Goal: Book appointment/travel/reservation

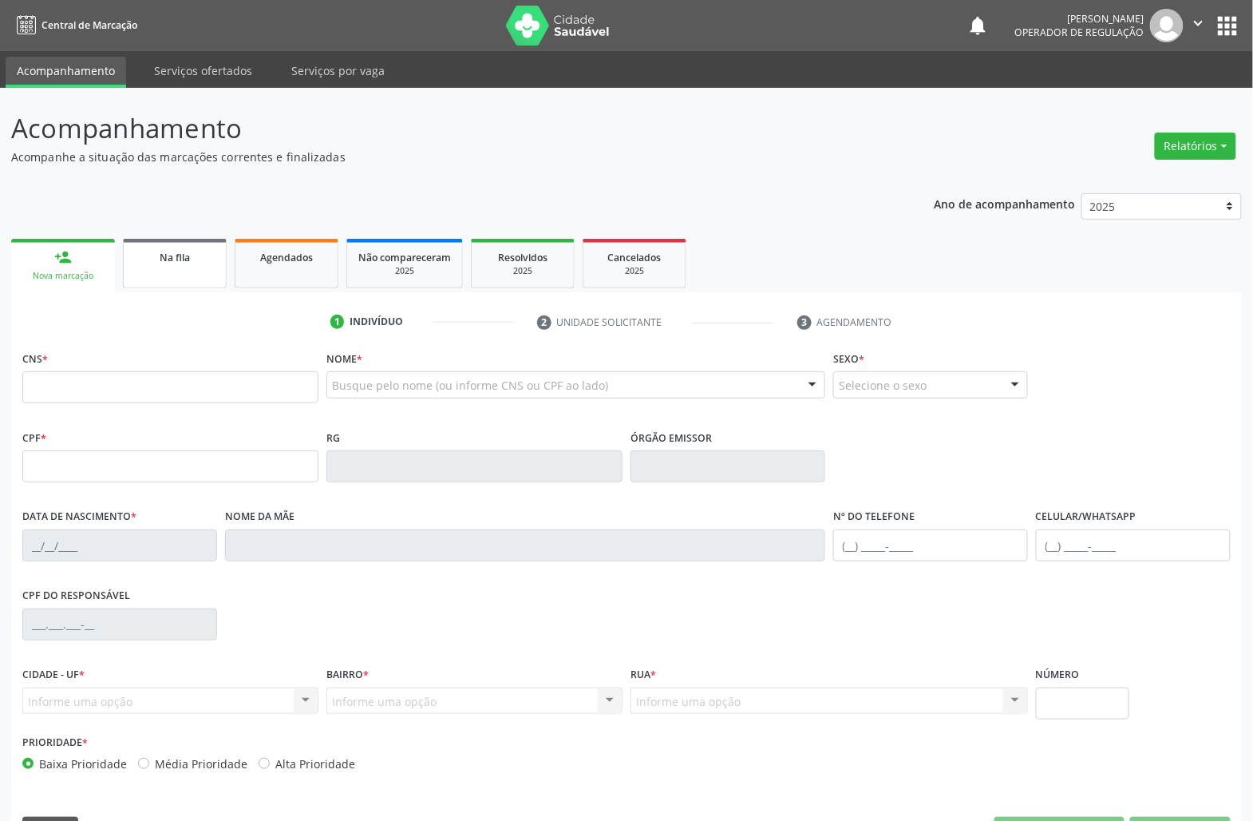
click at [186, 263] on div "Na fila" at bounding box center [175, 256] width 80 height 17
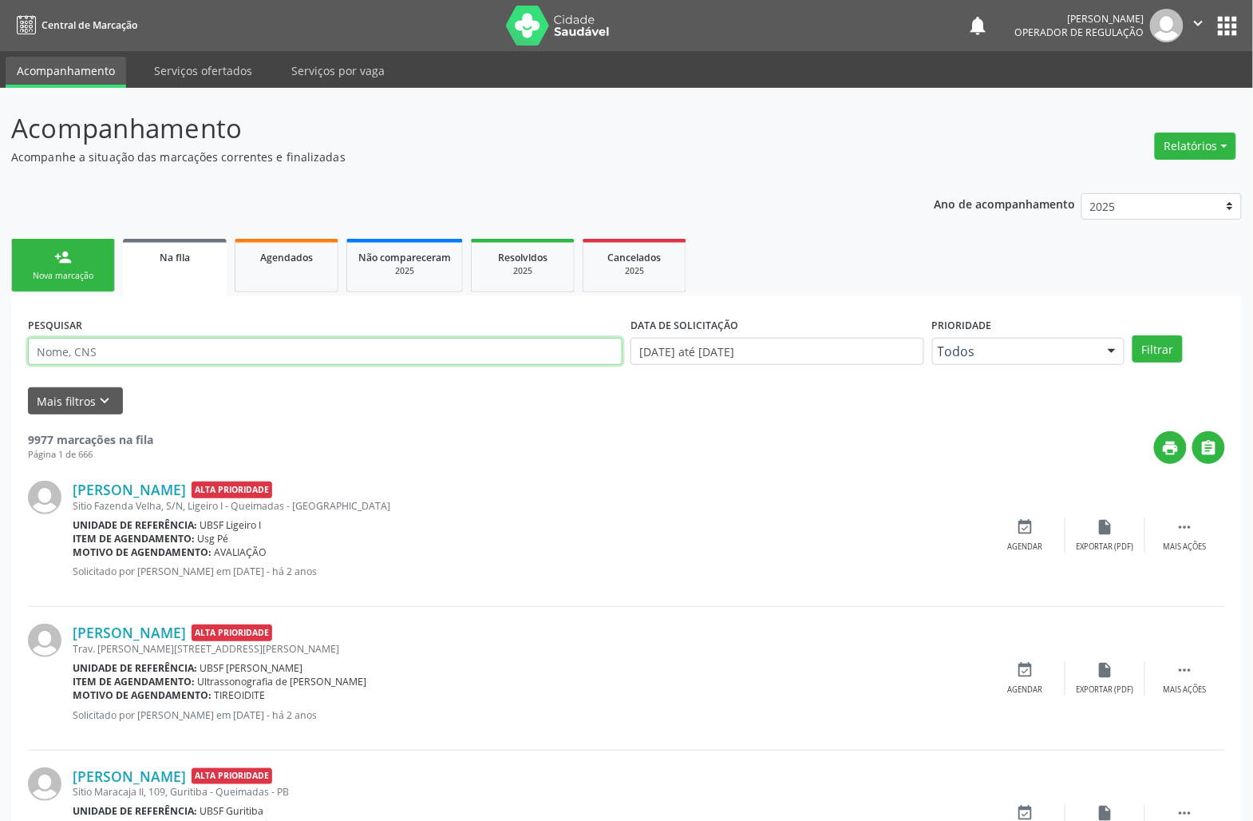
click at [126, 352] on input "text" at bounding box center [325, 351] width 595 height 27
type input "702907501804373"
click at [1133, 335] on button "Filtrar" at bounding box center [1158, 348] width 50 height 27
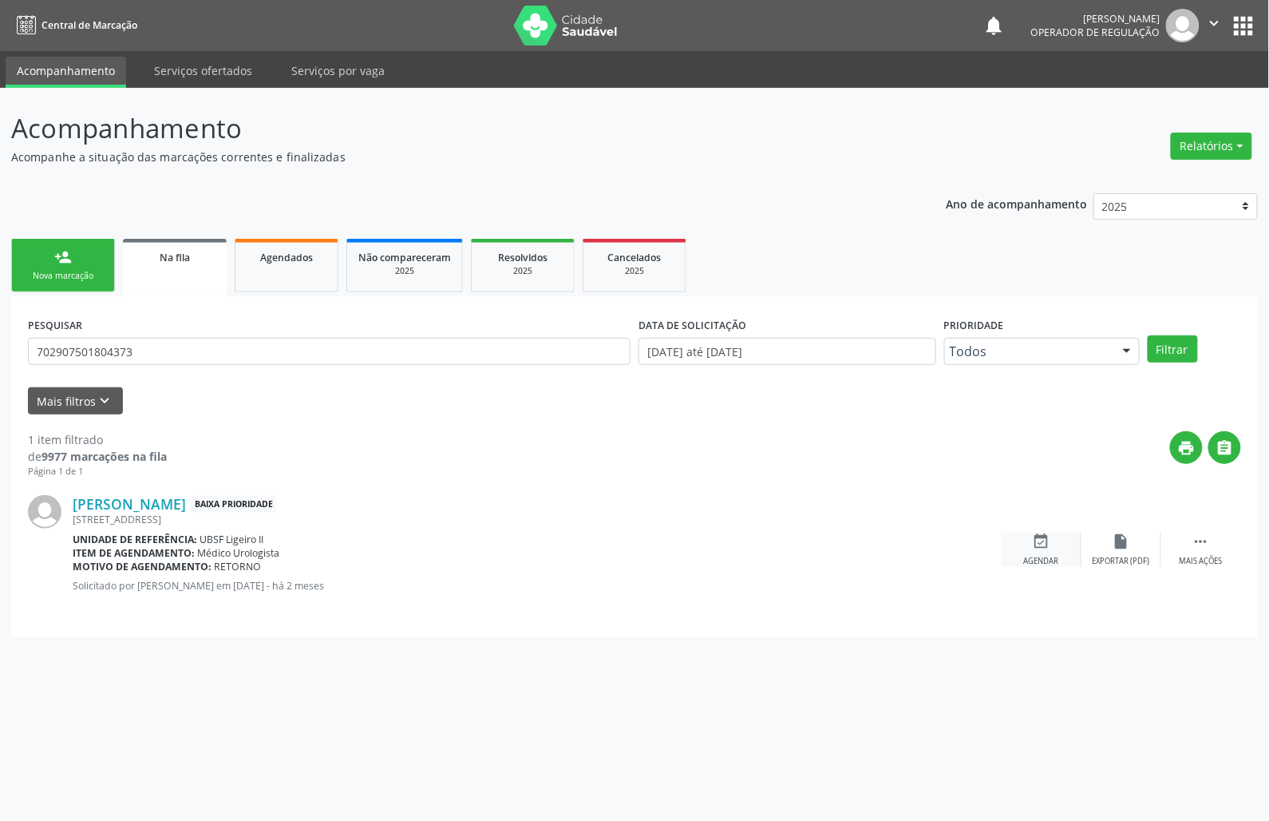
click at [1035, 540] on icon "event_available" at bounding box center [1042, 541] width 18 height 18
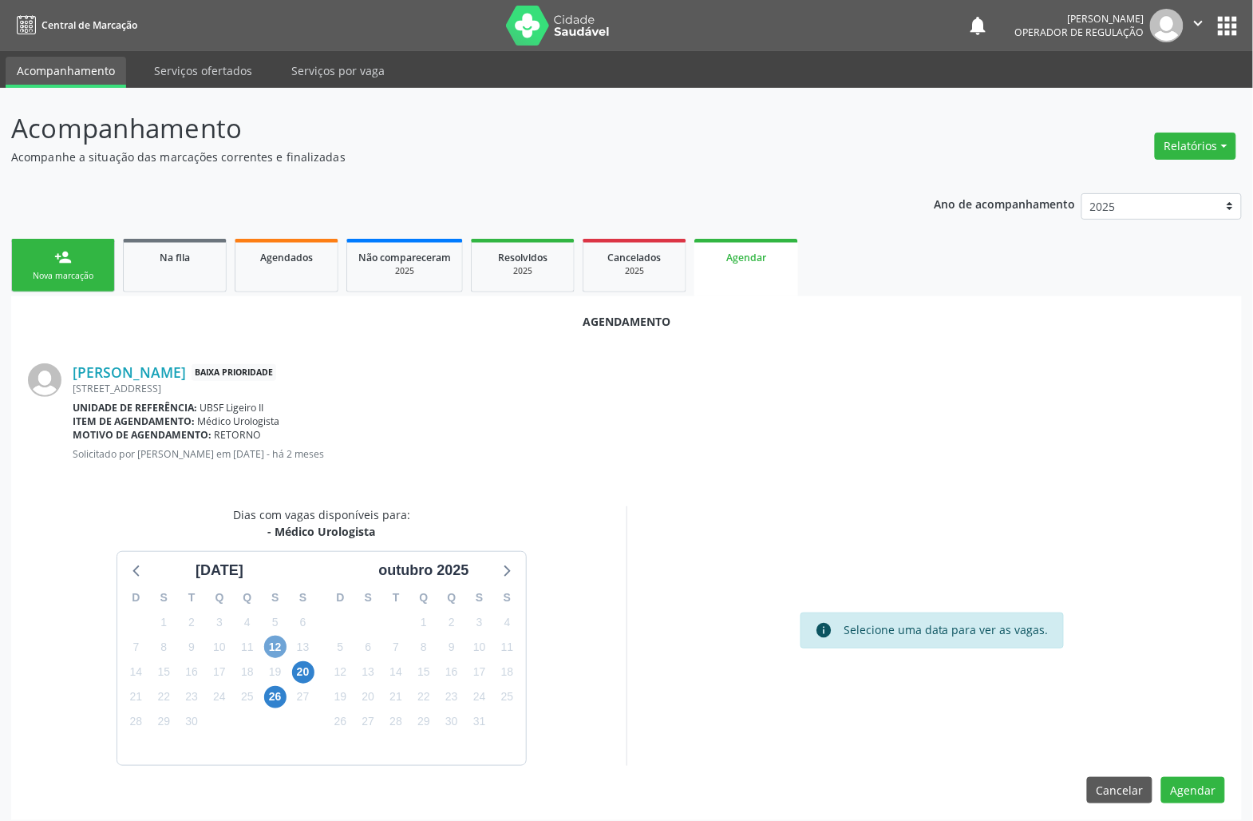
click at [275, 656] on span "12" at bounding box center [275, 646] width 22 height 22
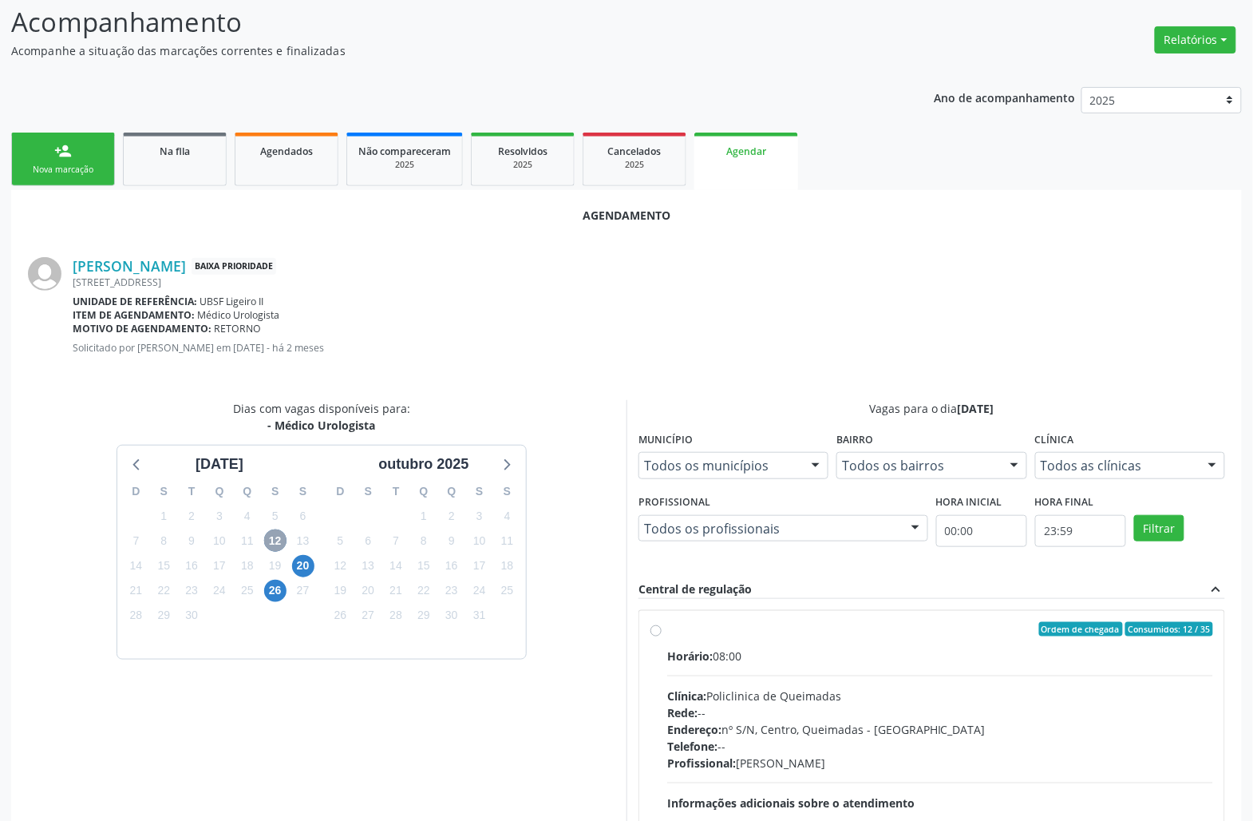
scroll to position [243, 0]
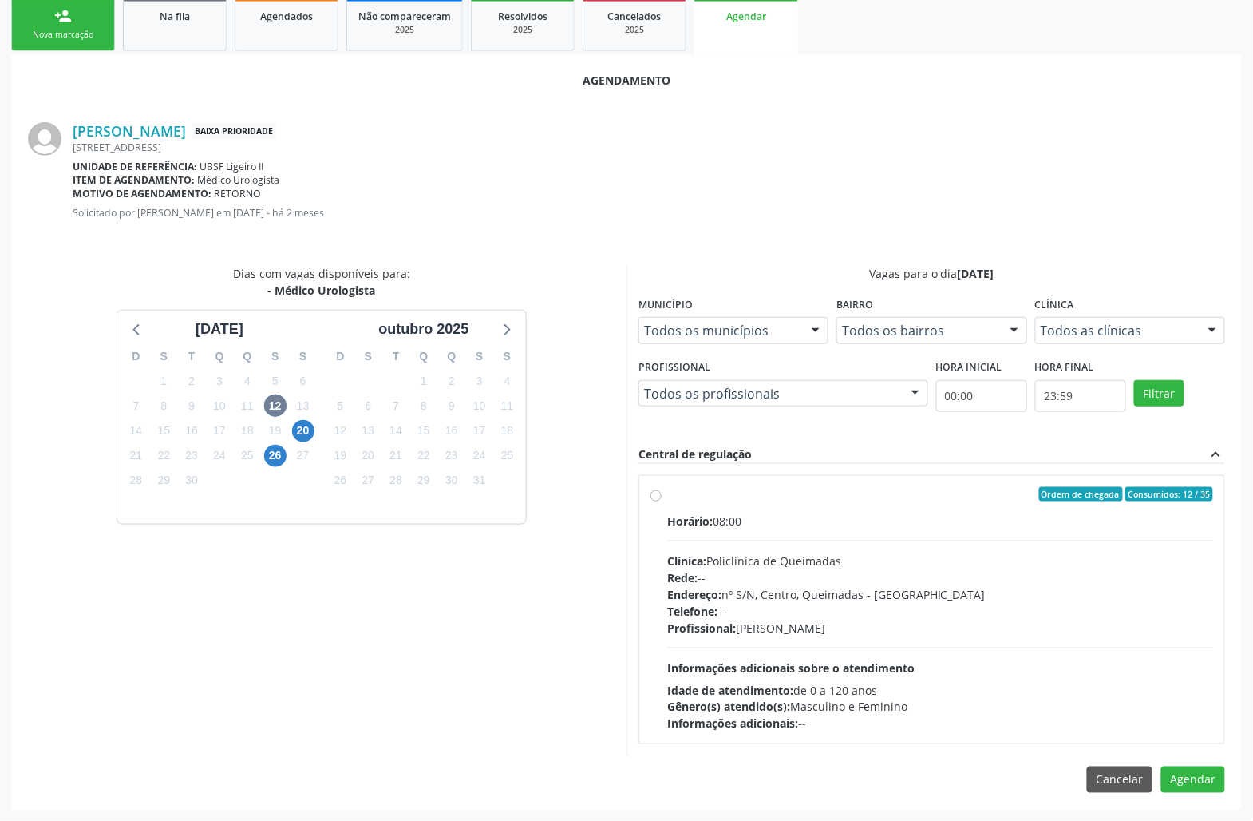
click at [848, 639] on div "Horário: 08:00 Clínica: Policlinica de Queimadas Rede: -- Endereço: nº S/N, Cen…" at bounding box center [940, 623] width 546 height 220
click at [662, 501] on input "Ordem de chegada Consumidos: 12 / 35 Horário: 08:00 Clínica: Policlinica de Que…" at bounding box center [656, 494] width 11 height 14
radio input "true"
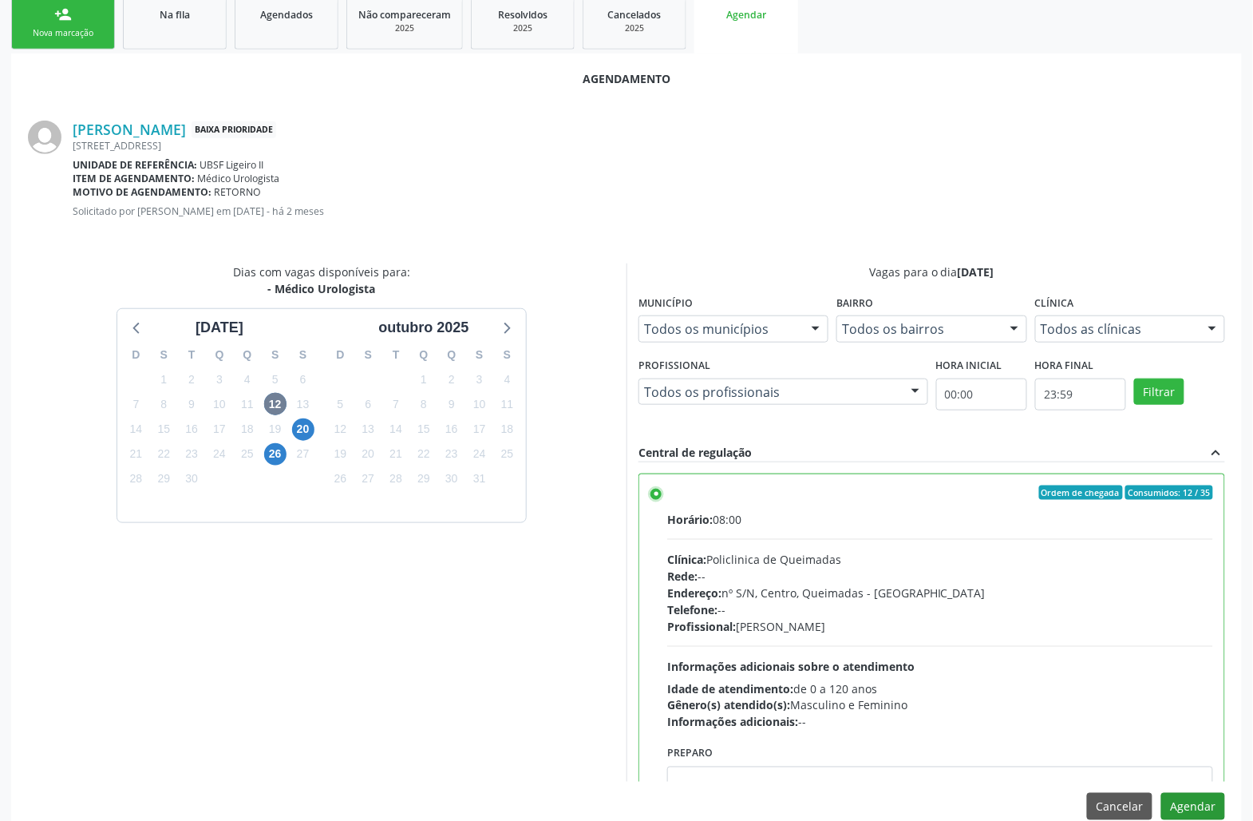
scroll to position [270, 0]
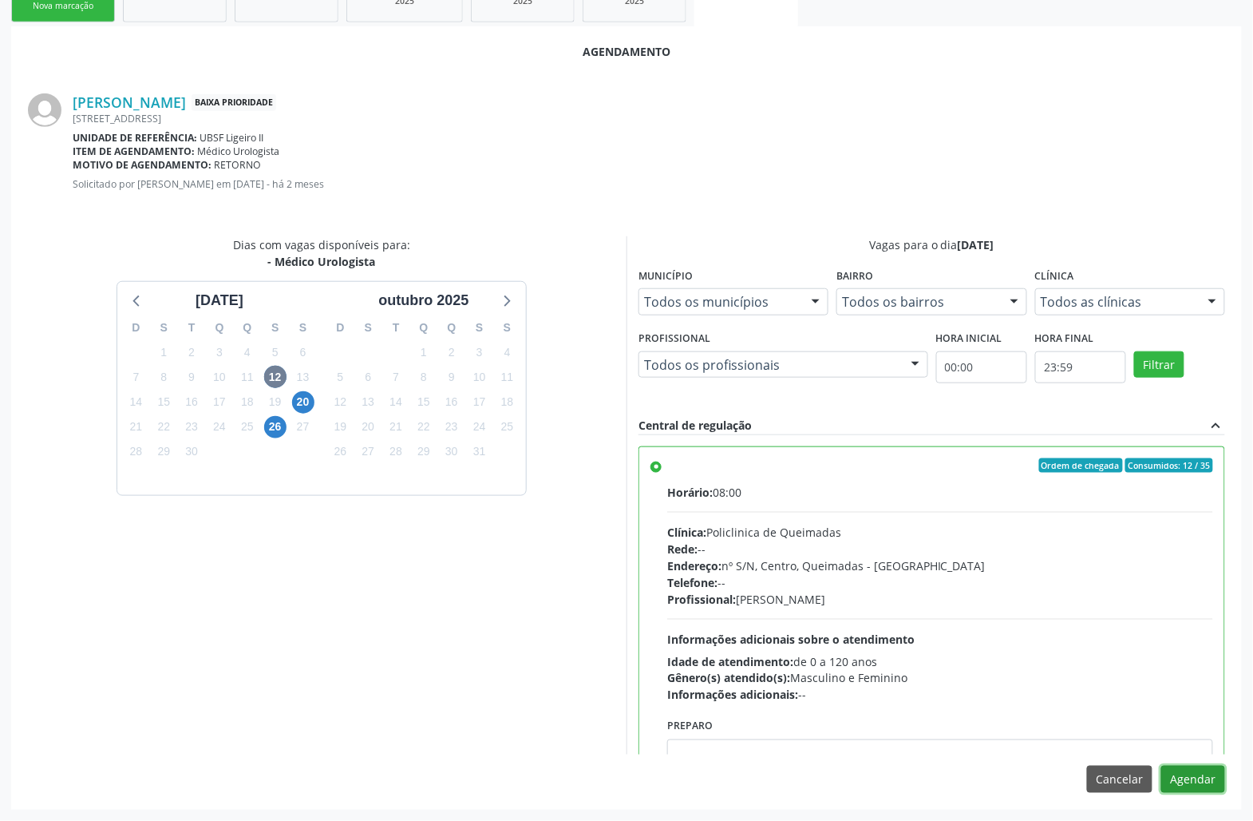
click at [1198, 786] on button "Agendar" at bounding box center [1194, 779] width 64 height 27
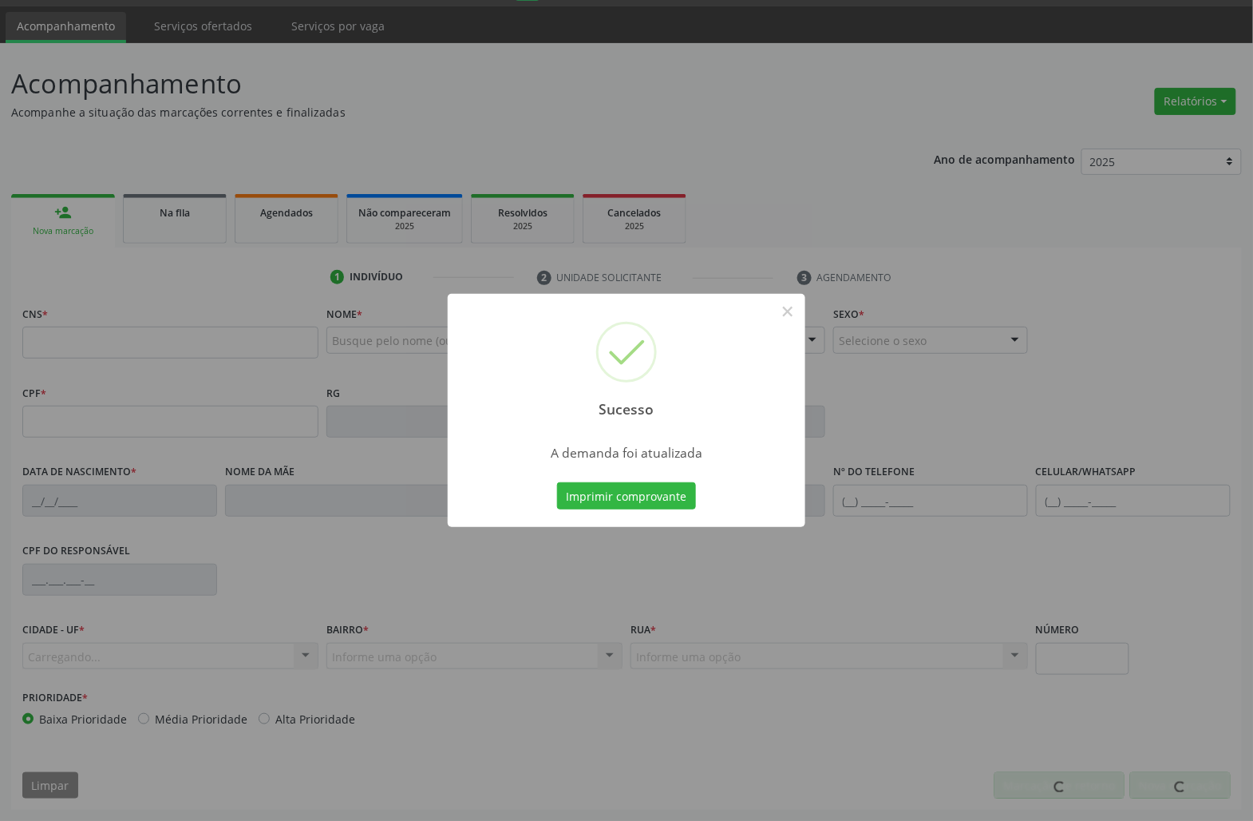
scroll to position [46, 0]
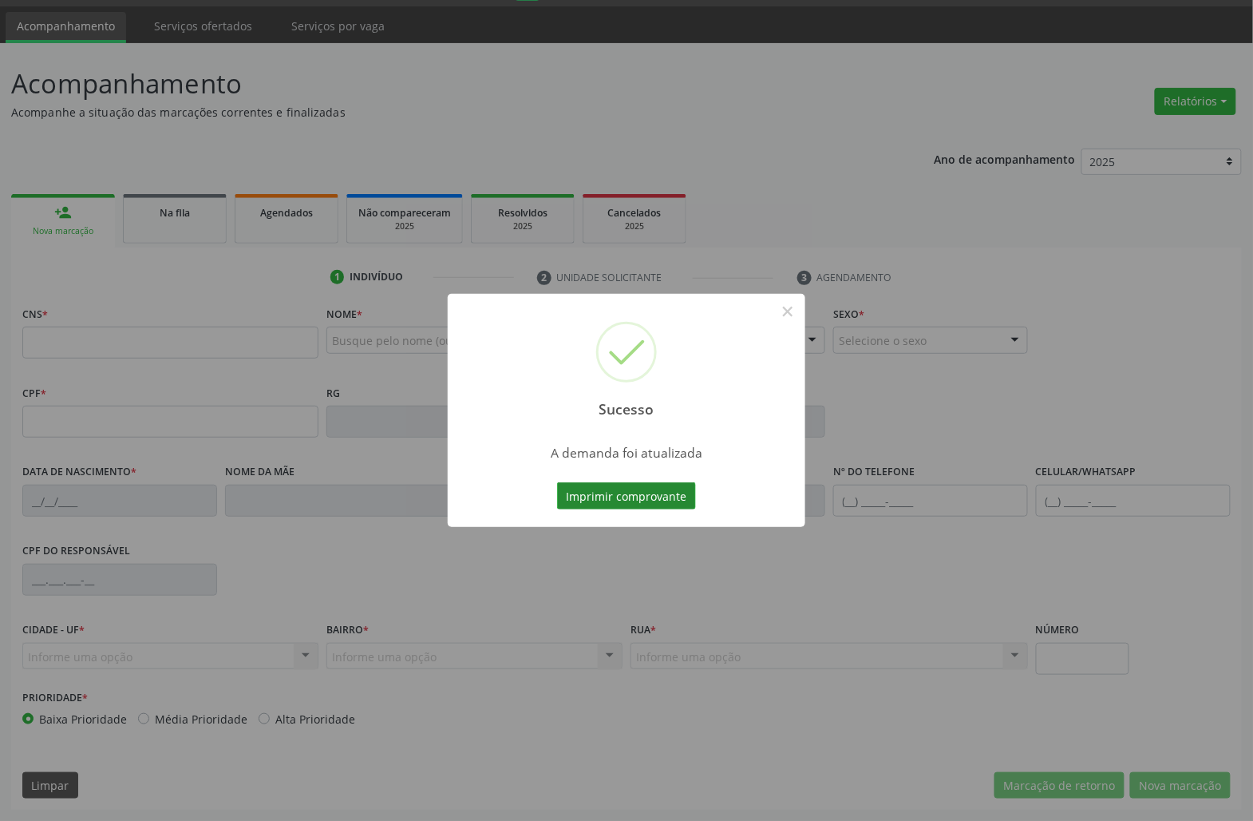
click at [691, 501] on button "Imprimir comprovante" at bounding box center [626, 495] width 139 height 27
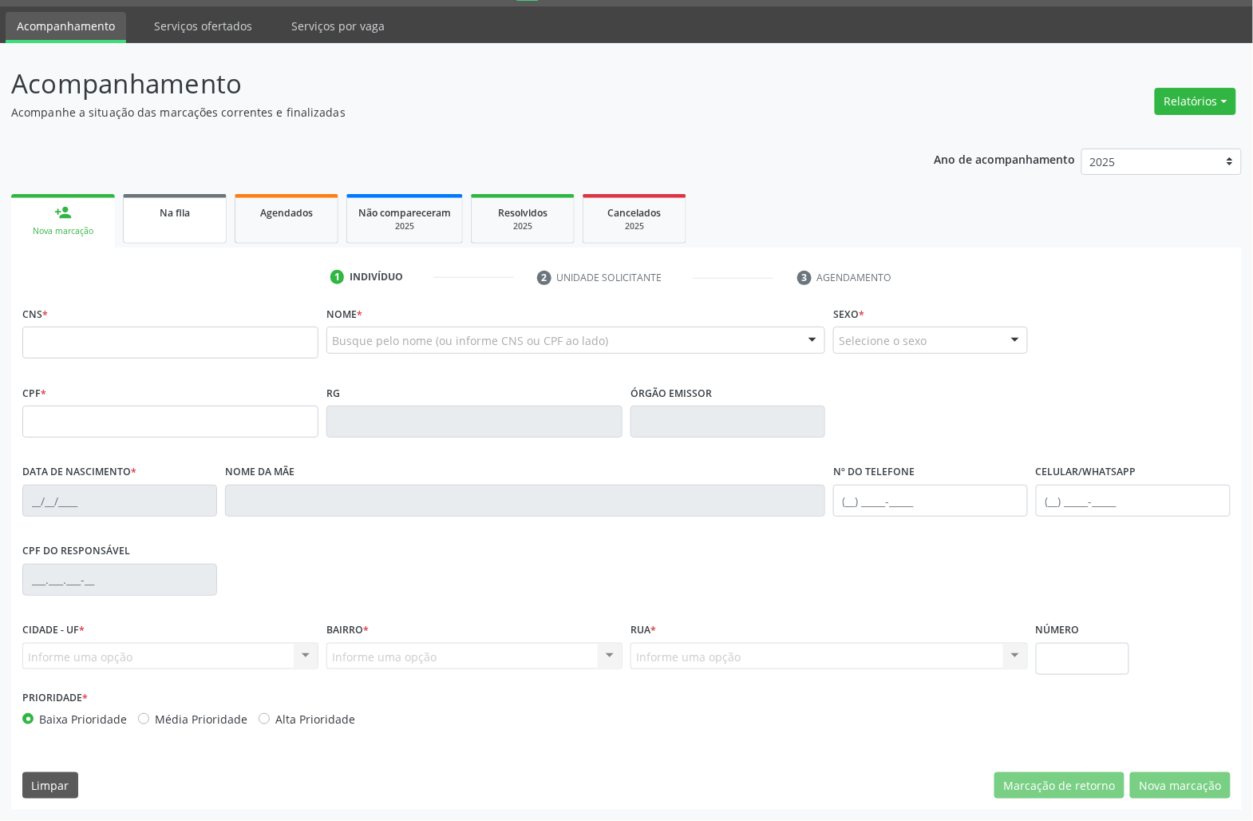
click at [166, 228] on link "Na fila" at bounding box center [175, 218] width 104 height 49
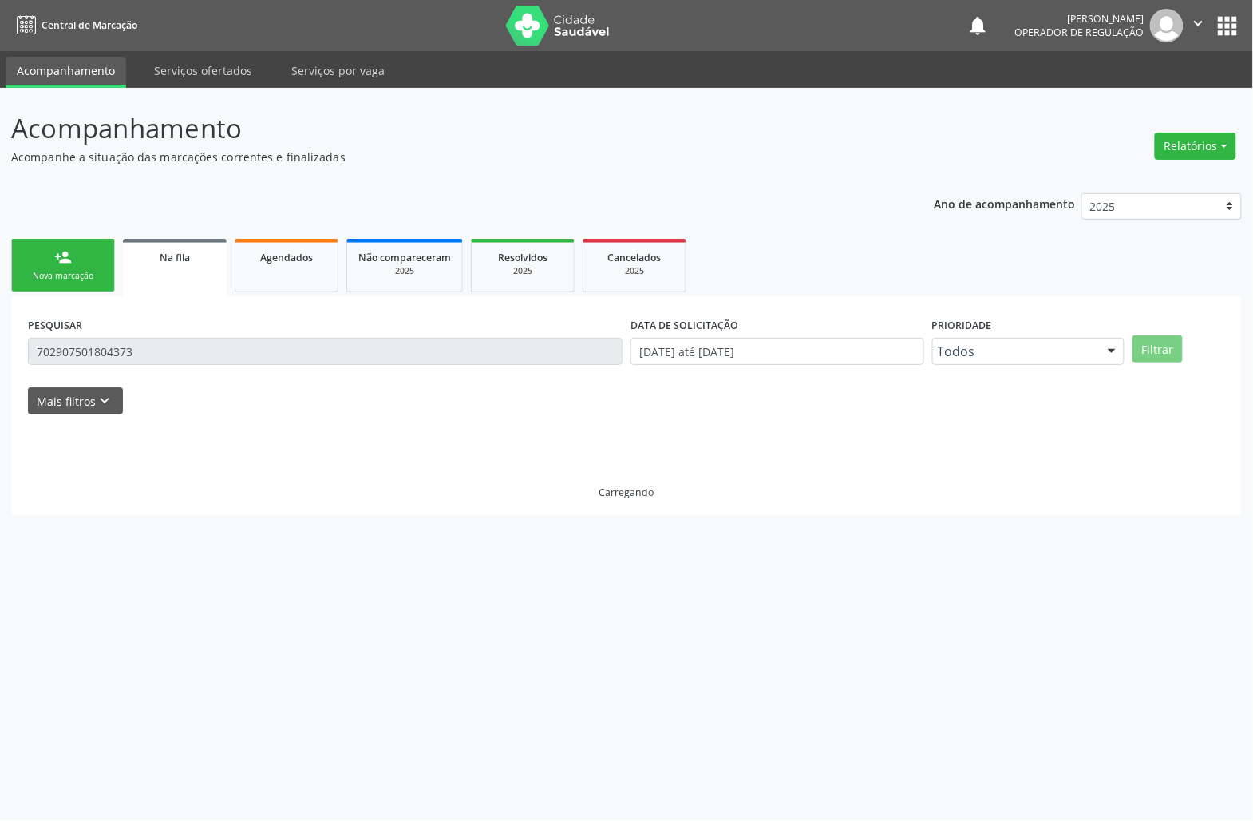
scroll to position [0, 0]
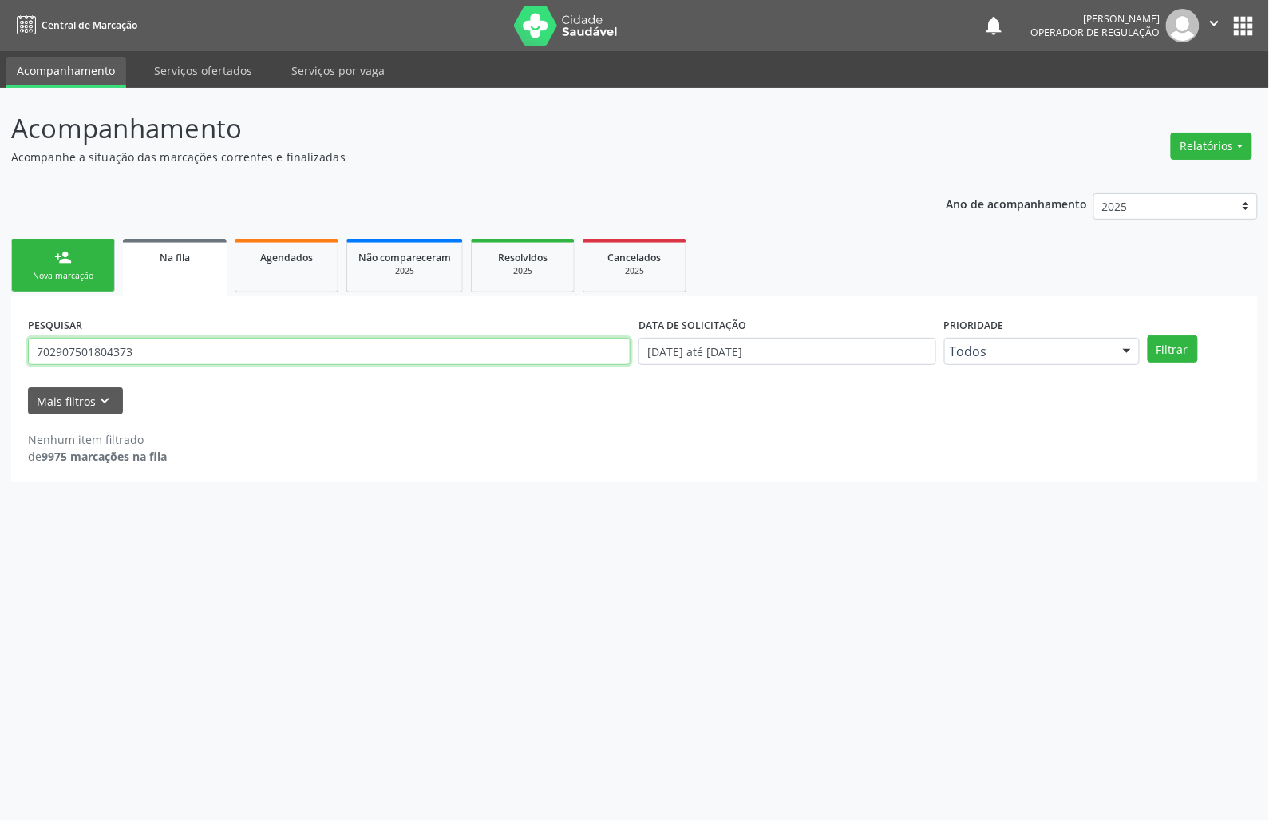
click at [120, 361] on input "702907501804373" at bounding box center [329, 351] width 603 height 27
type input "700006916486907"
click at [1148, 335] on button "Filtrar" at bounding box center [1173, 348] width 50 height 27
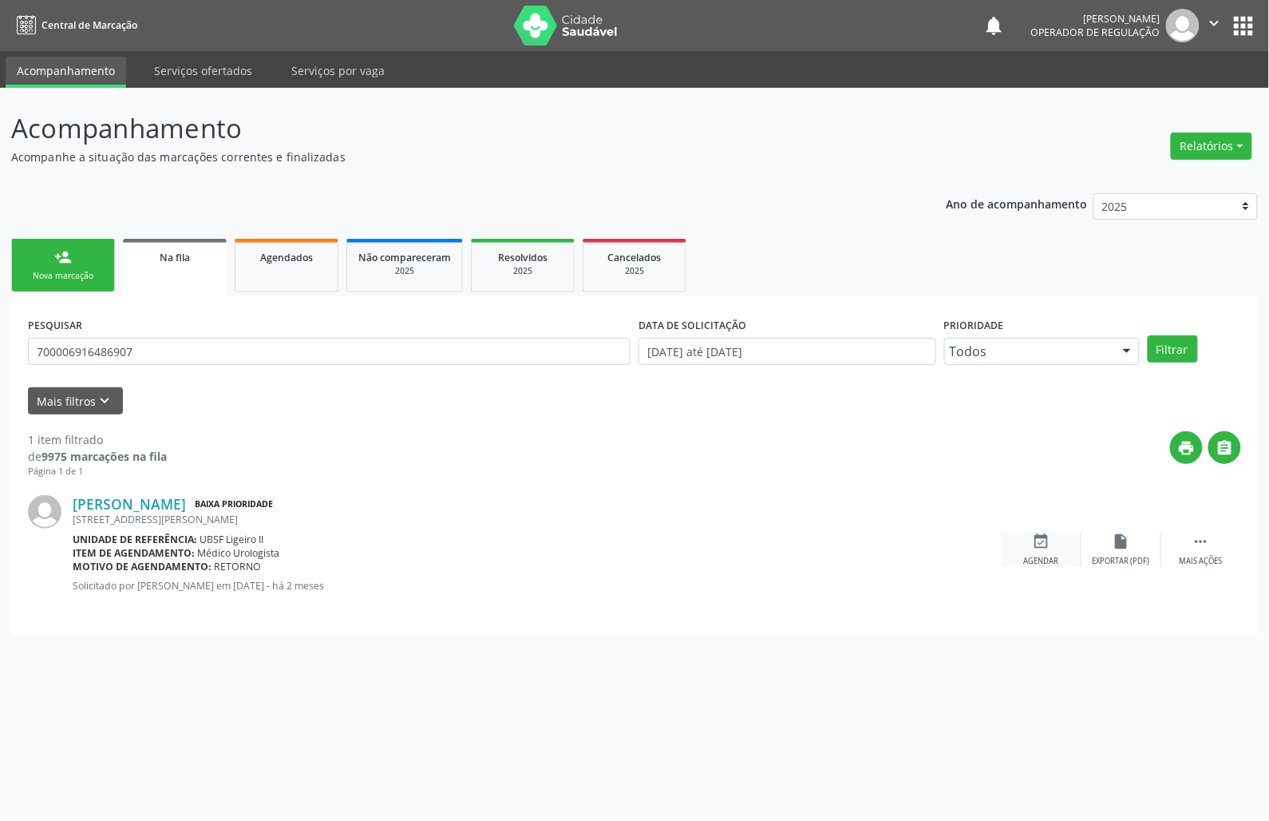
click at [1023, 557] on div "event_available Agendar" at bounding box center [1042, 549] width 80 height 34
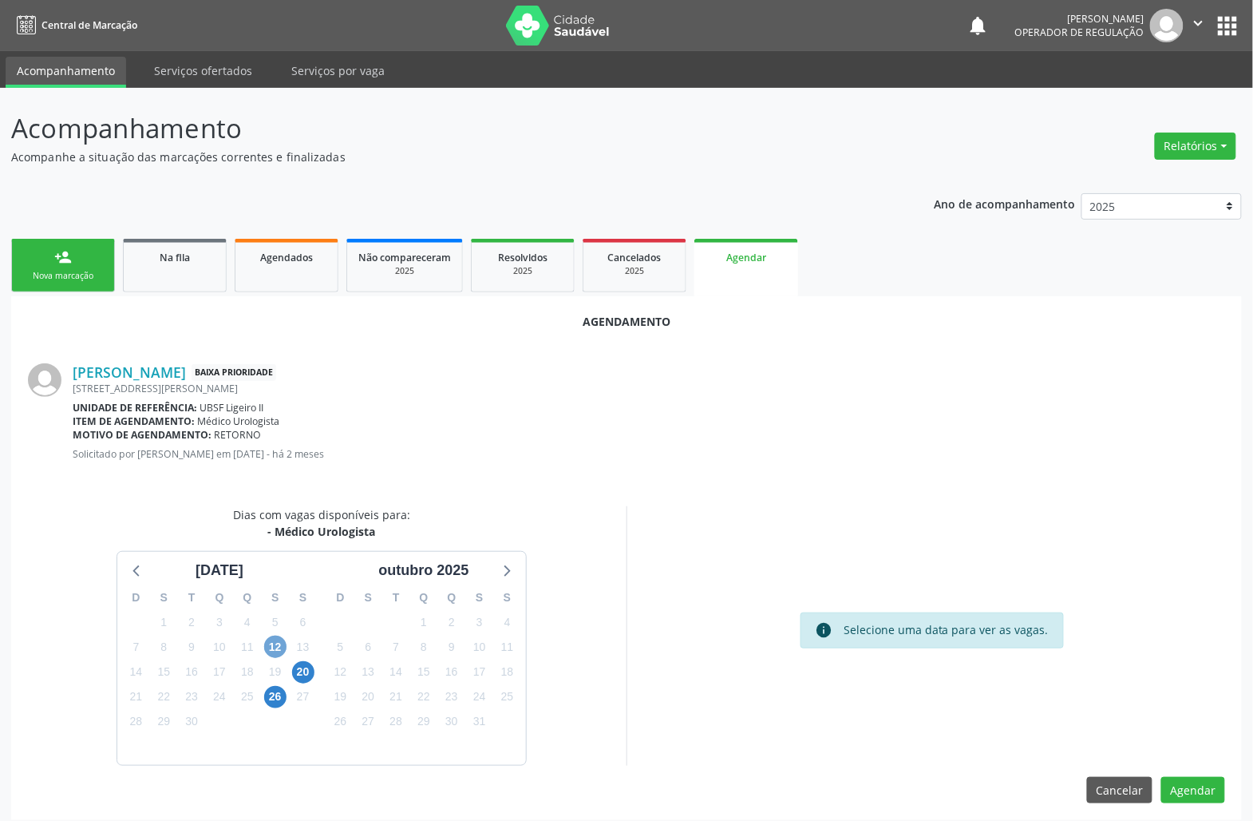
click at [279, 637] on span "12" at bounding box center [275, 646] width 22 height 22
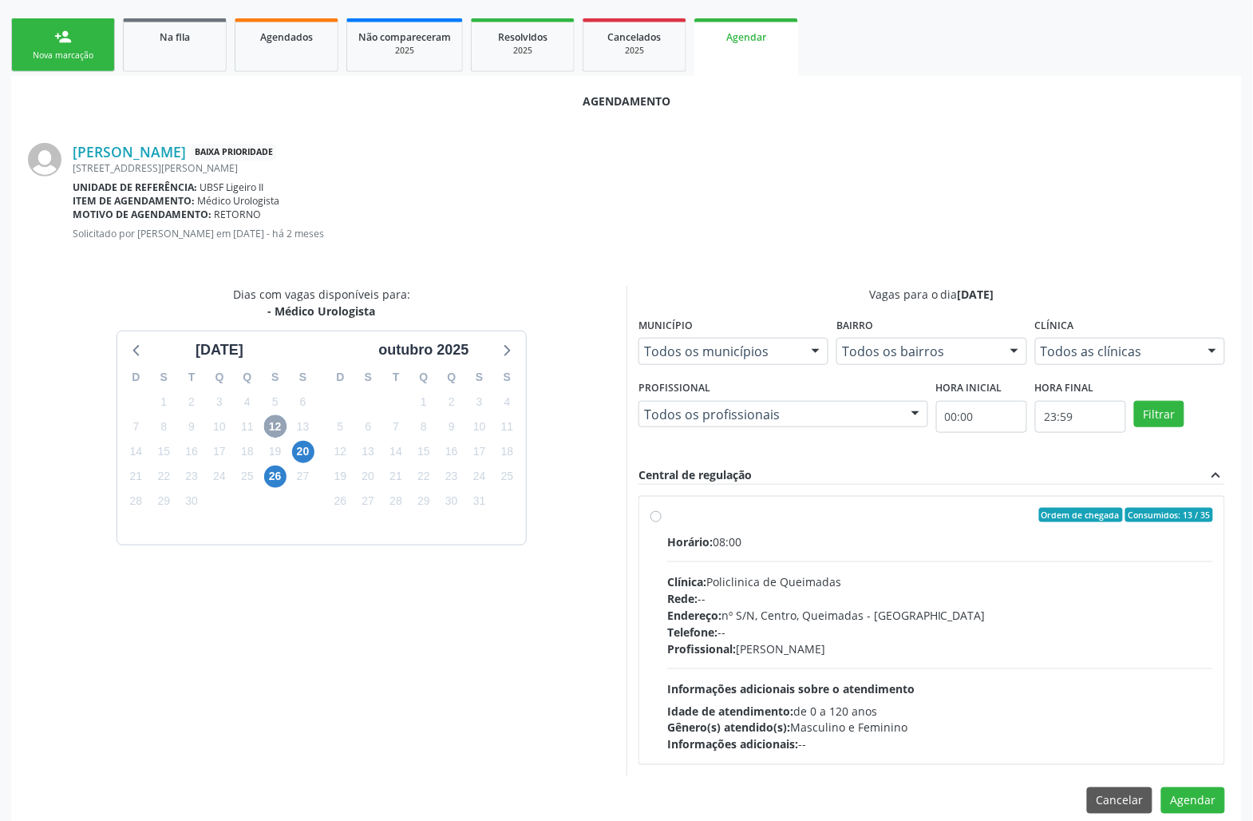
scroll to position [243, 0]
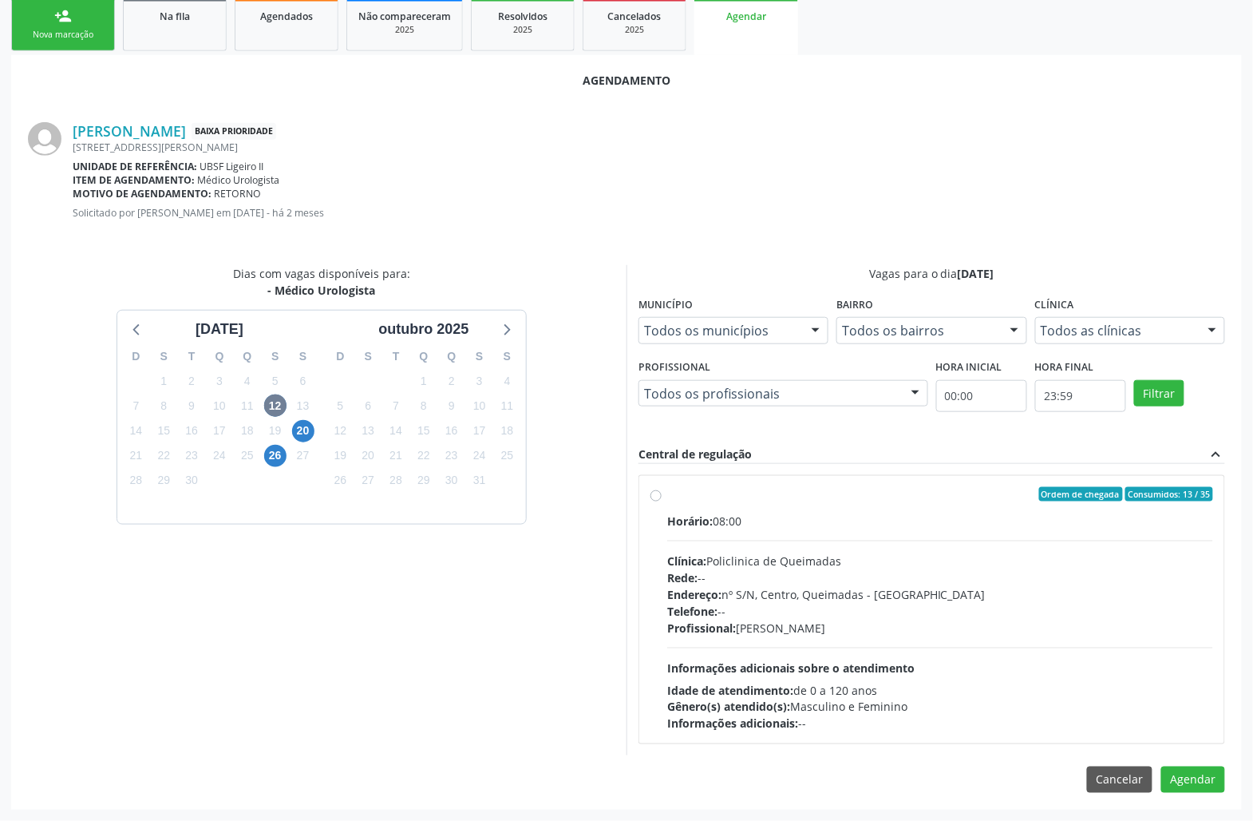
click at [944, 608] on div "Telefone: --" at bounding box center [940, 611] width 546 height 17
click at [662, 501] on input "Ordem de chegada Consumidos: 13 / 35 Horário: 08:00 Clínica: Policlinica de Que…" at bounding box center [656, 494] width 11 height 14
radio input "true"
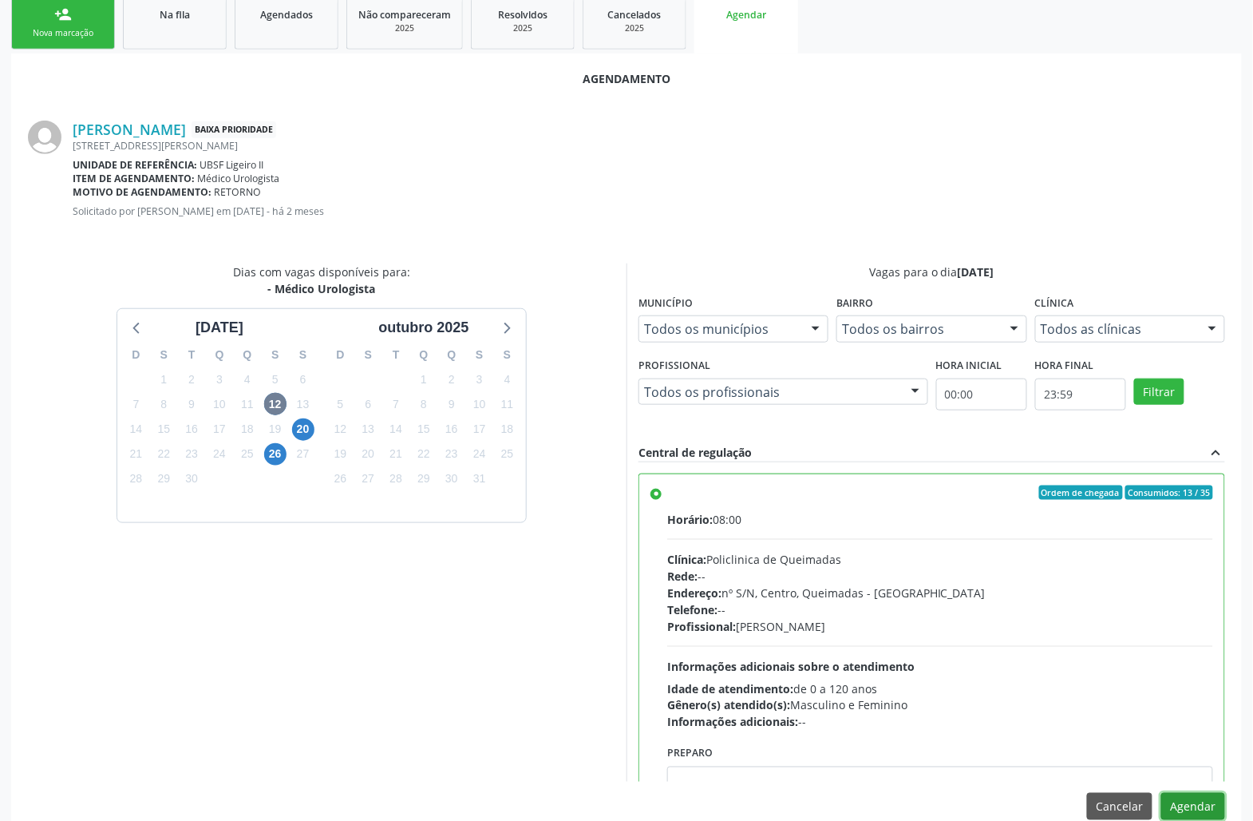
click at [1183, 815] on button "Agendar" at bounding box center [1194, 806] width 64 height 27
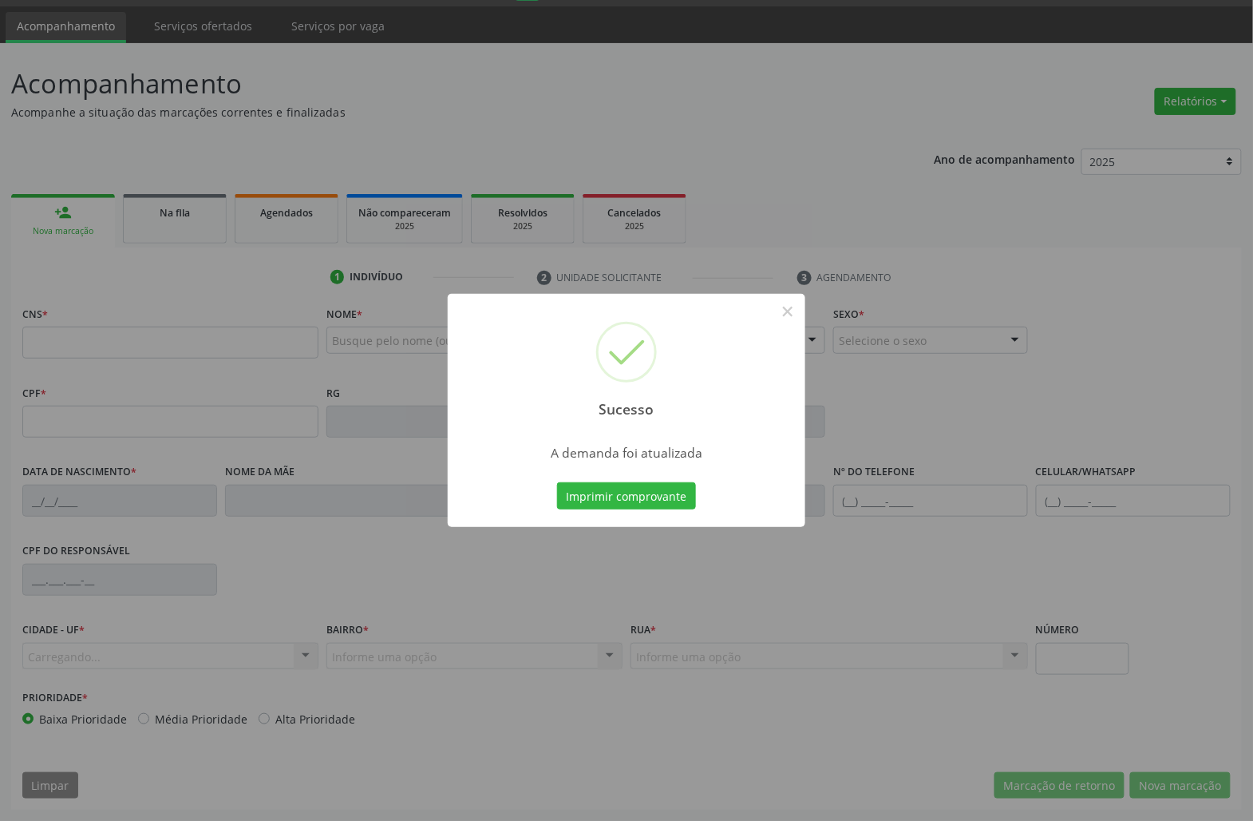
scroll to position [46, 0]
click at [604, 490] on button "Imprimir comprovante" at bounding box center [626, 495] width 139 height 27
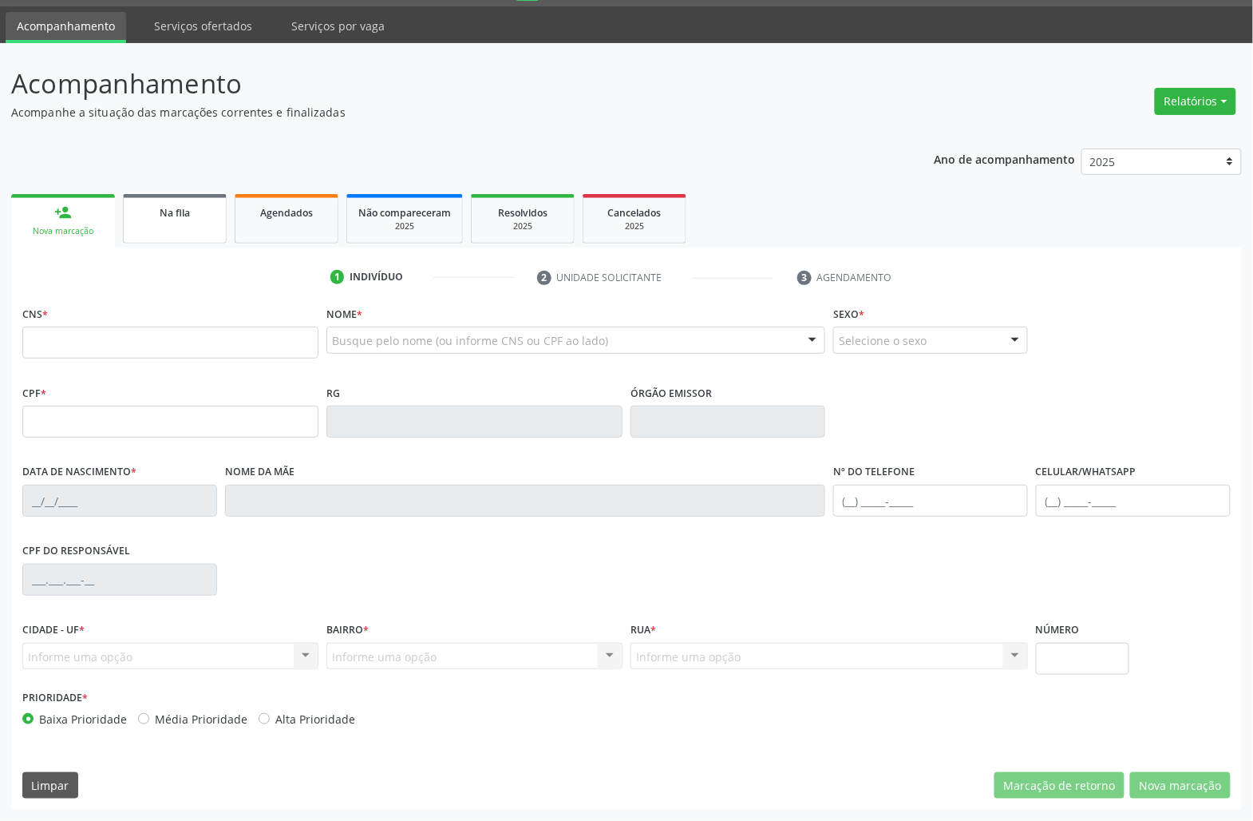
click at [184, 232] on link "Na fila" at bounding box center [175, 218] width 104 height 49
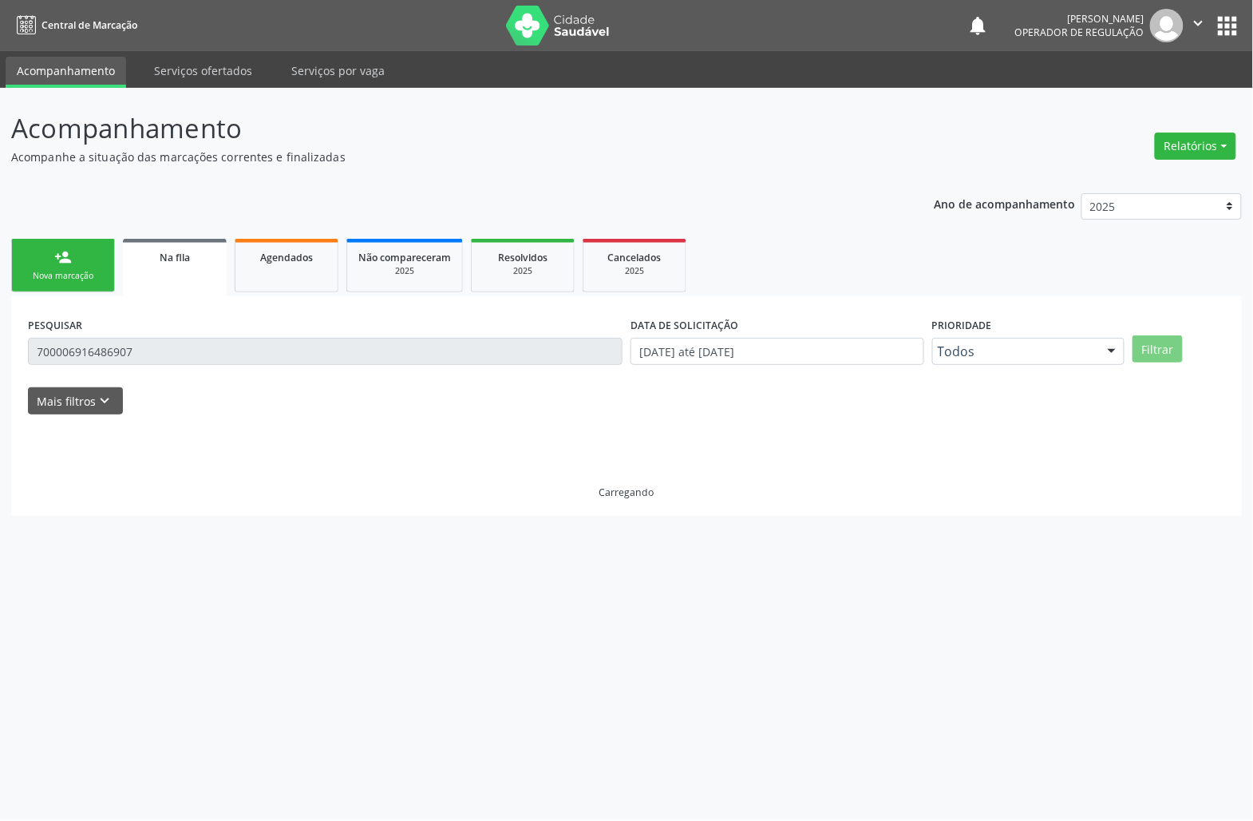
scroll to position [0, 0]
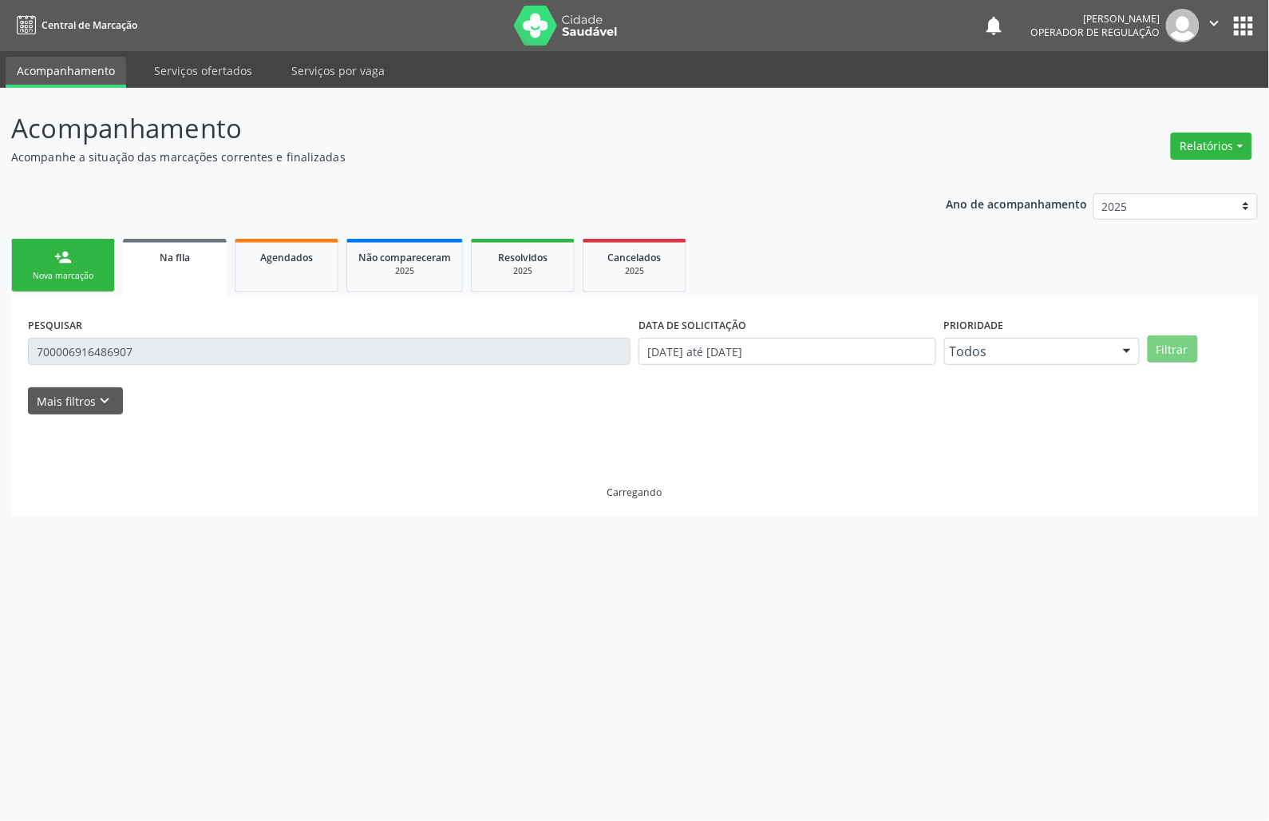
click at [286, 372] on div "PESQUISAR 700006916486907" at bounding box center [329, 344] width 611 height 62
click at [260, 358] on input "700006916486907" at bounding box center [329, 351] width 603 height 27
click at [259, 358] on input "700006916486907" at bounding box center [329, 351] width 603 height 27
type input "705806454600139"
click at [1148, 335] on button "Filtrar" at bounding box center [1173, 348] width 50 height 27
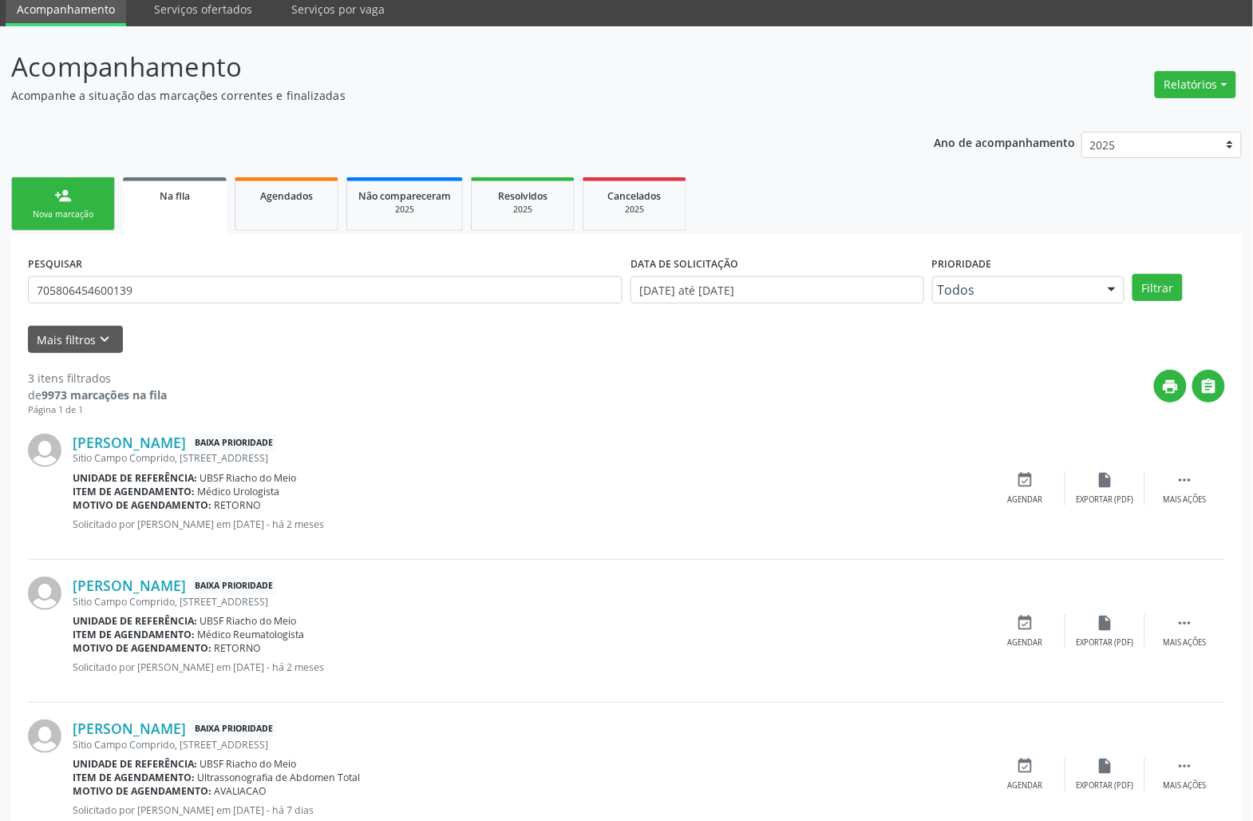
scroll to position [115, 0]
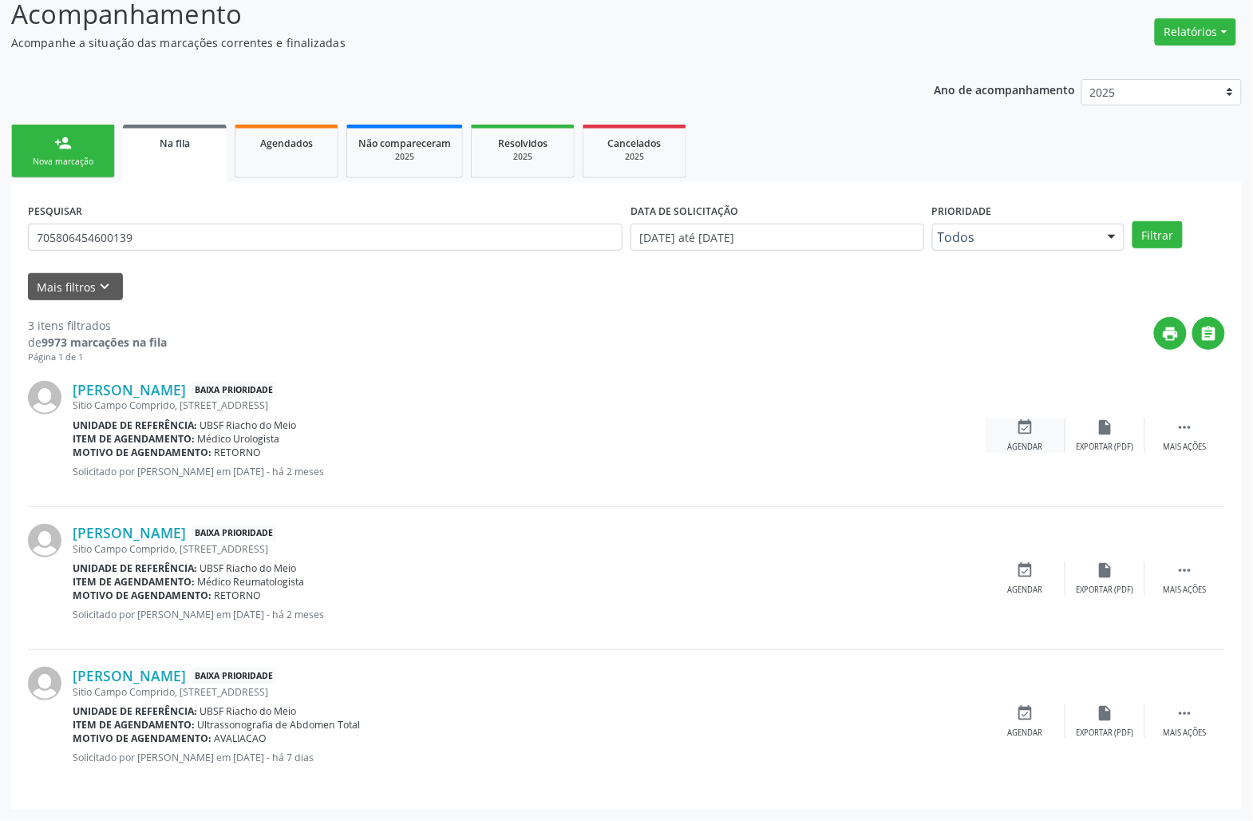
click at [1014, 425] on div "event_available Agendar" at bounding box center [1026, 435] width 80 height 34
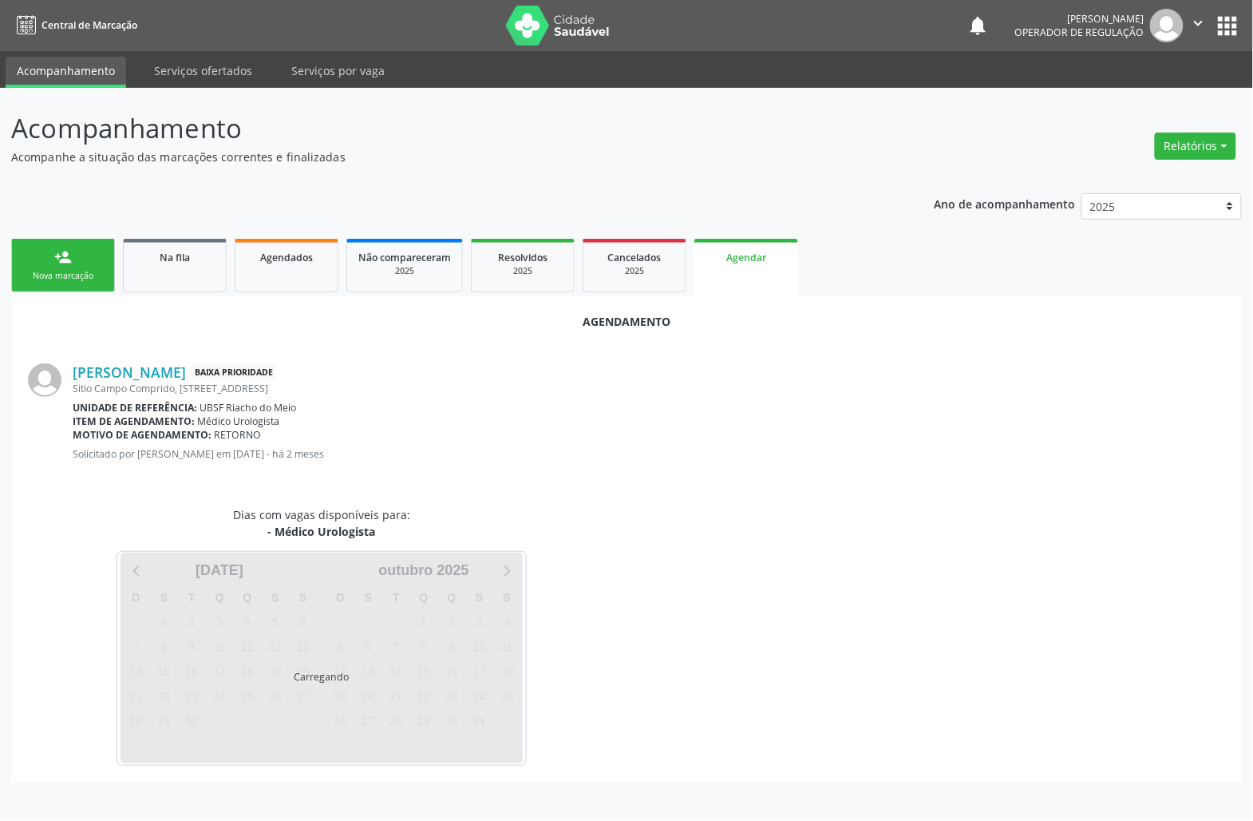
scroll to position [0, 0]
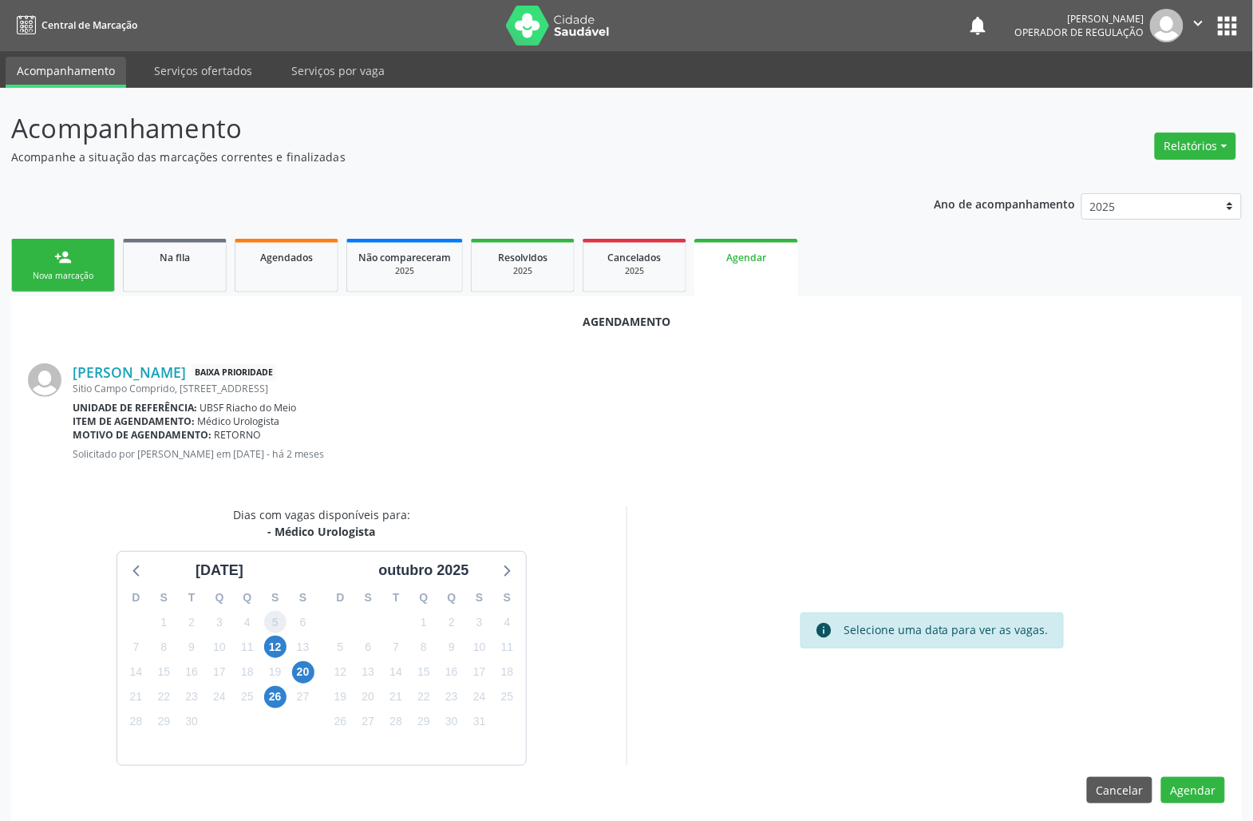
click at [270, 627] on span "5" at bounding box center [275, 622] width 22 height 22
click at [278, 646] on span "12" at bounding box center [275, 646] width 22 height 22
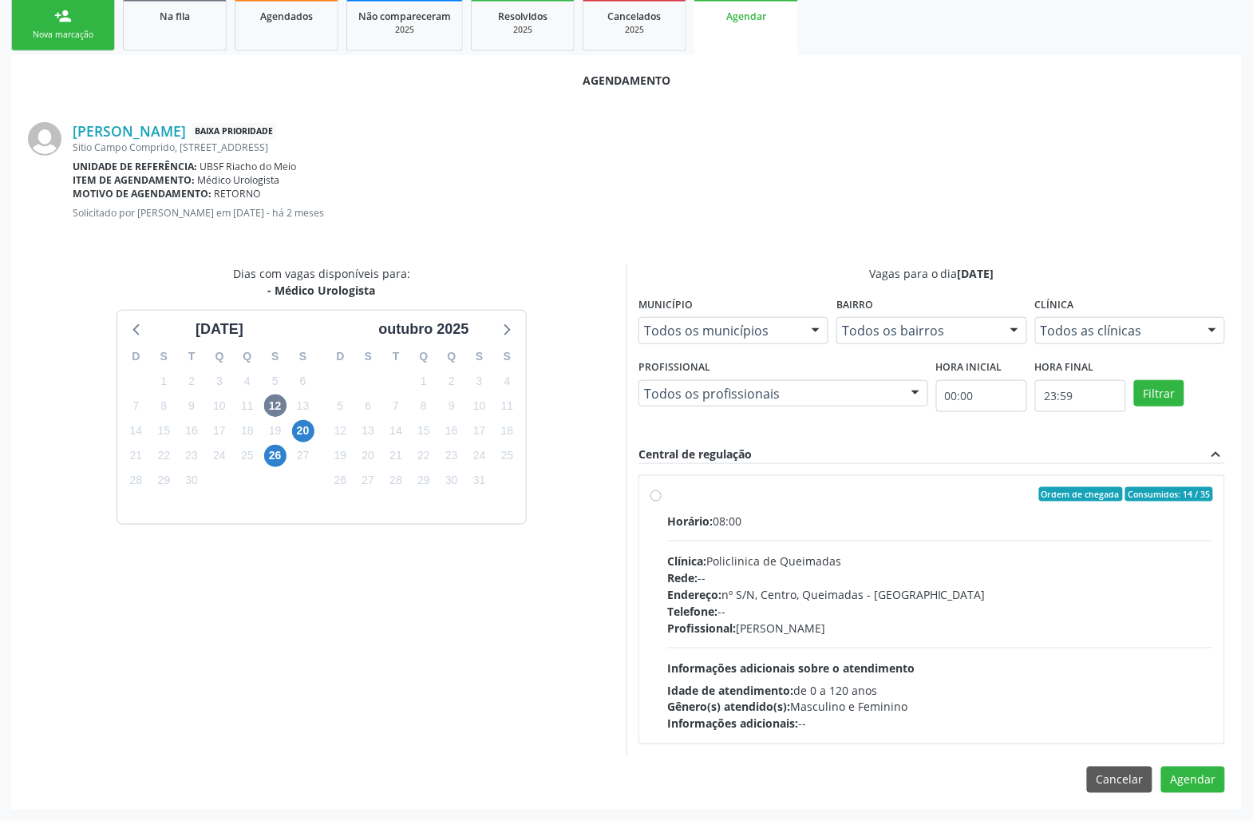
click at [835, 615] on div "Telefone: --" at bounding box center [940, 611] width 546 height 17
click at [662, 501] on input "Ordem de chegada Consumidos: 14 / 35 Horário: 08:00 Clínica: Policlinica de Que…" at bounding box center [656, 494] width 11 height 14
radio input "true"
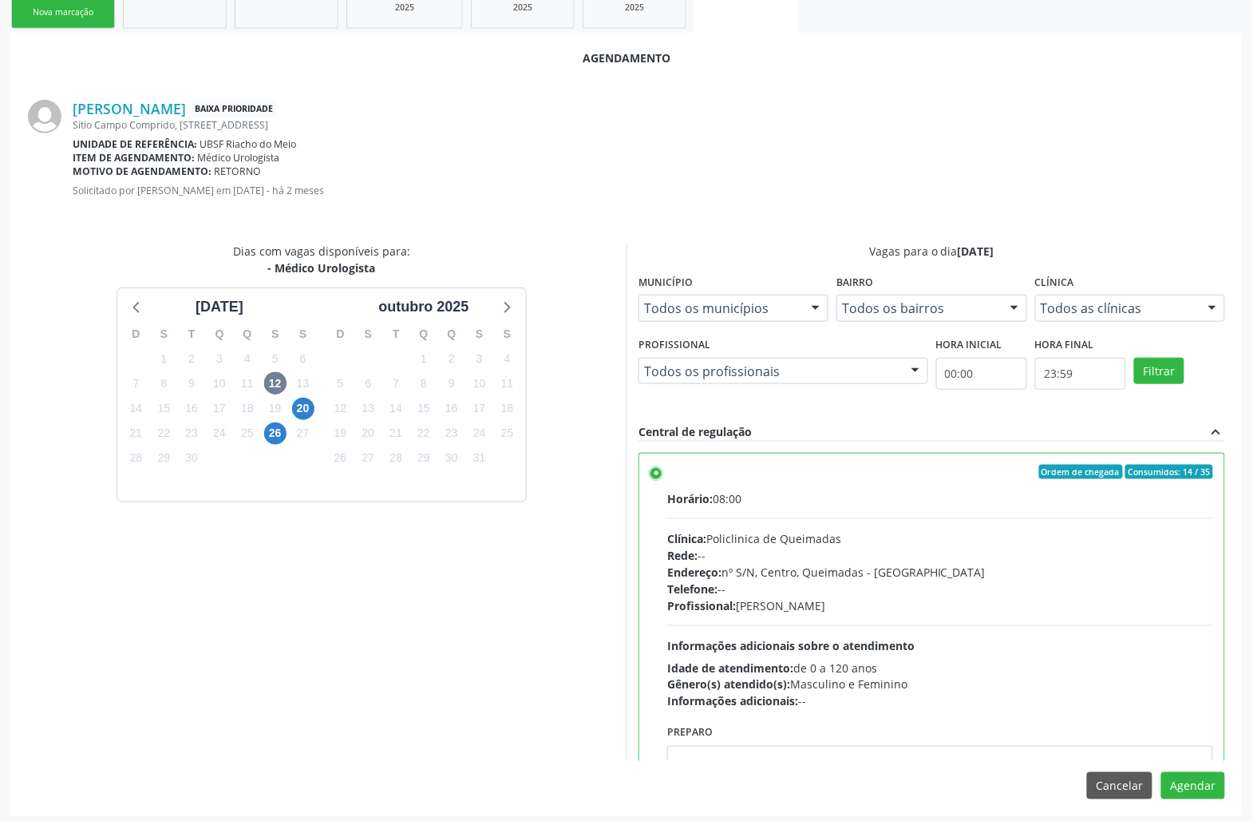
scroll to position [270, 0]
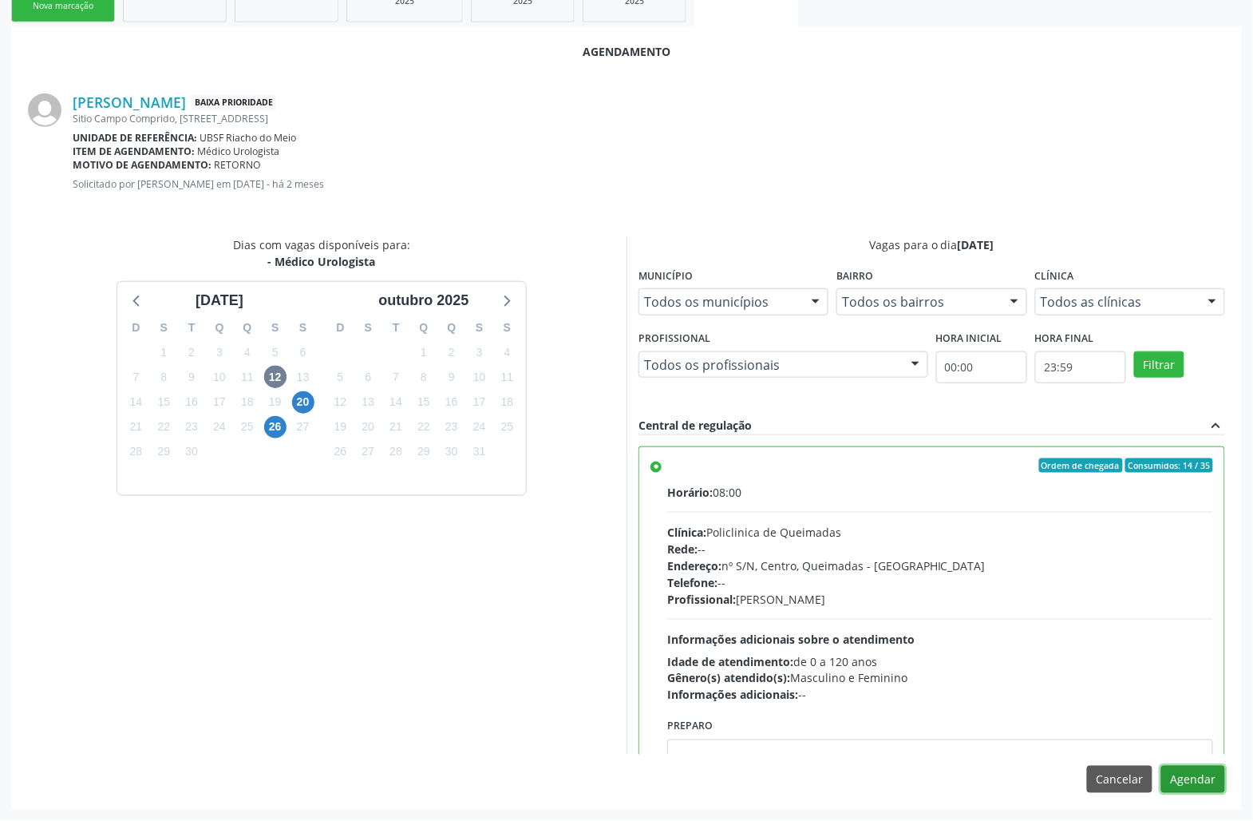
click at [1209, 784] on button "Agendar" at bounding box center [1194, 779] width 64 height 27
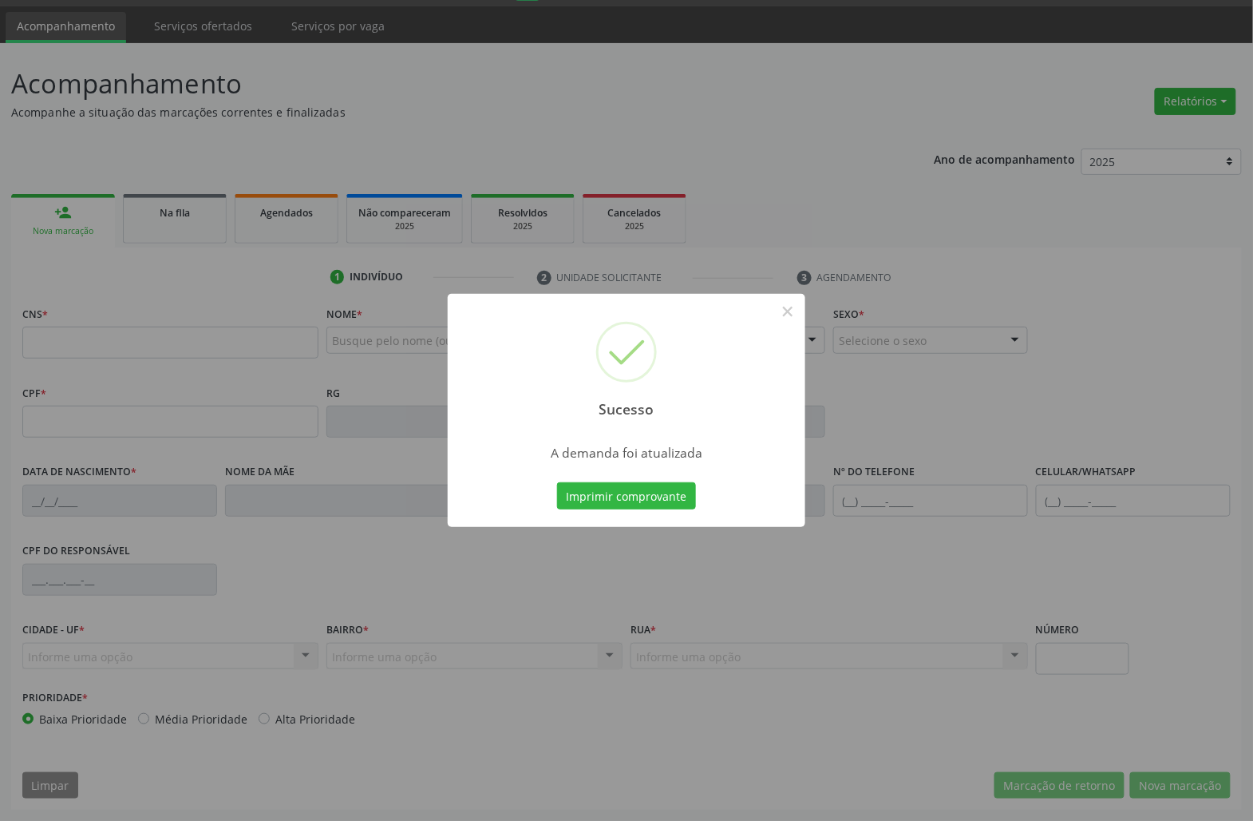
scroll to position [46, 0]
click at [687, 505] on button "Imprimir comprovante" at bounding box center [626, 495] width 139 height 27
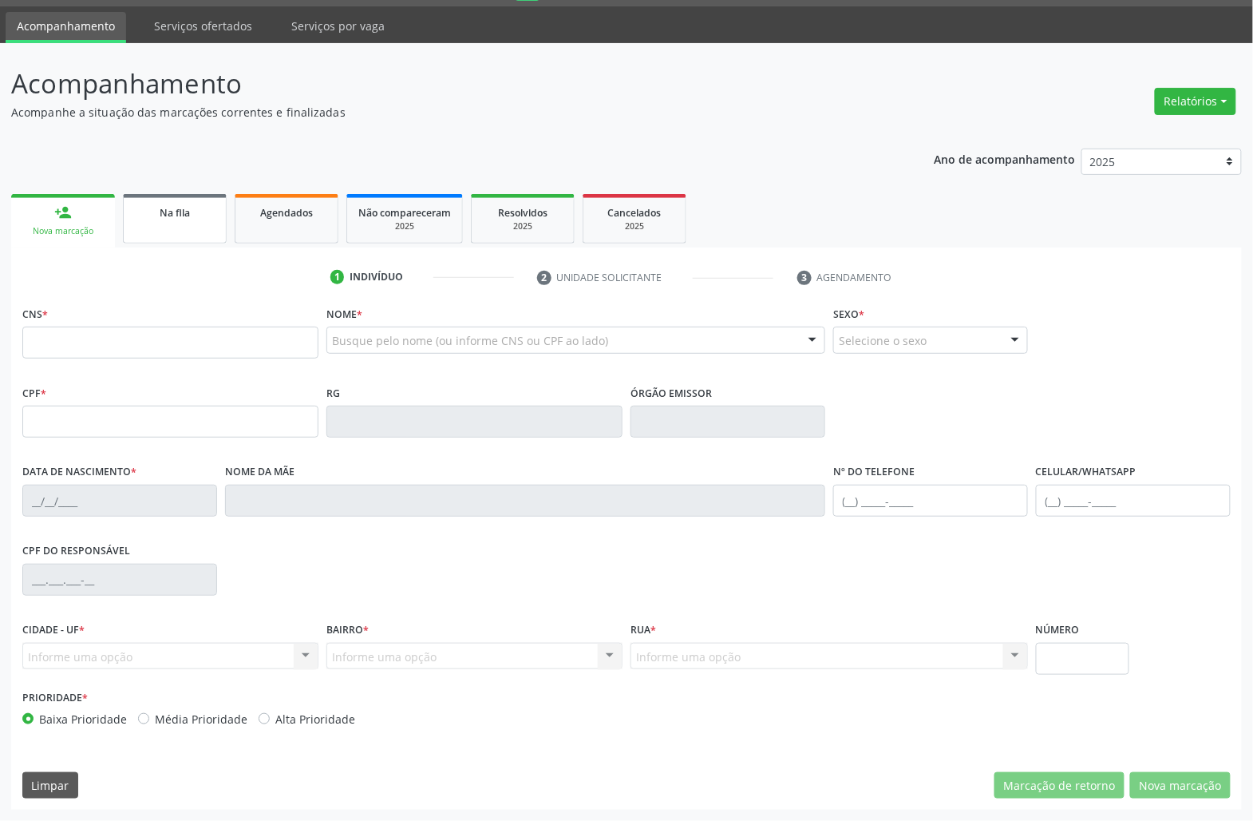
click at [174, 224] on link "Na fila" at bounding box center [175, 218] width 104 height 49
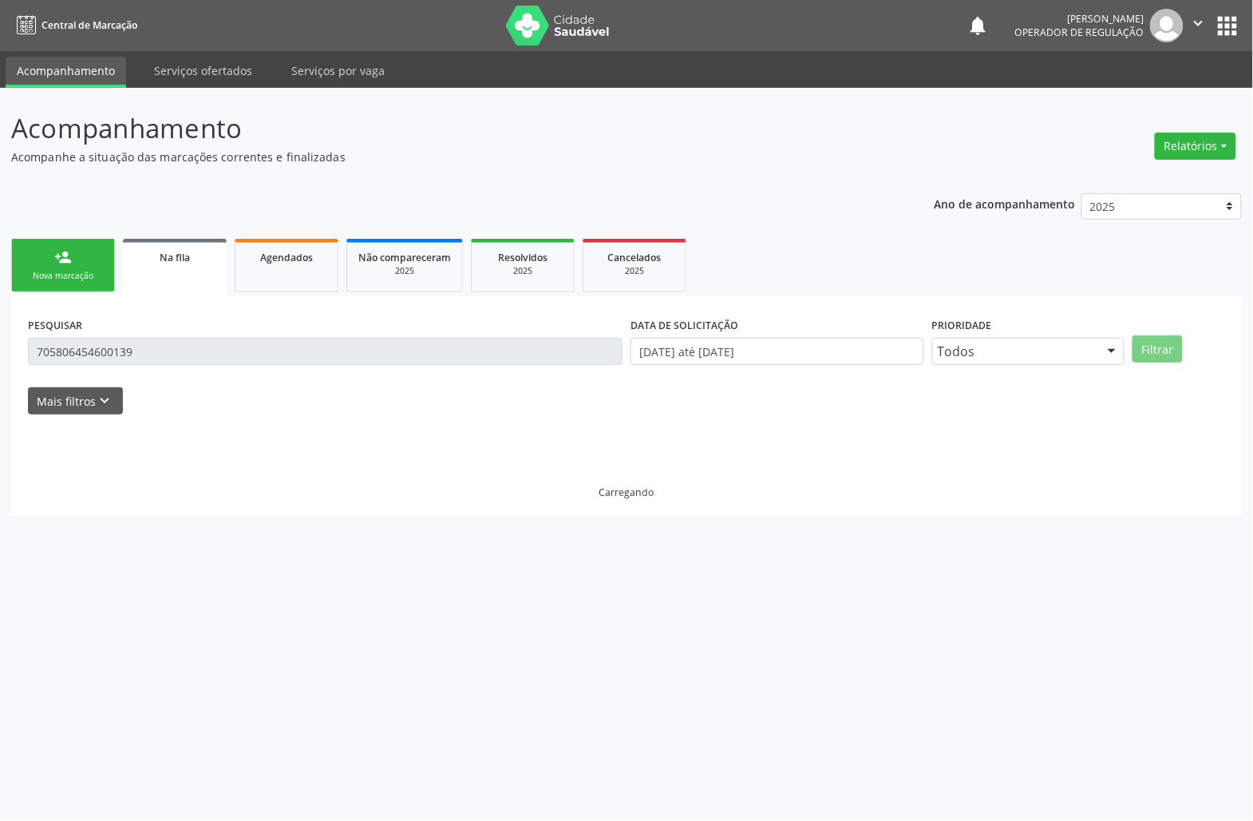
scroll to position [0, 0]
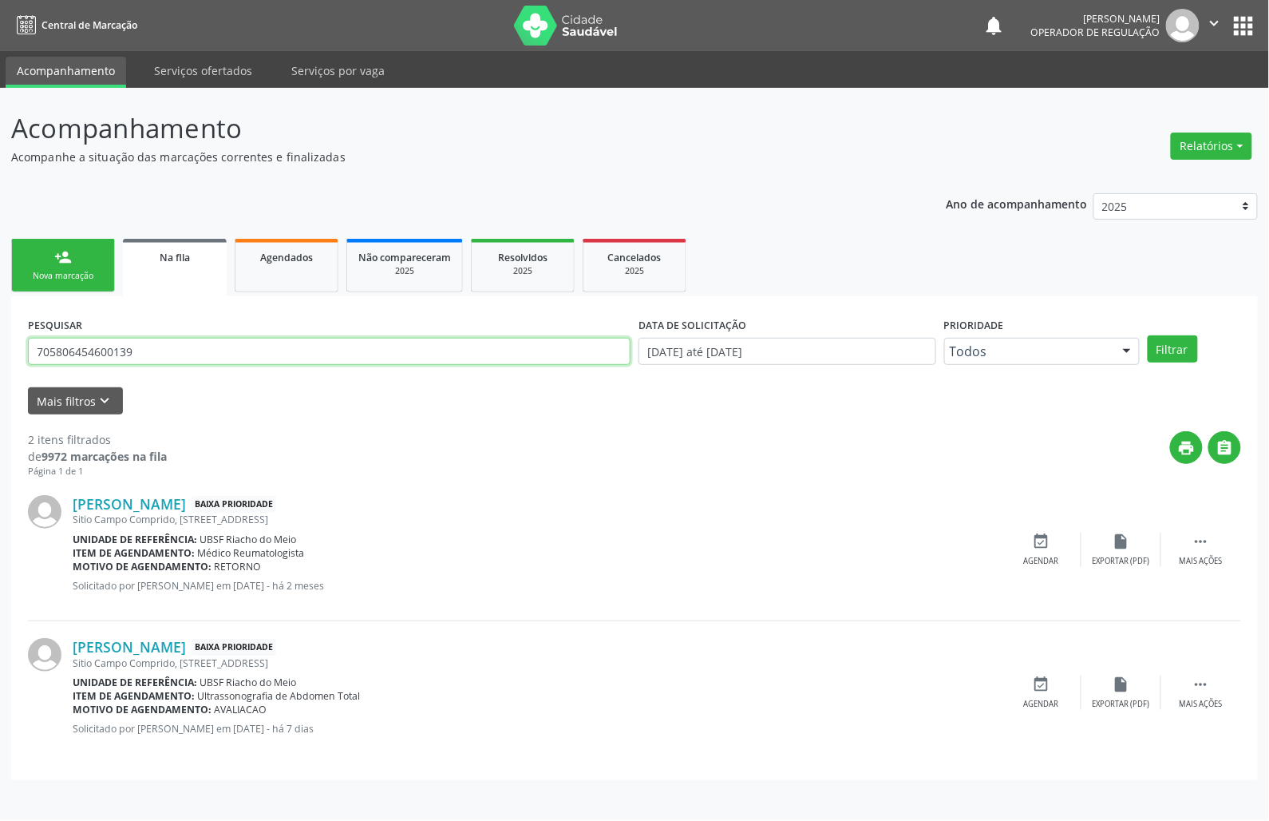
click at [153, 342] on input "705806454600139" at bounding box center [329, 351] width 603 height 27
type input "705000402593656"
click at [1148, 335] on button "Filtrar" at bounding box center [1173, 348] width 50 height 27
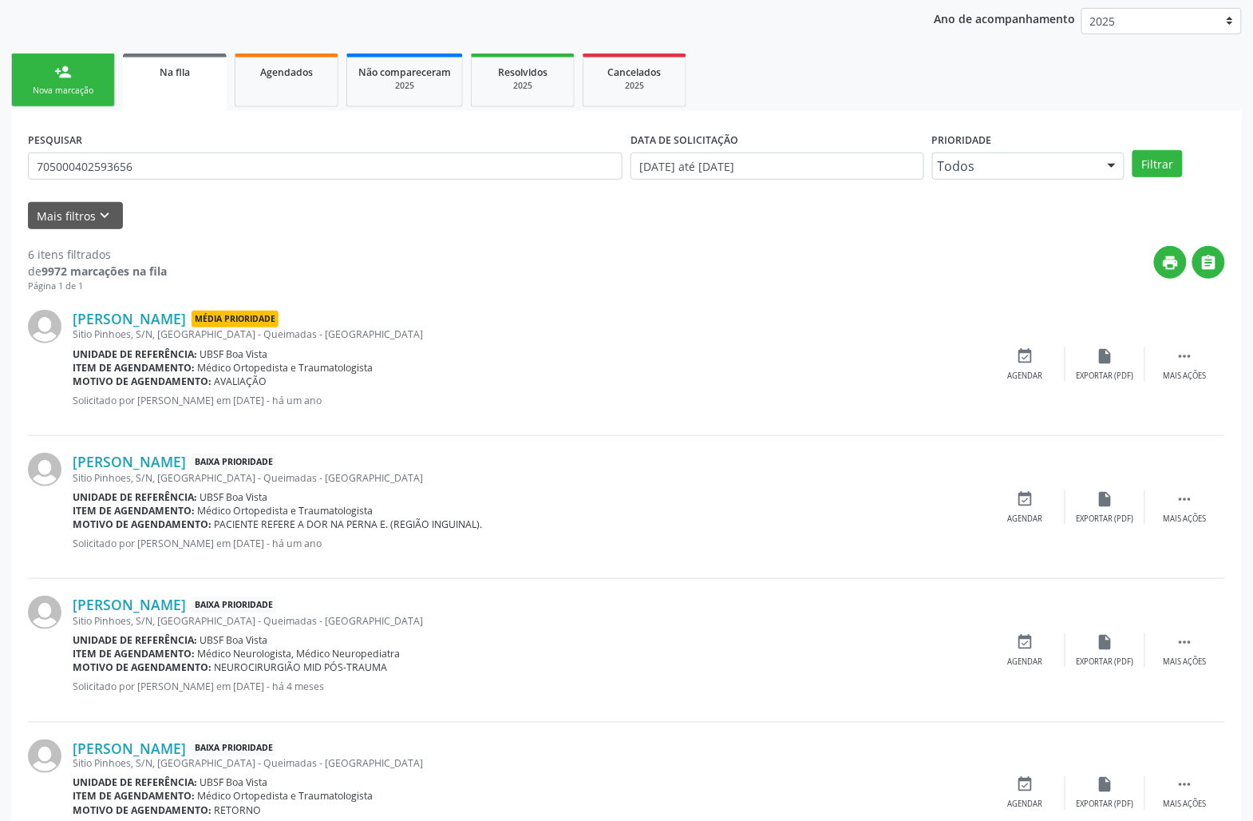
scroll to position [544, 0]
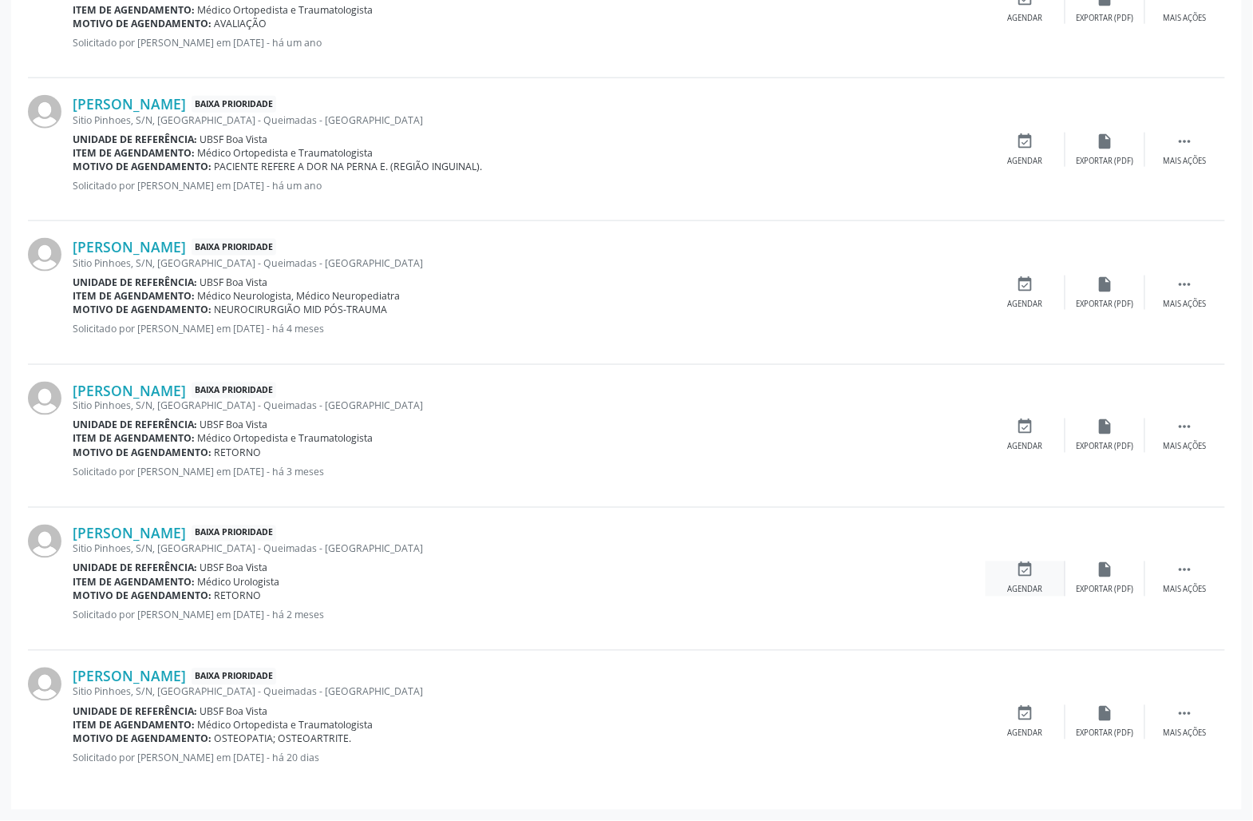
click at [1017, 567] on icon "event_available" at bounding box center [1026, 570] width 18 height 18
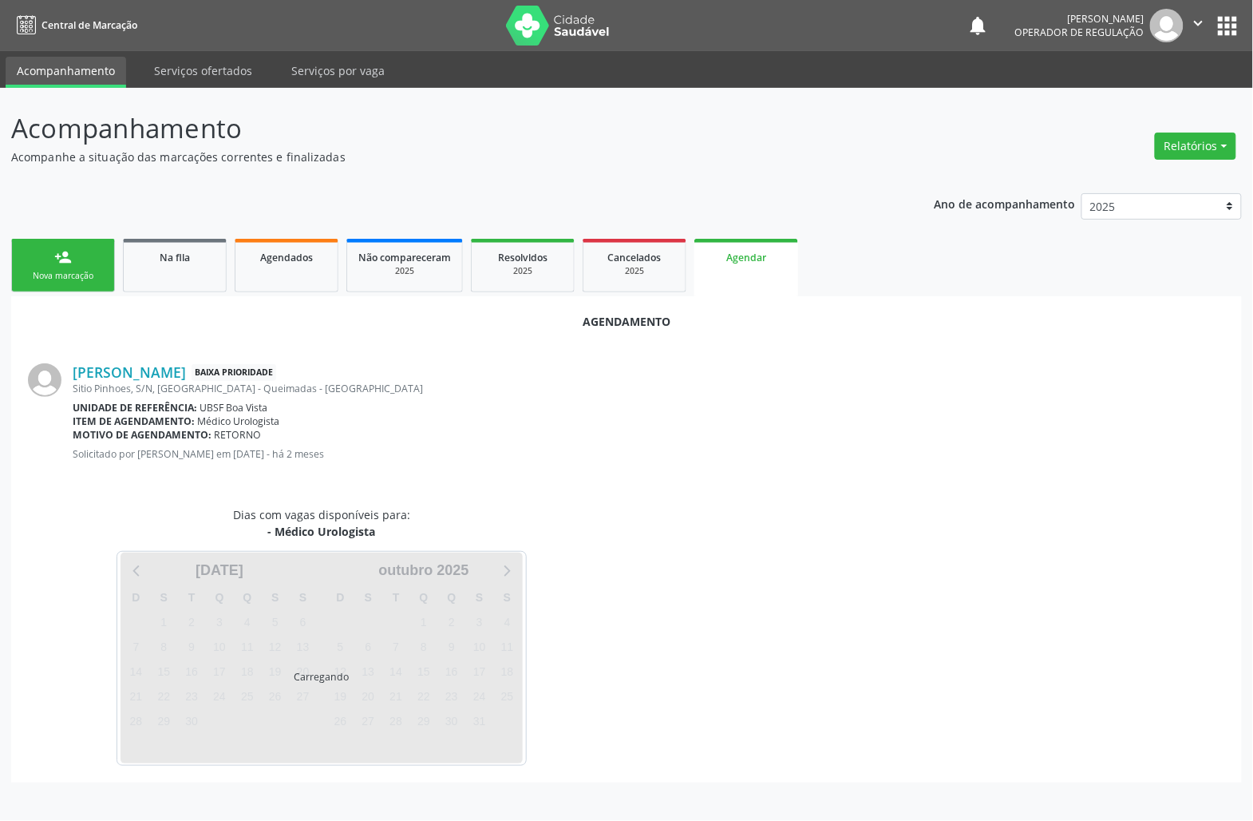
scroll to position [0, 0]
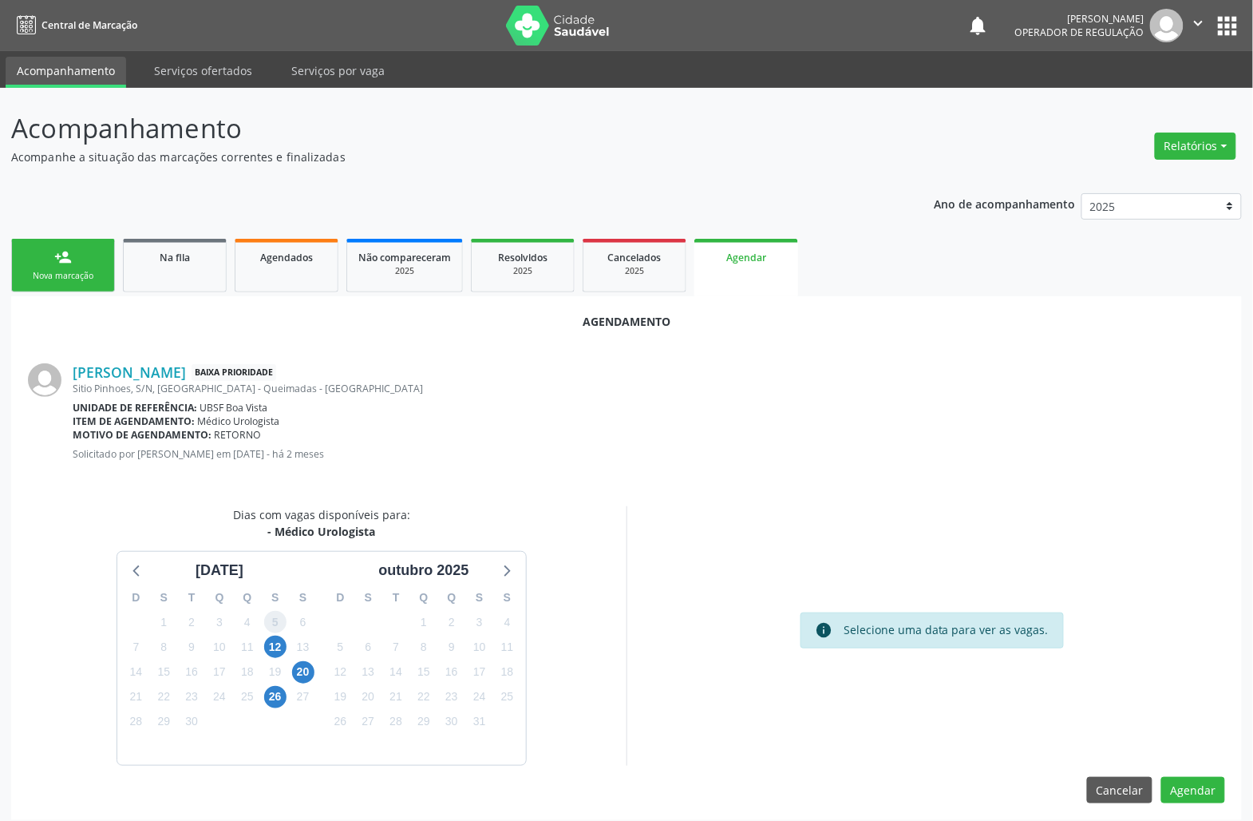
click at [268, 630] on span "5" at bounding box center [275, 622] width 22 height 22
click at [275, 643] on span "12" at bounding box center [275, 646] width 22 height 22
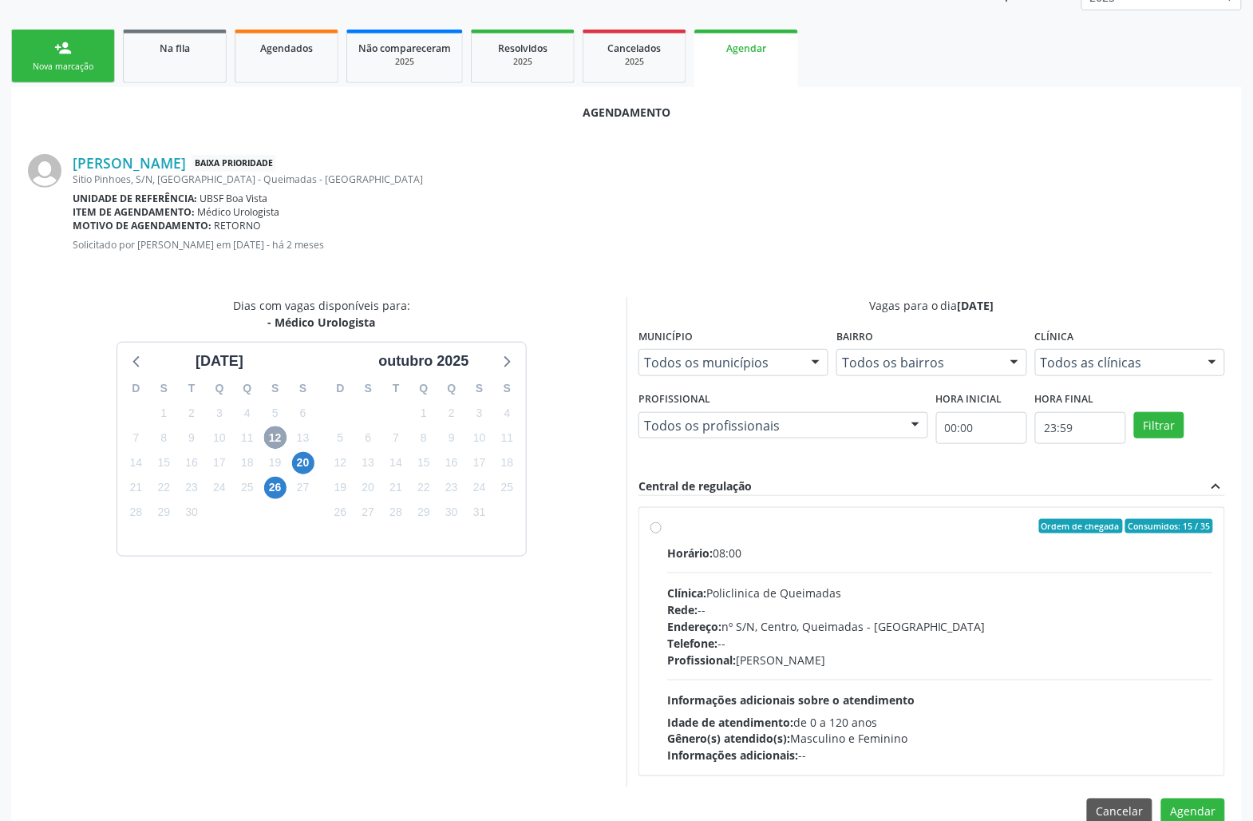
scroll to position [243, 0]
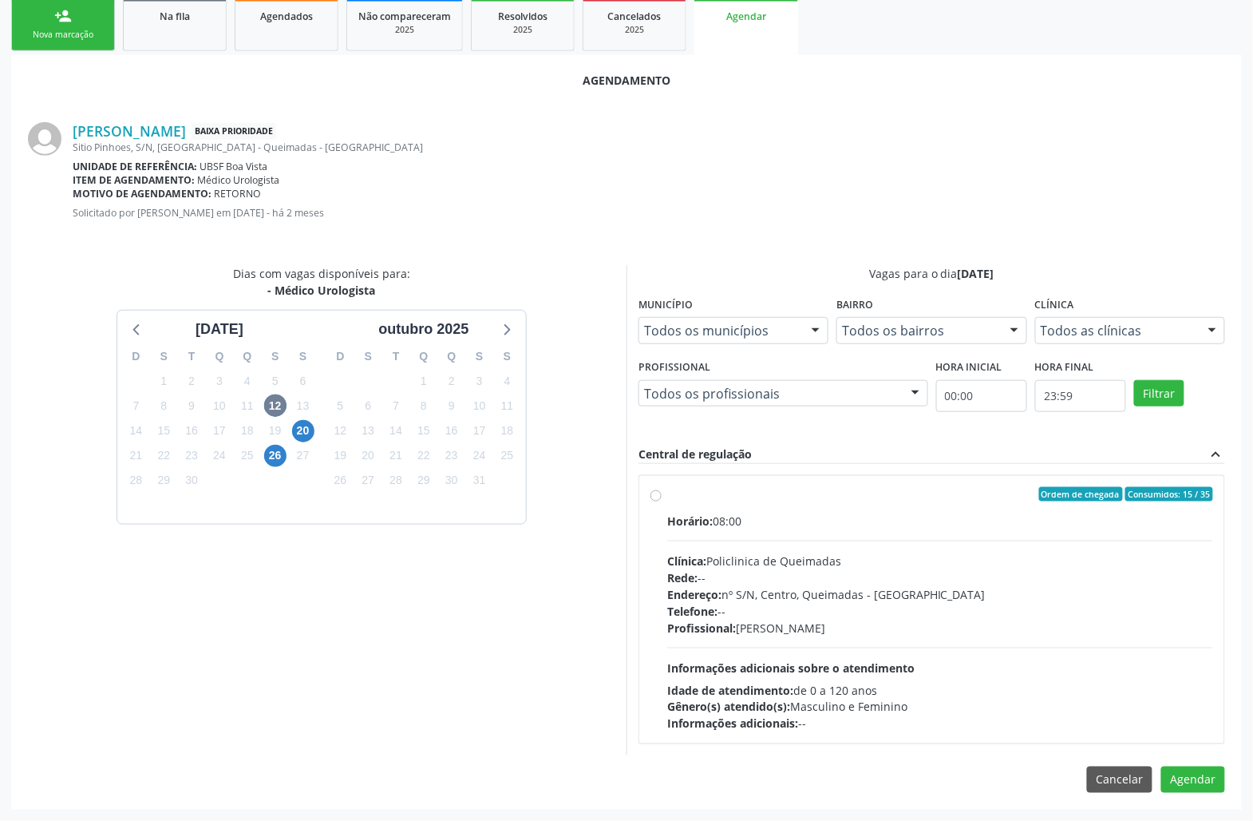
click at [819, 589] on div "Endereço: nº S/N, Centro, Queimadas - [GEOGRAPHIC_DATA]" at bounding box center [940, 594] width 546 height 17
click at [662, 501] on input "Ordem de chegada Consumidos: 15 / 35 Horário: 08:00 Clínica: Policlinica de Que…" at bounding box center [656, 494] width 11 height 14
radio input "true"
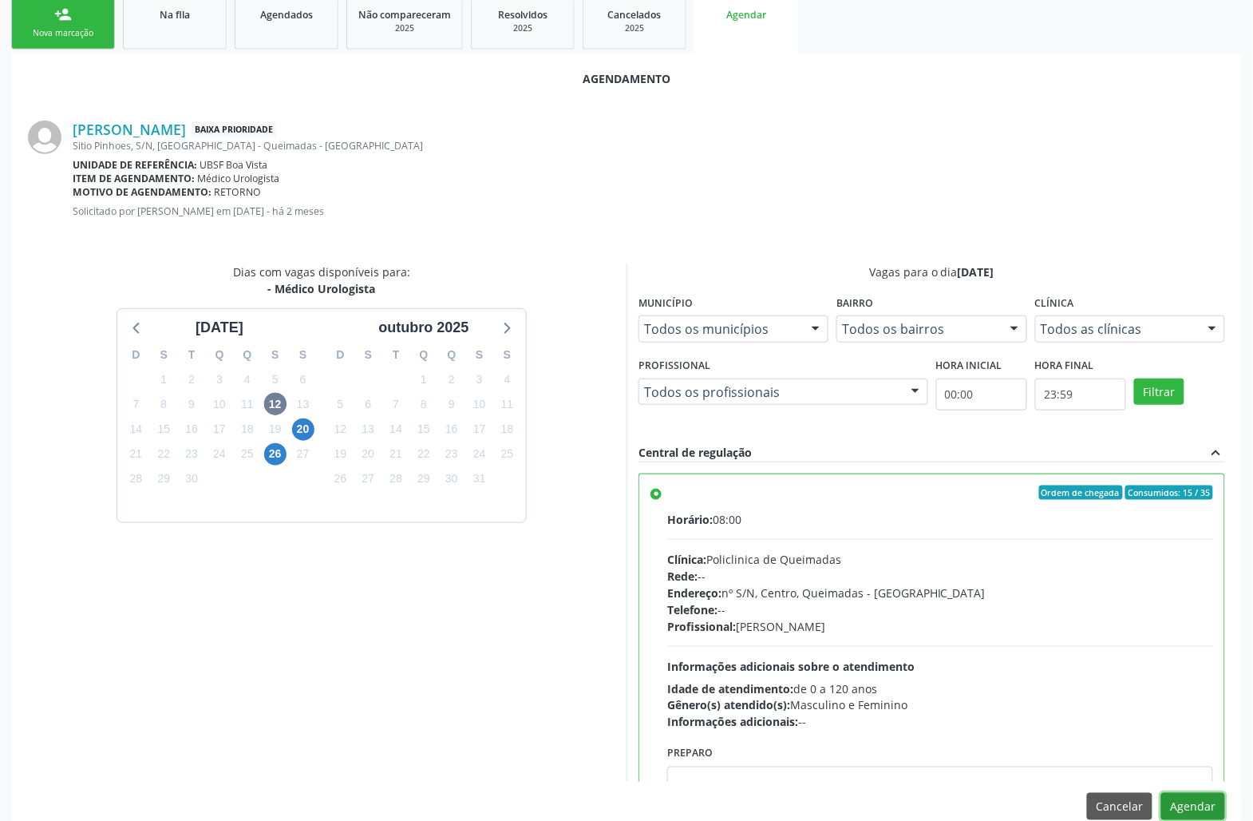
click at [1195, 793] on button "Agendar" at bounding box center [1194, 806] width 64 height 27
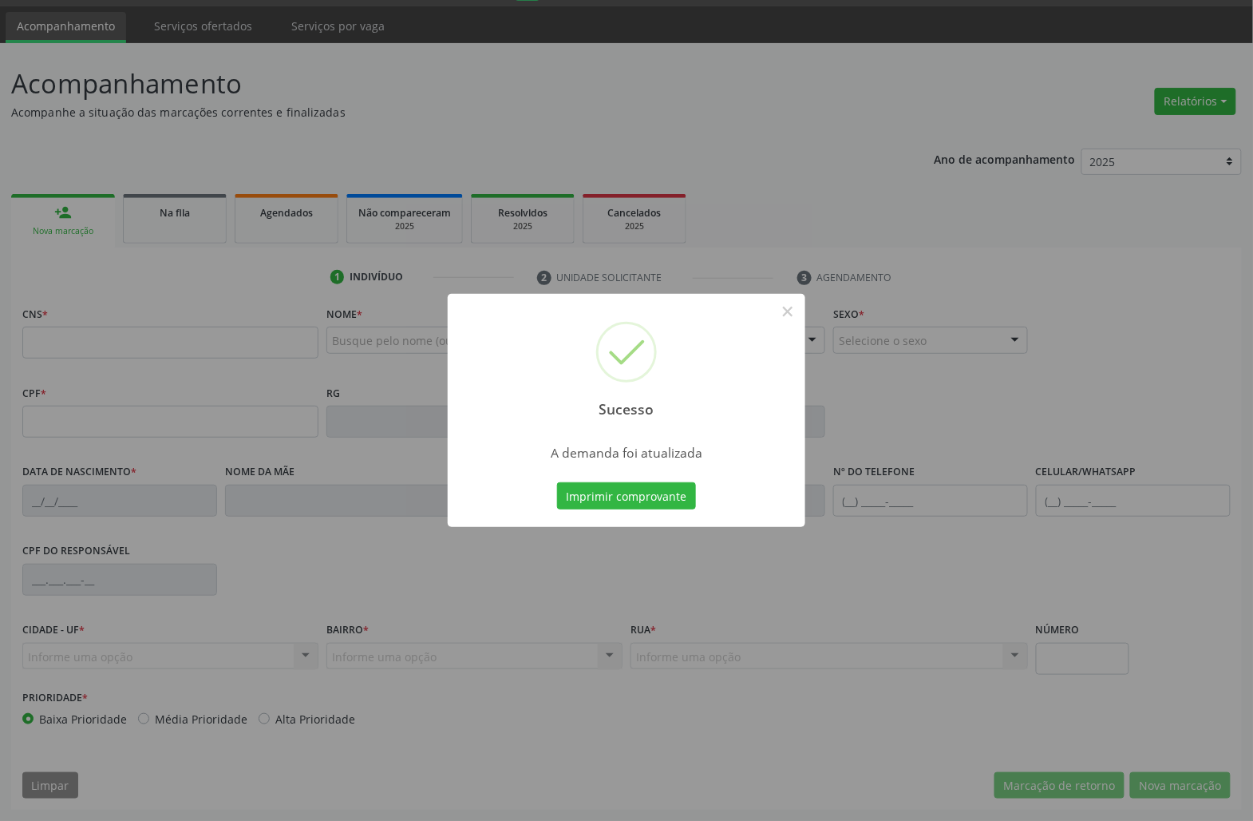
scroll to position [46, 0]
click at [674, 485] on button "Imprimir comprovante" at bounding box center [626, 495] width 139 height 27
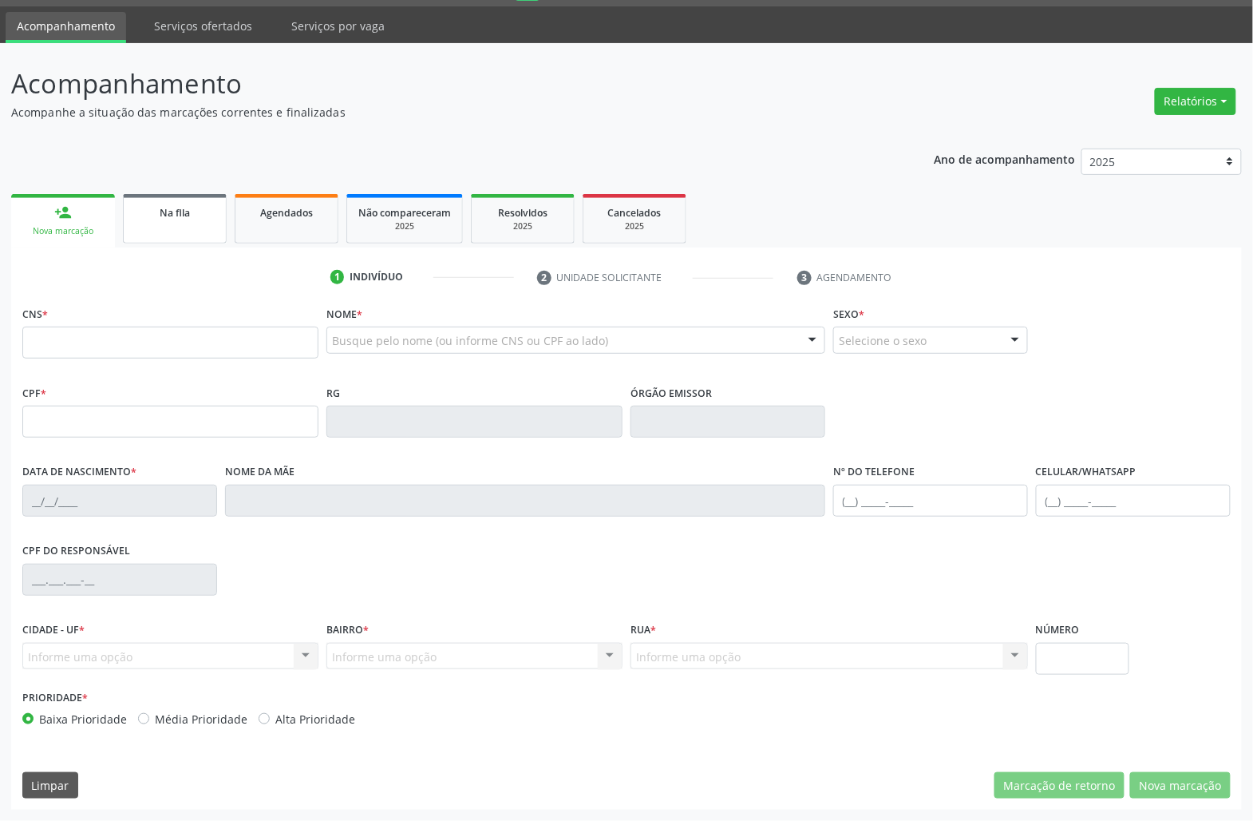
click at [200, 196] on link "Na fila" at bounding box center [175, 218] width 104 height 49
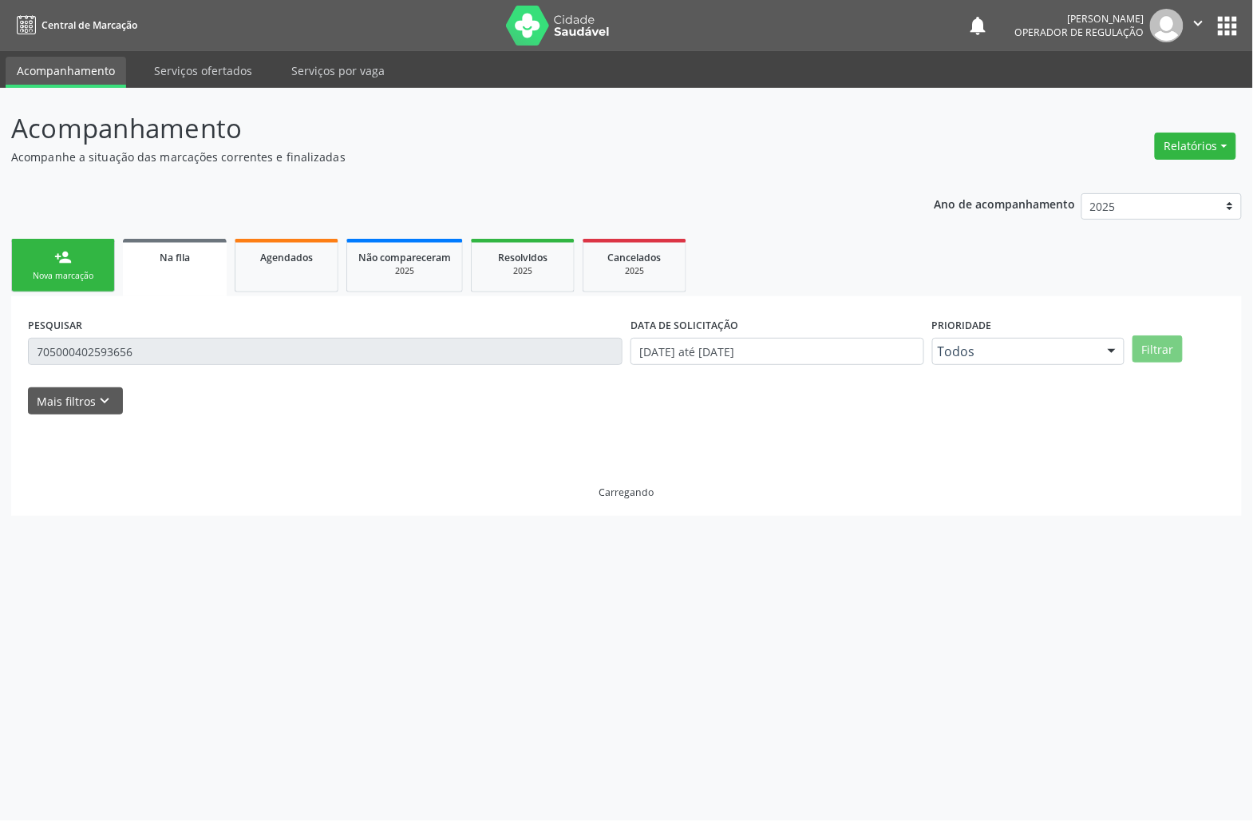
scroll to position [0, 0]
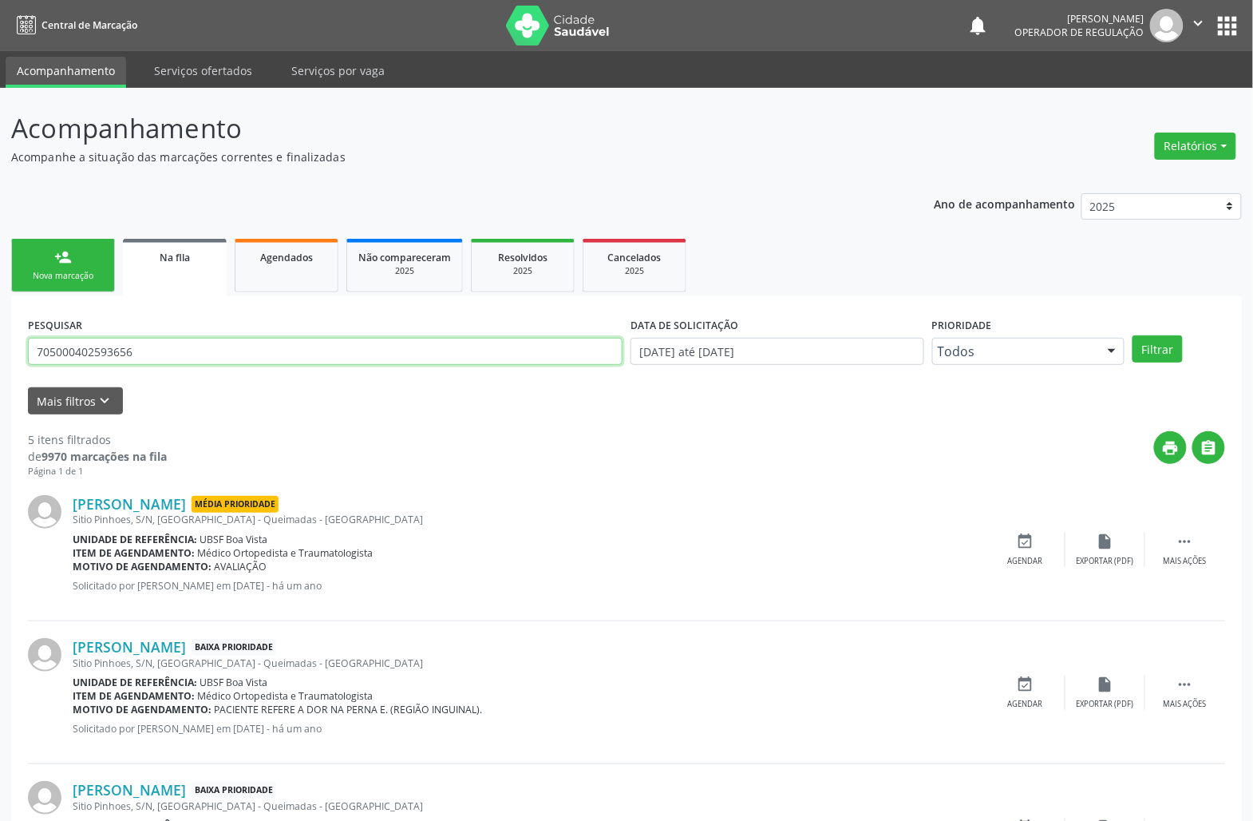
click at [101, 350] on input "705000402593656" at bounding box center [325, 351] width 595 height 27
type input "704208221319088"
click at [1133, 335] on button "Filtrar" at bounding box center [1158, 348] width 50 height 27
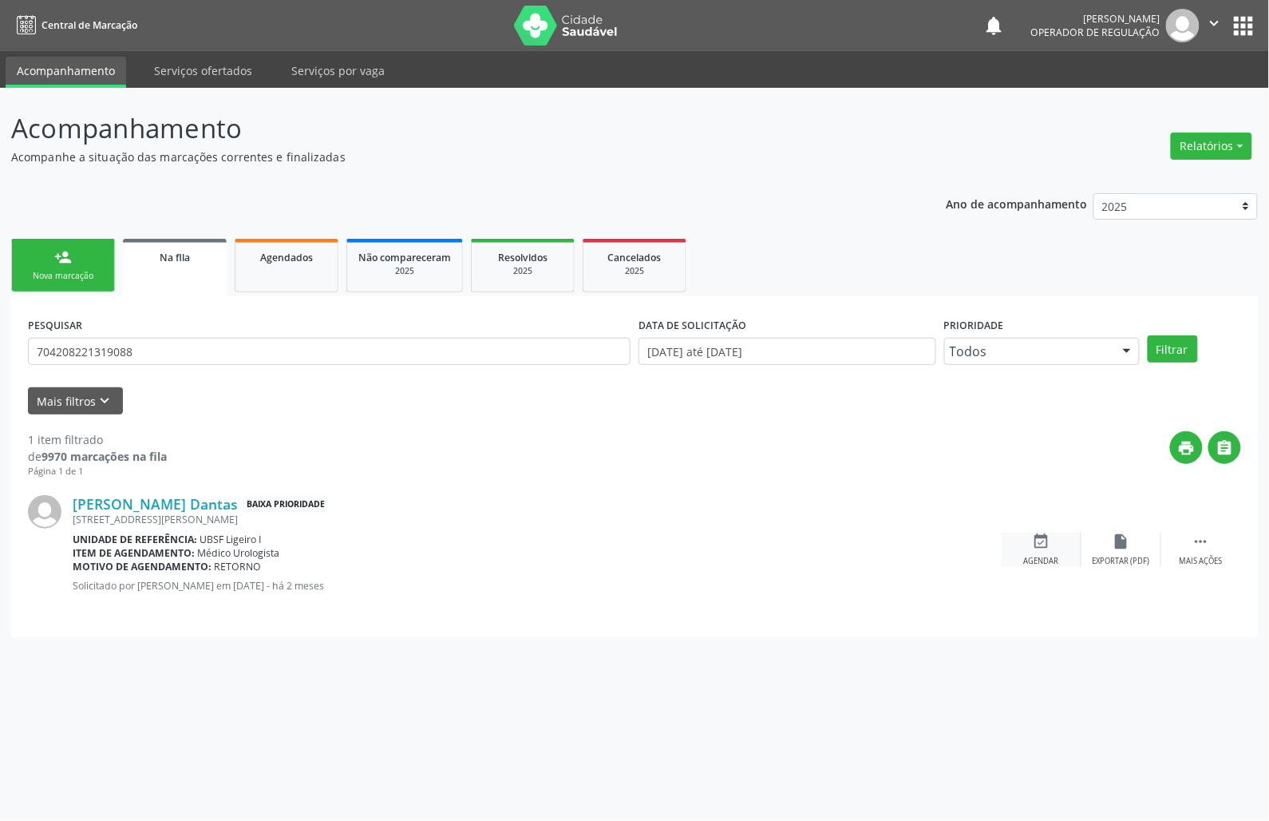
click at [1036, 547] on icon "event_available" at bounding box center [1042, 541] width 18 height 18
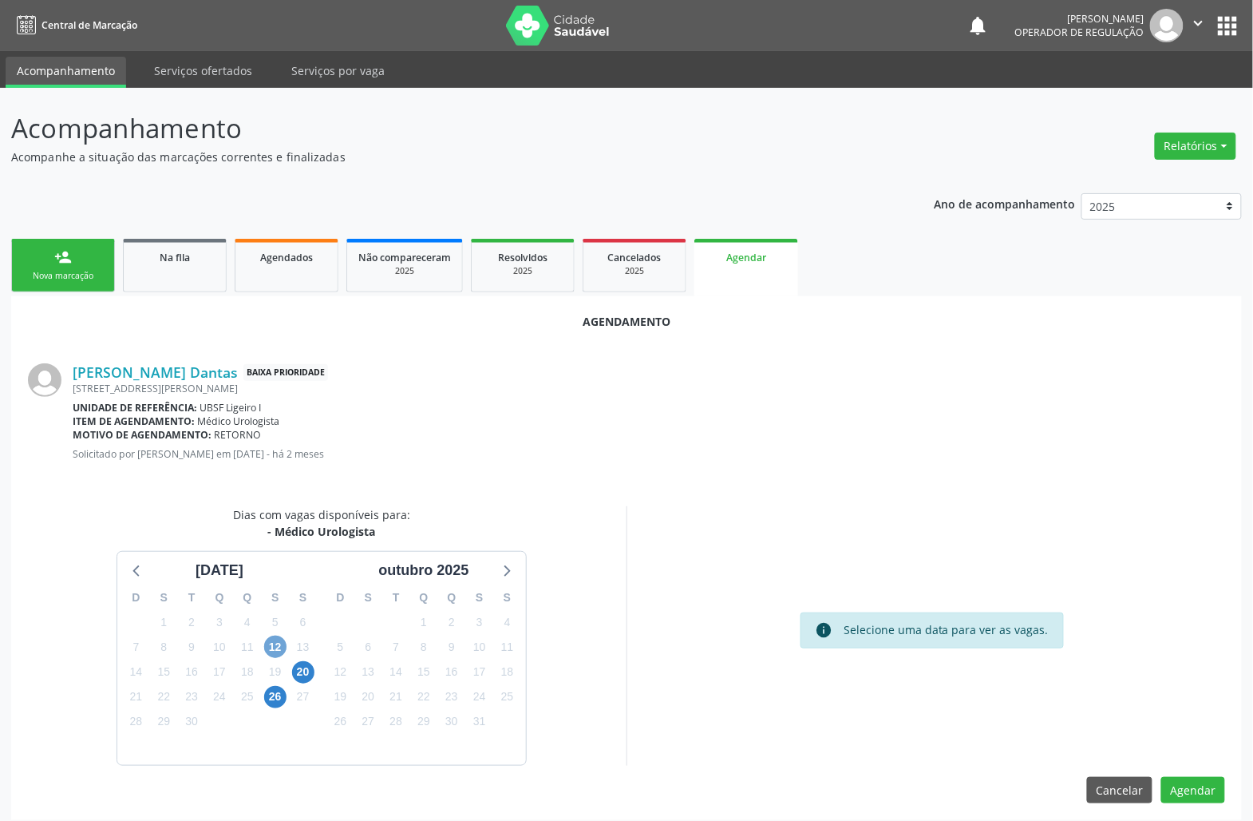
click at [270, 648] on span "12" at bounding box center [275, 646] width 22 height 22
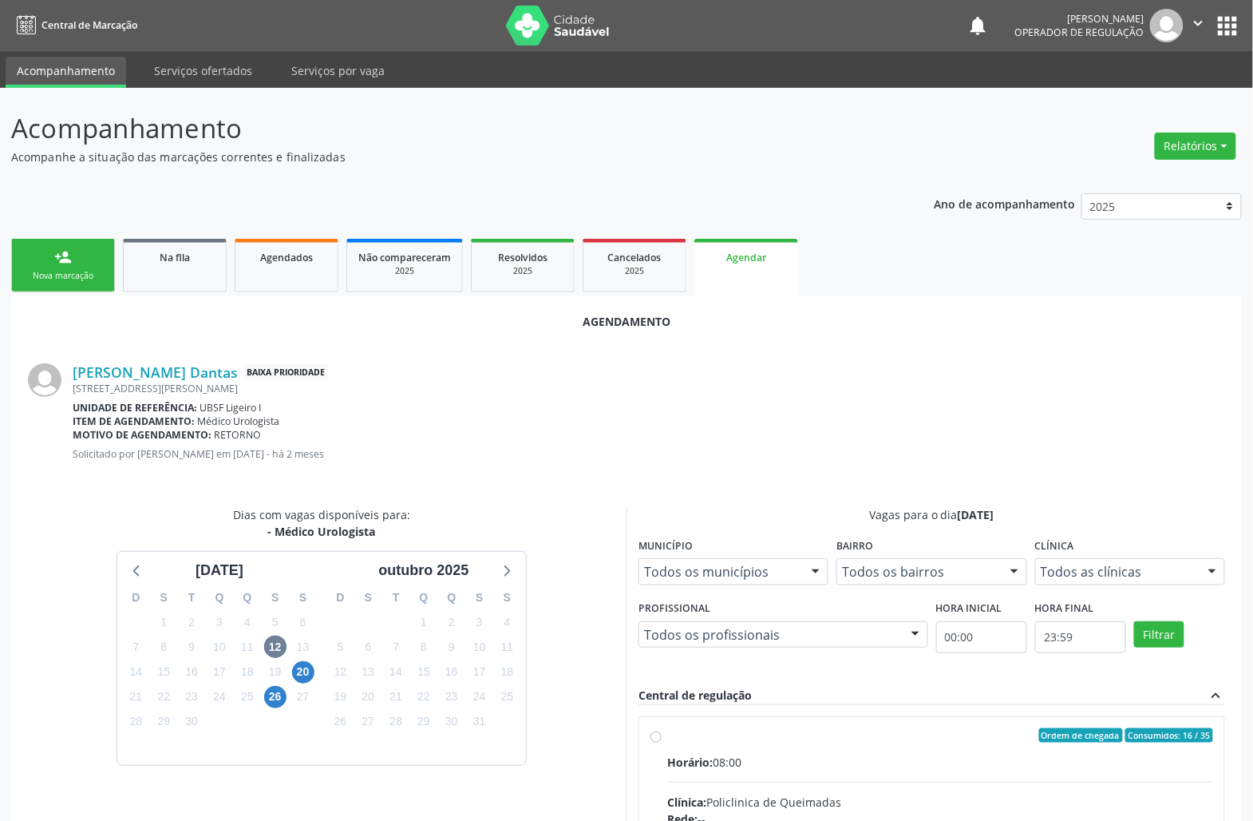
click at [662, 742] on input "Ordem de chegada Consumidos: 16 / 35 Horário: 08:00 Clínica: Policlinica de Que…" at bounding box center [656, 735] width 11 height 14
radio input "true"
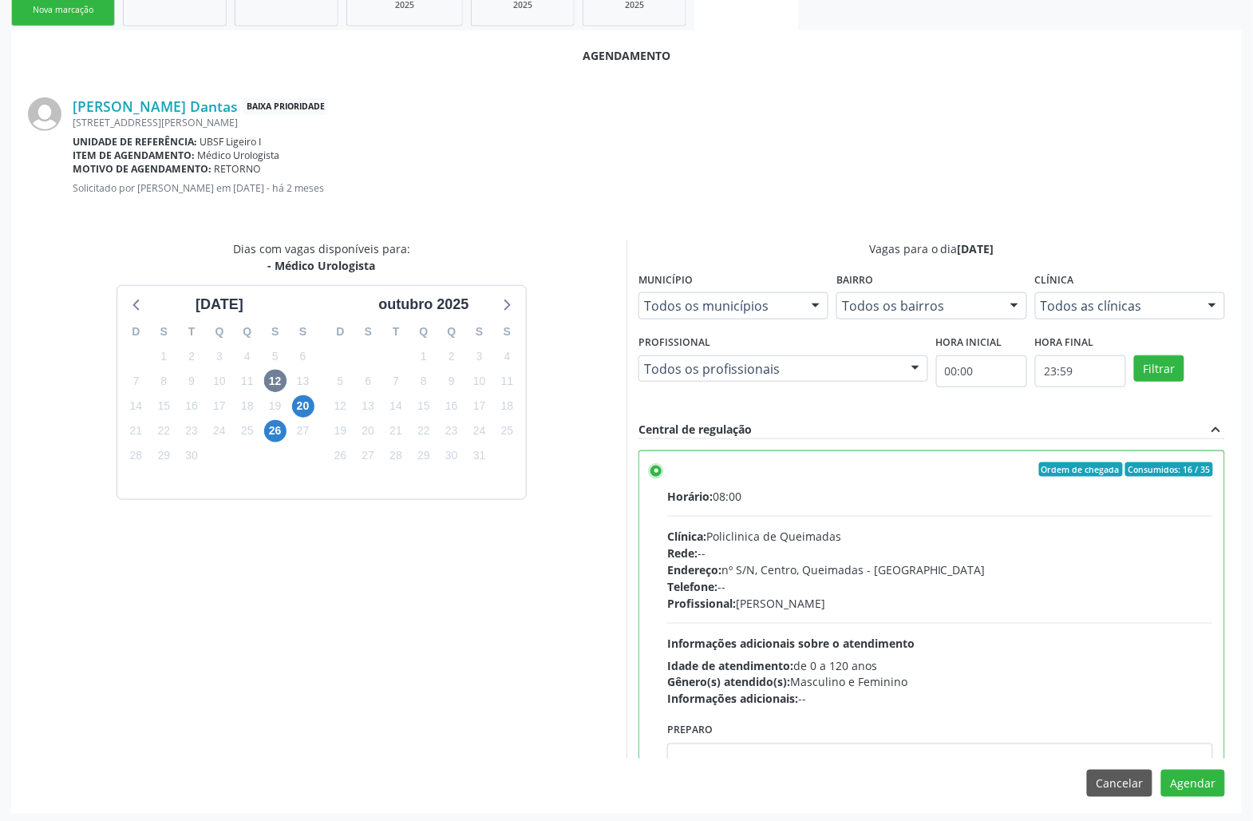
scroll to position [270, 0]
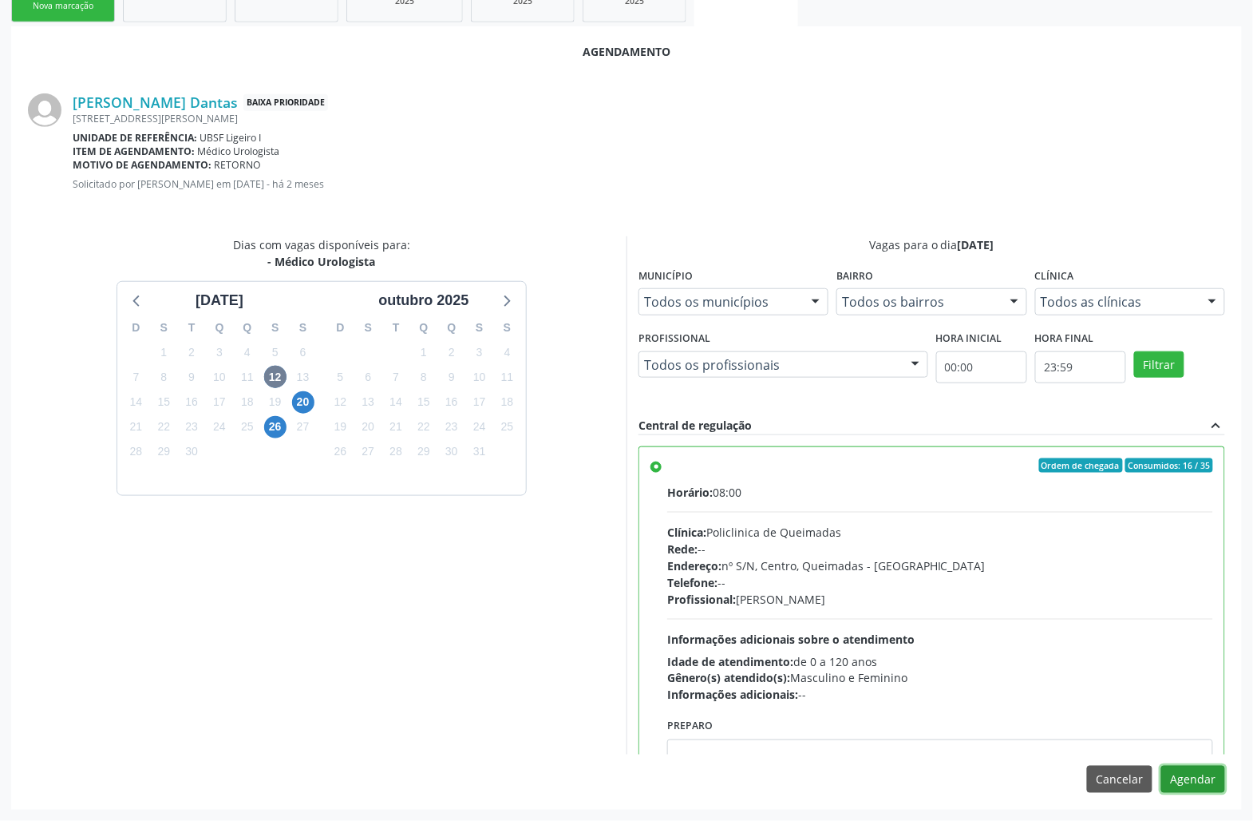
click at [1194, 776] on button "Agendar" at bounding box center [1194, 779] width 64 height 27
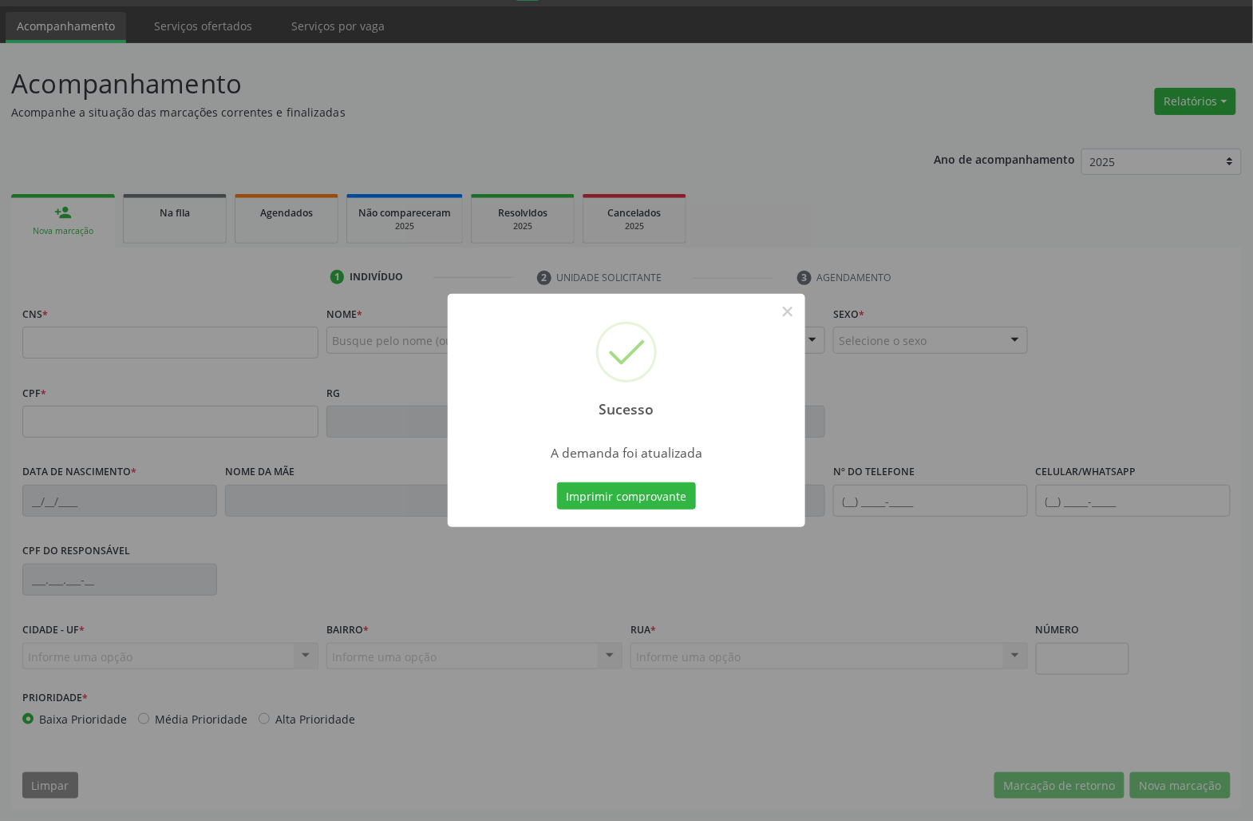
scroll to position [46, 0]
click at [647, 502] on button "Imprimir comprovante" at bounding box center [626, 495] width 139 height 27
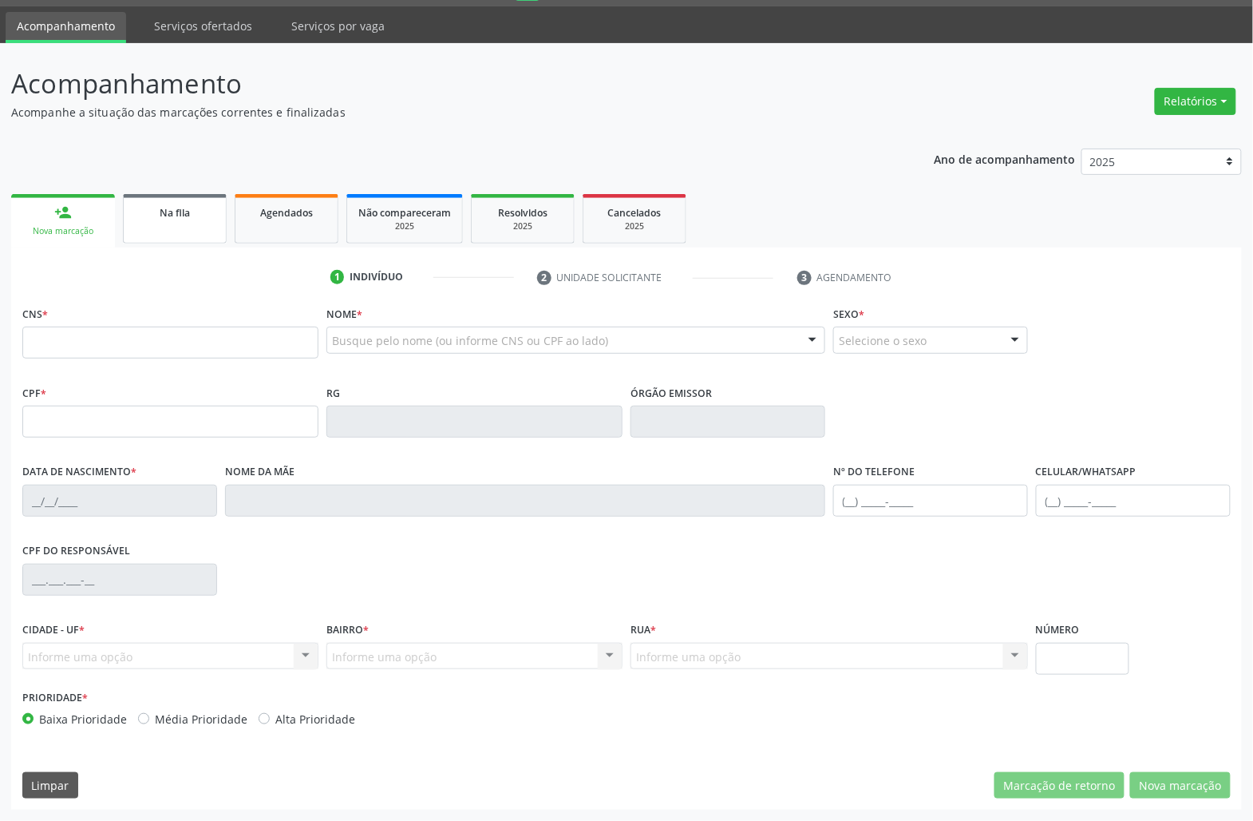
click at [187, 206] on span "Na fila" at bounding box center [175, 213] width 30 height 14
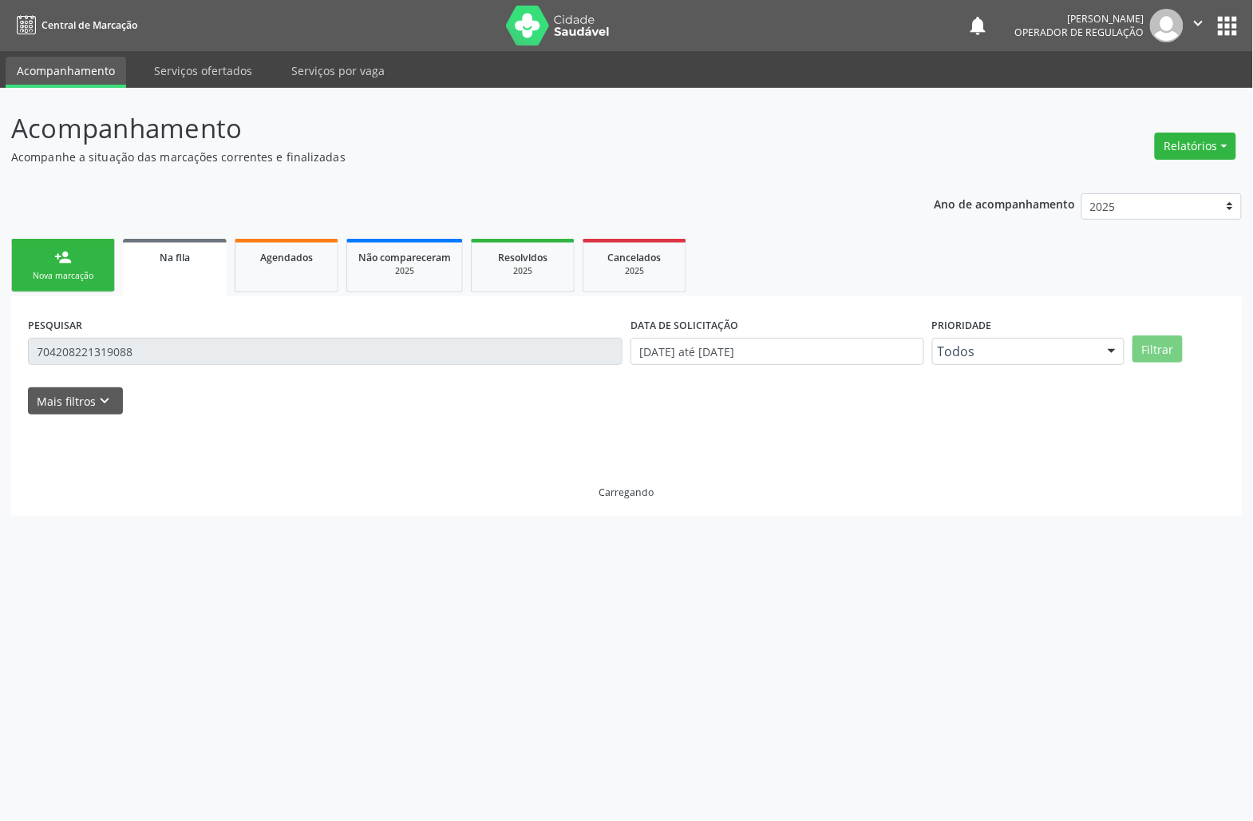
scroll to position [0, 0]
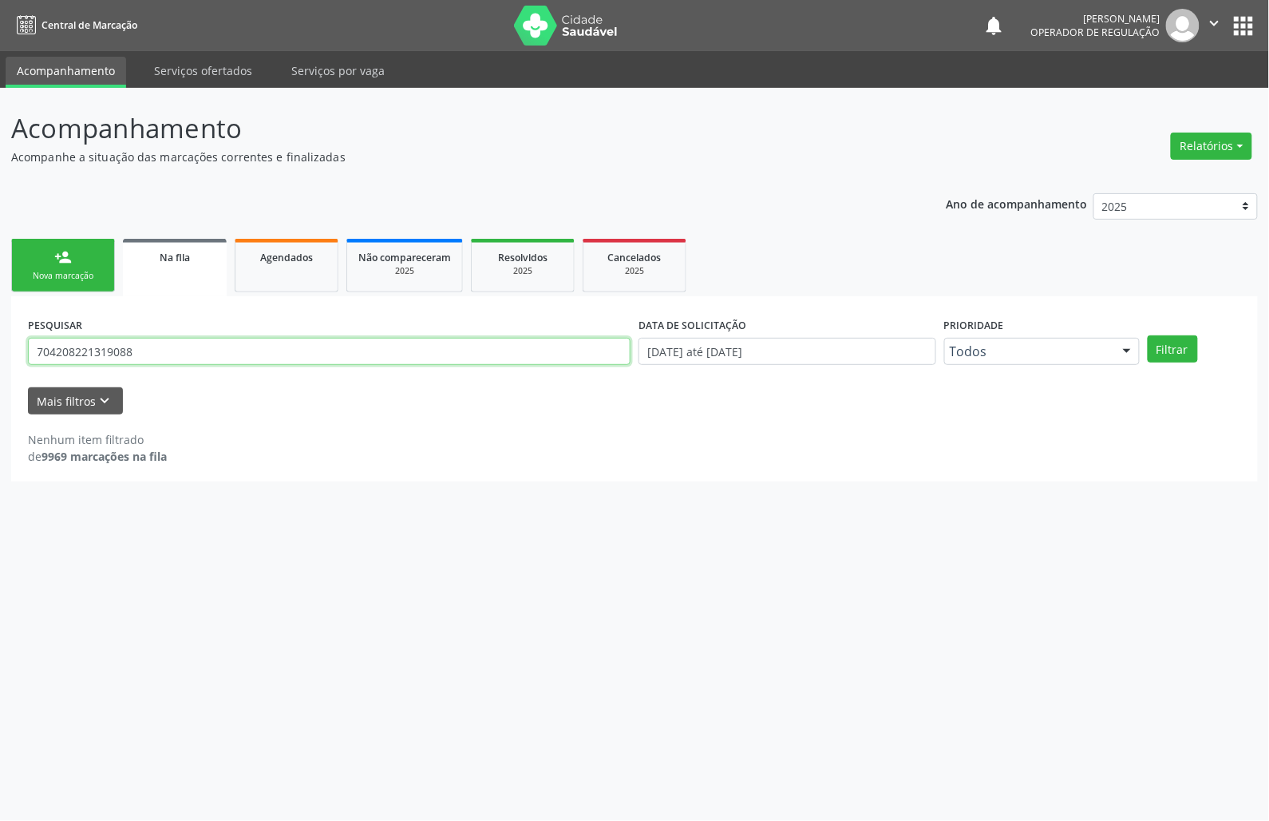
click at [183, 356] on input "704208221319088" at bounding box center [329, 351] width 603 height 27
type input "704703755508134"
click at [1148, 335] on button "Filtrar" at bounding box center [1173, 348] width 50 height 27
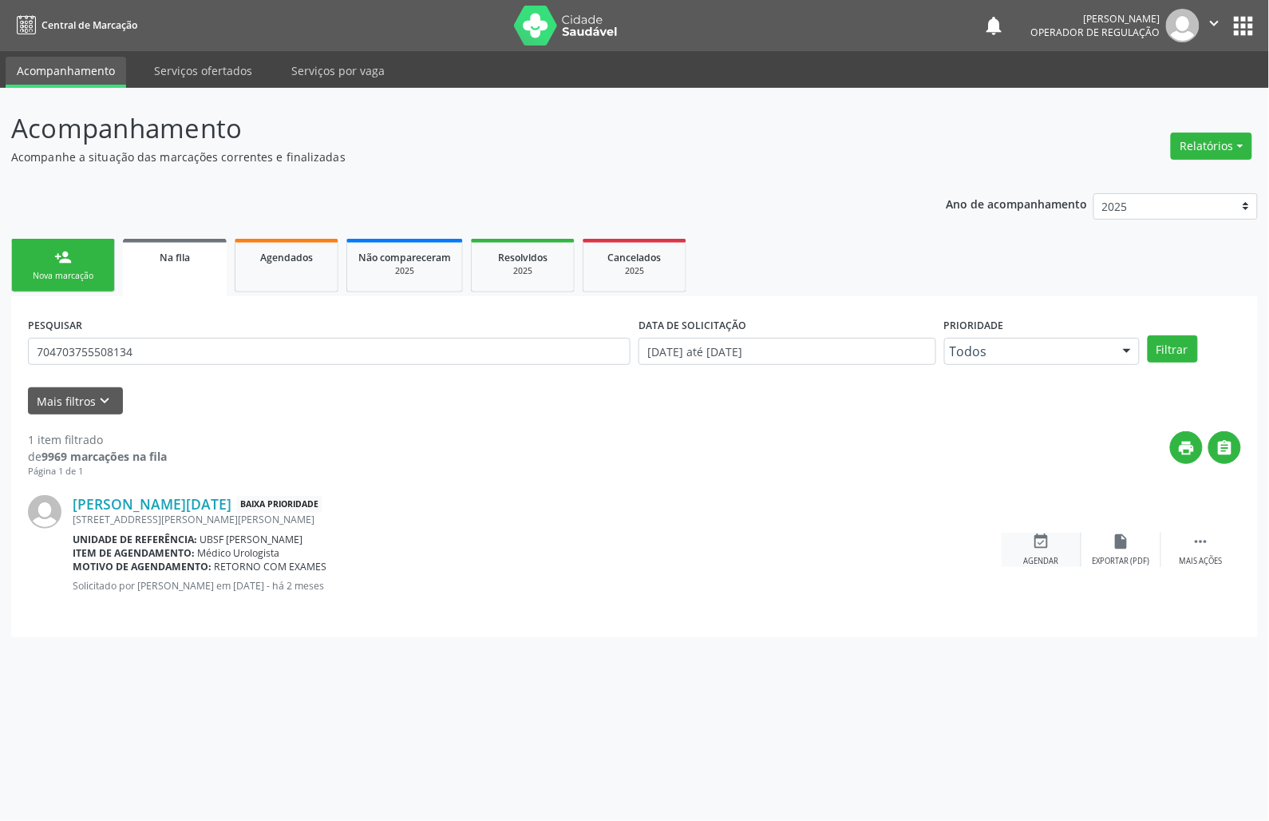
click at [1028, 553] on div "event_available Agendar" at bounding box center [1042, 549] width 80 height 34
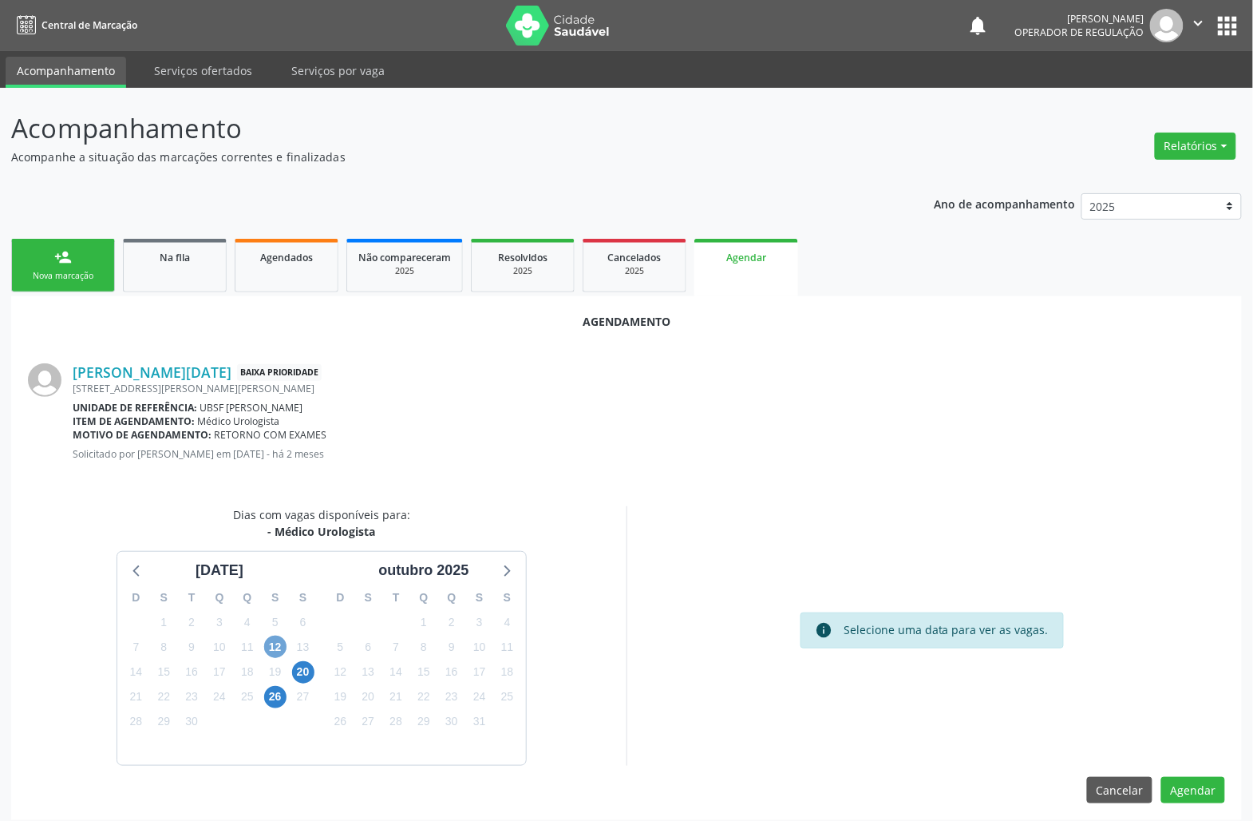
click at [271, 647] on span "12" at bounding box center [275, 646] width 22 height 22
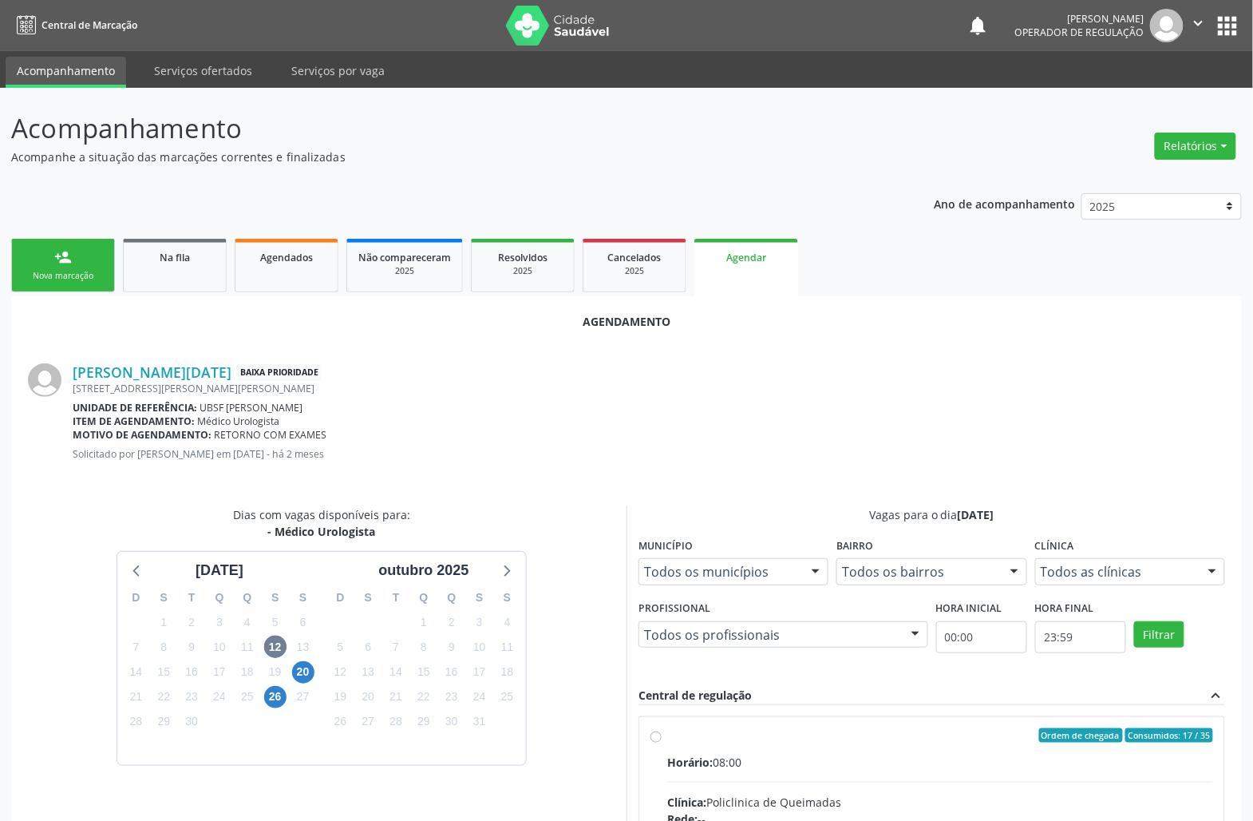
click at [741, 728] on div "Ordem de chegada Consumidos: 17 / 35" at bounding box center [940, 735] width 546 height 14
click at [662, 728] on input "Ordem de chegada Consumidos: 17 / 35 Horário: 08:00 Clínica: Policlinica de Que…" at bounding box center [656, 735] width 11 height 14
radio input "true"
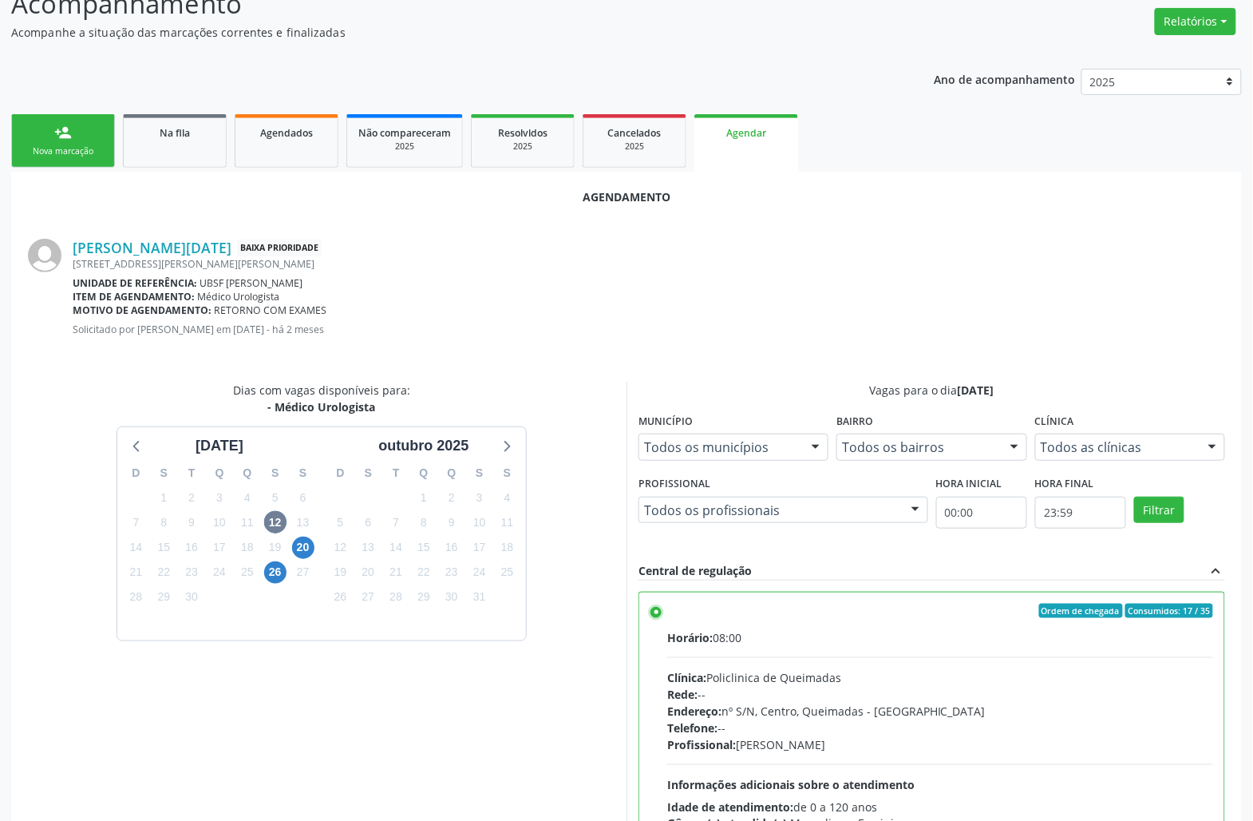
scroll to position [270, 0]
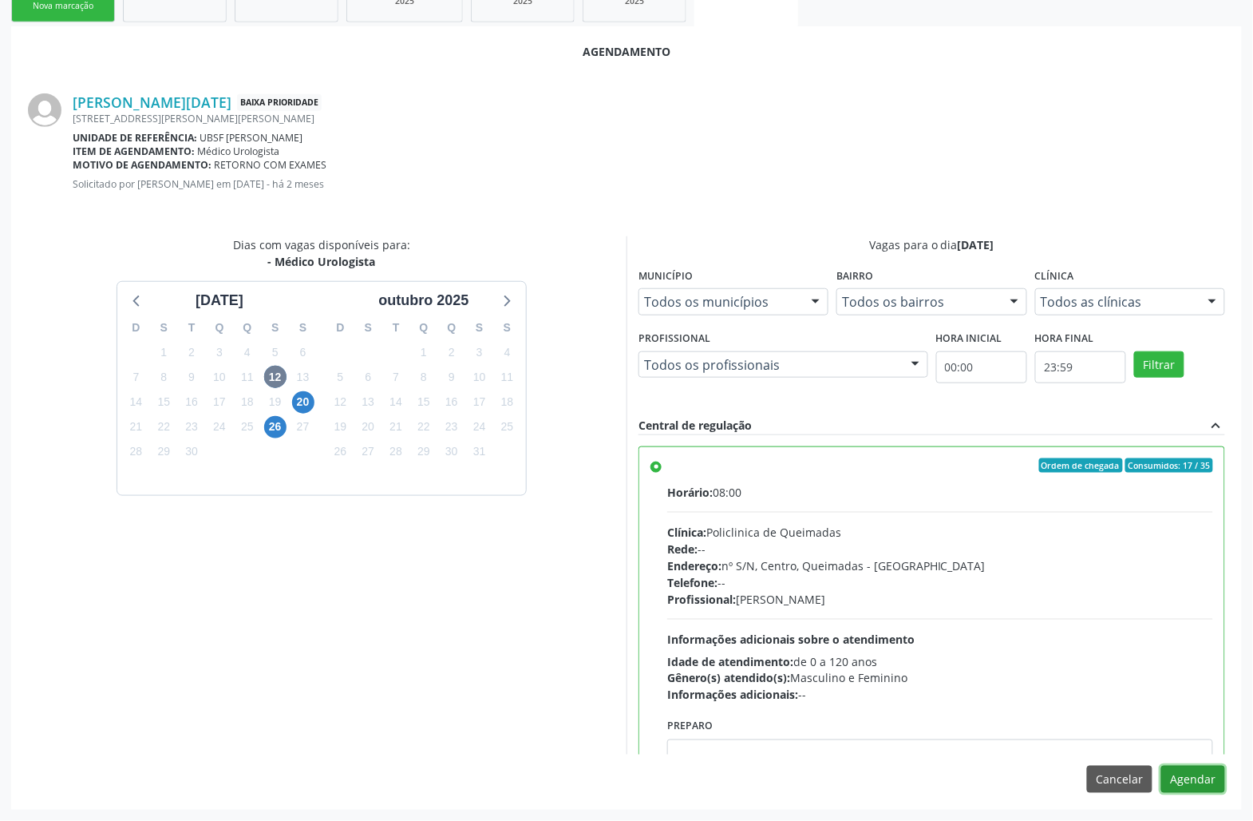
click at [1183, 786] on button "Agendar" at bounding box center [1194, 779] width 64 height 27
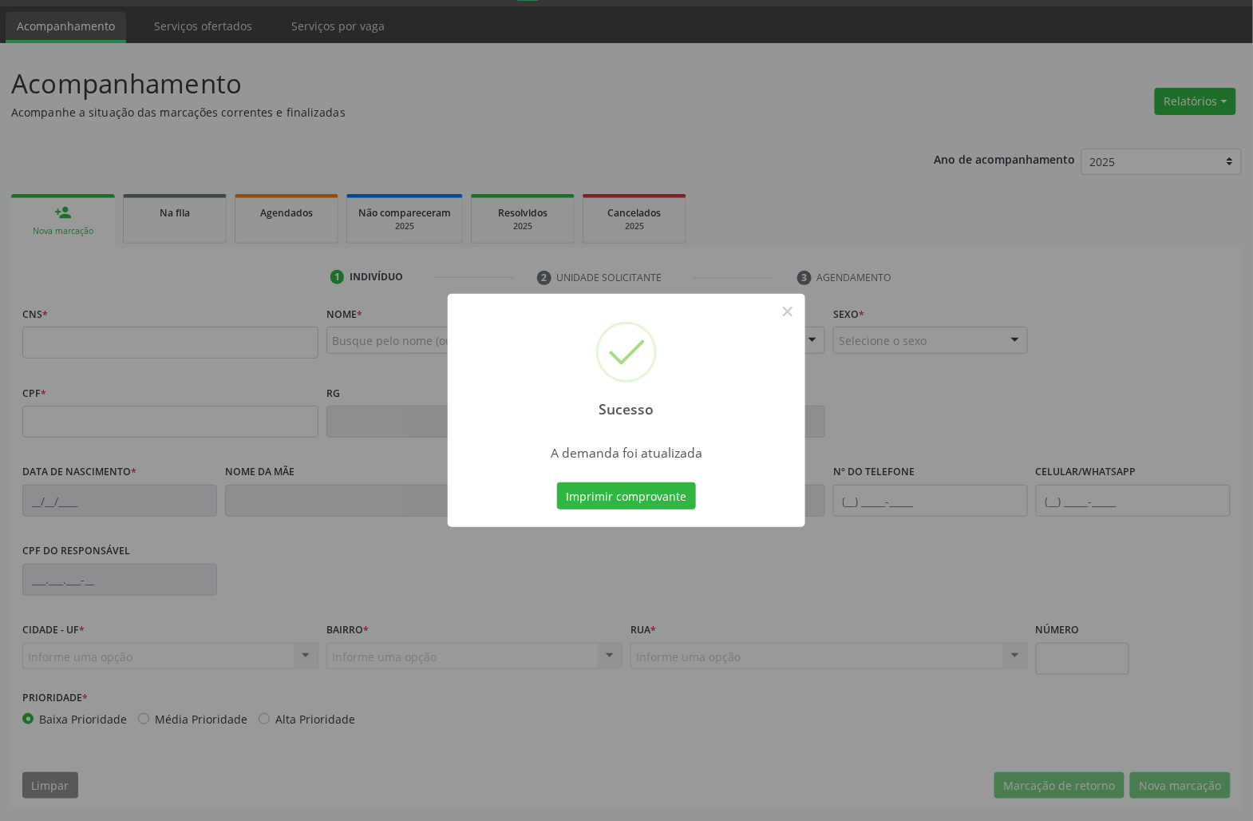
scroll to position [46, 0]
click at [592, 502] on button "Imprimir comprovante" at bounding box center [626, 495] width 139 height 27
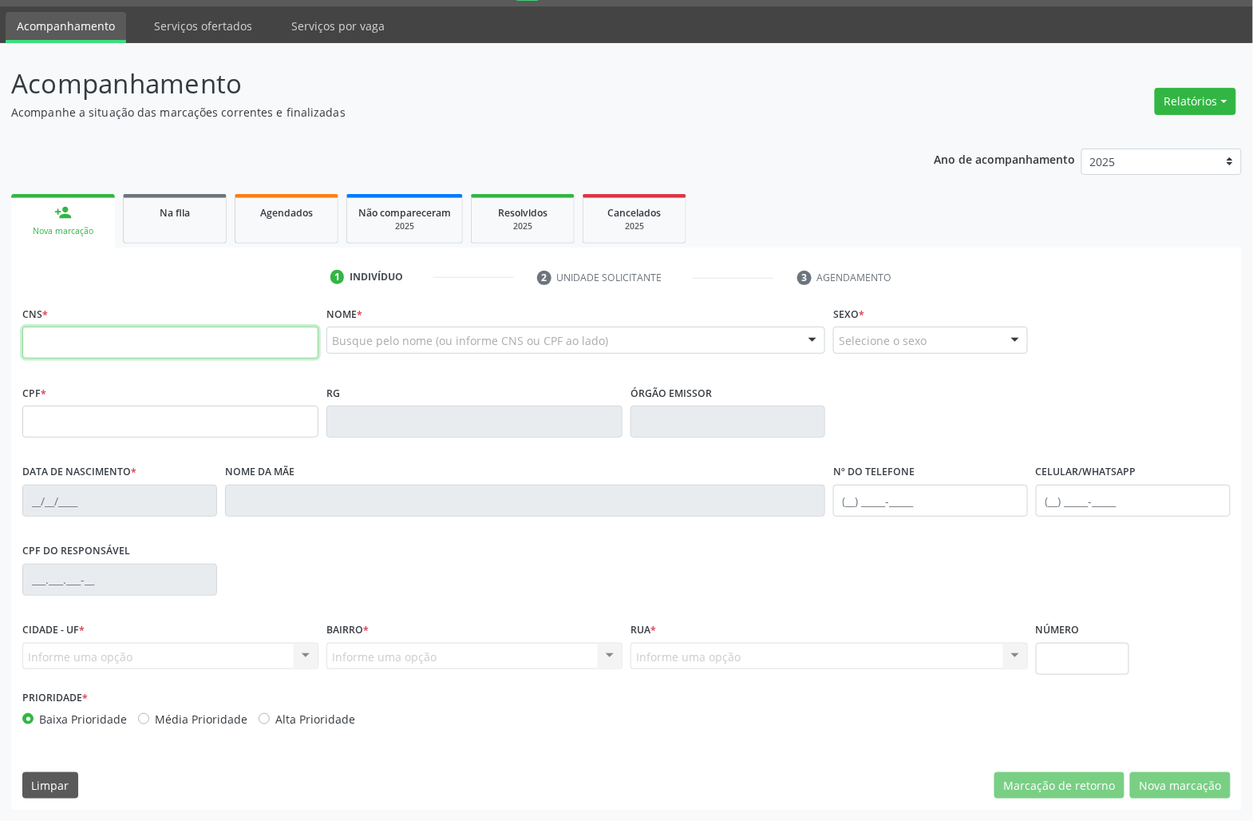
click at [172, 355] on input "text" at bounding box center [170, 343] width 296 height 32
click at [160, 196] on link "Na fila" at bounding box center [175, 218] width 104 height 49
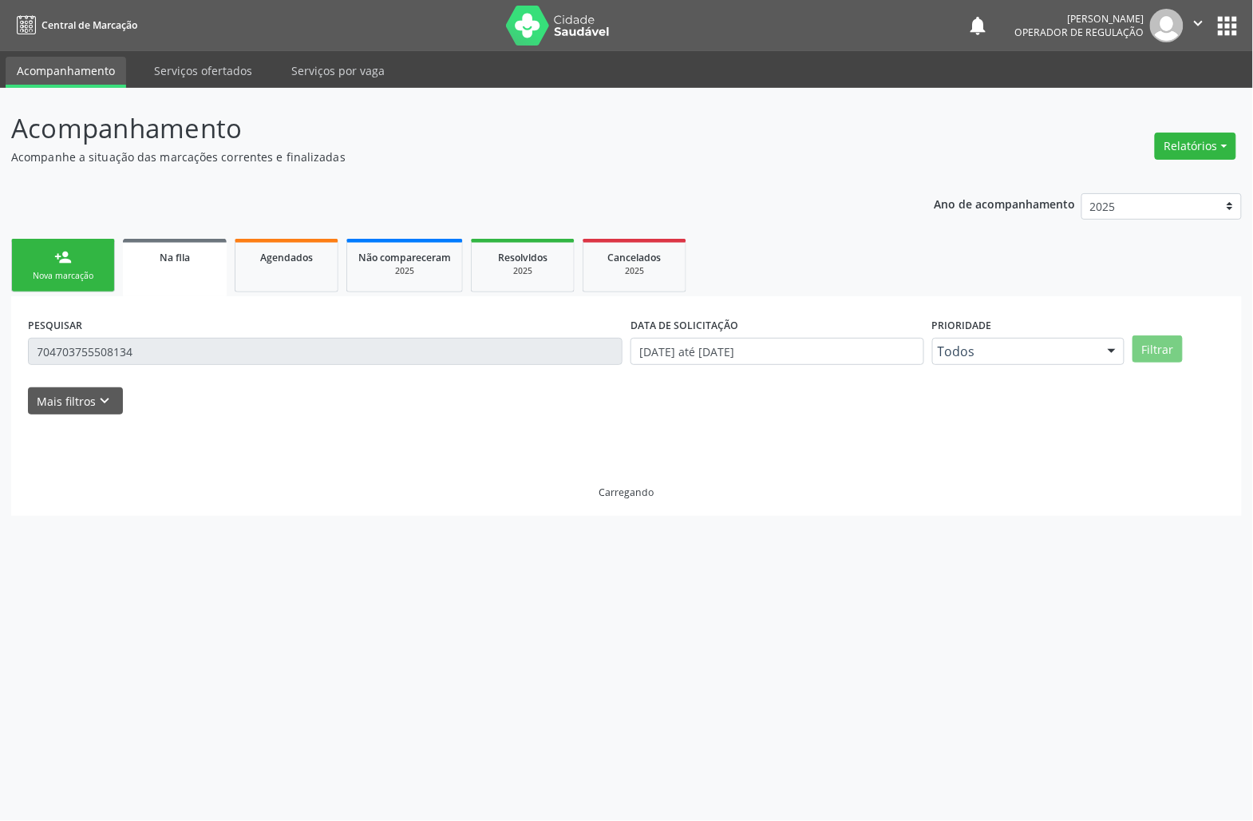
scroll to position [0, 0]
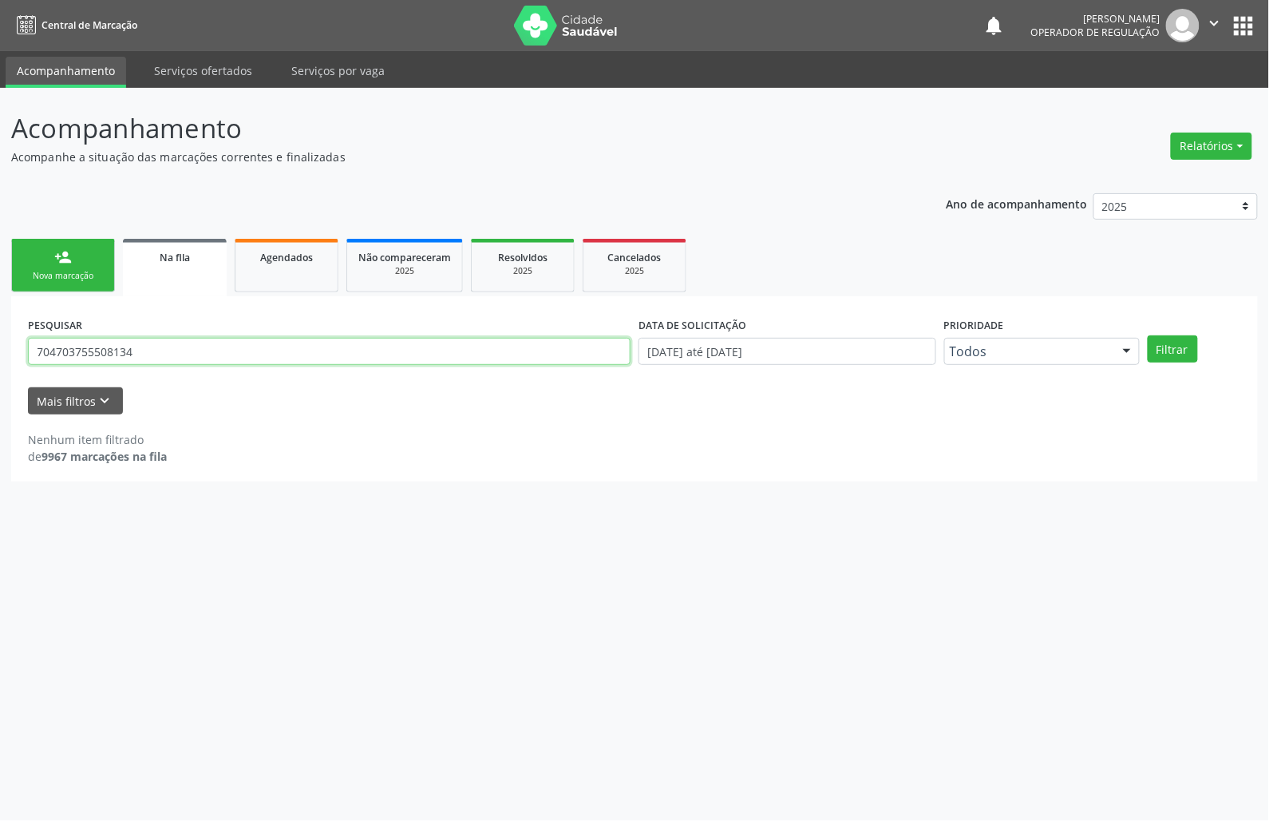
click at [161, 359] on input "704703755508134" at bounding box center [329, 351] width 603 height 27
type input "709008882471711"
click at [1148, 335] on button "Filtrar" at bounding box center [1173, 348] width 50 height 27
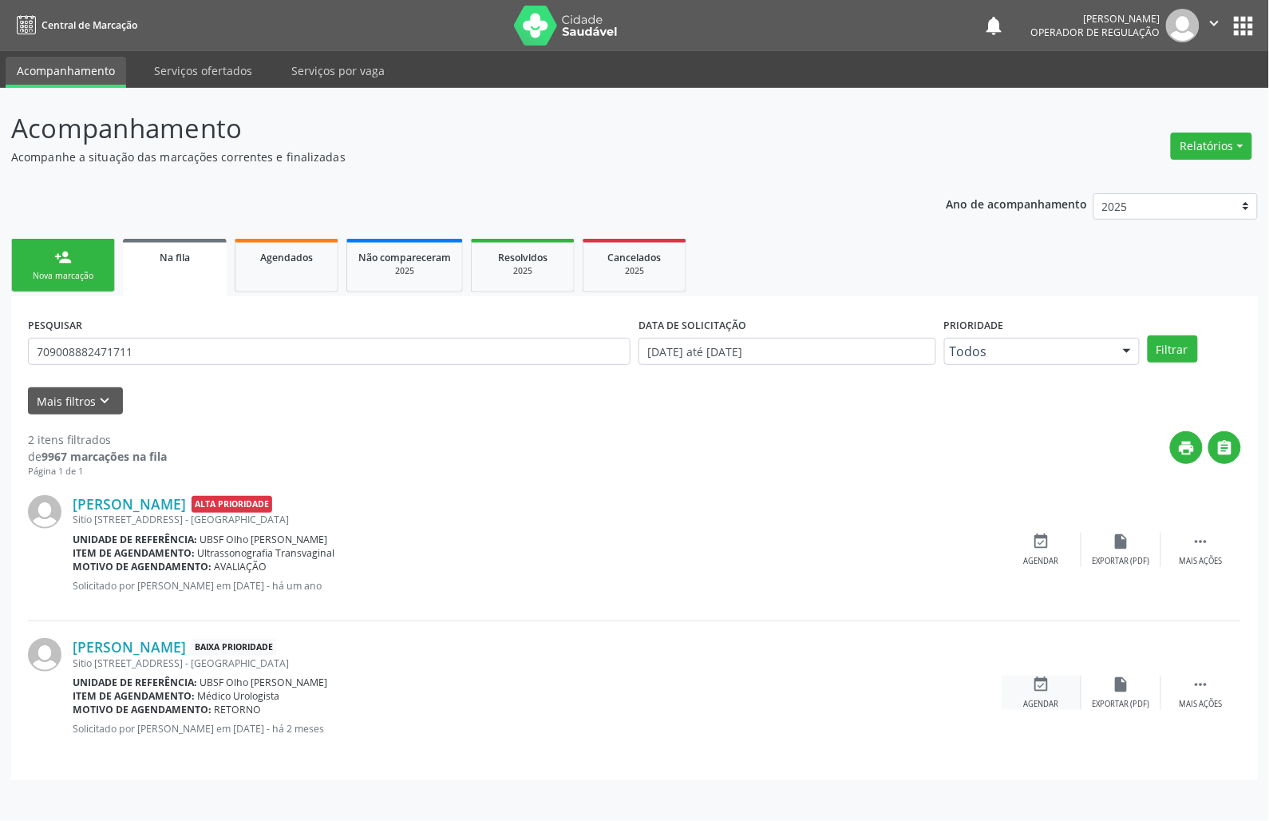
click at [1028, 691] on div "event_available Agendar" at bounding box center [1042, 692] width 80 height 34
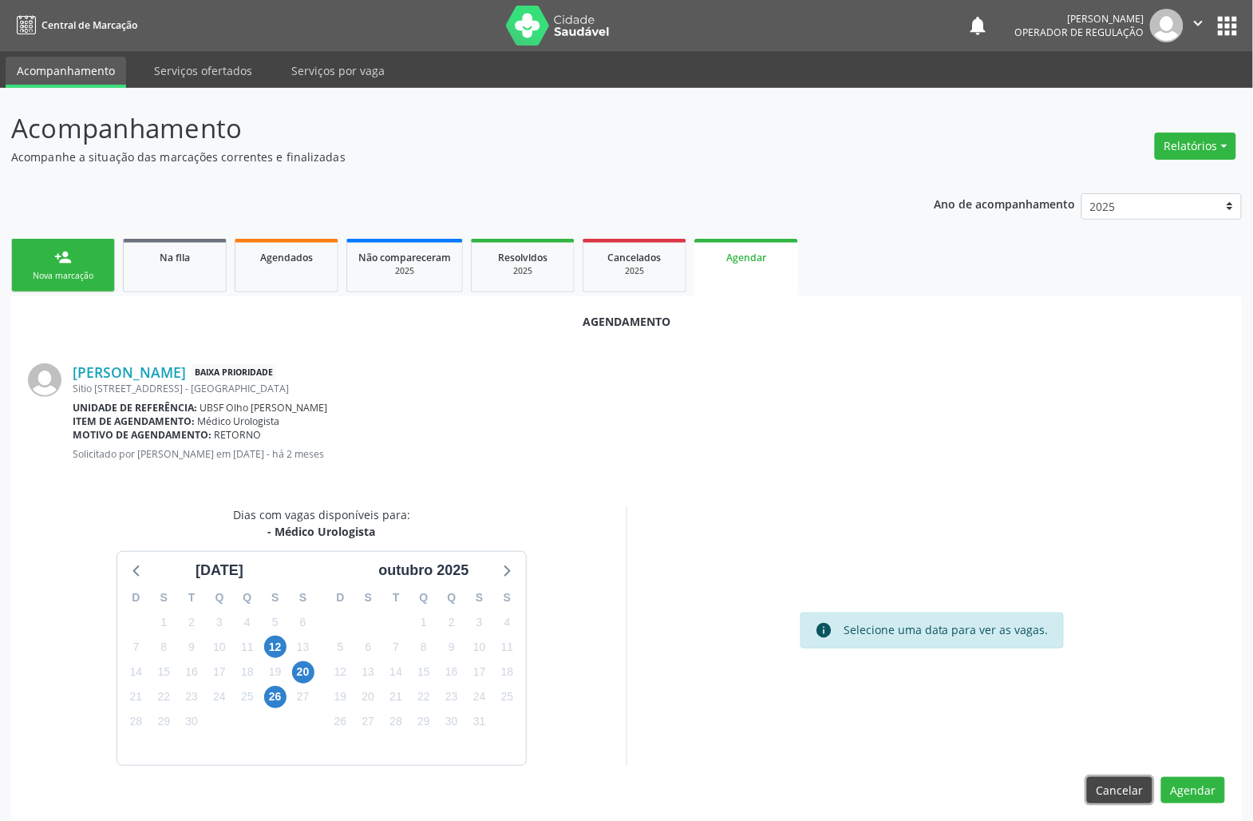
click at [1109, 797] on button "Cancelar" at bounding box center [1119, 790] width 65 height 27
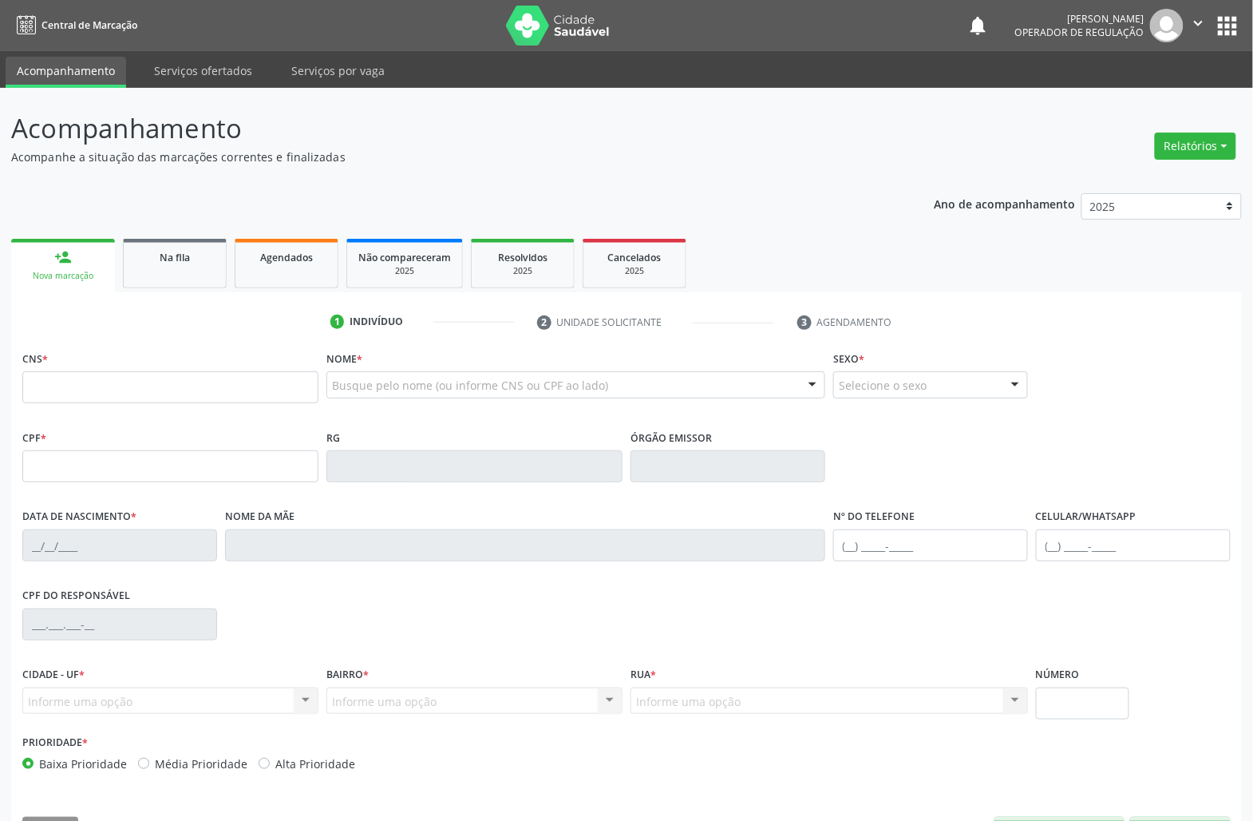
click at [1108, 790] on div "CNS * Nome * Busque pelo nome (ou informe CNS ou CPF ao lado) Nenhum resultado …" at bounding box center [626, 600] width 1231 height 508
click at [180, 279] on link "Na fila" at bounding box center [175, 263] width 104 height 49
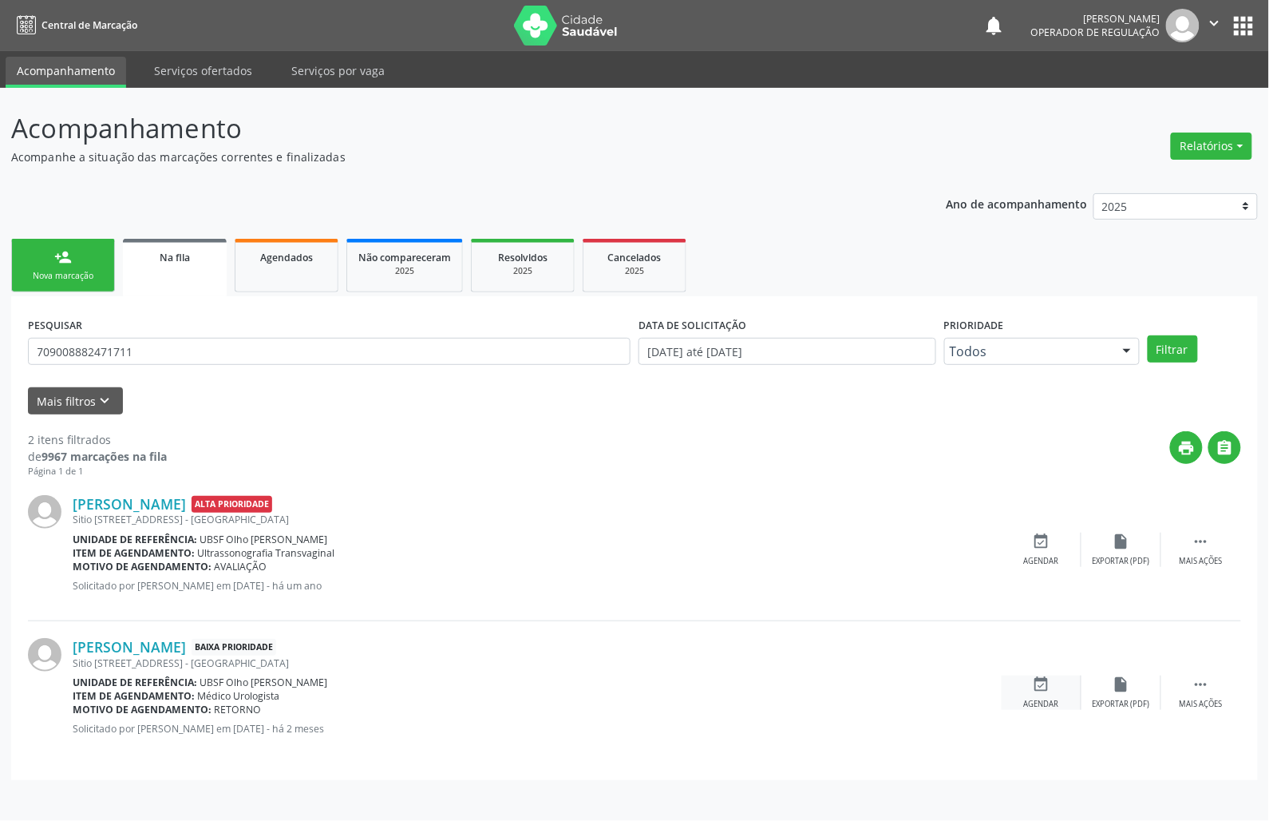
click at [1033, 696] on div "event_available Agendar" at bounding box center [1042, 692] width 80 height 34
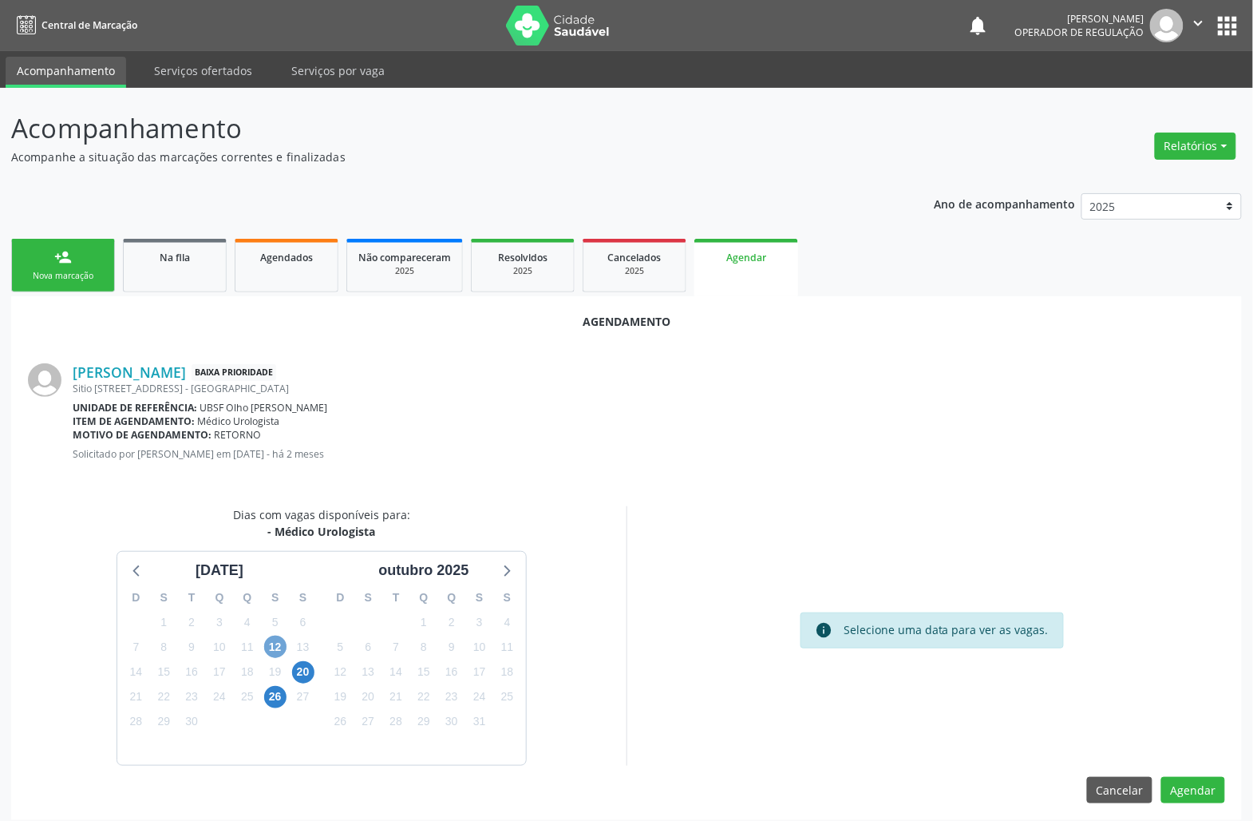
click at [281, 639] on span "12" at bounding box center [275, 646] width 22 height 22
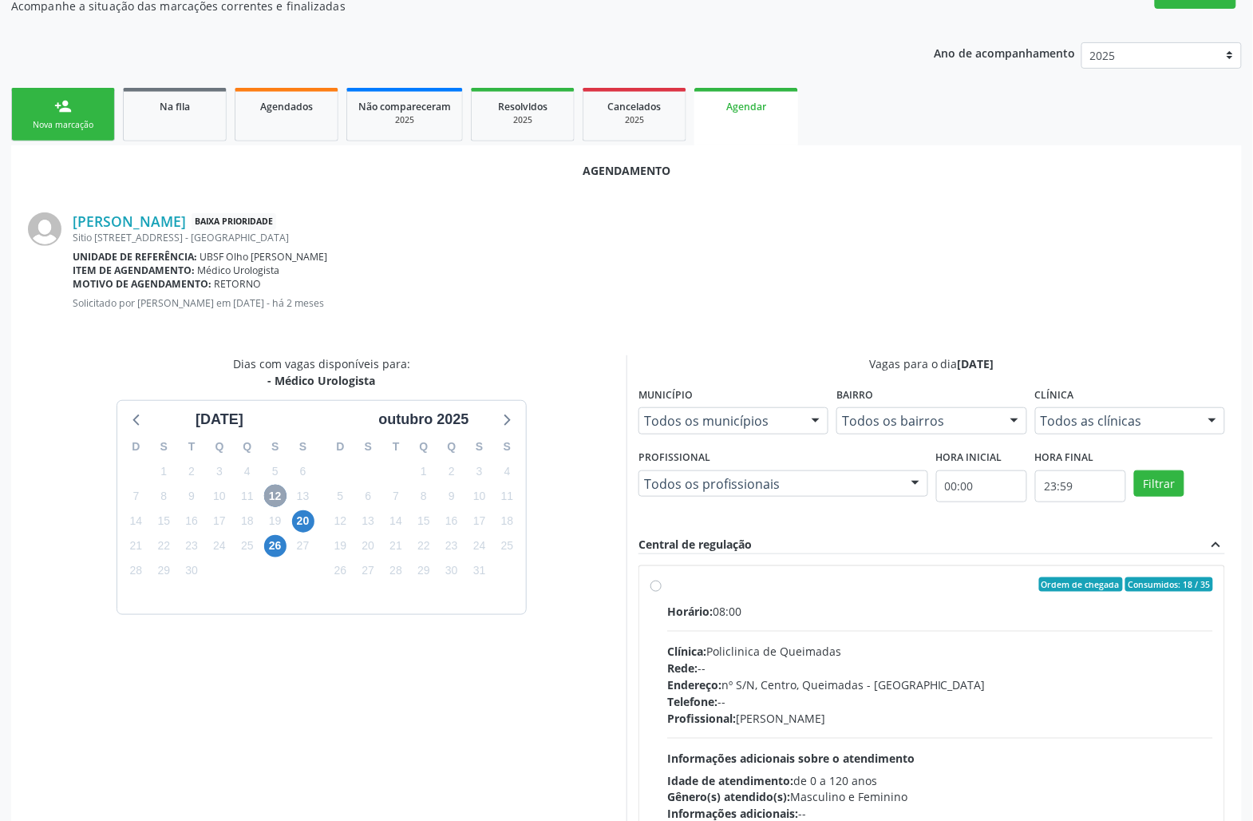
scroll to position [243, 0]
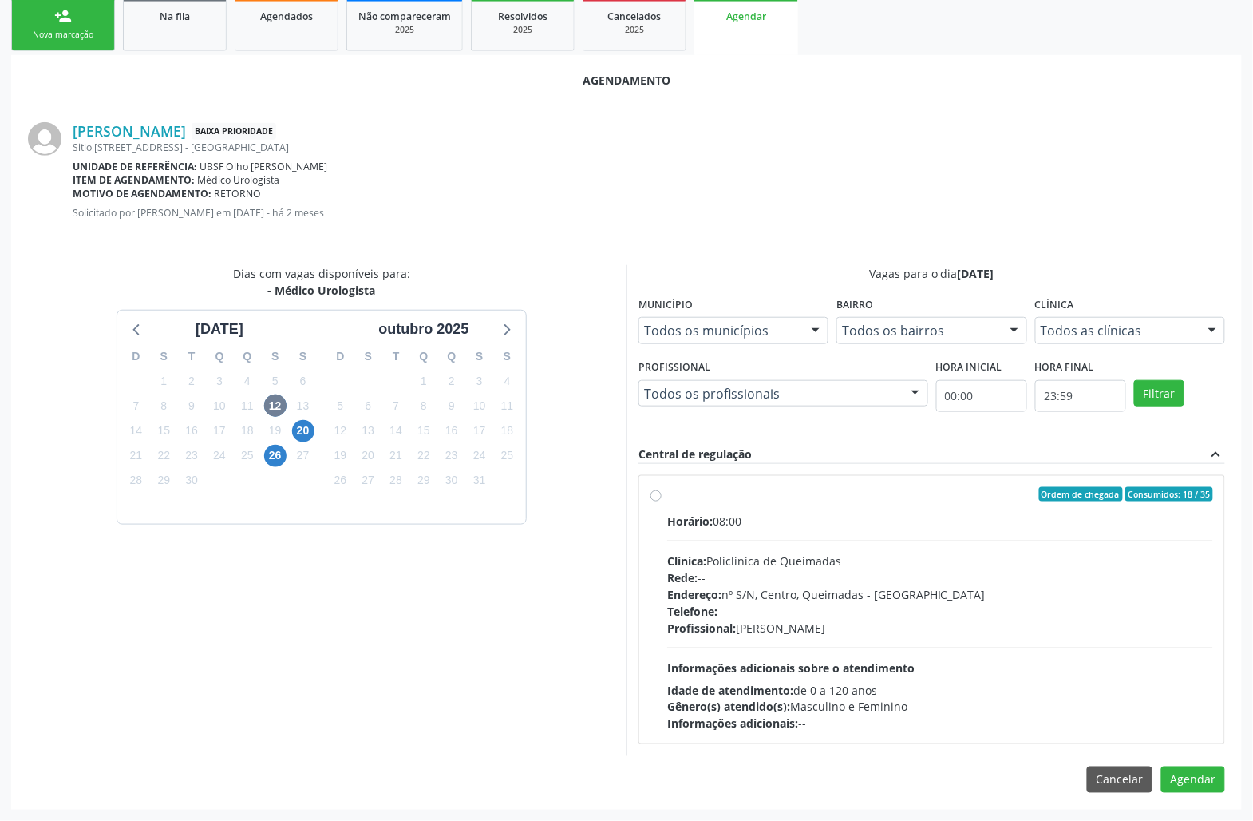
click at [789, 573] on div "Rede: --" at bounding box center [940, 577] width 546 height 17
click at [662, 501] on input "Ordem de chegada Consumidos: 18 / 35 Horário: 08:00 Clínica: Policlinica de Que…" at bounding box center [656, 494] width 11 height 14
radio input "true"
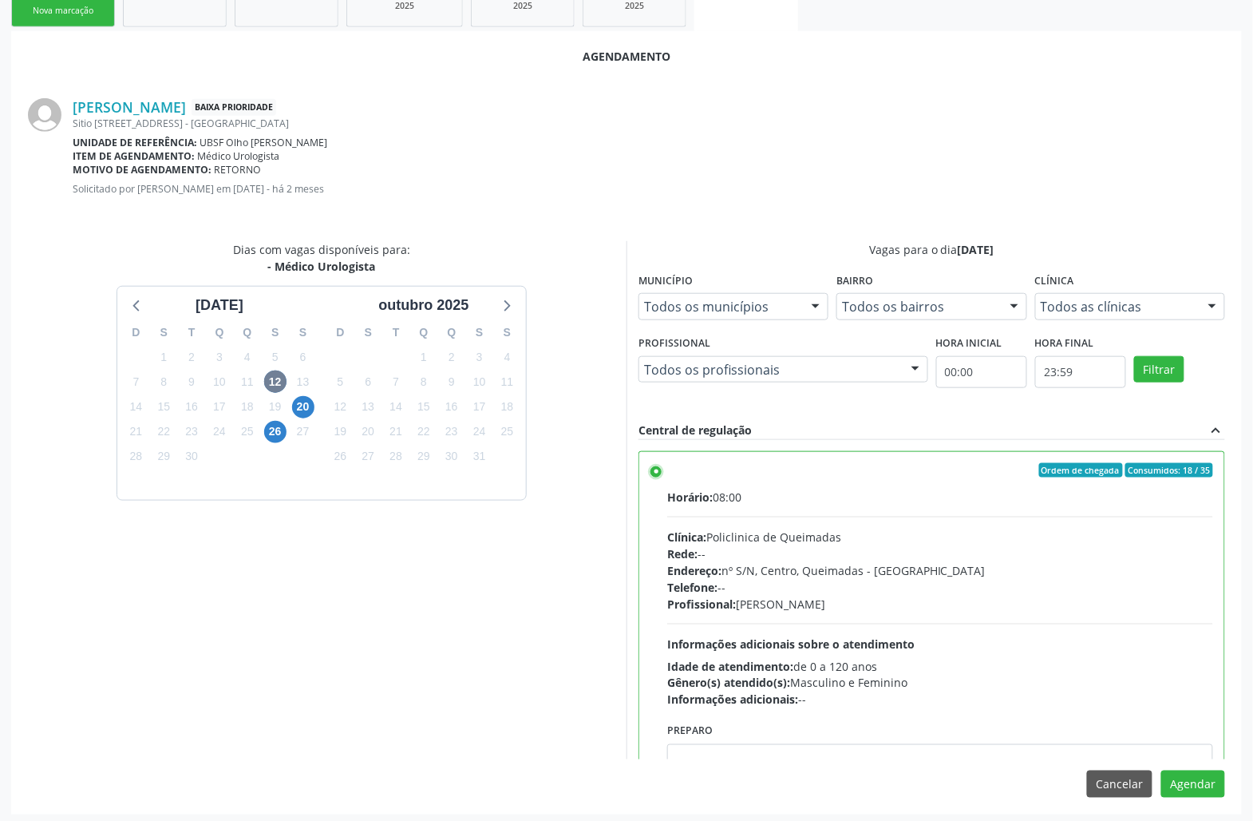
scroll to position [270, 0]
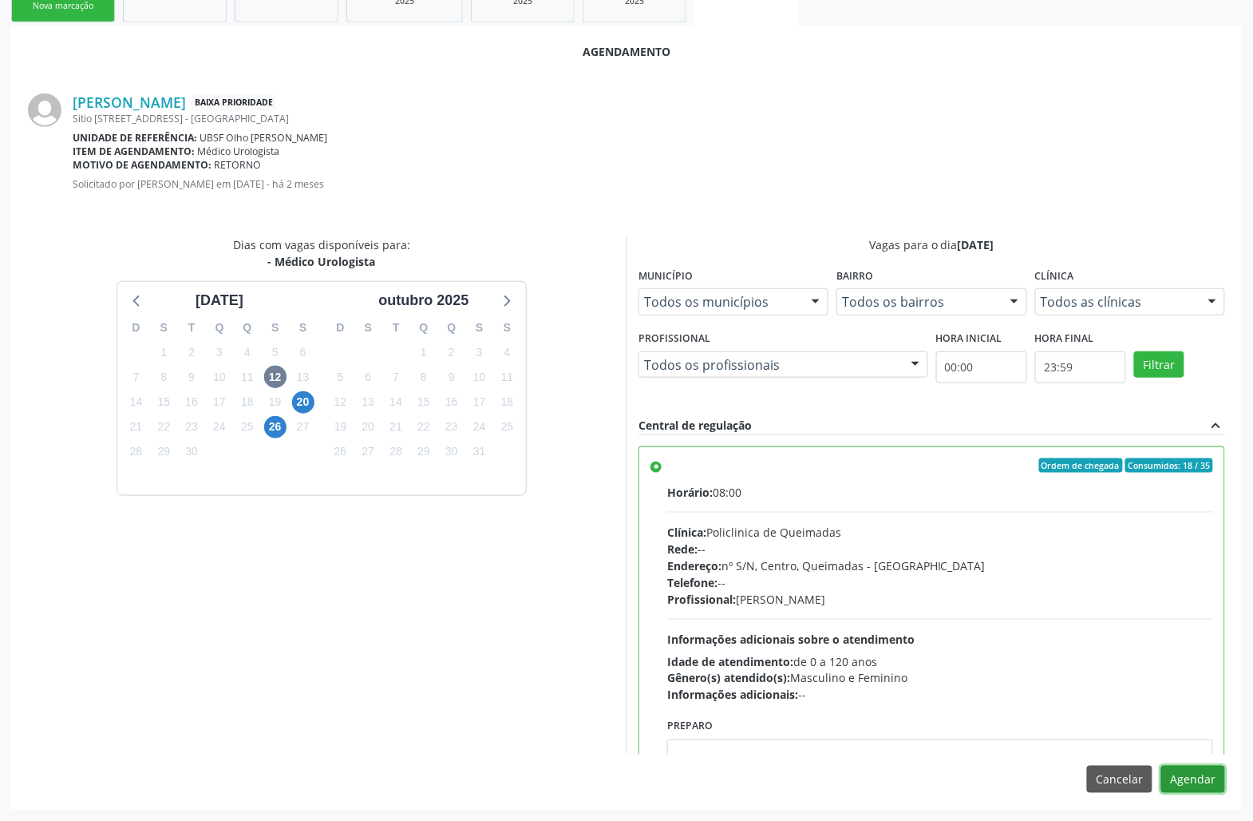
click at [1198, 777] on button "Agendar" at bounding box center [1194, 779] width 64 height 27
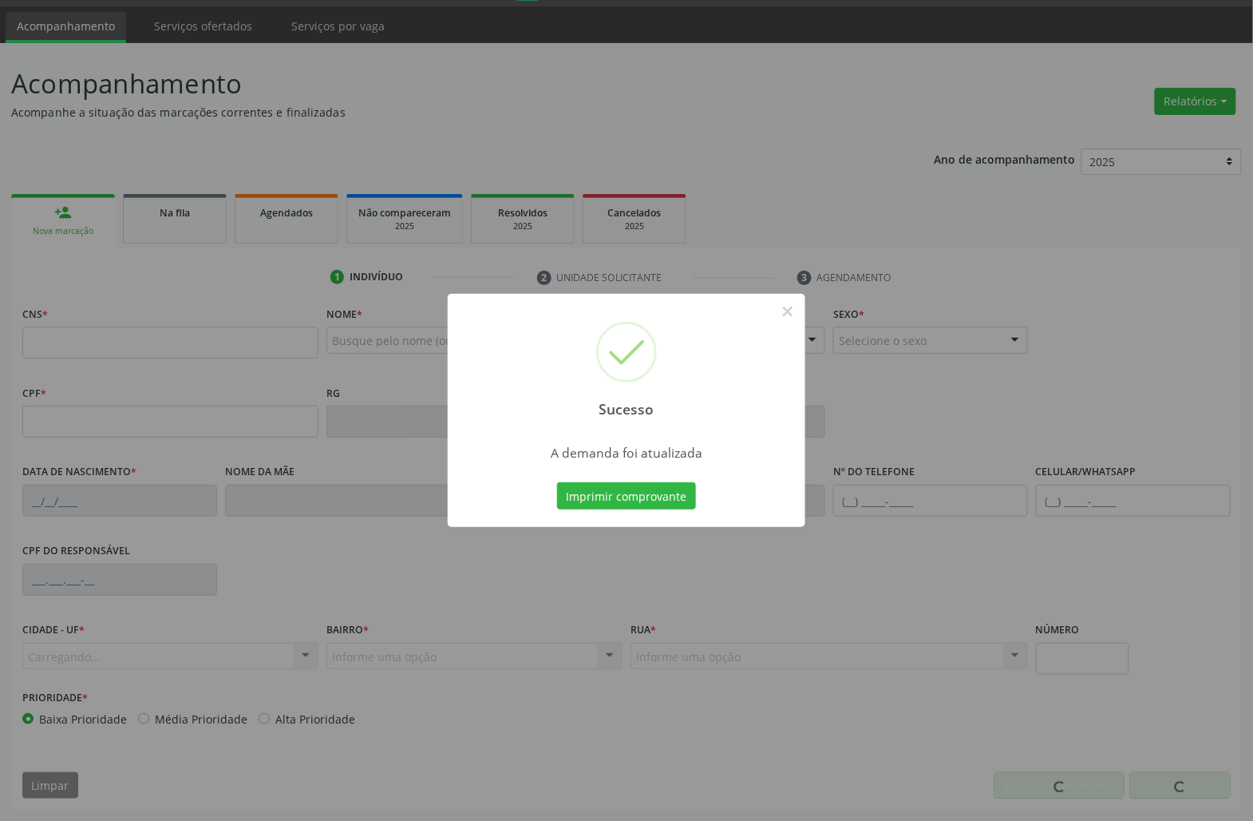
scroll to position [46, 0]
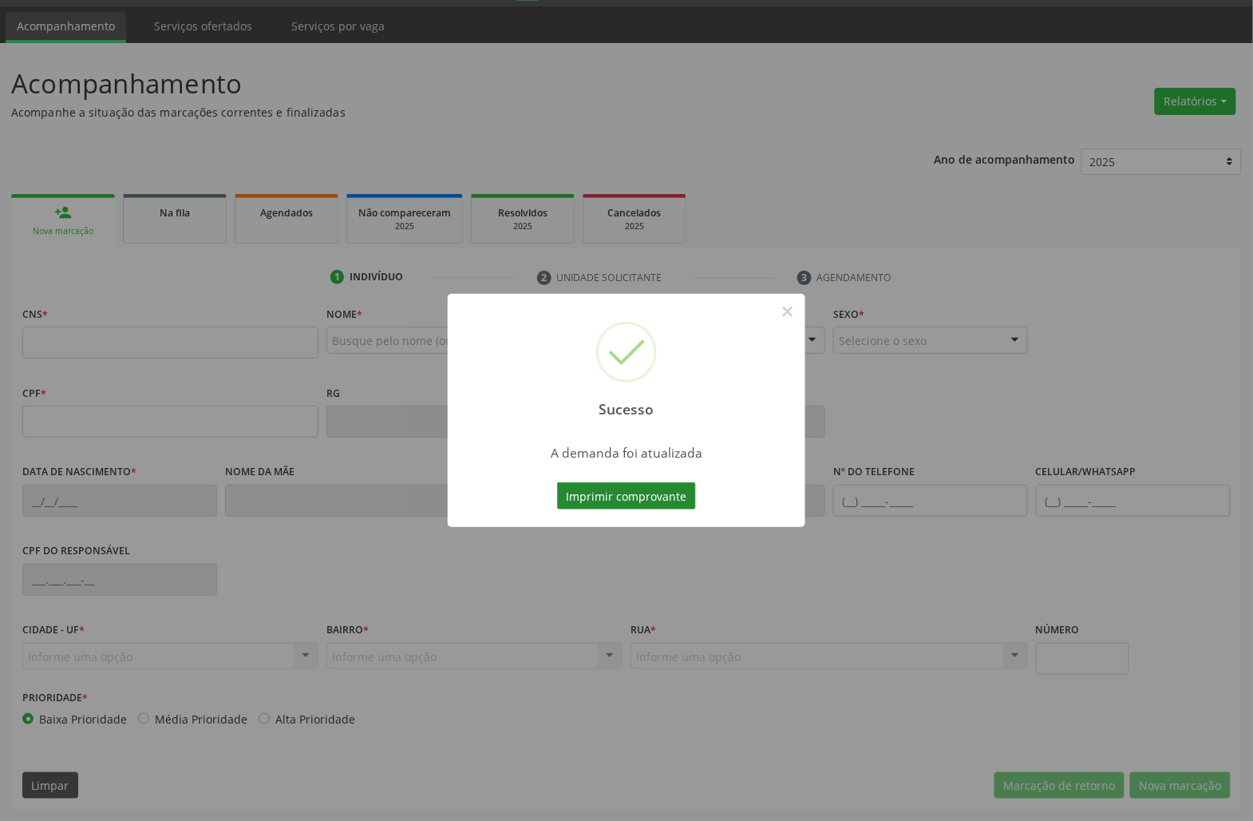
click at [595, 498] on button "Imprimir comprovante" at bounding box center [626, 495] width 139 height 27
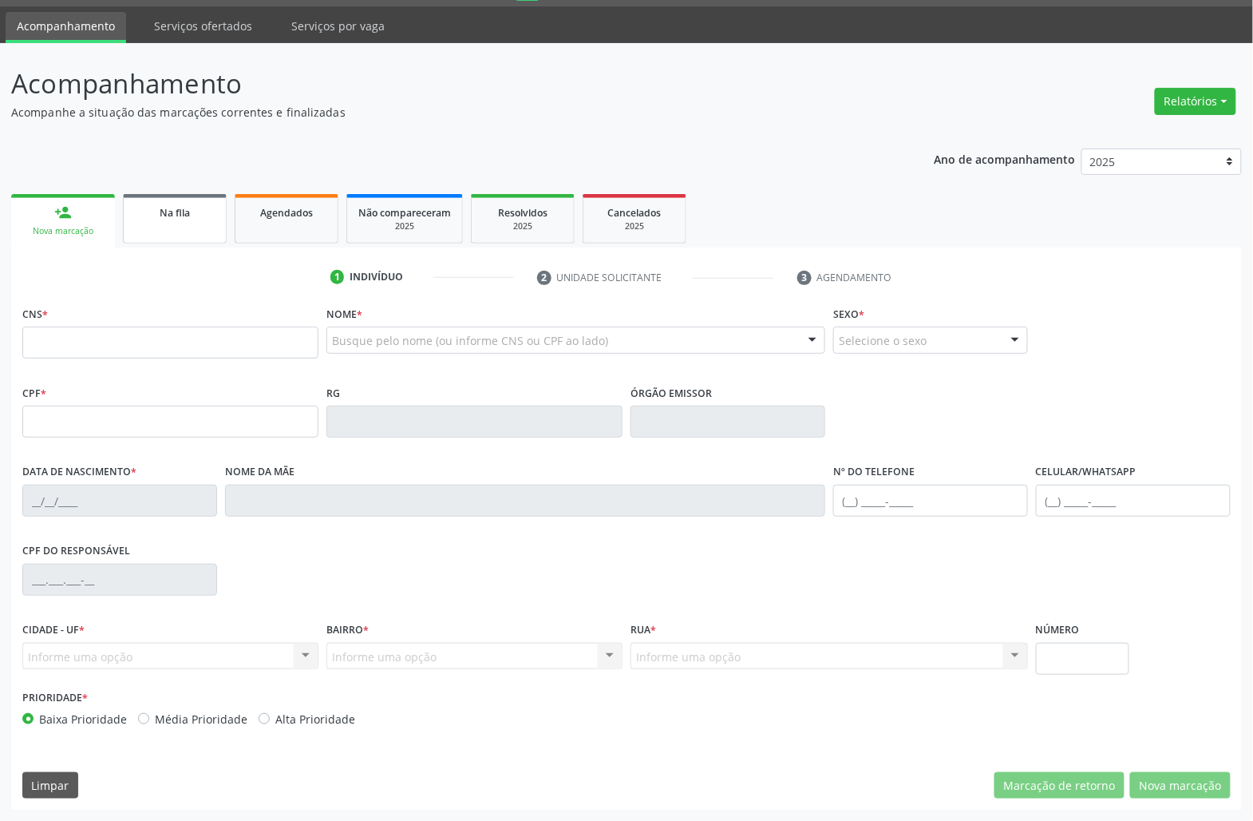
click at [180, 217] on div "Na fila" at bounding box center [175, 212] width 80 height 17
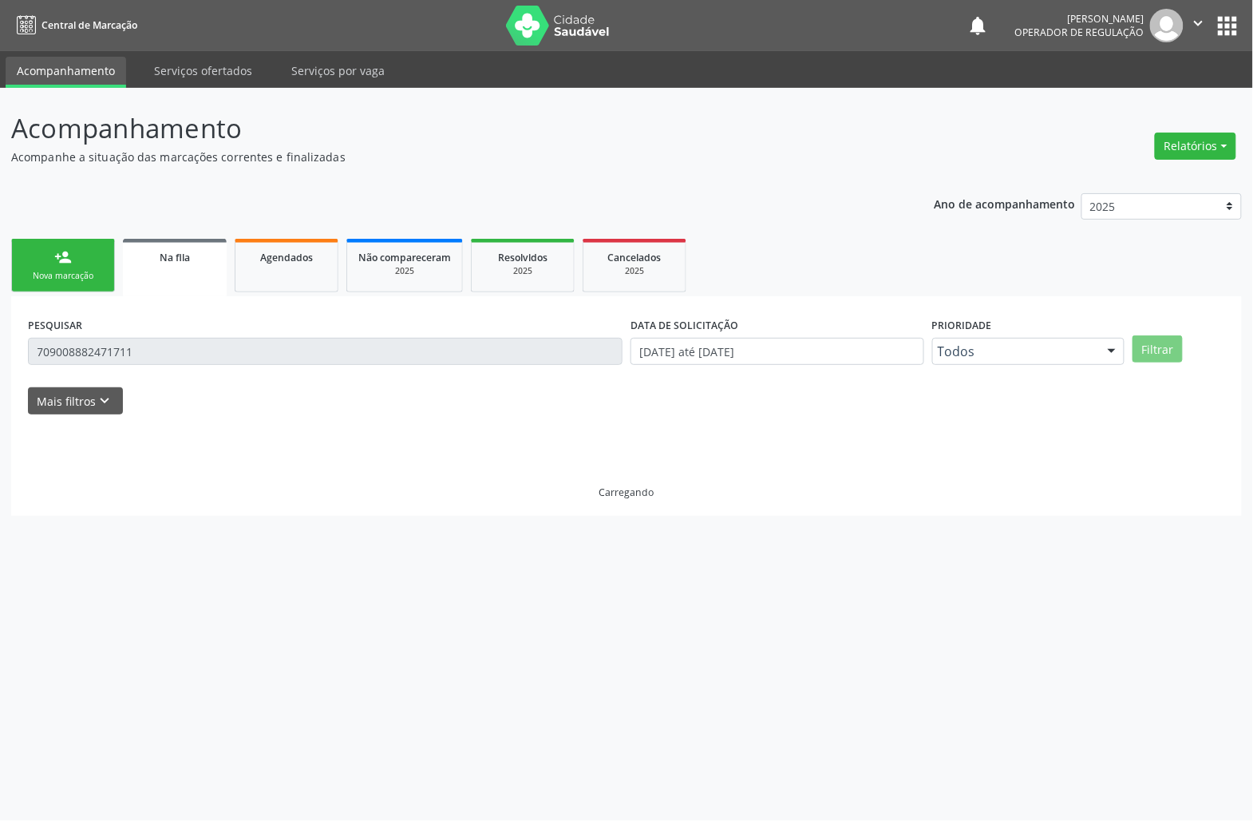
scroll to position [0, 0]
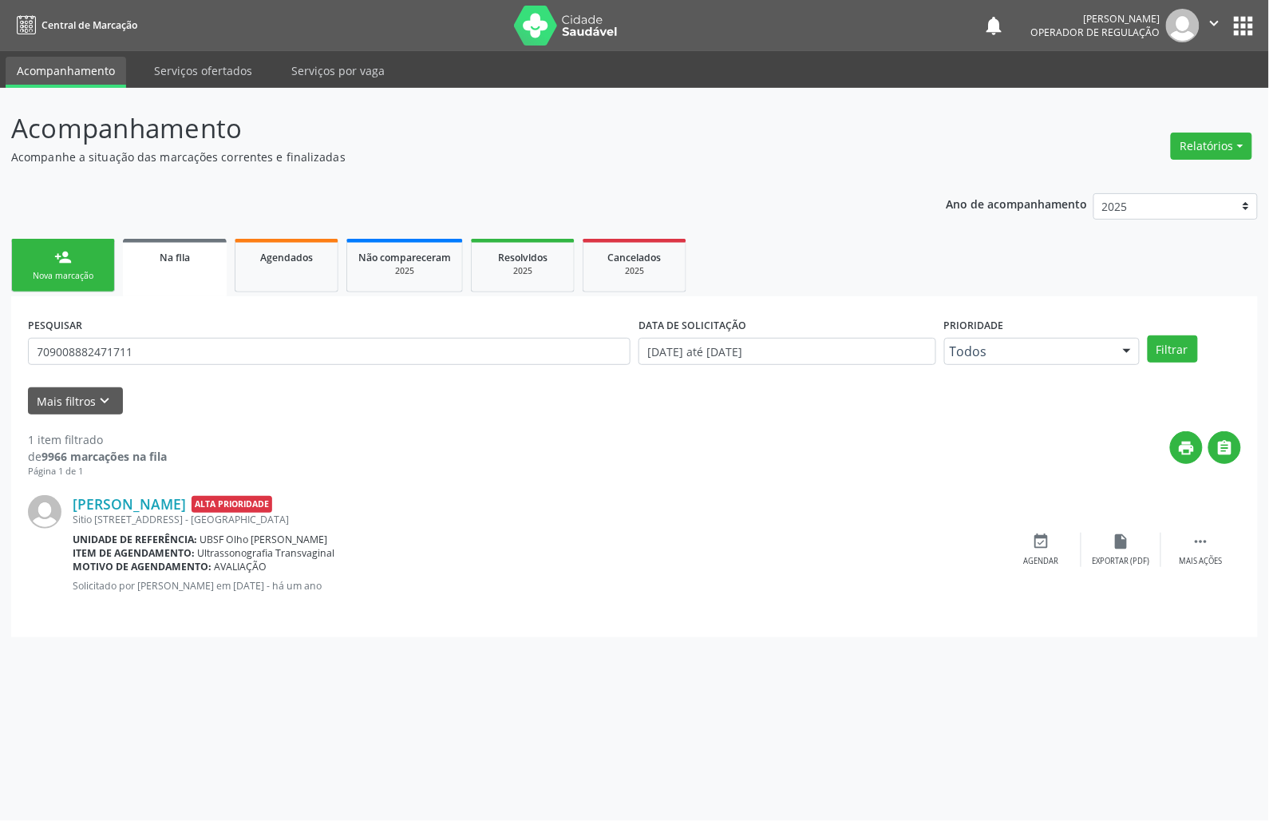
click at [122, 371] on div "PESQUISAR 709008882471711" at bounding box center [329, 344] width 611 height 62
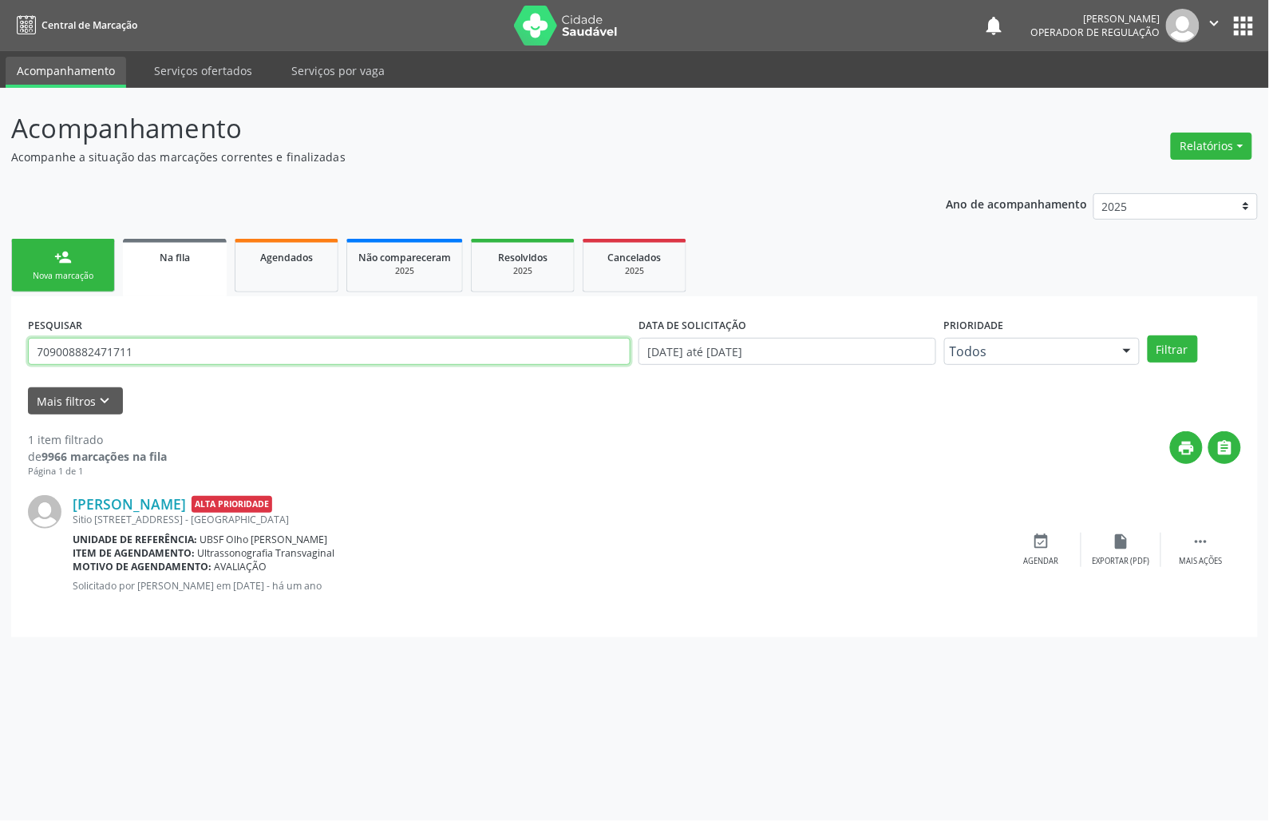
click at [131, 342] on input "709008882471711" at bounding box center [329, 351] width 603 height 27
type input "702501350897430"
click at [1148, 335] on button "Filtrar" at bounding box center [1173, 348] width 50 height 27
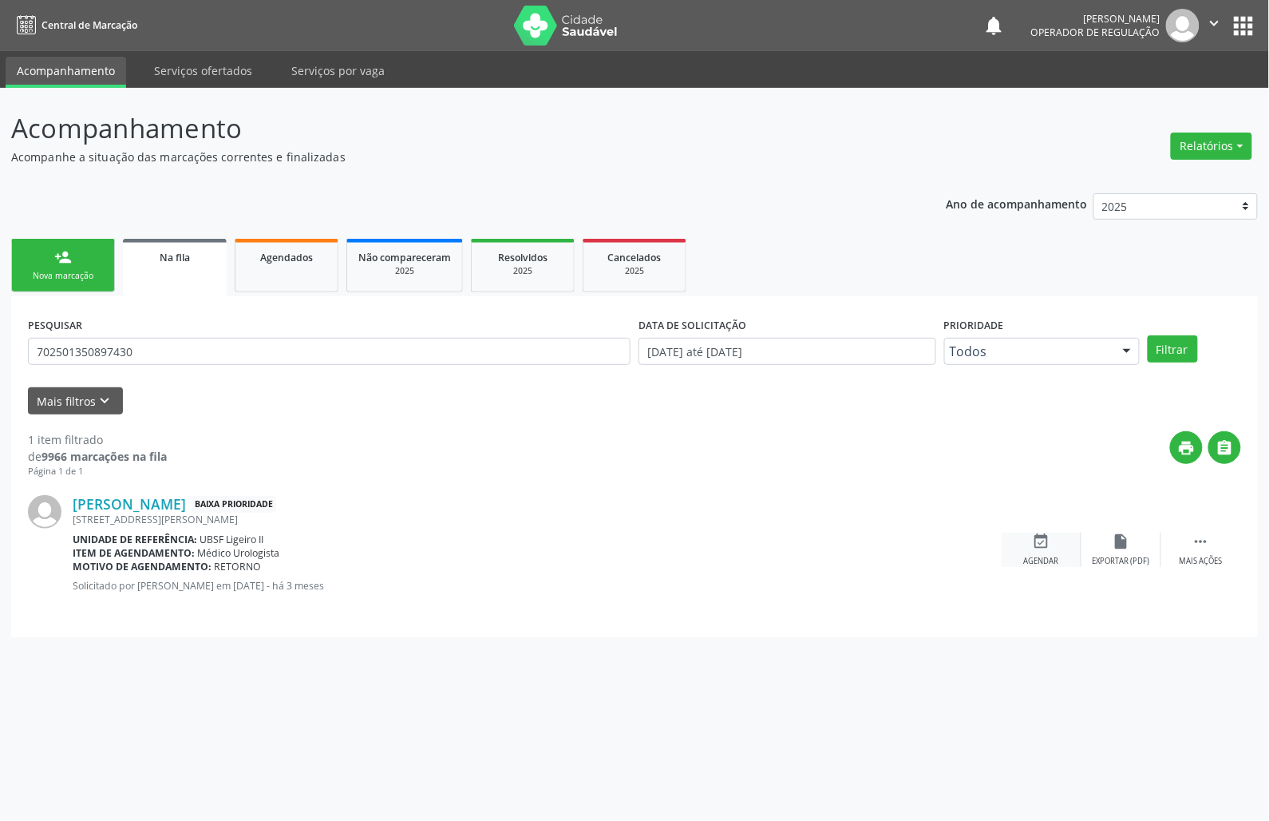
click at [1051, 557] on div "Agendar" at bounding box center [1041, 561] width 35 height 11
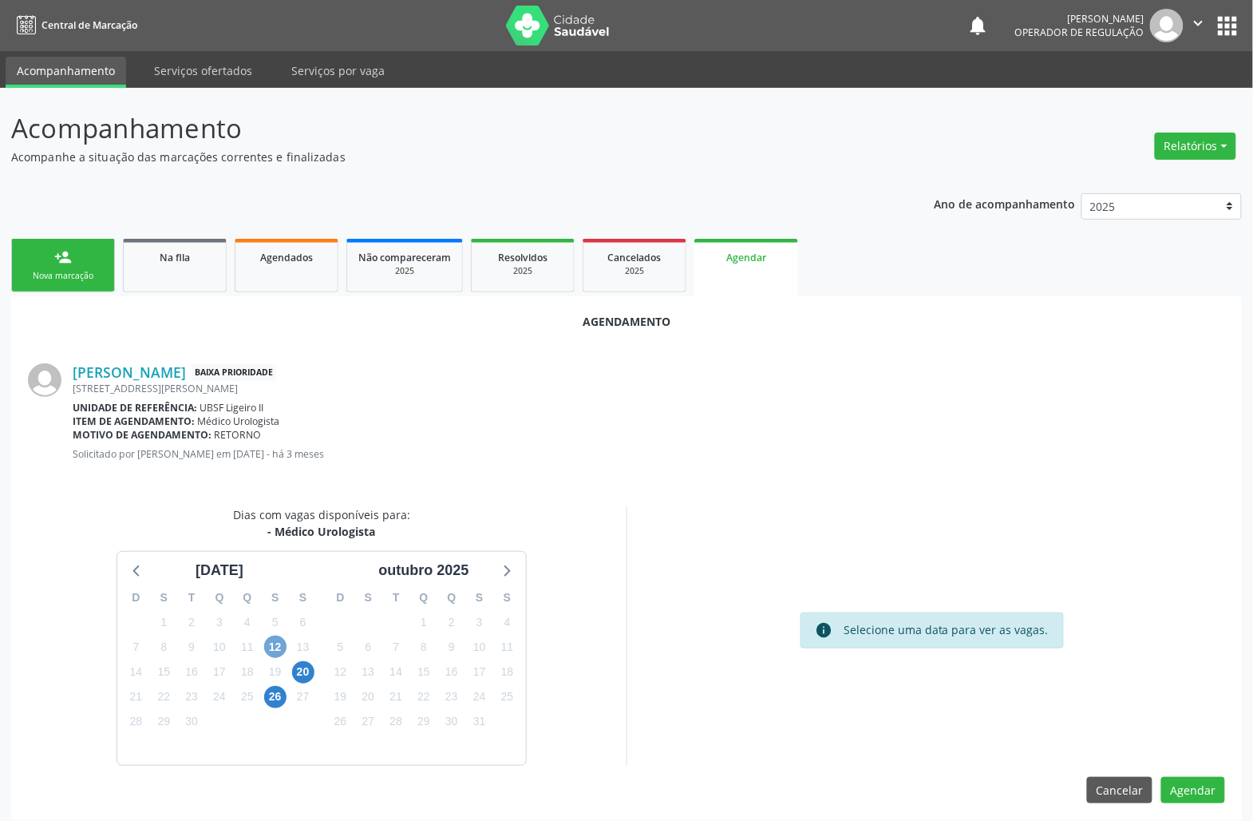
click at [275, 643] on span "12" at bounding box center [275, 646] width 22 height 22
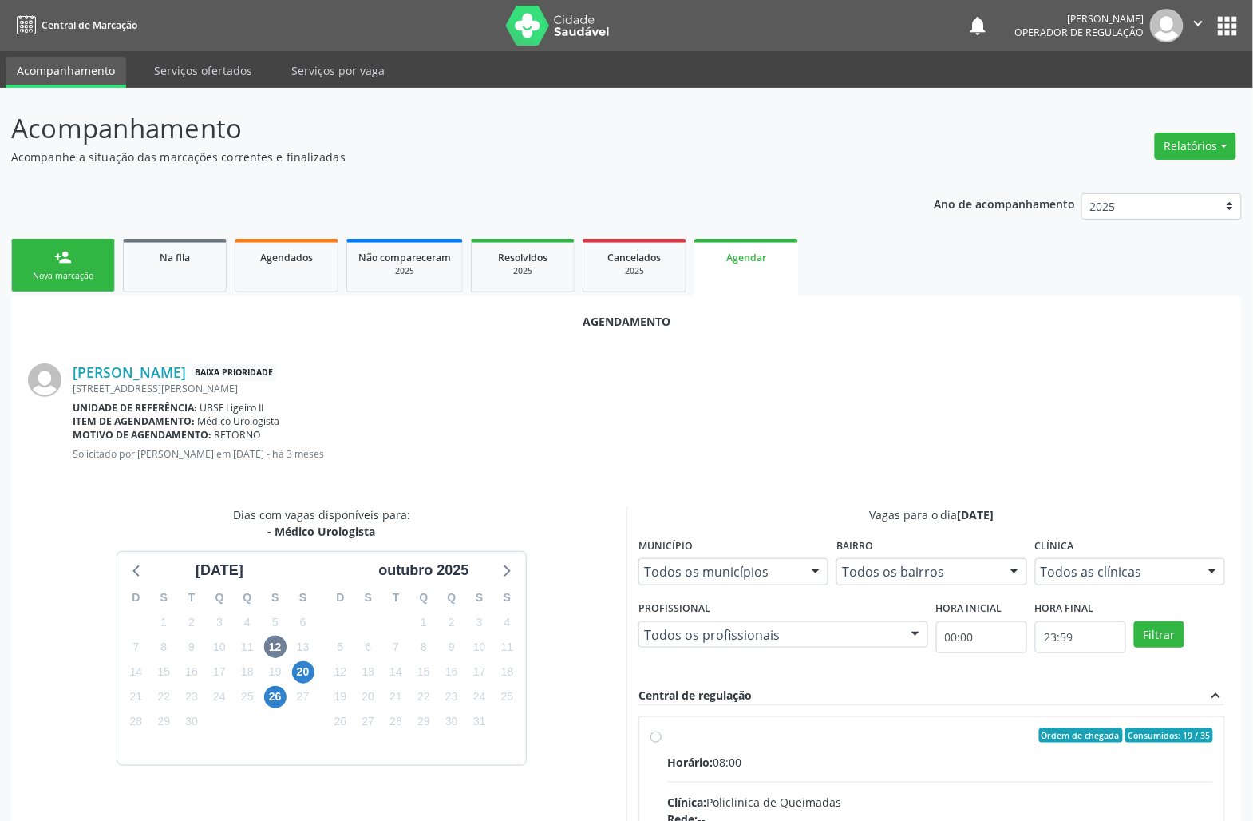
click at [1134, 731] on span "Consumidos: 19 / 35" at bounding box center [1170, 735] width 88 height 14
click at [662, 731] on input "Ordem de chegada Consumidos: 19 / 35 Horário: 08:00 Clínica: Policlinica de Que…" at bounding box center [656, 735] width 11 height 14
radio input "true"
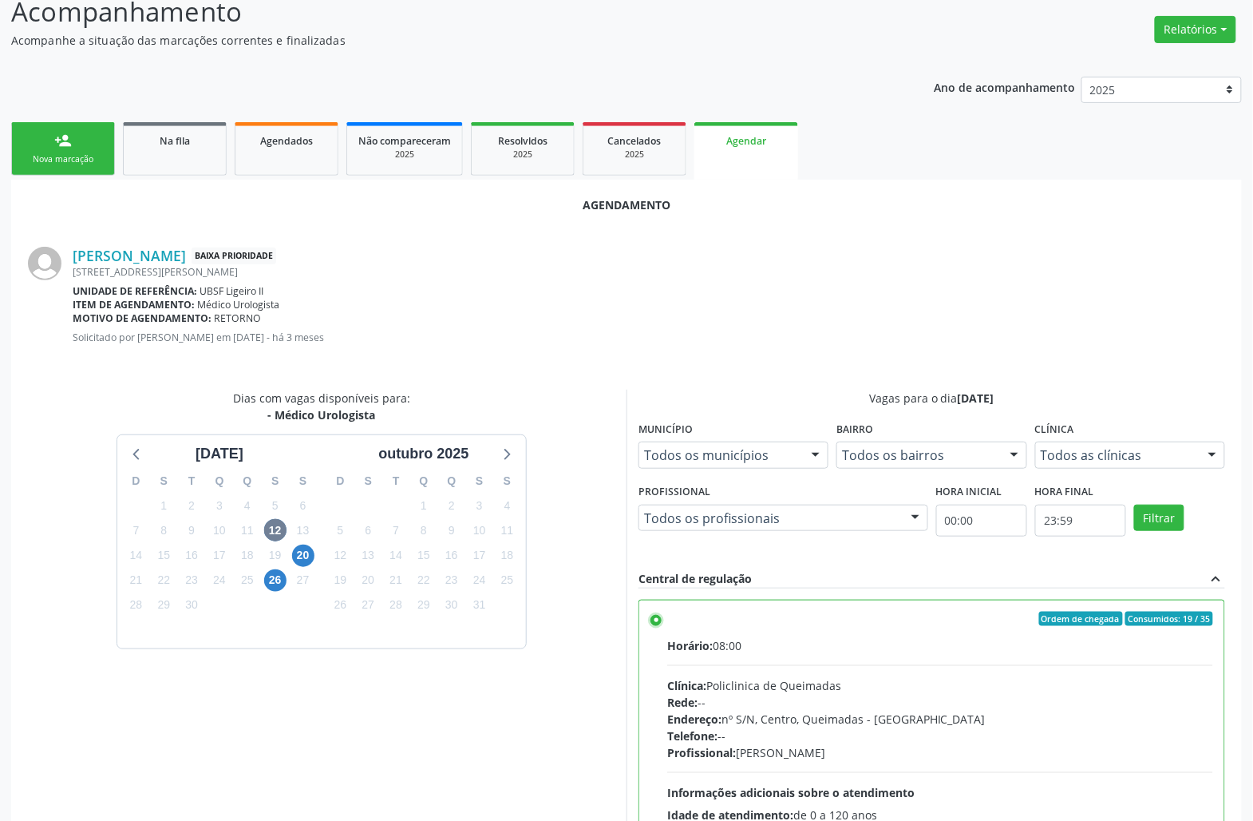
scroll to position [270, 0]
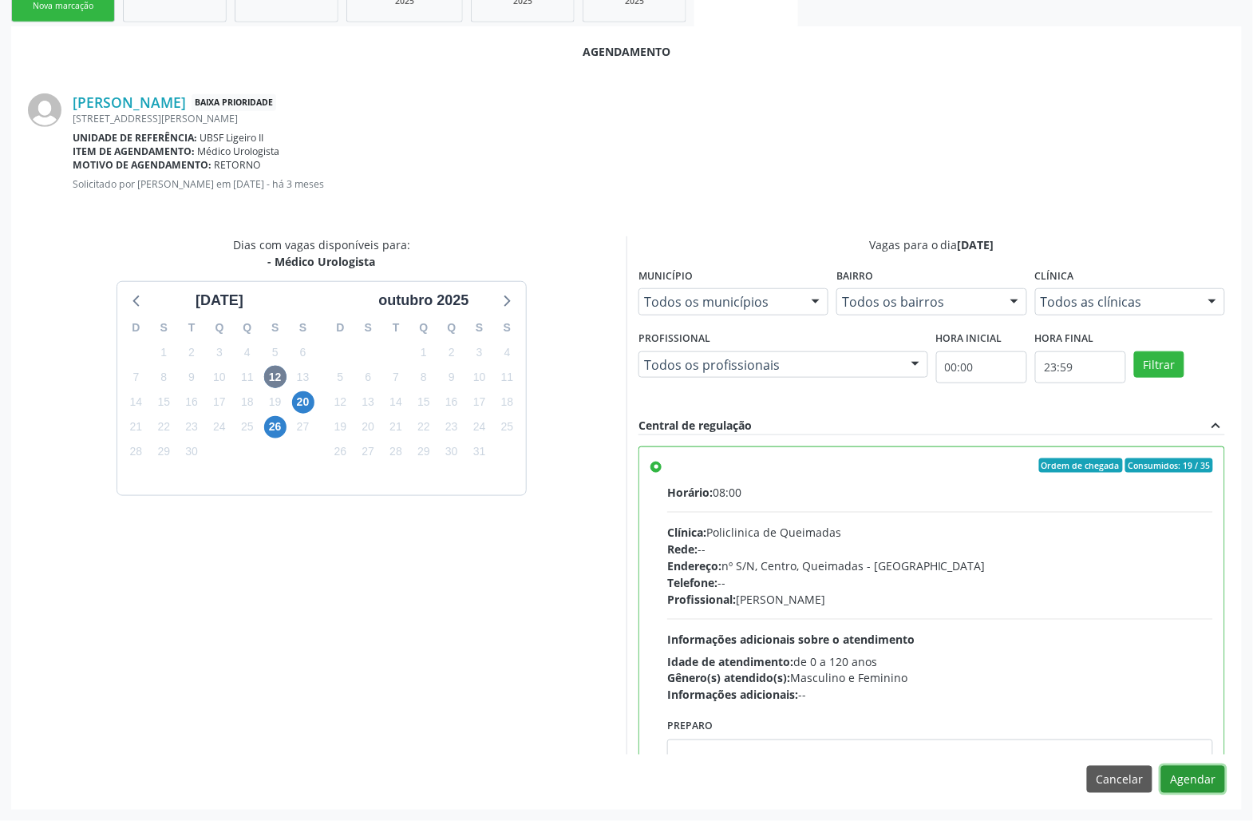
click at [1220, 790] on button "Agendar" at bounding box center [1194, 779] width 64 height 27
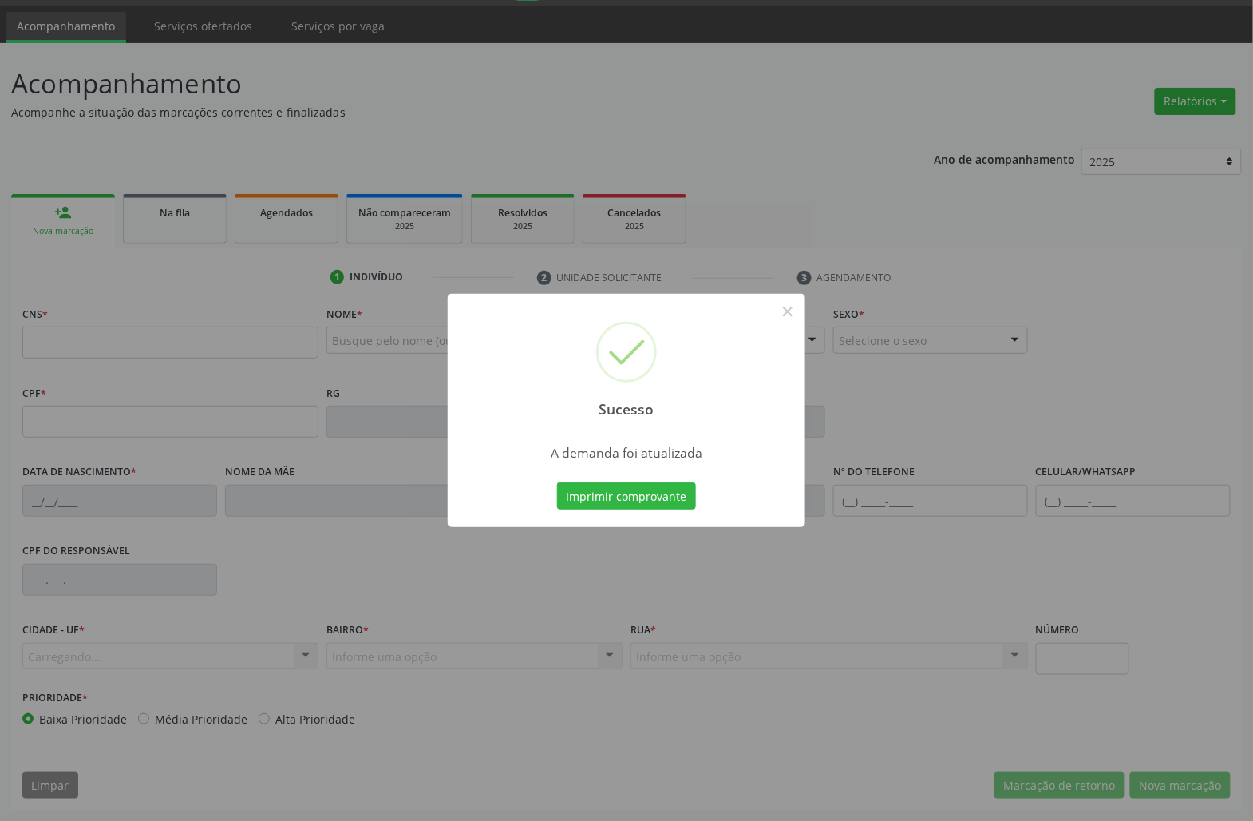
scroll to position [46, 0]
click at [659, 479] on div "Imprimir comprovante Cancel" at bounding box center [627, 496] width 146 height 34
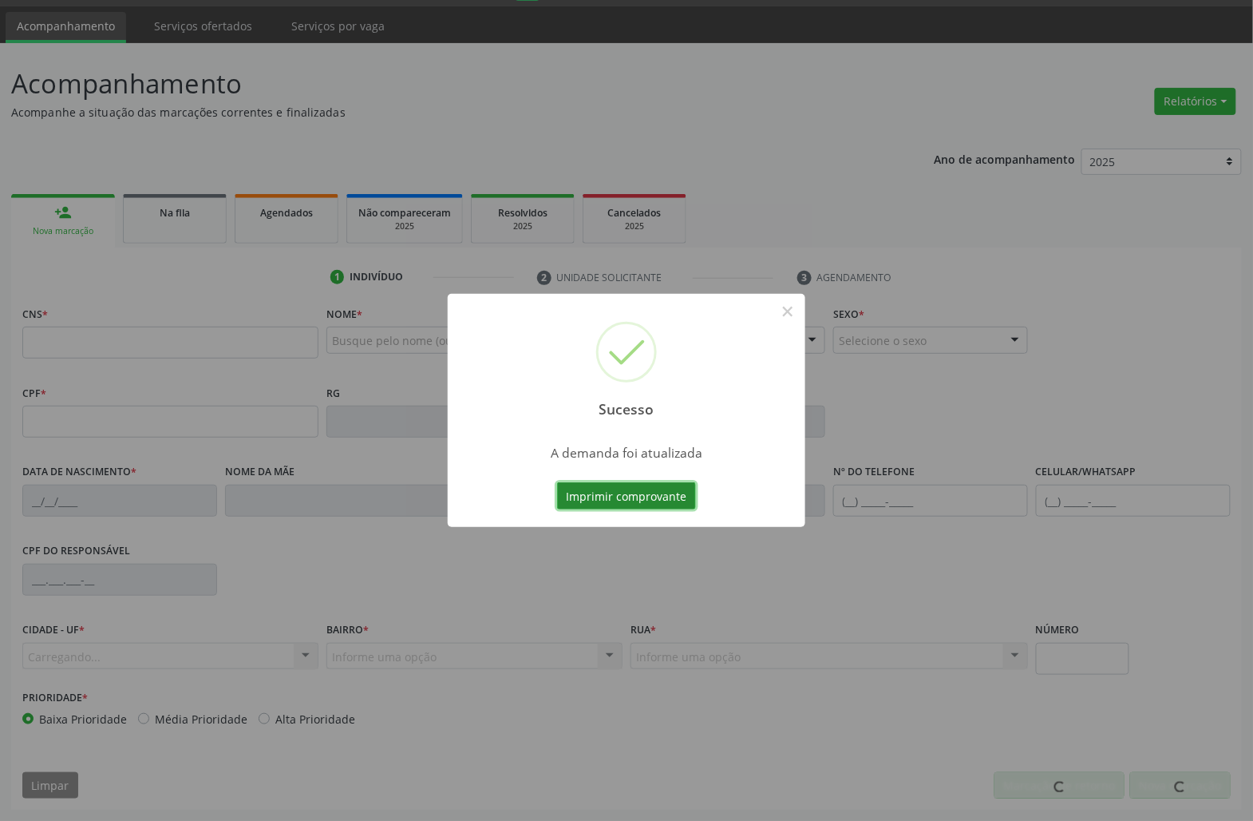
click at [659, 485] on button "Imprimir comprovante" at bounding box center [626, 495] width 139 height 27
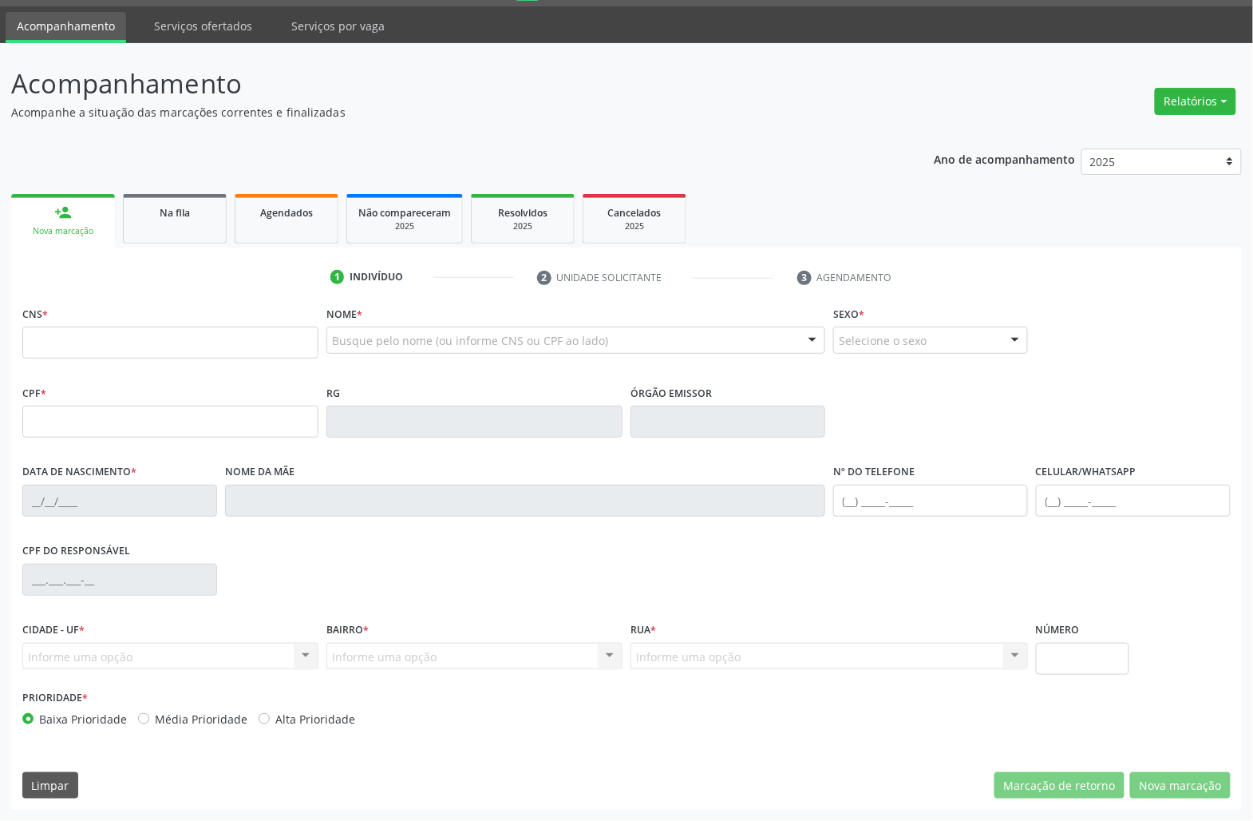
click at [187, 244] on ul "person_add Nova marcação Na fila Agendados Não compareceram 2025 Resolvidos 202…" at bounding box center [626, 218] width 1231 height 57
click at [182, 231] on link "Na fila" at bounding box center [175, 218] width 104 height 49
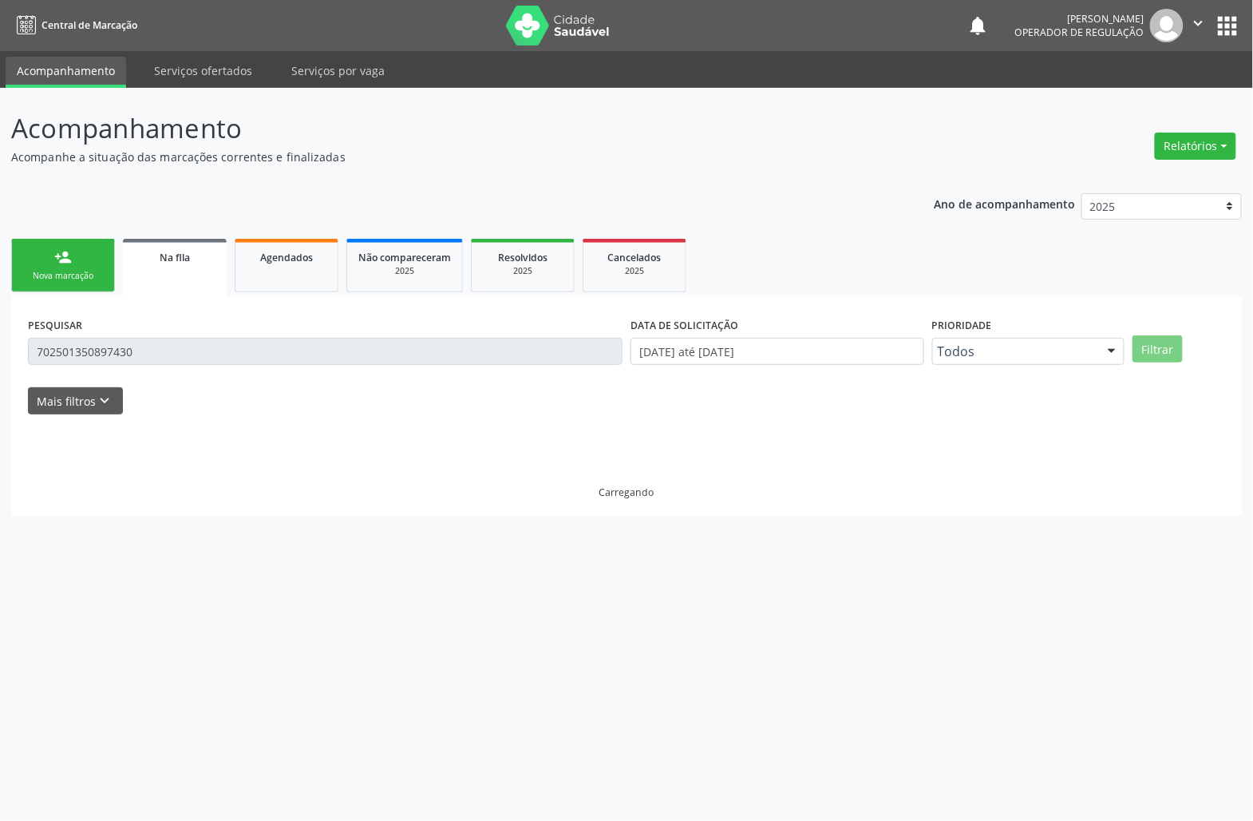
scroll to position [0, 0]
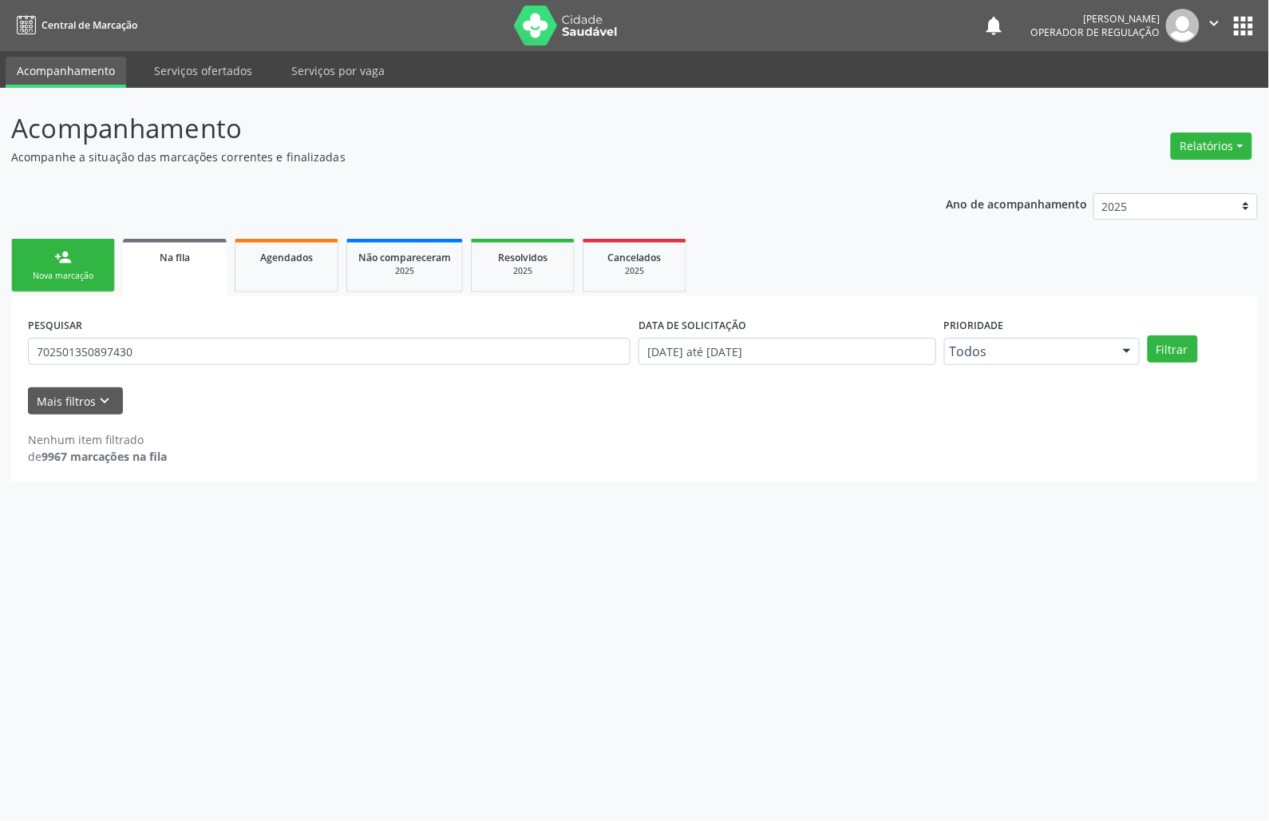
click at [161, 336] on div "PESQUISAR 702501350897430" at bounding box center [329, 344] width 611 height 62
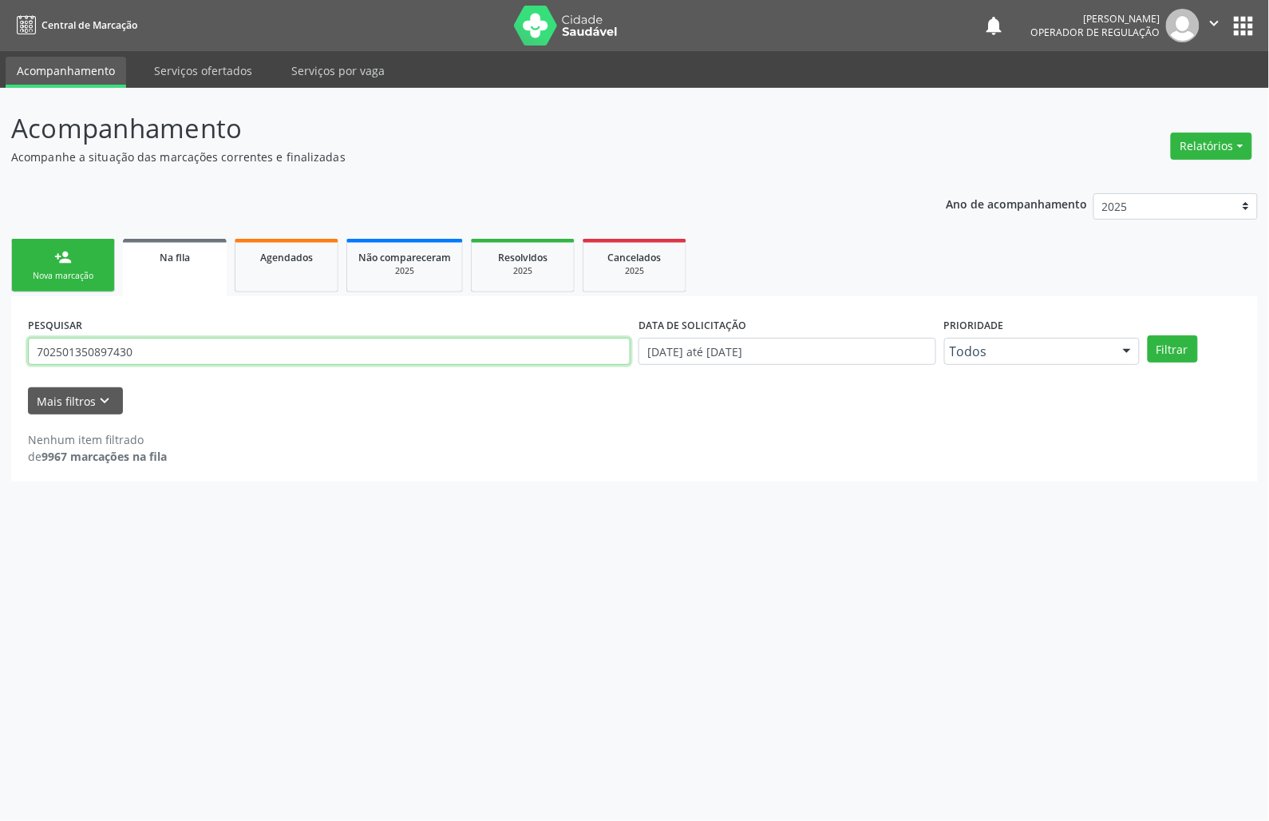
click at [161, 350] on input "702501350897430" at bounding box center [329, 351] width 603 height 27
type input "700706970451478"
click at [1148, 335] on button "Filtrar" at bounding box center [1173, 348] width 50 height 27
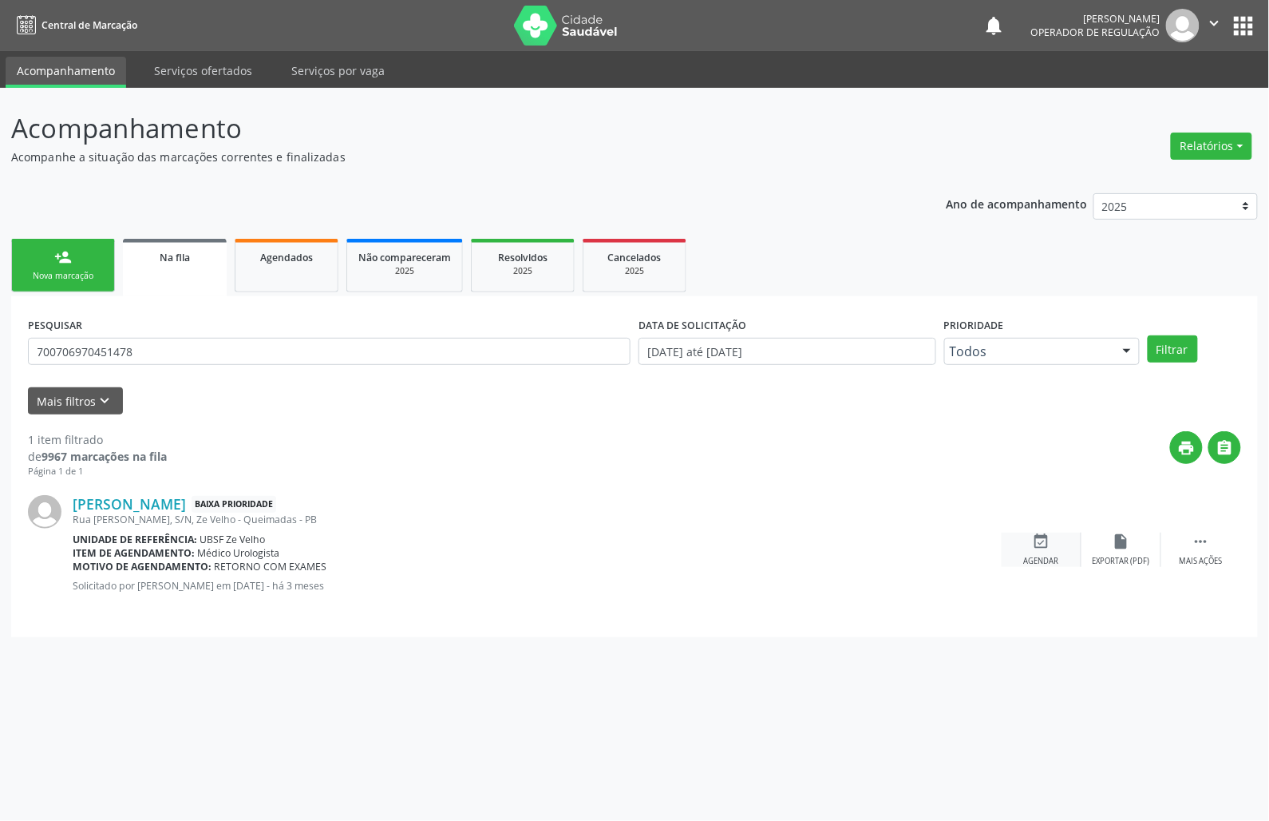
click at [1029, 566] on div "Agendar" at bounding box center [1041, 561] width 35 height 11
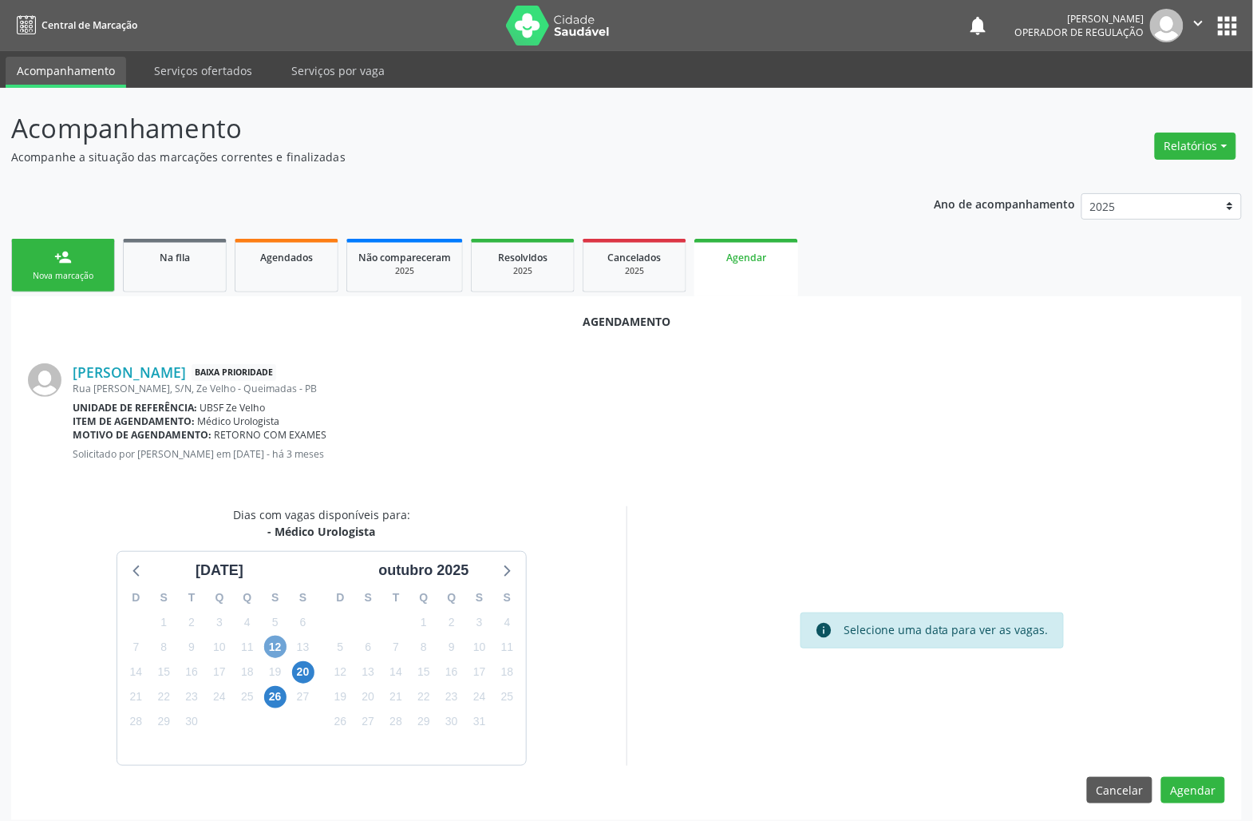
click at [281, 650] on span "12" at bounding box center [275, 646] width 22 height 22
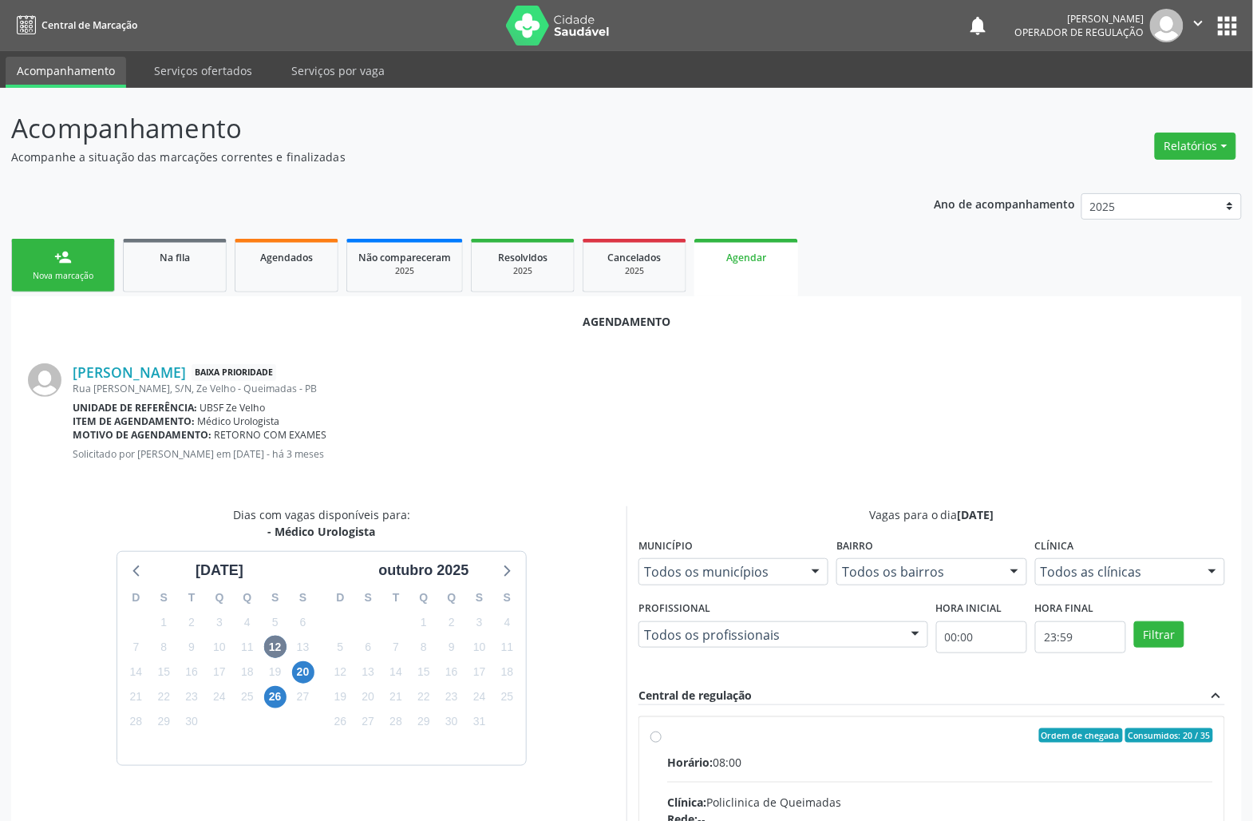
click at [968, 758] on div "Horário: 08:00" at bounding box center [940, 762] width 546 height 17
click at [662, 742] on input "Ordem de chegada Consumidos: 20 / 35 Horário: 08:00 Clínica: Policlinica de Que…" at bounding box center [656, 735] width 11 height 14
radio input "true"
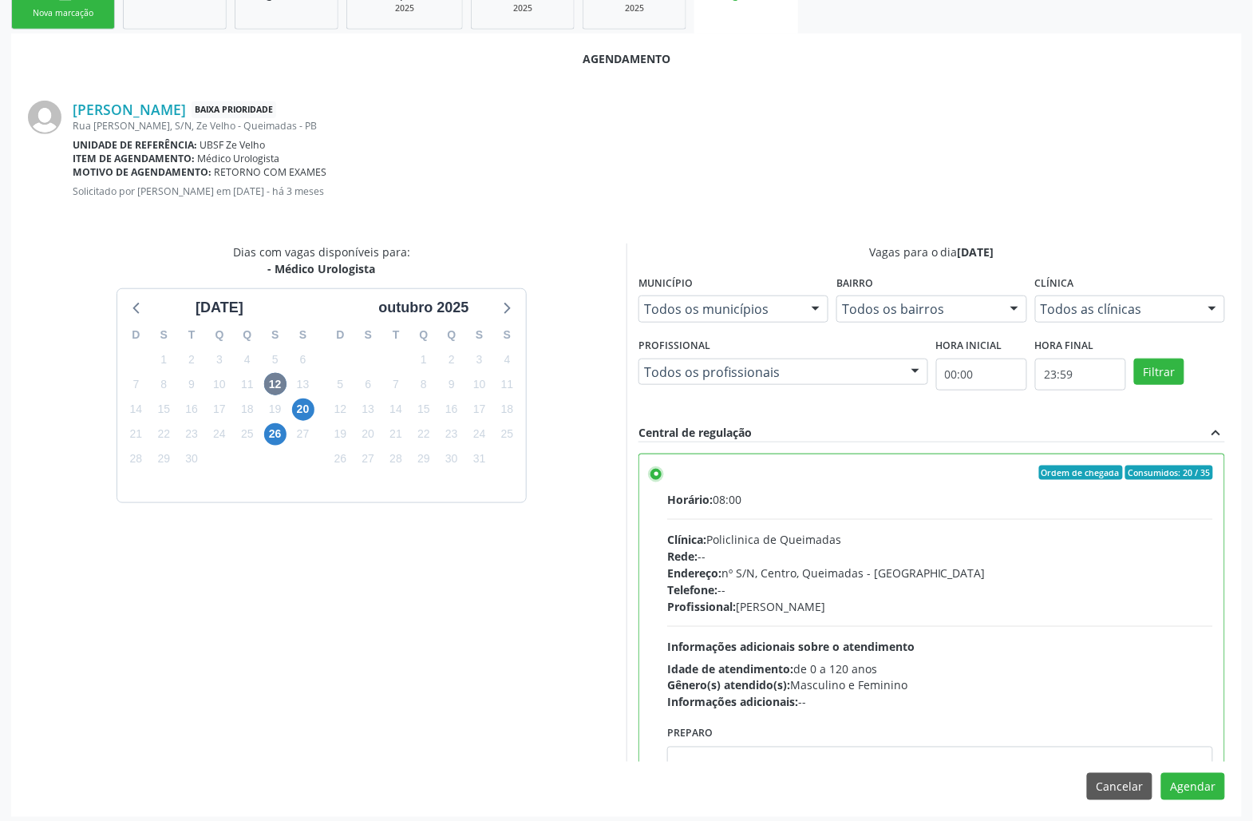
scroll to position [270, 0]
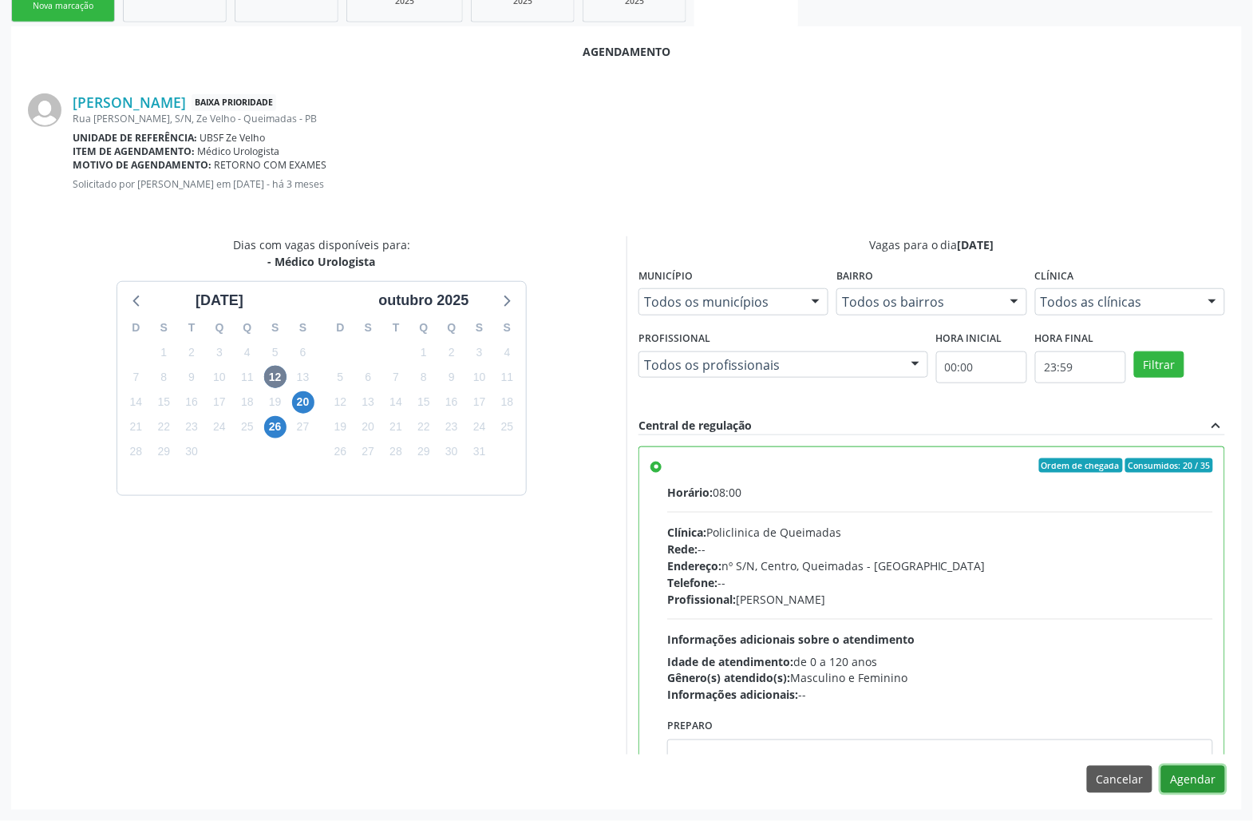
click at [1212, 773] on button "Agendar" at bounding box center [1194, 779] width 64 height 27
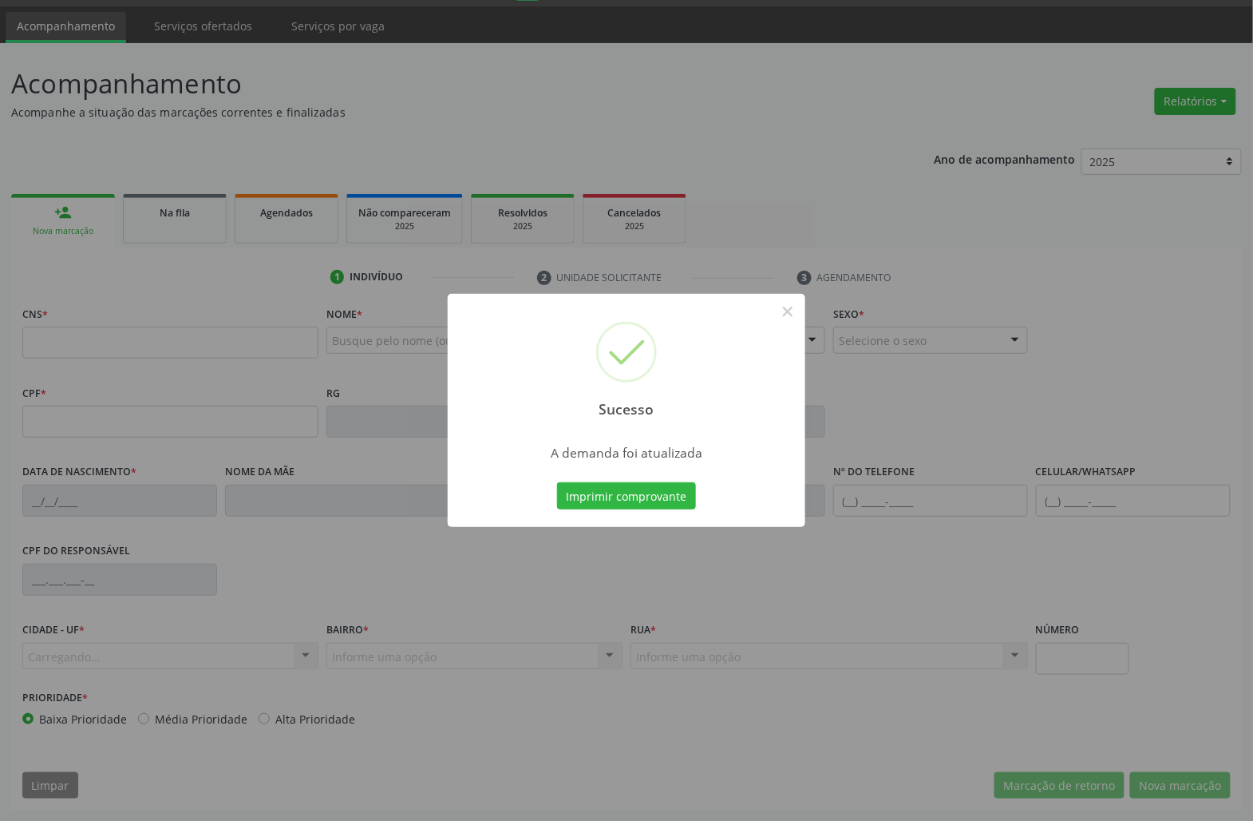
scroll to position [46, 0]
click at [635, 500] on button "Imprimir comprovante" at bounding box center [626, 495] width 139 height 27
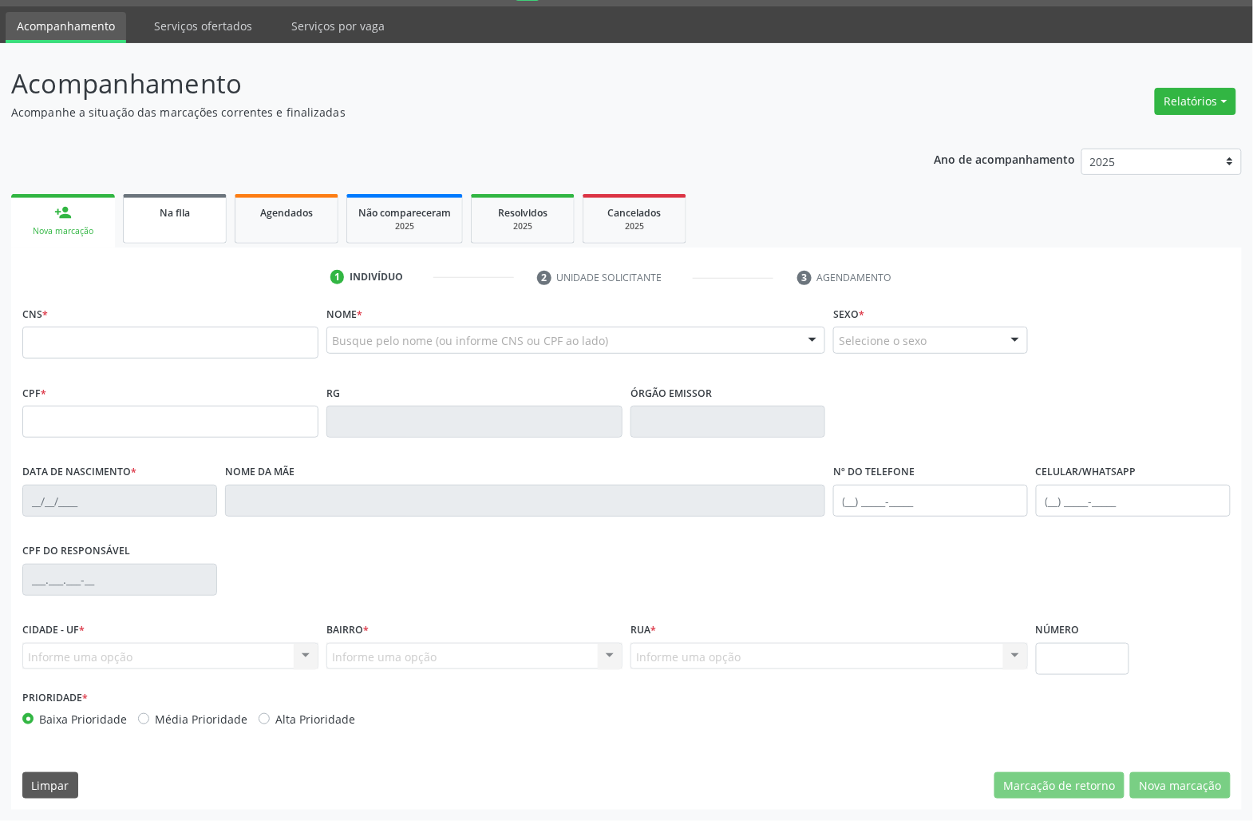
click at [169, 219] on link "Na fila" at bounding box center [175, 218] width 104 height 49
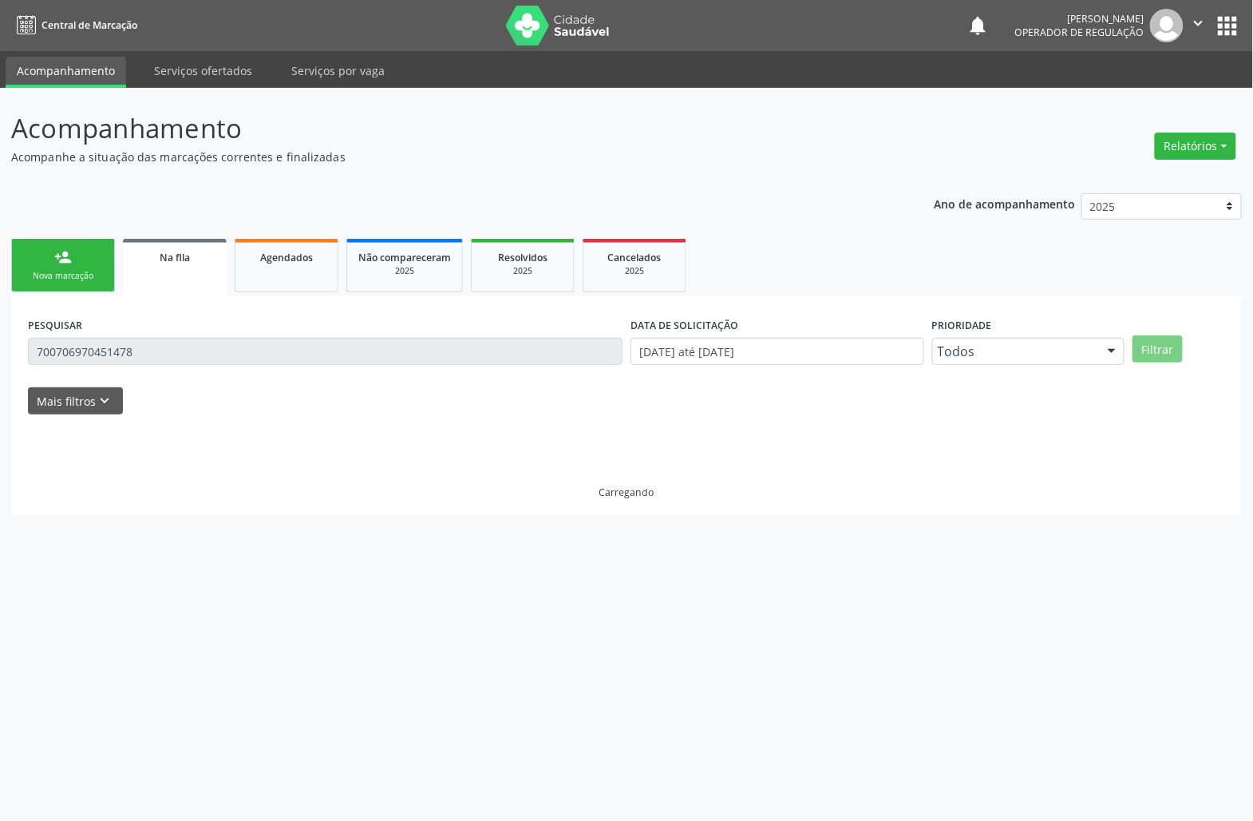
scroll to position [0, 0]
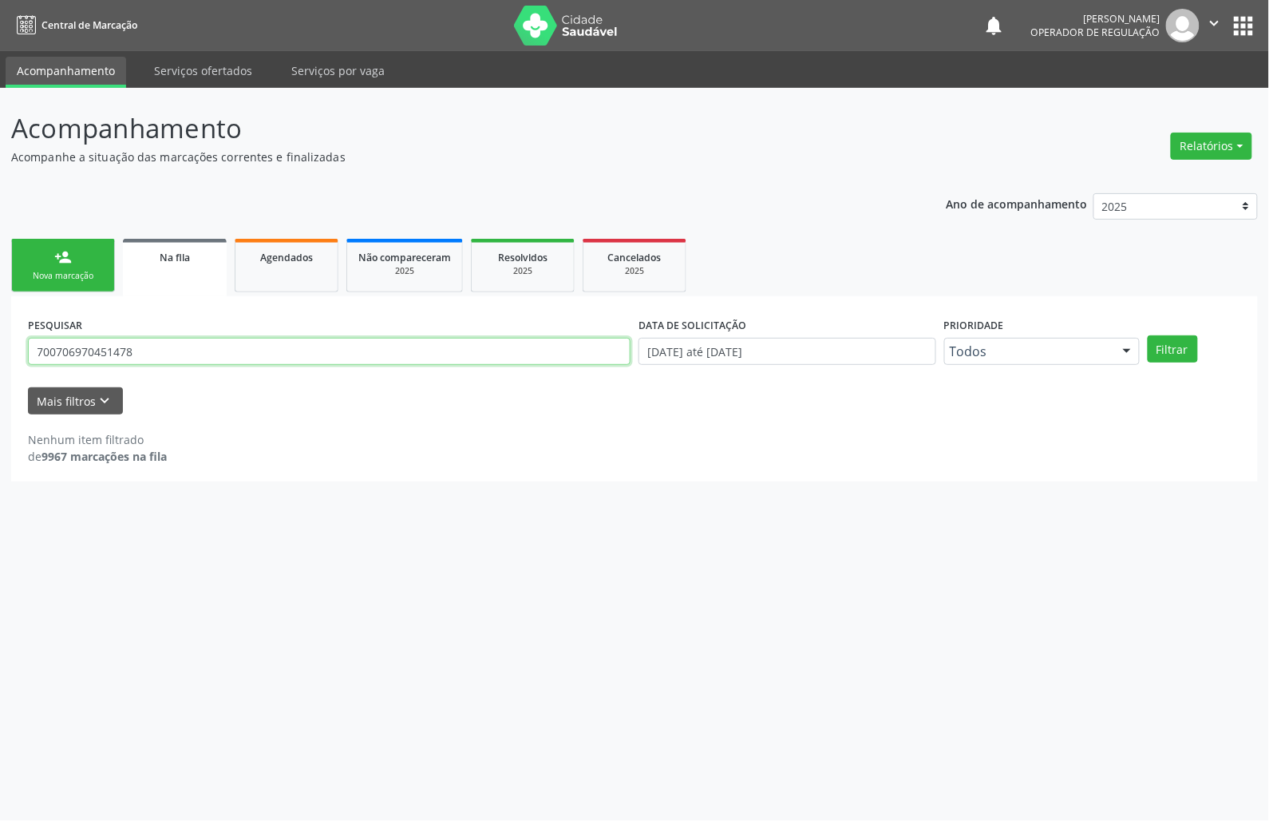
click at [152, 345] on input "700706970451478" at bounding box center [329, 351] width 603 height 27
type input "702609221424044"
click at [1148, 335] on button "Filtrar" at bounding box center [1173, 348] width 50 height 27
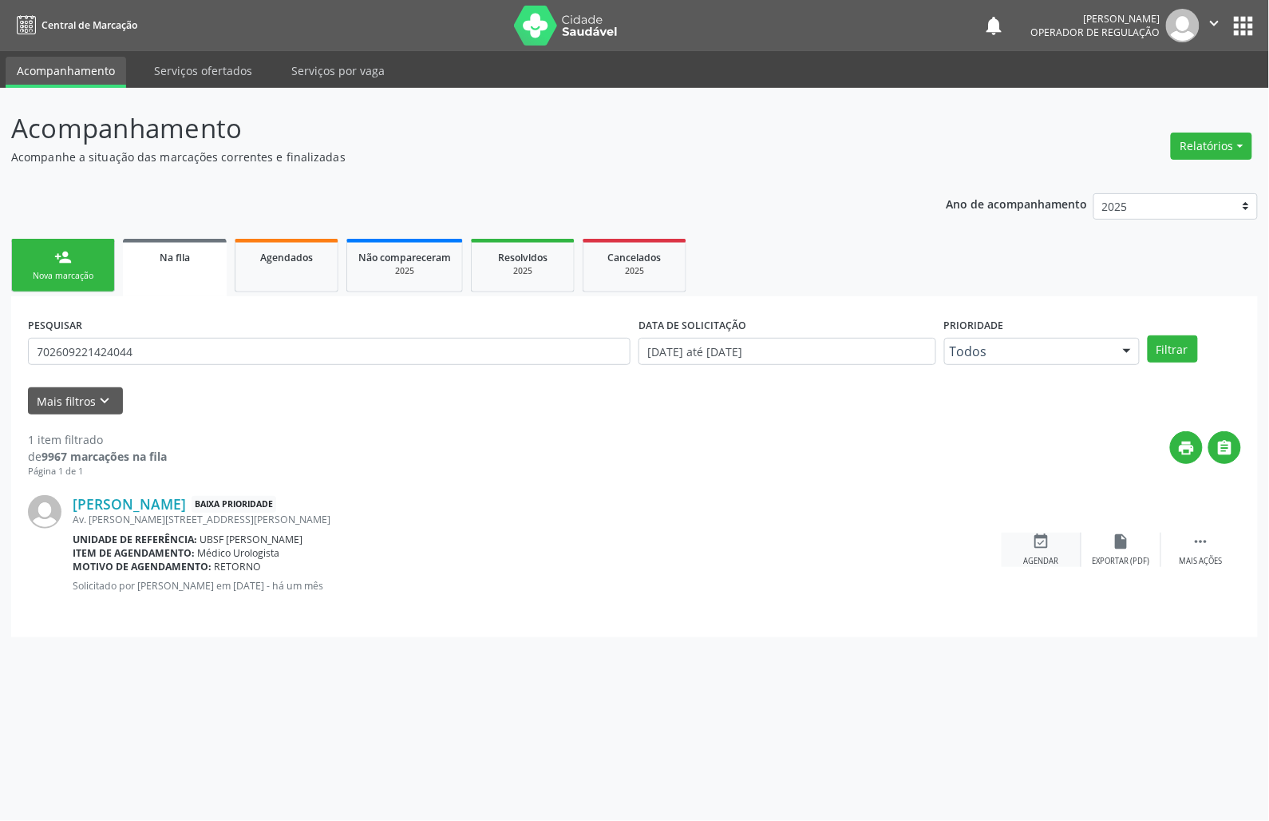
click at [1029, 540] on div "event_available Agendar" at bounding box center [1042, 549] width 80 height 34
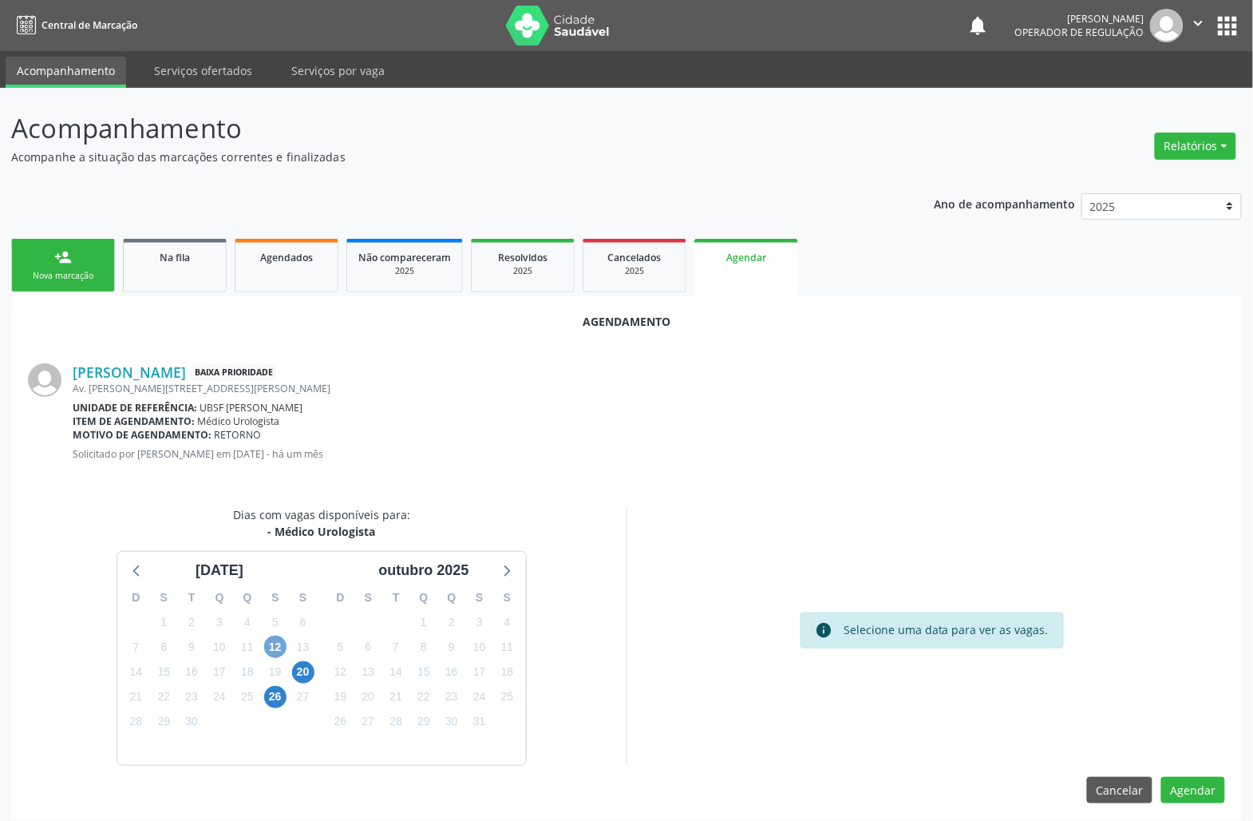
click at [271, 653] on span "12" at bounding box center [275, 646] width 22 height 22
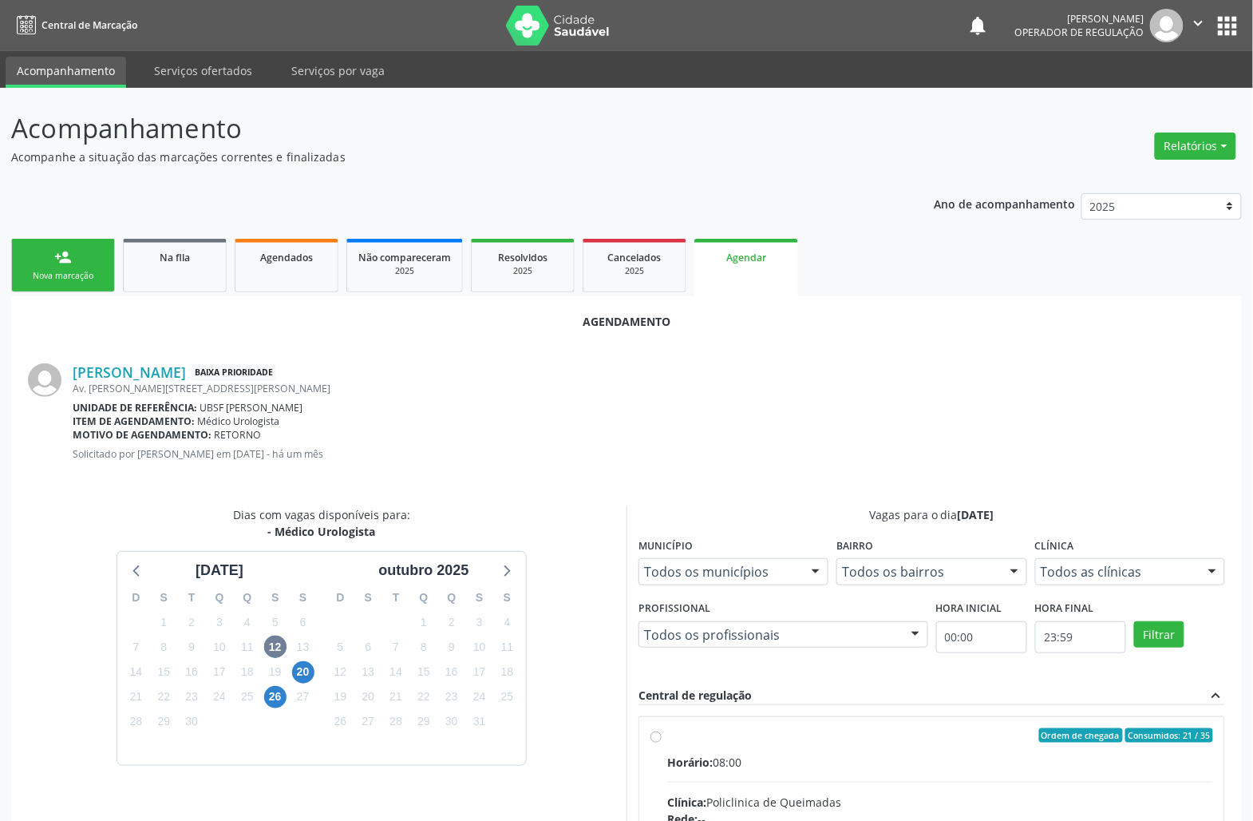
drag, startPoint x: 787, startPoint y: 739, endPoint x: 716, endPoint y: 722, distance: 73.0
click at [783, 739] on div "Ordem de chegada Consumidos: 21 / 35" at bounding box center [940, 735] width 546 height 14
click at [662, 739] on input "Ordem de chegada Consumidos: 21 / 35 Horário: 08:00 Clínica: Policlinica de Que…" at bounding box center [656, 735] width 11 height 14
radio input "true"
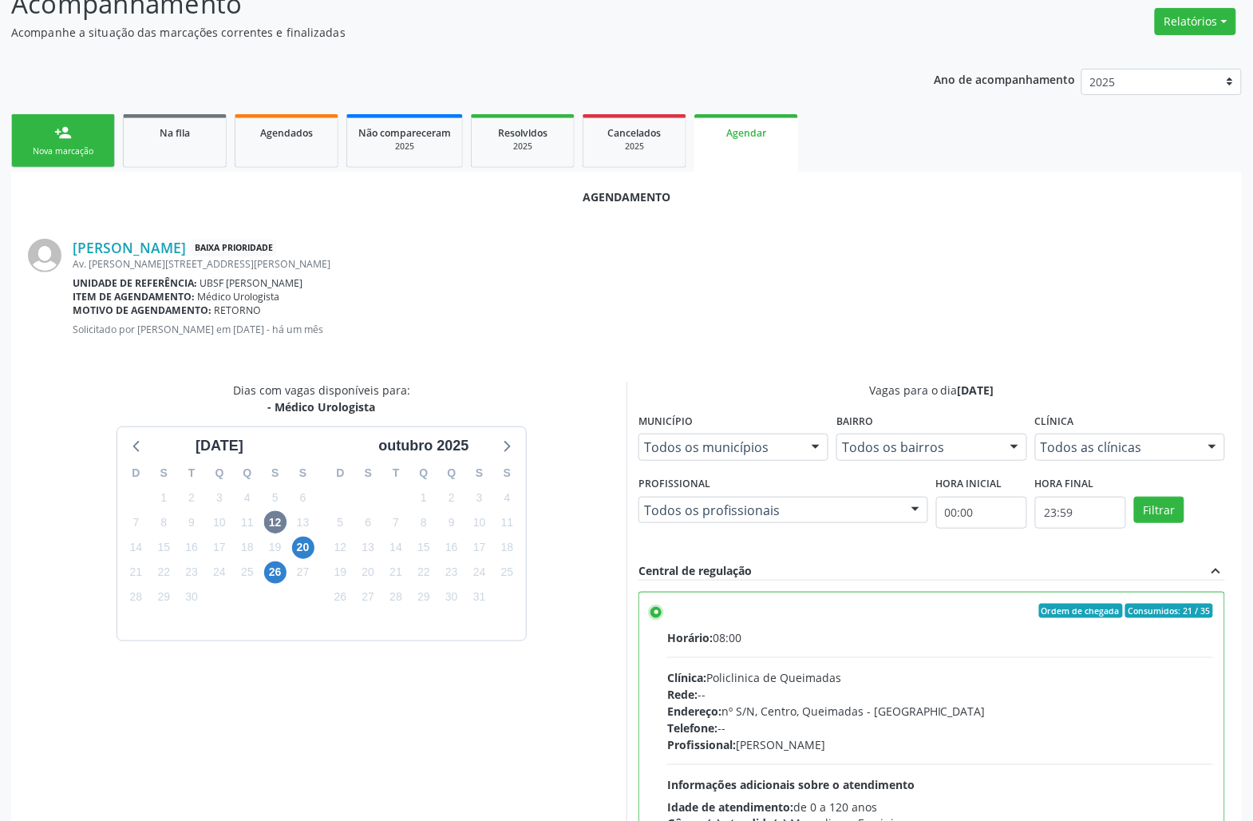
scroll to position [270, 0]
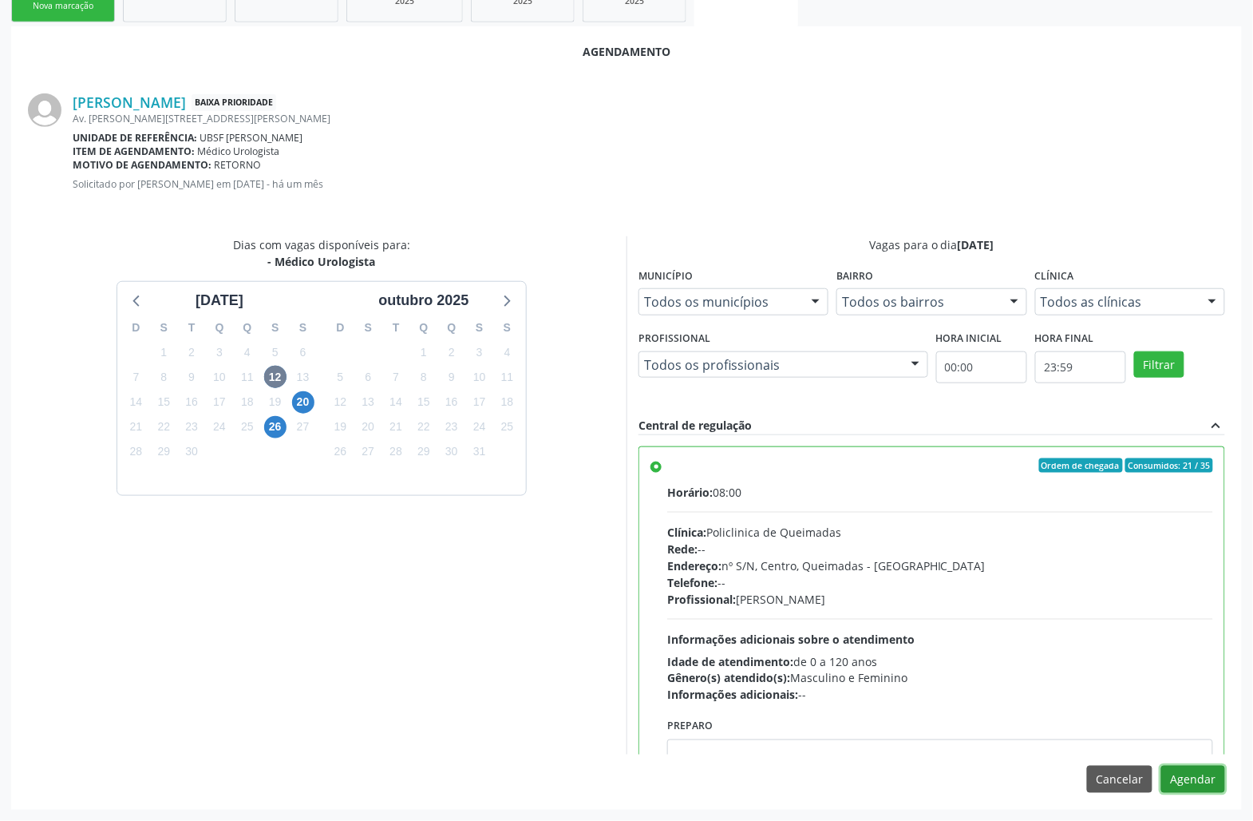
click at [1190, 784] on button "Agendar" at bounding box center [1194, 779] width 64 height 27
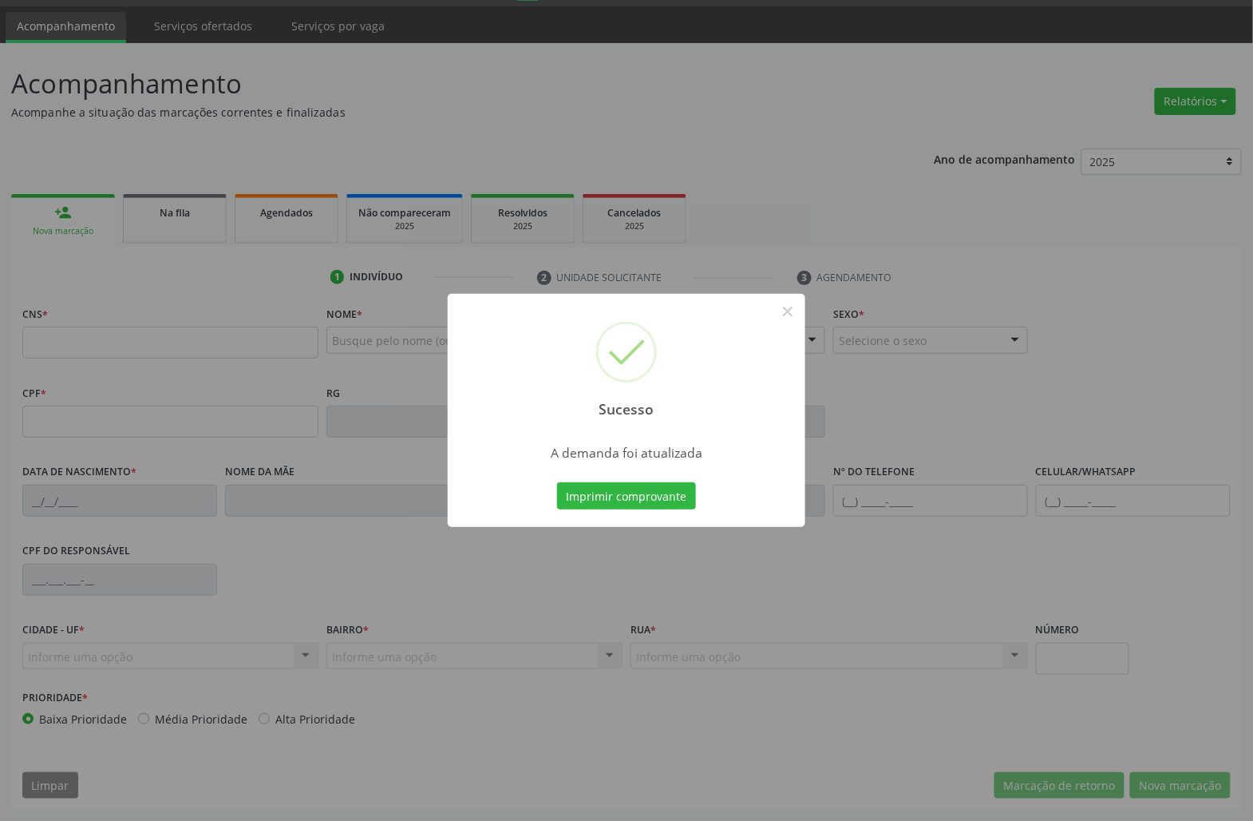
scroll to position [46, 0]
click at [618, 501] on button "Imprimir comprovante" at bounding box center [626, 495] width 139 height 27
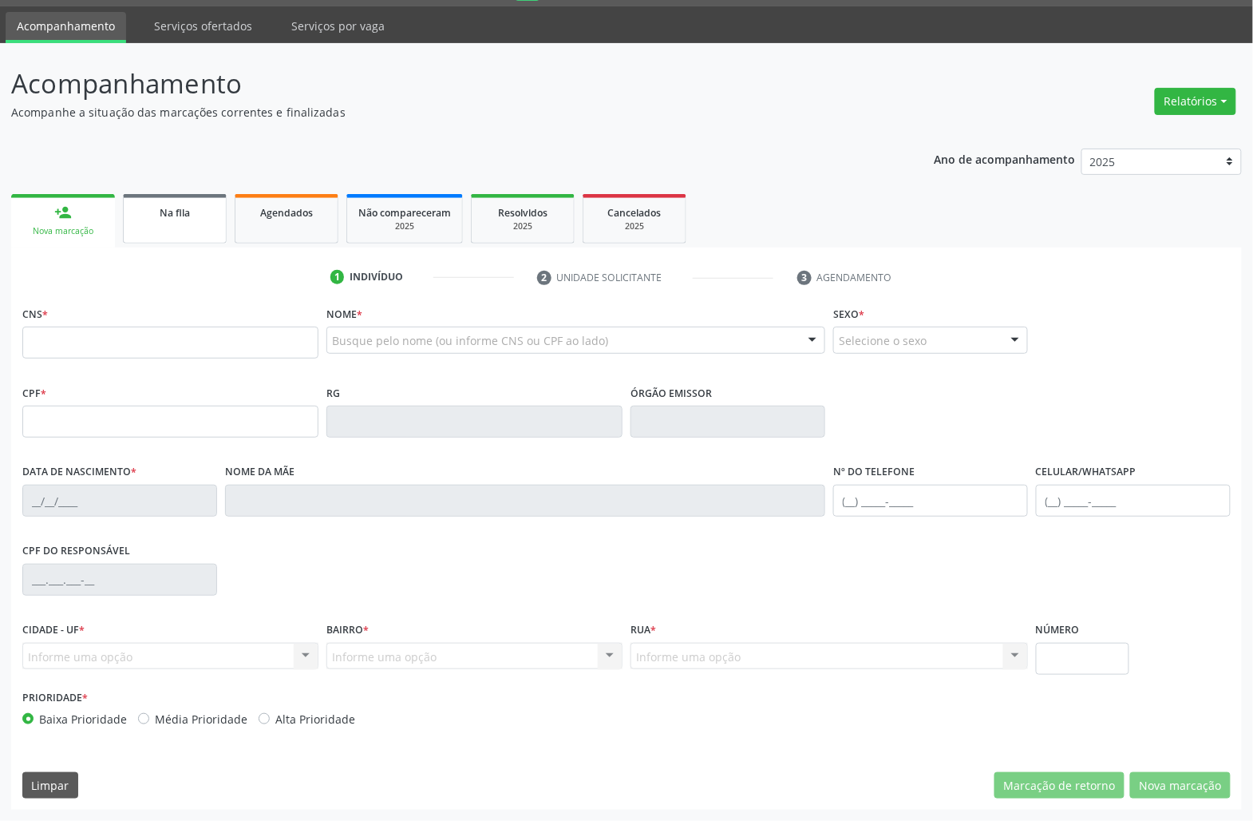
click at [201, 235] on link "Na fila" at bounding box center [175, 218] width 104 height 49
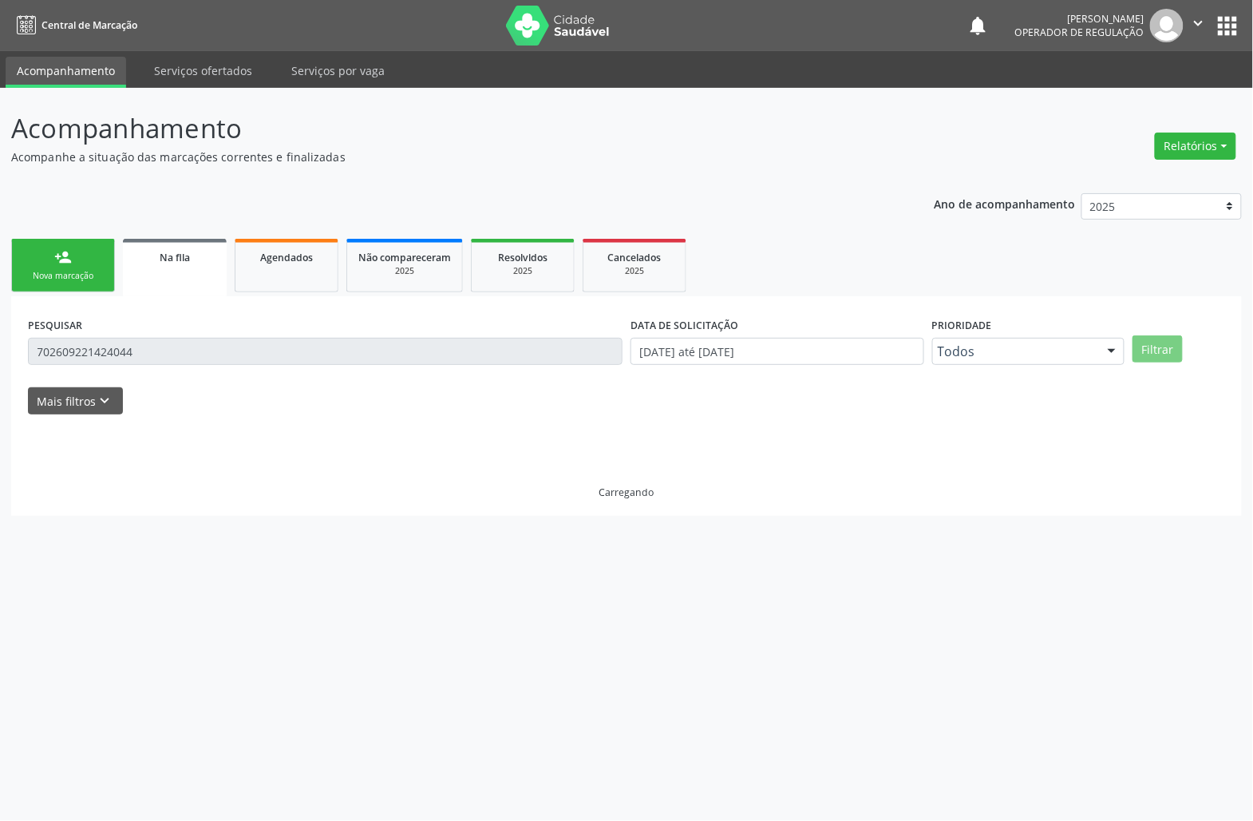
scroll to position [0, 0]
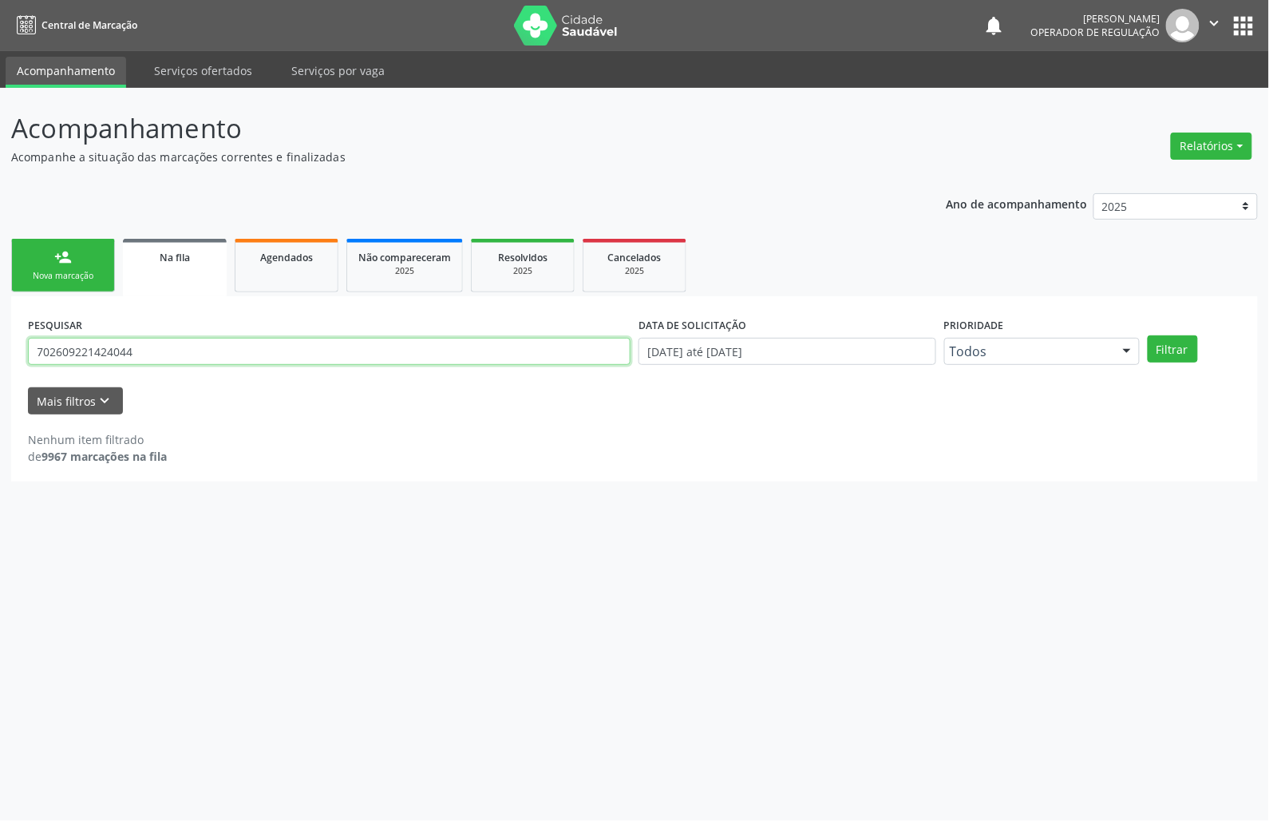
click at [137, 351] on input "702609221424044" at bounding box center [329, 351] width 603 height 27
type input "703400241755412"
click at [1148, 335] on button "Filtrar" at bounding box center [1173, 348] width 50 height 27
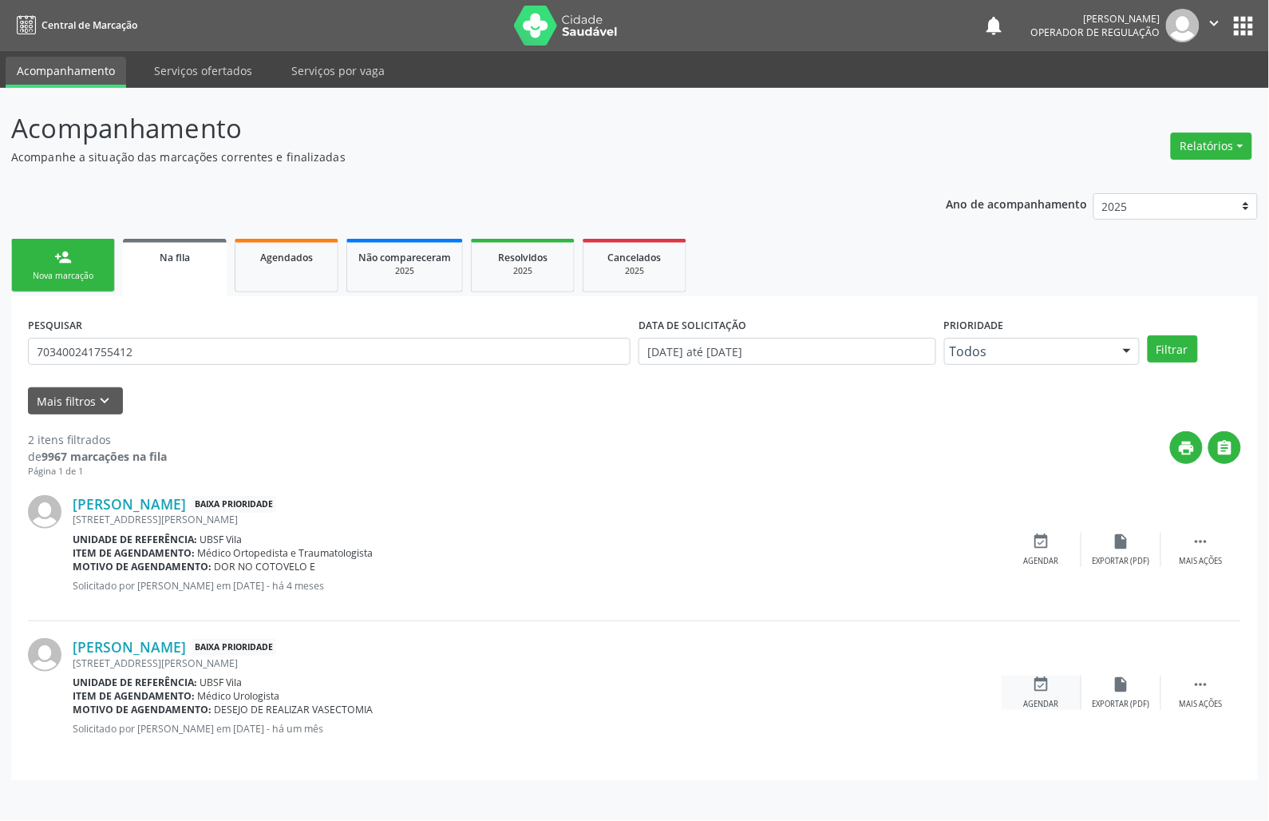
click at [1048, 688] on icon "event_available" at bounding box center [1042, 684] width 18 height 18
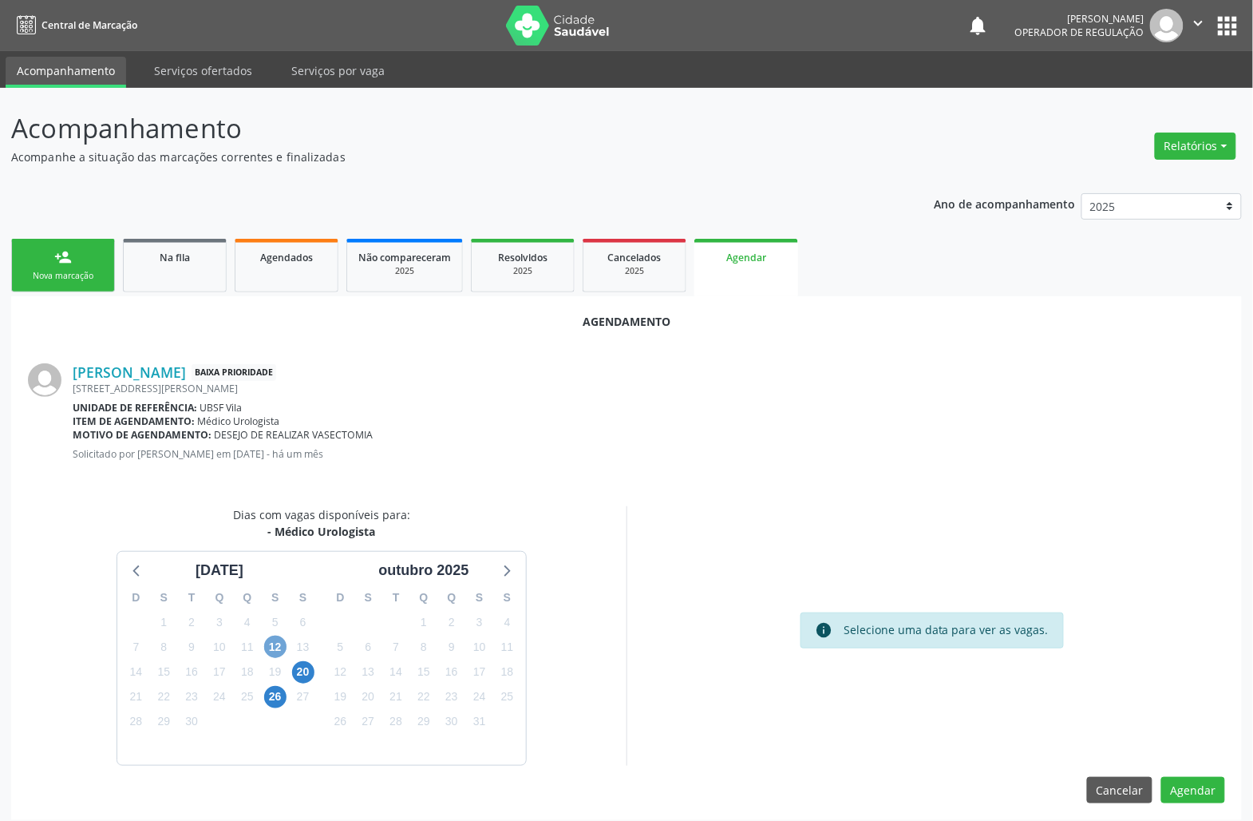
click at [283, 655] on div "12" at bounding box center [275, 647] width 22 height 25
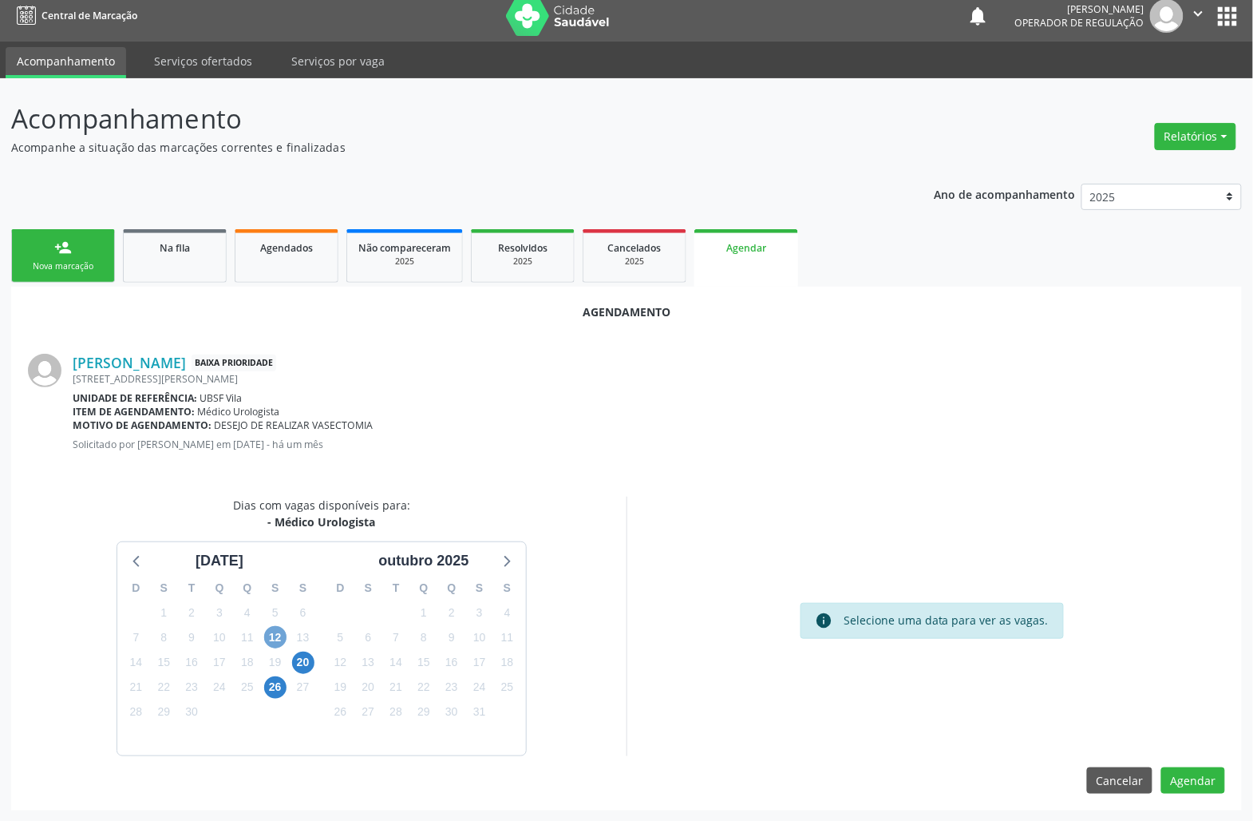
scroll to position [11, 0]
click at [286, 649] on div "19" at bounding box center [275, 661] width 22 height 25
click at [267, 636] on span "12" at bounding box center [275, 636] width 22 height 22
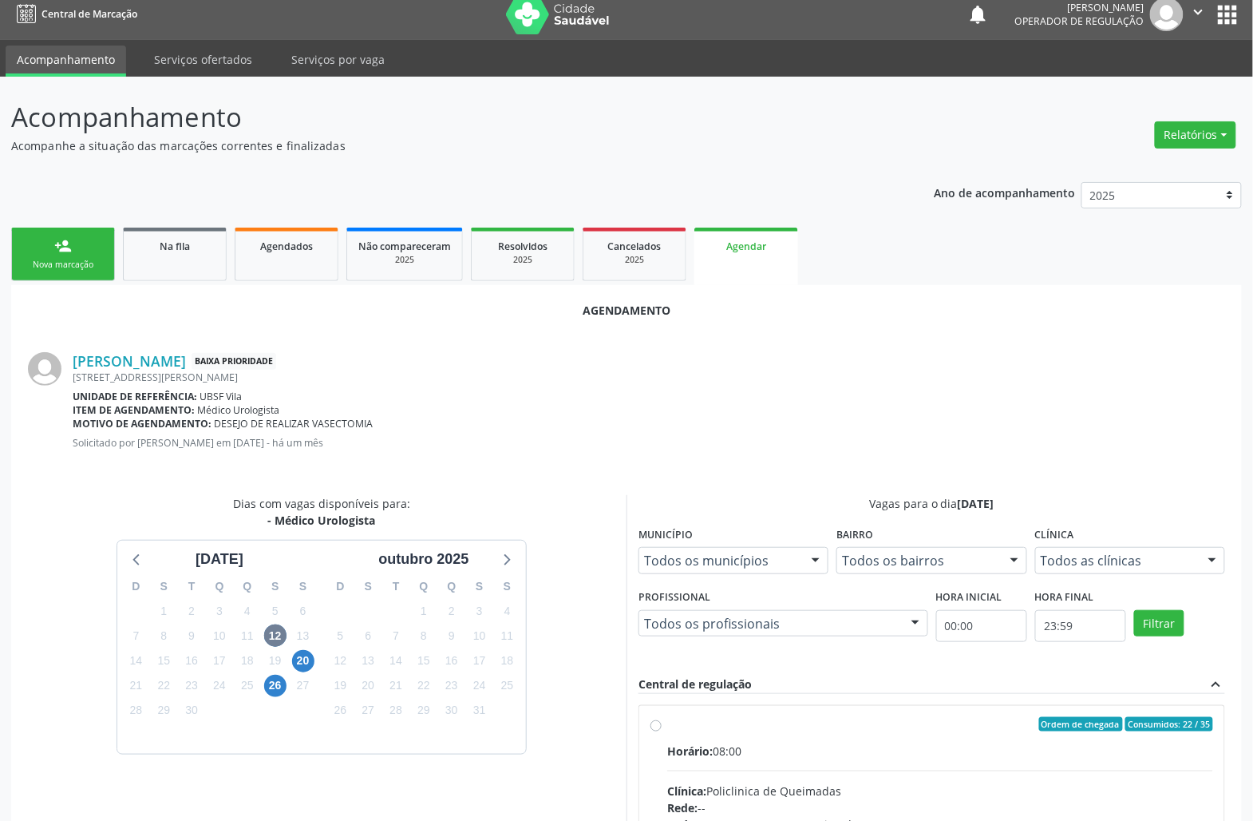
radio input "true"
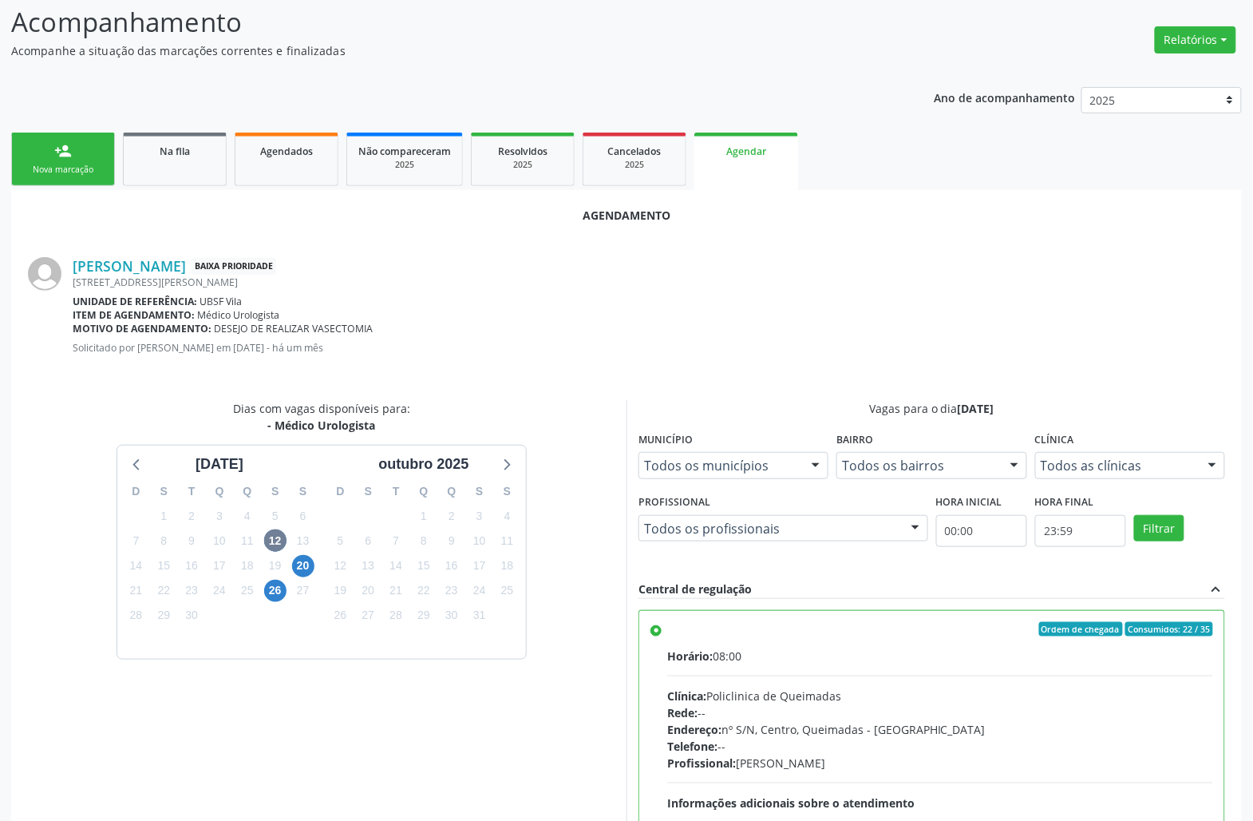
scroll to position [270, 0]
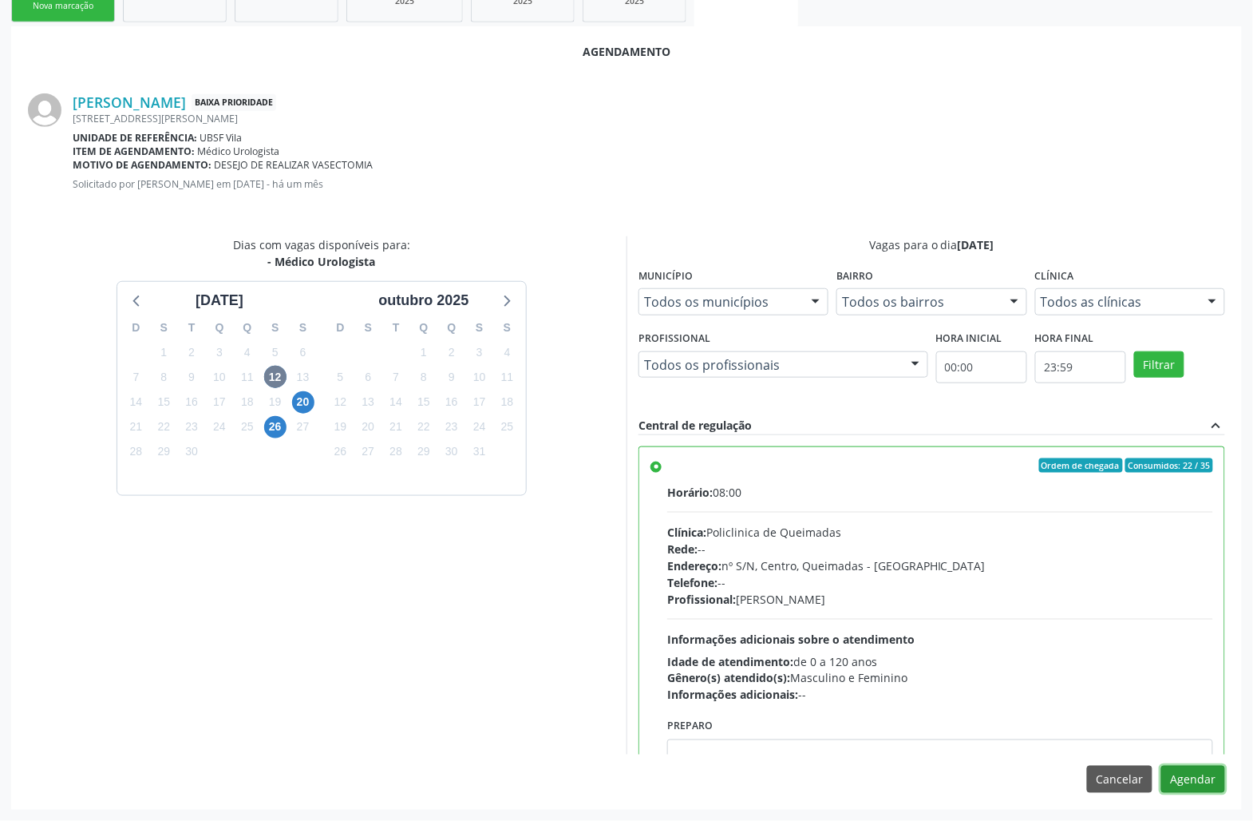
click at [1198, 774] on button "Agendar" at bounding box center [1194, 779] width 64 height 27
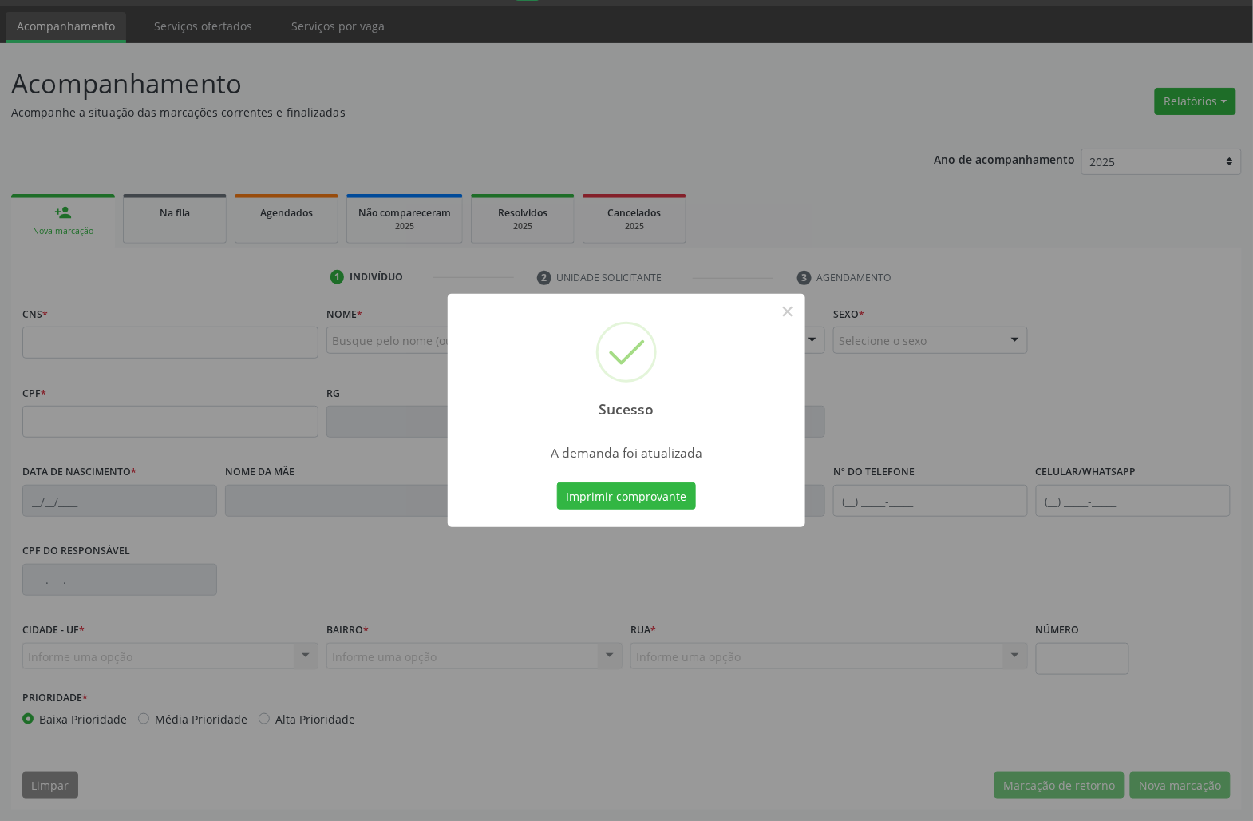
scroll to position [46, 0]
click at [663, 501] on button "Imprimir comprovante" at bounding box center [626, 495] width 139 height 27
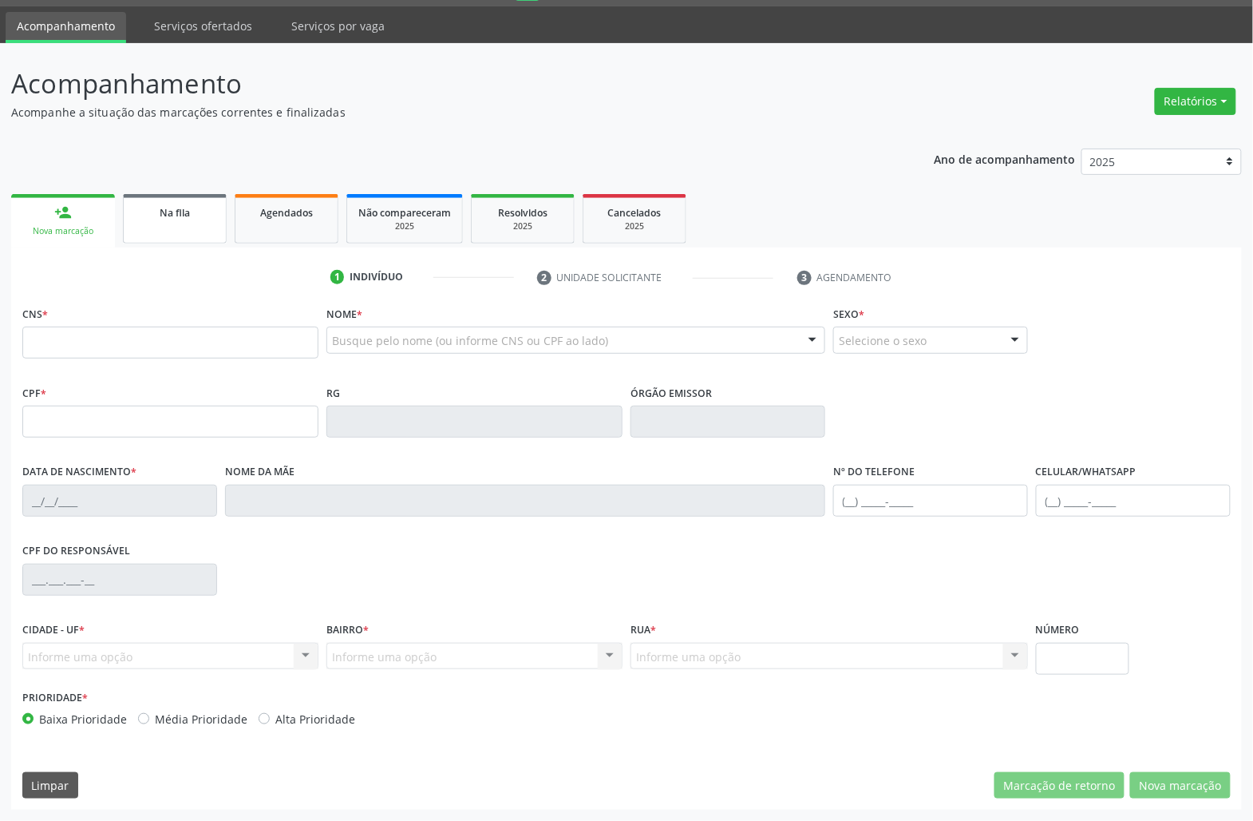
click at [161, 224] on link "Na fila" at bounding box center [175, 218] width 104 height 49
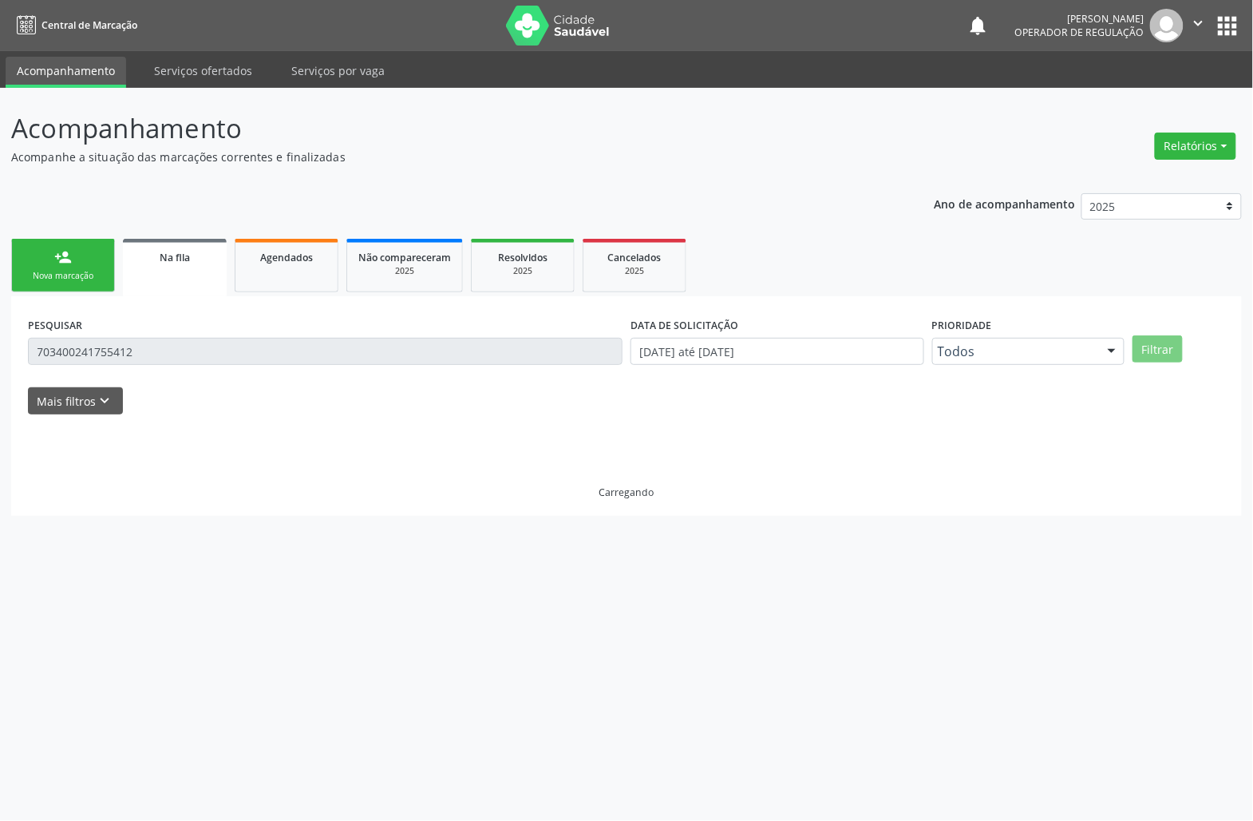
scroll to position [0, 0]
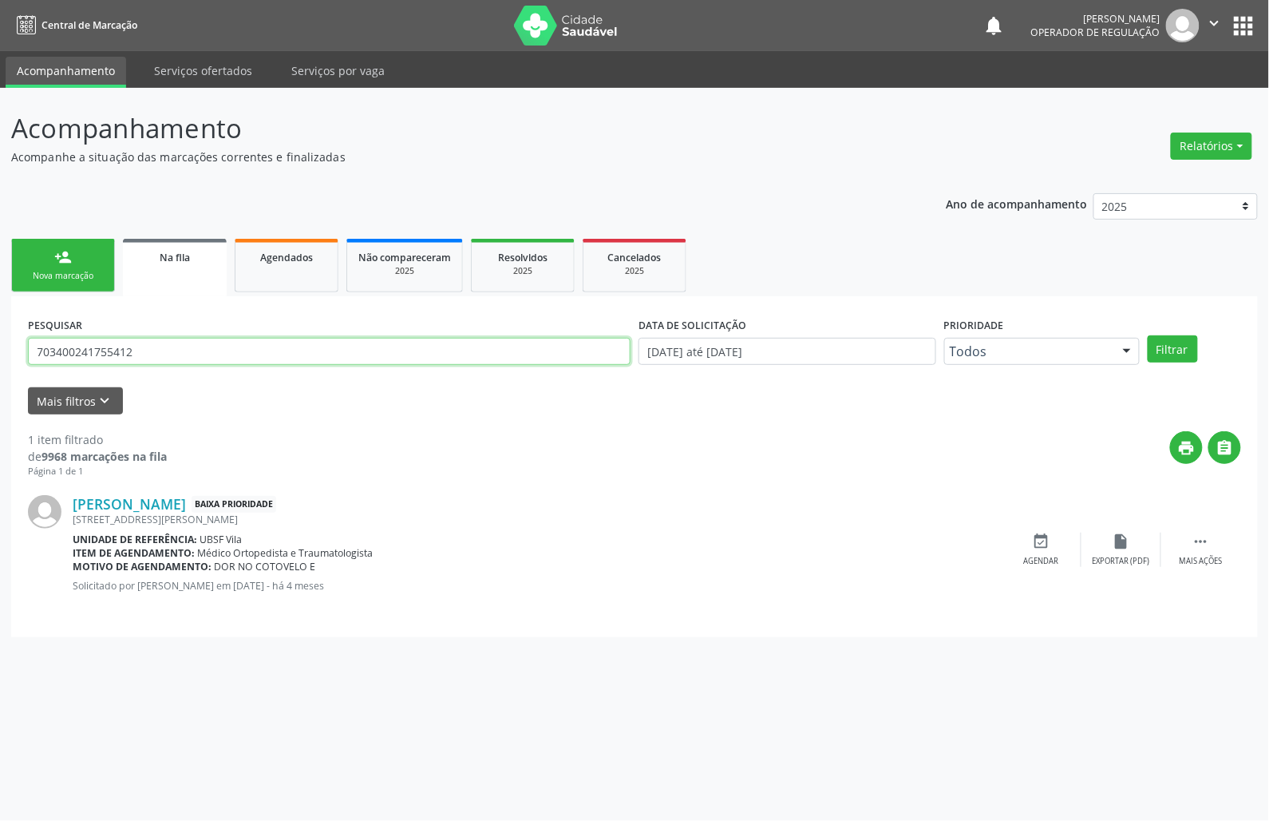
click at [134, 340] on input "703400241755412" at bounding box center [329, 351] width 603 height 27
type input "702301115111513"
click at [1148, 335] on button "Filtrar" at bounding box center [1173, 348] width 50 height 27
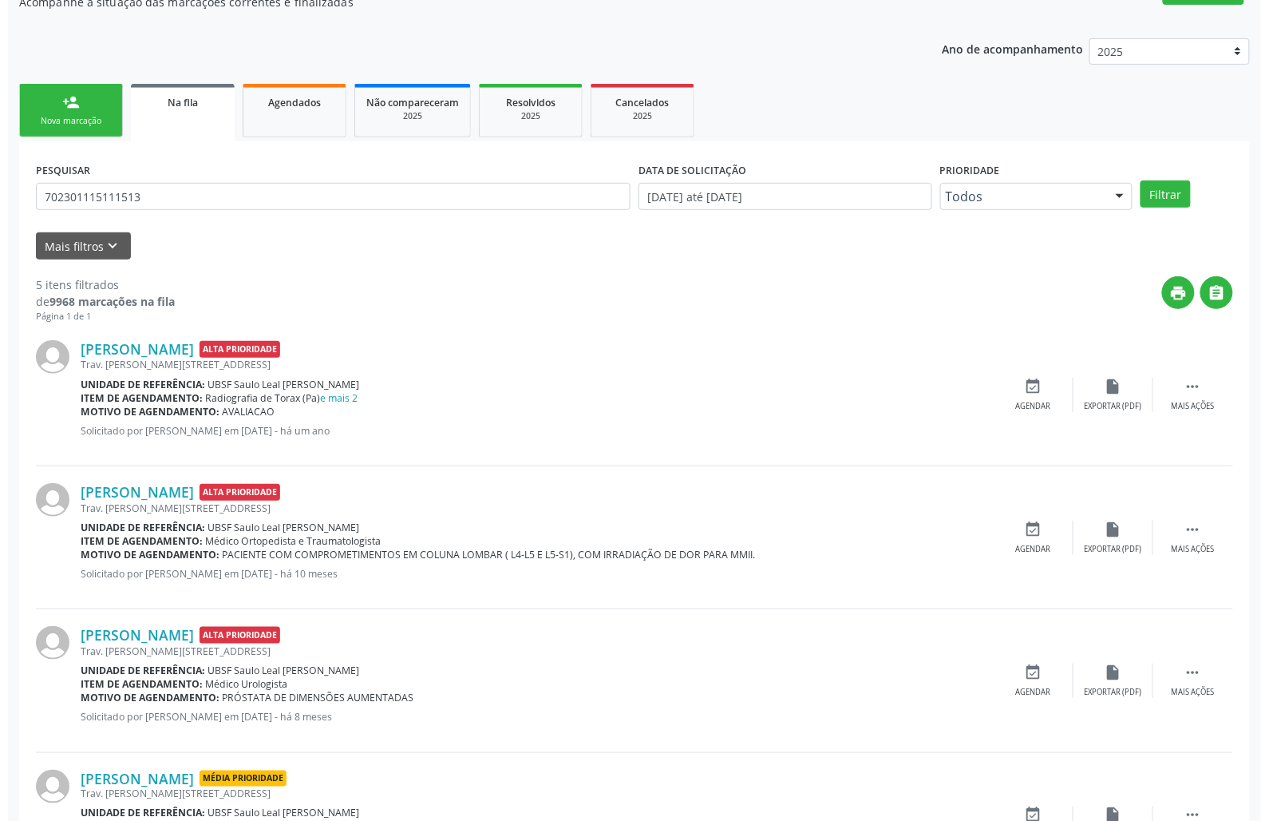
scroll to position [401, 0]
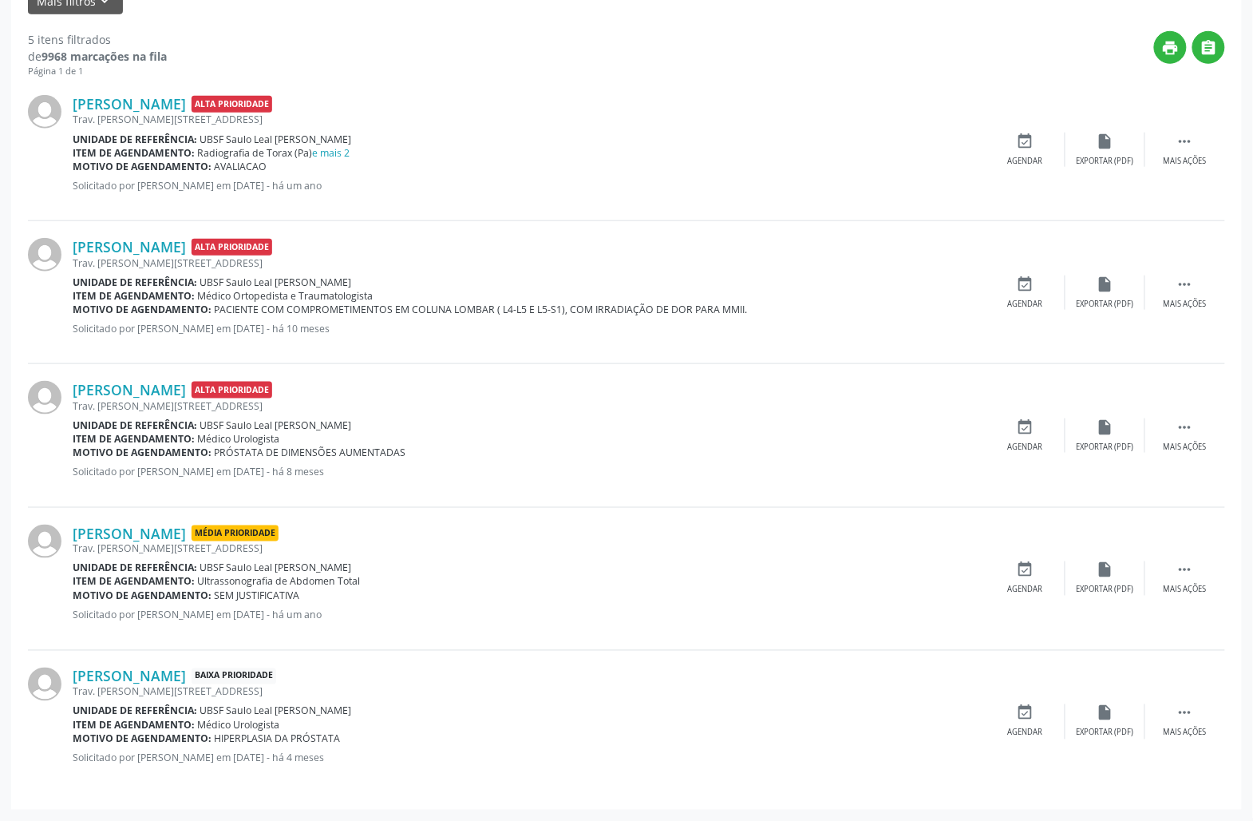
click at [1194, 698] on div "[PERSON_NAME] Baixa Prioridade Trav. [PERSON_NAME][STREET_ADDRESS] Unidade de r…" at bounding box center [627, 722] width 1198 height 142
click at [1195, 719] on div " Mais ações" at bounding box center [1186, 721] width 80 height 34
click at [1195, 438] on div " Mais ações" at bounding box center [1186, 435] width 80 height 34
click at [1039, 420] on div "cancel Cancelar" at bounding box center [1026, 435] width 80 height 34
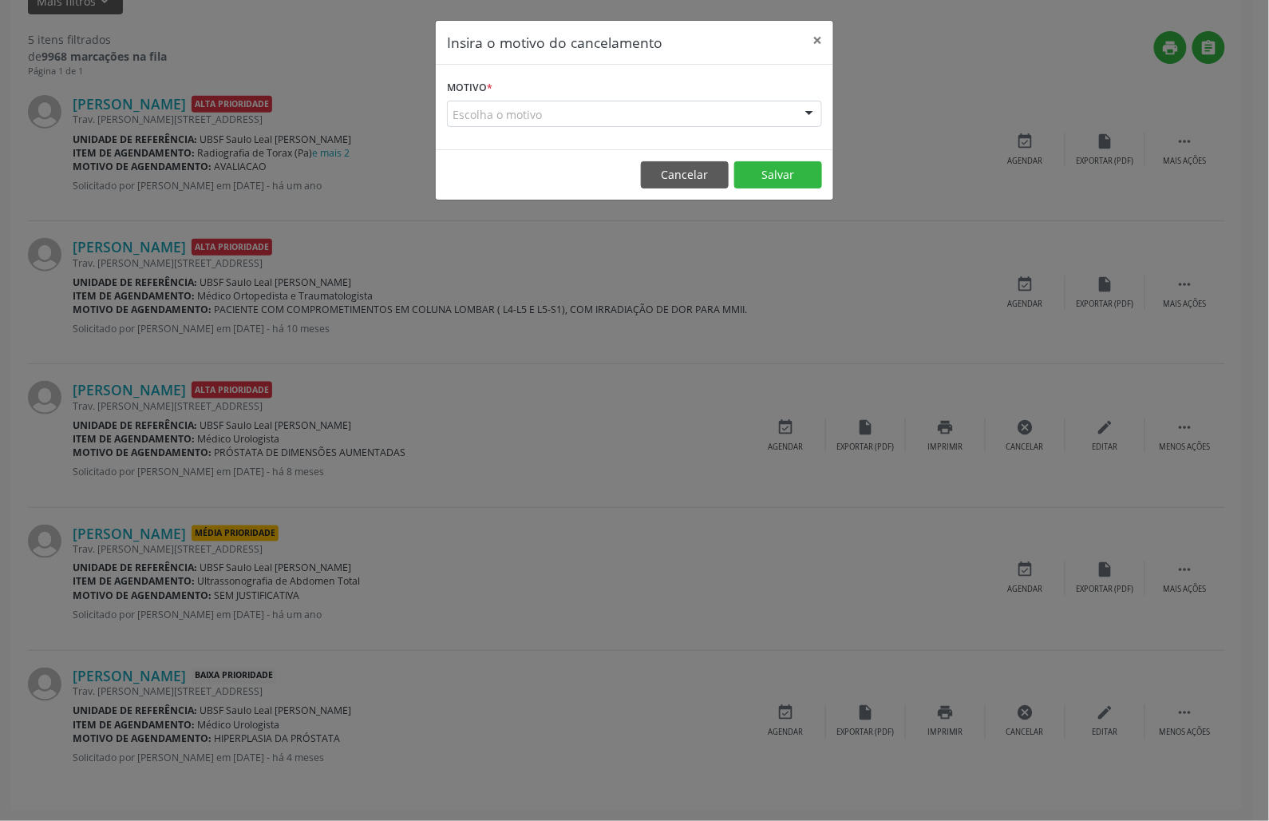
click at [749, 122] on div "Escolha o motivo" at bounding box center [634, 114] width 375 height 27
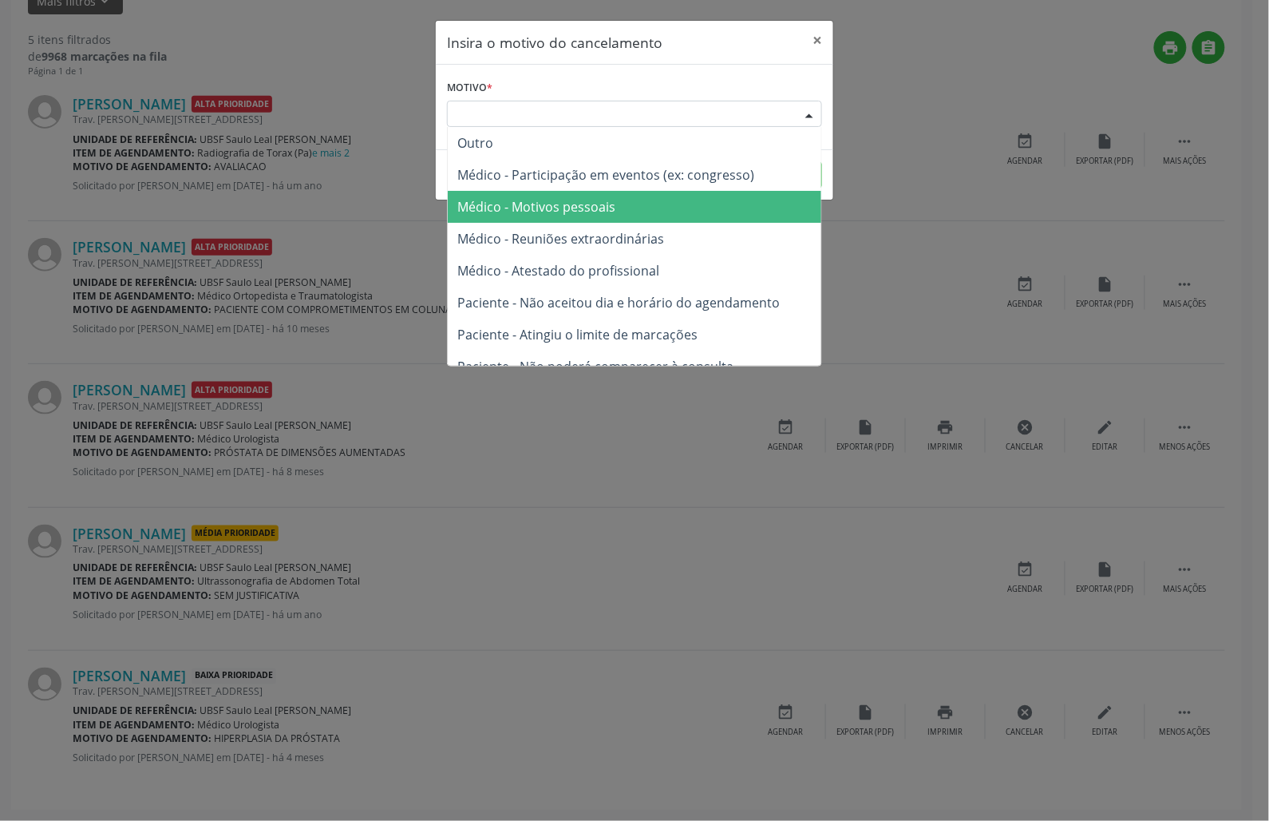
click at [748, 204] on span "Médico - Motivos pessoais" at bounding box center [635, 207] width 374 height 32
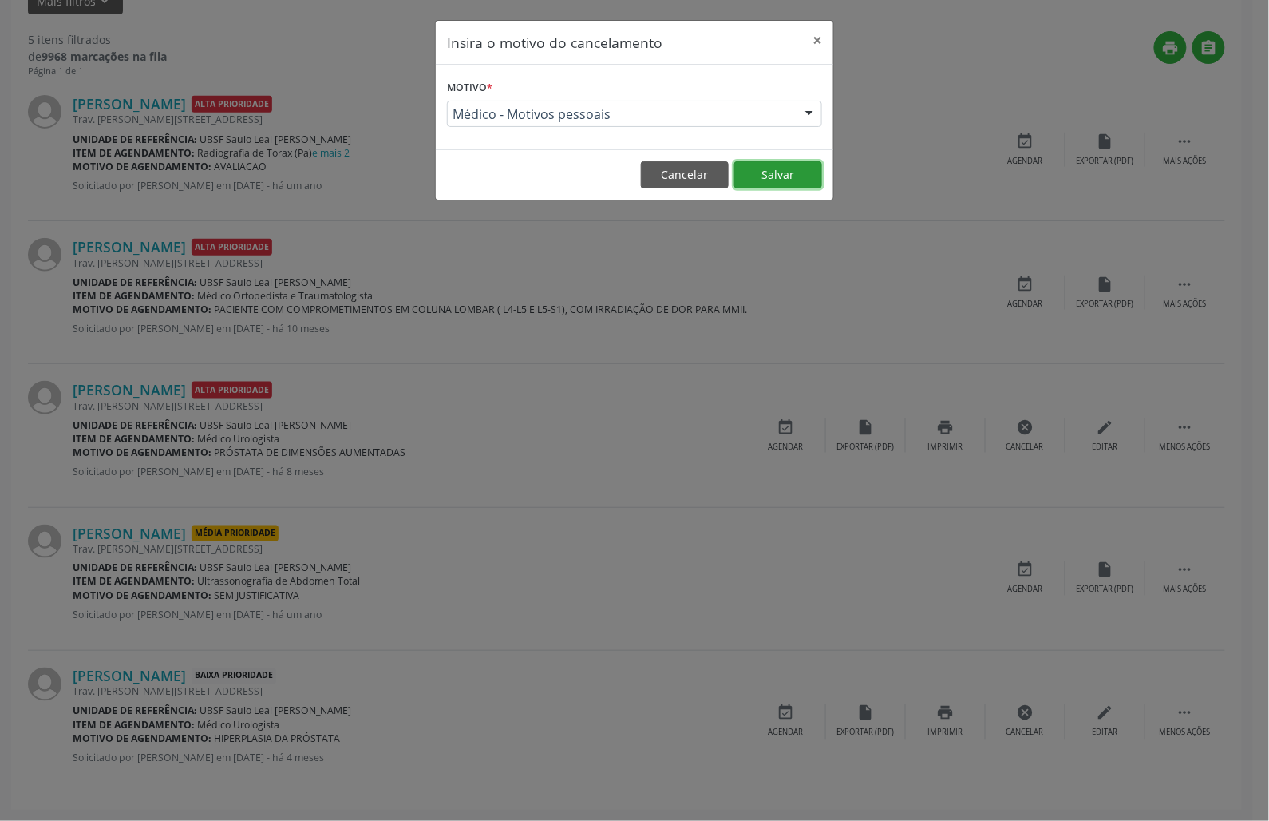
click at [774, 182] on button "Salvar" at bounding box center [778, 174] width 88 height 27
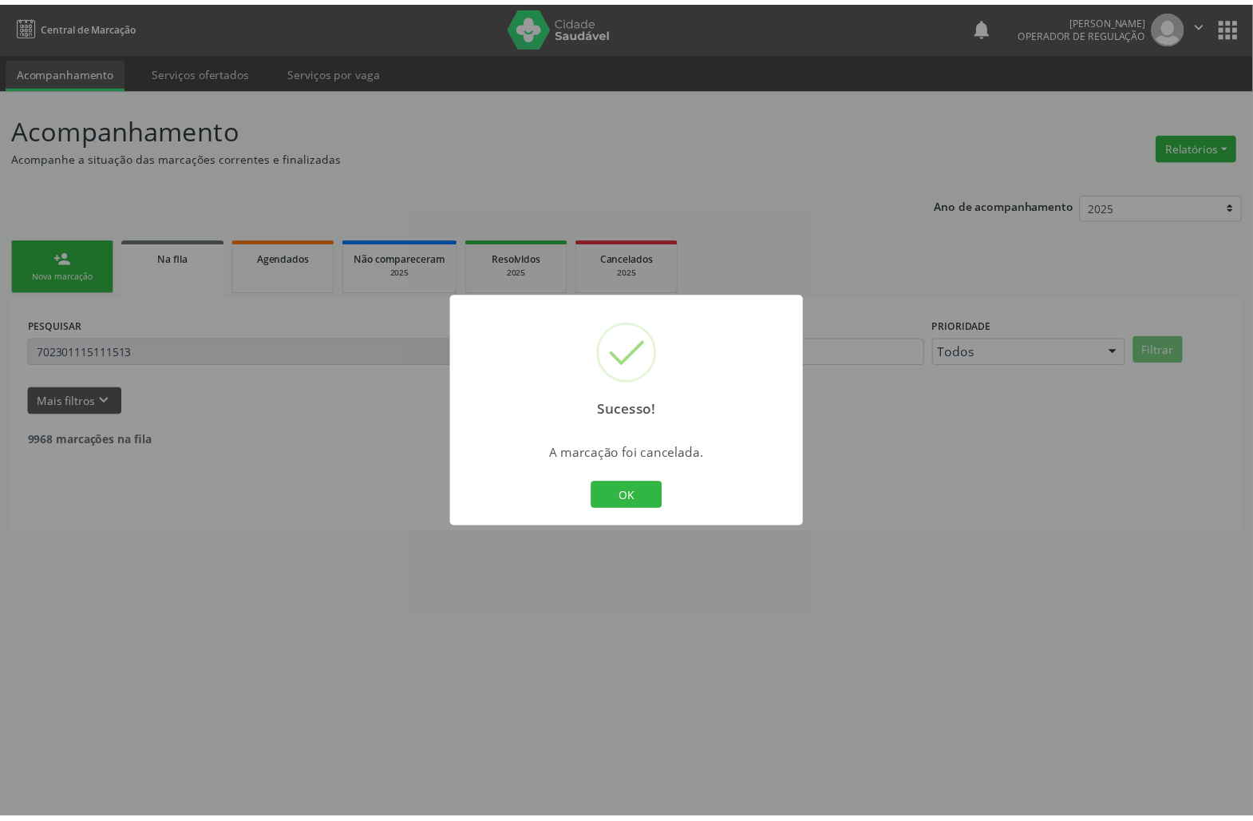
scroll to position [0, 0]
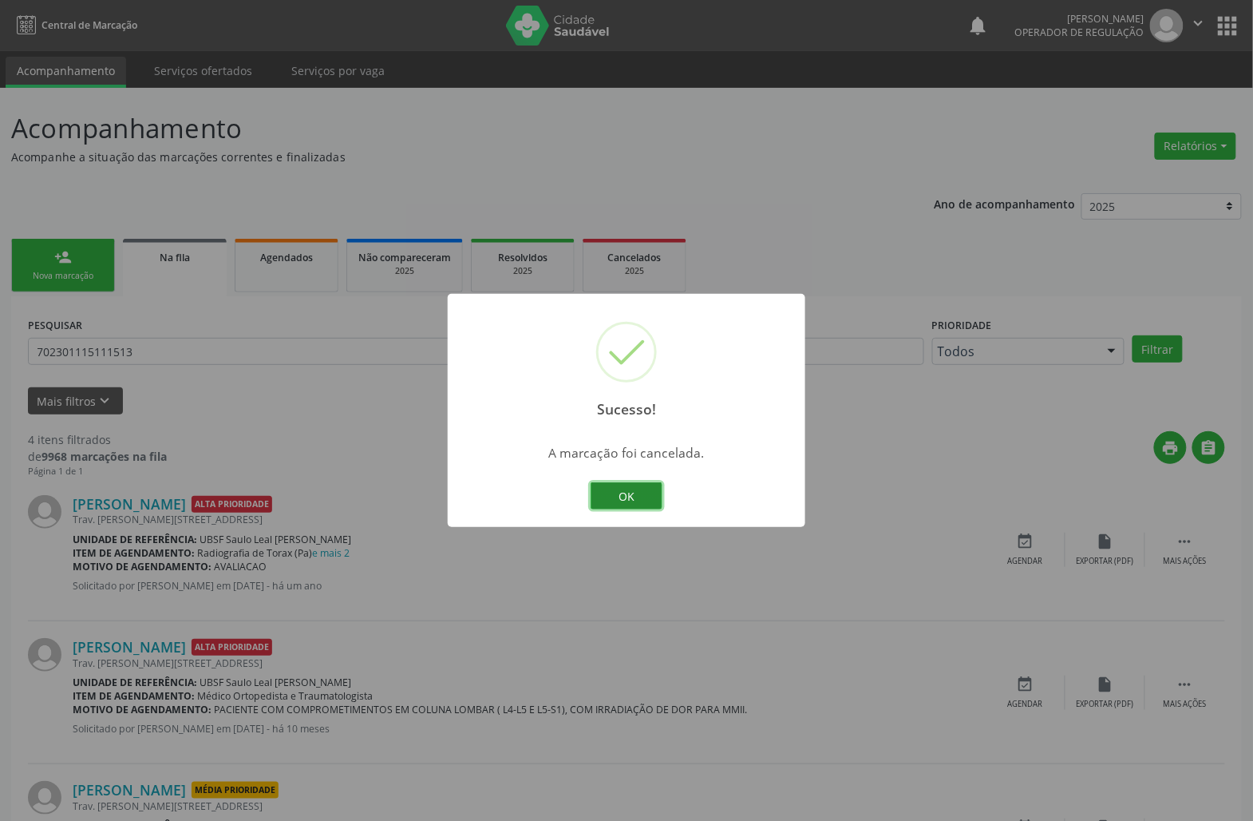
click at [618, 489] on button "OK" at bounding box center [627, 495] width 72 height 27
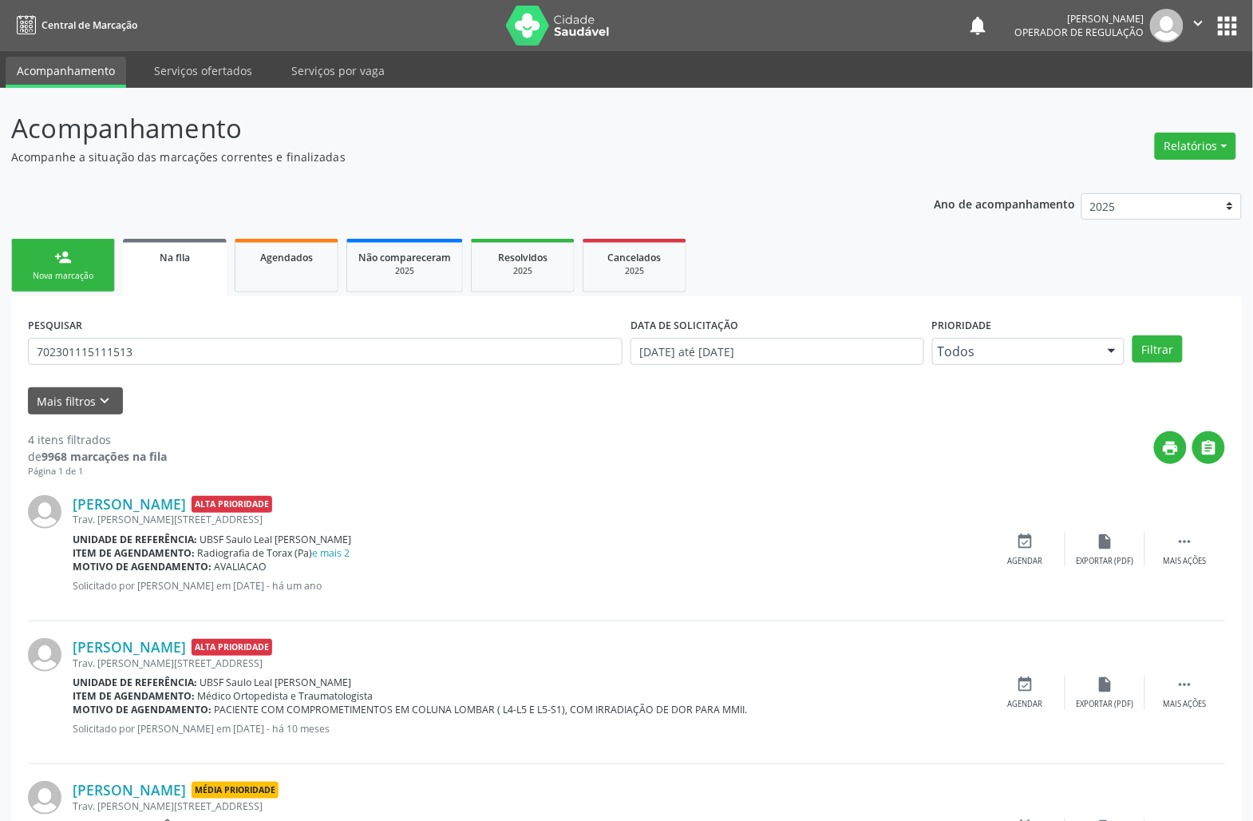
scroll to position [257, 0]
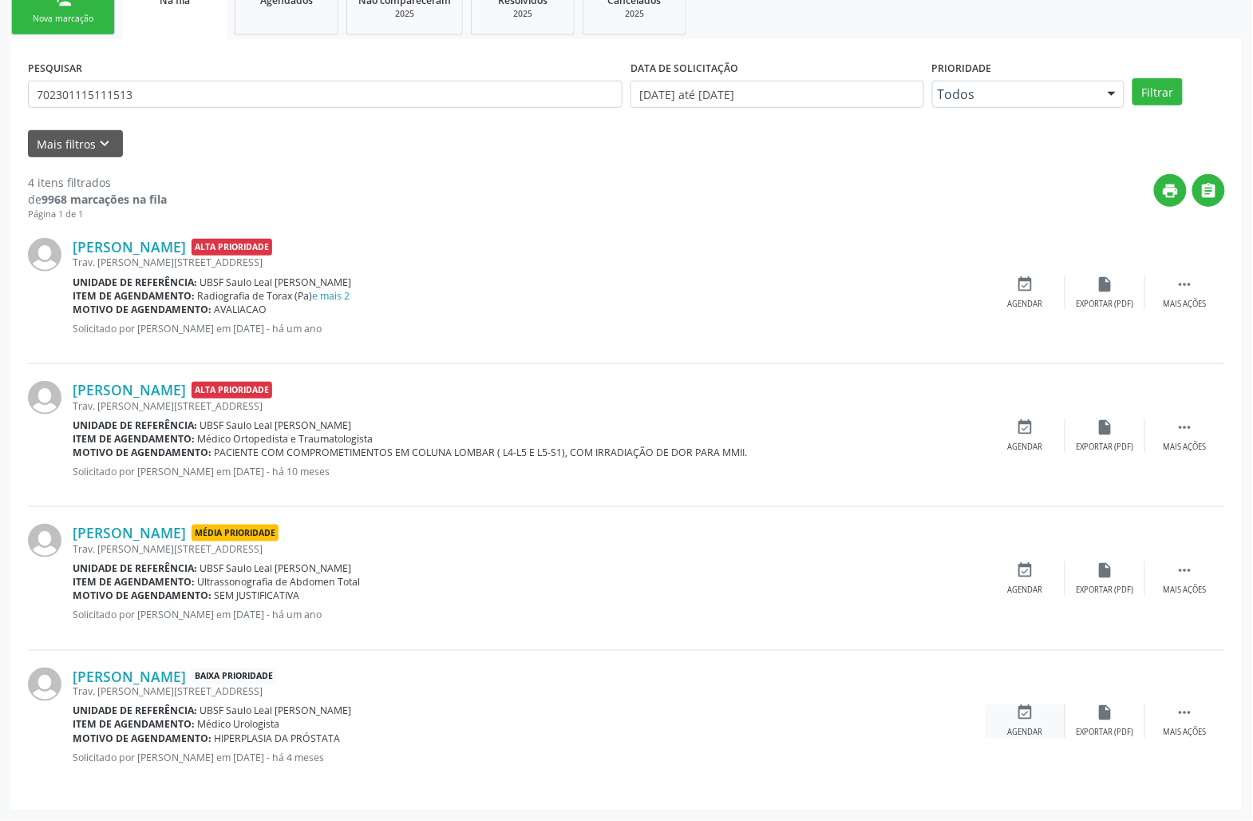
click at [1035, 719] on div "event_available Agendar" at bounding box center [1026, 721] width 80 height 34
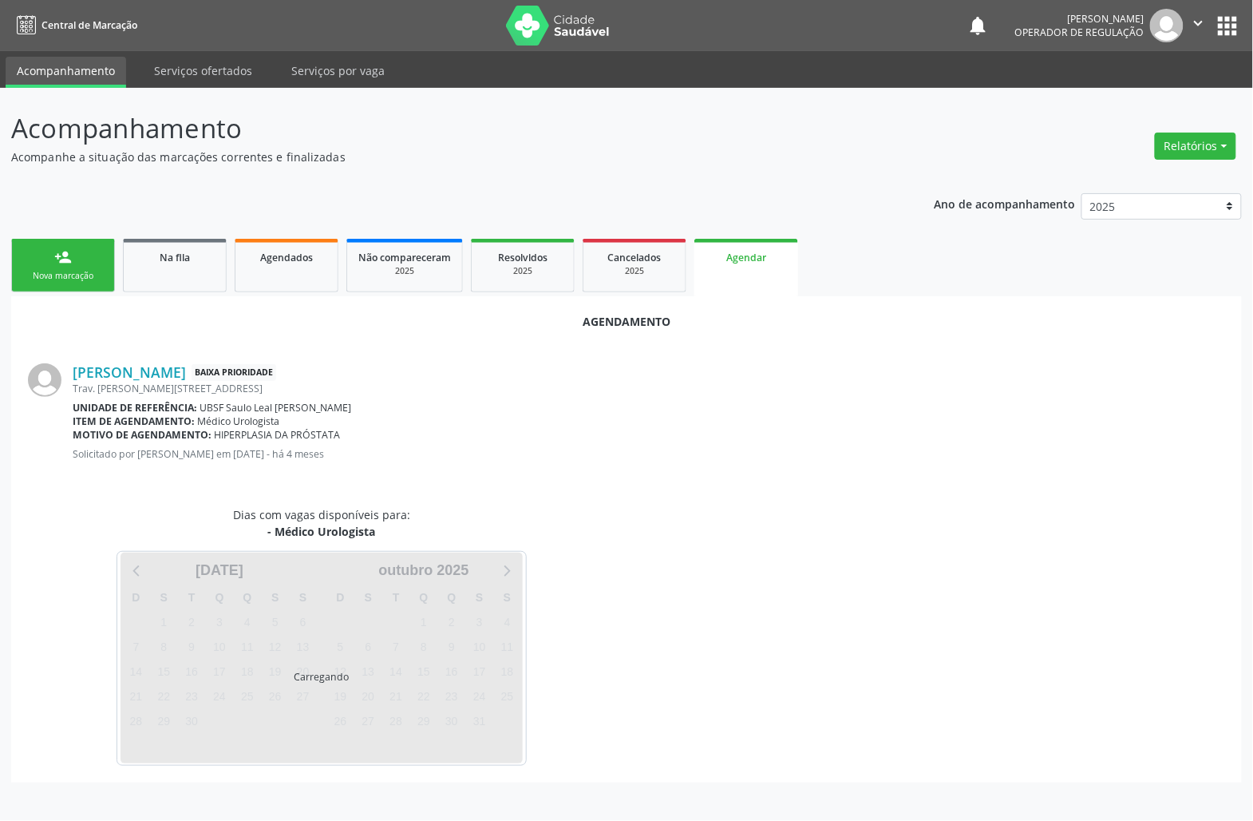
scroll to position [0, 0]
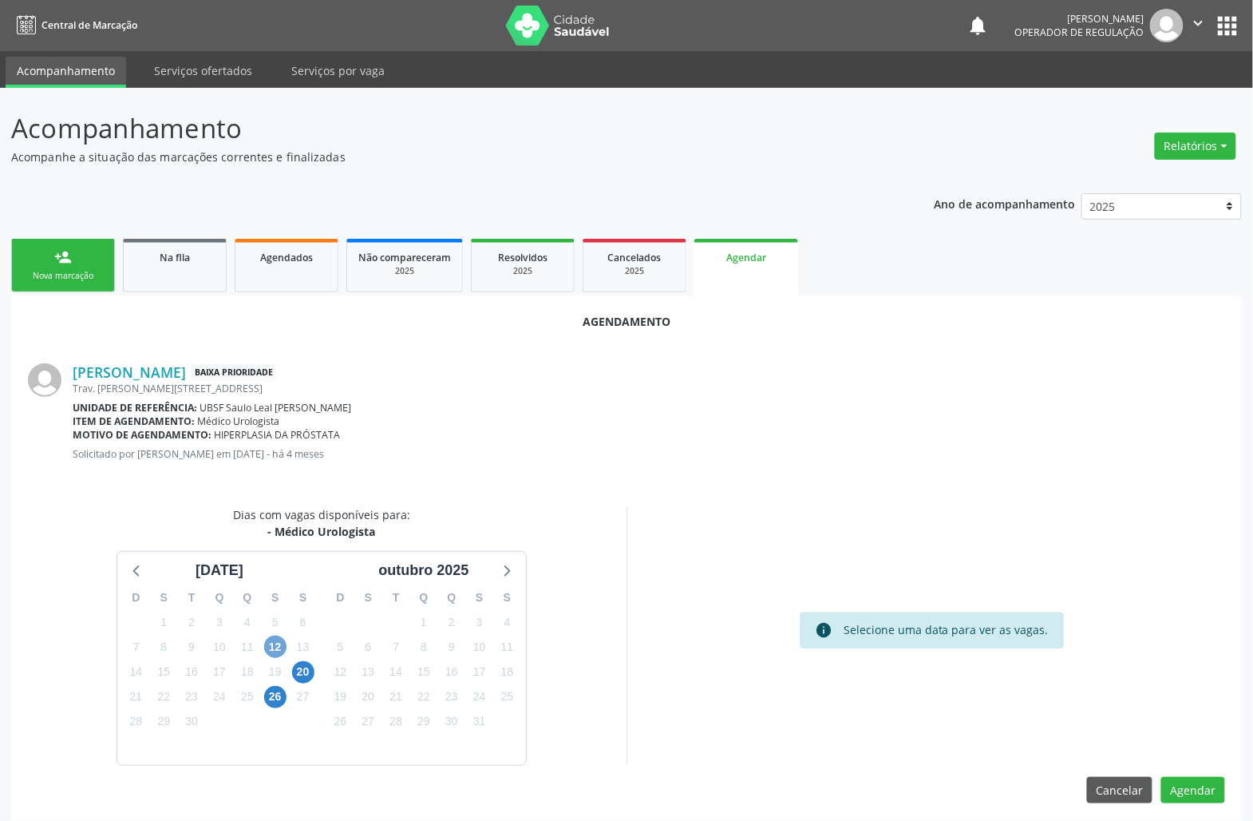
click at [282, 646] on span "12" at bounding box center [275, 646] width 22 height 22
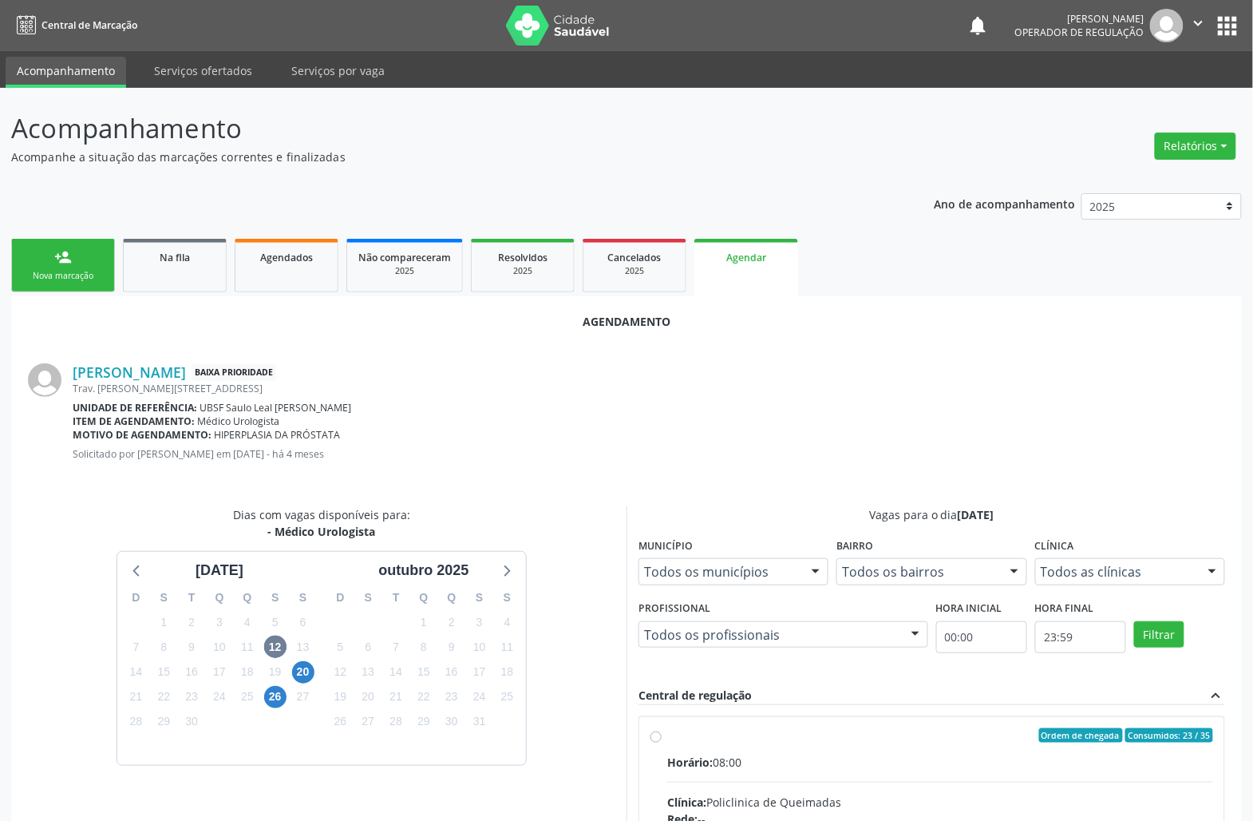
radio input "true"
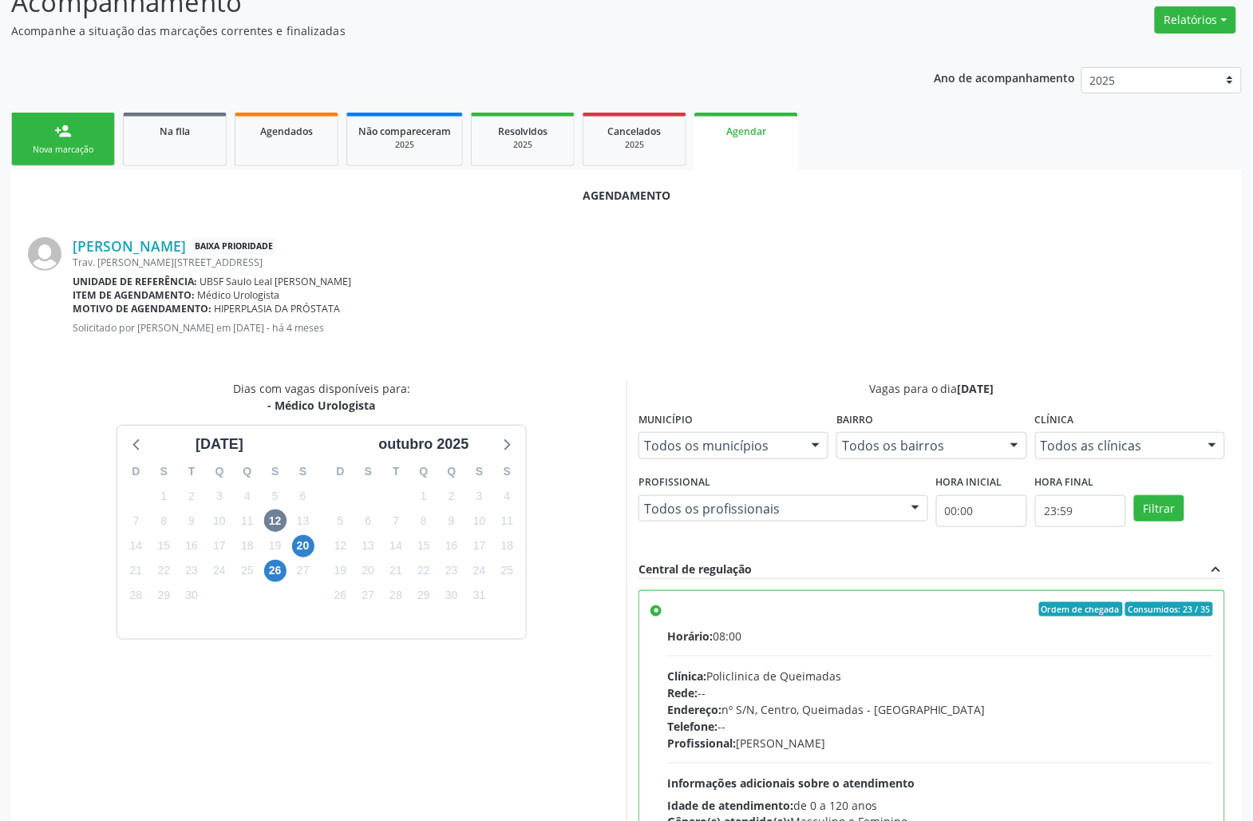
scroll to position [270, 0]
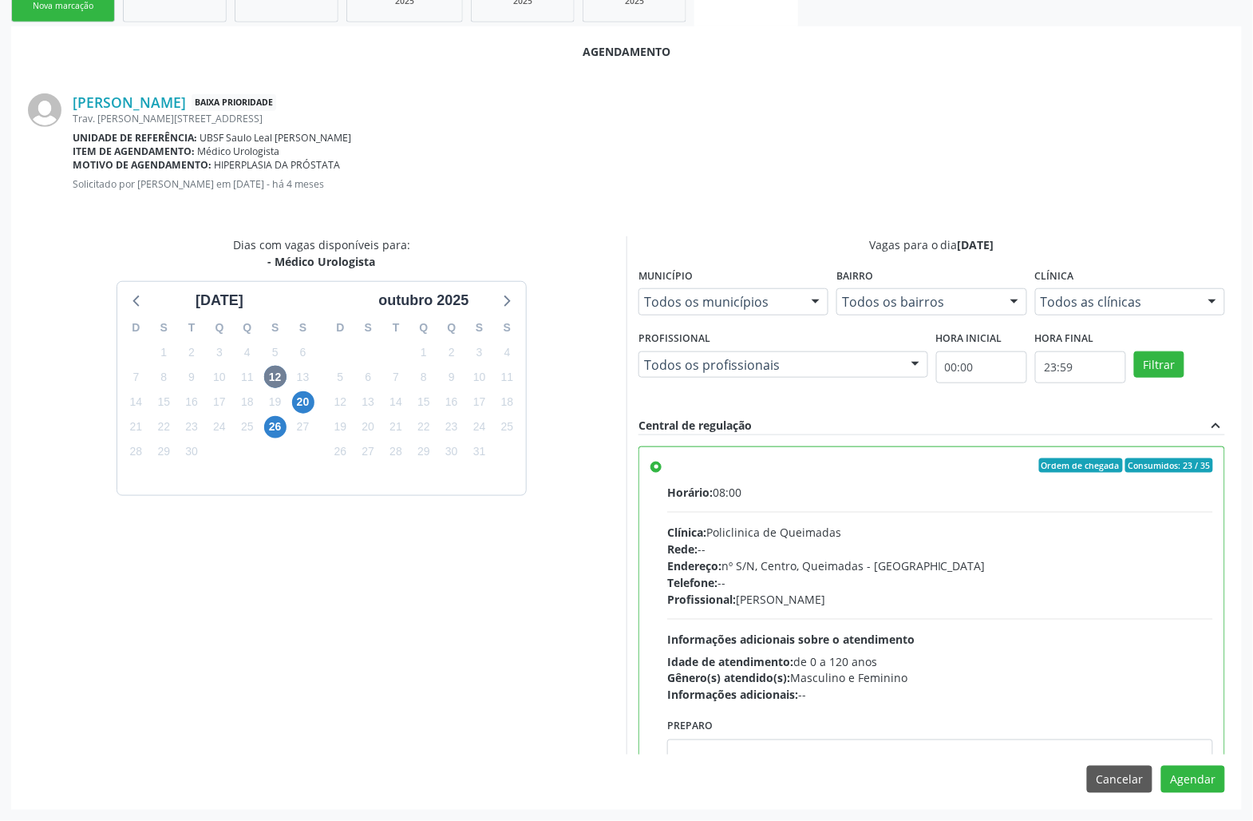
click at [1196, 797] on div "Agendamento [PERSON_NAME] Baixa Prioridade Trav. [PERSON_NAME][STREET_ADDRESS] …" at bounding box center [626, 417] width 1231 height 782
click at [1195, 789] on button "Agendar" at bounding box center [1194, 779] width 64 height 27
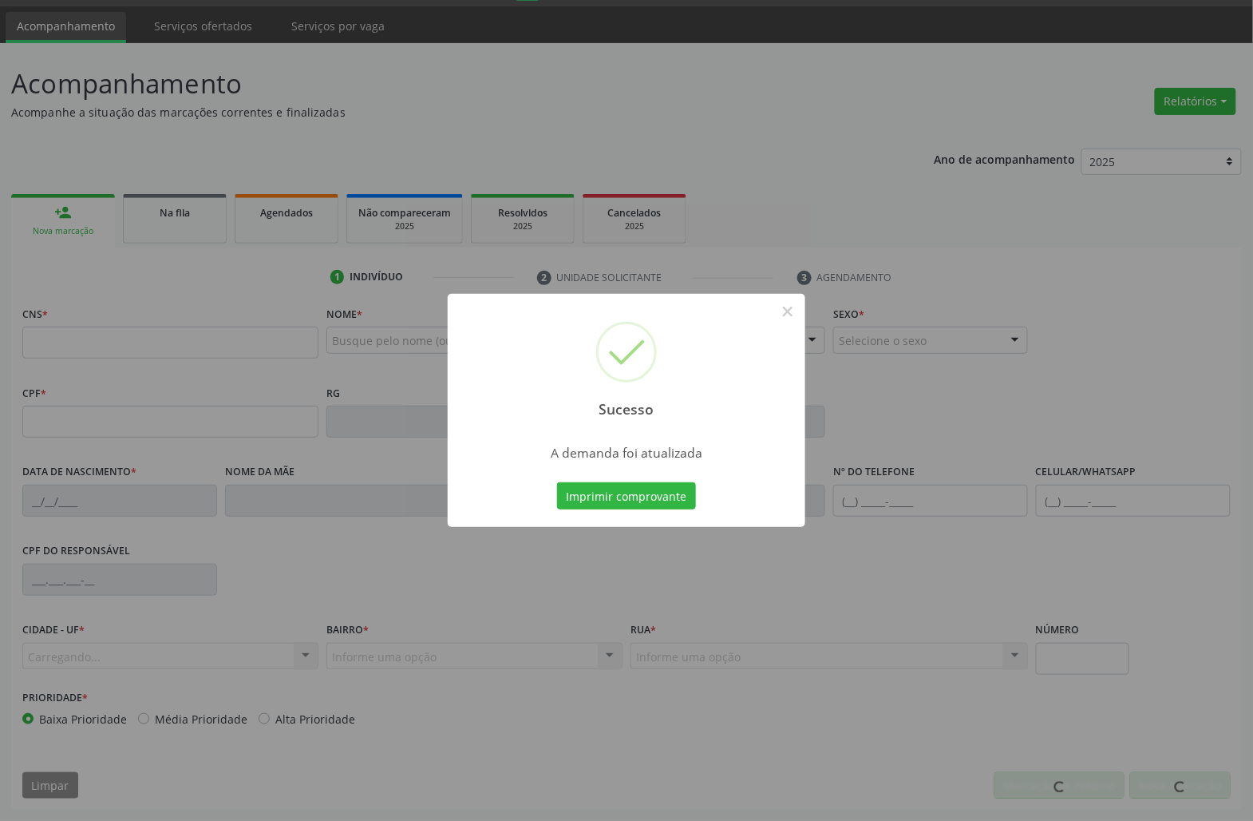
scroll to position [46, 0]
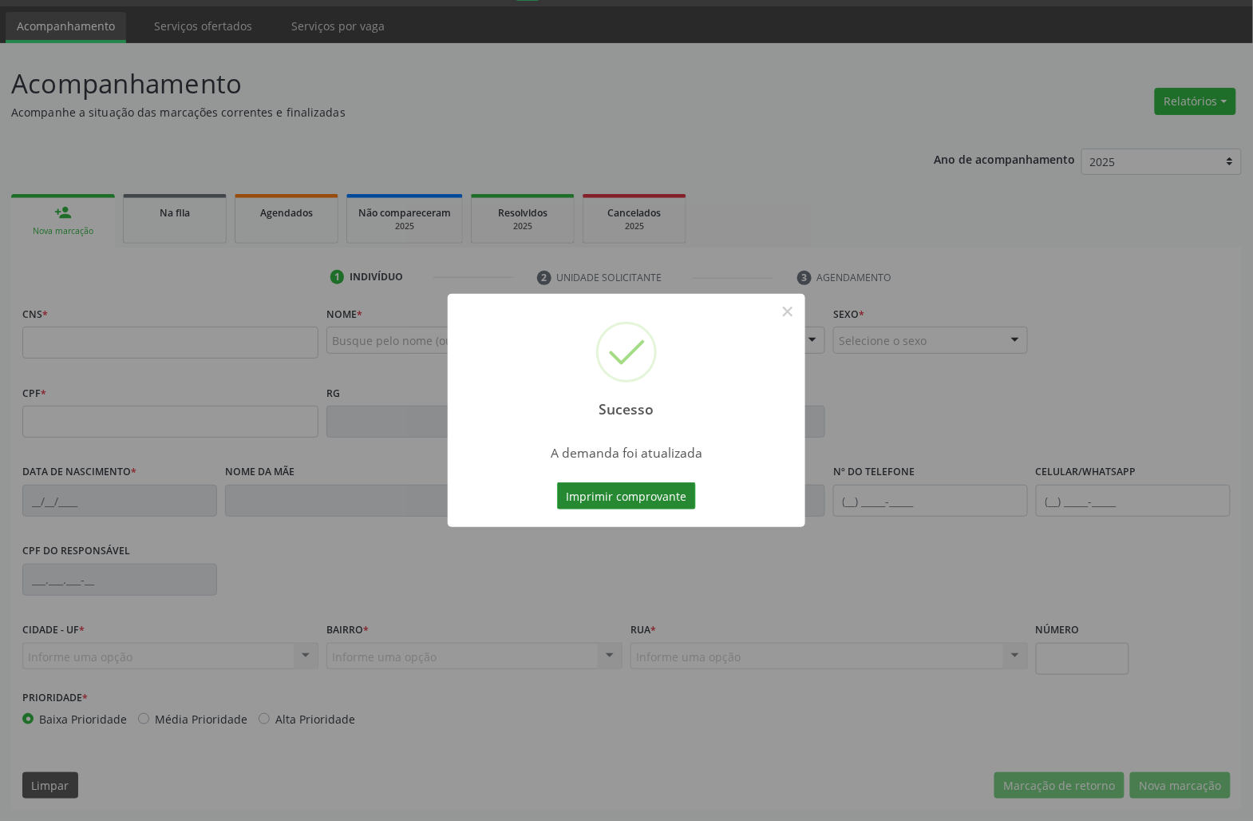
click at [610, 498] on button "Imprimir comprovante" at bounding box center [626, 495] width 139 height 27
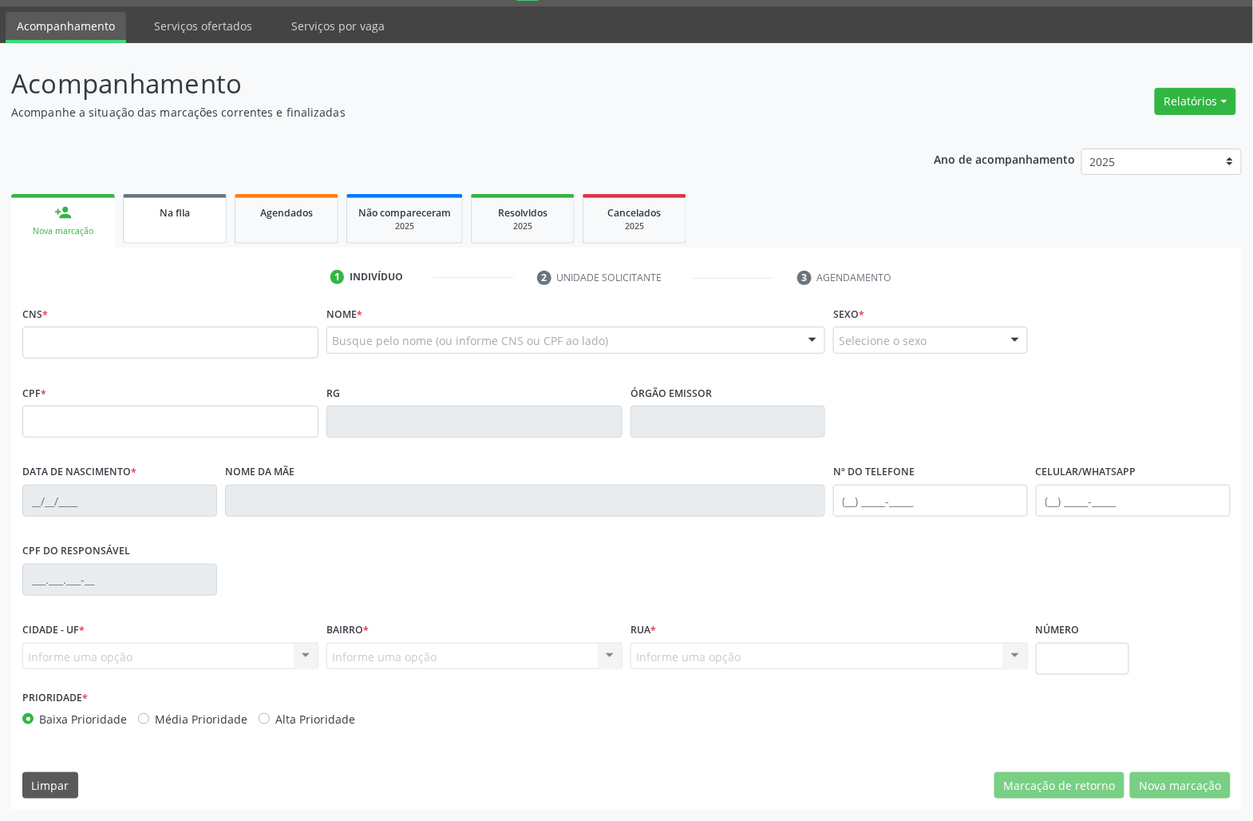
click at [129, 227] on link "Na fila" at bounding box center [175, 218] width 104 height 49
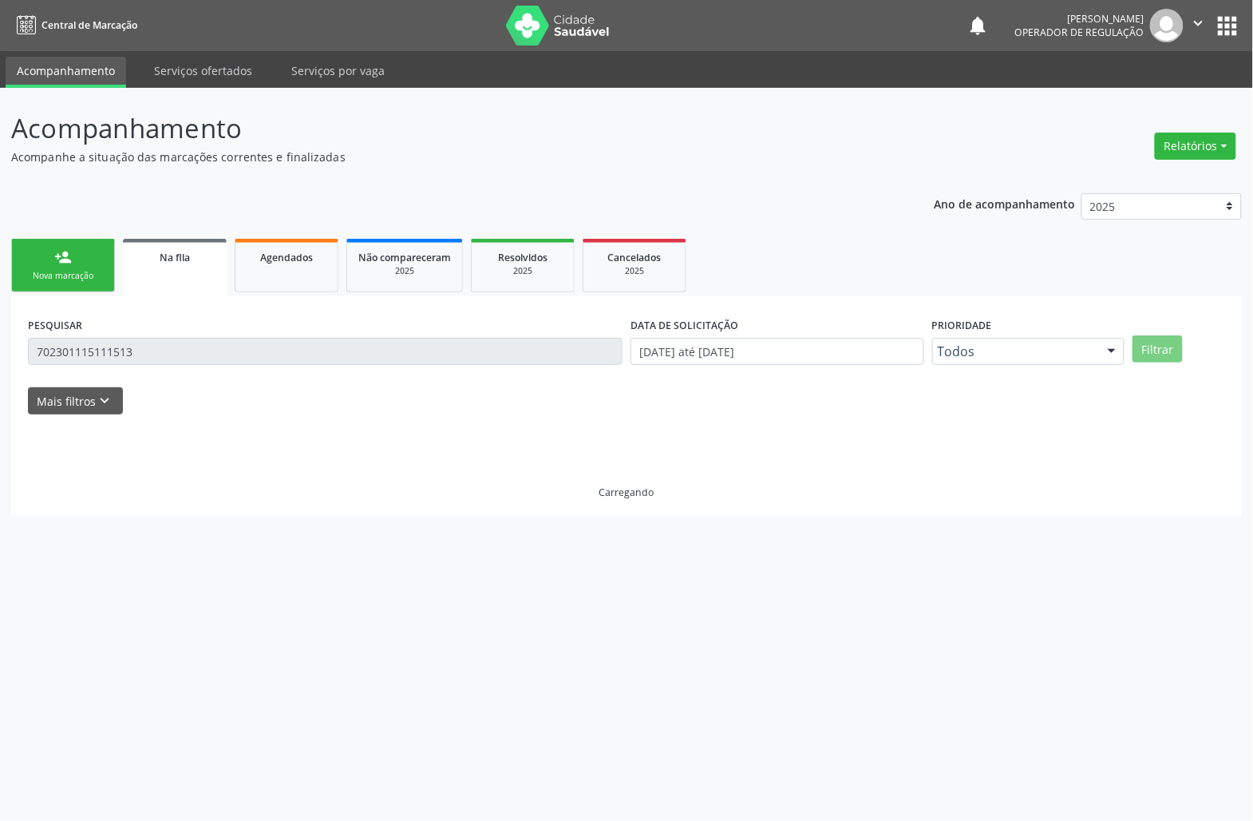
scroll to position [0, 0]
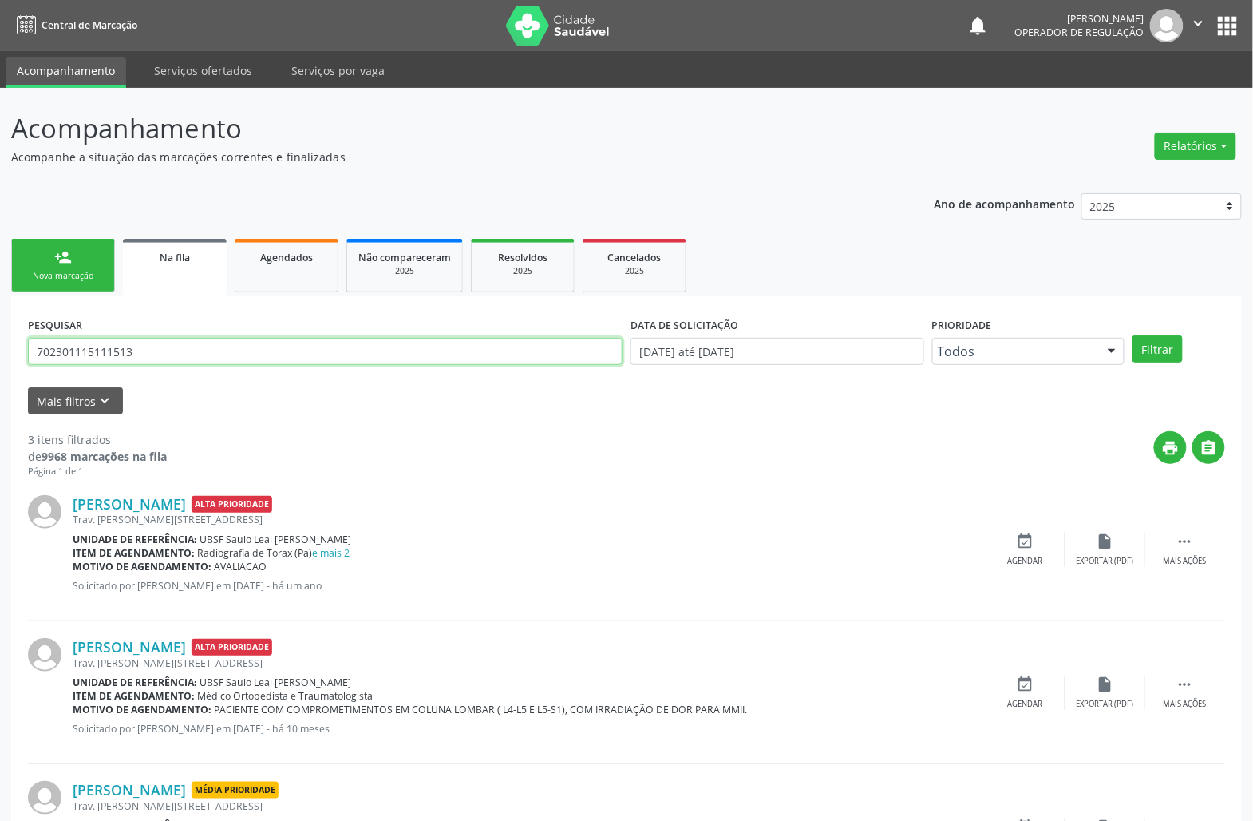
click at [144, 351] on input "702301115111513" at bounding box center [325, 351] width 595 height 27
type input "706706584280516"
click at [1133, 335] on button "Filtrar" at bounding box center [1158, 348] width 50 height 27
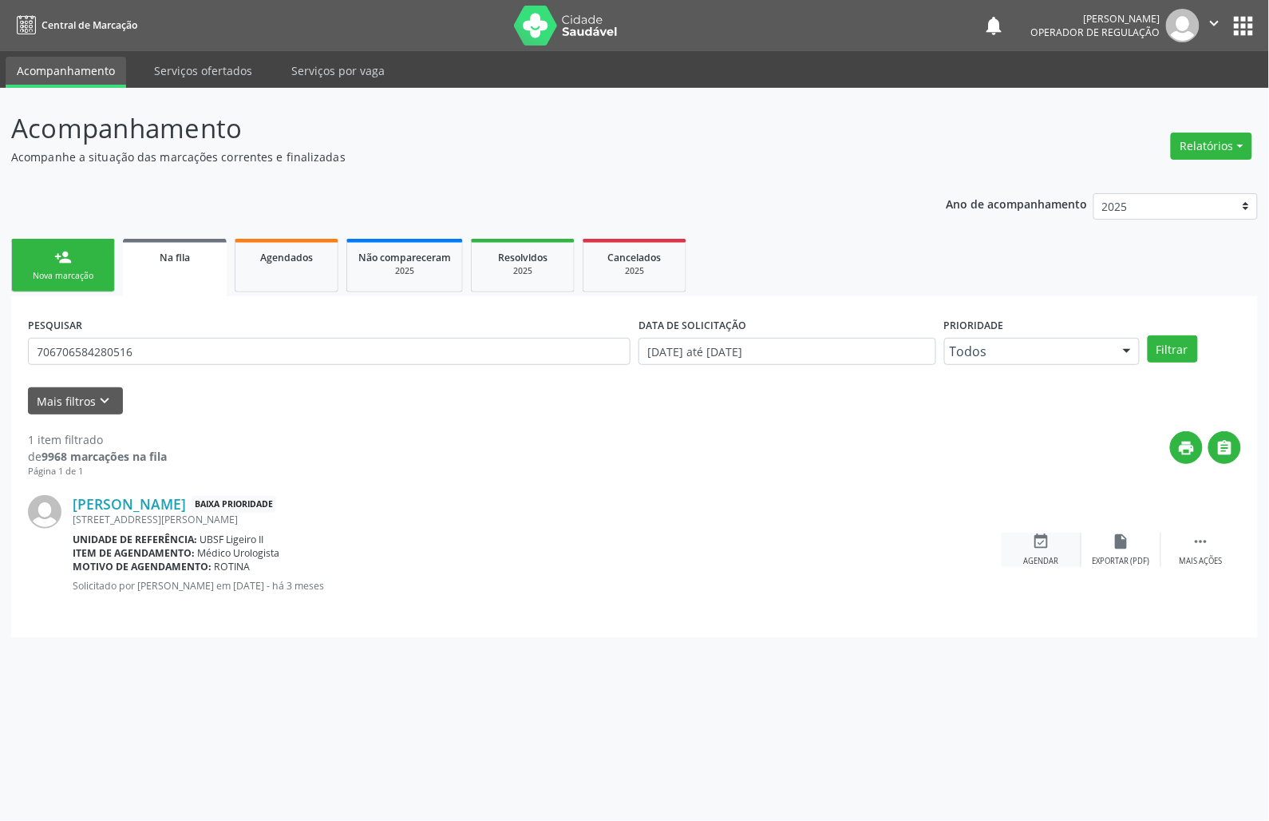
click at [1032, 540] on div "event_available Agendar" at bounding box center [1042, 549] width 80 height 34
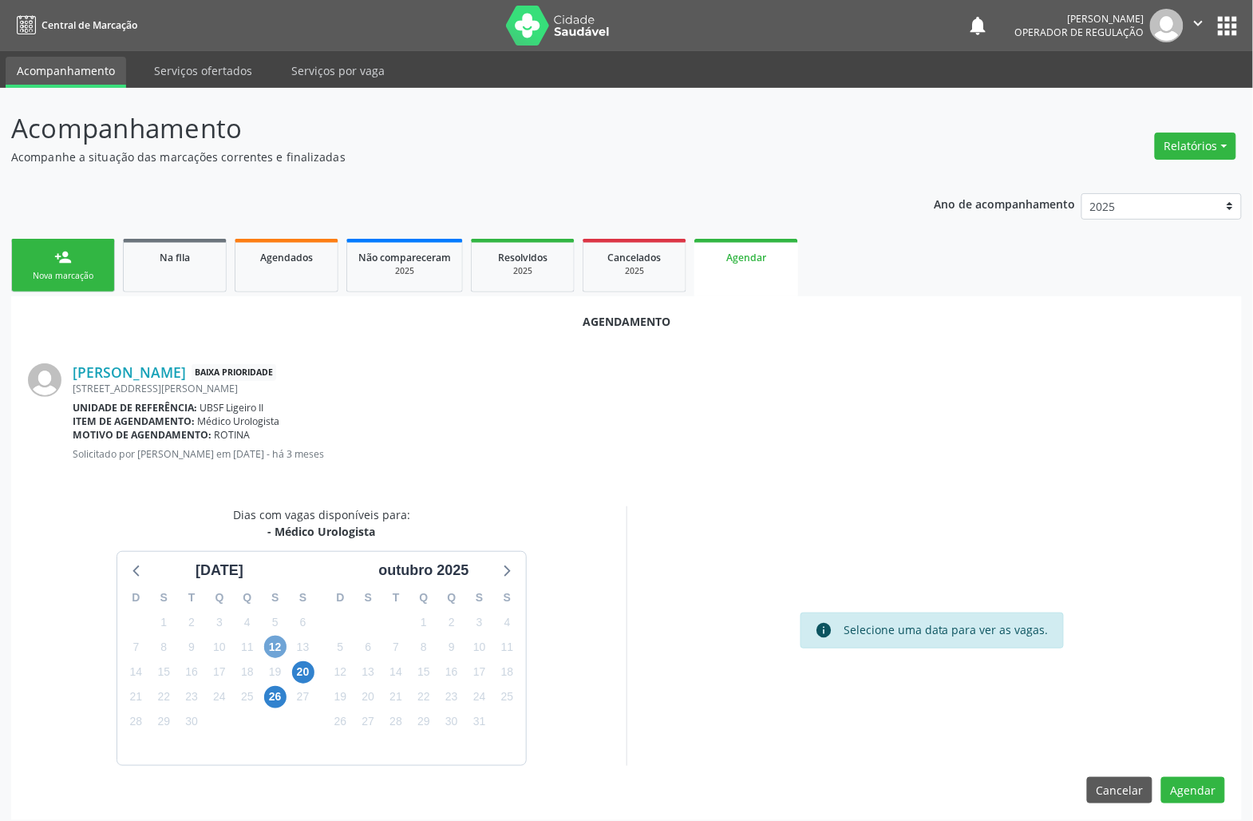
click at [272, 639] on span "12" at bounding box center [275, 646] width 22 height 22
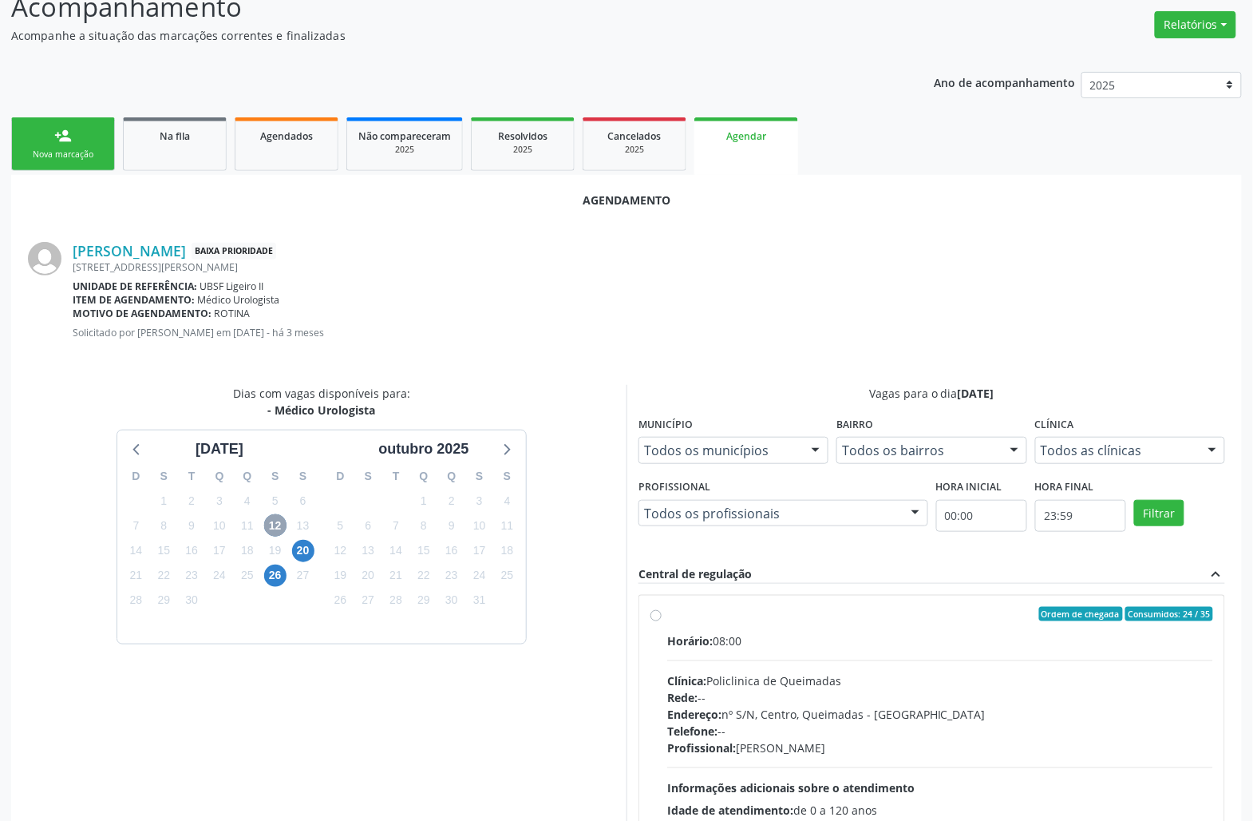
scroll to position [243, 0]
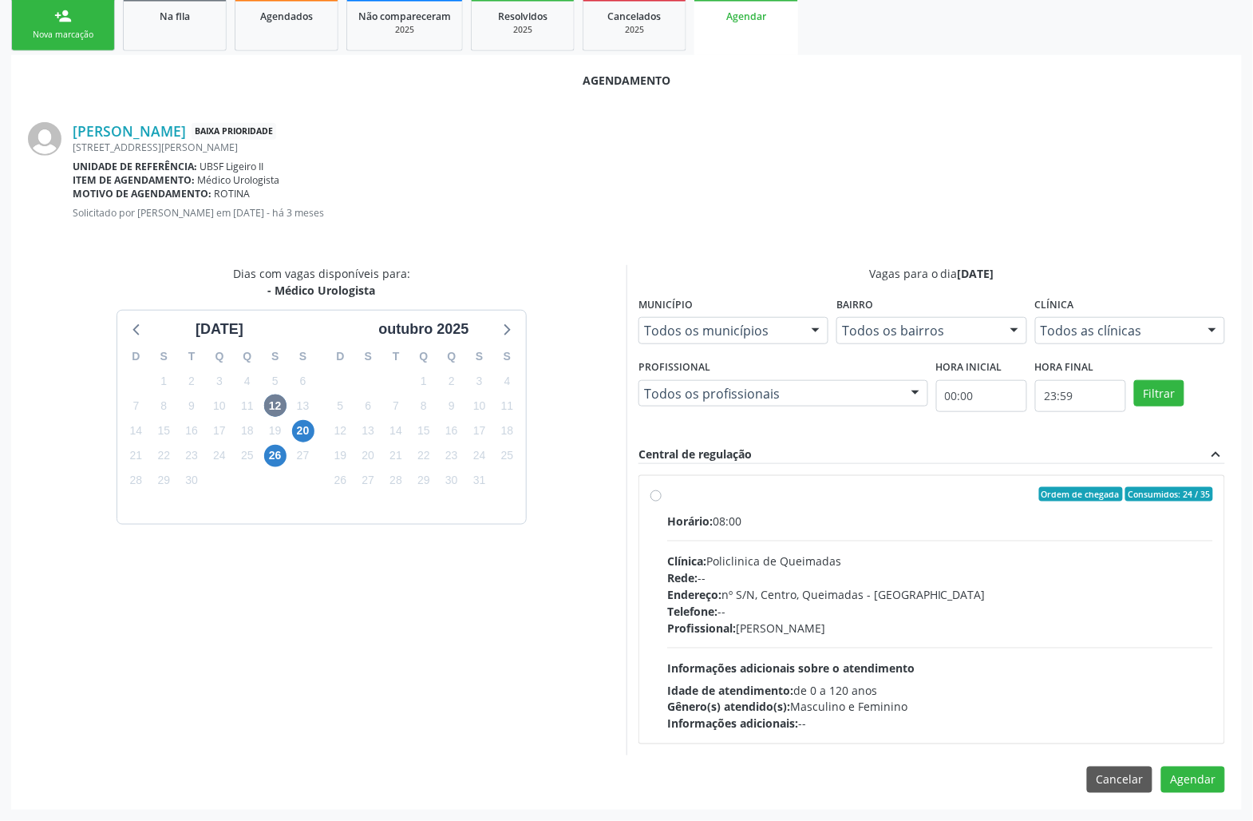
click at [754, 608] on div "Telefone: --" at bounding box center [940, 611] width 546 height 17
click at [662, 501] on input "Ordem de chegada Consumidos: 24 / 35 Horário: 08:00 Clínica: Policlinica de Que…" at bounding box center [656, 494] width 11 height 14
radio input "true"
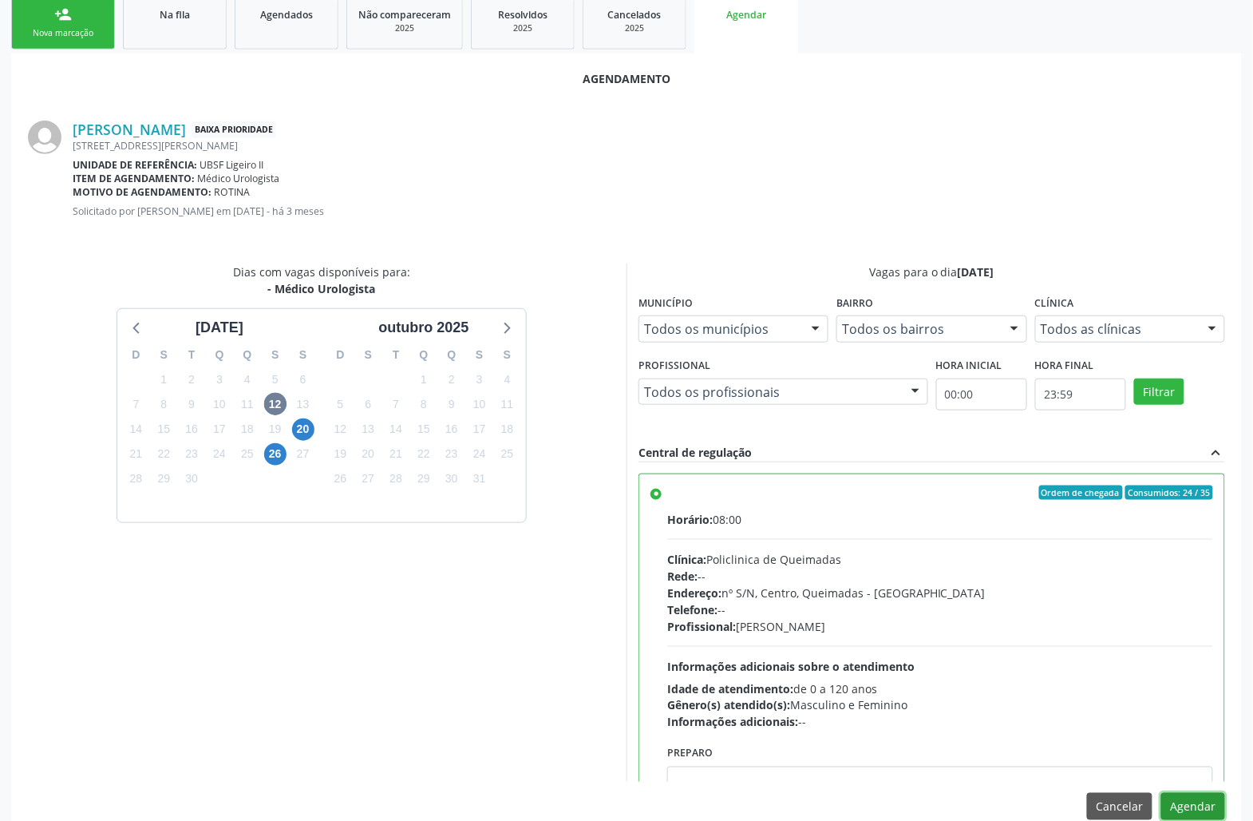
drag, startPoint x: 1208, startPoint y: 795, endPoint x: 1180, endPoint y: 784, distance: 30.1
click at [1209, 795] on button "Agendar" at bounding box center [1194, 806] width 64 height 27
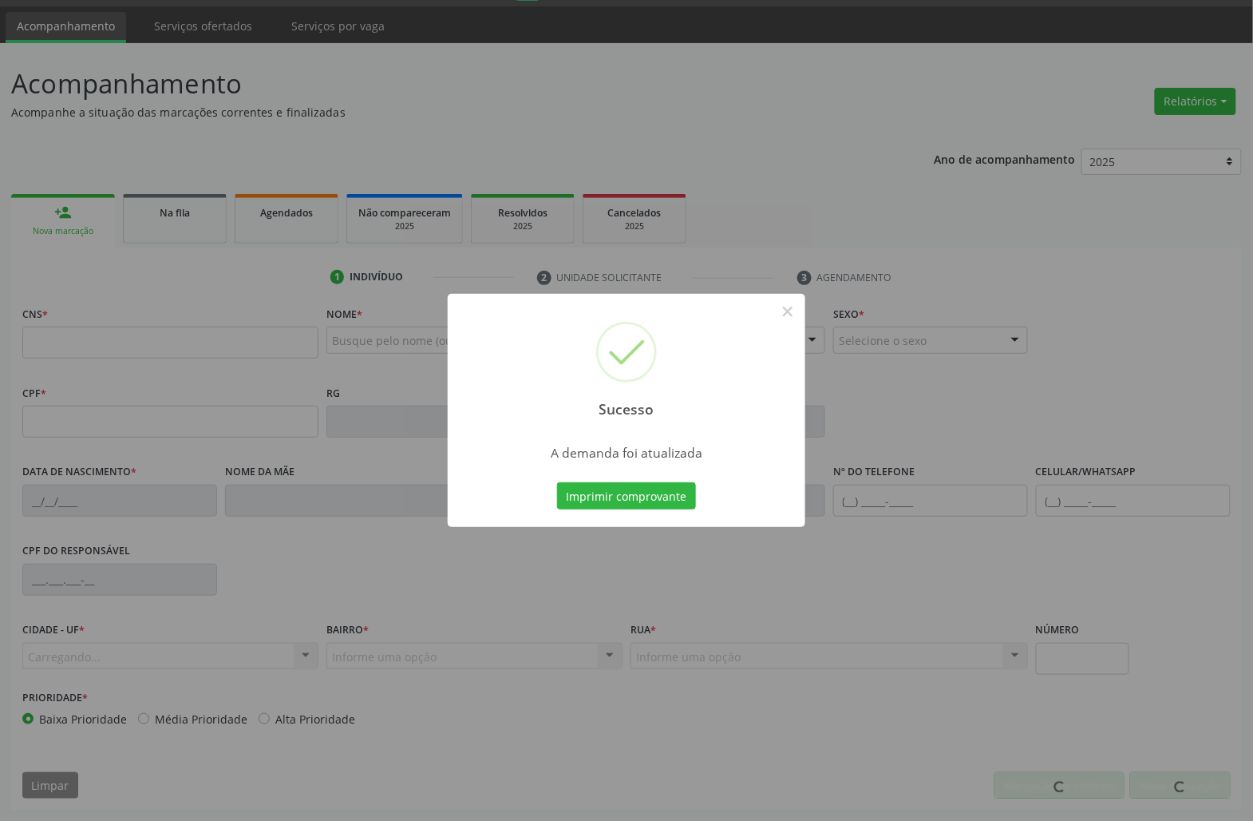
scroll to position [46, 0]
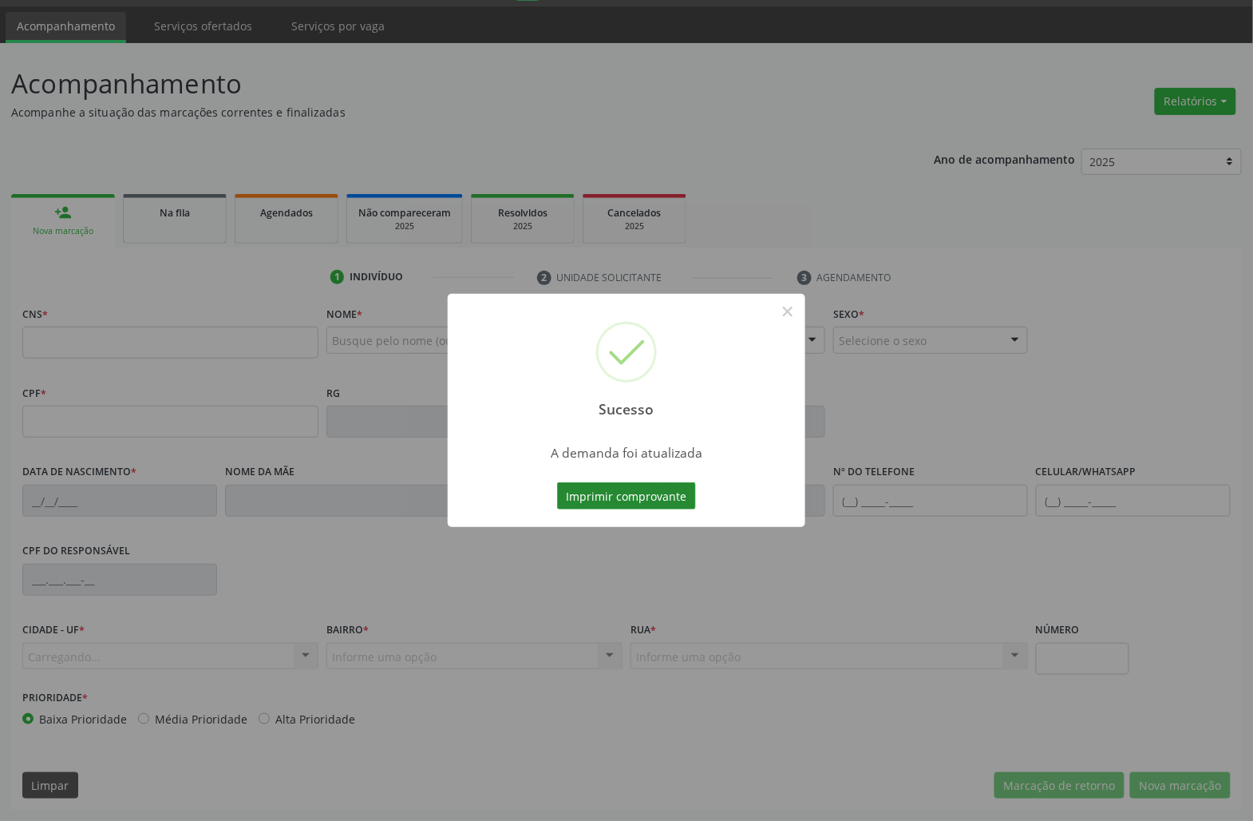
click at [592, 497] on button "Imprimir comprovante" at bounding box center [626, 495] width 139 height 27
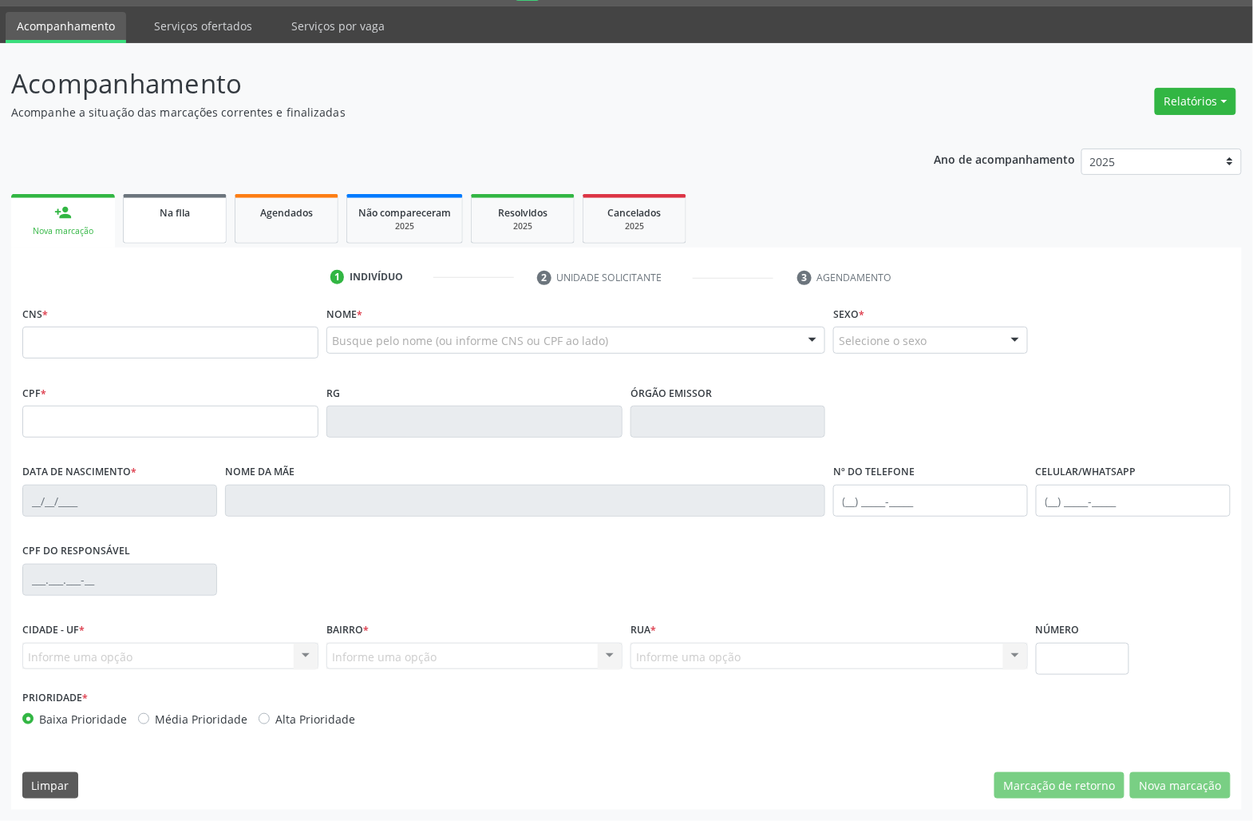
click at [180, 206] on span "Na fila" at bounding box center [175, 213] width 30 height 14
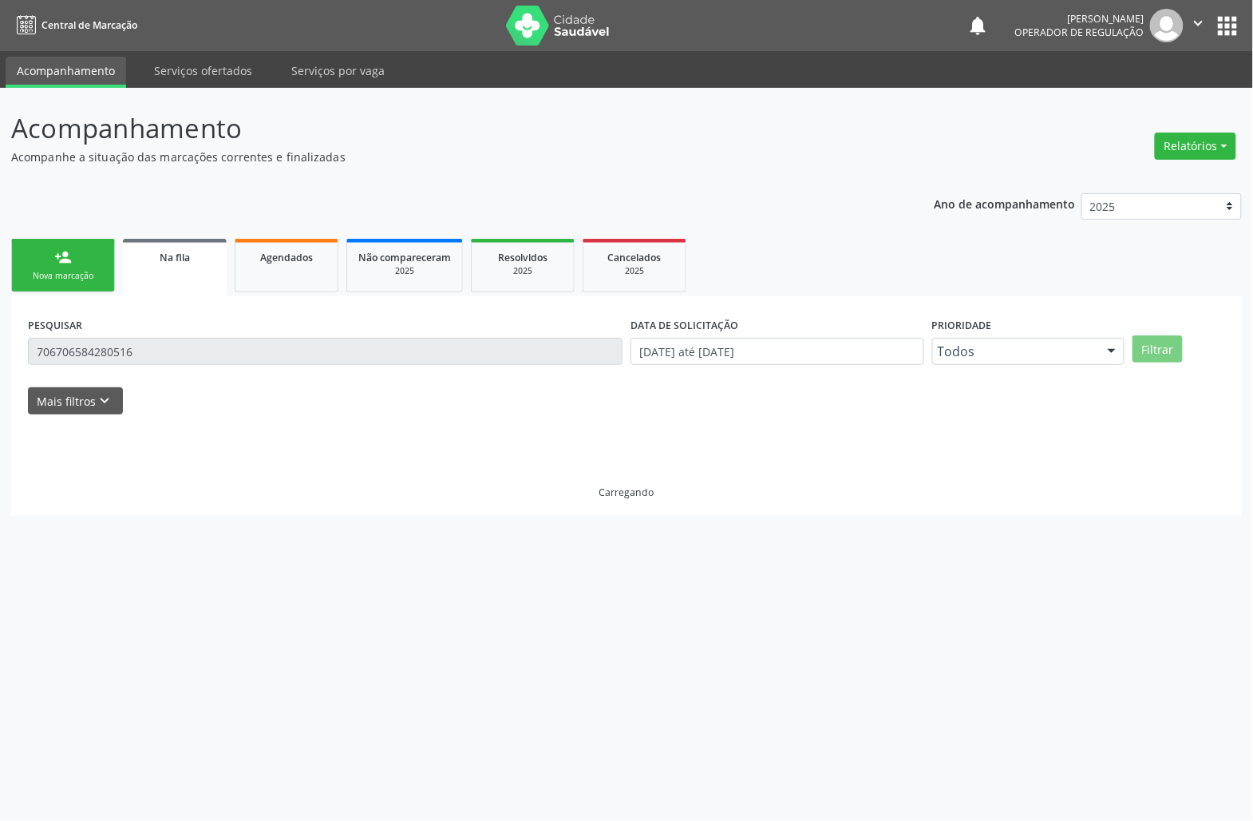
scroll to position [0, 0]
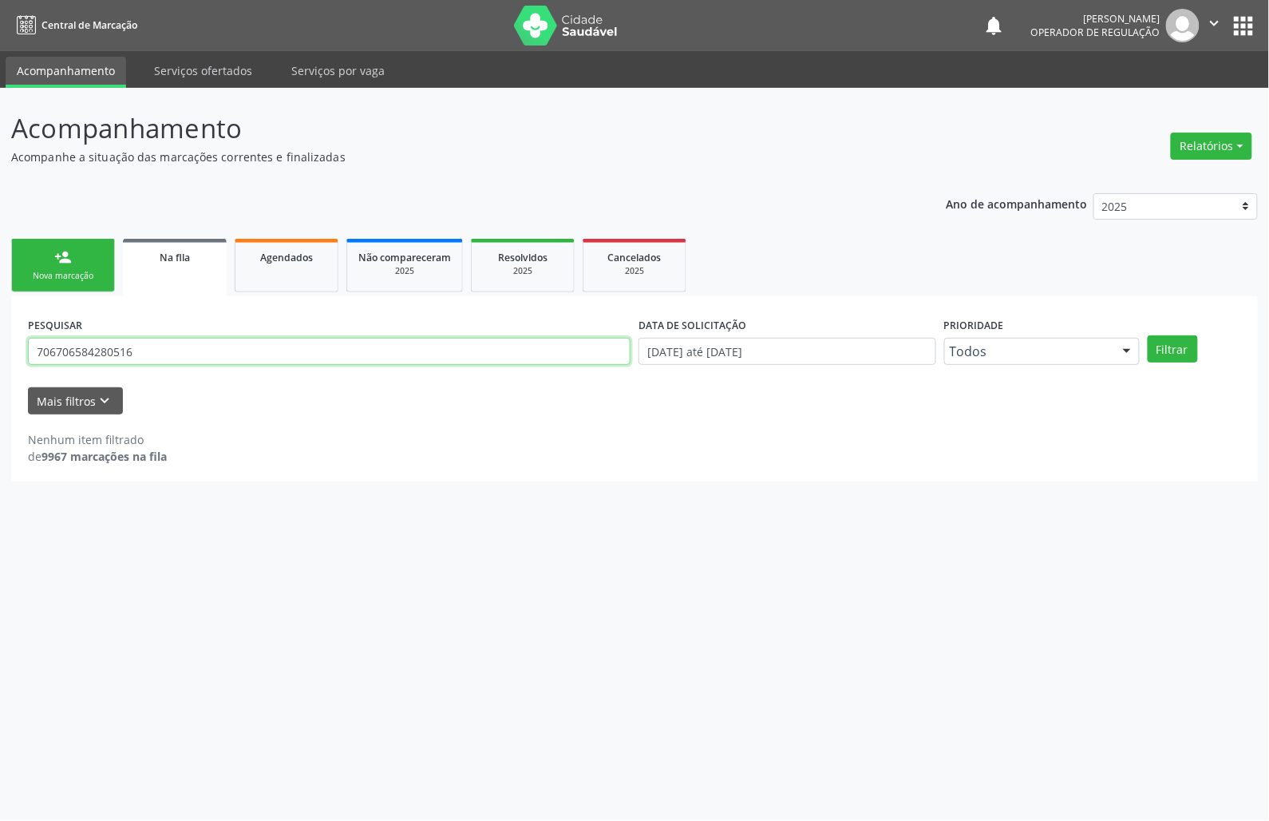
click at [199, 349] on input "706706584280516" at bounding box center [329, 351] width 603 height 27
drag, startPoint x: 199, startPoint y: 349, endPoint x: 209, endPoint y: 346, distance: 10.9
click at [201, 349] on input "706706584280516" at bounding box center [329, 351] width 603 height 27
type input "704206200766385"
click at [1148, 335] on button "Filtrar" at bounding box center [1173, 348] width 50 height 27
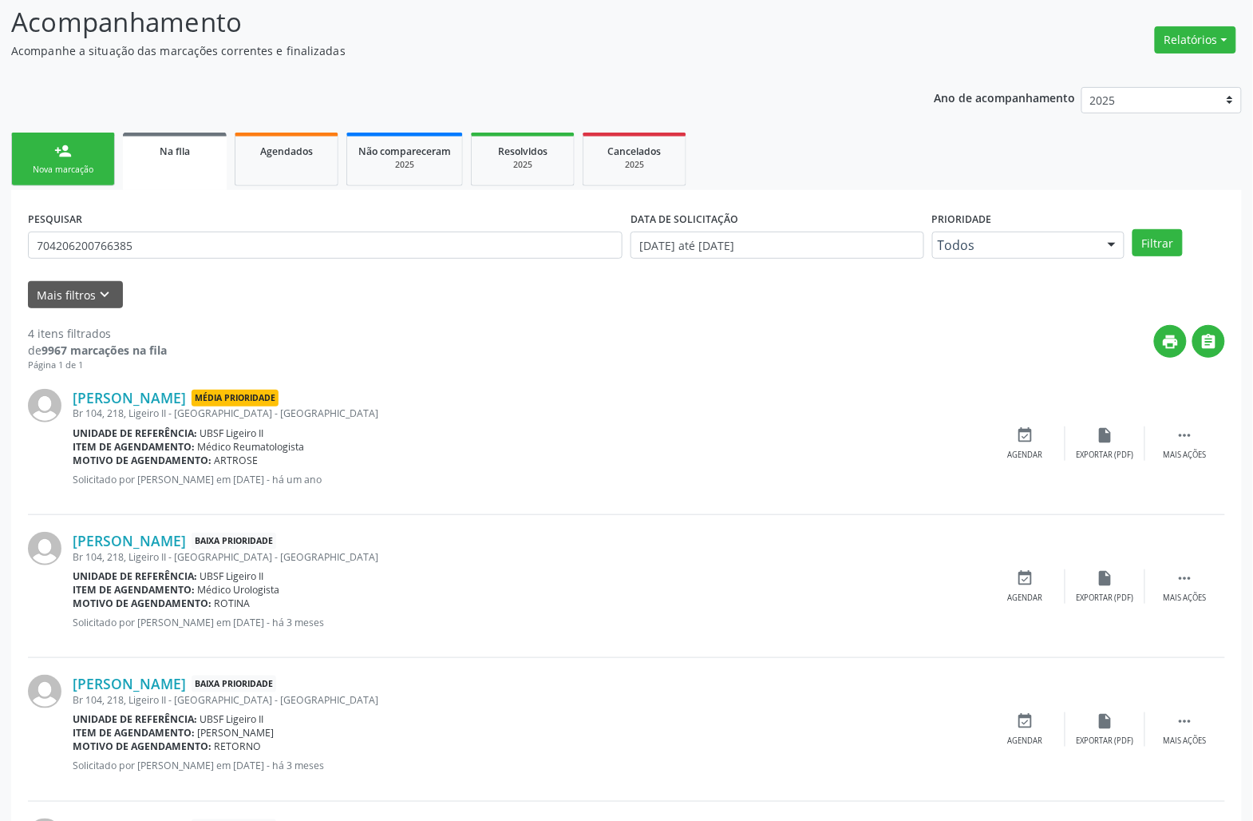
scroll to position [257, 0]
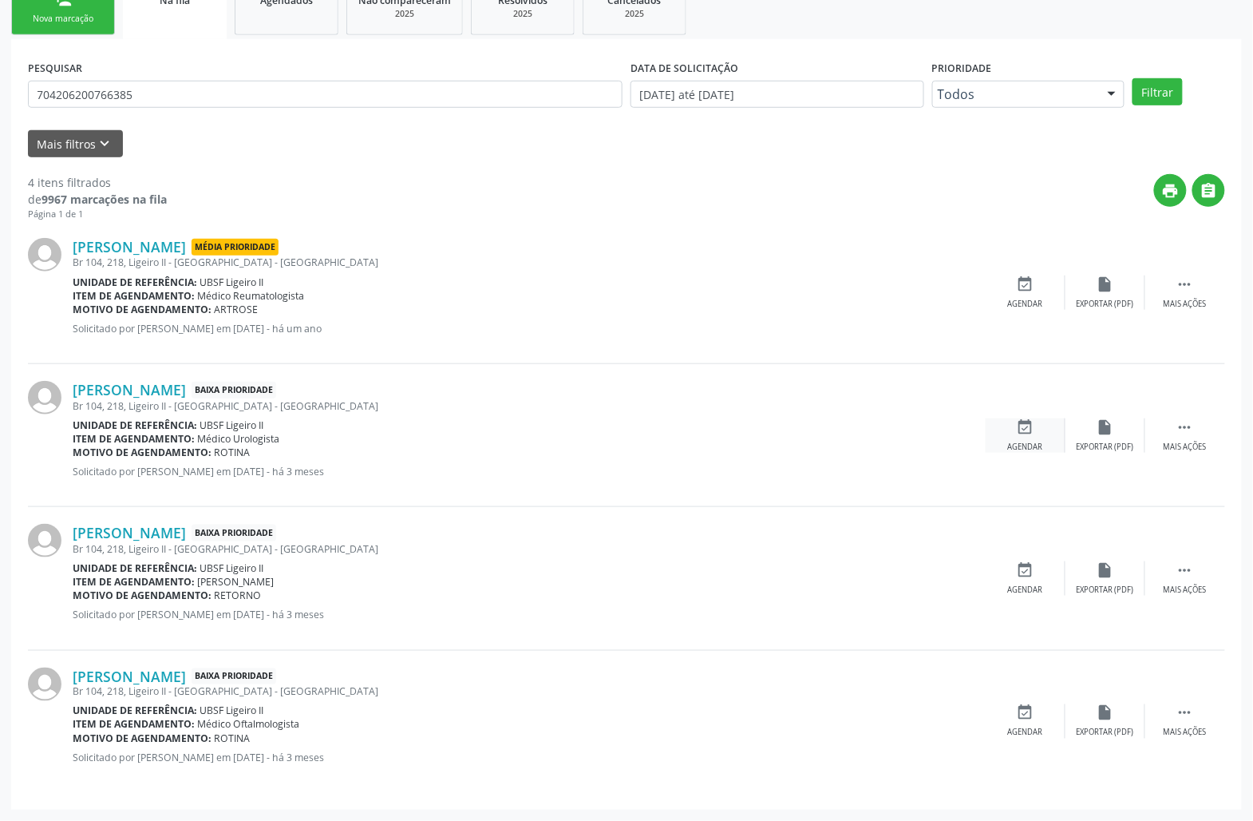
click at [1032, 426] on icon "event_available" at bounding box center [1026, 427] width 18 height 18
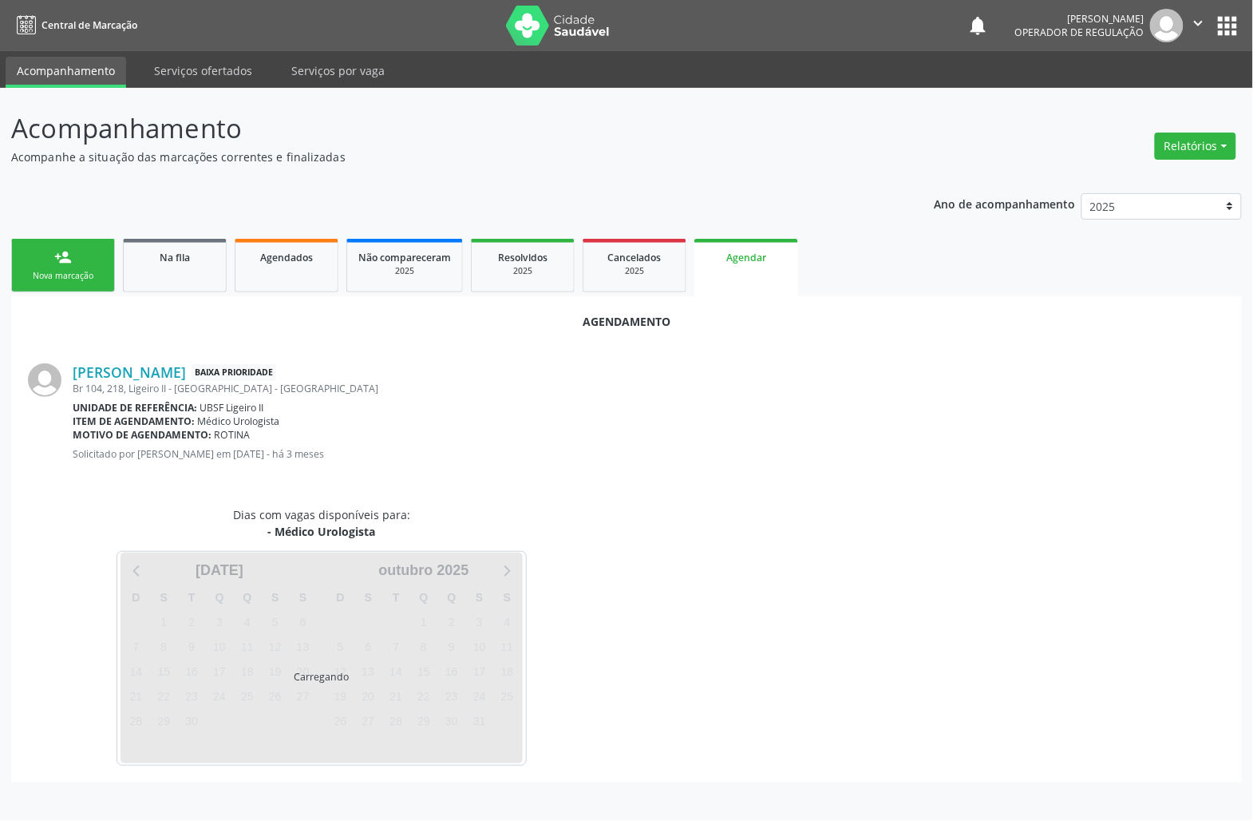
scroll to position [0, 0]
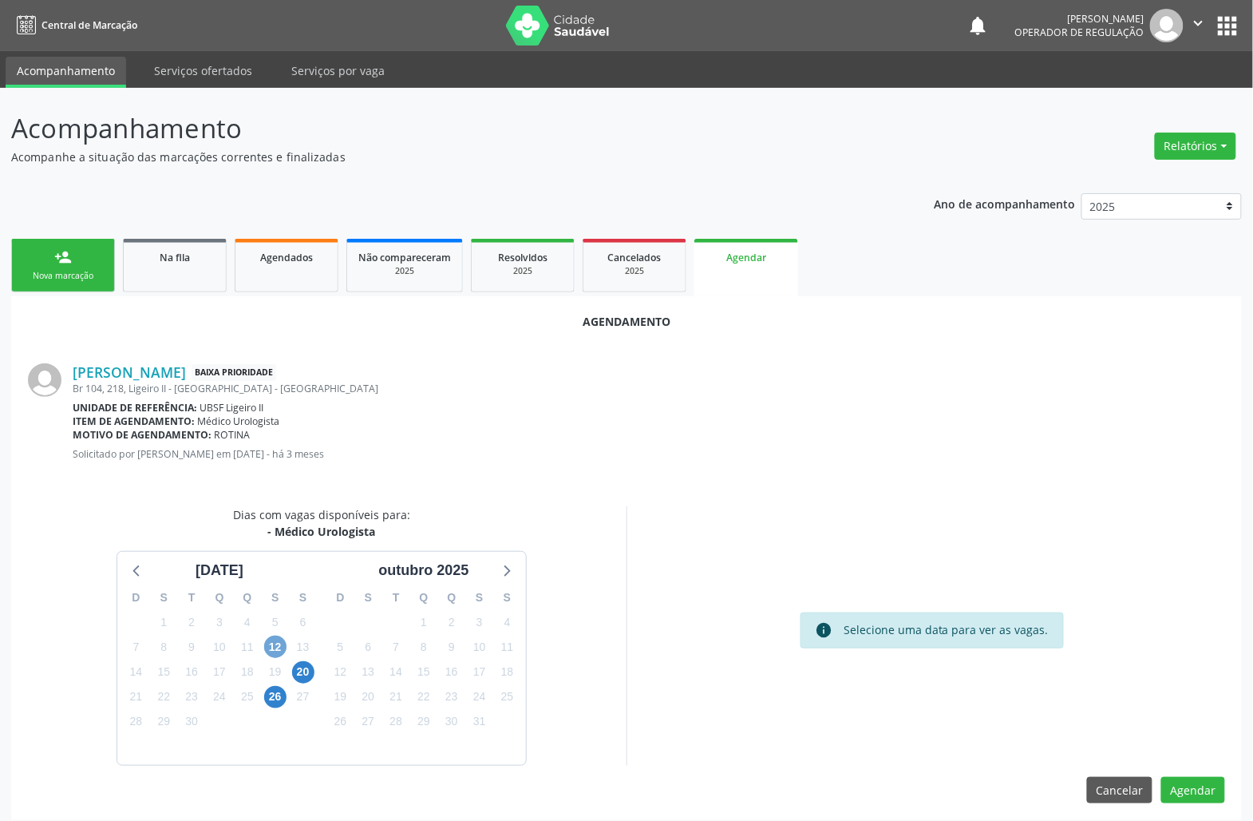
click at [272, 646] on span "12" at bounding box center [275, 646] width 22 height 22
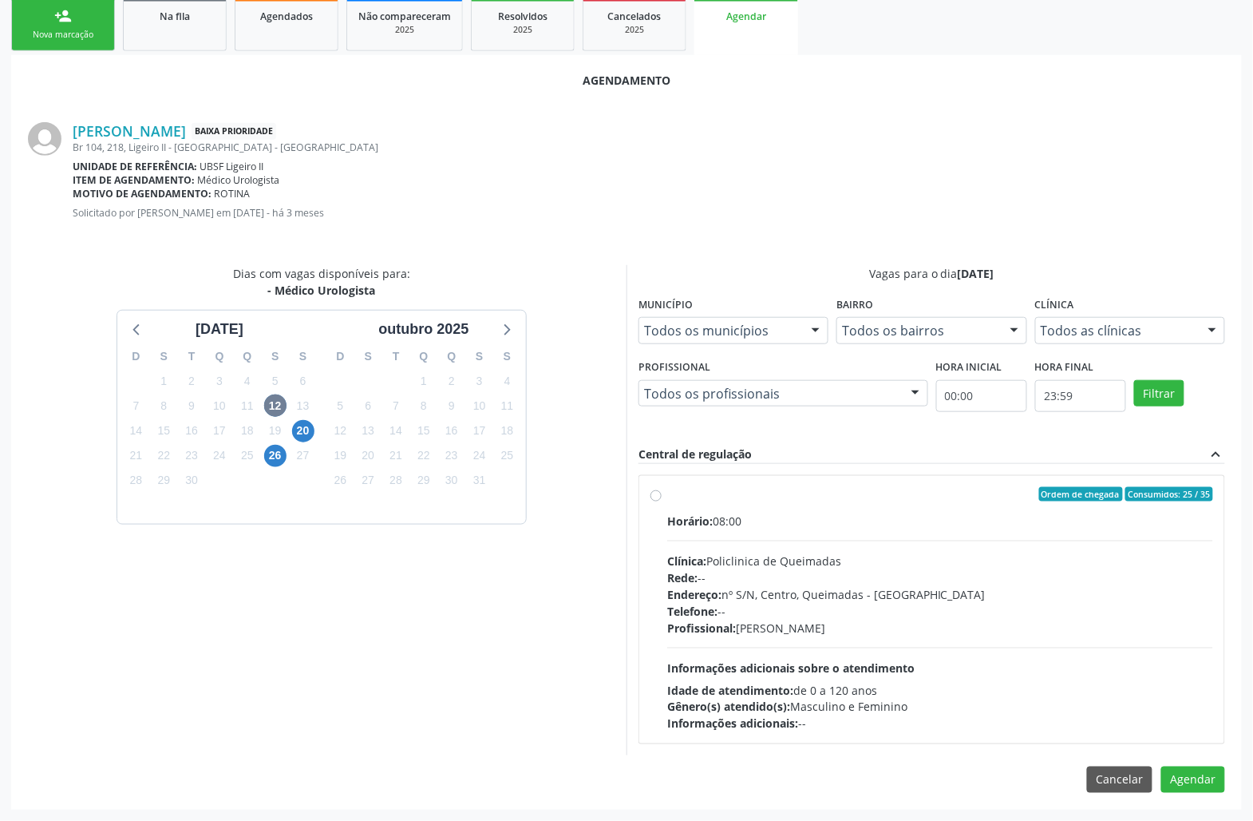
drag, startPoint x: 712, startPoint y: 525, endPoint x: 538, endPoint y: 509, distance: 174.8
click at [710, 525] on span "Horário:" at bounding box center [690, 520] width 46 height 15
click at [662, 501] on input "Ordem de chegada Consumidos: 25 / 35 Horário: 08:00 Clínica: Policlinica de Que…" at bounding box center [656, 494] width 11 height 14
radio input "true"
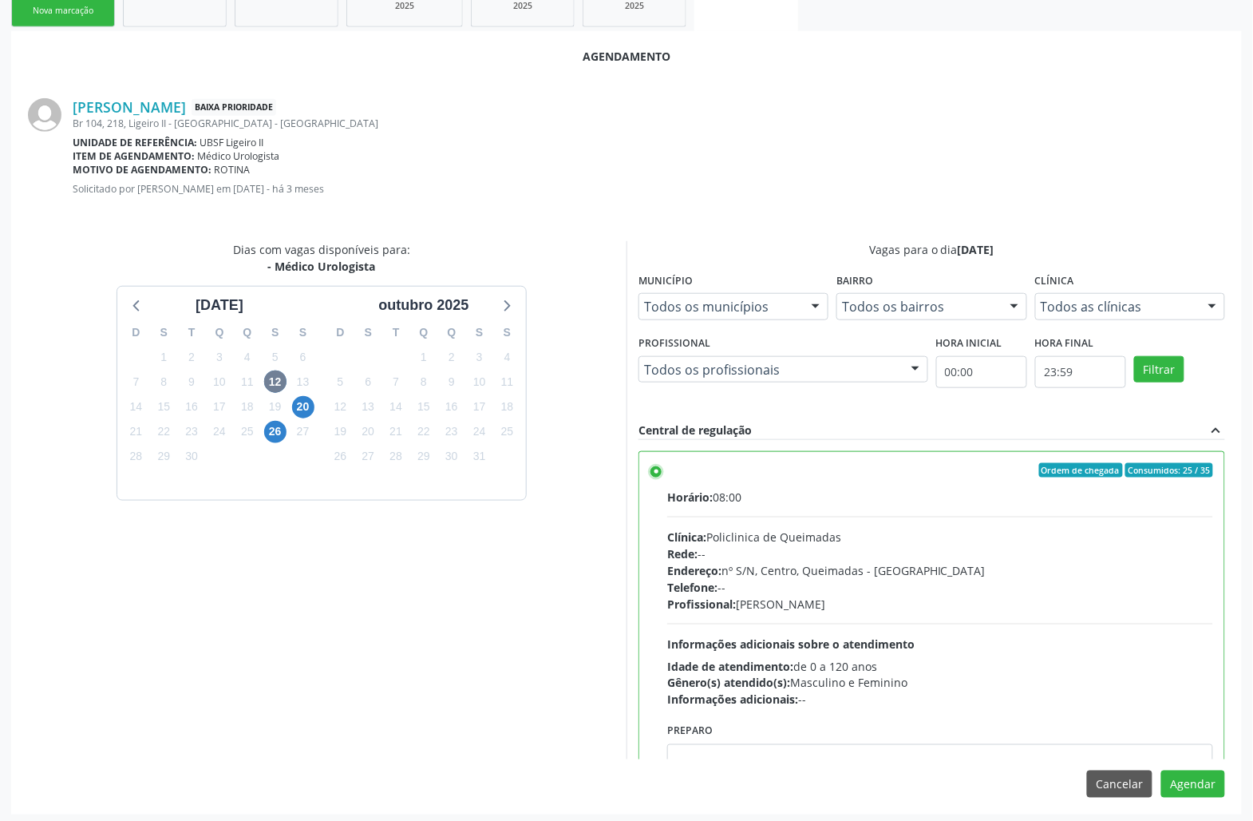
scroll to position [270, 0]
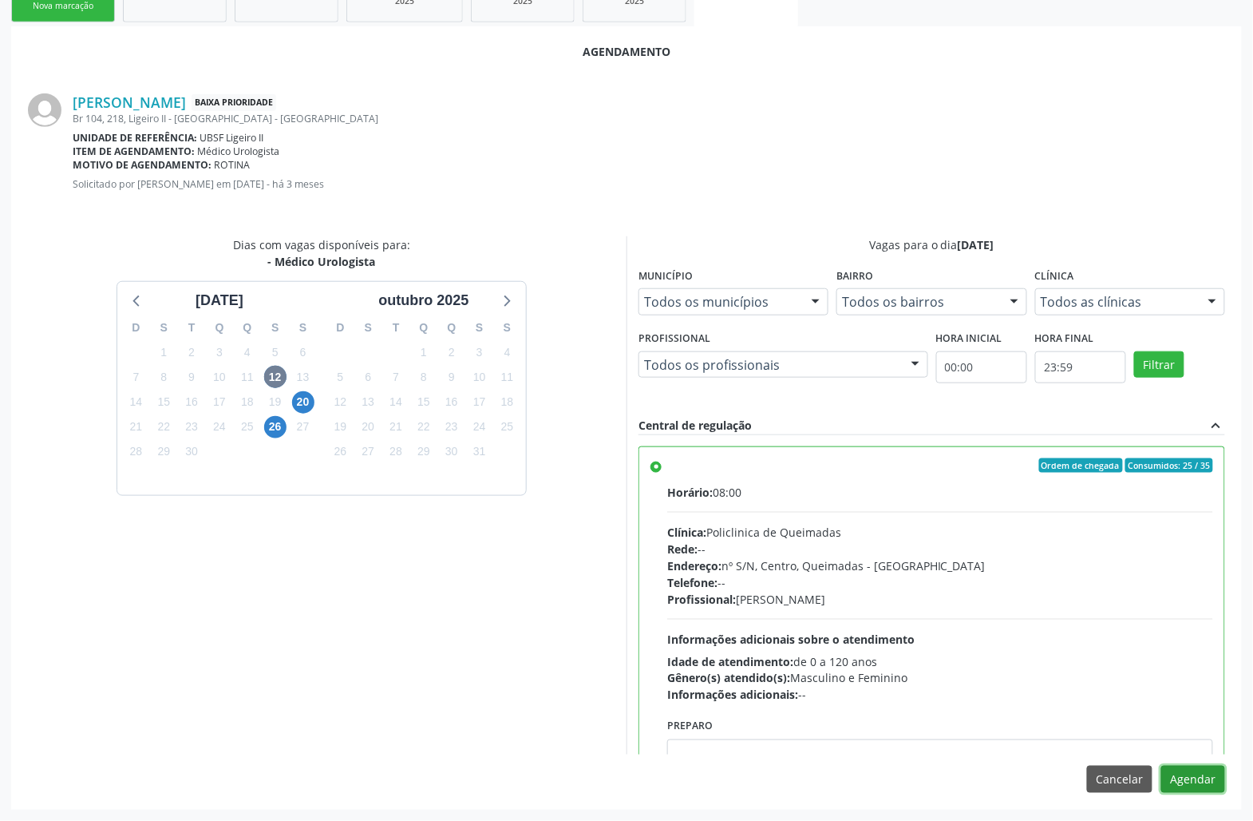
click at [1214, 786] on button "Agendar" at bounding box center [1194, 779] width 64 height 27
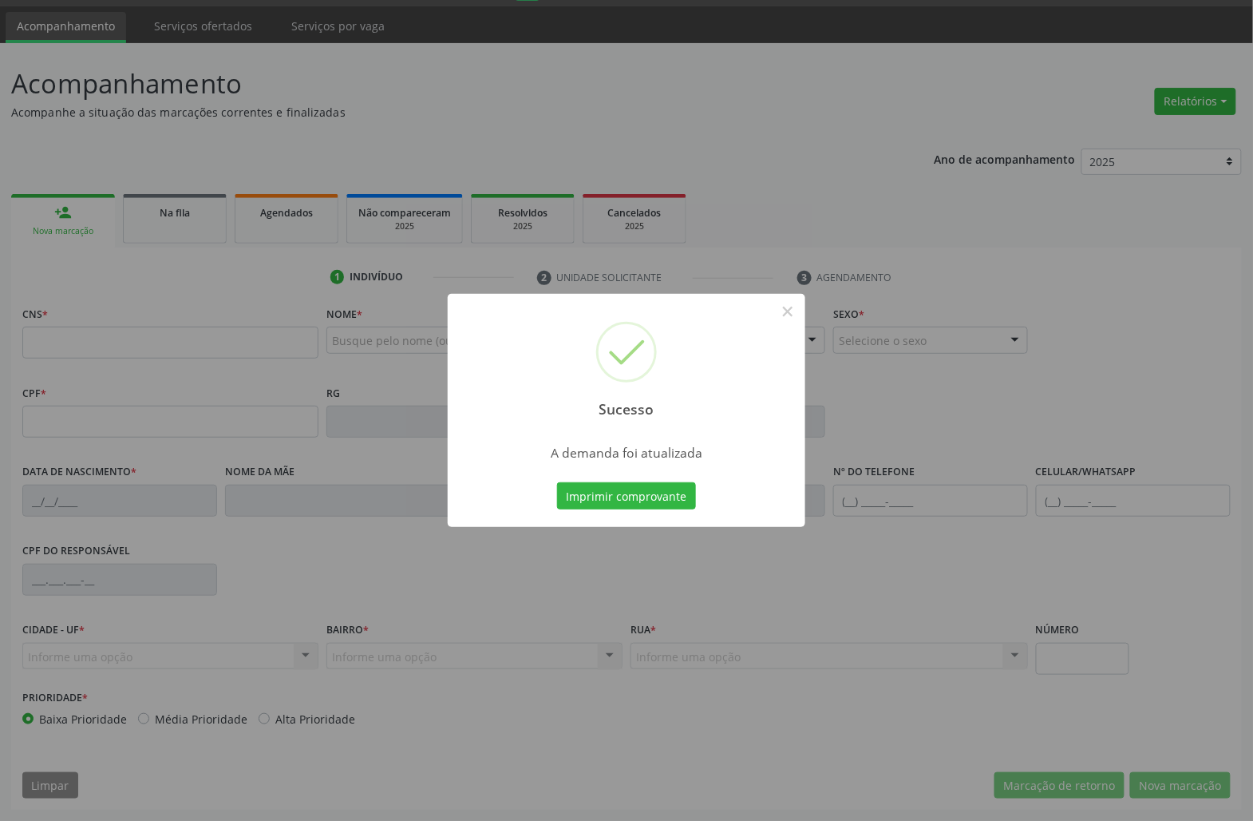
scroll to position [46, 0]
click at [675, 497] on button "Imprimir comprovante" at bounding box center [626, 495] width 139 height 27
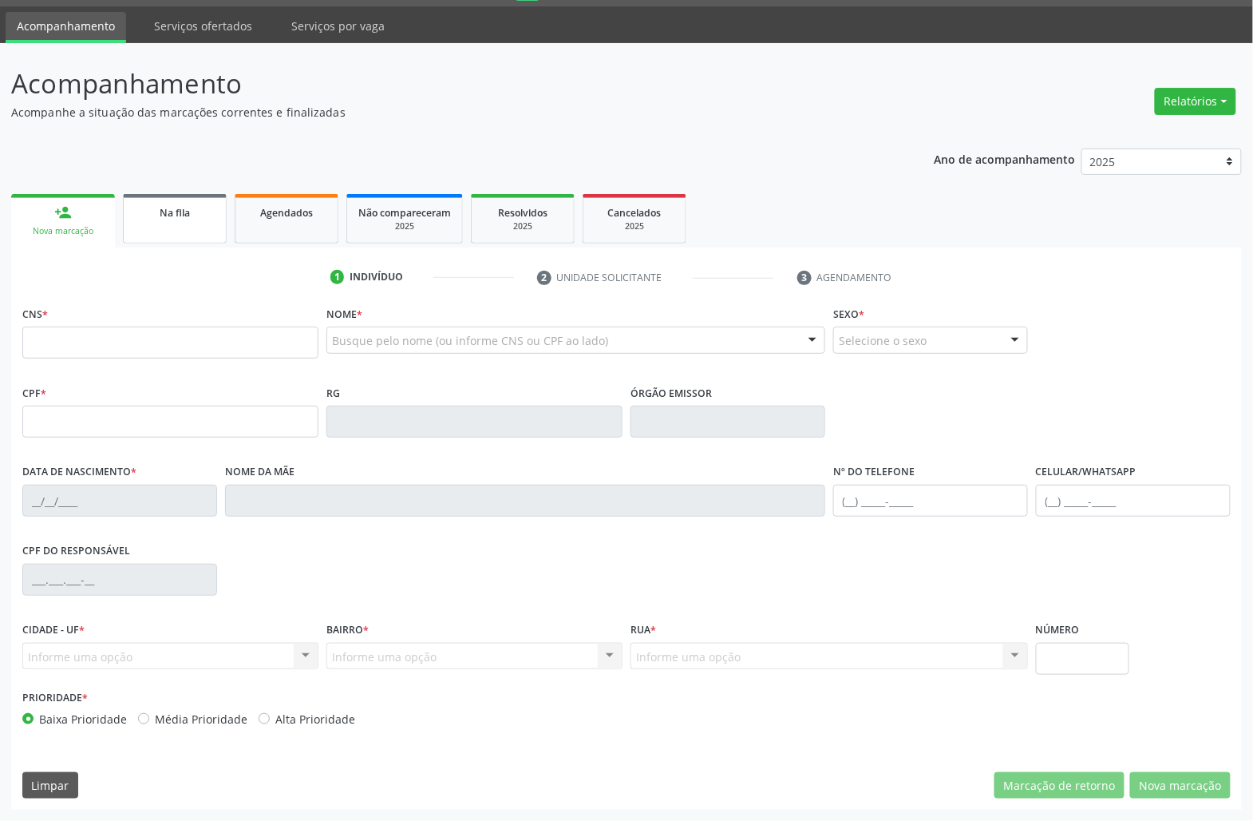
click at [171, 221] on link "Na fila" at bounding box center [175, 218] width 104 height 49
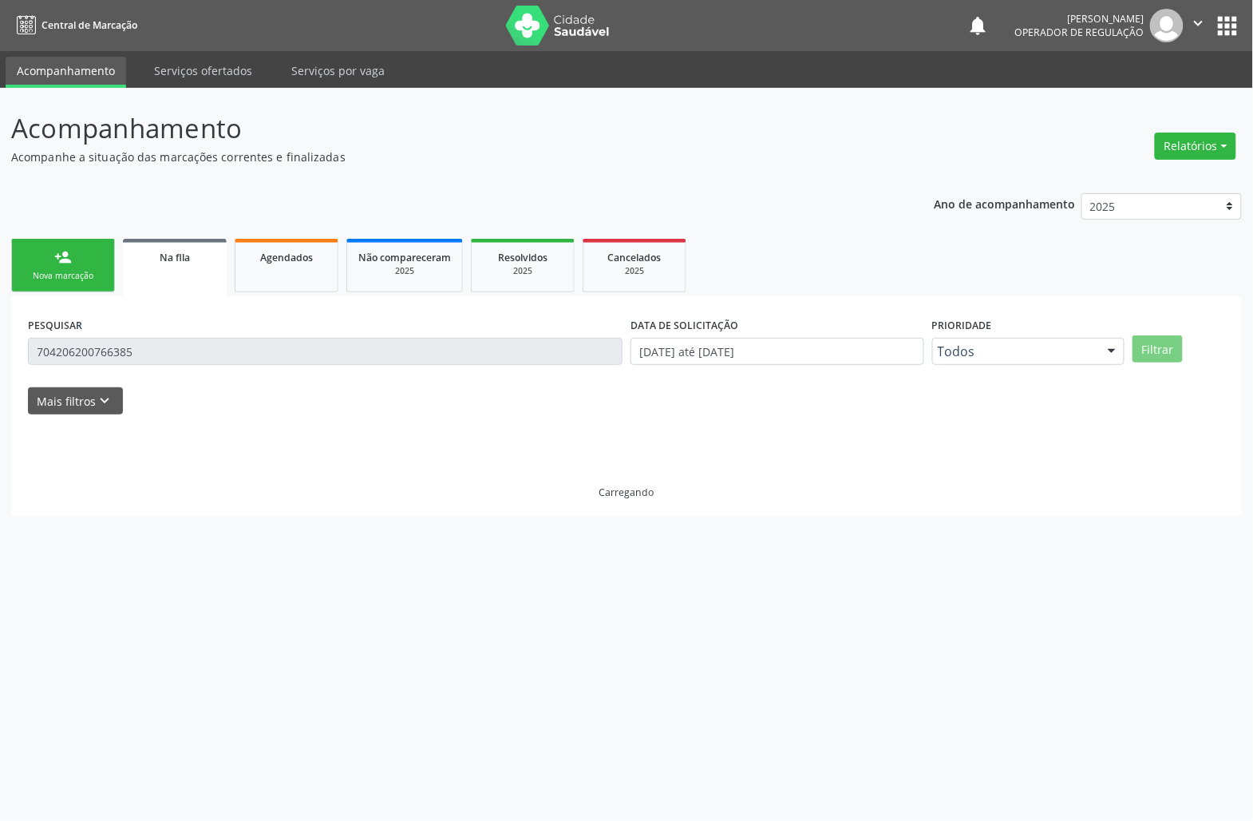
scroll to position [0, 0]
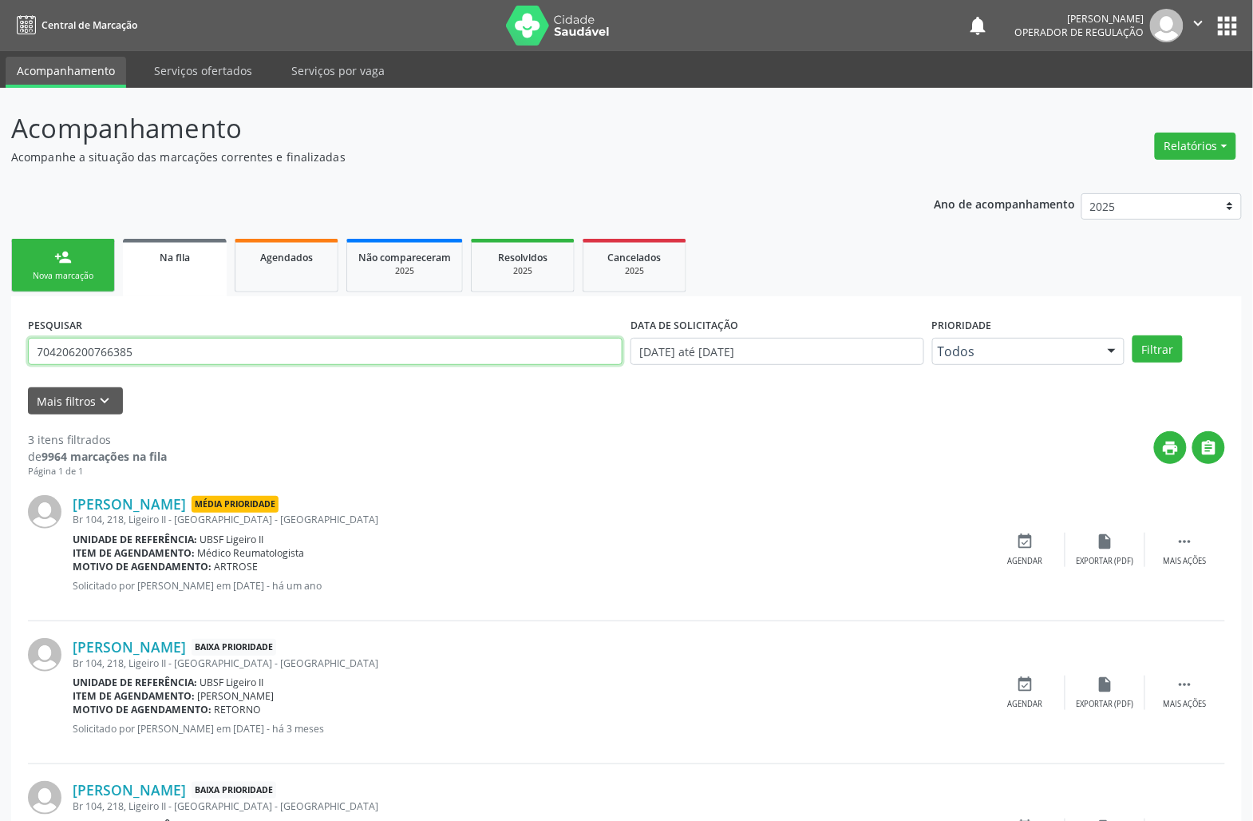
click at [167, 354] on input "704206200766385" at bounding box center [325, 351] width 595 height 27
type input "702508749672440"
click at [1133, 335] on button "Filtrar" at bounding box center [1158, 348] width 50 height 27
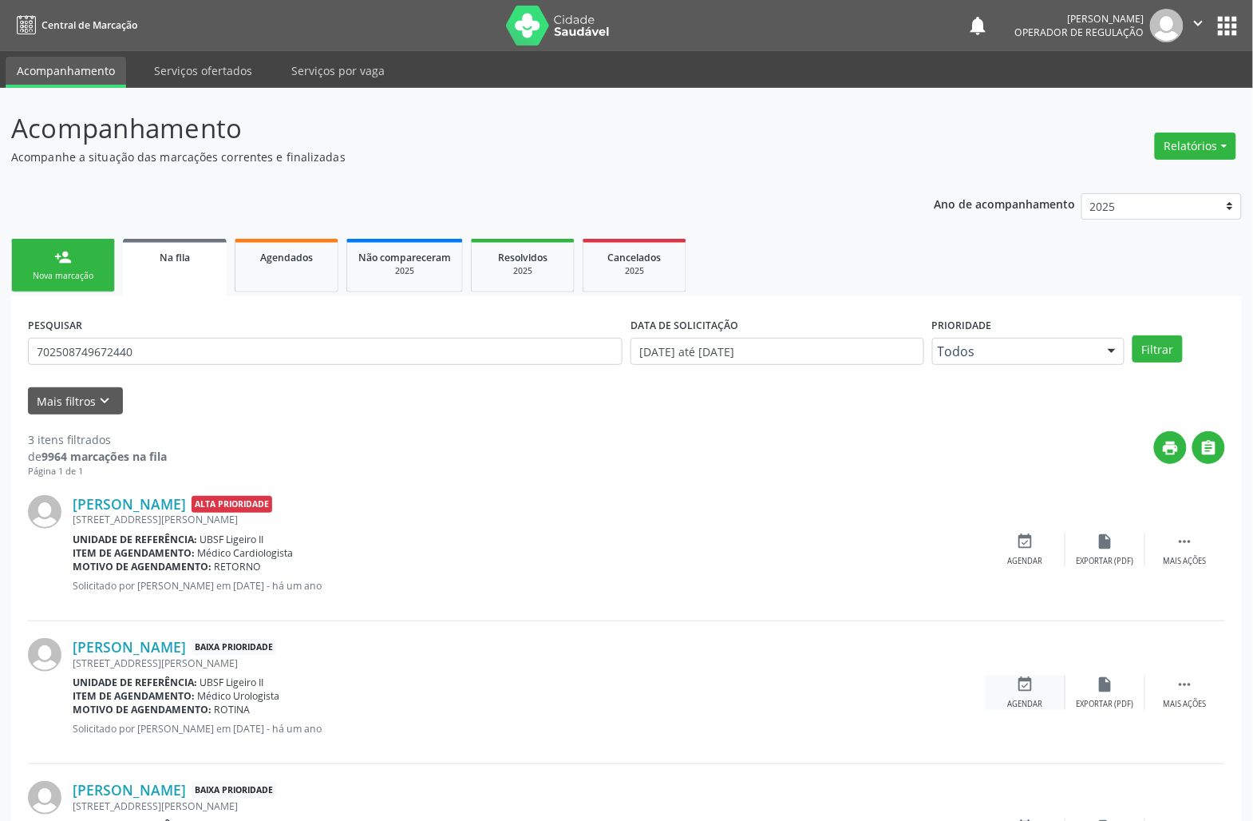
click at [1013, 693] on div "event_available Agendar" at bounding box center [1026, 692] width 80 height 34
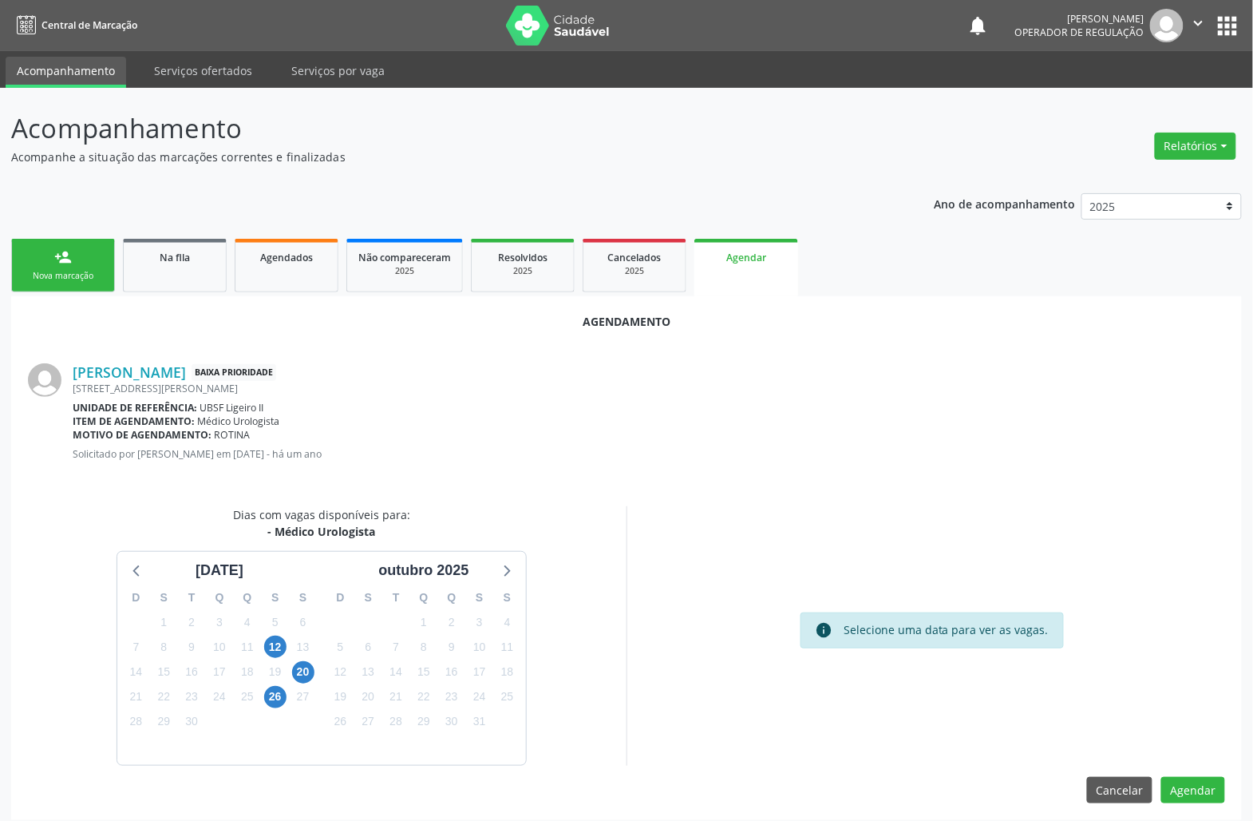
click at [259, 642] on div "11" at bounding box center [247, 647] width 28 height 25
click at [294, 647] on span "13" at bounding box center [303, 646] width 22 height 22
click at [278, 643] on span "12" at bounding box center [275, 646] width 22 height 22
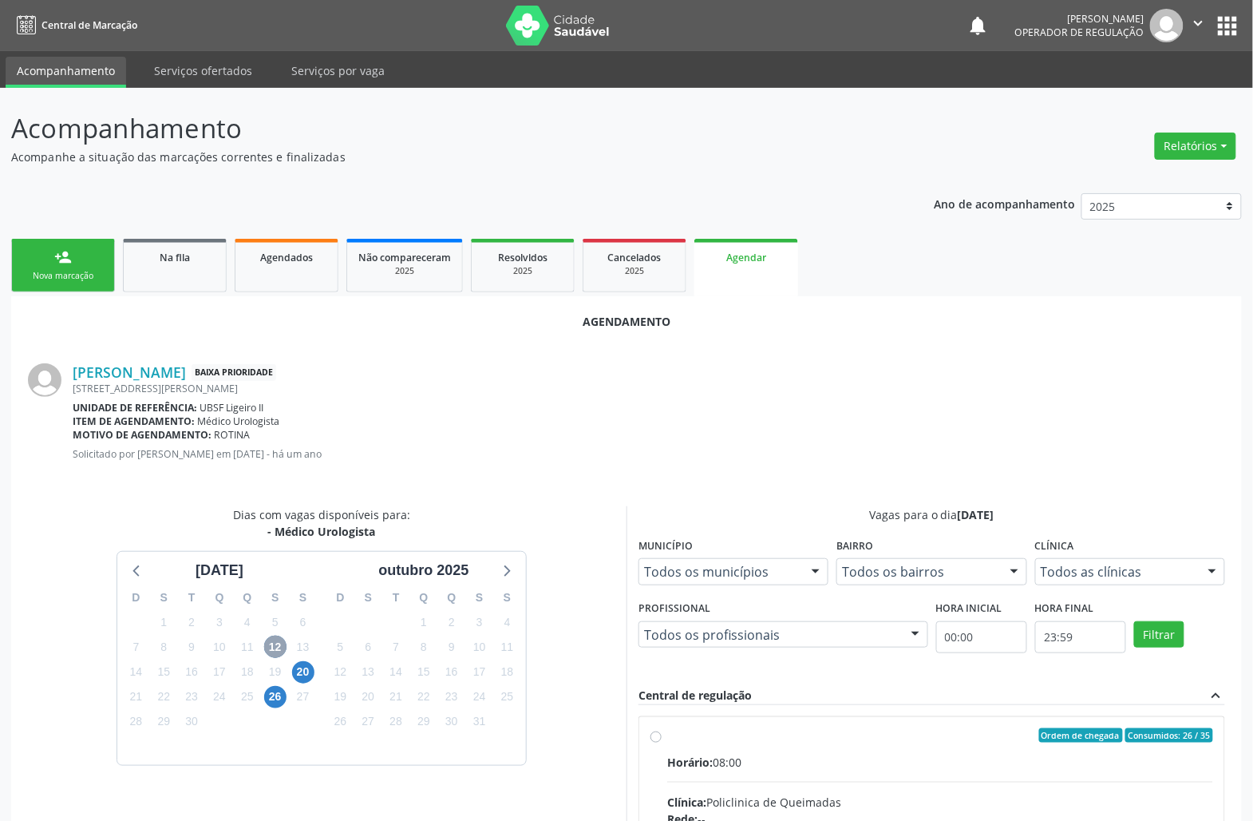
scroll to position [243, 0]
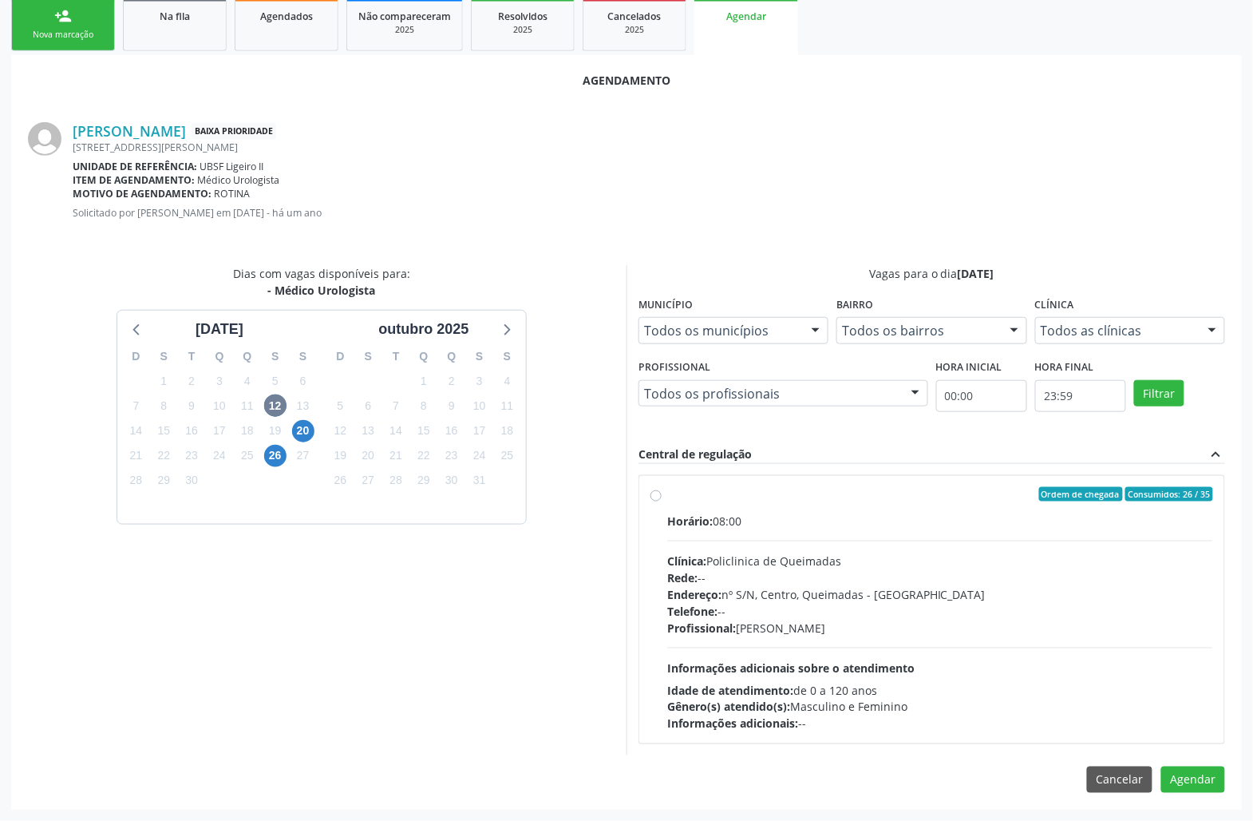
click at [746, 616] on div "Telefone: --" at bounding box center [940, 611] width 546 height 17
click at [662, 501] on input "Ordem de chegada Consumidos: 26 / 35 Horário: 08:00 Clínica: Policlinica de Que…" at bounding box center [656, 494] width 11 height 14
radio input "true"
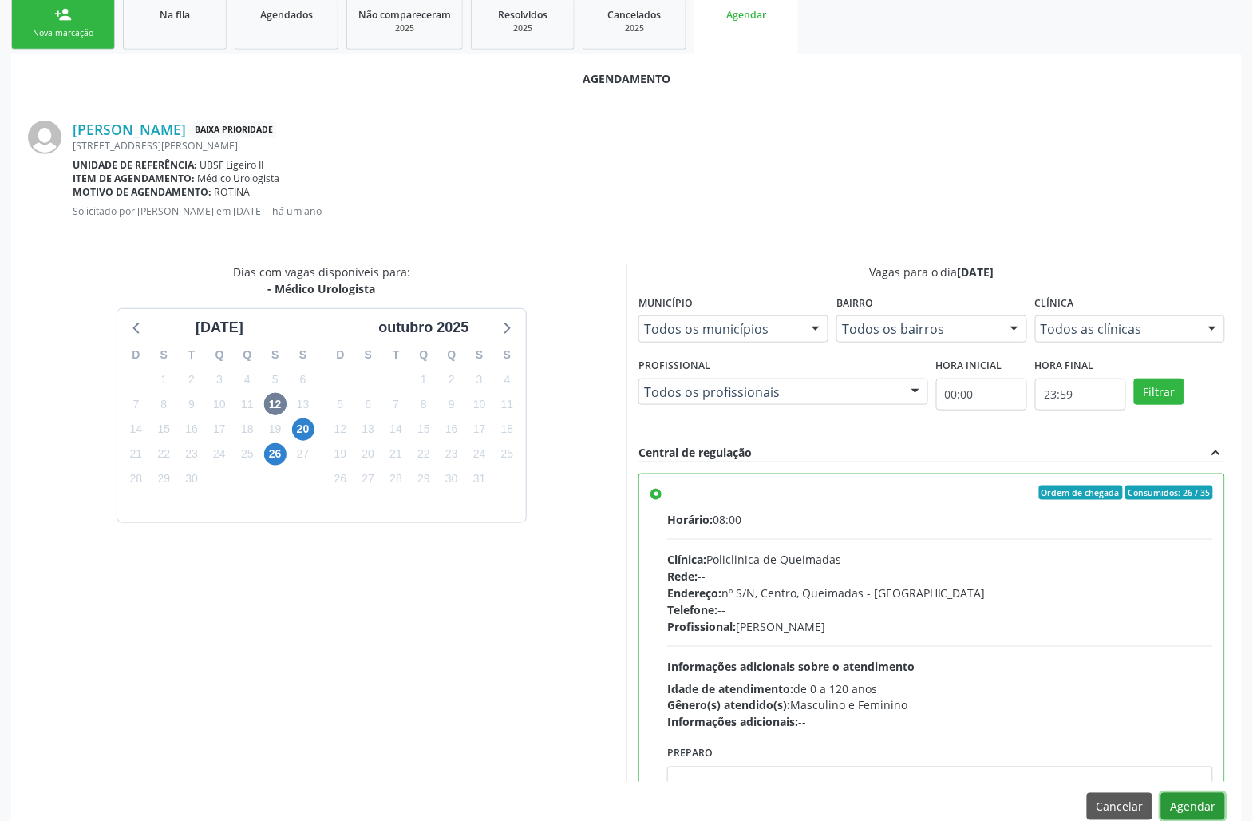
click at [1205, 816] on button "Agendar" at bounding box center [1194, 806] width 64 height 27
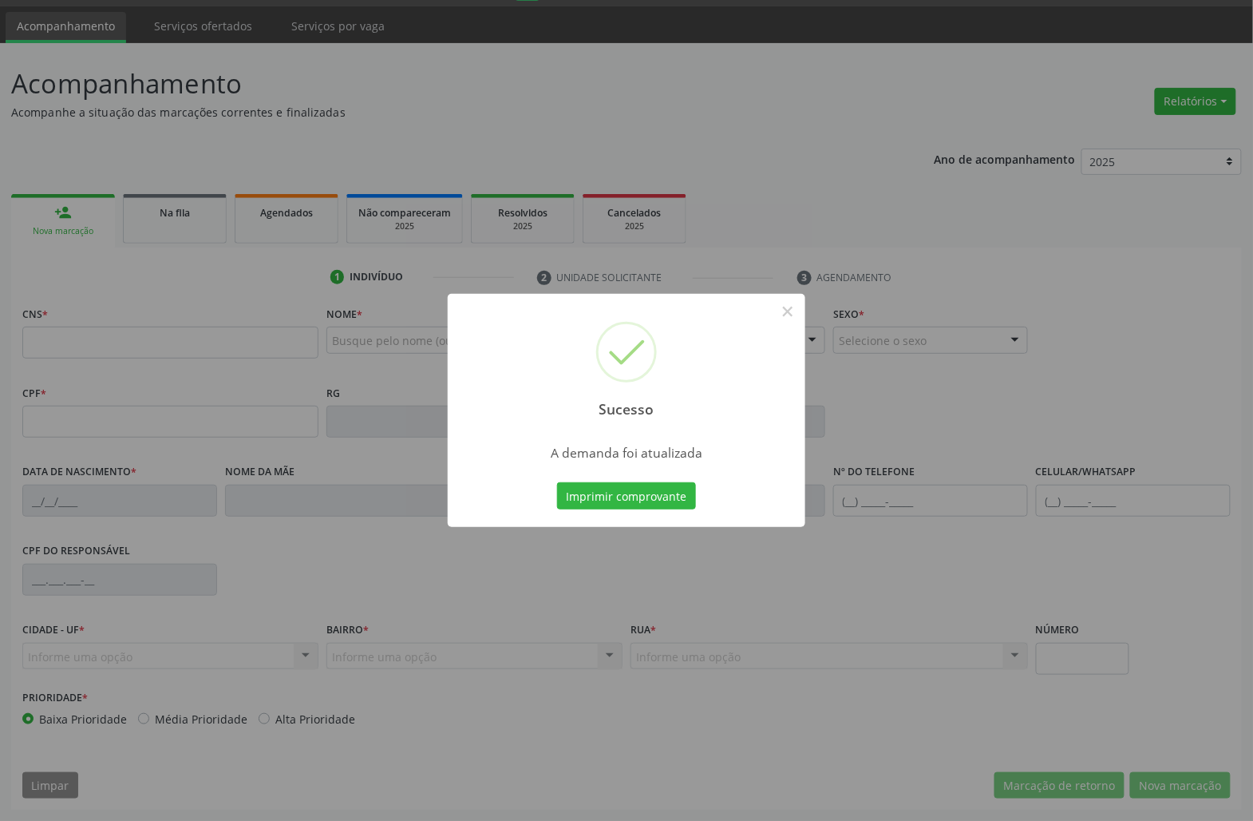
scroll to position [46, 0]
click at [588, 473] on div "Sucesso × A demanda foi atualizada Imprimir comprovante Cancel" at bounding box center [627, 410] width 358 height 233
click at [596, 495] on button "Imprimir comprovante" at bounding box center [626, 495] width 139 height 27
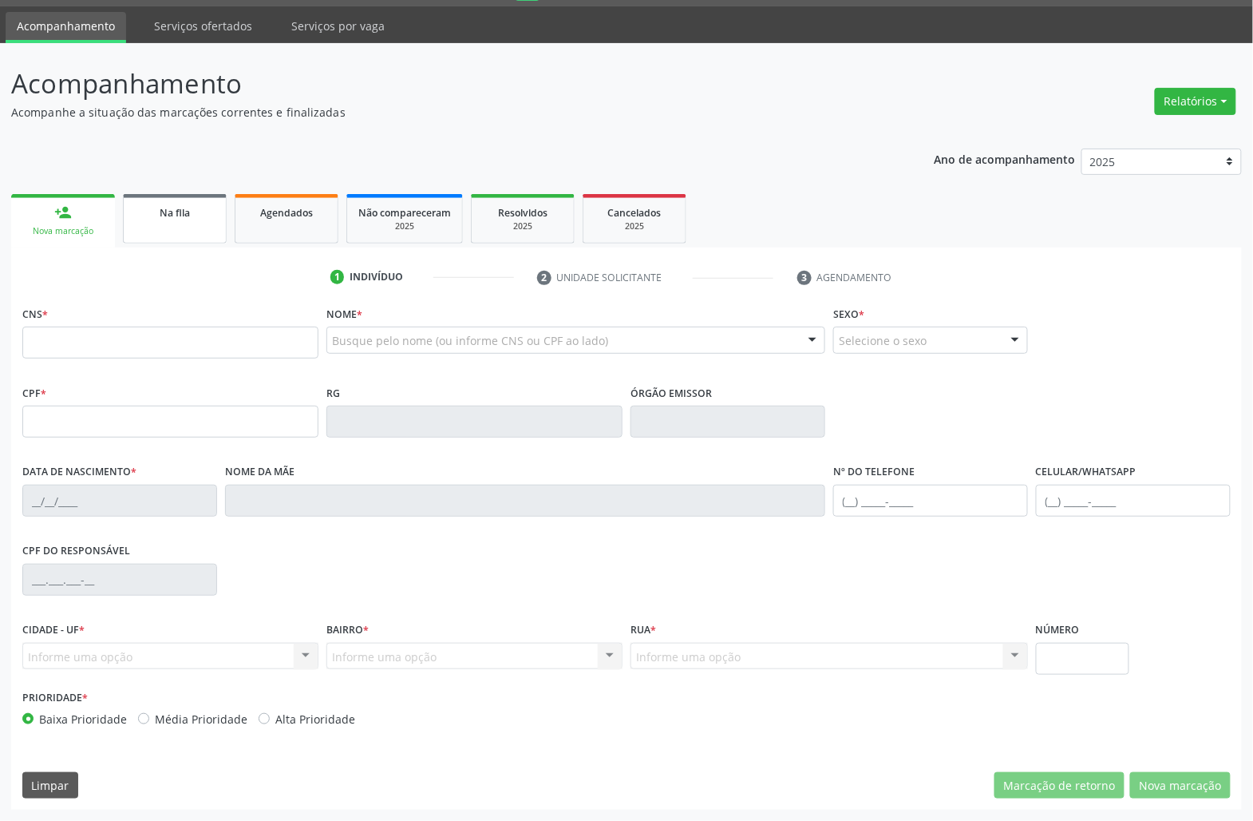
click at [148, 236] on link "Na fila" at bounding box center [175, 218] width 104 height 49
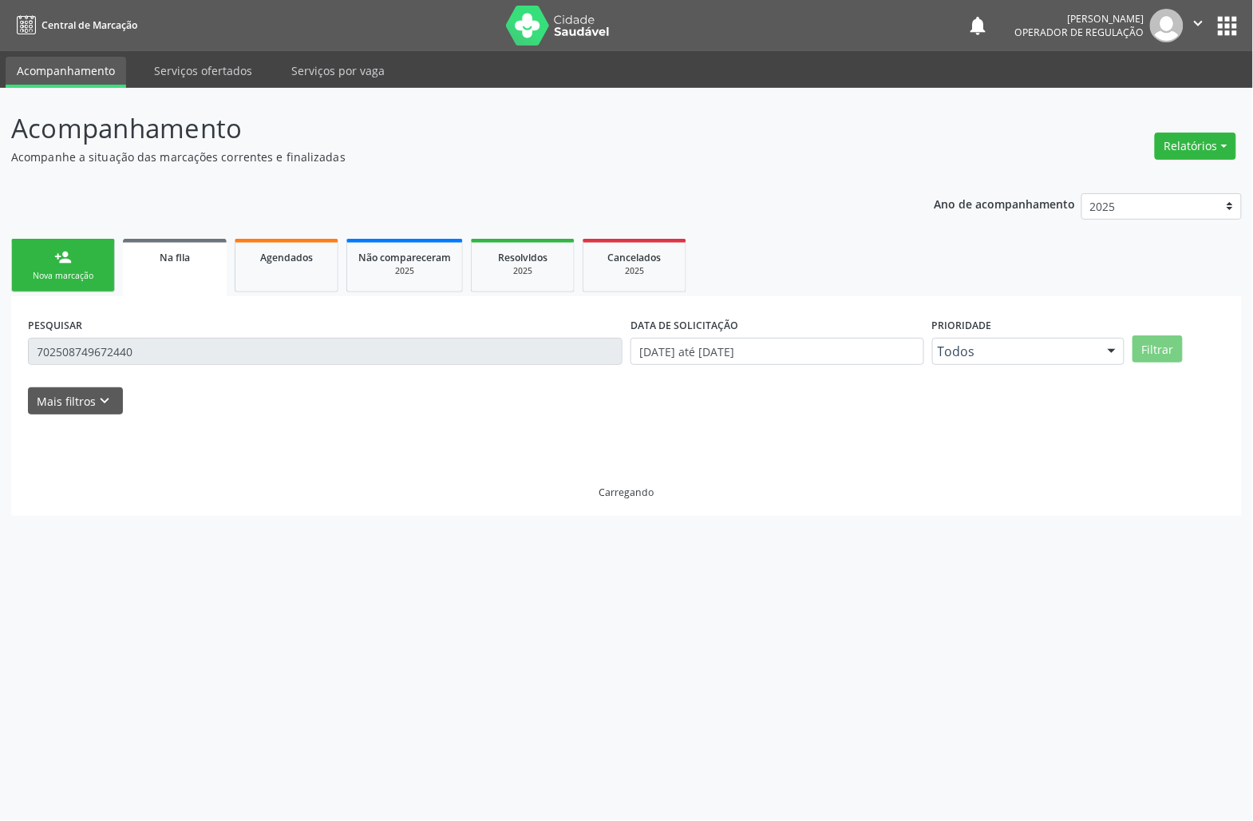
scroll to position [0, 0]
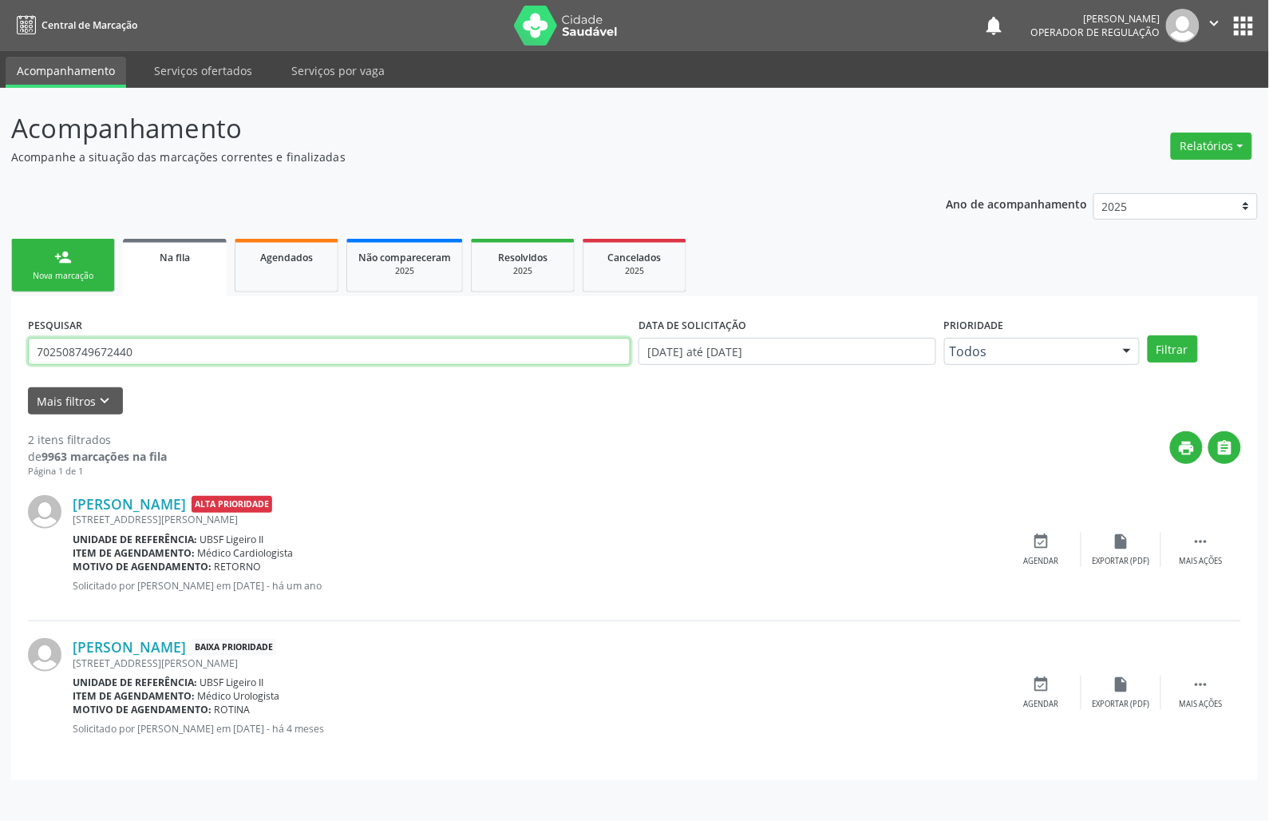
click at [160, 358] on input "702508749672440" at bounding box center [329, 351] width 603 height 27
type input "703102819309060"
click at [1148, 335] on button "Filtrar" at bounding box center [1173, 348] width 50 height 27
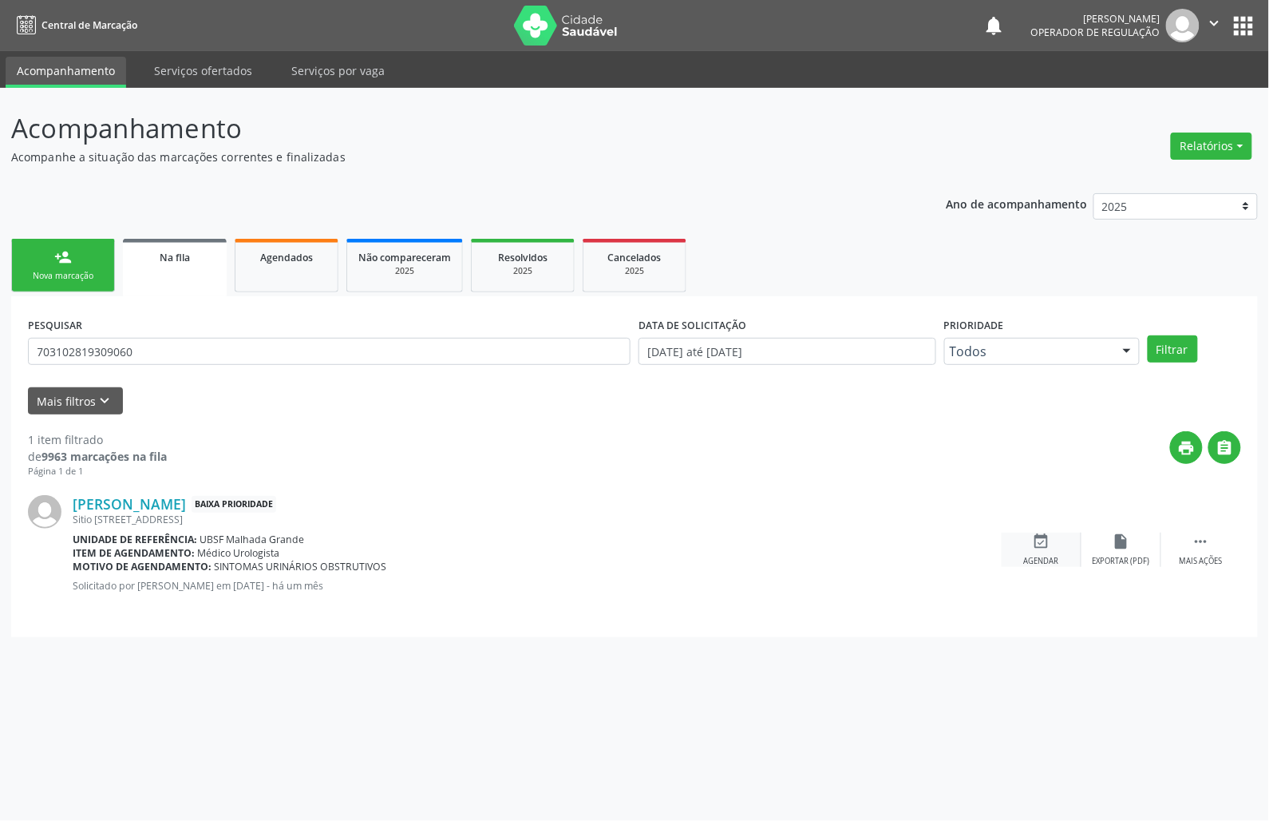
click at [1051, 540] on div "event_available Agendar" at bounding box center [1042, 549] width 80 height 34
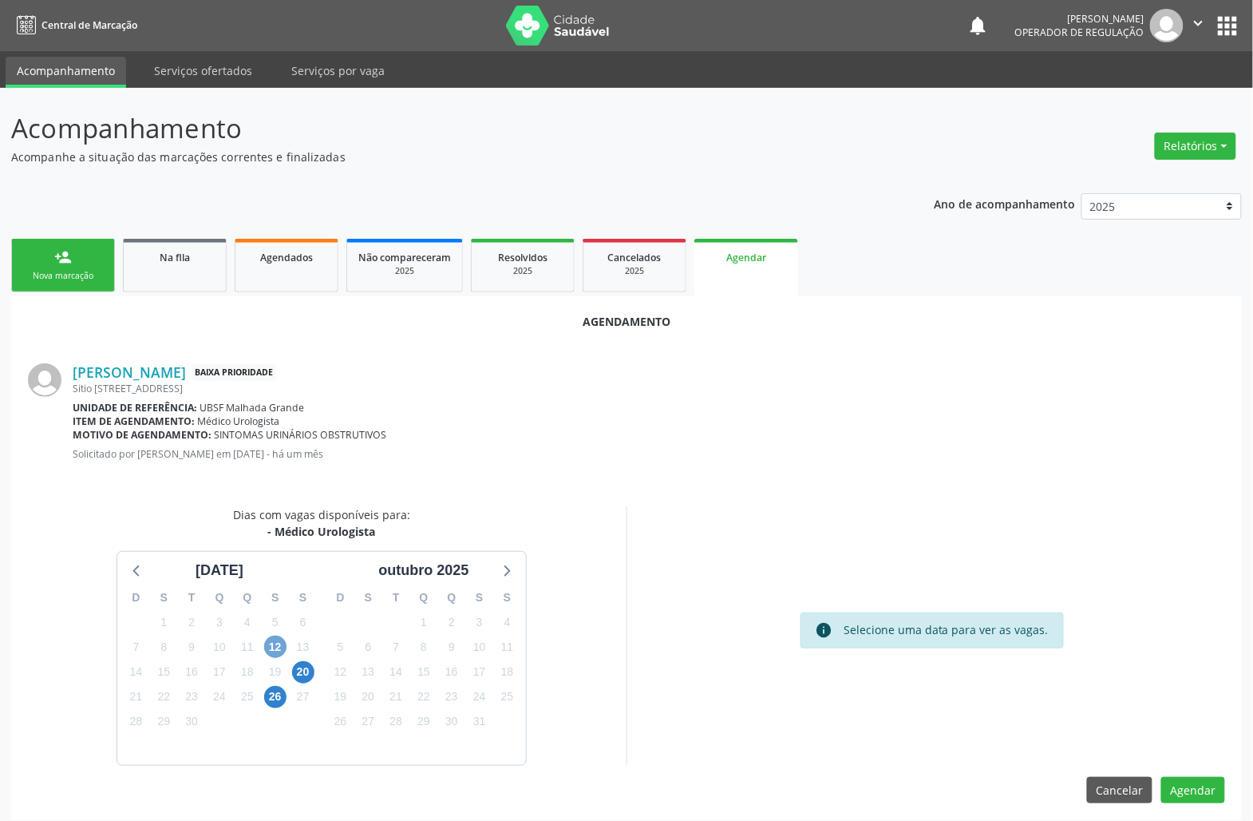
click at [284, 648] on span "12" at bounding box center [275, 646] width 22 height 22
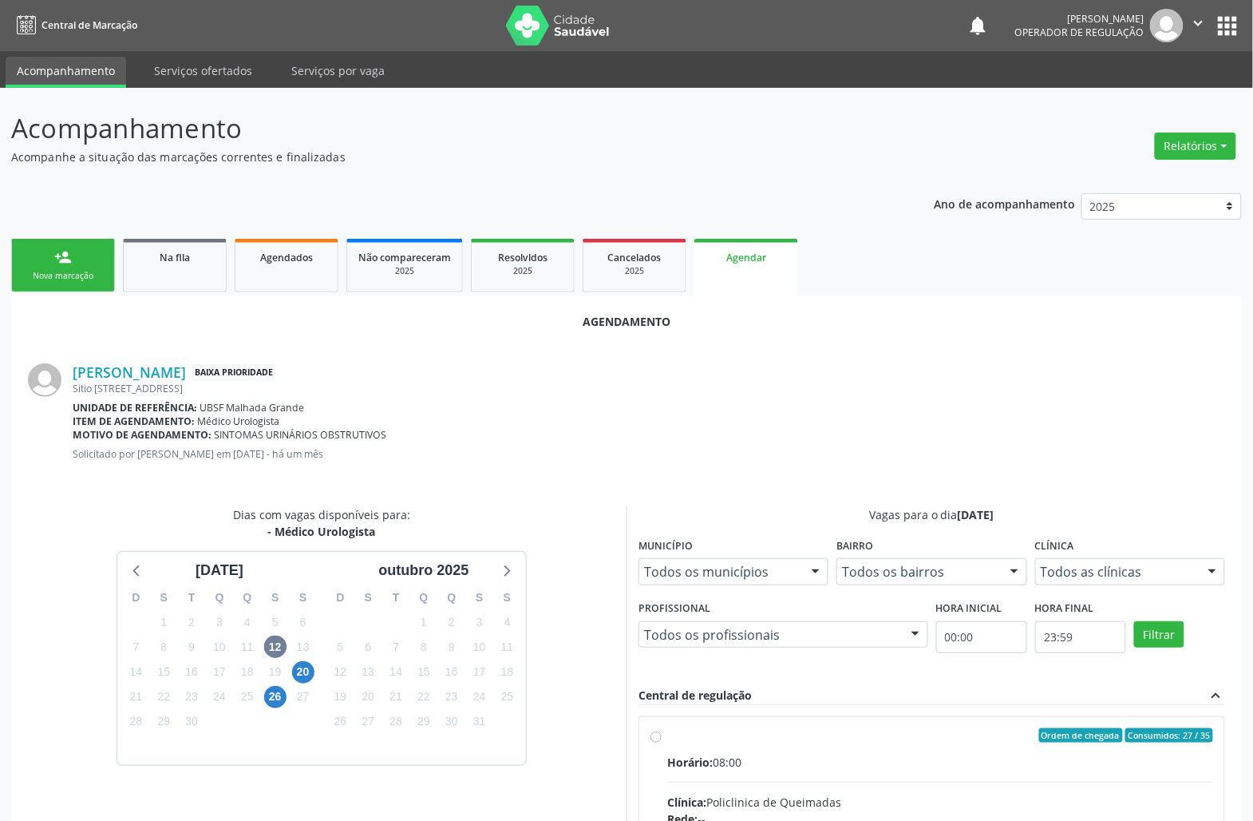
drag, startPoint x: 779, startPoint y: 767, endPoint x: 336, endPoint y: 566, distance: 486.6
click at [777, 765] on div "Horário: 08:00" at bounding box center [940, 762] width 546 height 17
click at [662, 742] on input "Ordem de chegada Consumidos: 27 / 35 Horário: 08:00 Clínica: Policlinica de Que…" at bounding box center [656, 735] width 11 height 14
radio input "true"
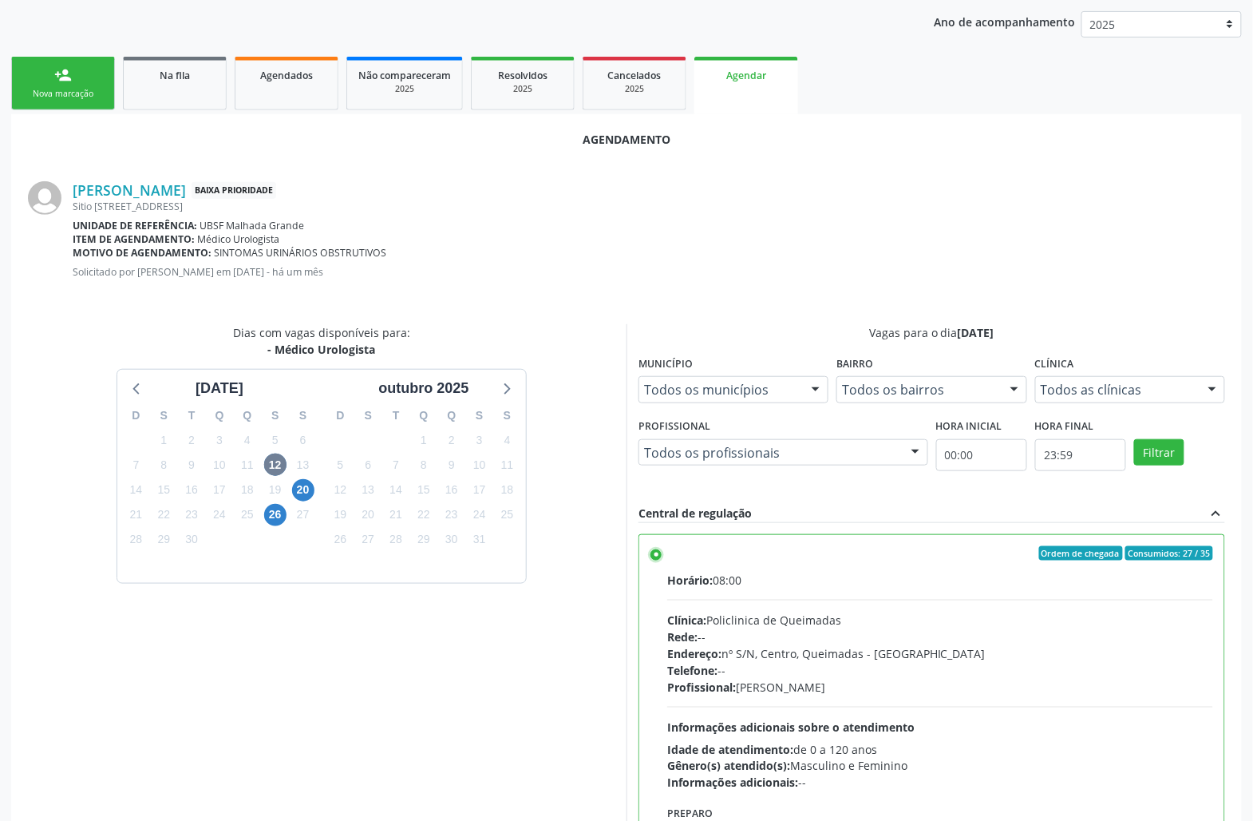
scroll to position [270, 0]
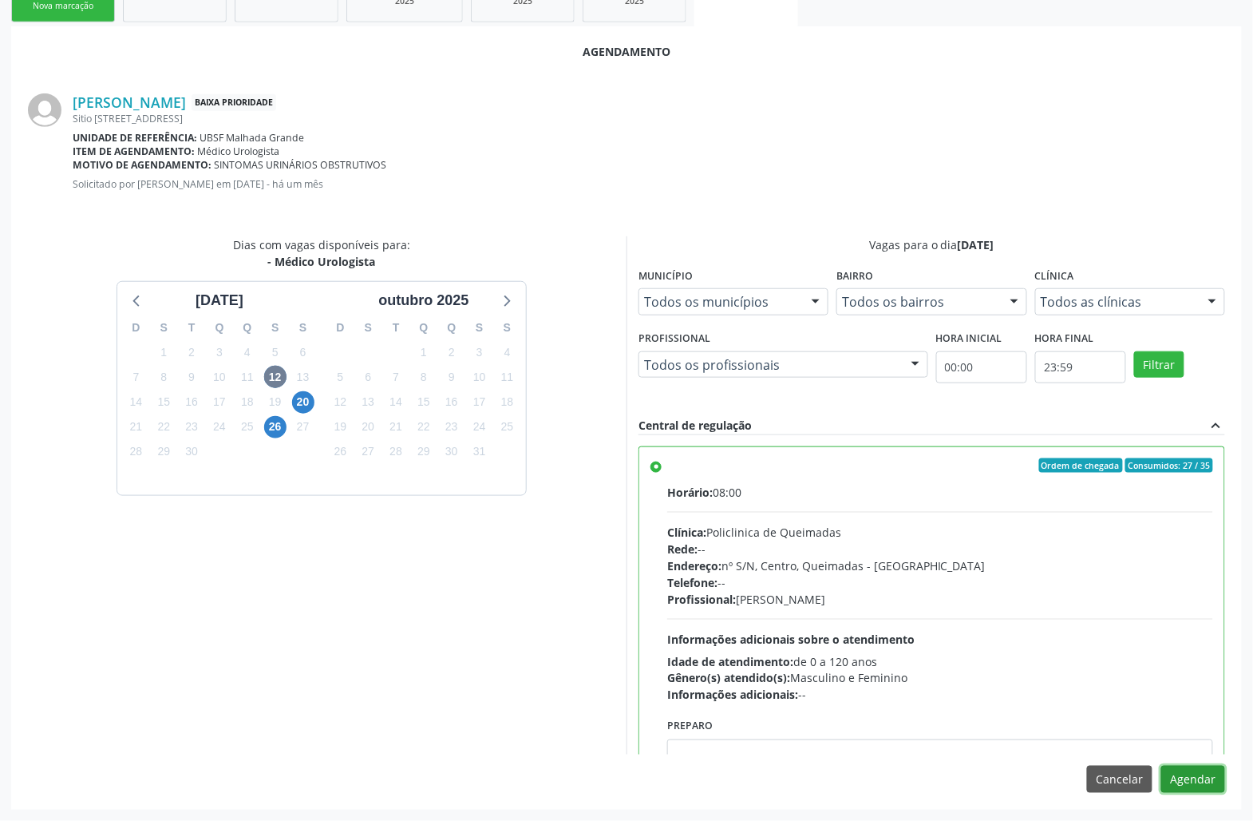
click at [1210, 774] on button "Agendar" at bounding box center [1194, 779] width 64 height 27
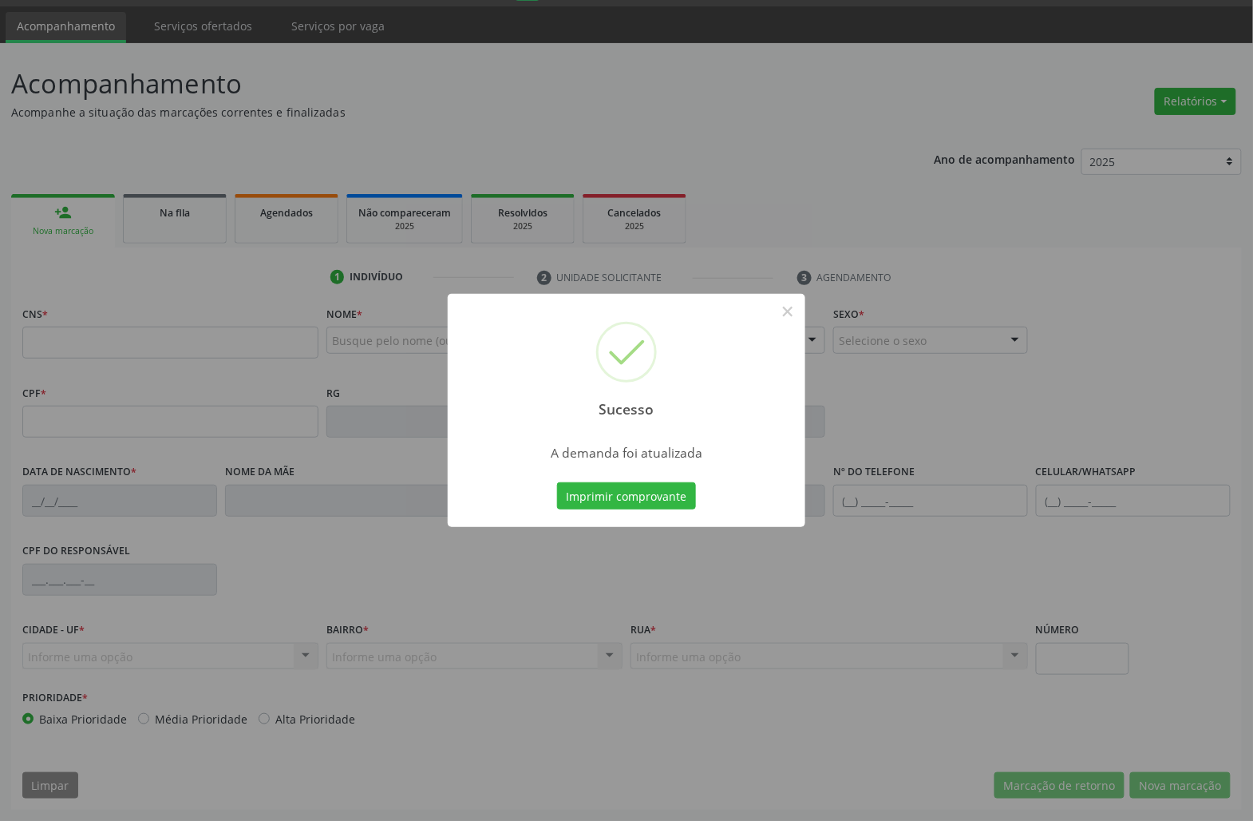
scroll to position [46, 0]
click at [672, 495] on button "Imprimir comprovante" at bounding box center [626, 495] width 139 height 27
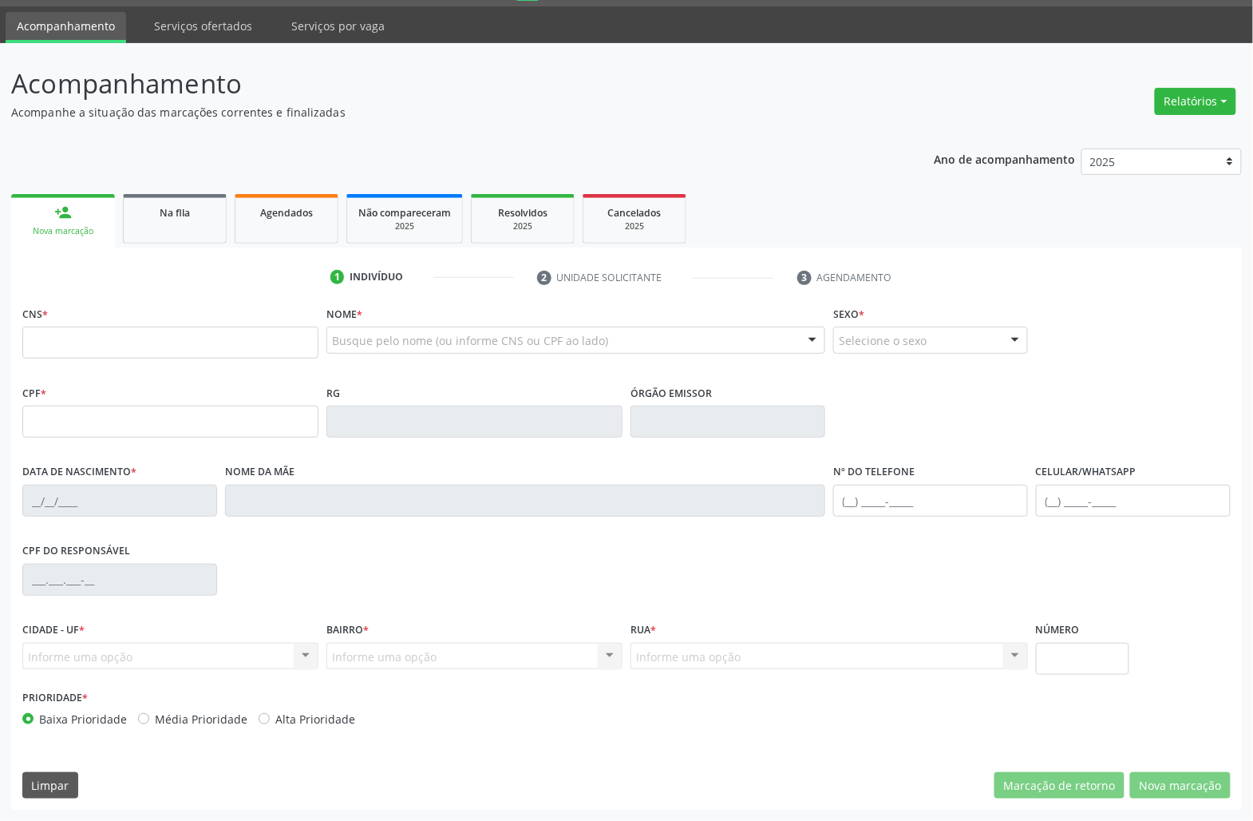
click at [176, 231] on link "Na fila" at bounding box center [175, 218] width 104 height 49
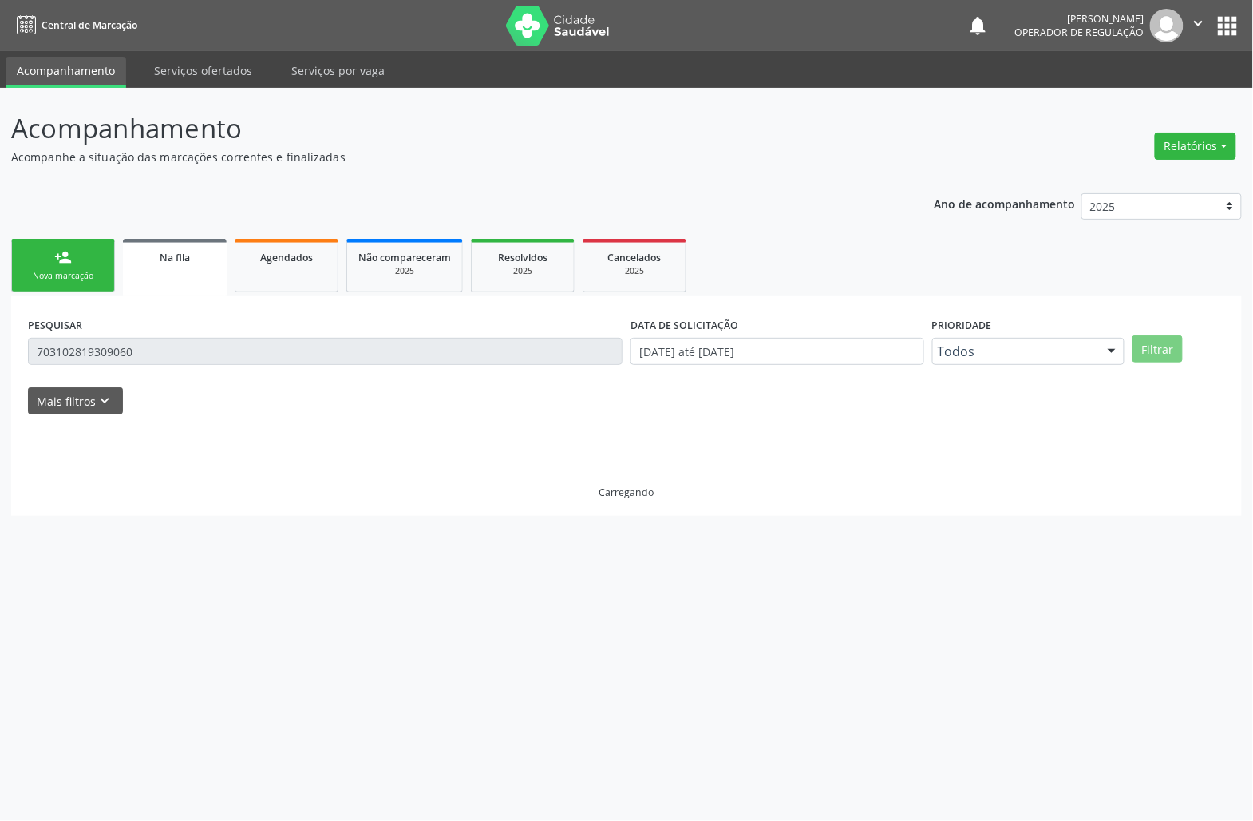
scroll to position [0, 0]
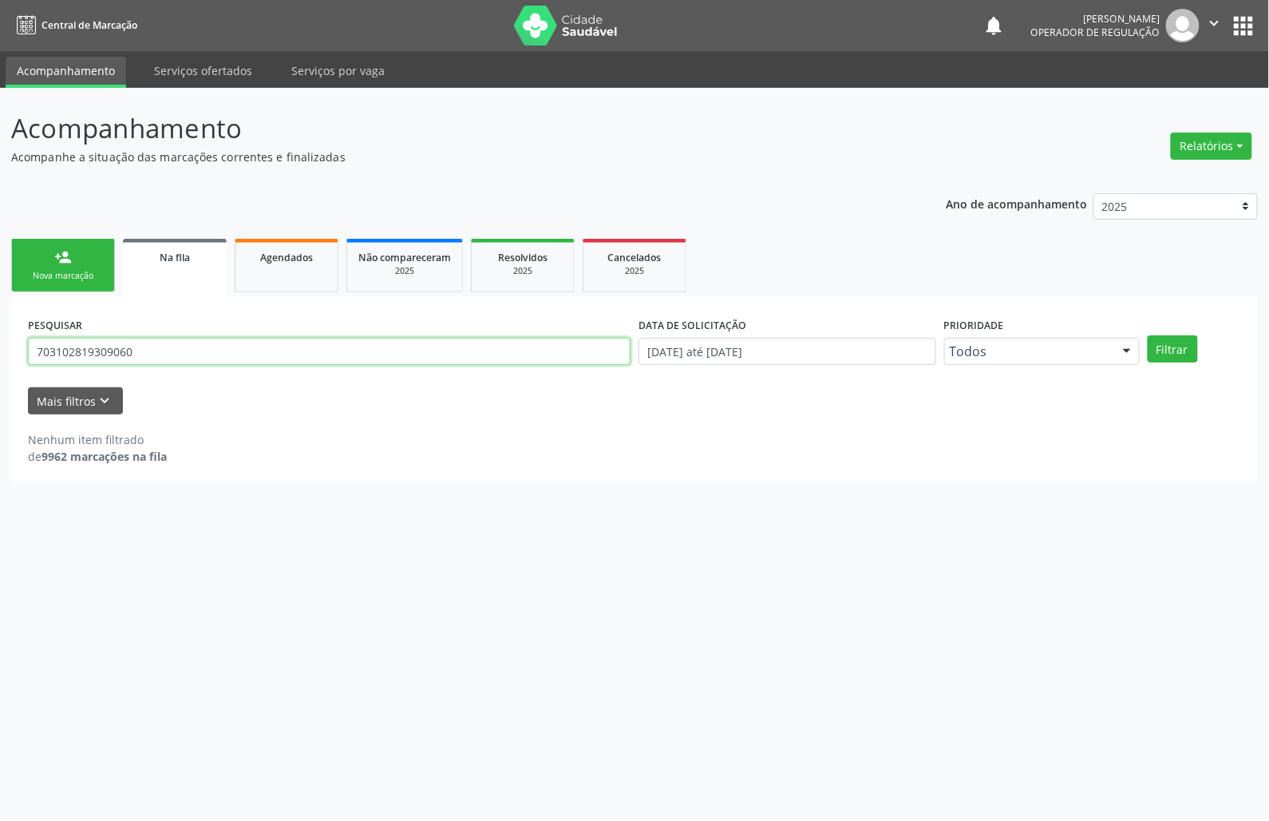
click at [228, 361] on input "703102819309060" at bounding box center [329, 351] width 603 height 27
type input "9"
type input "898000502647509"
click at [1148, 335] on button "Filtrar" at bounding box center [1173, 348] width 50 height 27
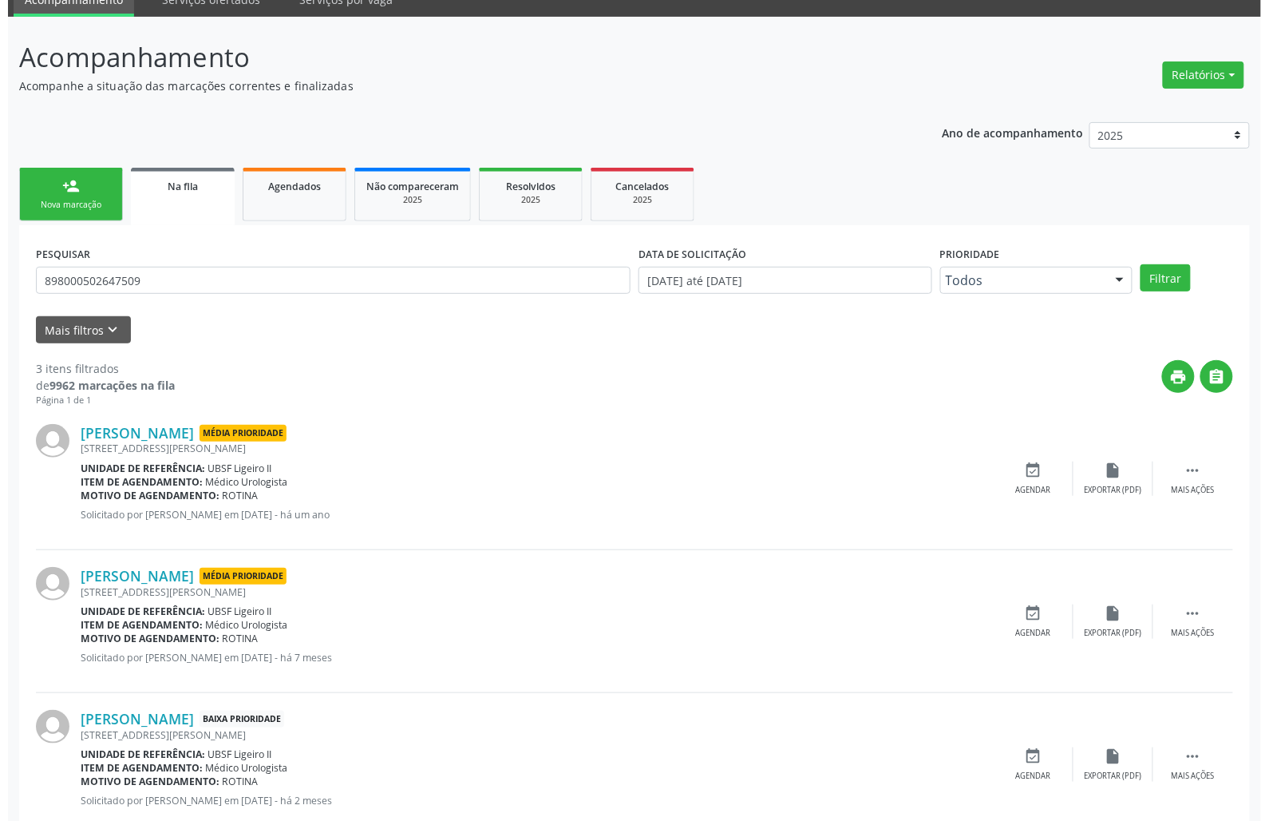
scroll to position [115, 0]
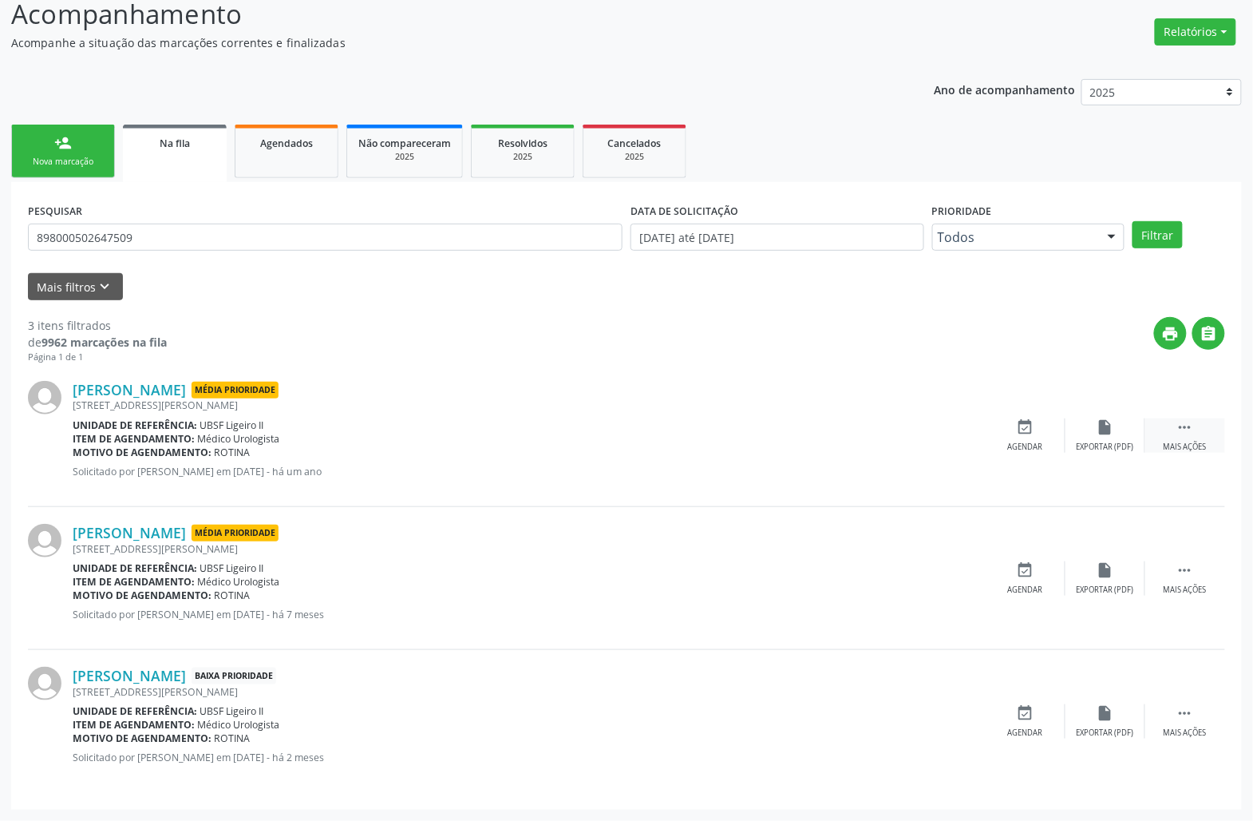
drag, startPoint x: 1194, startPoint y: 438, endPoint x: 1075, endPoint y: 474, distance: 125.0
click at [1193, 439] on div " Mais ações" at bounding box center [1186, 435] width 80 height 34
click at [1010, 433] on div "cancel Cancelar" at bounding box center [1026, 435] width 80 height 34
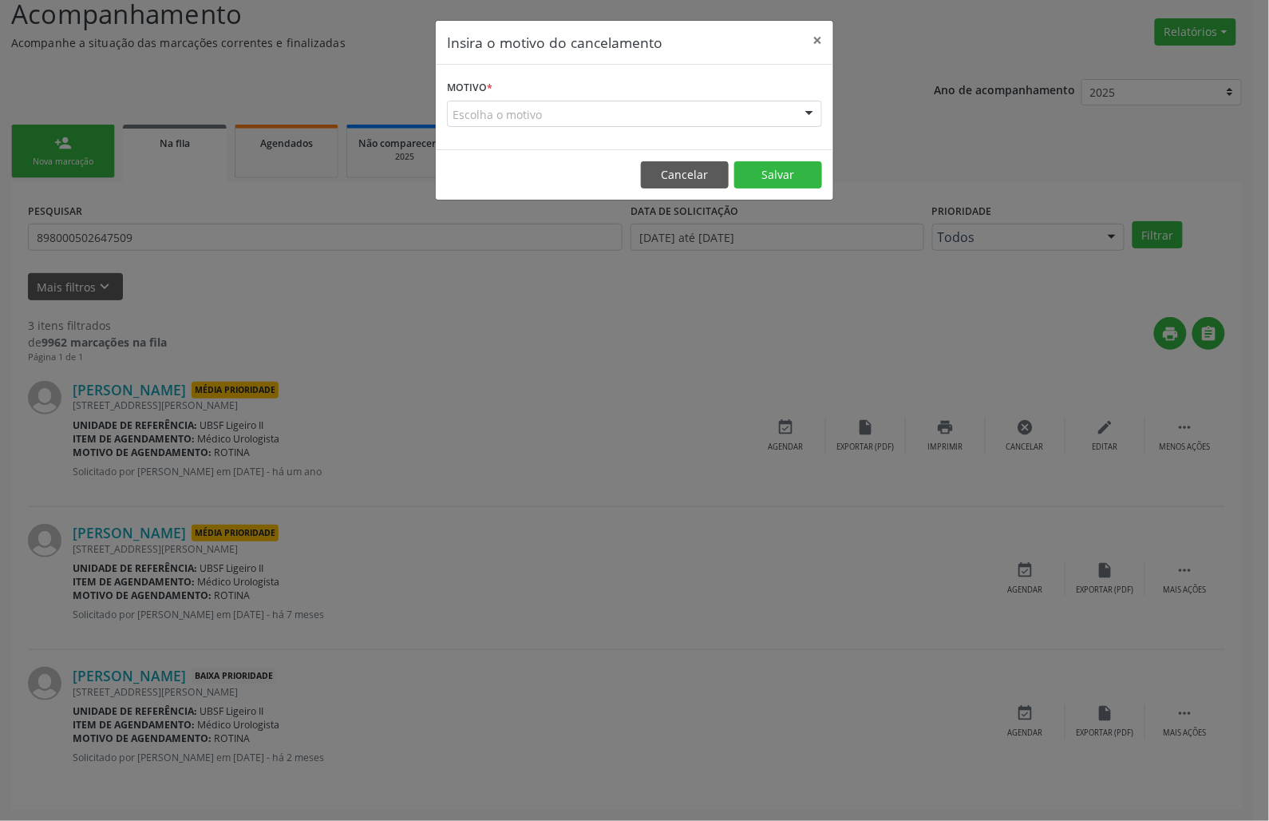
drag, startPoint x: 736, startPoint y: 120, endPoint x: 730, endPoint y: 126, distance: 9.0
click at [735, 122] on div "Escolha o motivo" at bounding box center [634, 114] width 375 height 27
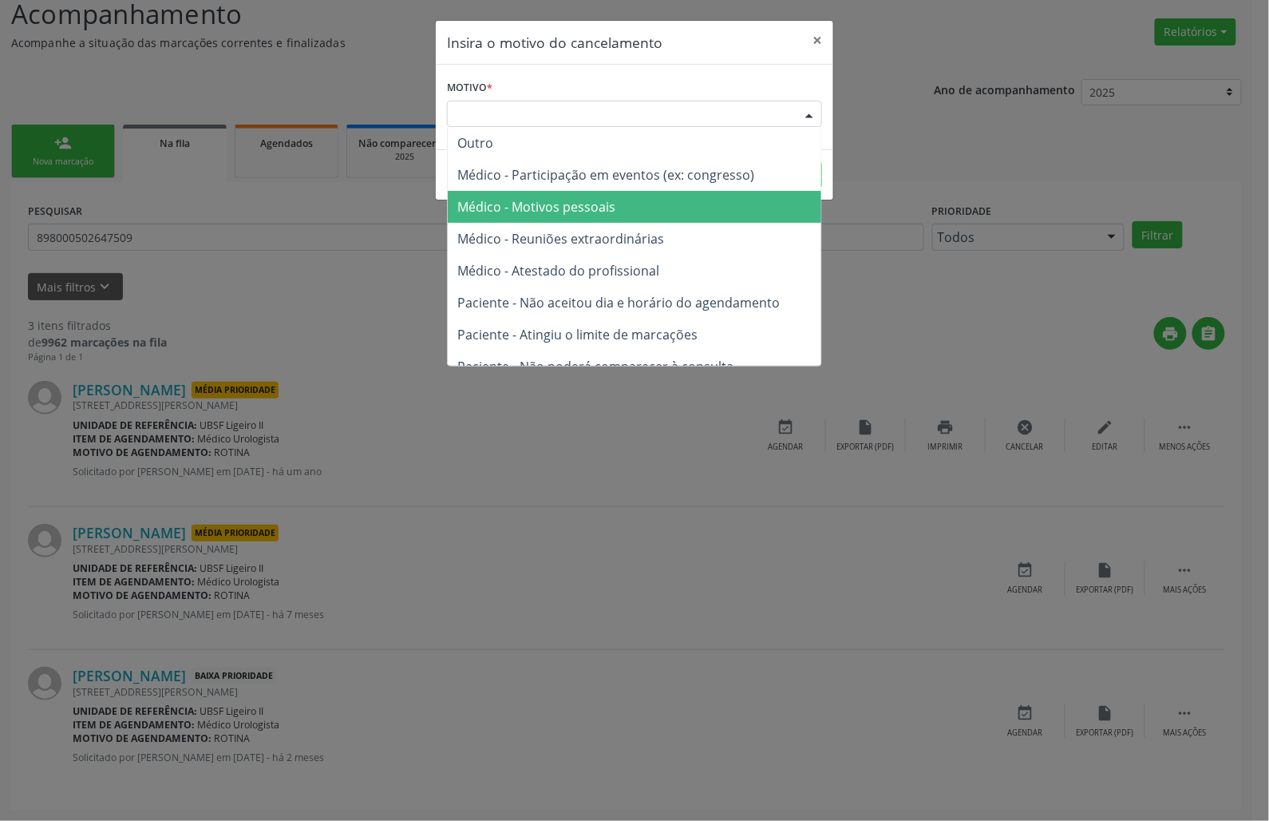
click at [715, 203] on span "Médico - Motivos pessoais" at bounding box center [635, 207] width 374 height 32
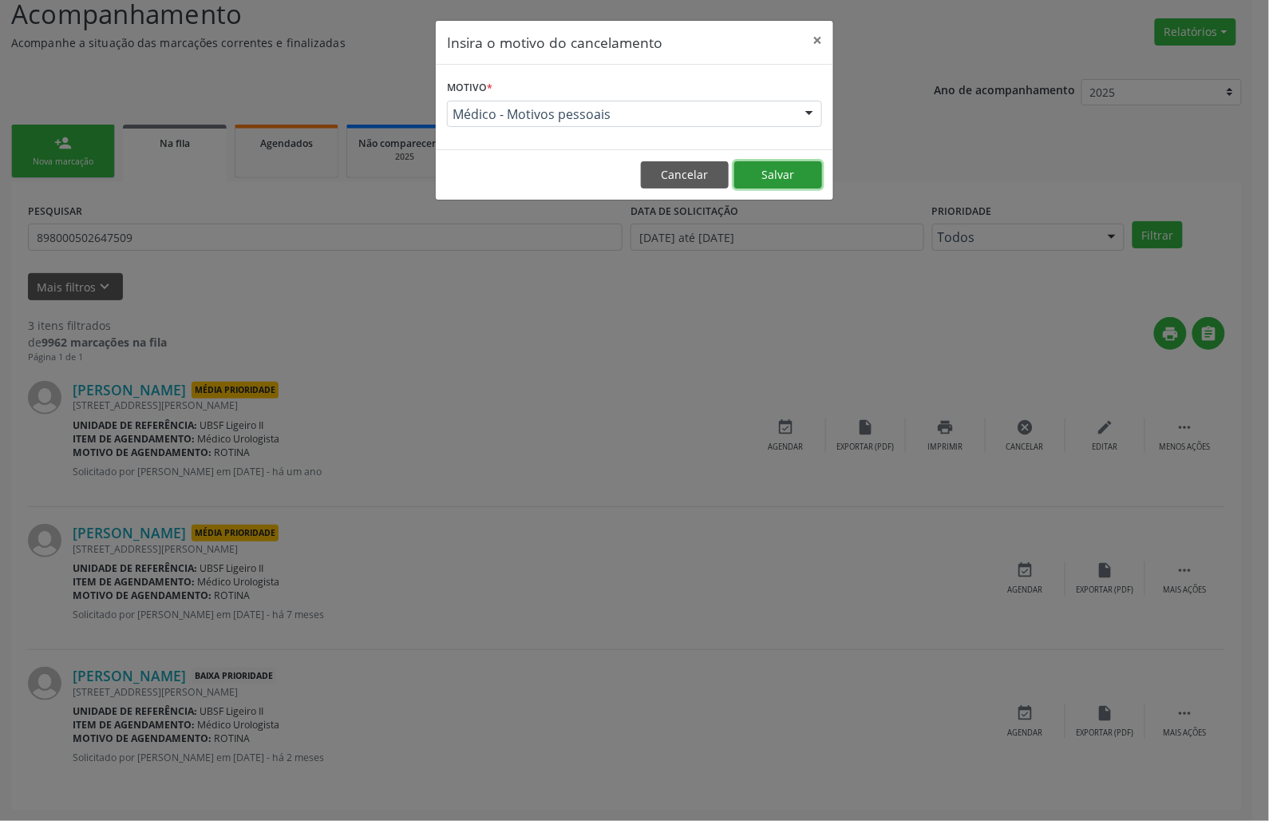
click at [797, 169] on button "Salvar" at bounding box center [778, 174] width 88 height 27
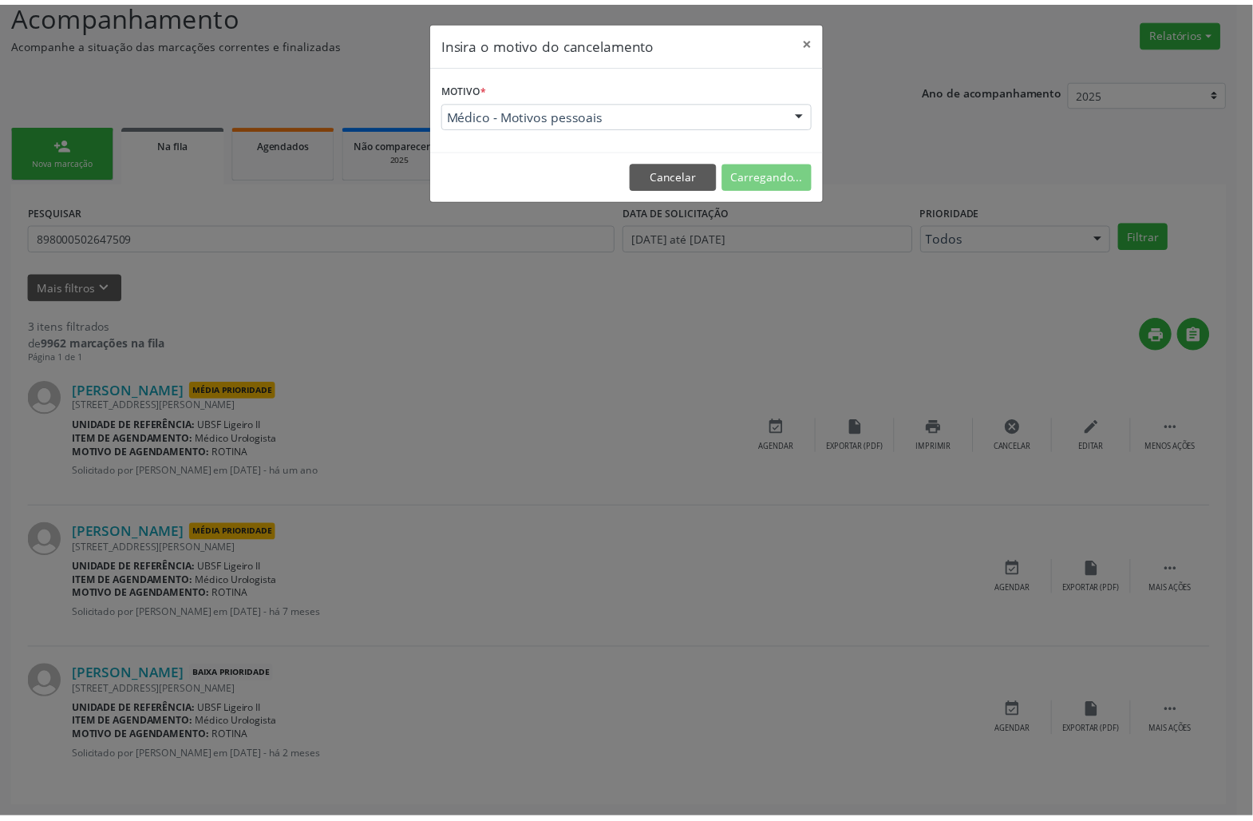
scroll to position [0, 0]
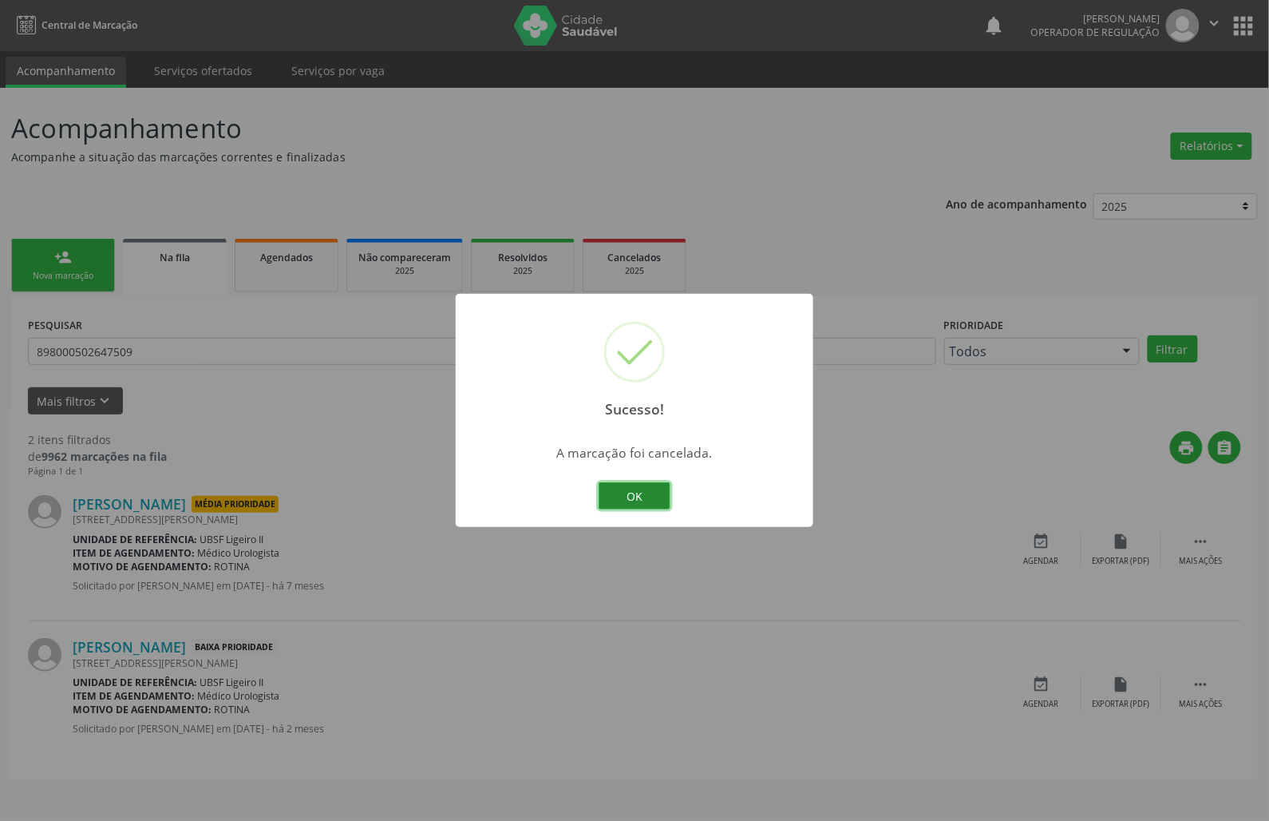
click at [639, 497] on button "OK" at bounding box center [635, 495] width 72 height 27
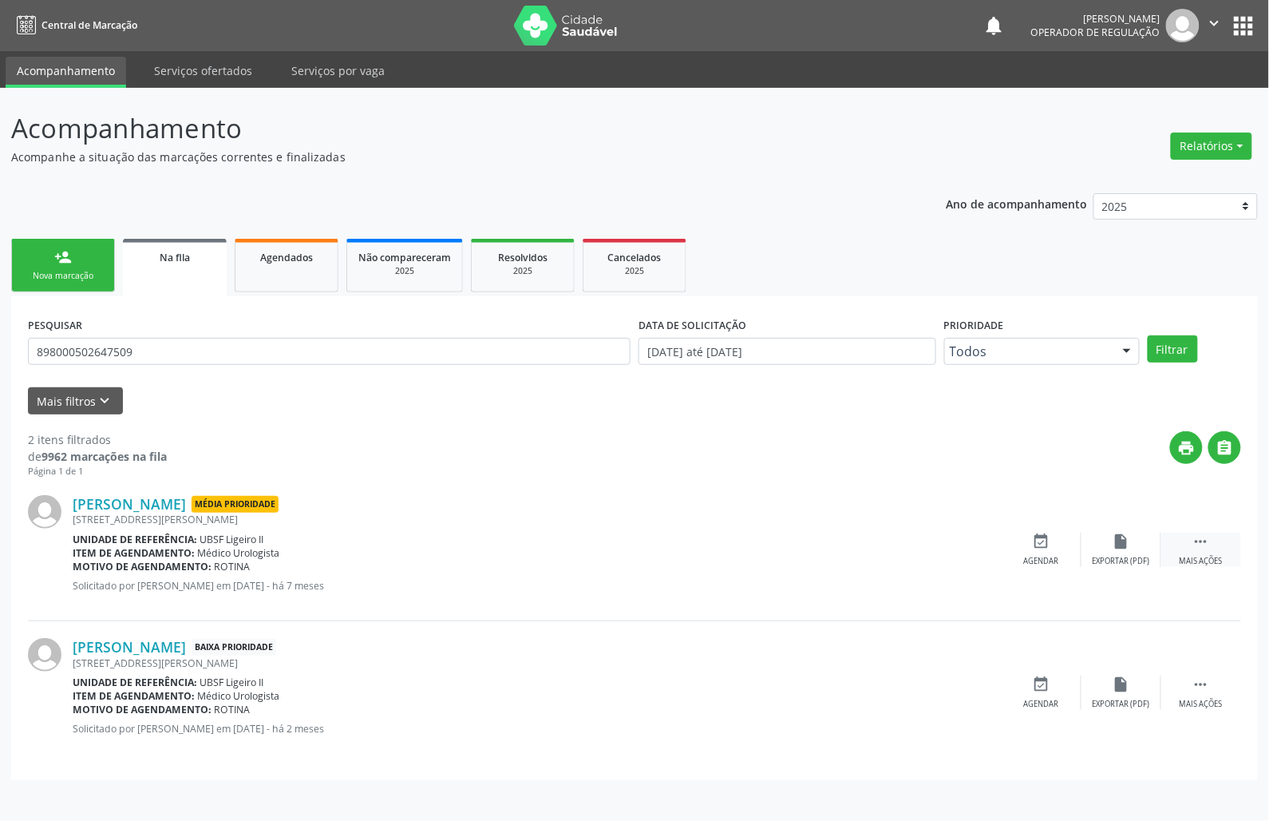
drag, startPoint x: 1194, startPoint y: 535, endPoint x: 1176, endPoint y: 541, distance: 19.4
click at [1193, 535] on icon "" at bounding box center [1202, 541] width 18 height 18
click at [1036, 548] on icon "cancel" at bounding box center [1042, 541] width 18 height 18
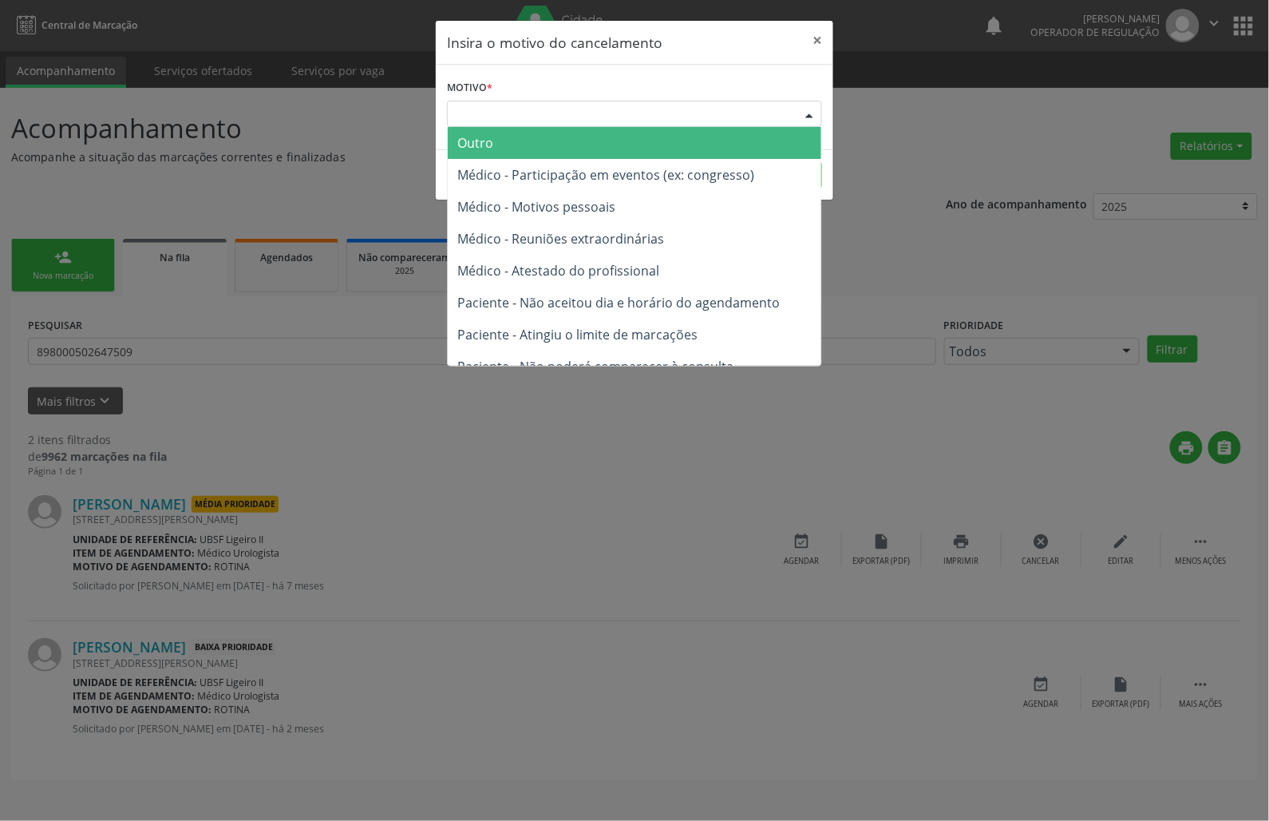
click at [710, 113] on div "Escolha o motivo" at bounding box center [634, 114] width 375 height 27
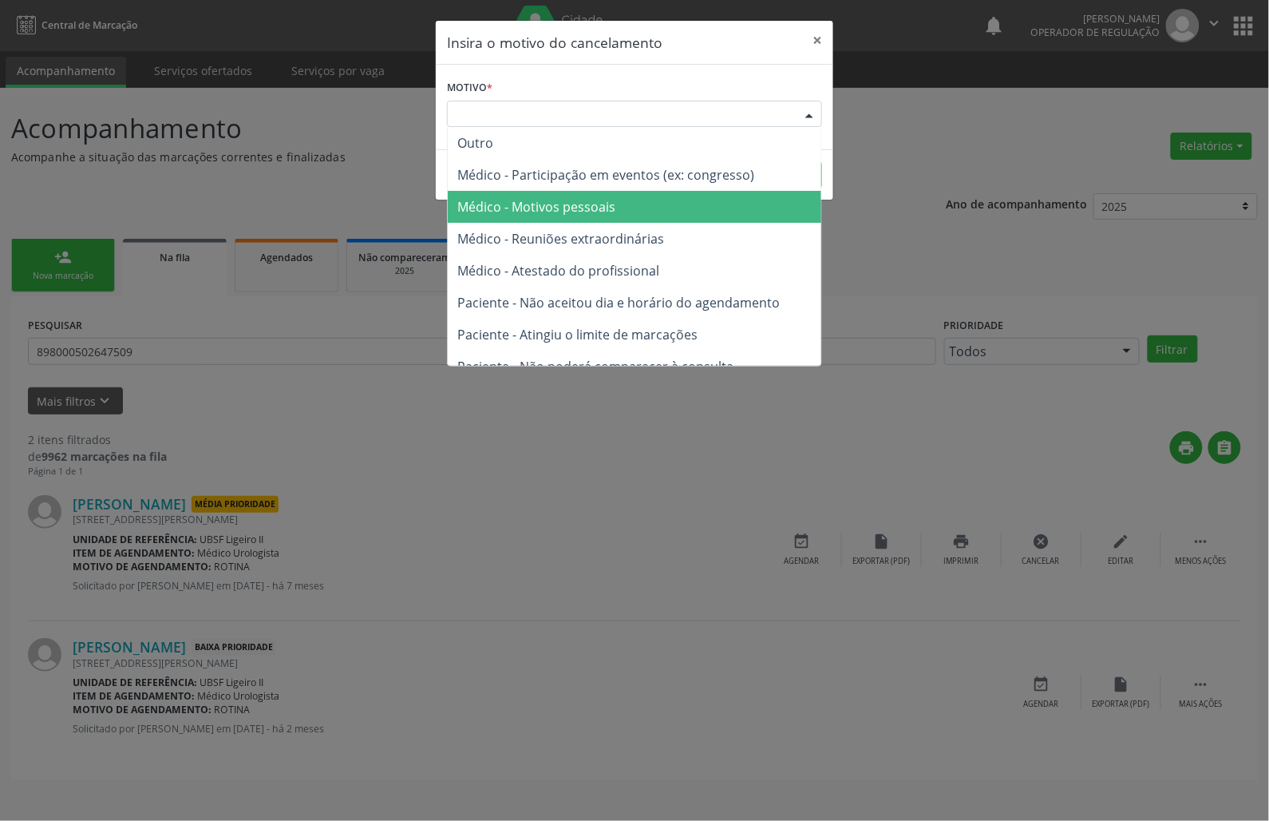
click at [664, 214] on span "Médico - Motivos pessoais" at bounding box center [635, 207] width 374 height 32
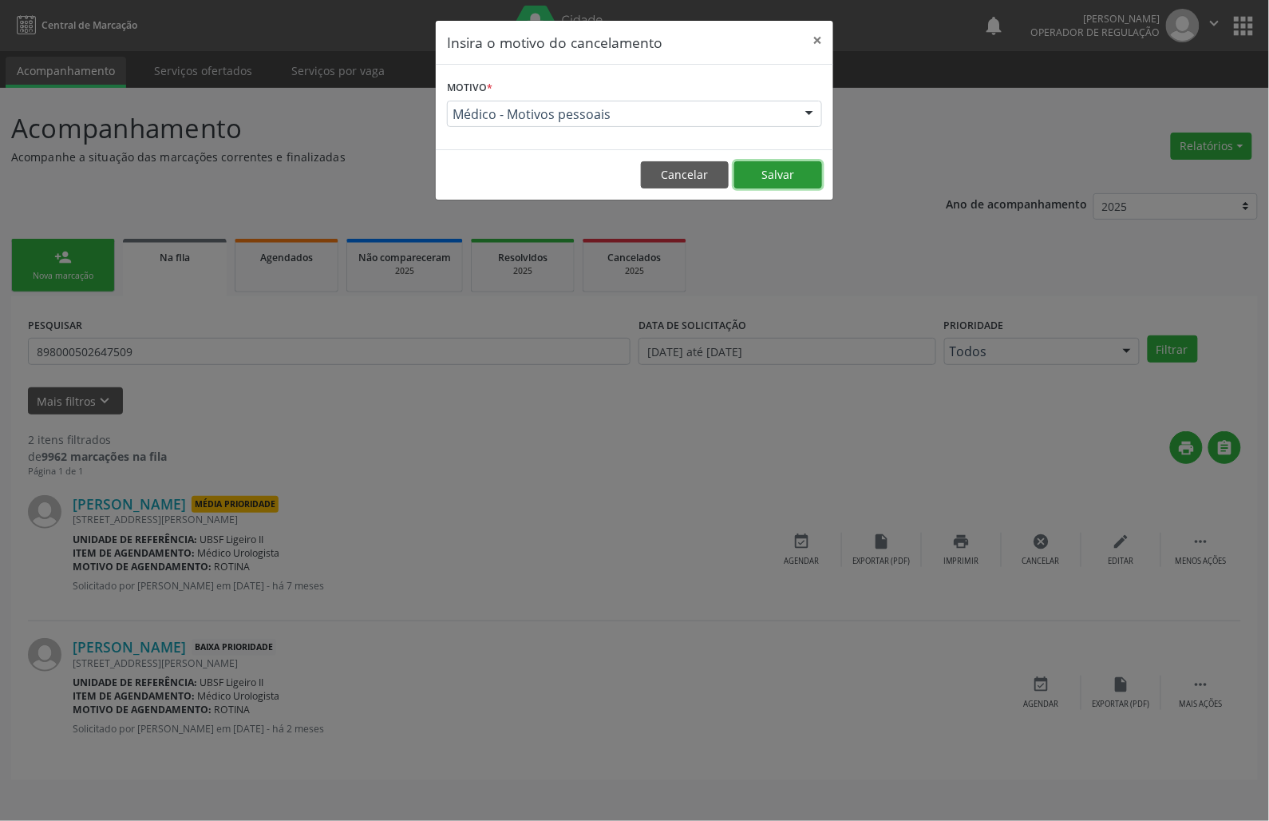
click at [786, 185] on button "Salvar" at bounding box center [778, 174] width 88 height 27
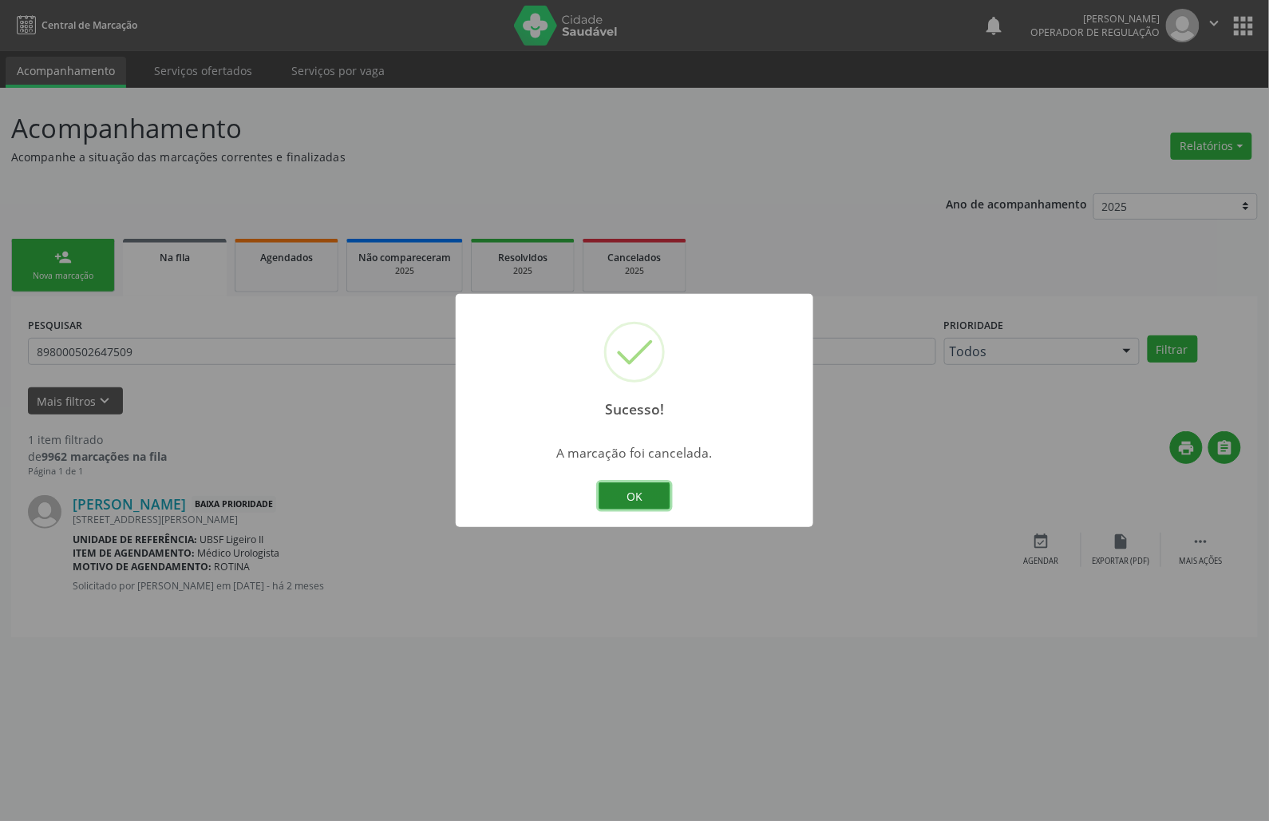
click at [643, 503] on button "OK" at bounding box center [635, 495] width 72 height 27
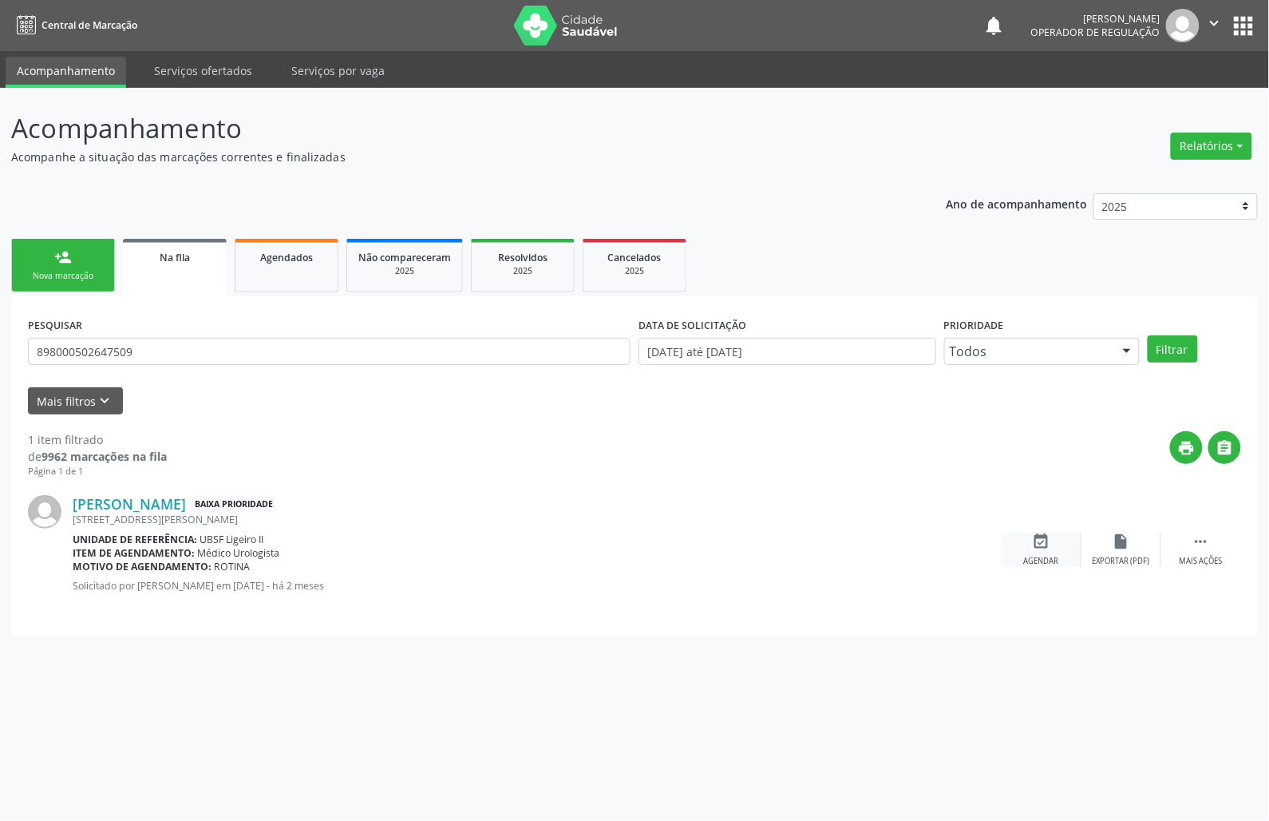
click at [1042, 534] on icon "event_available" at bounding box center [1042, 541] width 18 height 18
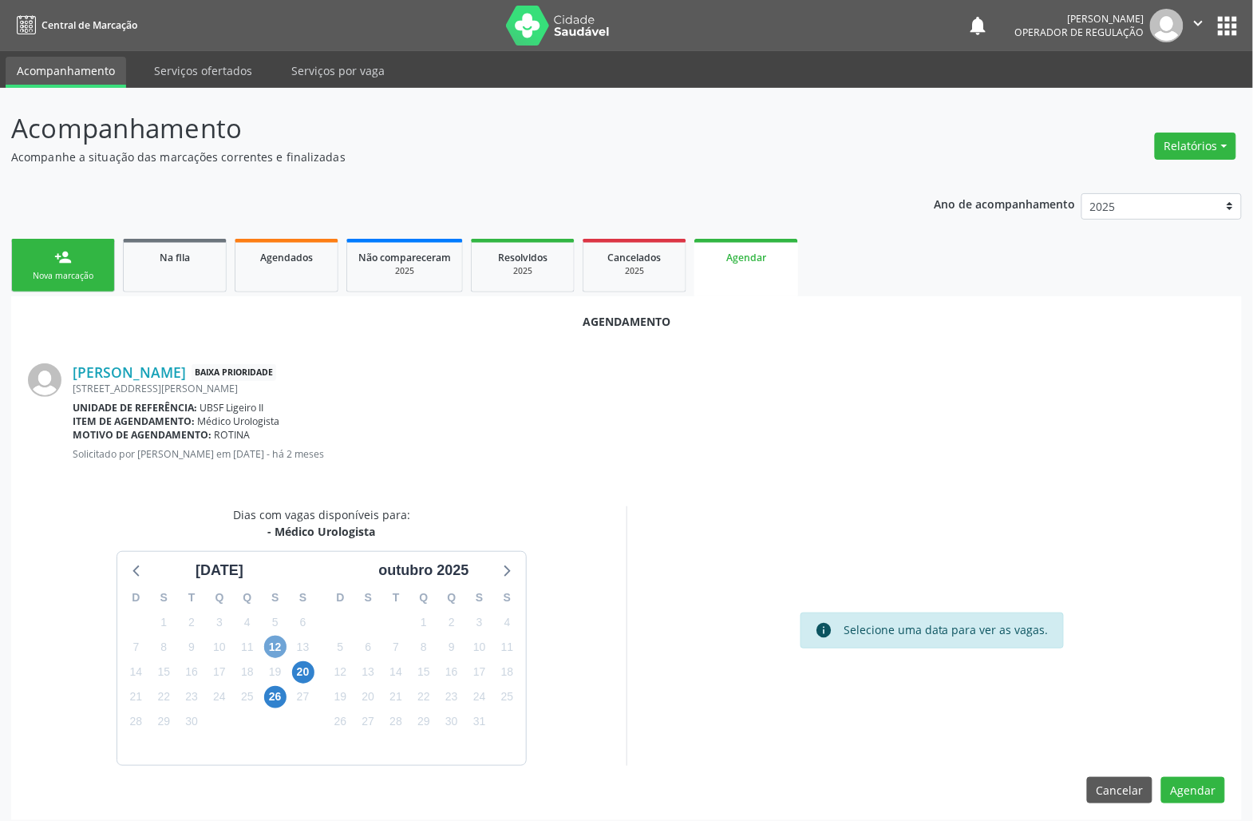
click at [273, 645] on span "12" at bounding box center [275, 646] width 22 height 22
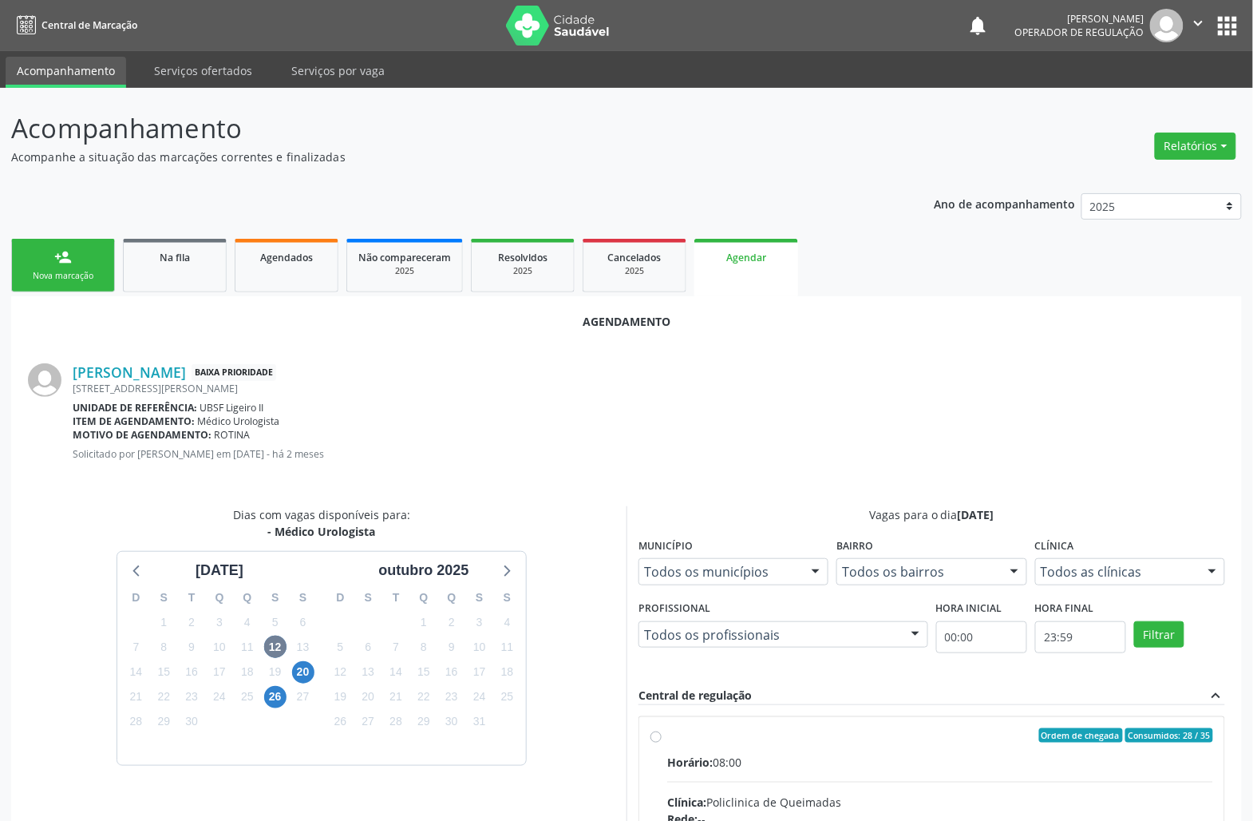
radio input "true"
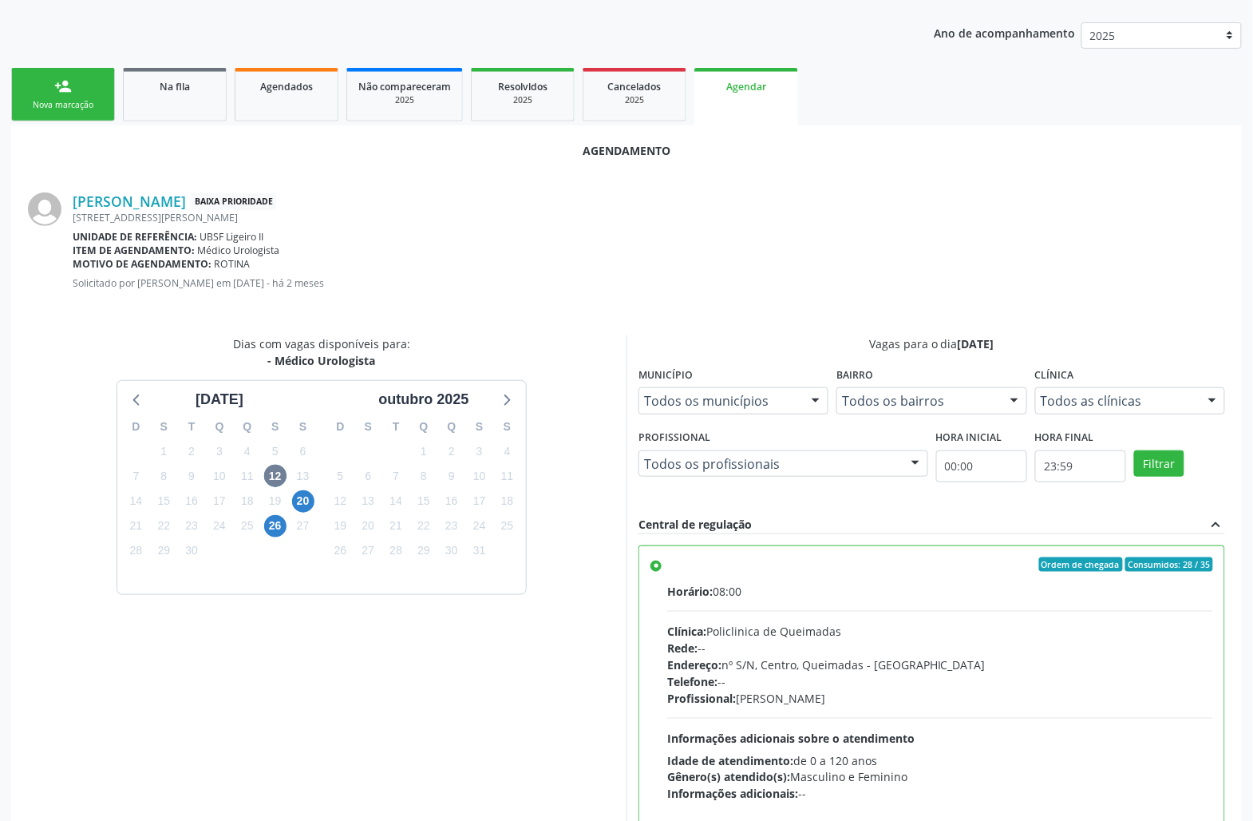
scroll to position [270, 0]
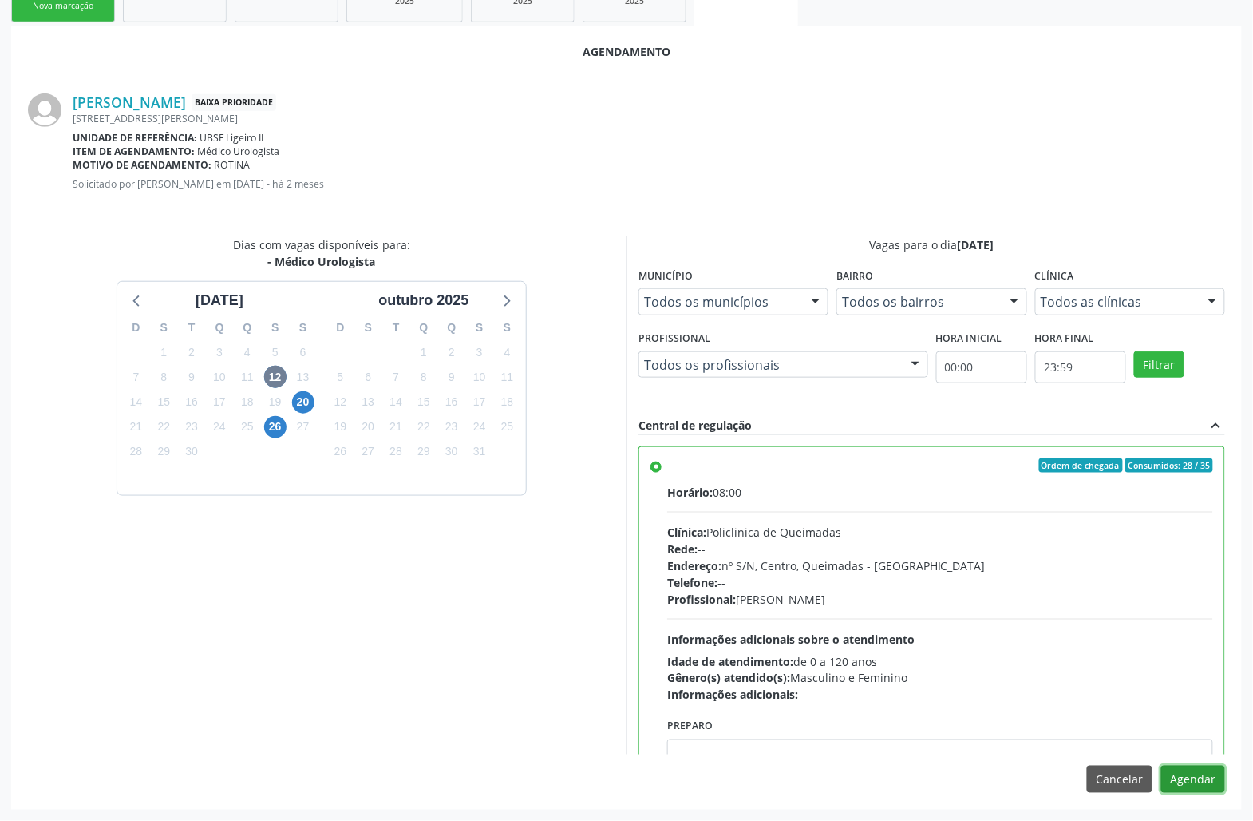
click at [1185, 779] on button "Agendar" at bounding box center [1194, 779] width 64 height 27
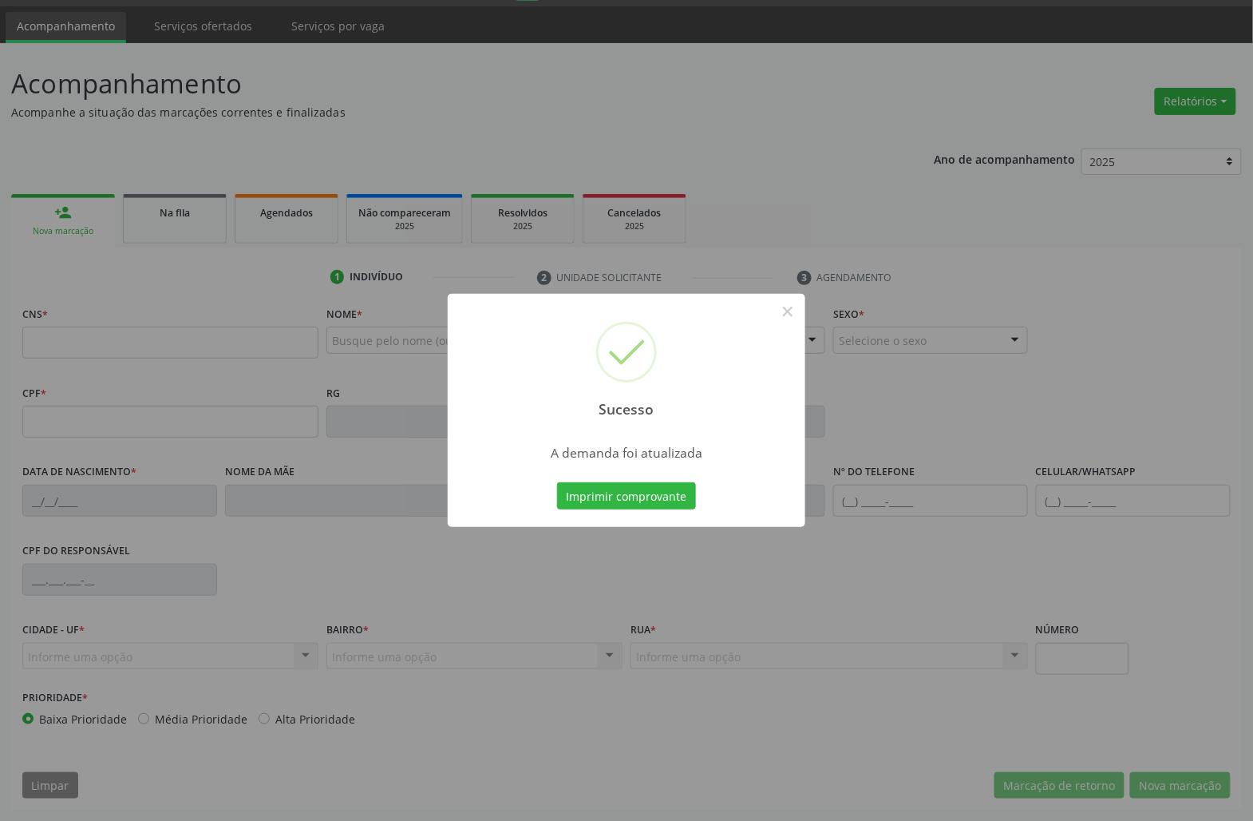
scroll to position [46, 0]
click at [661, 495] on button "Imprimir comprovante" at bounding box center [626, 495] width 139 height 27
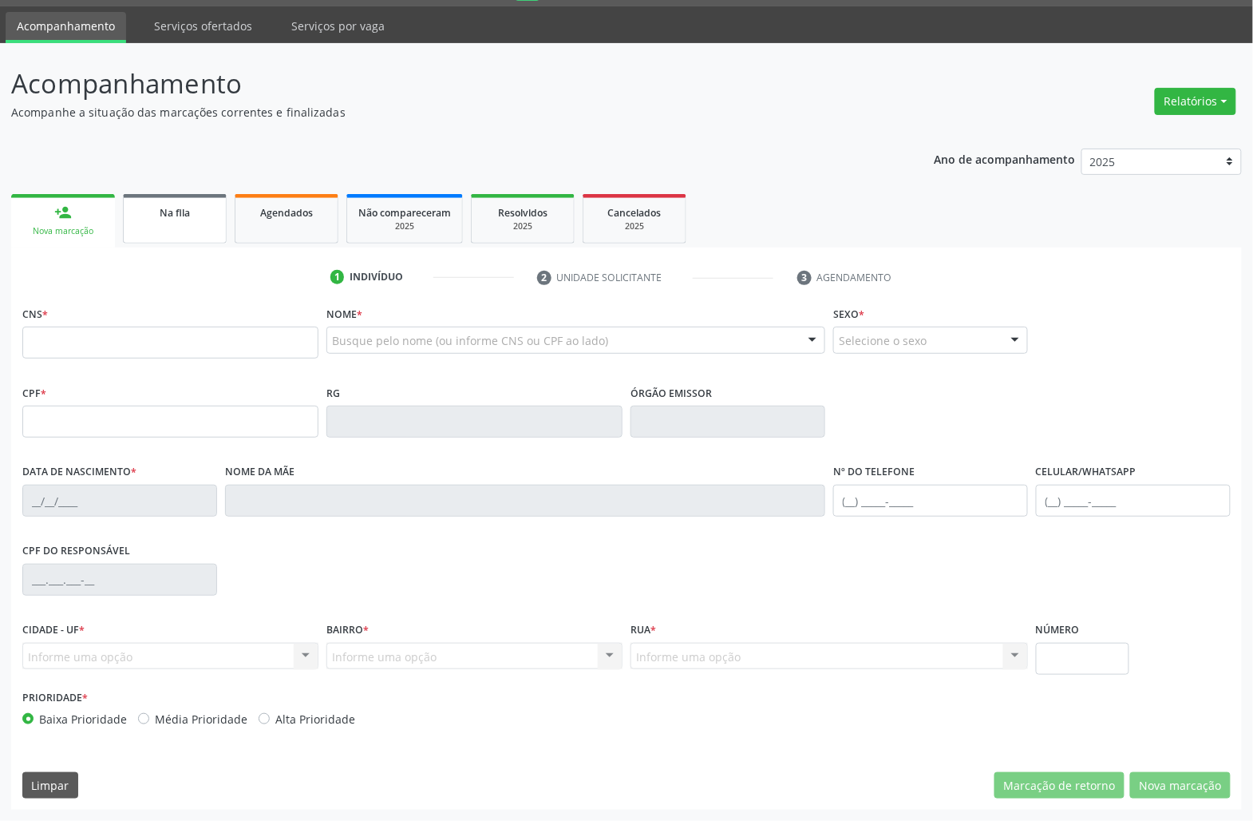
click at [192, 216] on div "Na fila" at bounding box center [175, 212] width 80 height 17
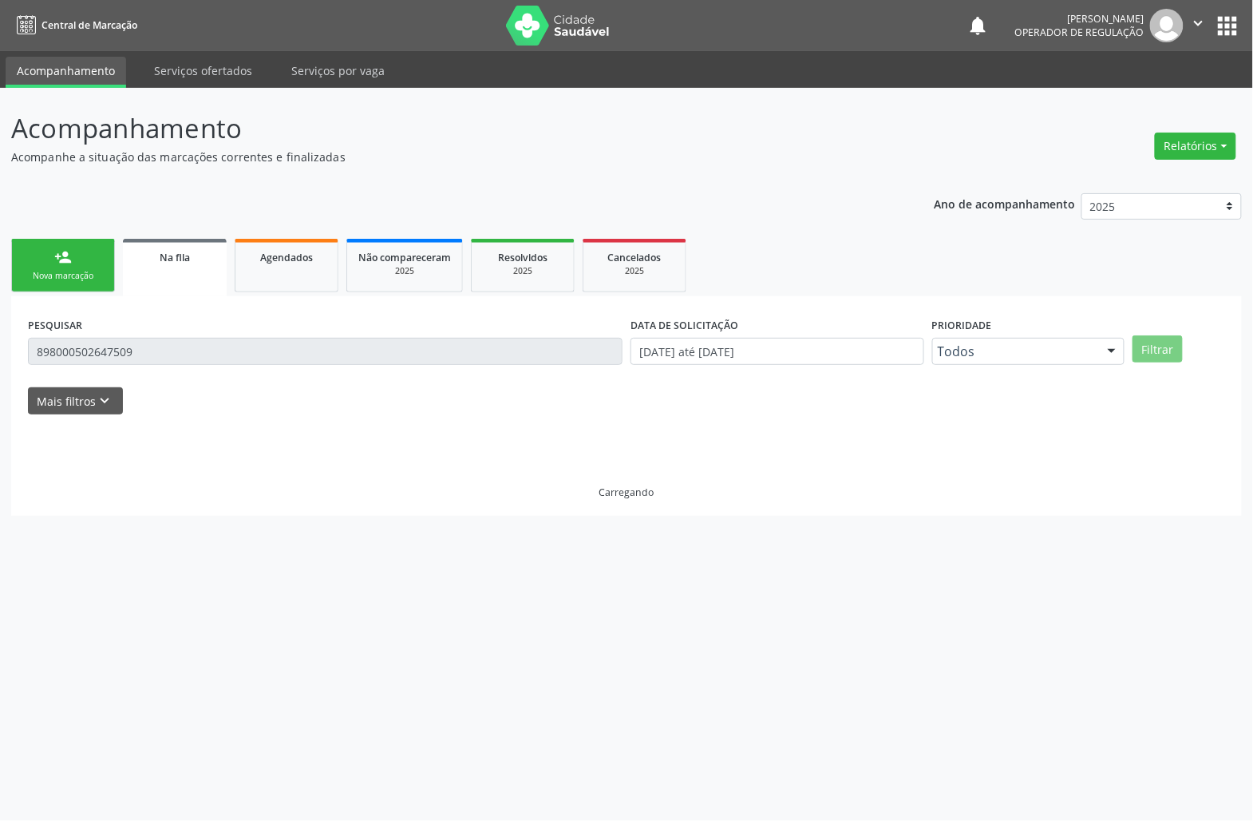
scroll to position [0, 0]
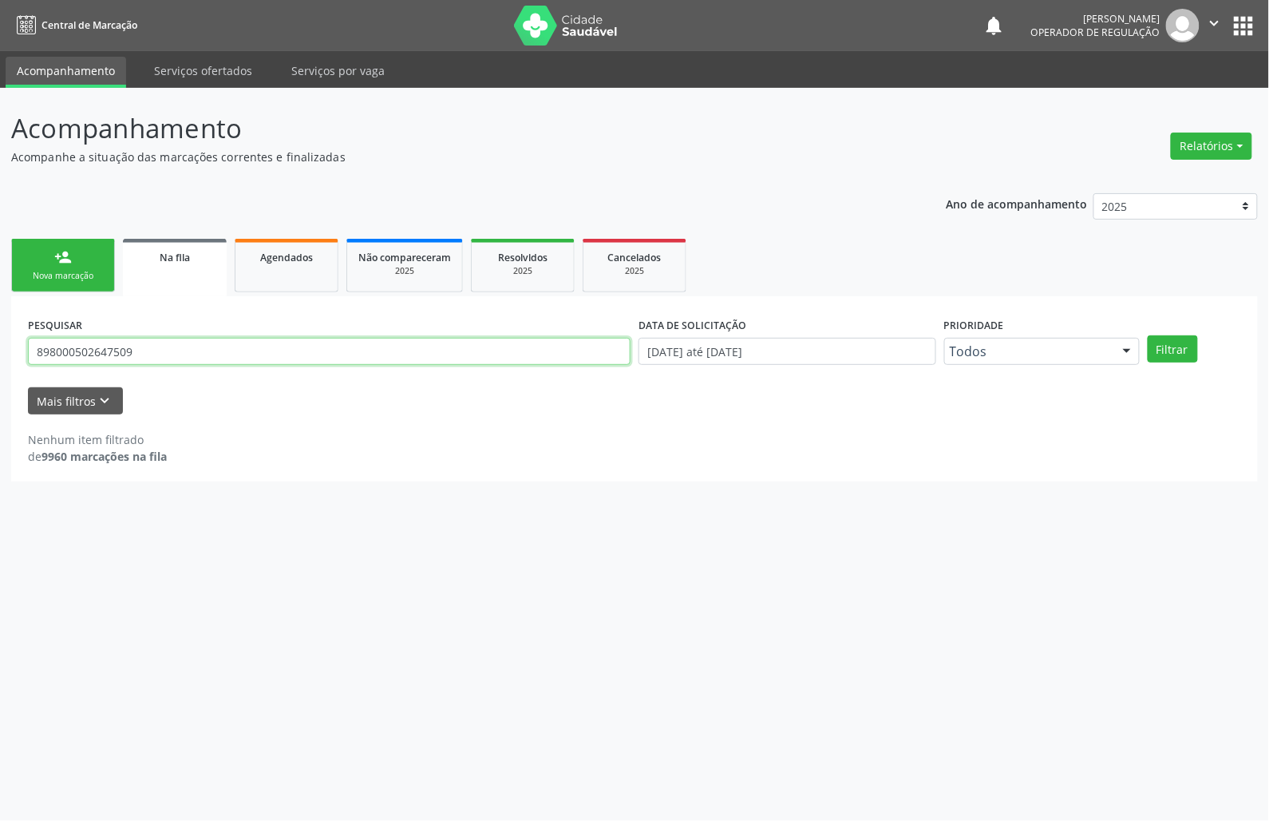
click at [177, 348] on input "898000502647509" at bounding box center [329, 351] width 603 height 27
type input "700903906620596"
click at [1148, 335] on button "Filtrar" at bounding box center [1173, 348] width 50 height 27
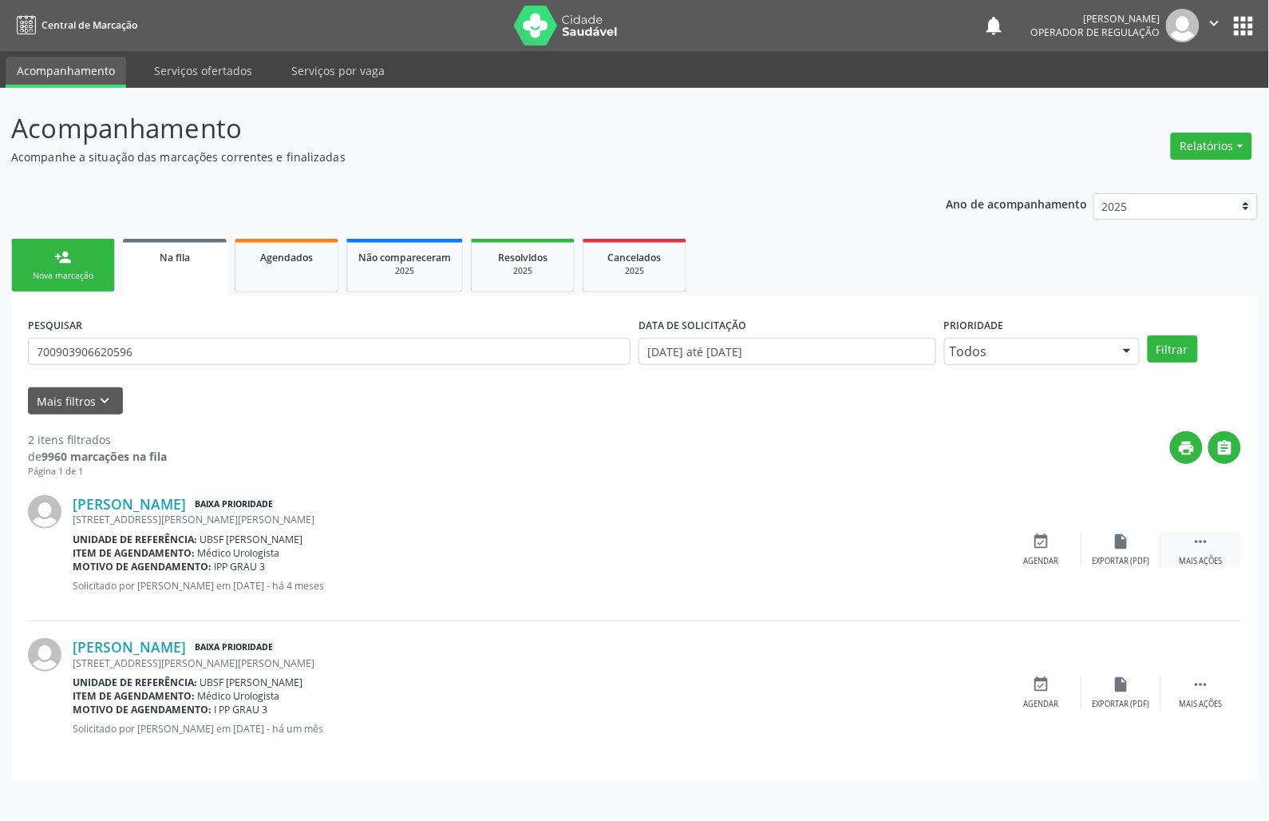
drag, startPoint x: 1202, startPoint y: 538, endPoint x: 1134, endPoint y: 576, distance: 77.5
click at [1202, 540] on icon "" at bounding box center [1202, 541] width 18 height 18
click at [1049, 540] on icon "cancel" at bounding box center [1042, 541] width 18 height 18
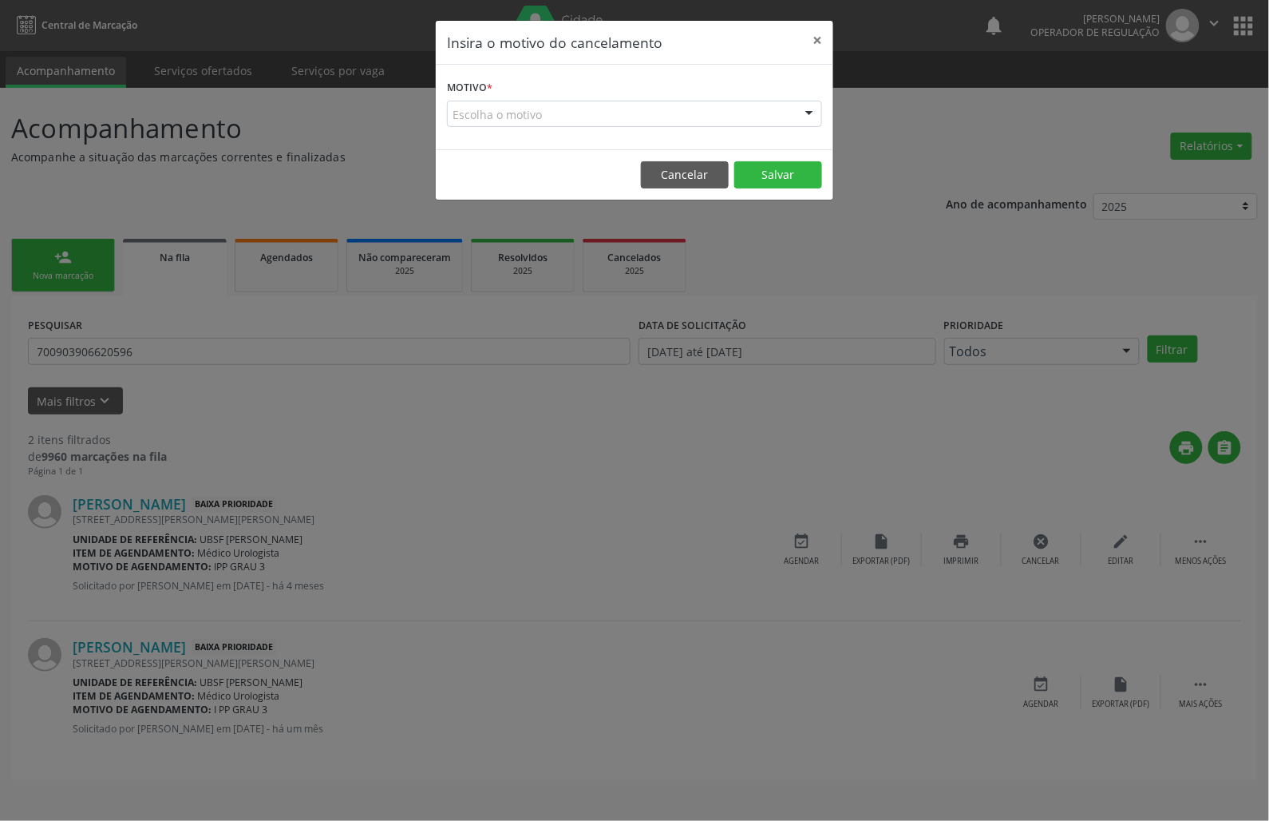
drag, startPoint x: 725, startPoint y: 122, endPoint x: 725, endPoint y: 183, distance: 60.7
click at [725, 128] on div "Escolha o motivo Outro Médico - Participação em eventos (ex: congresso) Médico …" at bounding box center [634, 114] width 375 height 27
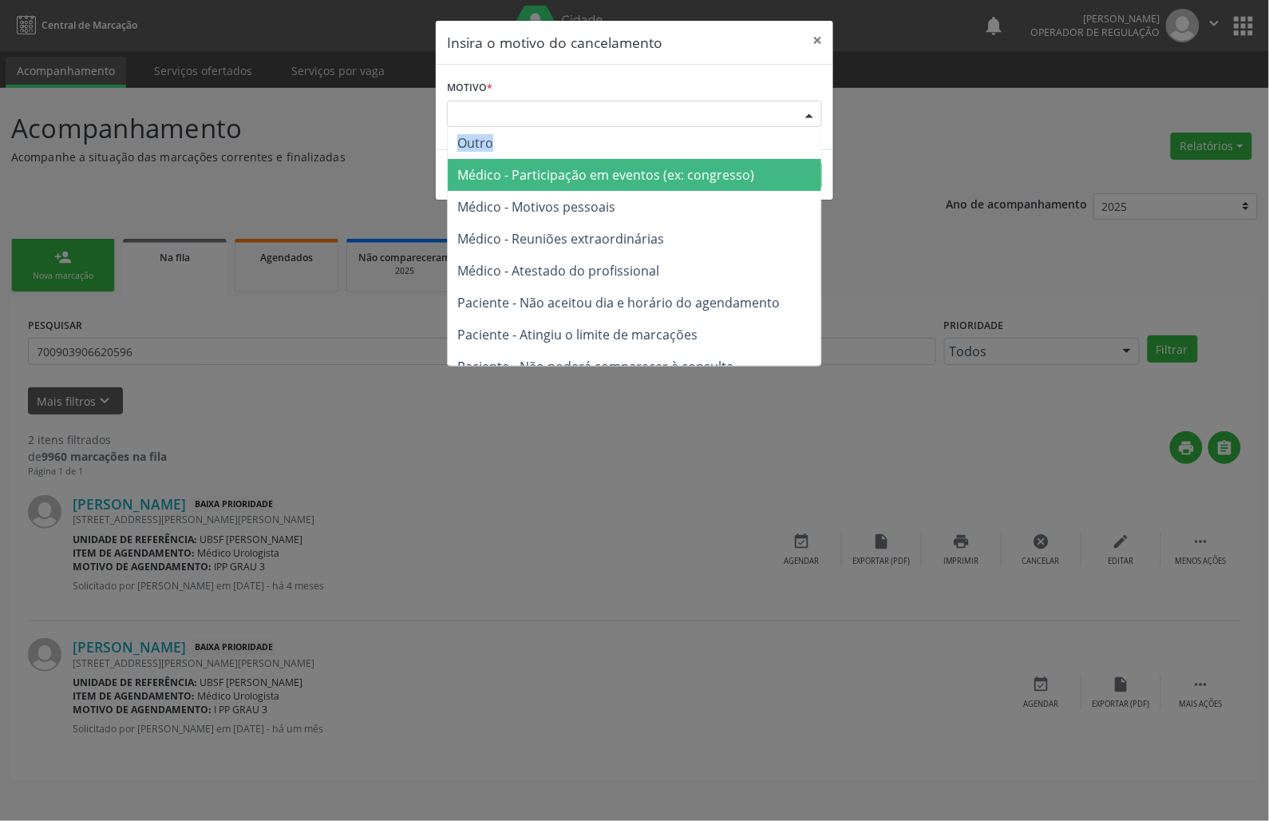
click at [725, 186] on span "Médico - Participação em eventos (ex: congresso)" at bounding box center [635, 175] width 374 height 32
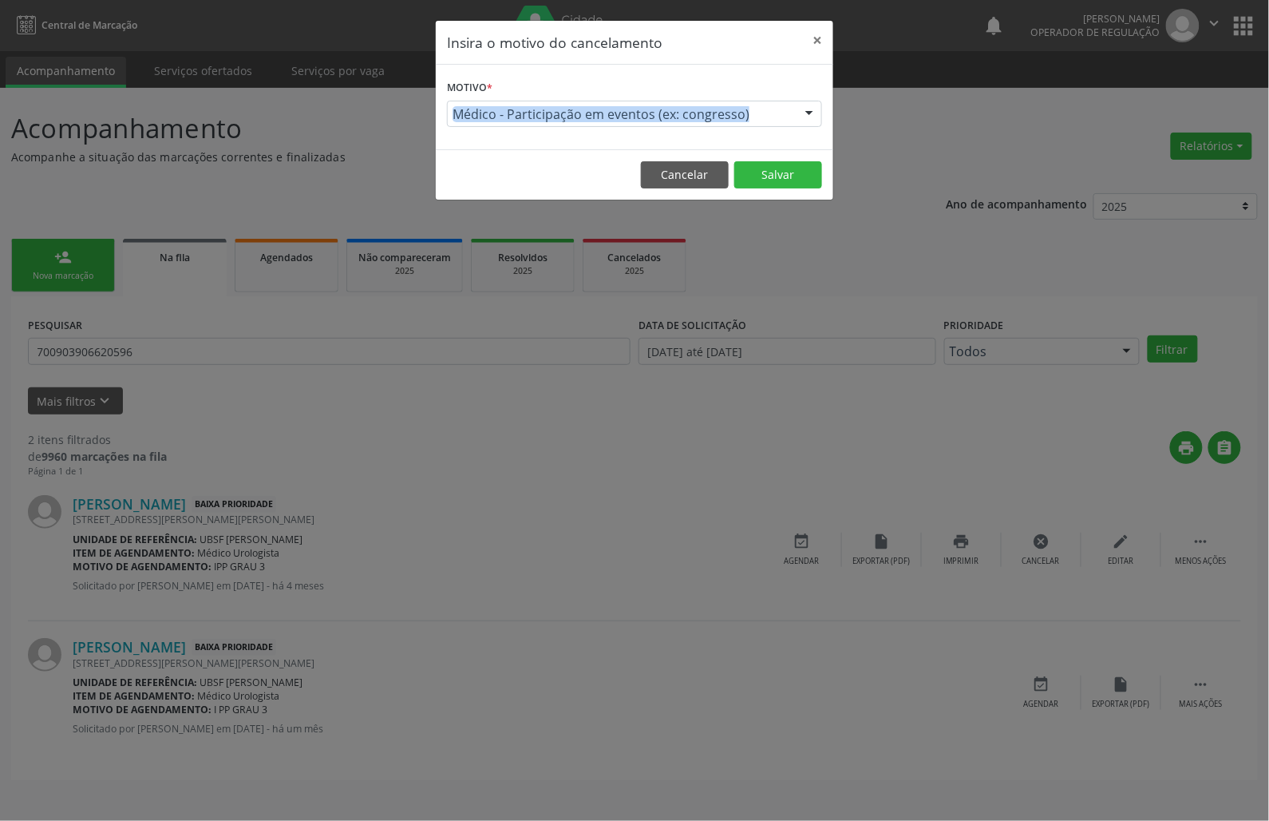
click at [732, 128] on div "Médico - Participação em eventos (ex: congresso) Outro Médico - Participação em…" at bounding box center [634, 114] width 375 height 27
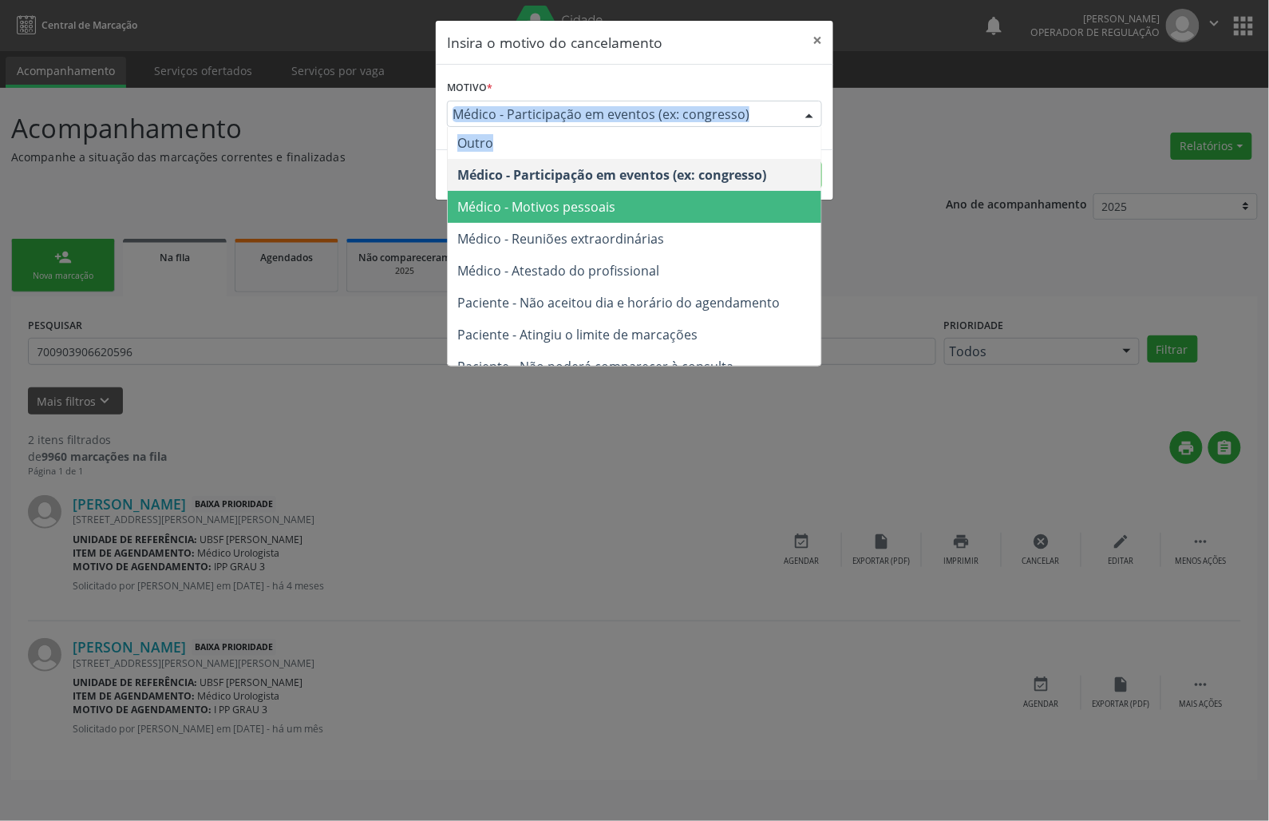
drag, startPoint x: 722, startPoint y: 208, endPoint x: 731, endPoint y: 193, distance: 16.8
click at [722, 208] on span "Médico - Motivos pessoais" at bounding box center [635, 207] width 374 height 32
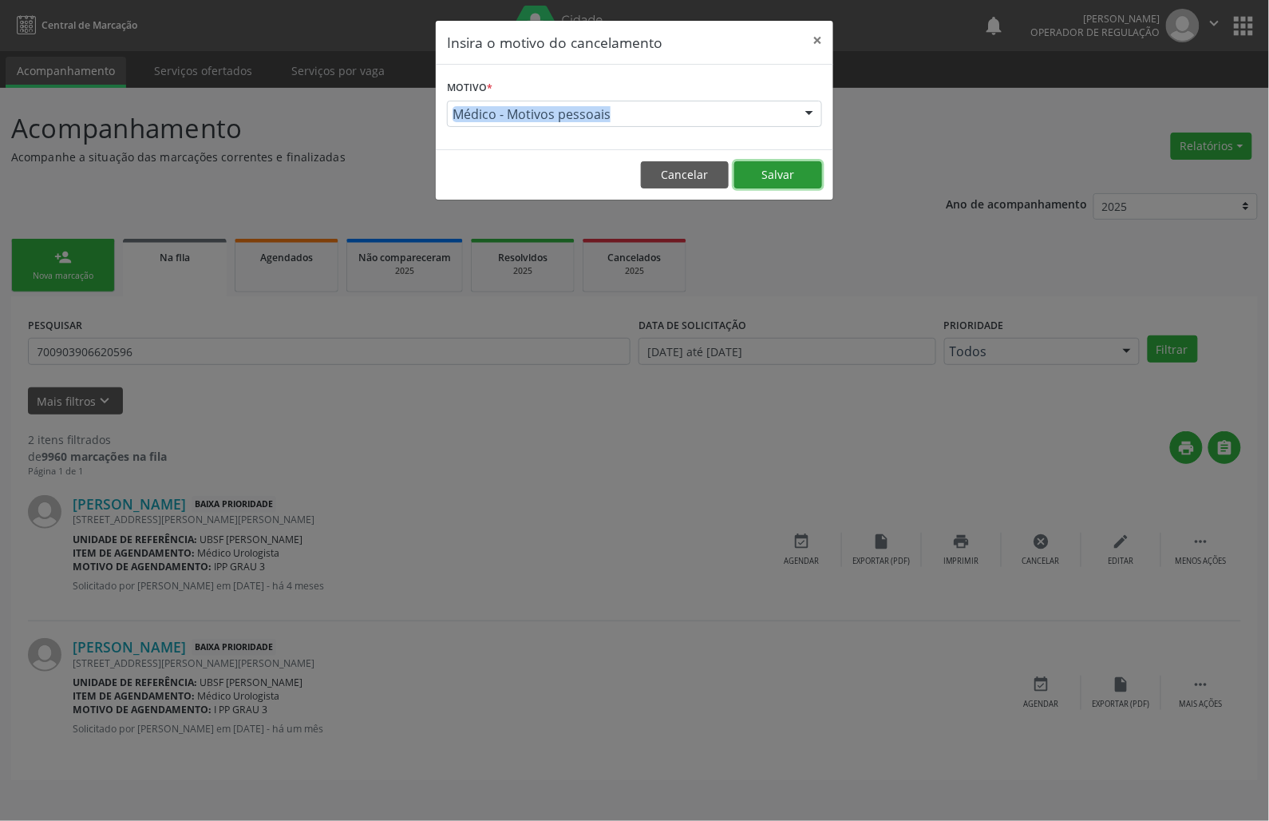
click at [781, 185] on button "Salvar" at bounding box center [778, 174] width 88 height 27
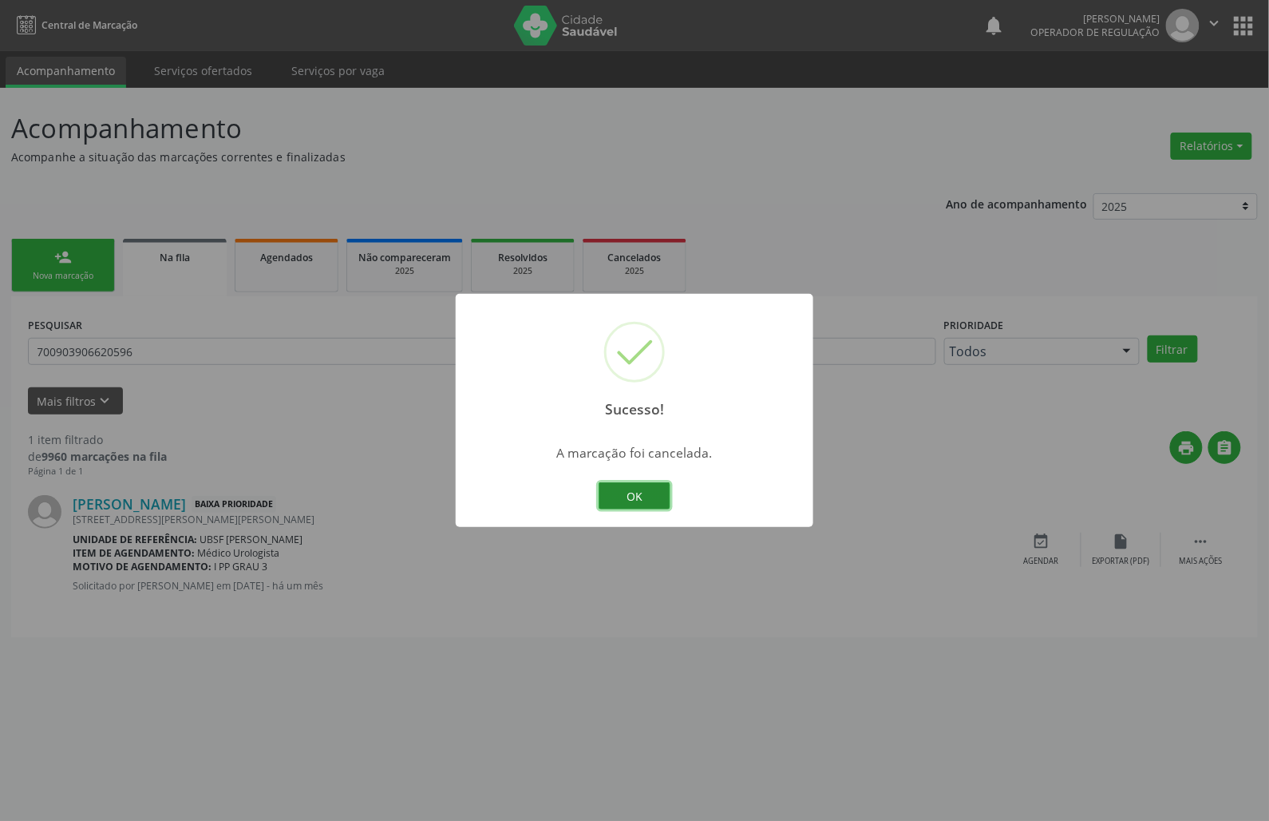
click at [637, 493] on button "OK" at bounding box center [635, 495] width 72 height 27
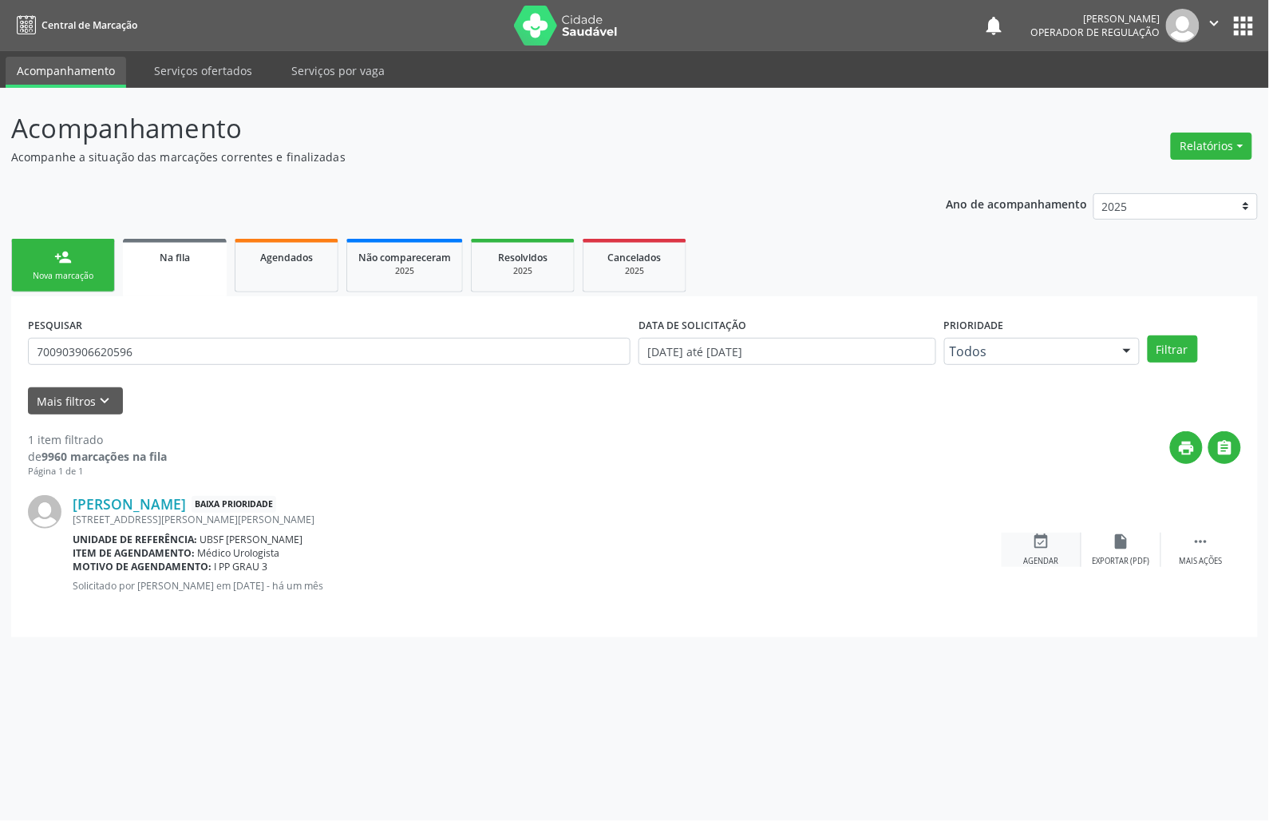
click at [1060, 548] on div "event_available Agendar" at bounding box center [1042, 549] width 80 height 34
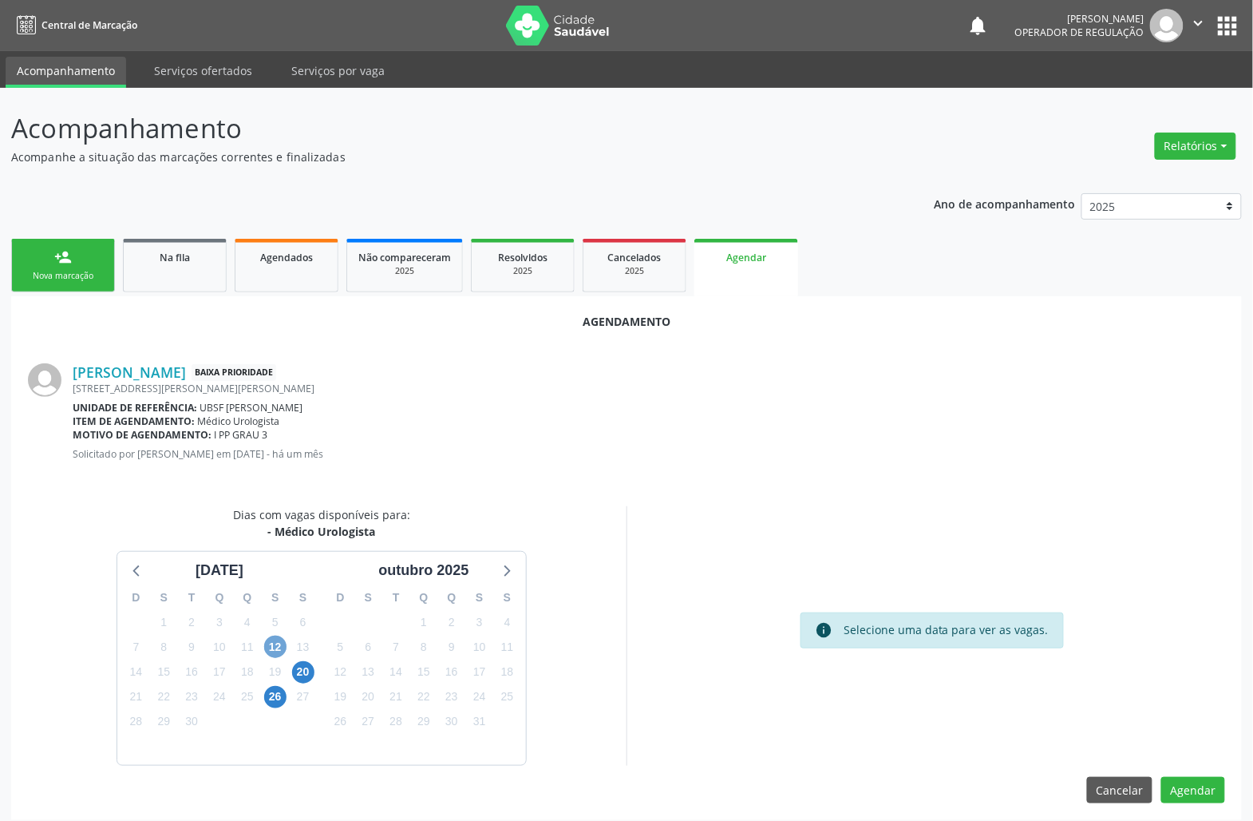
click at [278, 640] on span "12" at bounding box center [275, 646] width 22 height 22
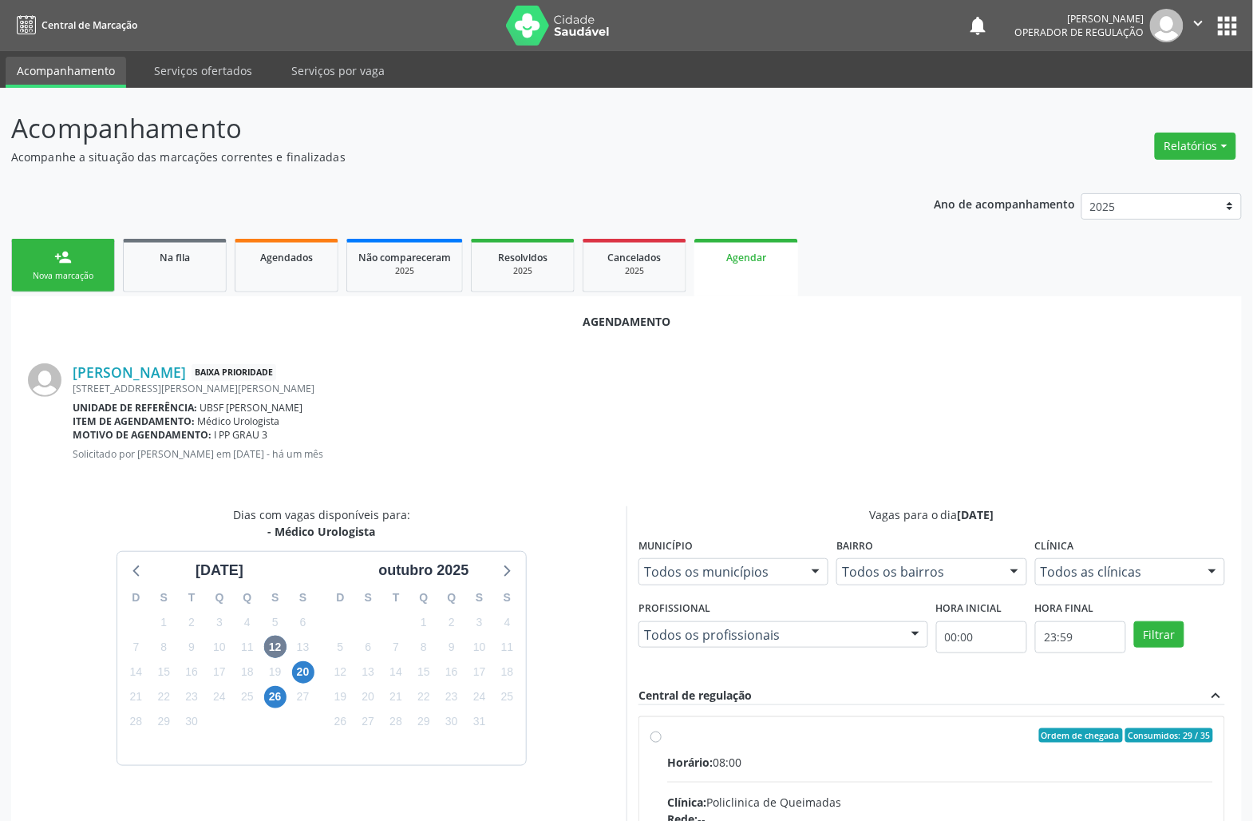
click at [924, 734] on div "Ordem de chegada Consumidos: 29 / 35" at bounding box center [940, 735] width 546 height 14
click at [662, 734] on input "Ordem de chegada Consumidos: 29 / 35 Horário: 08:00 Clínica: Policlinica de Que…" at bounding box center [656, 735] width 11 height 14
radio input "true"
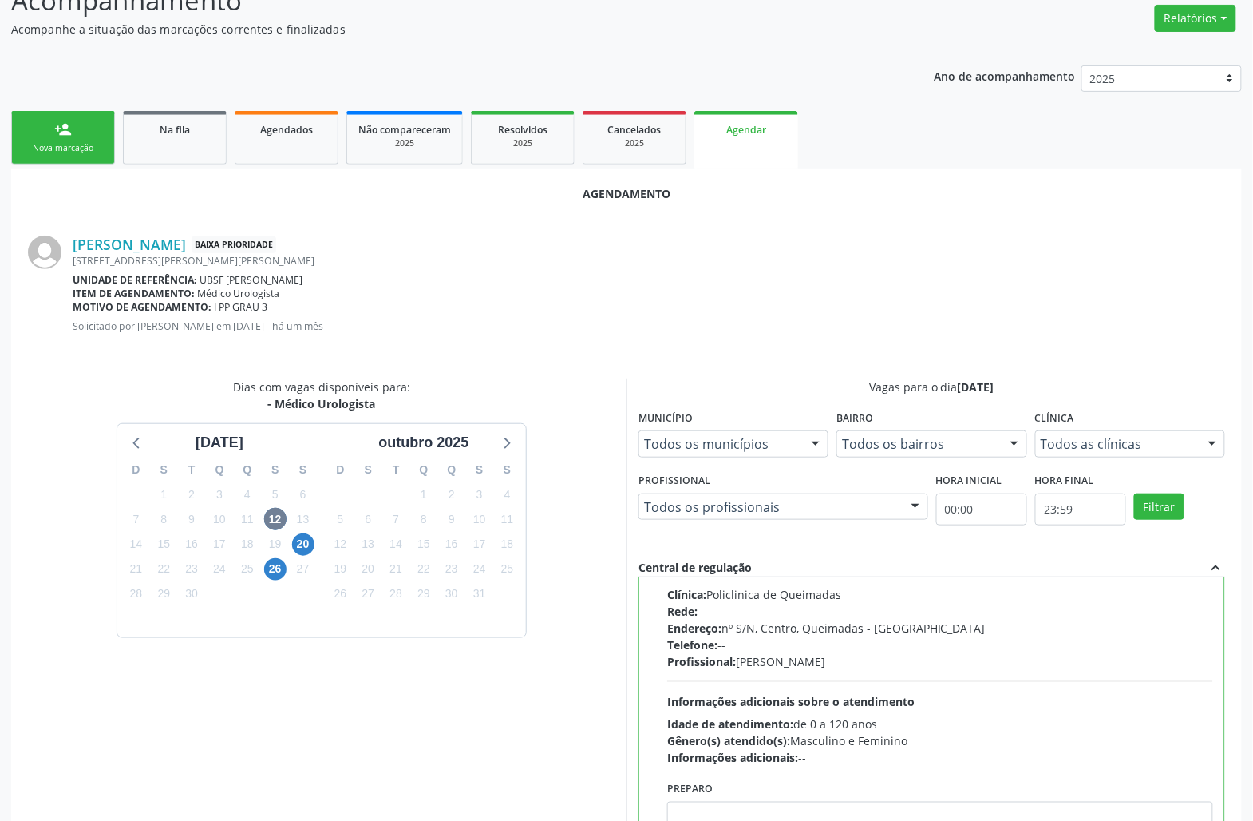
scroll to position [270, 0]
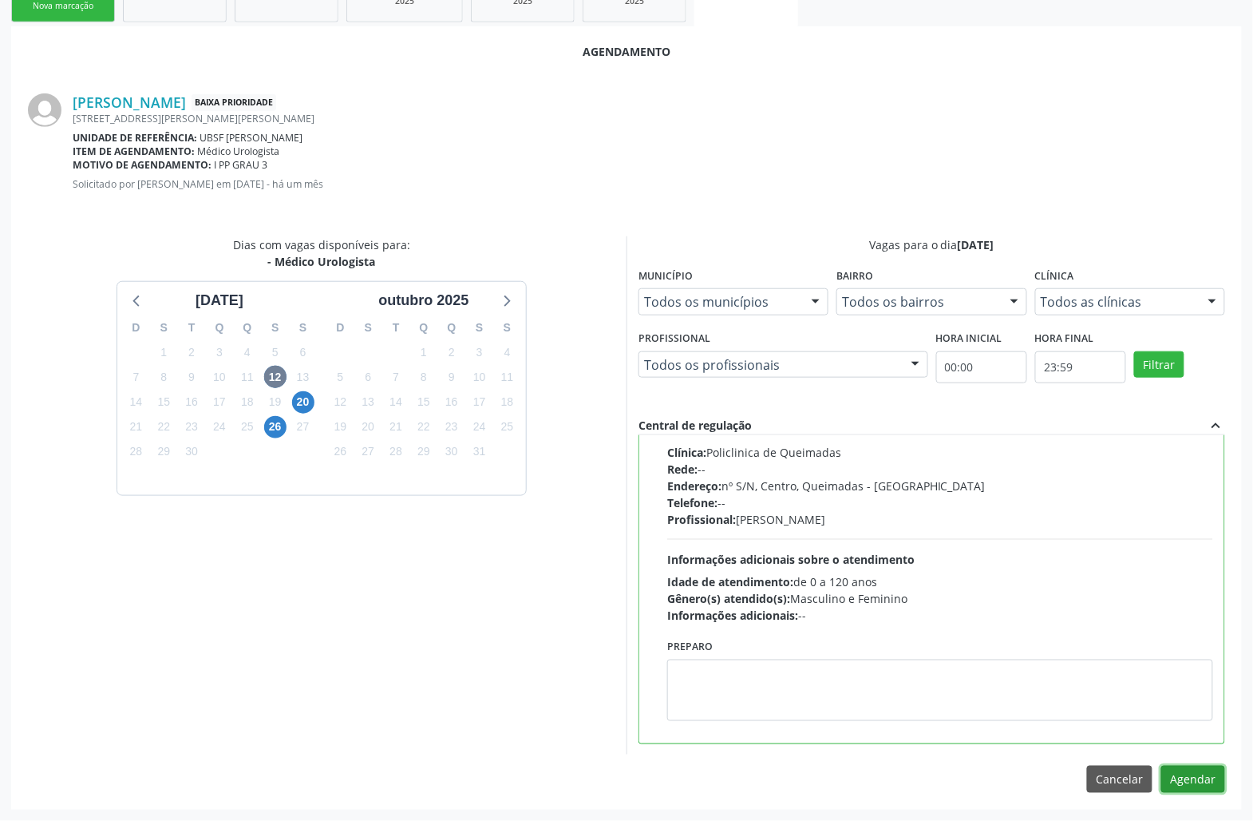
click at [1199, 779] on button "Agendar" at bounding box center [1194, 779] width 64 height 27
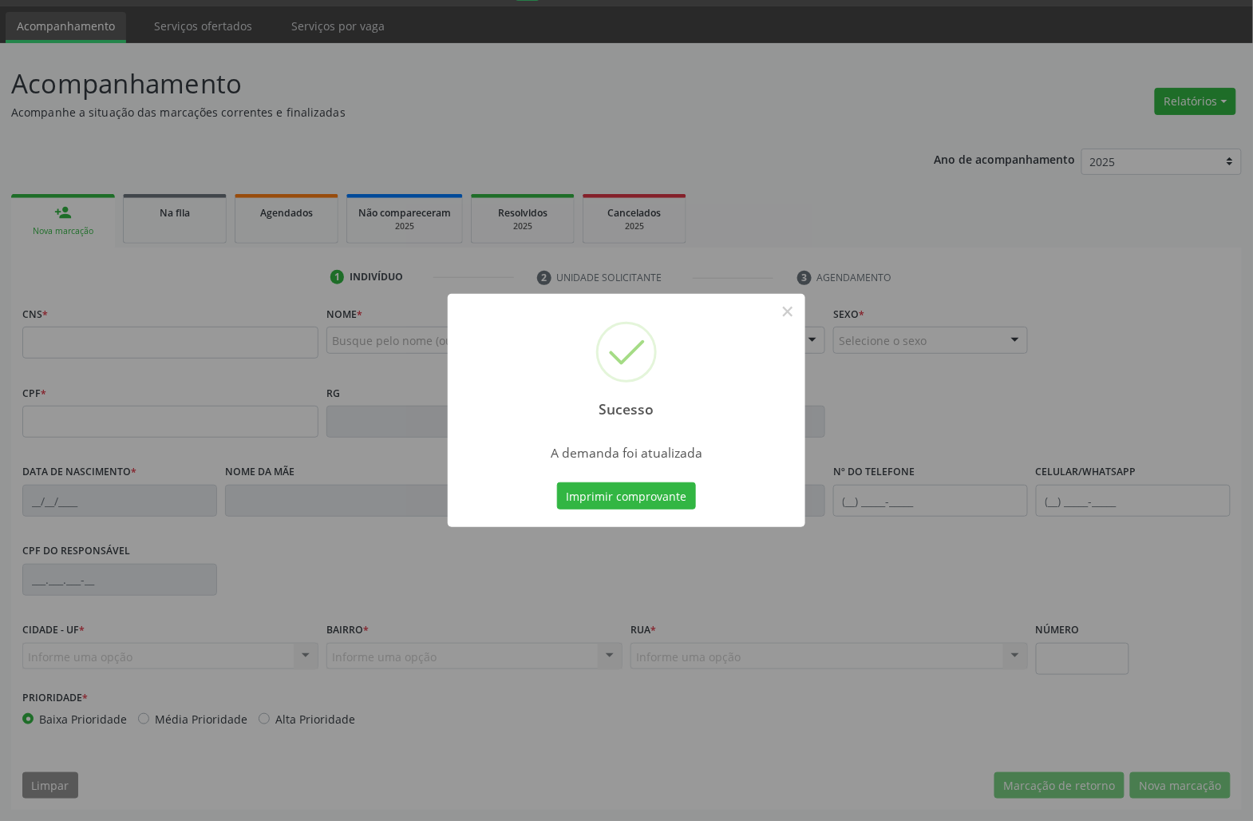
scroll to position [46, 0]
click at [661, 500] on button "Imprimir comprovante" at bounding box center [626, 495] width 139 height 27
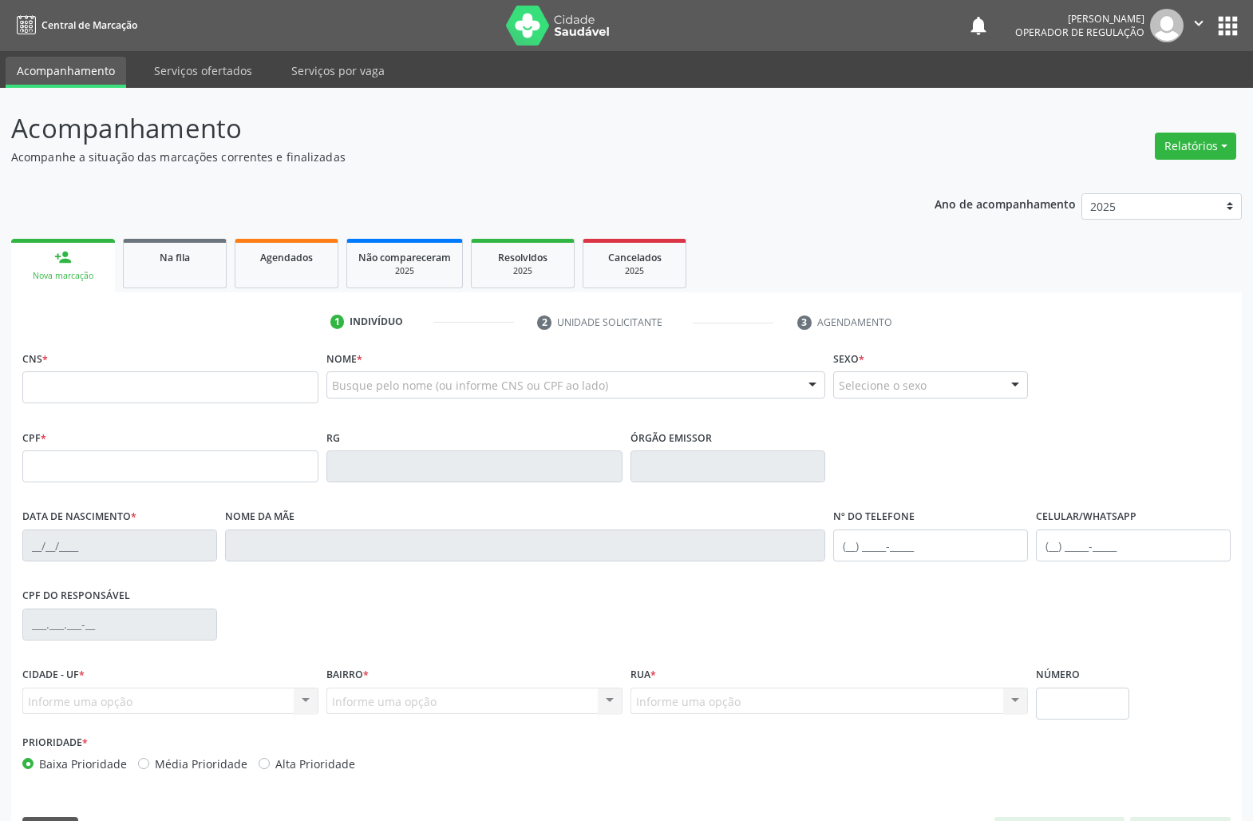
scroll to position [46, 0]
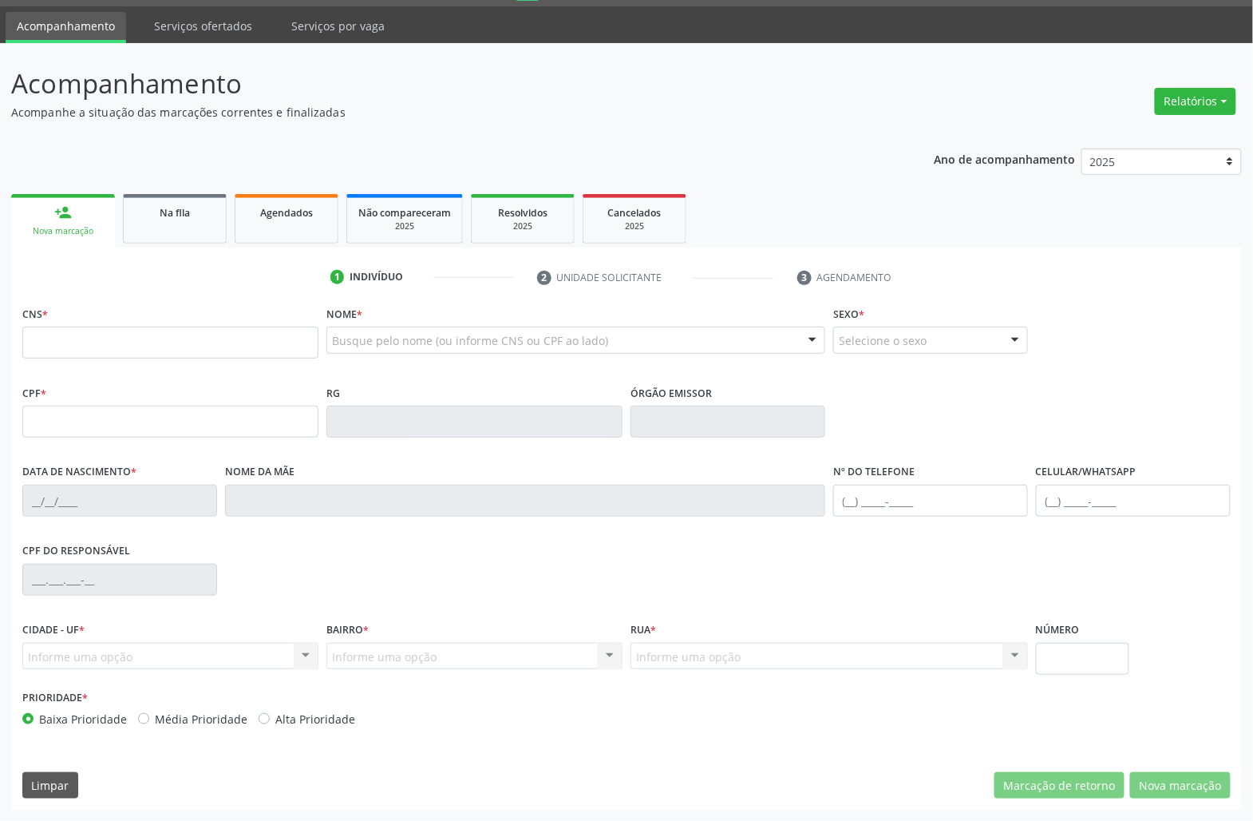
drag, startPoint x: 166, startPoint y: 256, endPoint x: 173, endPoint y: 230, distance: 27.3
click at [166, 254] on div "1 Indivíduo 2 Unidade solicitante 3 Agendamento CNS * Nome * Busque pelo nome (…" at bounding box center [626, 528] width 1231 height 562
click at [173, 230] on link "Na fila" at bounding box center [175, 218] width 104 height 49
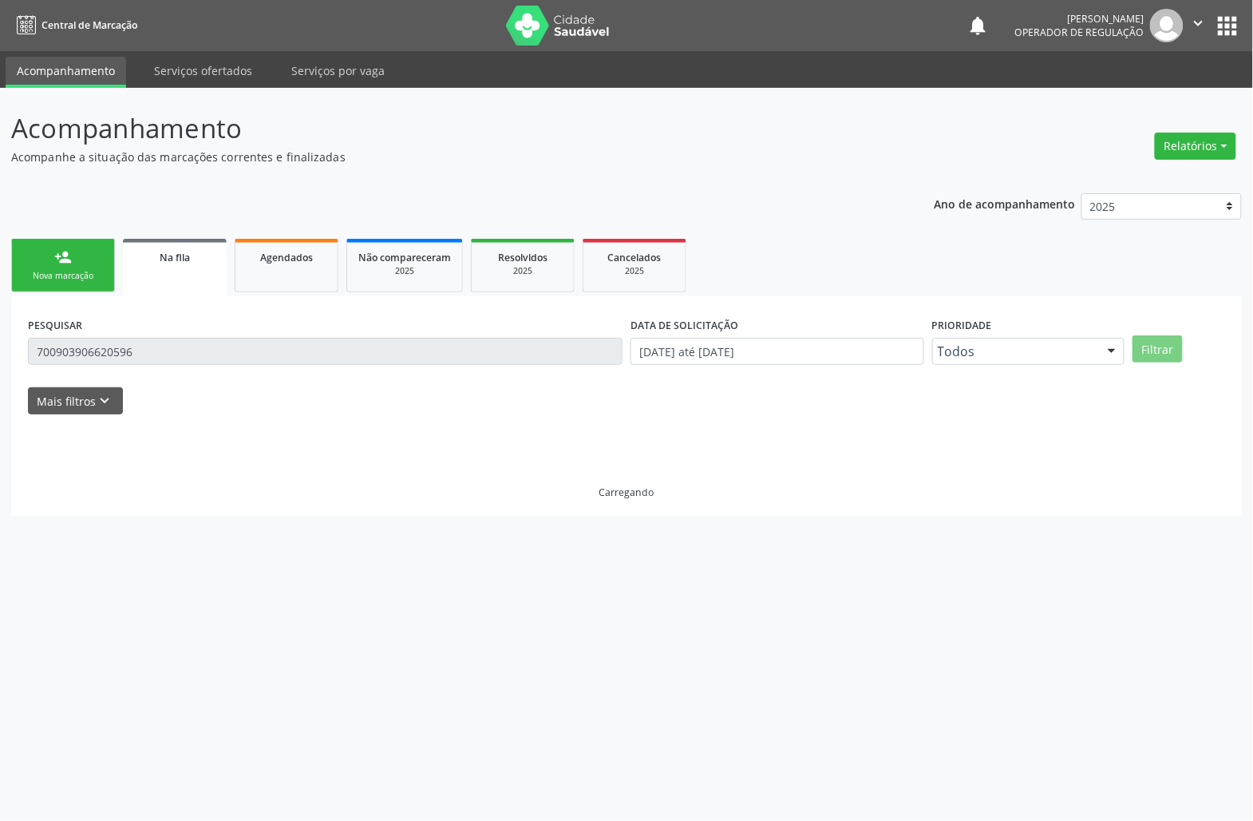
scroll to position [0, 0]
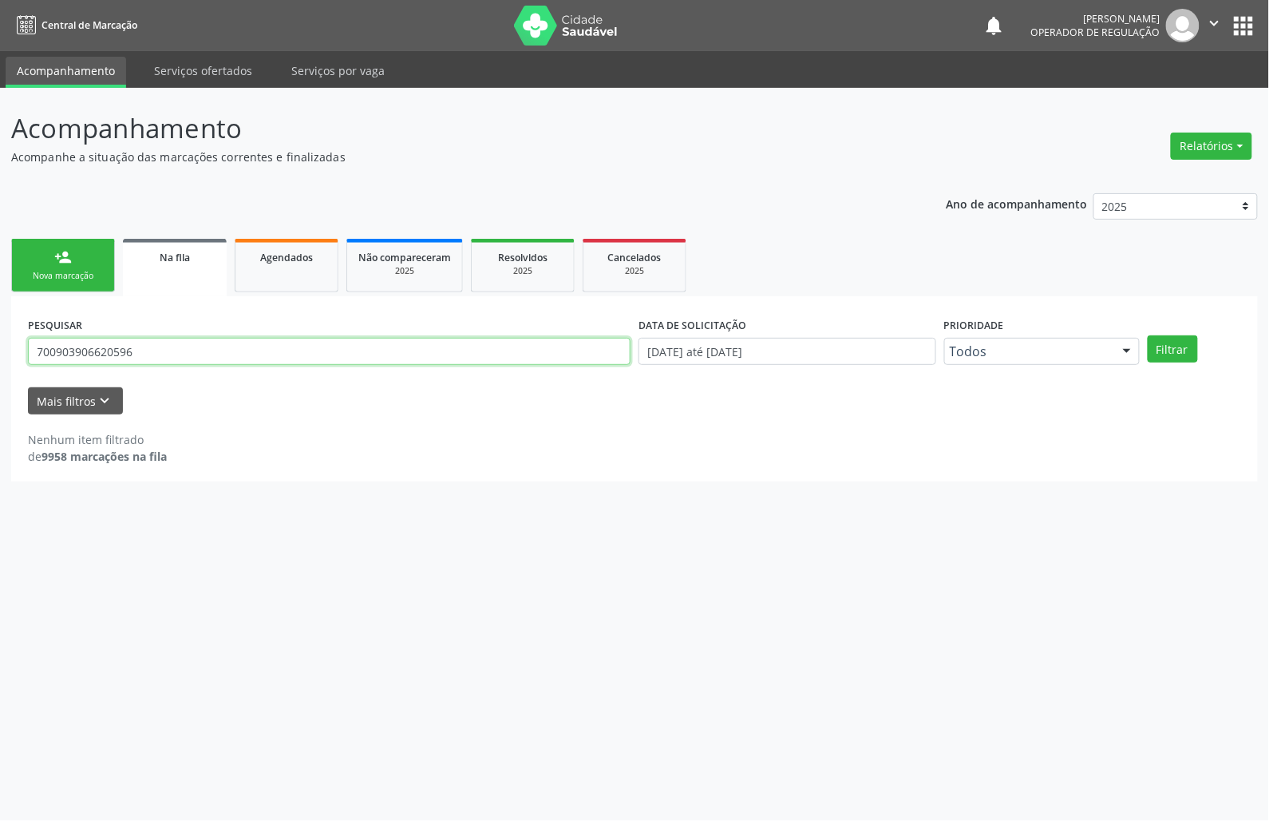
click at [136, 346] on input "700903906620596" at bounding box center [329, 351] width 603 height 27
type input "700800444046280"
click at [1148, 335] on button "Filtrar" at bounding box center [1173, 348] width 50 height 27
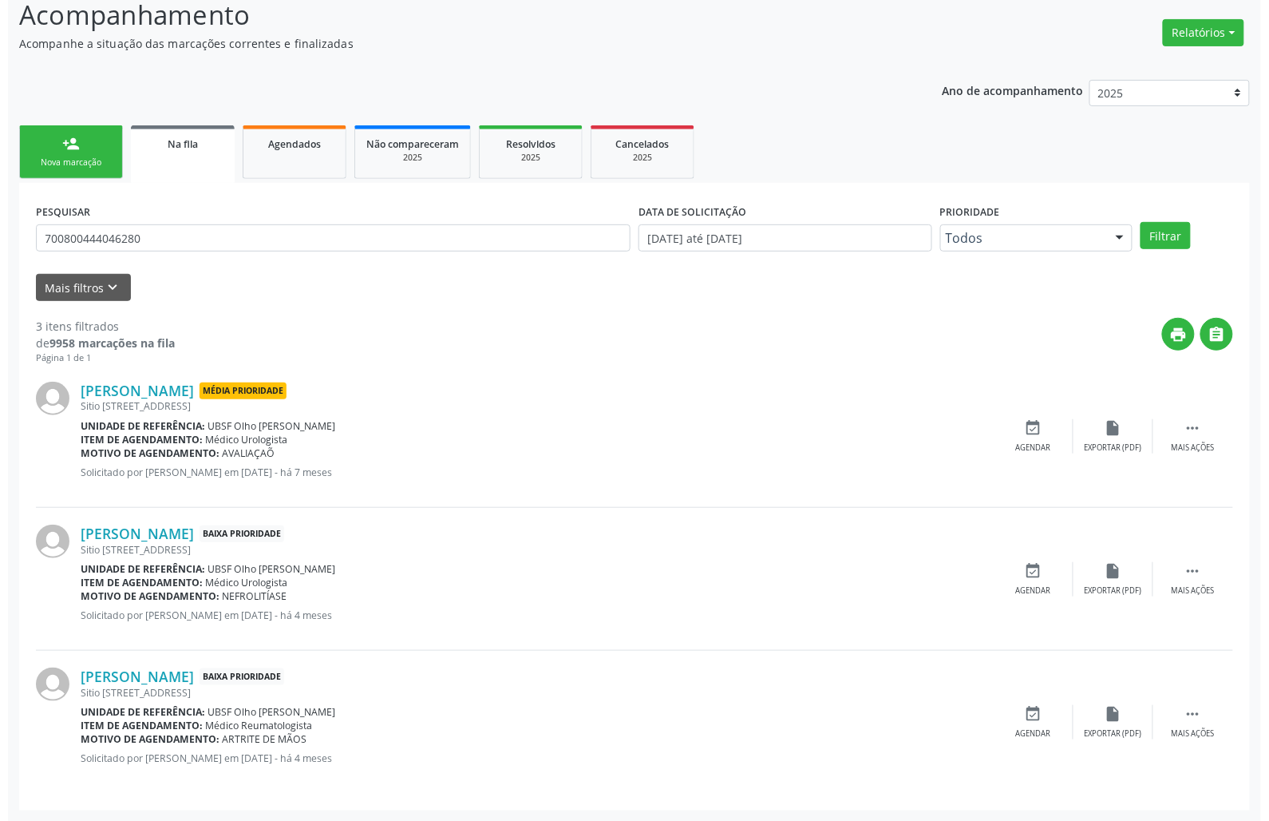
scroll to position [115, 0]
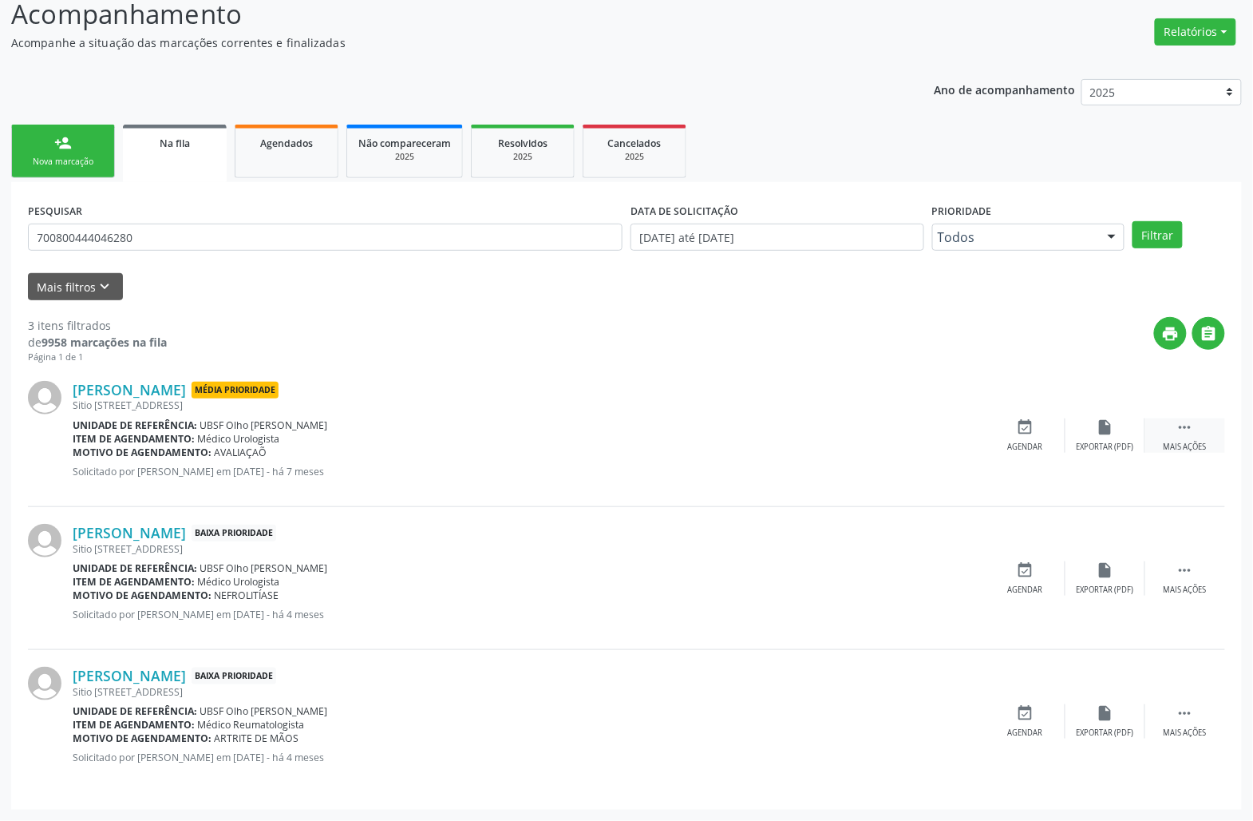
click at [1195, 445] on div "Mais ações" at bounding box center [1185, 446] width 43 height 11
click at [1020, 435] on div "cancel Cancelar" at bounding box center [1026, 435] width 80 height 34
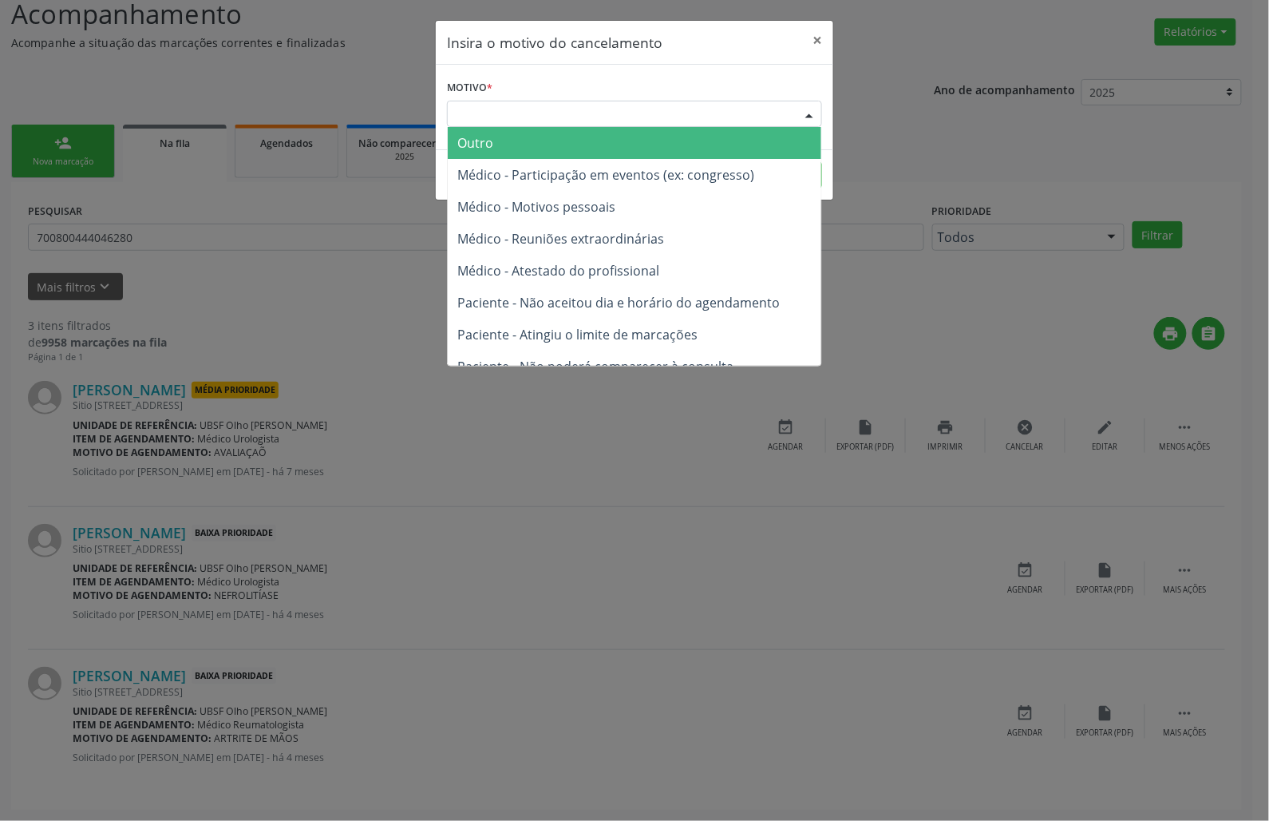
drag, startPoint x: 758, startPoint y: 102, endPoint x: 735, endPoint y: 167, distance: 68.7
click at [758, 103] on div "Escolha o motivo" at bounding box center [634, 114] width 375 height 27
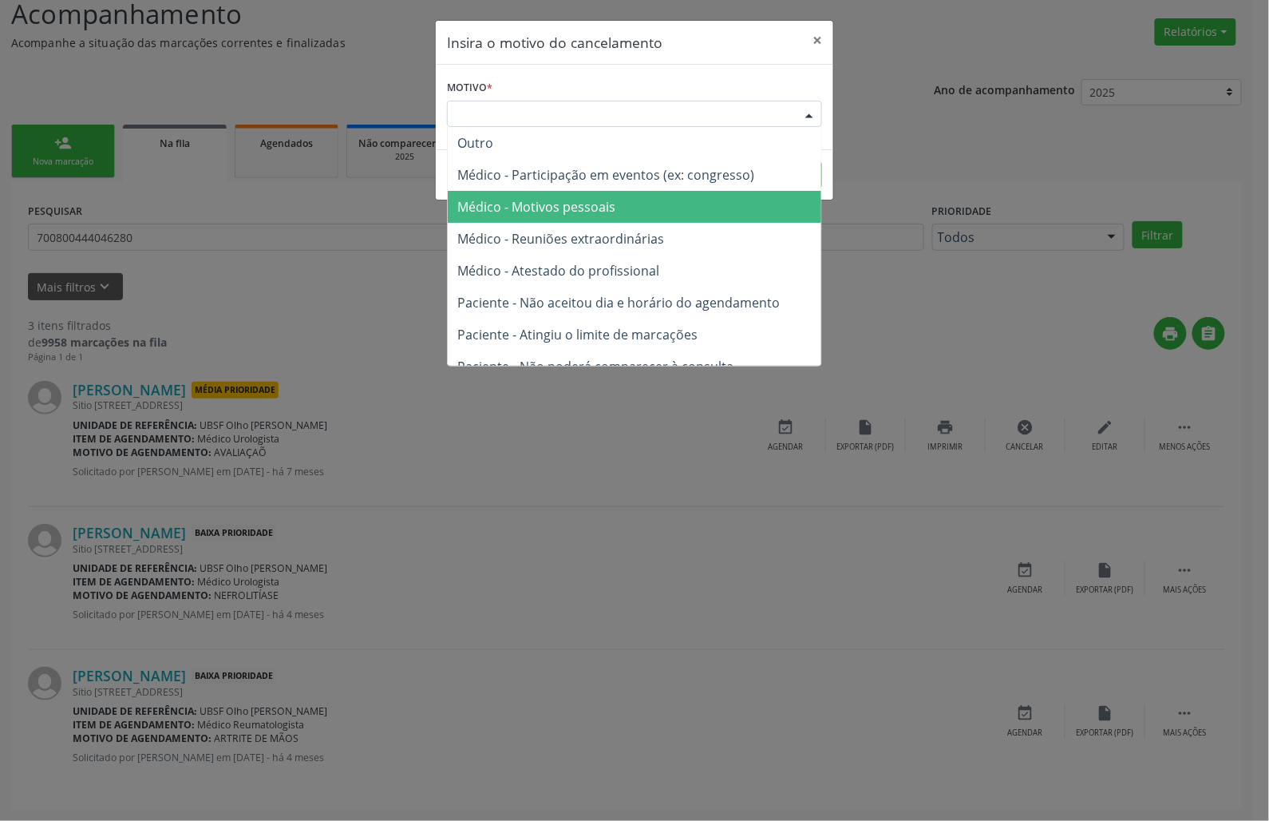
click at [714, 214] on span "Médico - Motivos pessoais" at bounding box center [635, 207] width 374 height 32
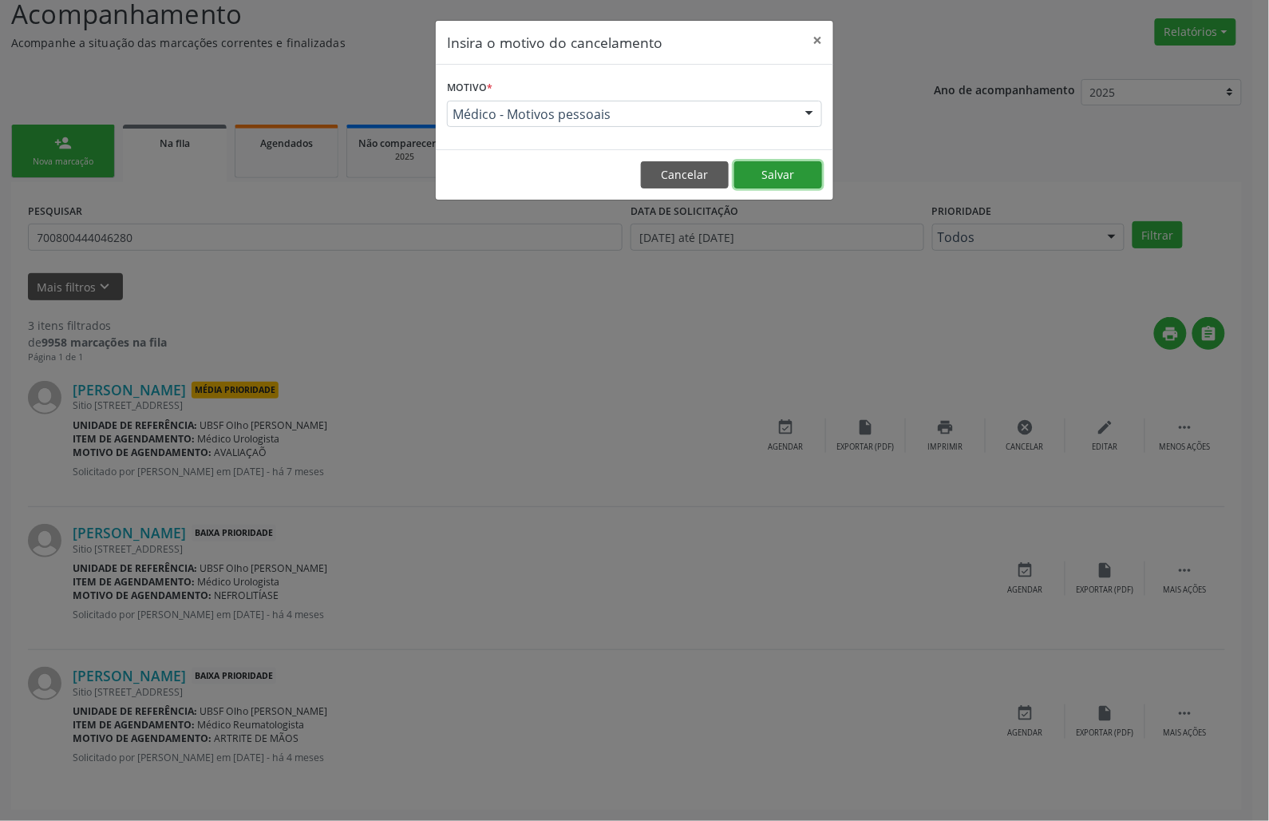
click at [786, 176] on button "Salvar" at bounding box center [778, 174] width 88 height 27
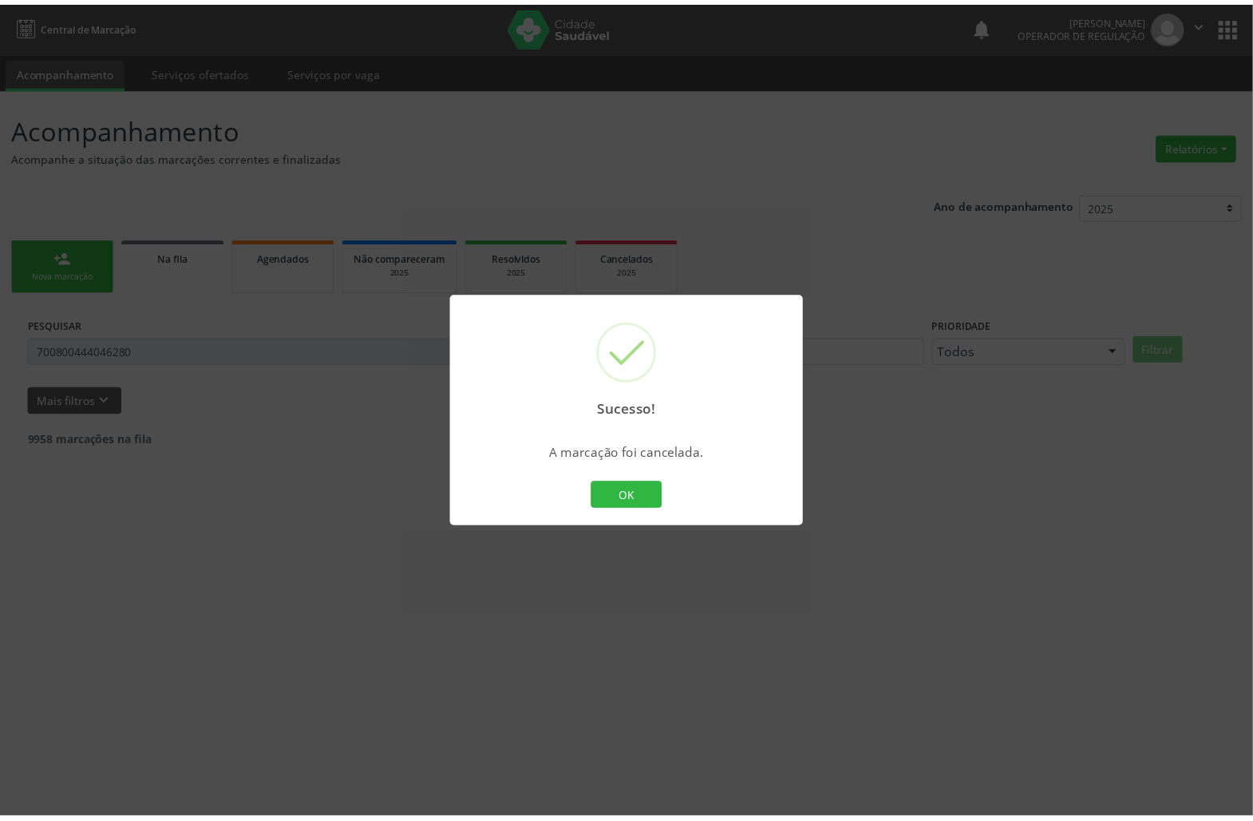
scroll to position [0, 0]
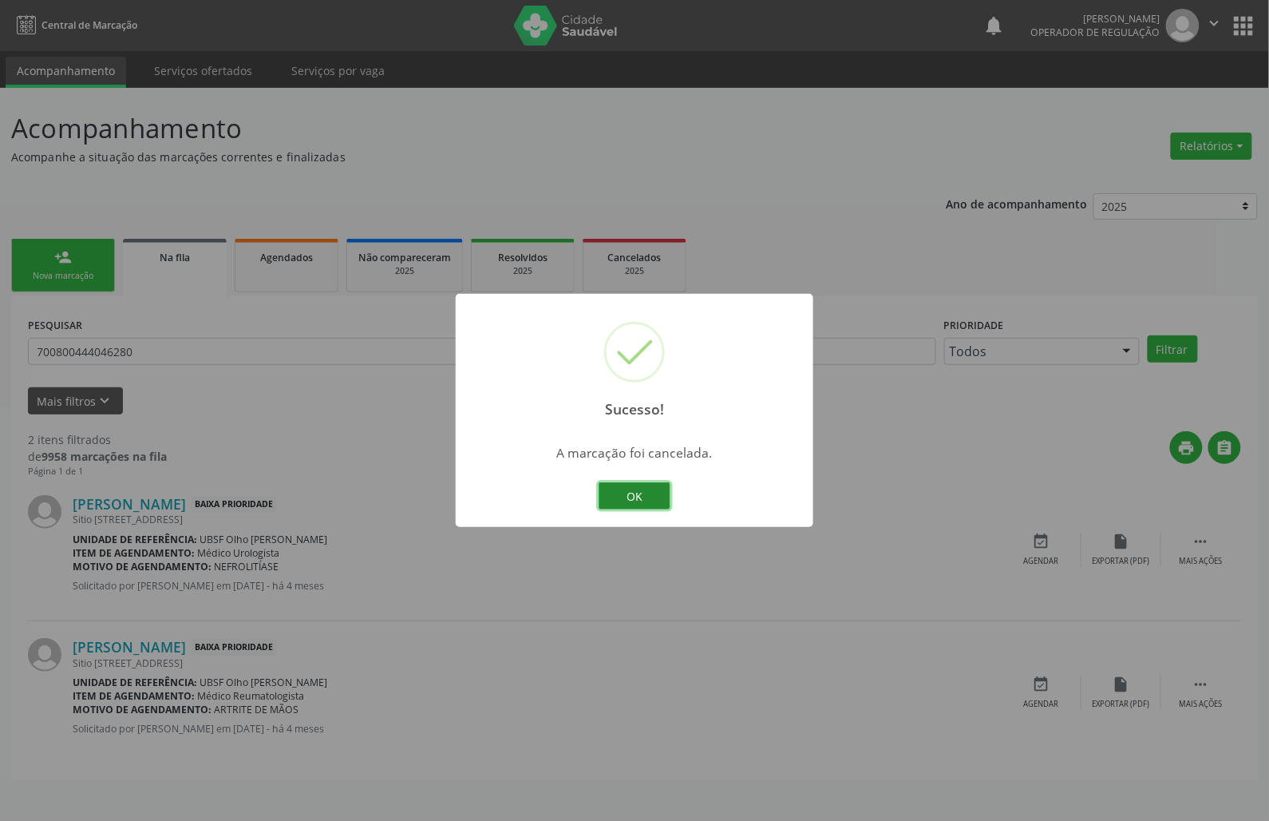
click at [623, 498] on button "OK" at bounding box center [635, 495] width 72 height 27
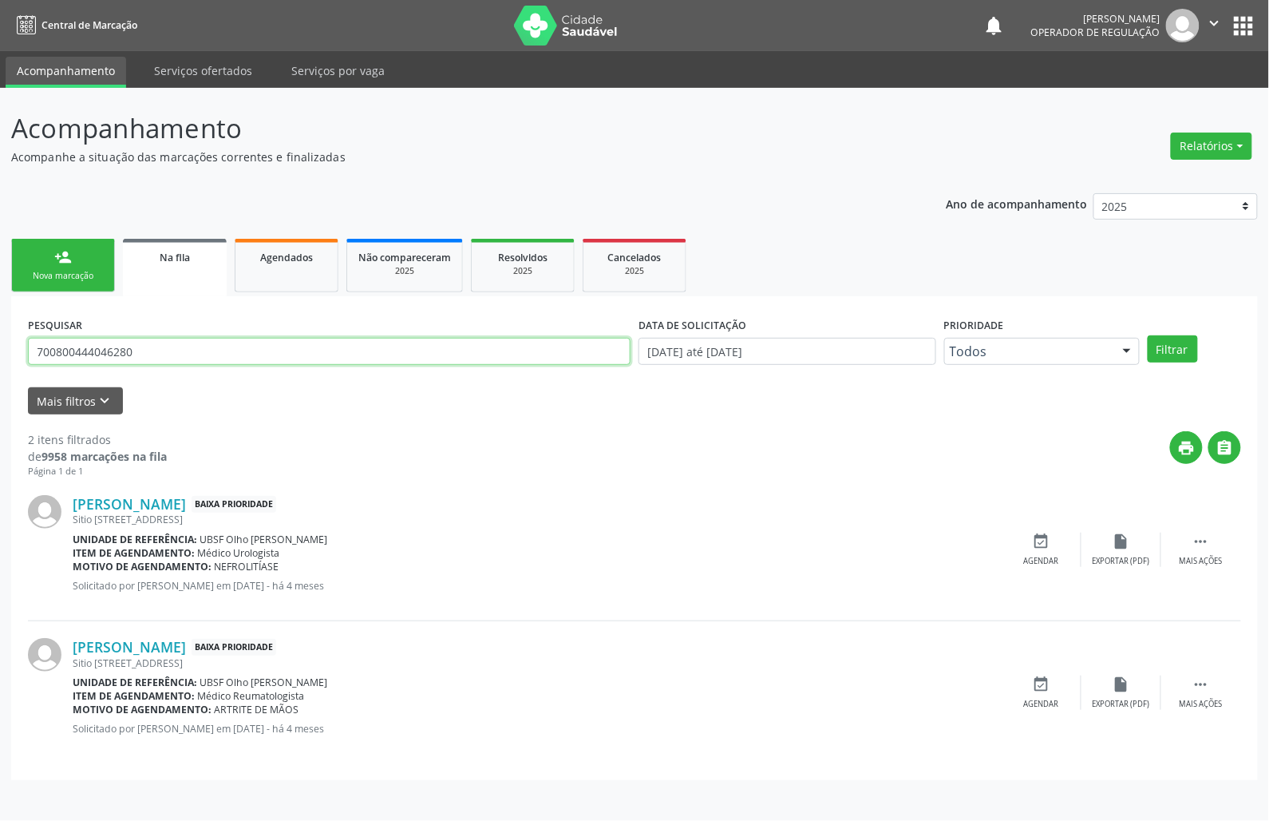
click at [263, 364] on input "700800444046280" at bounding box center [329, 351] width 603 height 27
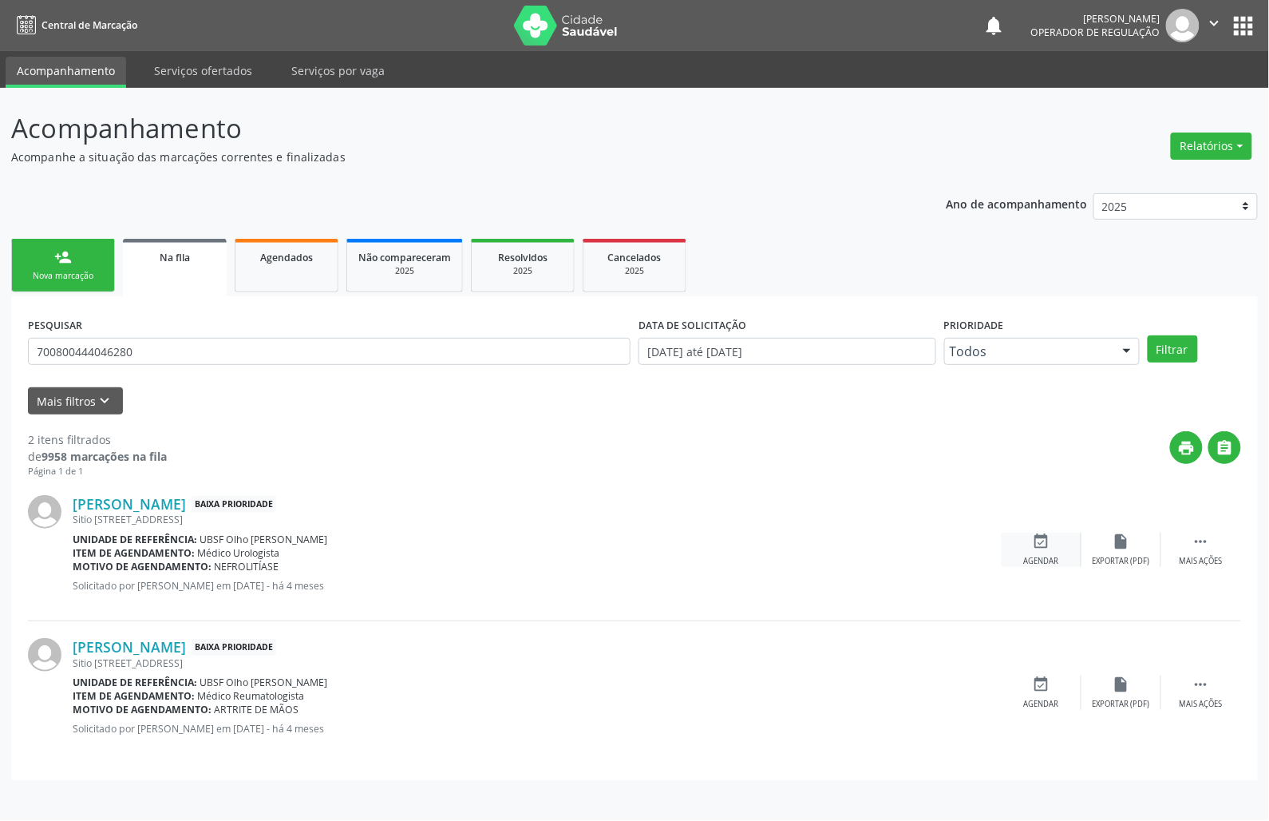
click at [1041, 544] on icon "event_available" at bounding box center [1042, 541] width 18 height 18
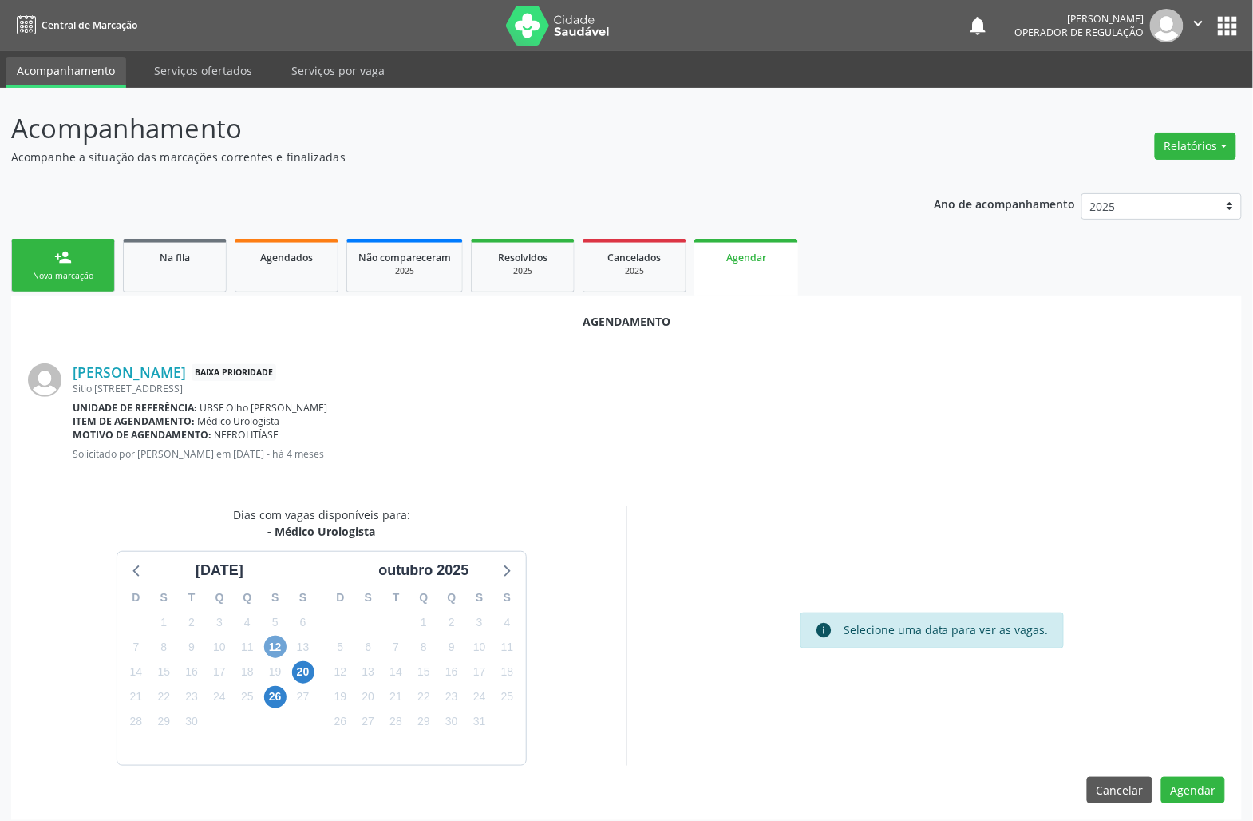
click at [281, 648] on span "12" at bounding box center [275, 646] width 22 height 22
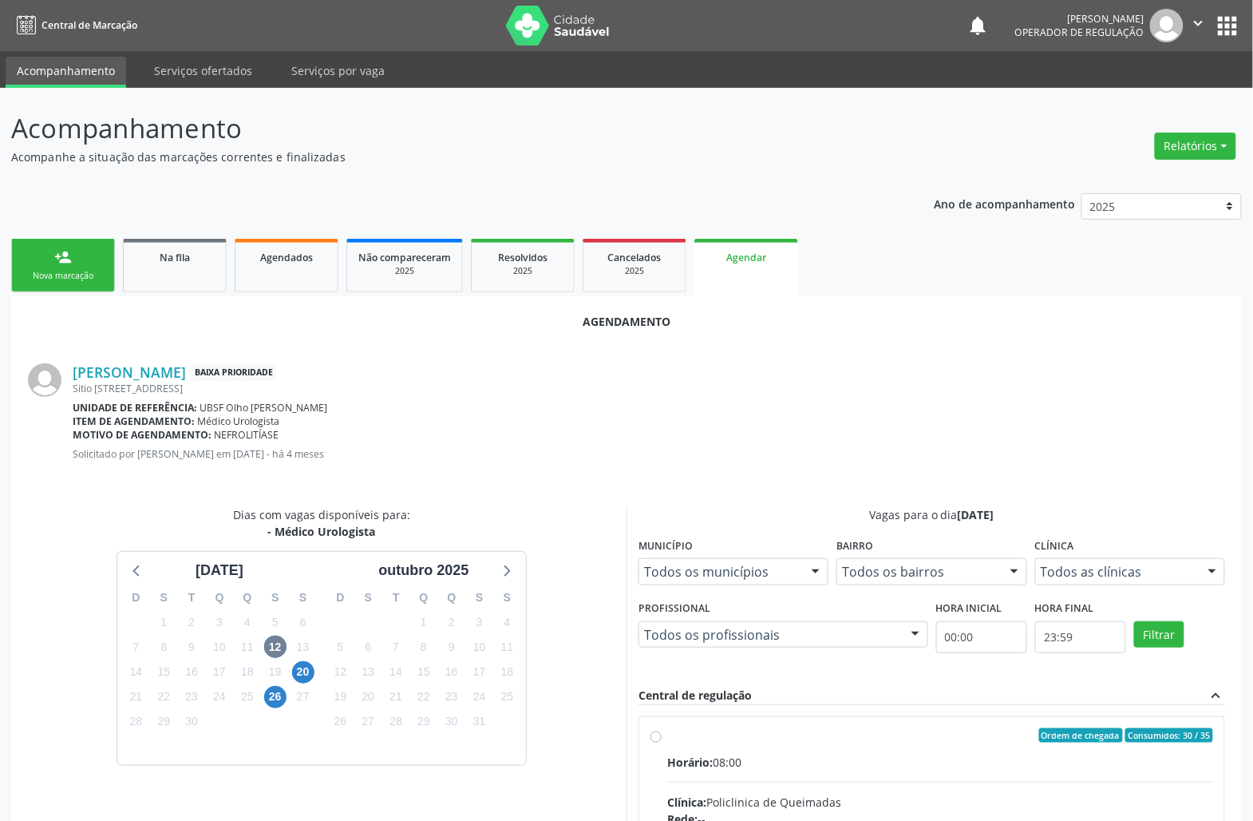
click at [876, 770] on div "Horário: 08:00" at bounding box center [940, 762] width 546 height 17
click at [662, 742] on input "Ordem de chegada Consumidos: 30 / 35 Horário: 08:00 Clínica: Policlinica de Que…" at bounding box center [656, 735] width 11 height 14
radio input "true"
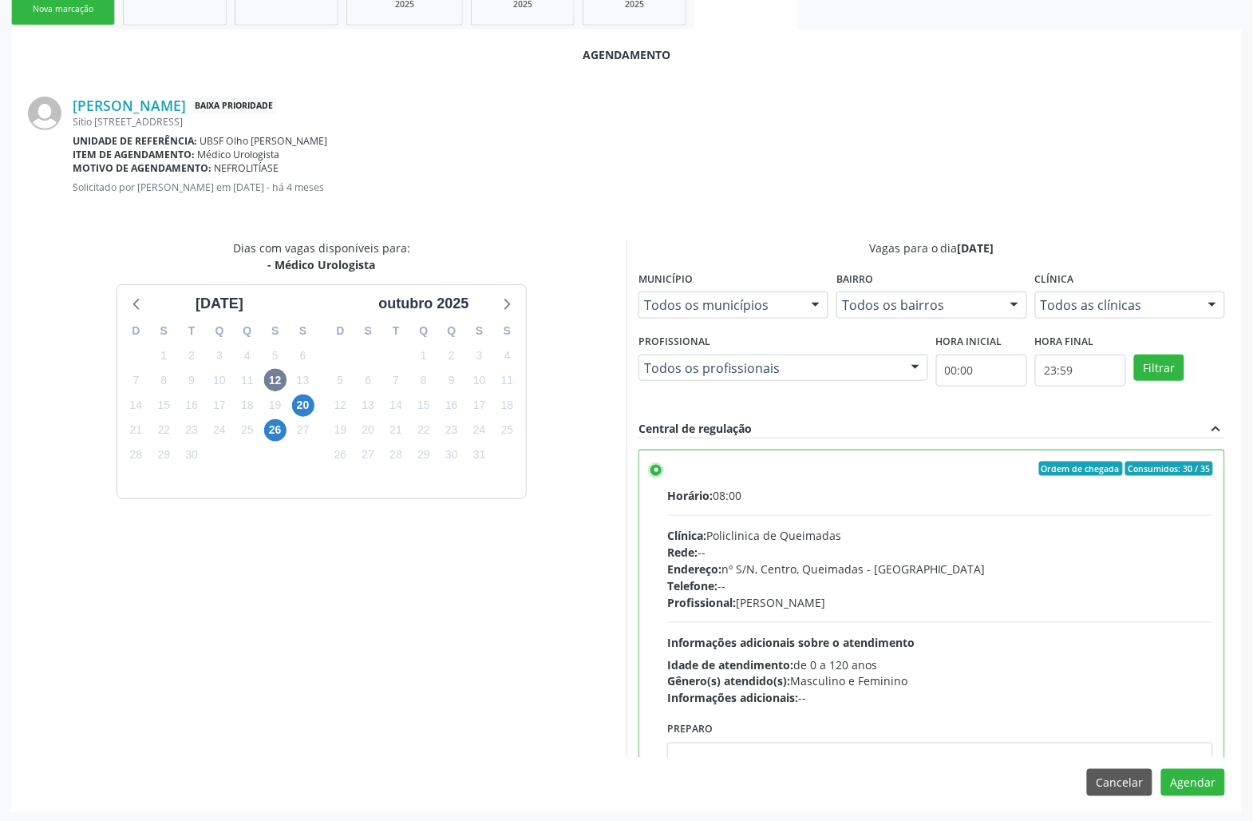
scroll to position [270, 0]
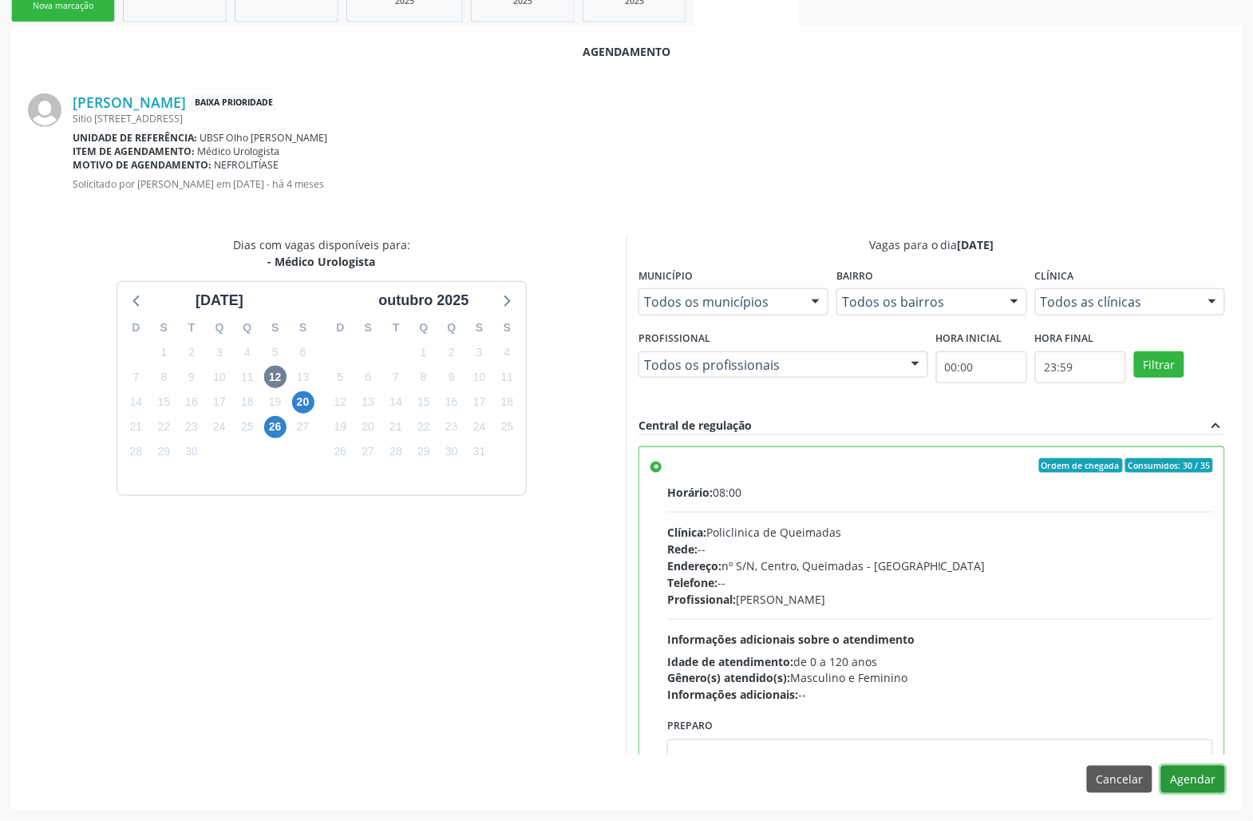
click at [1191, 779] on button "Agendar" at bounding box center [1194, 779] width 64 height 27
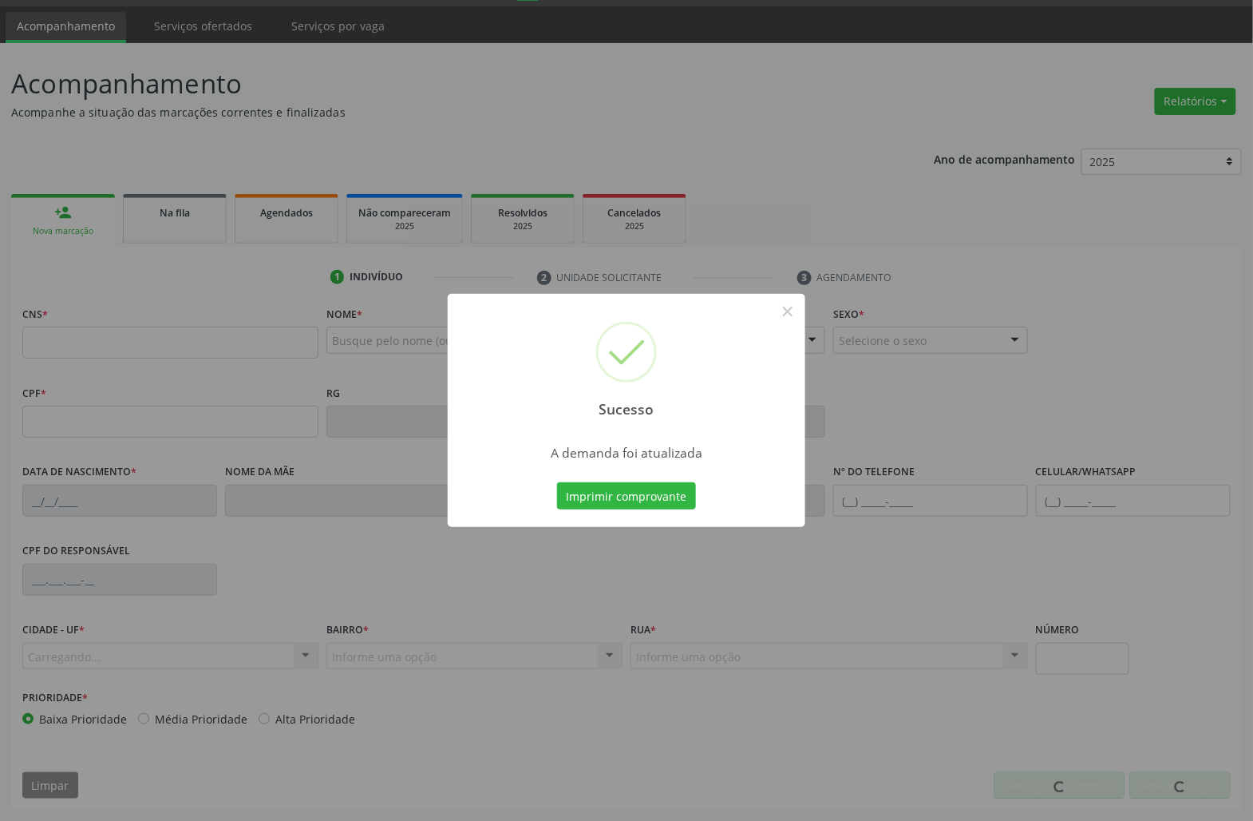
scroll to position [46, 0]
click at [601, 512] on div "Imprimir comprovante Cancel" at bounding box center [627, 496] width 146 height 34
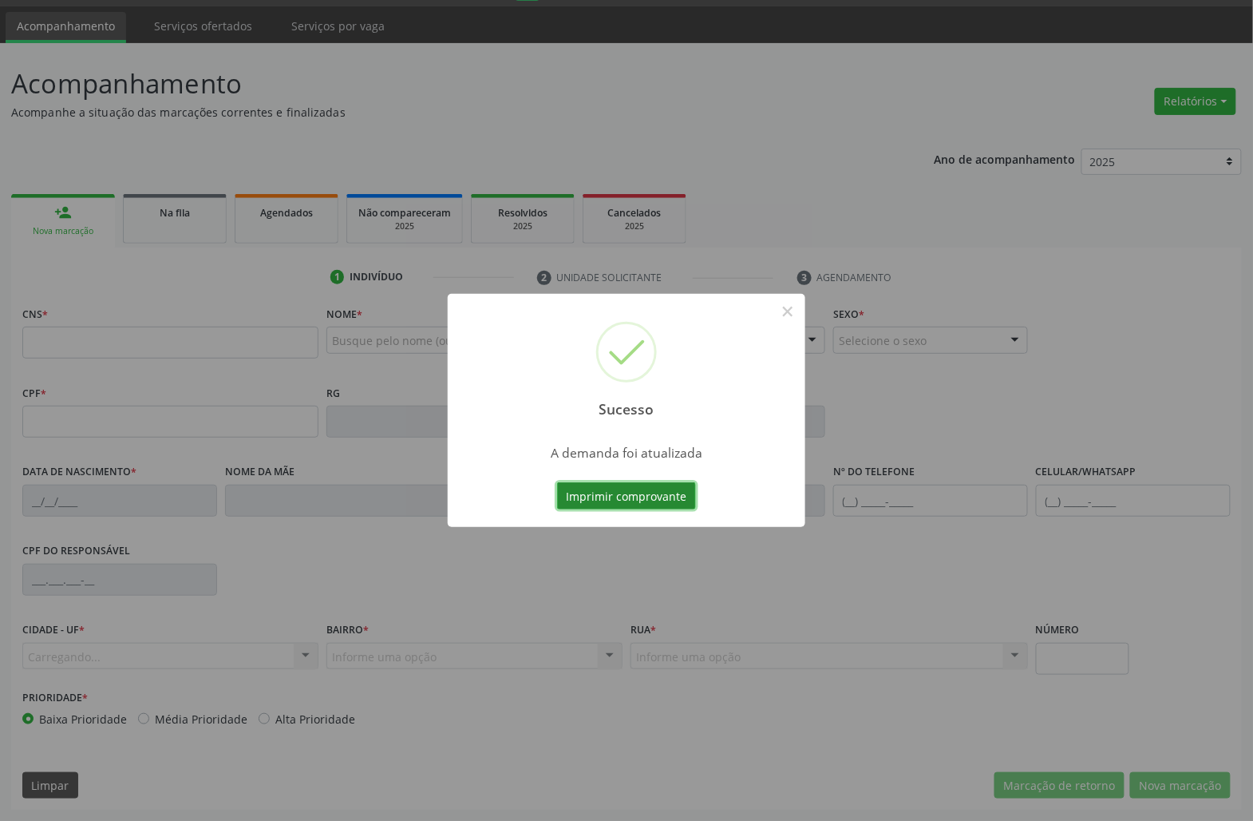
click at [595, 505] on button "Imprimir comprovante" at bounding box center [626, 495] width 139 height 27
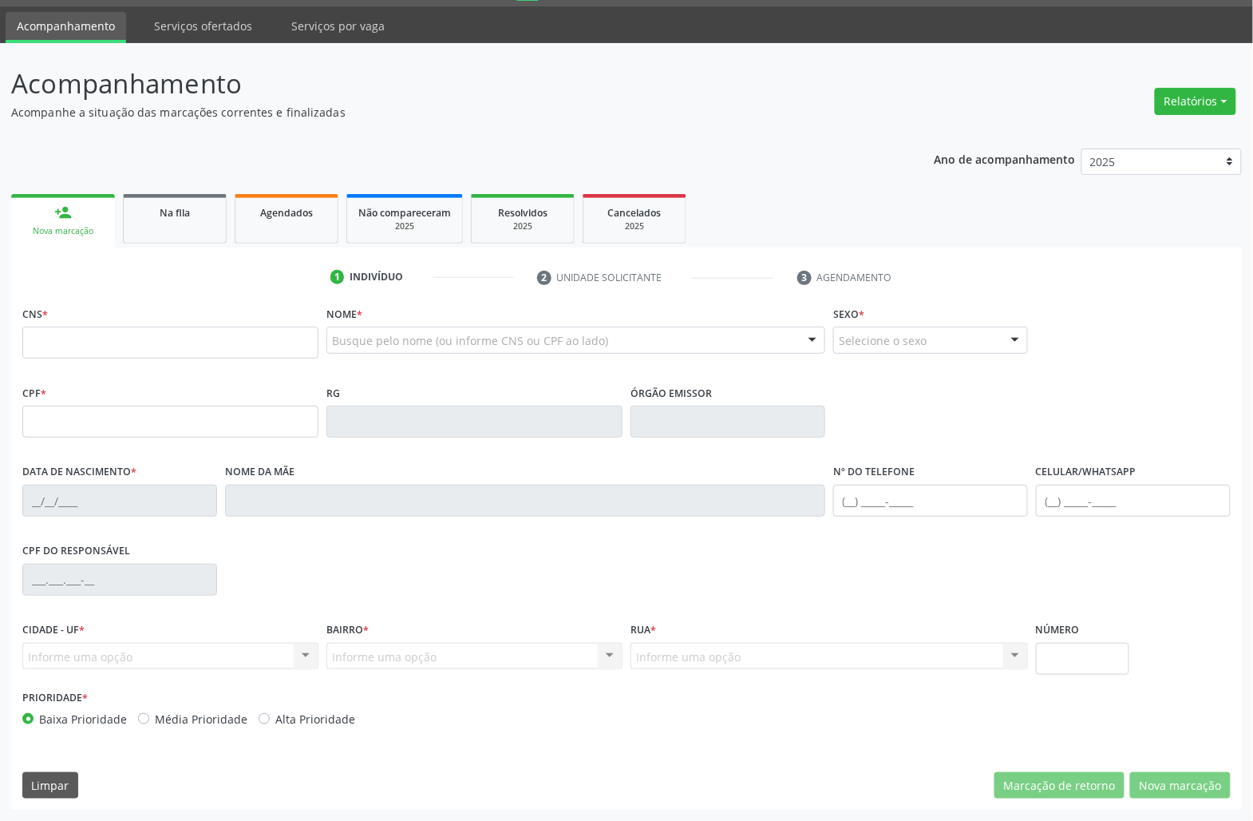
click at [216, 228] on link "Na fila" at bounding box center [175, 218] width 104 height 49
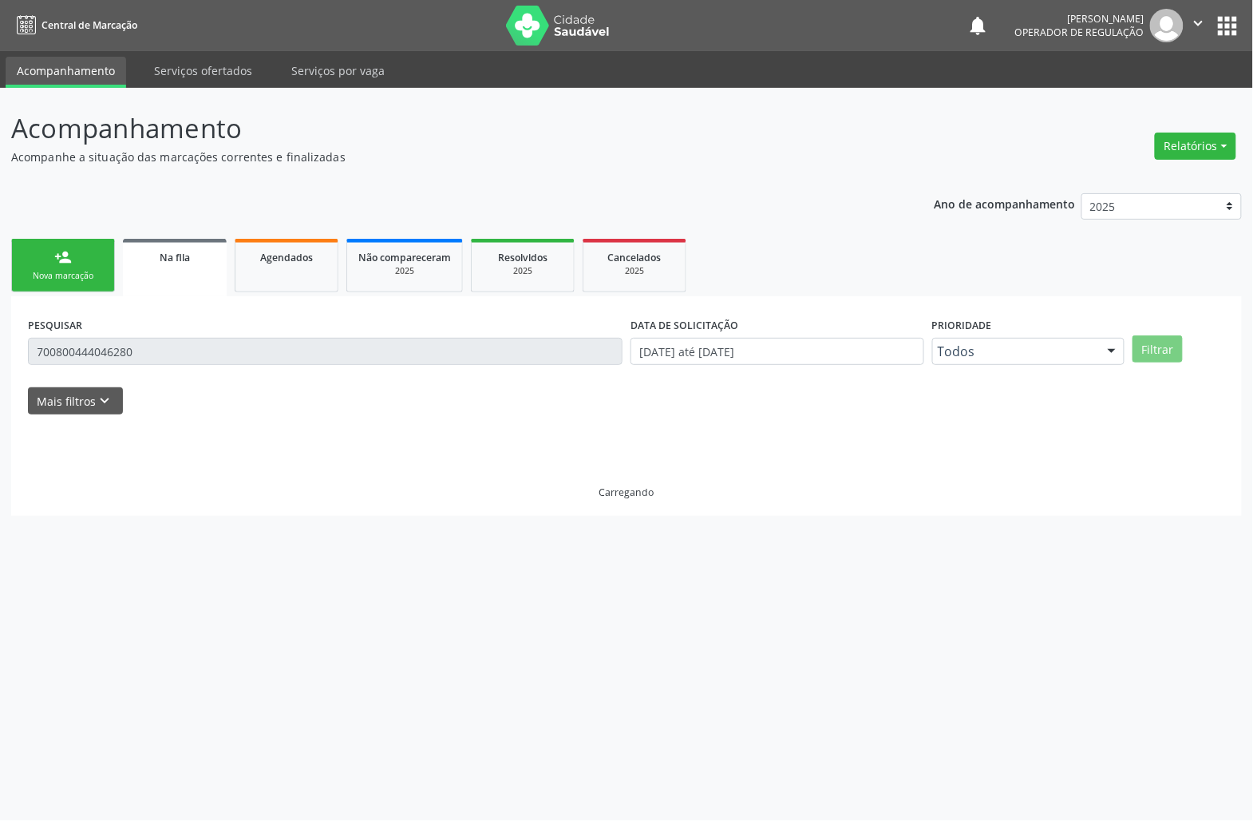
scroll to position [0, 0]
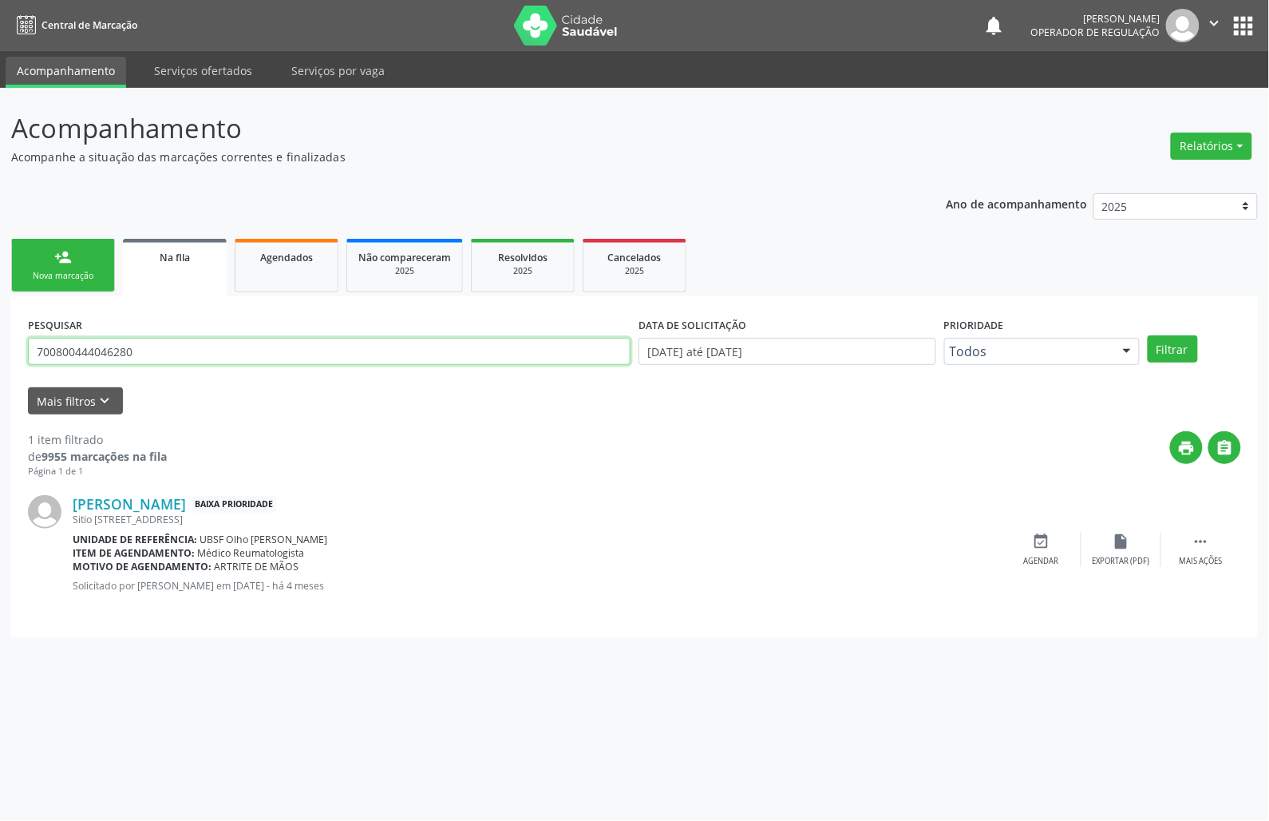
click at [217, 351] on input "700800444046280" at bounding box center [329, 351] width 603 height 27
type input "708001847945422"
click at [1148, 335] on button "Filtrar" at bounding box center [1173, 348] width 50 height 27
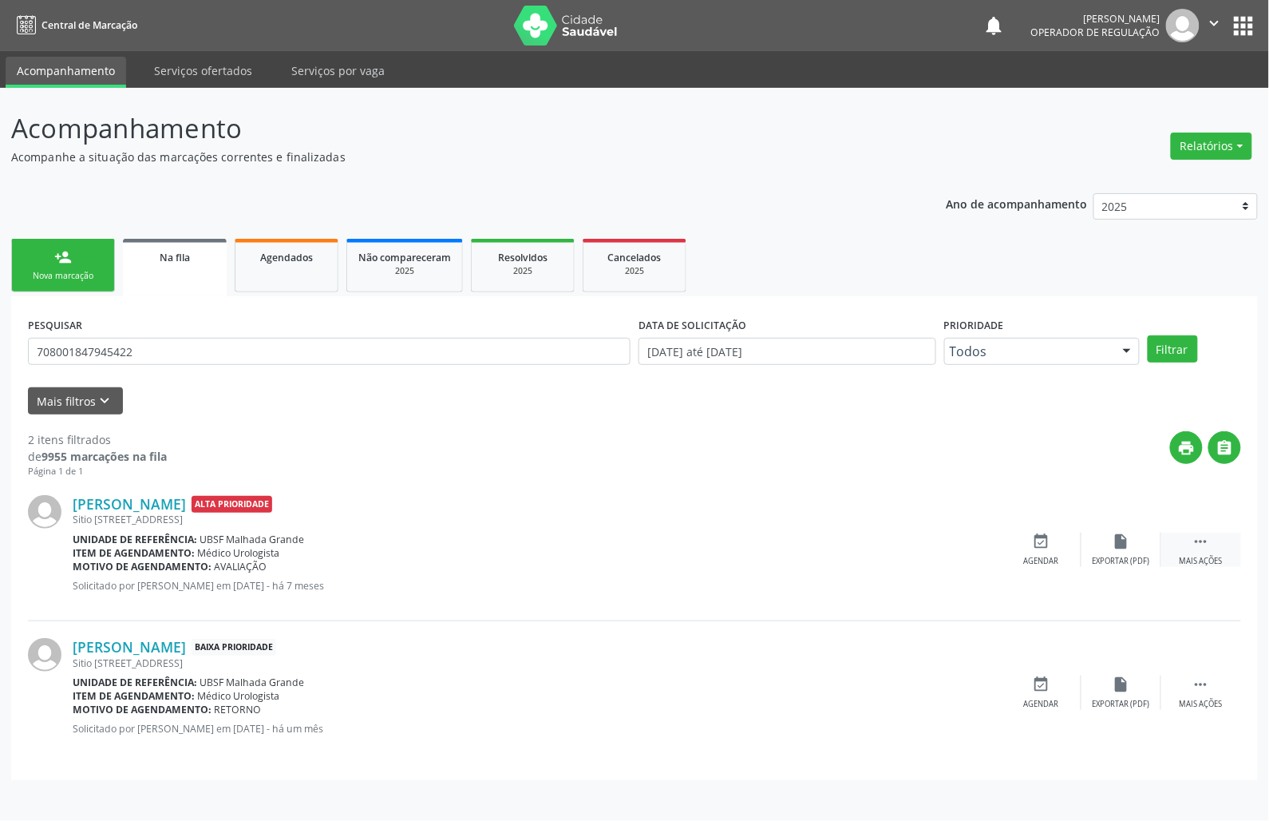
click at [1205, 537] on icon "" at bounding box center [1202, 541] width 18 height 18
click at [1062, 549] on div "cancel Cancelar" at bounding box center [1042, 549] width 80 height 34
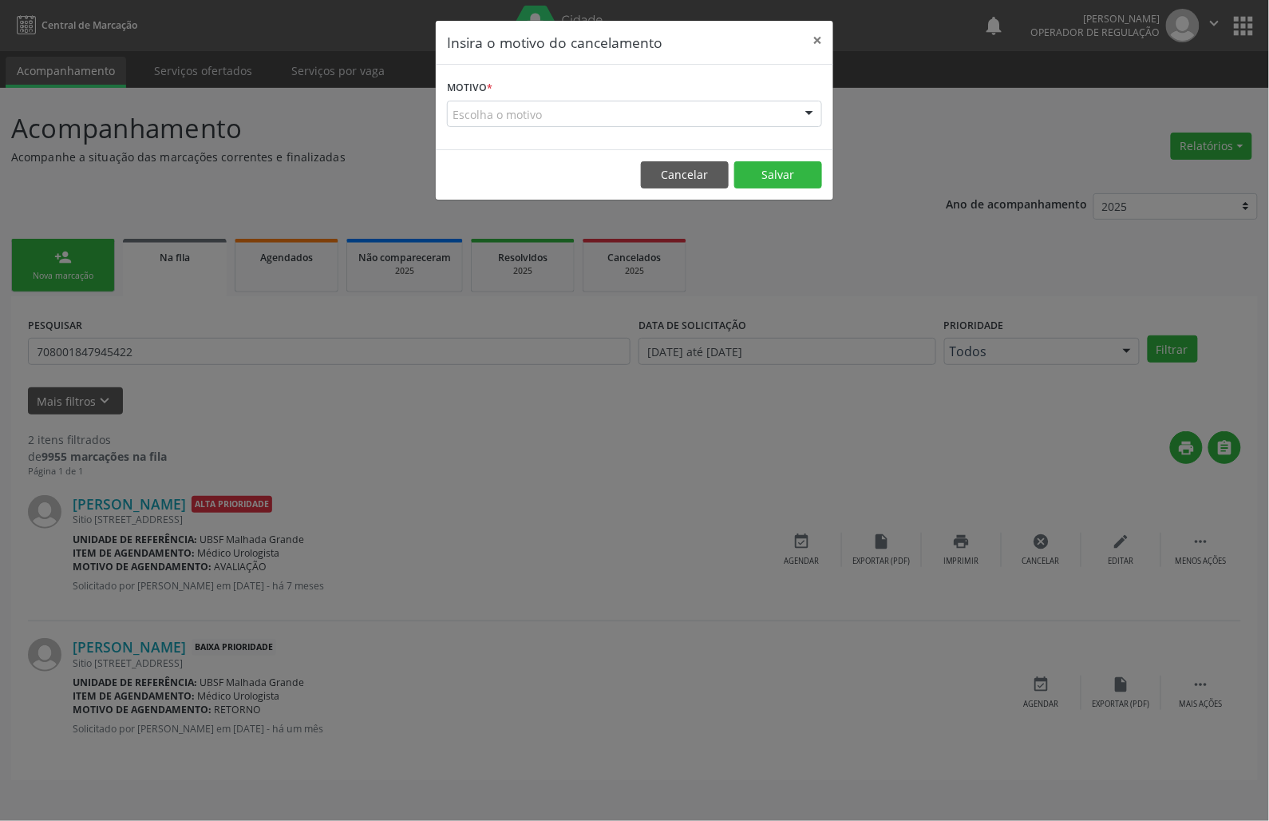
click at [742, 109] on div "Escolha o motivo" at bounding box center [634, 114] width 375 height 27
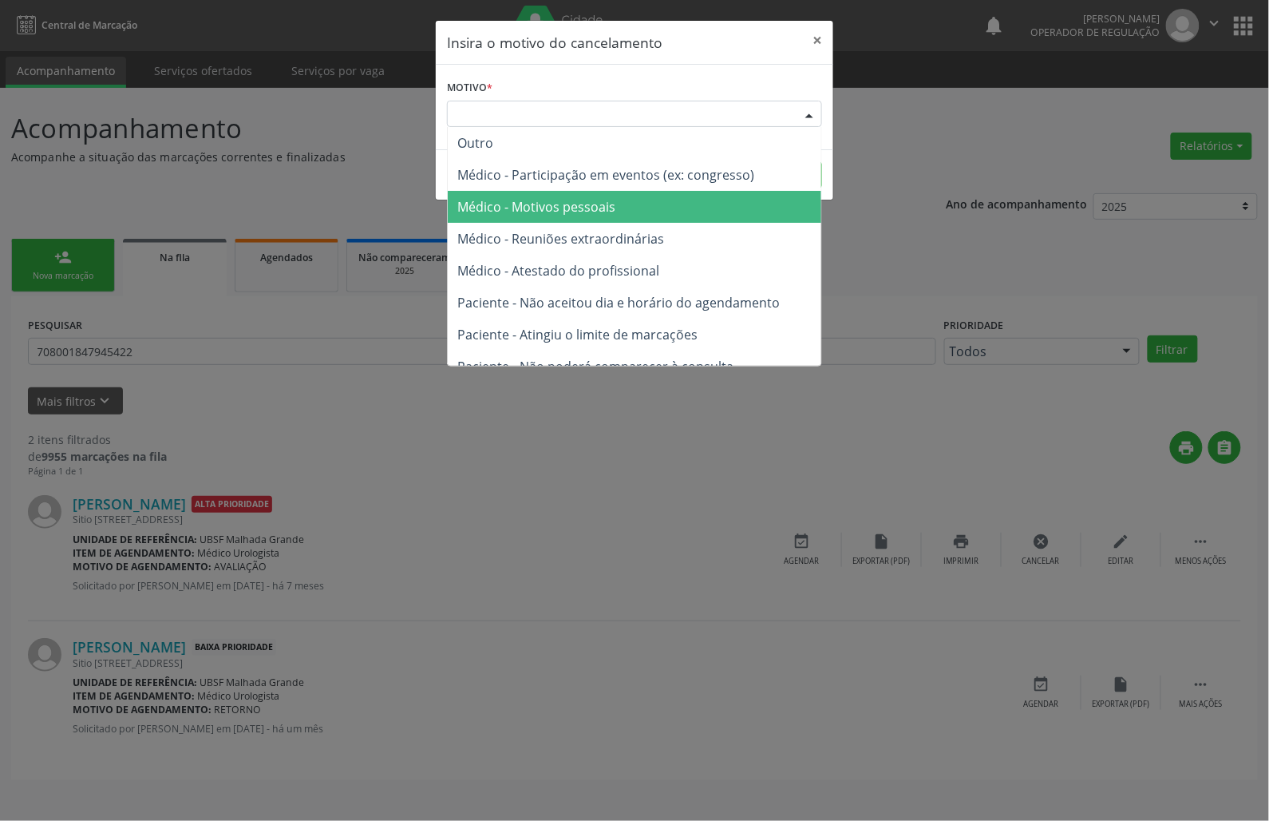
click at [729, 215] on span "Médico - Motivos pessoais" at bounding box center [635, 207] width 374 height 32
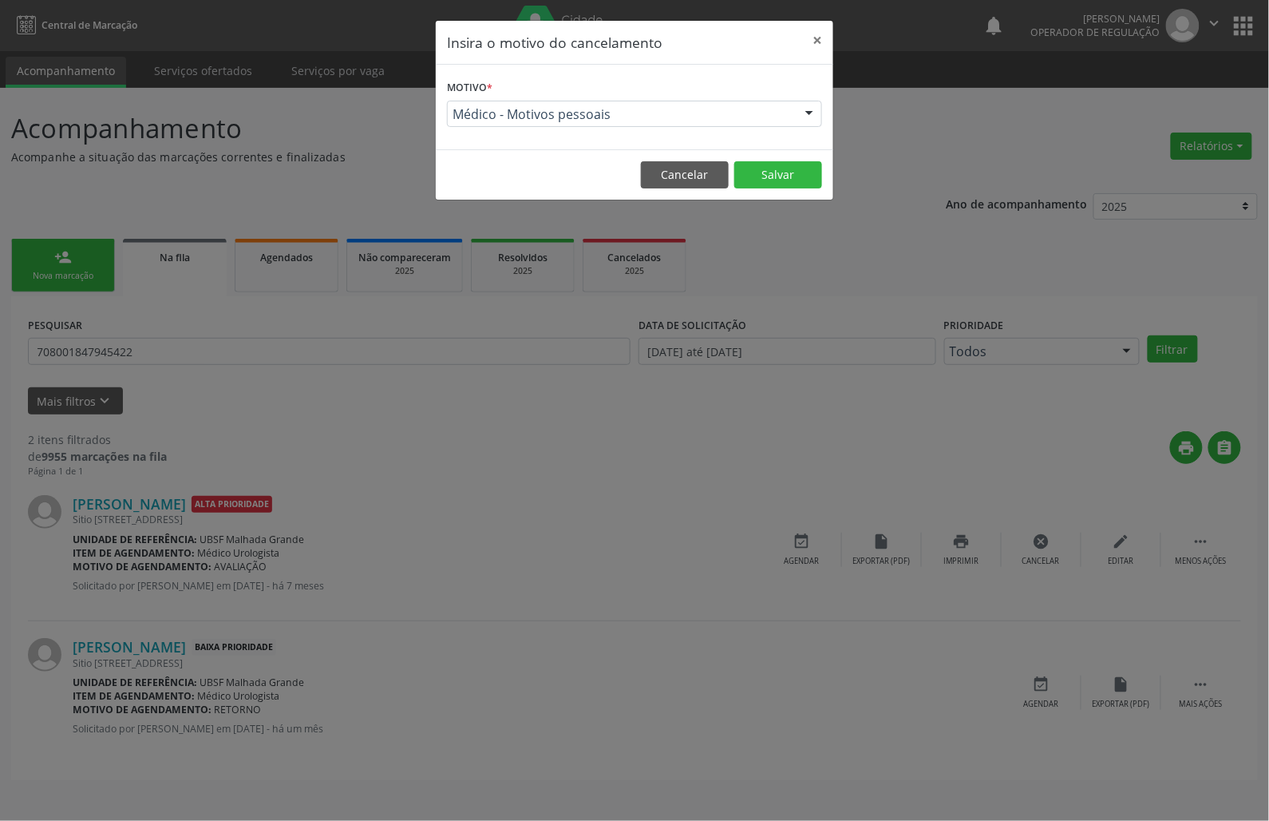
click at [754, 193] on footer "Cancelar Salvar" at bounding box center [635, 174] width 398 height 50
click at [765, 172] on button "Salvar" at bounding box center [778, 174] width 88 height 27
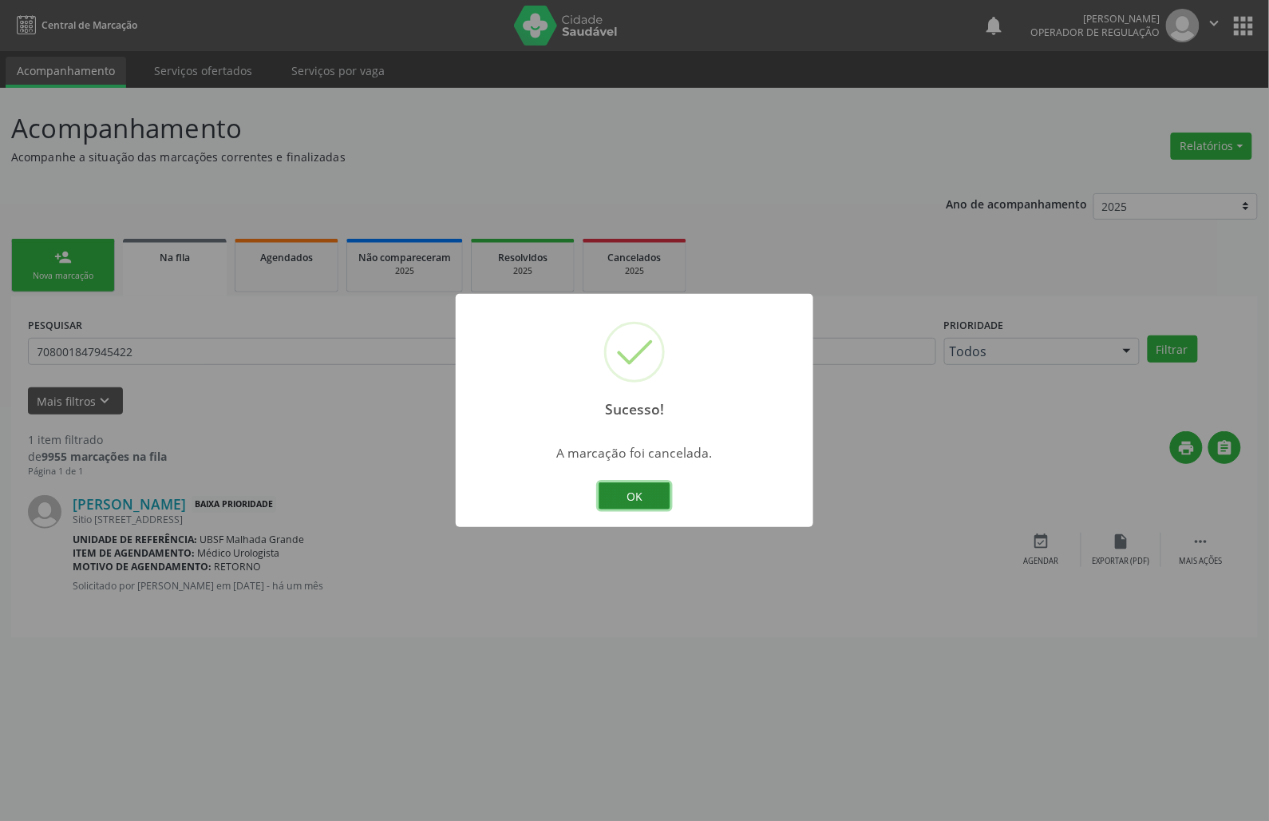
click at [639, 485] on button "OK" at bounding box center [635, 495] width 72 height 27
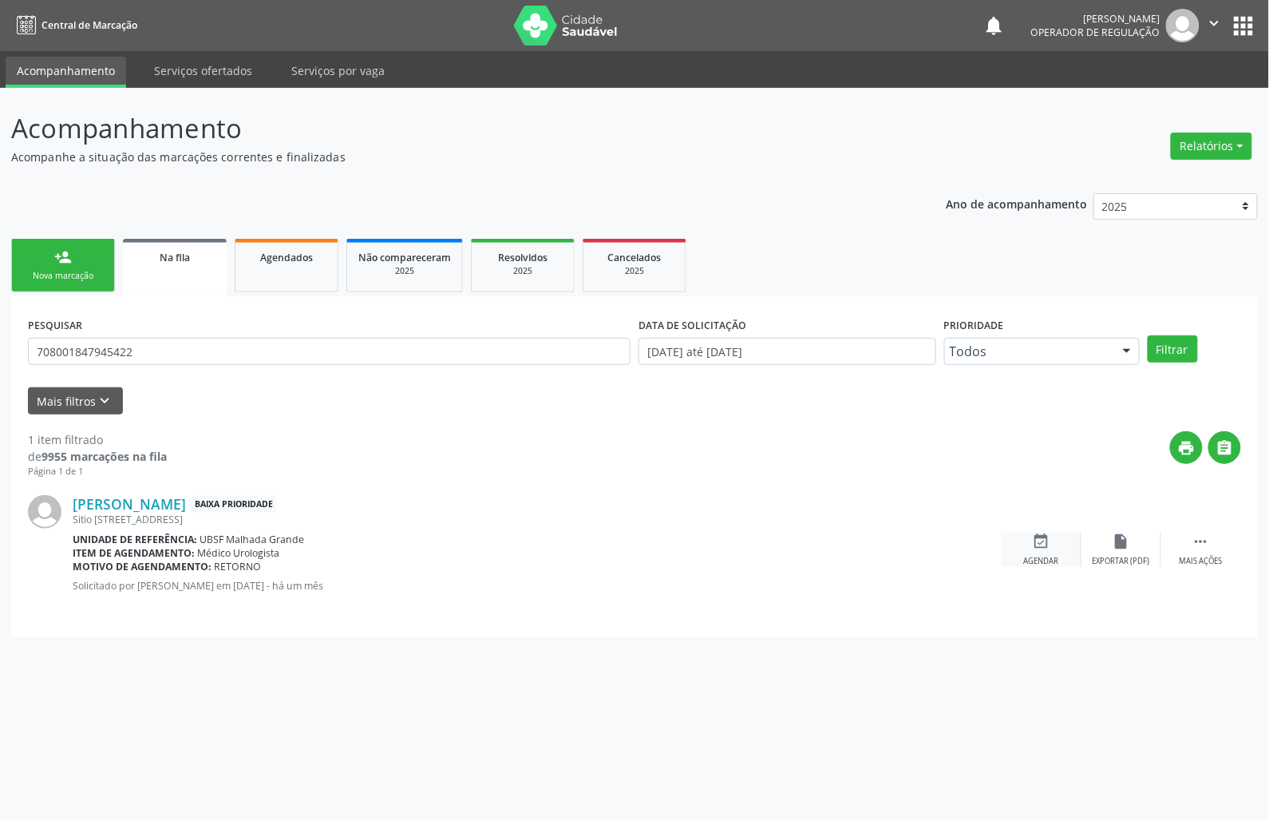
click at [1061, 540] on div "event_available Agendar" at bounding box center [1042, 549] width 80 height 34
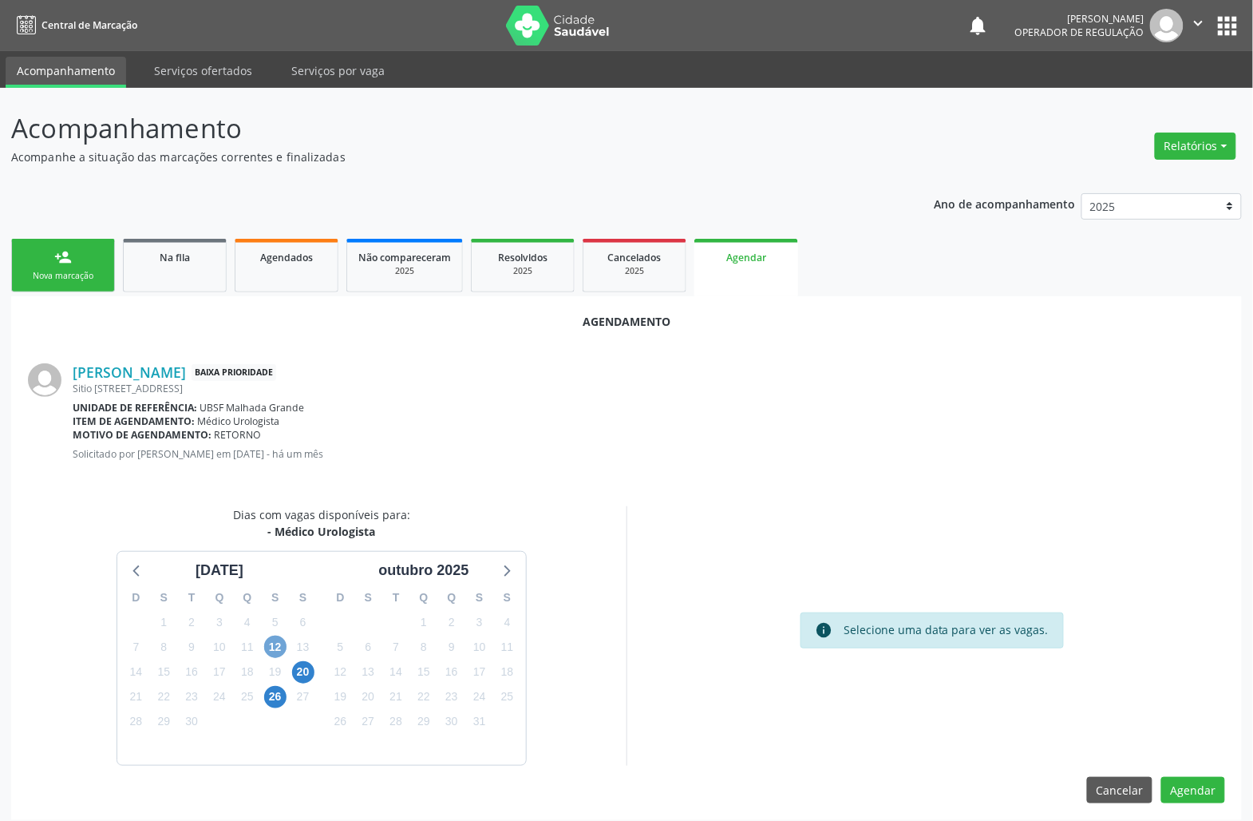
click at [275, 639] on span "12" at bounding box center [275, 646] width 22 height 22
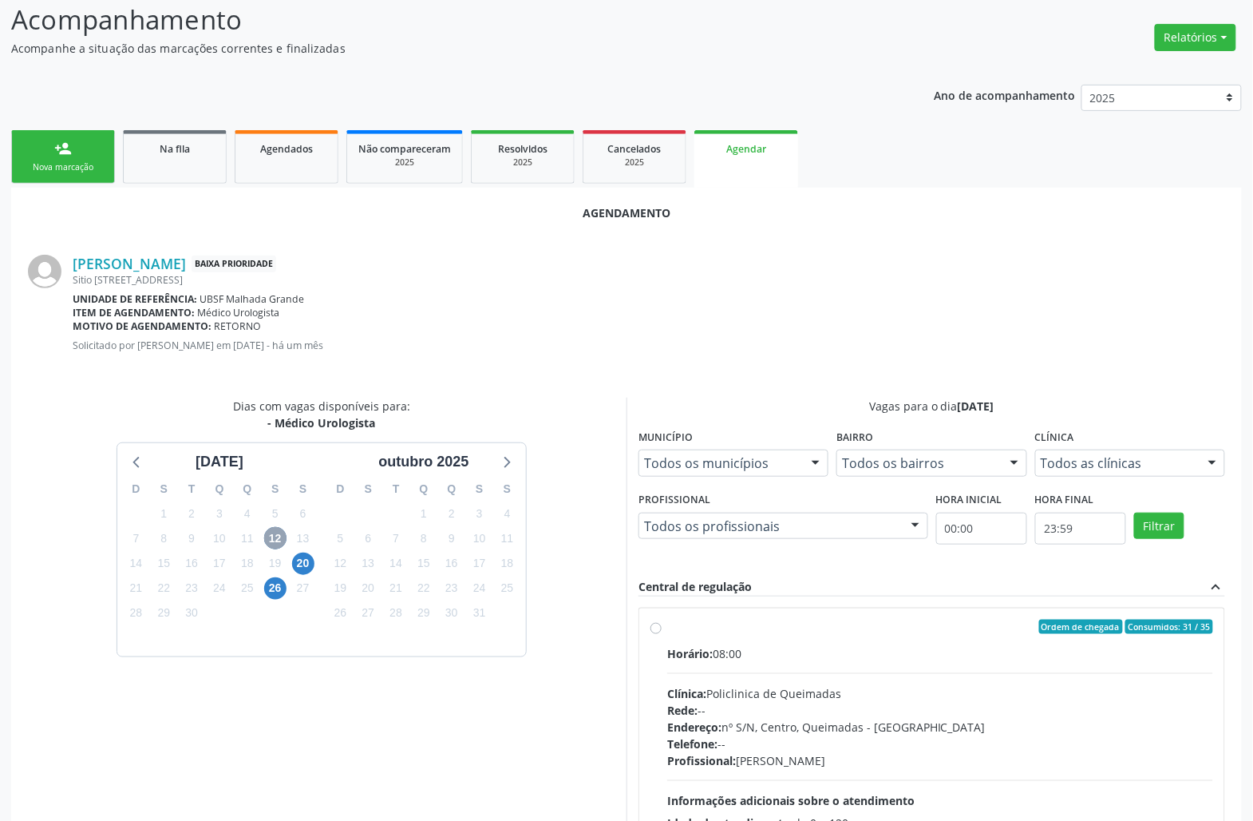
scroll to position [224, 0]
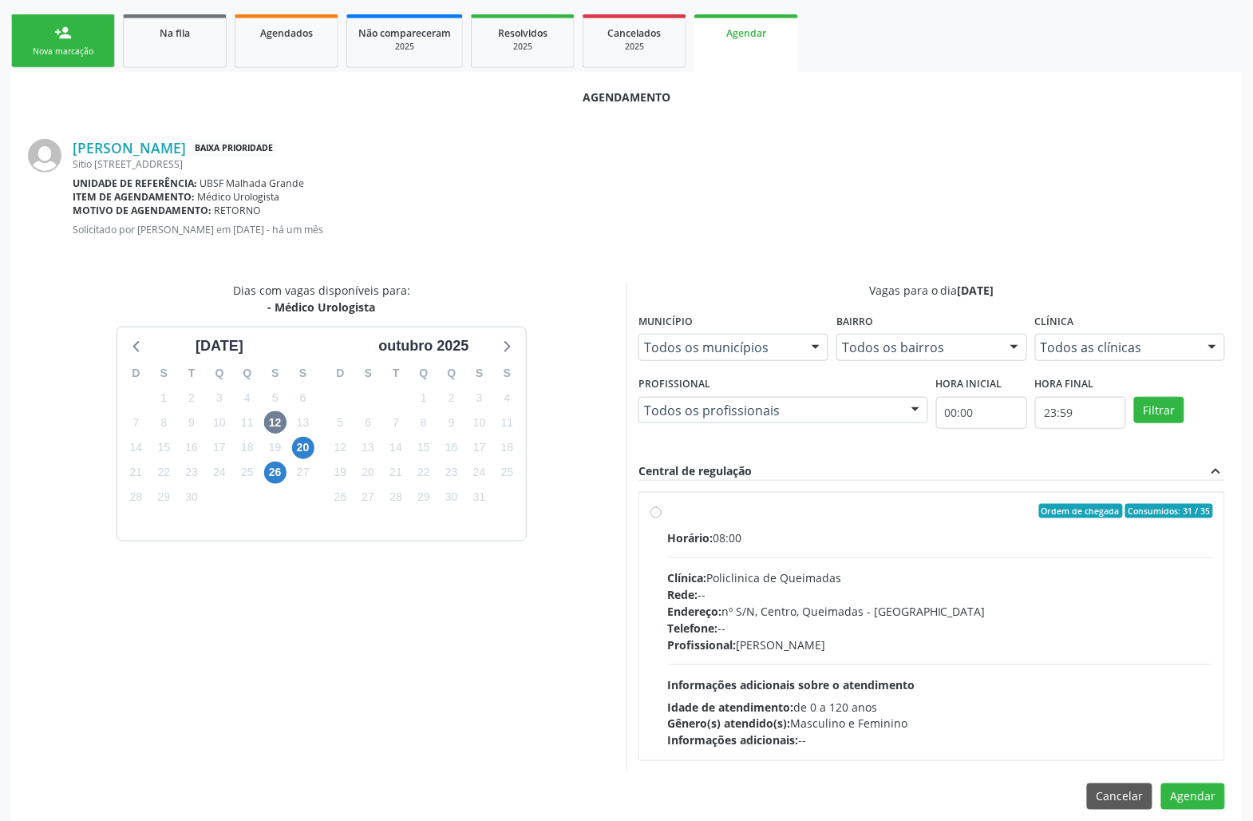
click at [909, 626] on div "Telefone: --" at bounding box center [940, 628] width 546 height 17
click at [662, 518] on input "Ordem de chegada Consumidos: 31 / 35 Horário: 08:00 Clínica: Policlinica de Que…" at bounding box center [656, 511] width 11 height 14
radio input "true"
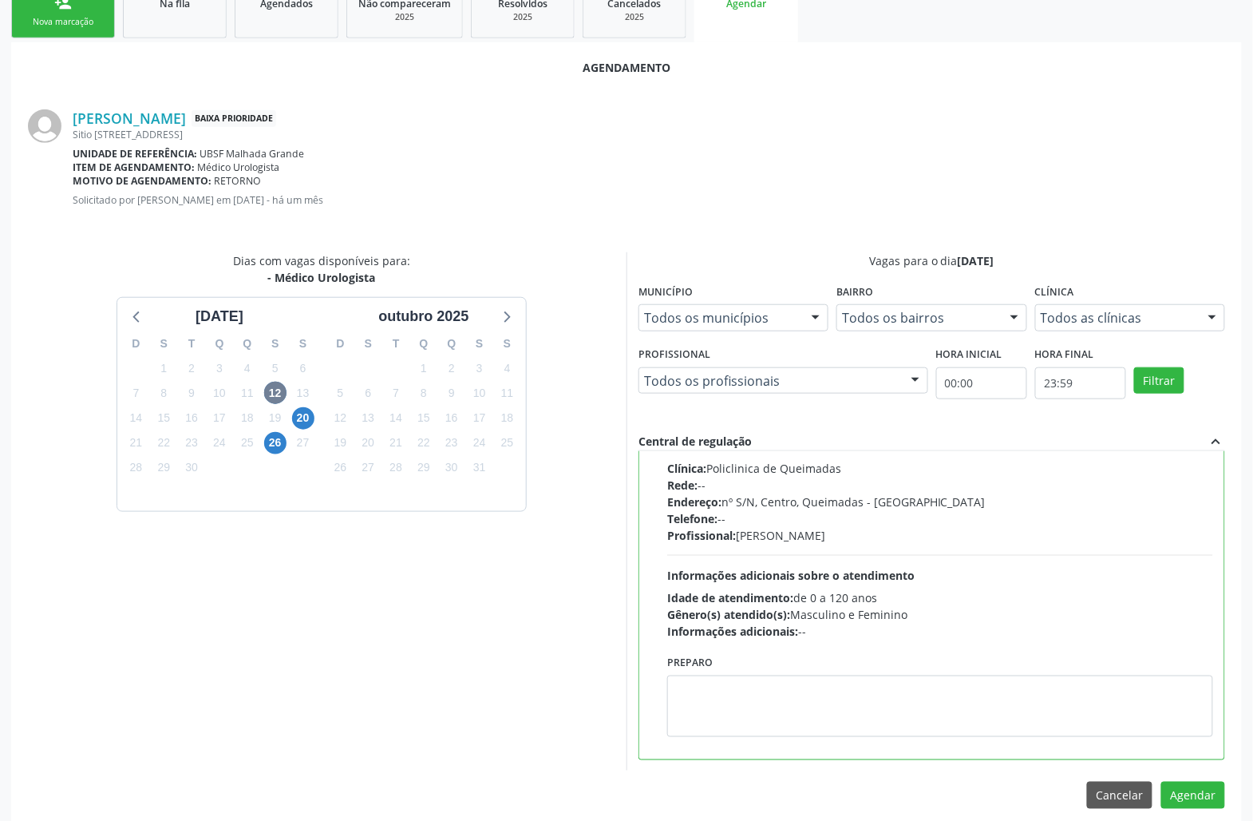
scroll to position [270, 0]
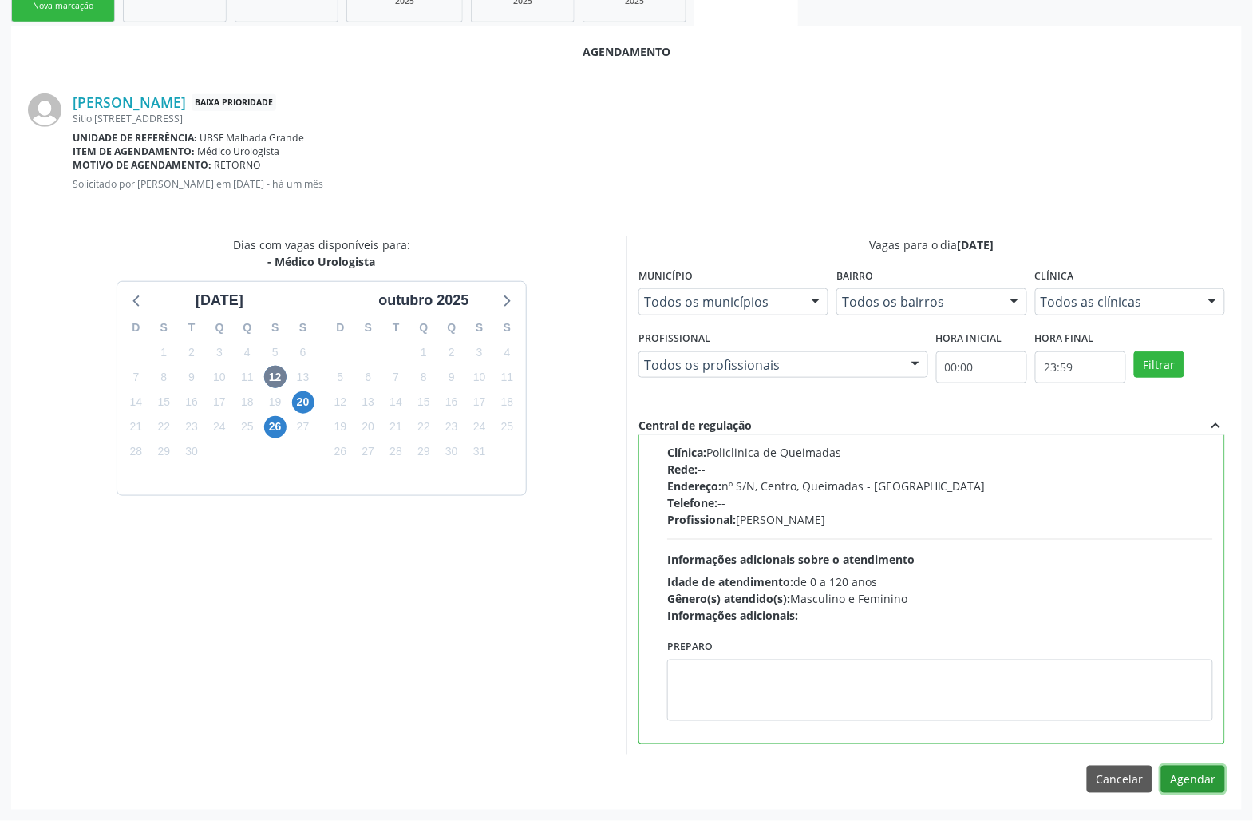
click at [1201, 781] on button "Agendar" at bounding box center [1194, 779] width 64 height 27
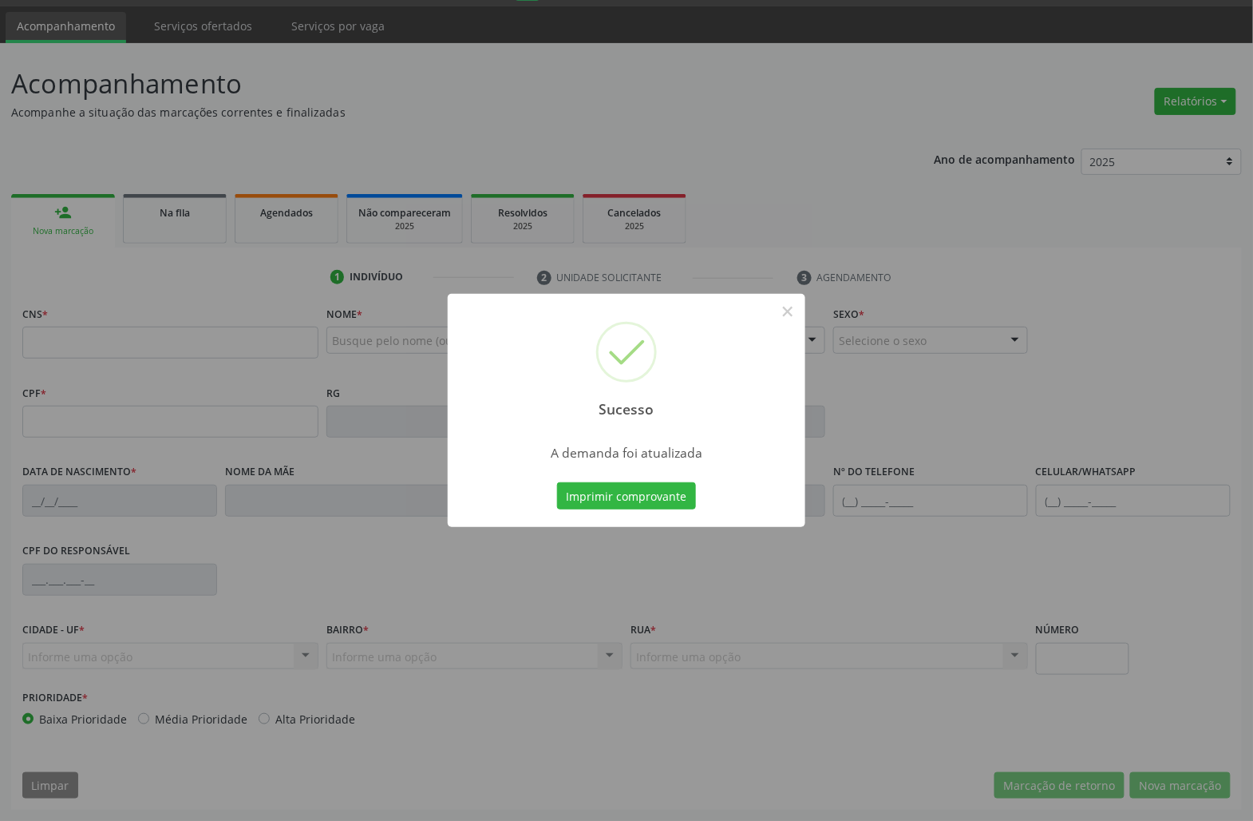
scroll to position [46, 0]
click at [576, 502] on button "Imprimir comprovante" at bounding box center [626, 495] width 139 height 27
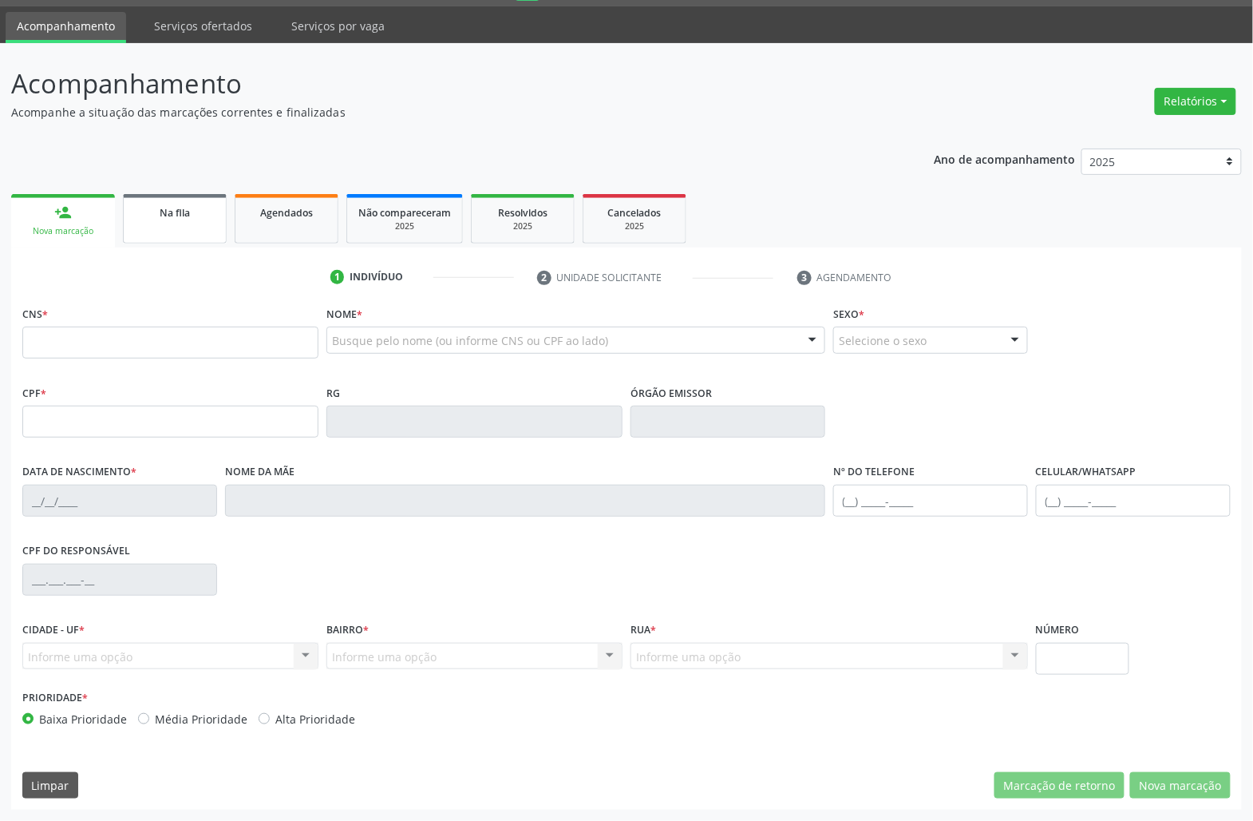
click at [151, 196] on link "Na fila" at bounding box center [175, 218] width 104 height 49
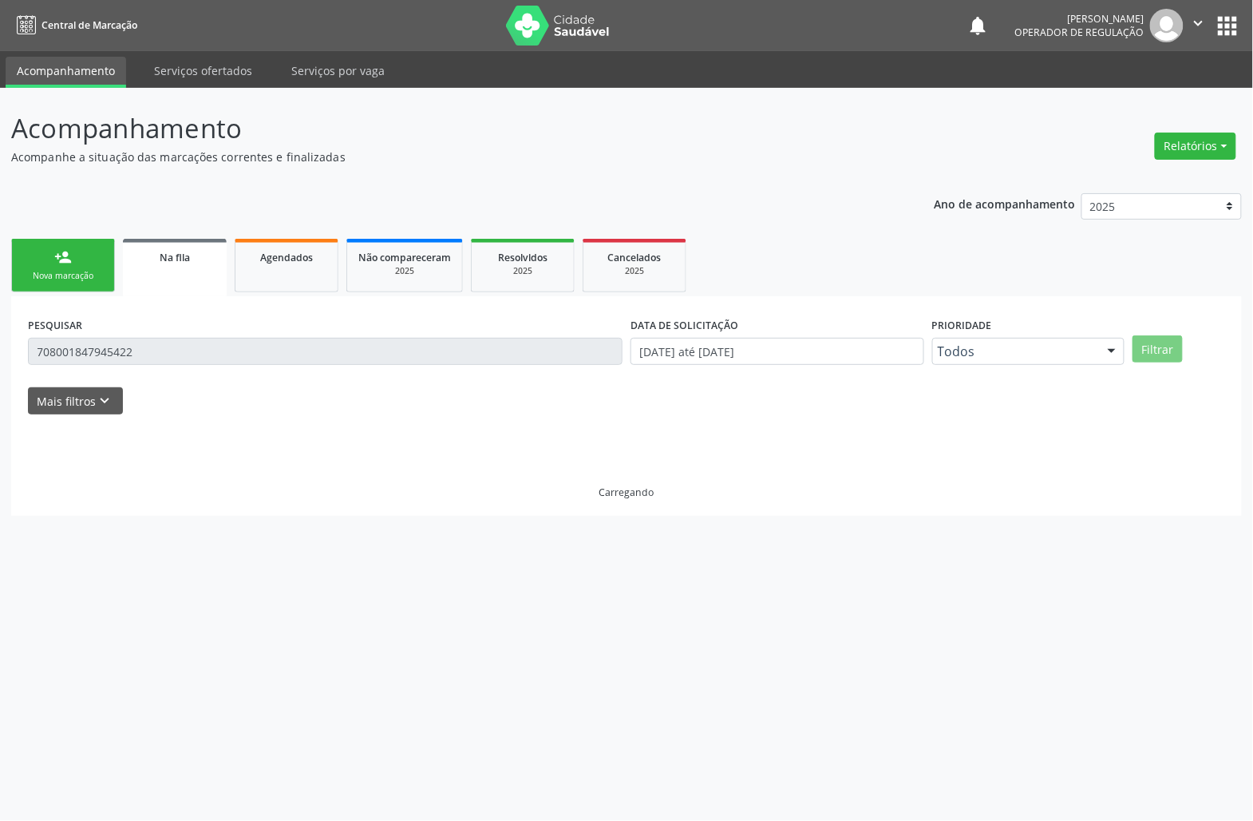
scroll to position [0, 0]
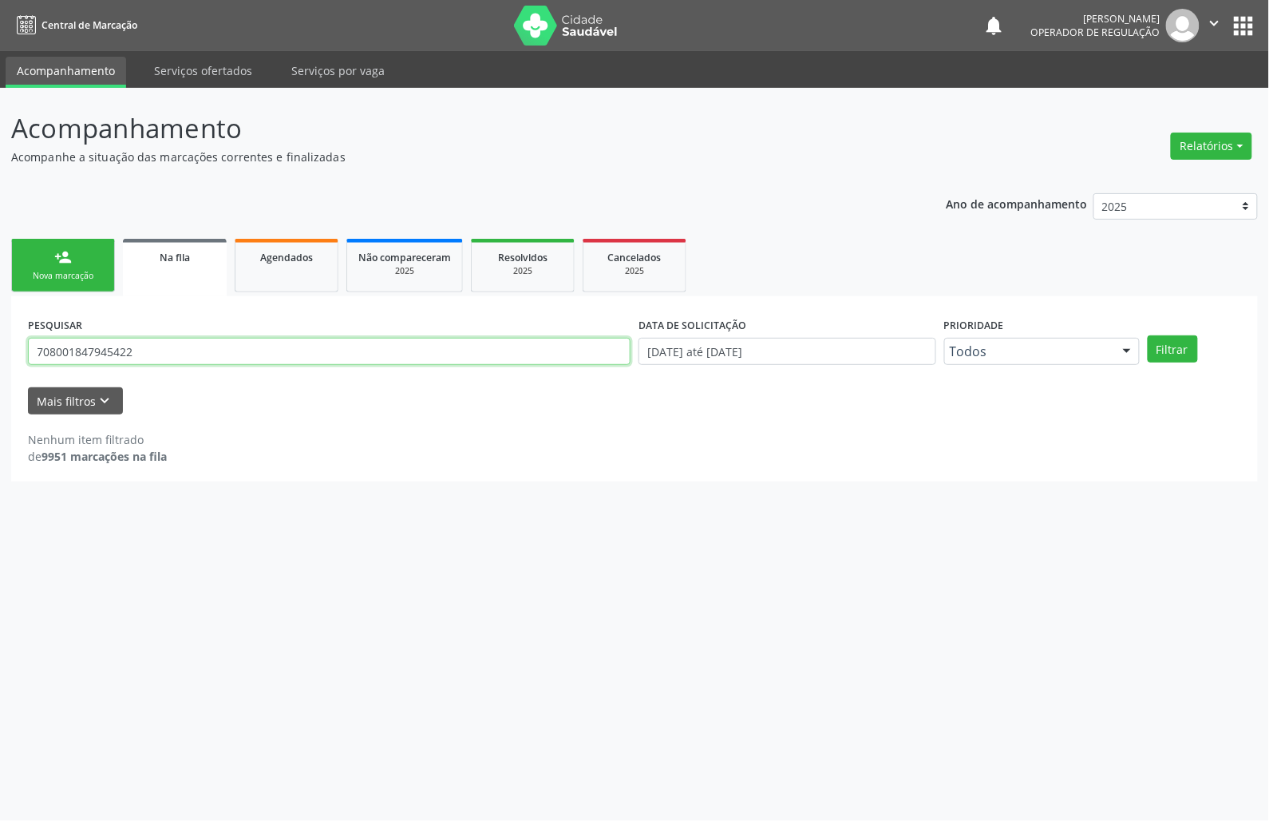
click at [155, 353] on input "708001847945422" at bounding box center [329, 351] width 603 height 27
click at [156, 354] on input "708001847945422" at bounding box center [329, 351] width 603 height 27
type input "700000011609707"
click at [1148, 335] on button "Filtrar" at bounding box center [1173, 348] width 50 height 27
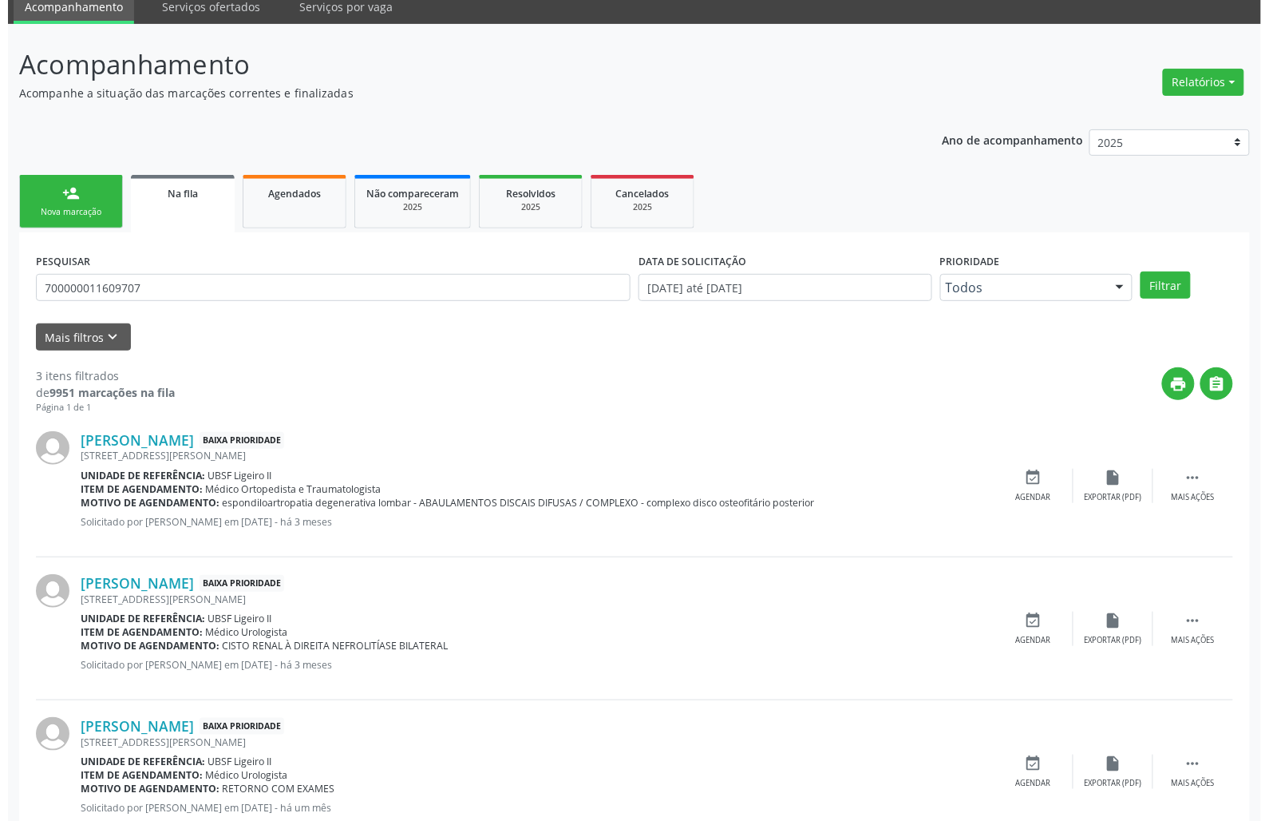
scroll to position [115, 0]
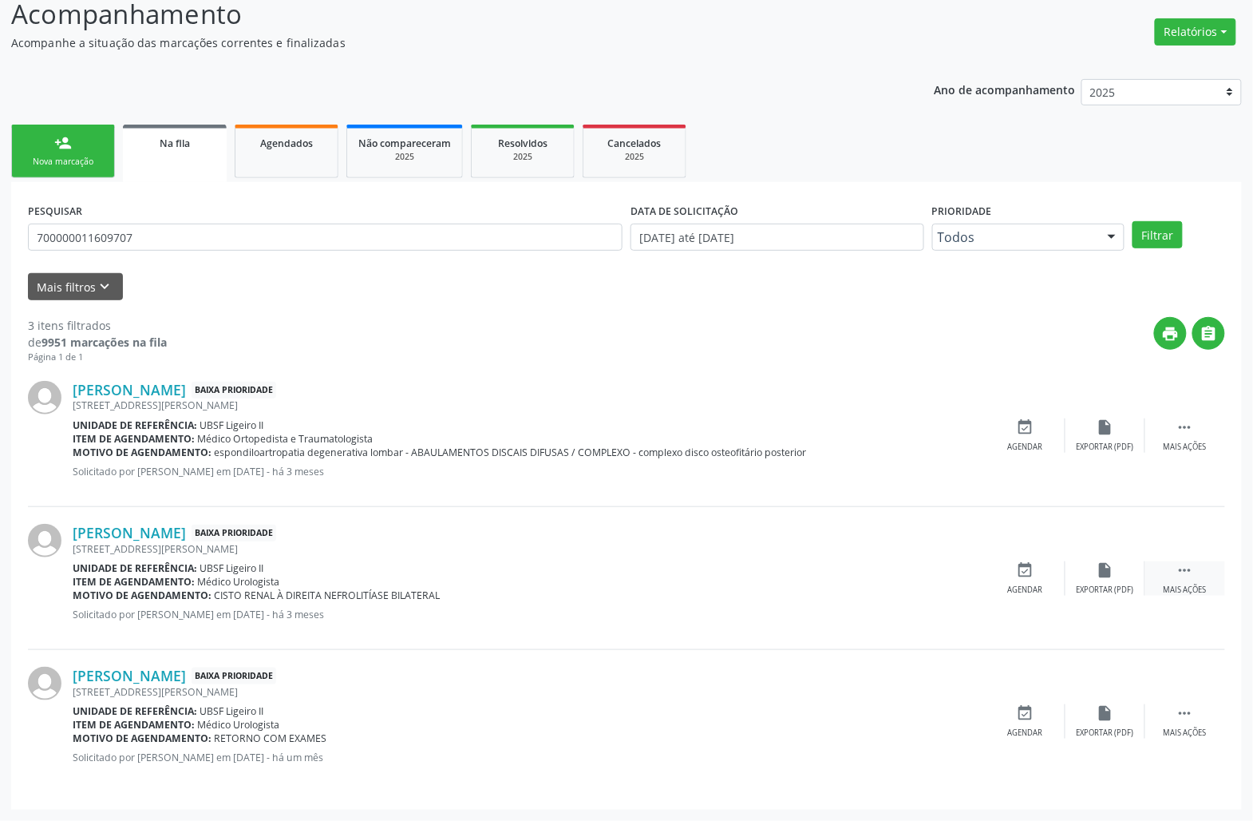
click at [1189, 561] on icon "" at bounding box center [1186, 570] width 18 height 18
click at [1020, 584] on div "Cancelar" at bounding box center [1026, 589] width 38 height 11
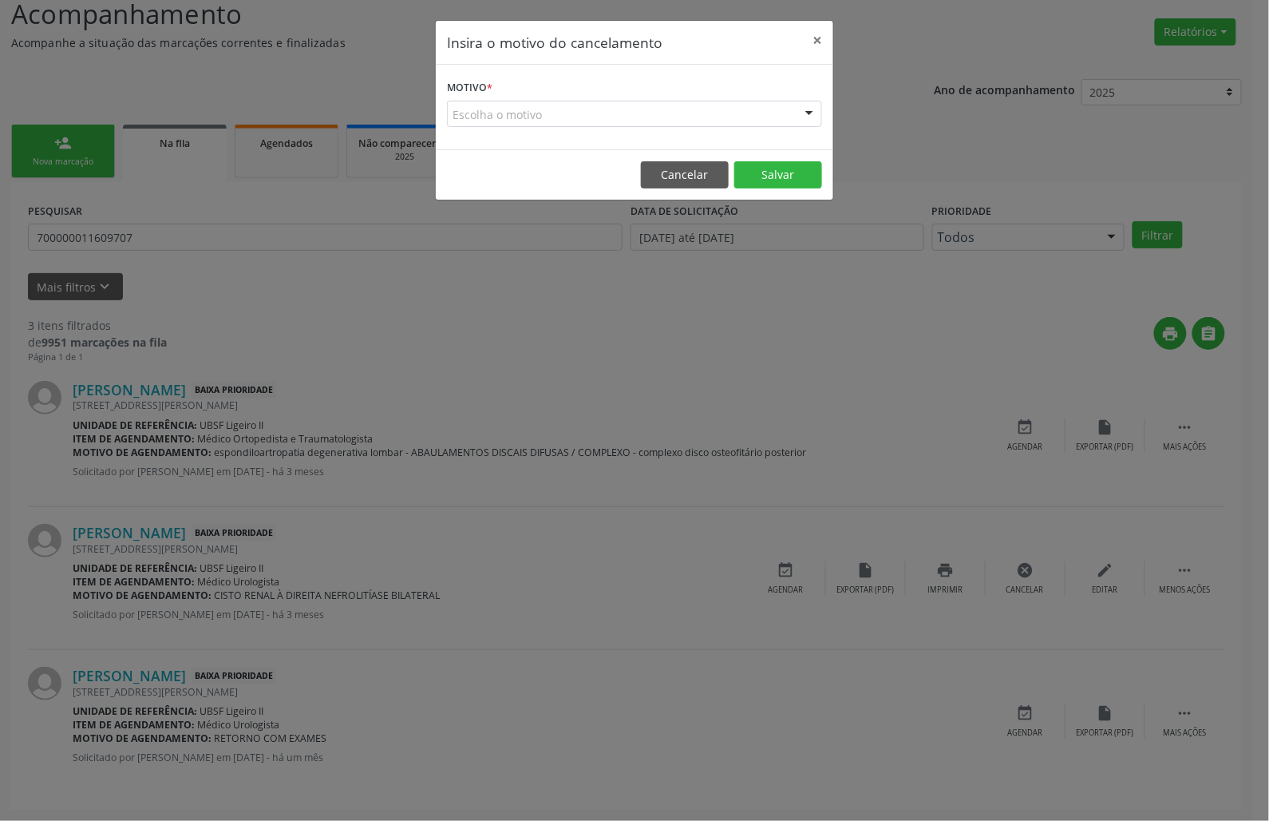
click at [618, 101] on div "Escolha o motivo" at bounding box center [634, 114] width 375 height 27
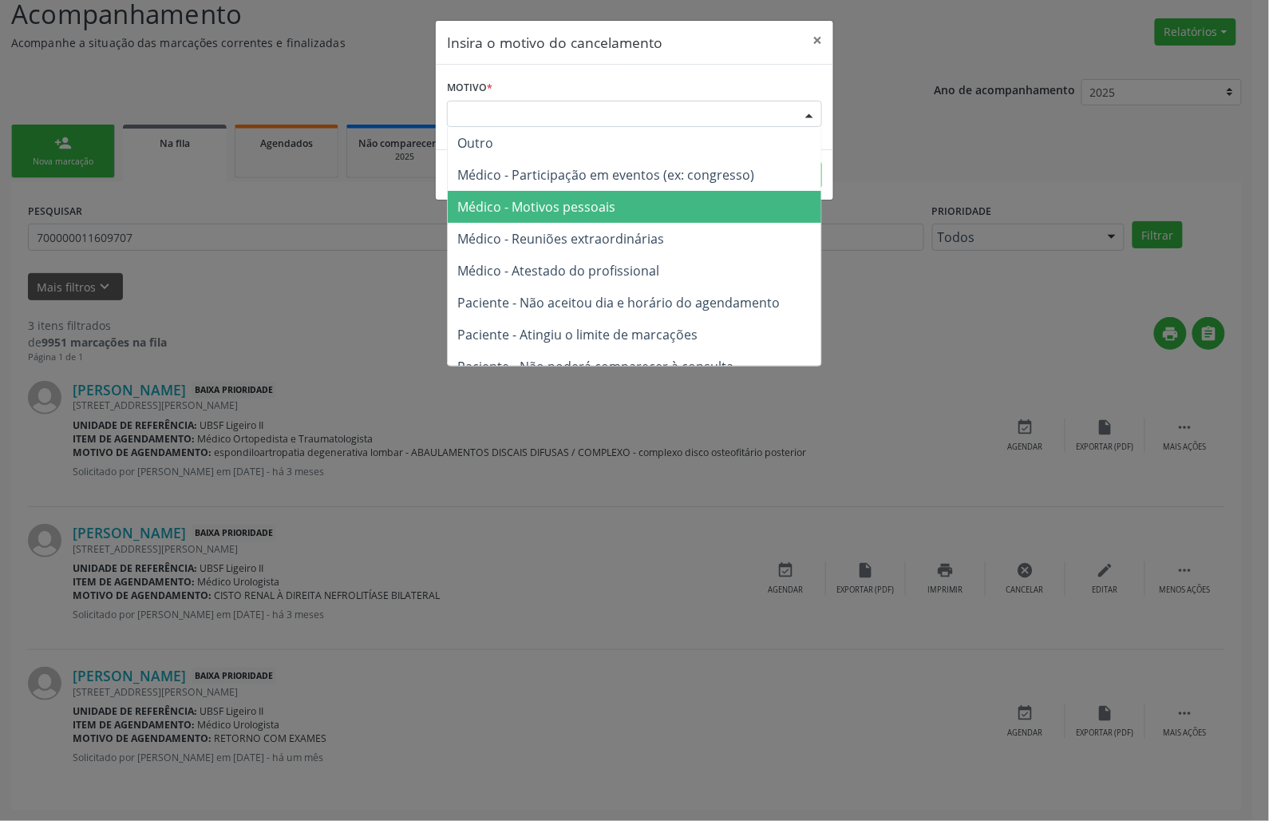
click at [592, 199] on span "Médico - Motivos pessoais" at bounding box center [536, 207] width 158 height 18
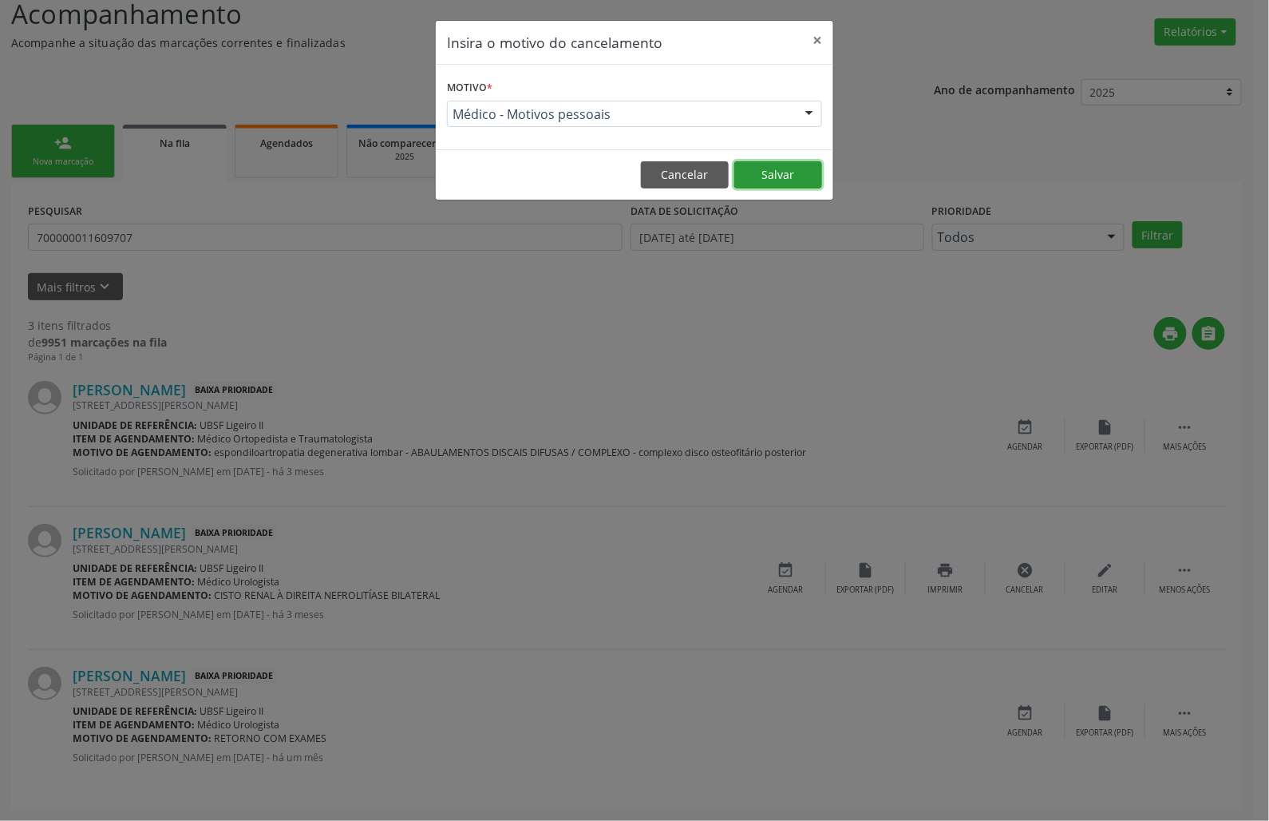
click at [786, 174] on button "Salvar" at bounding box center [778, 174] width 88 height 27
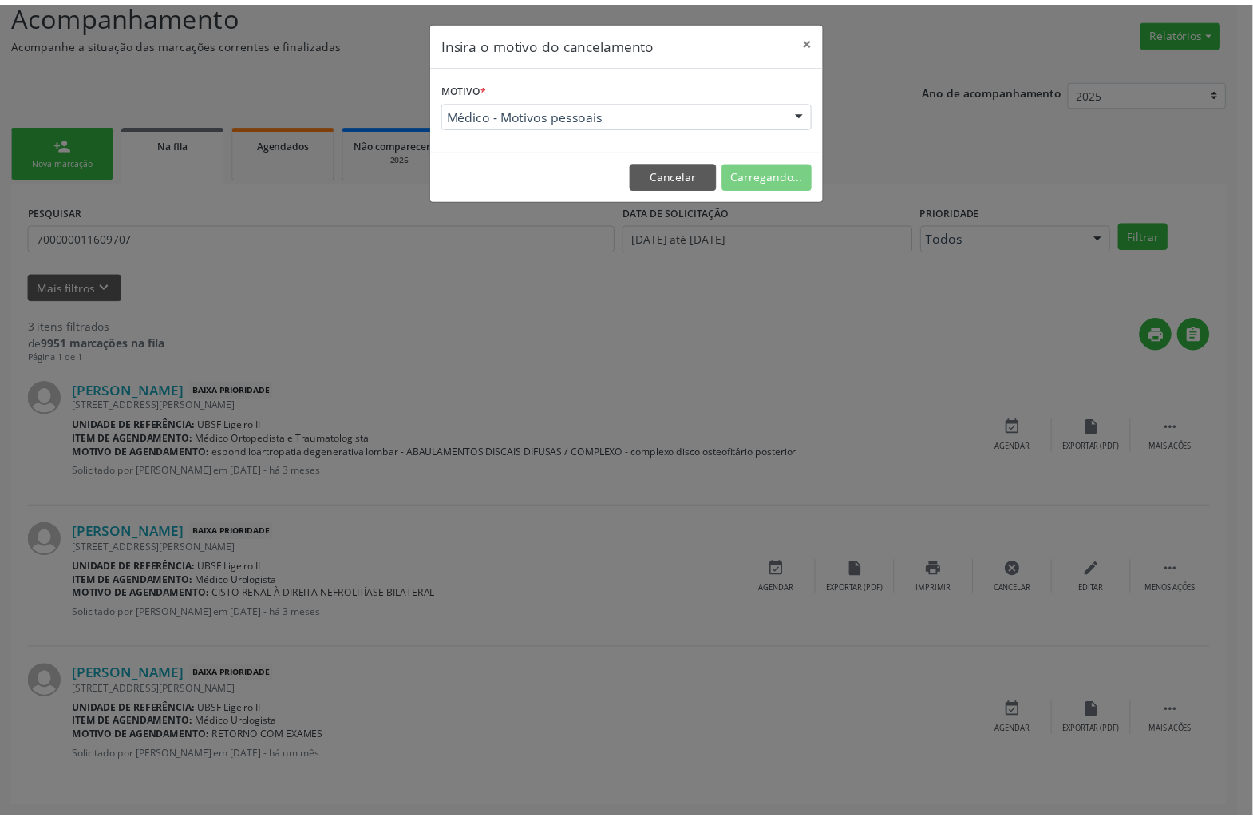
scroll to position [0, 0]
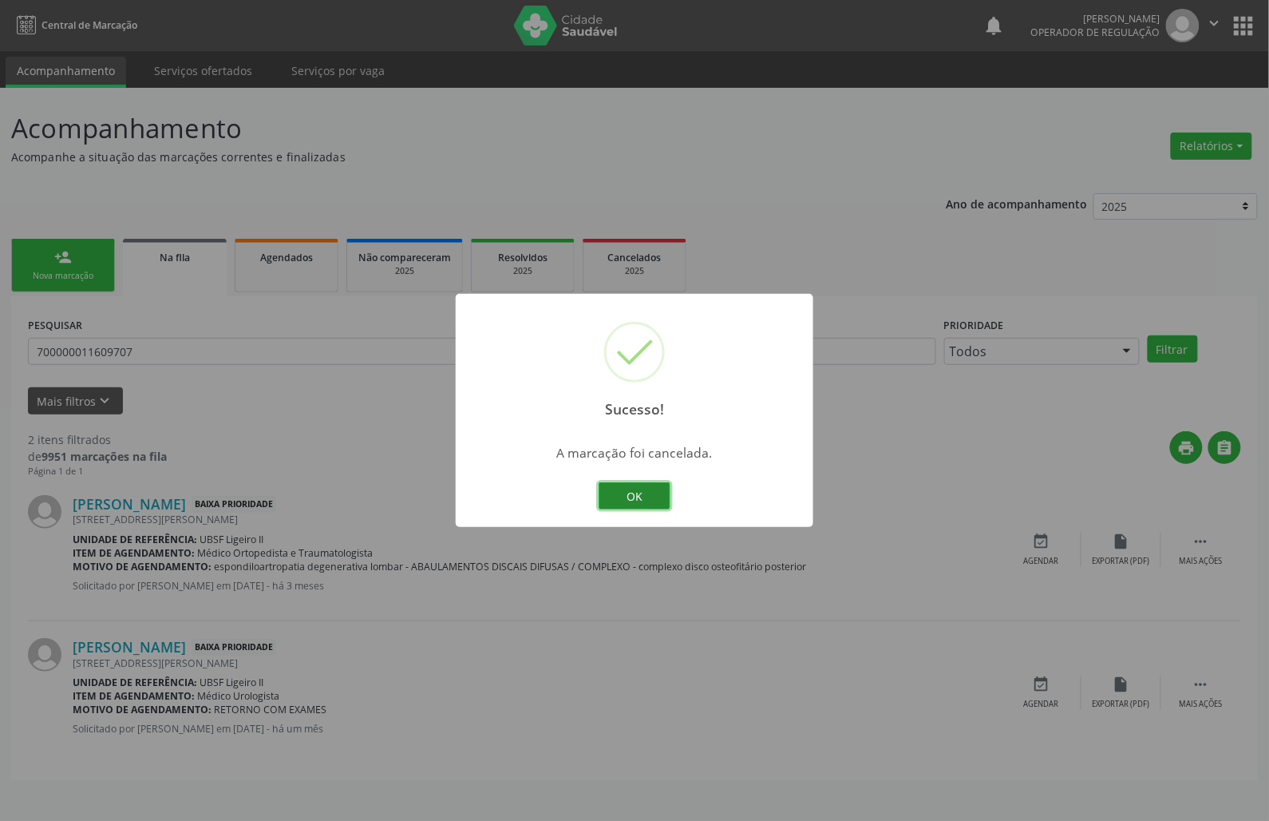
click at [658, 505] on button "OK" at bounding box center [635, 495] width 72 height 27
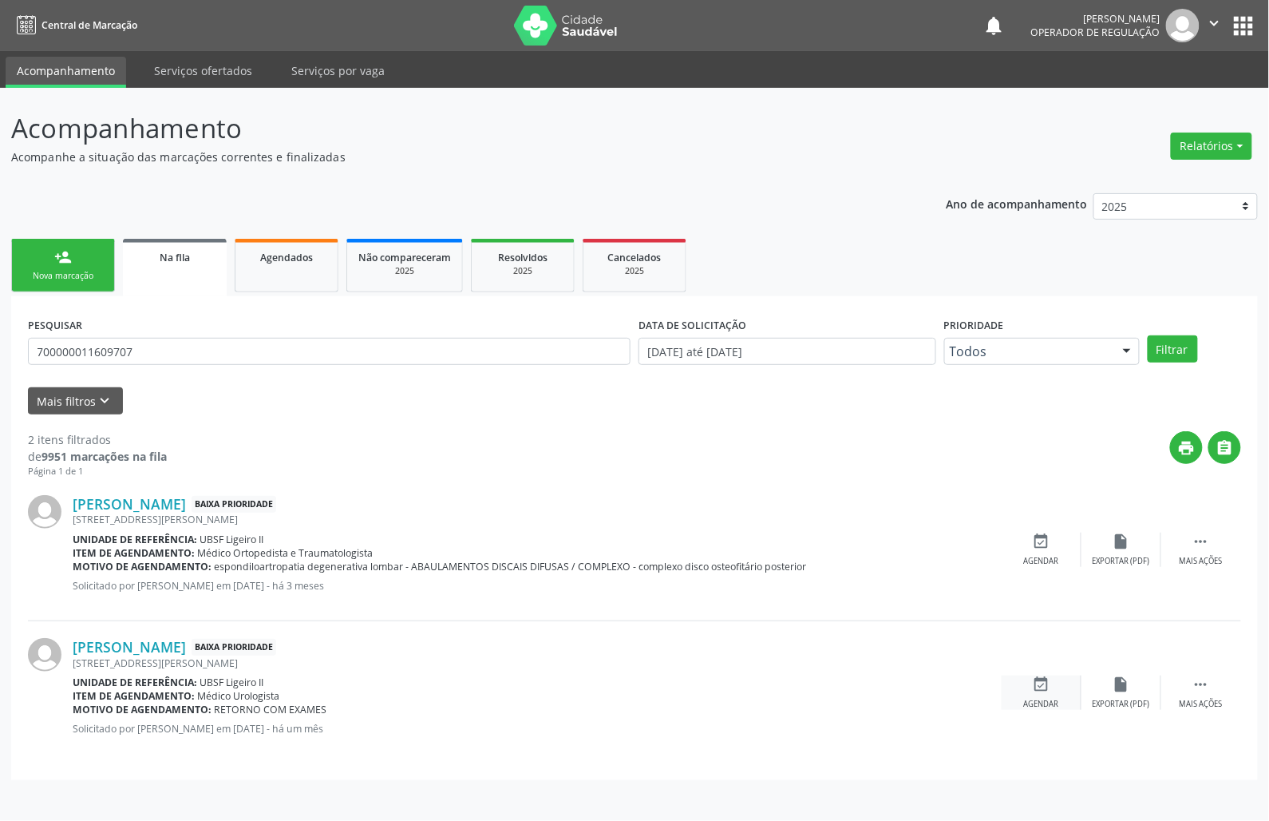
click at [1047, 707] on div "Agendar" at bounding box center [1041, 704] width 35 height 11
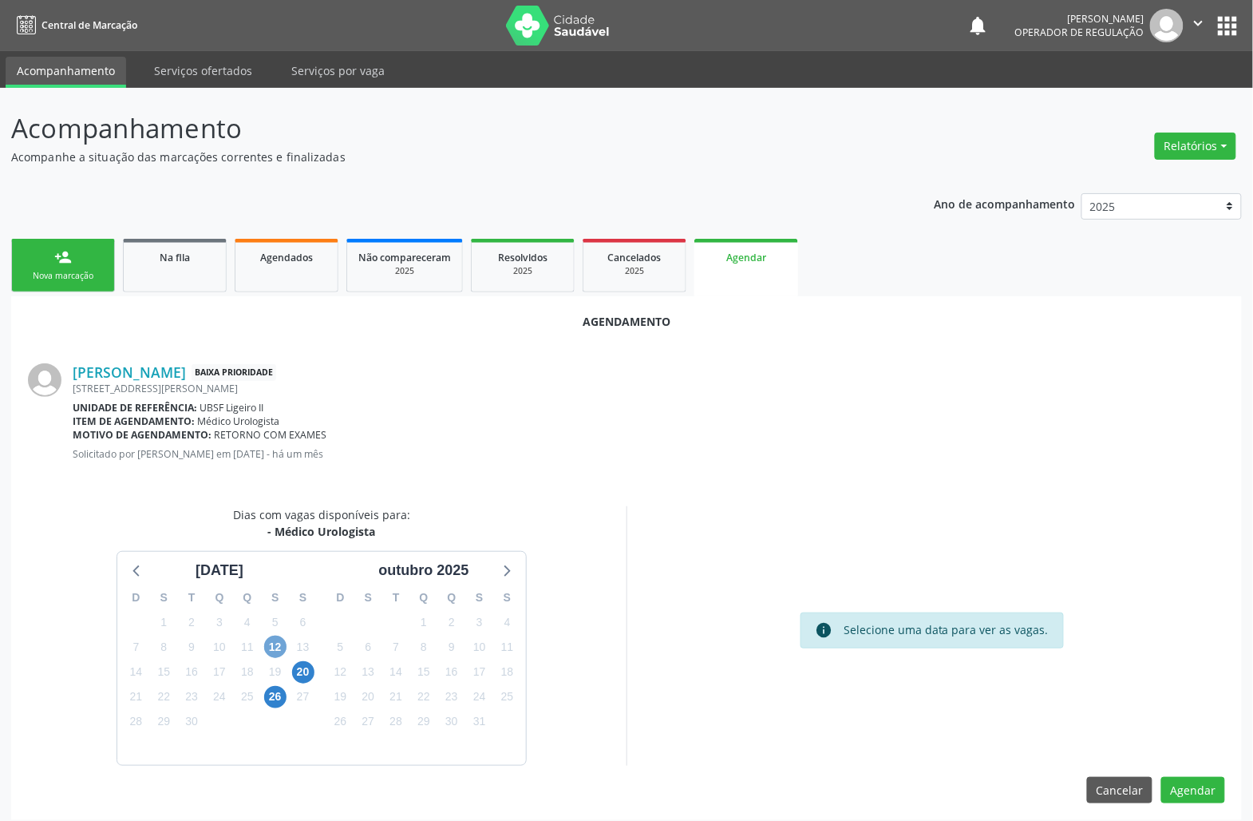
click at [269, 650] on span "12" at bounding box center [275, 646] width 22 height 22
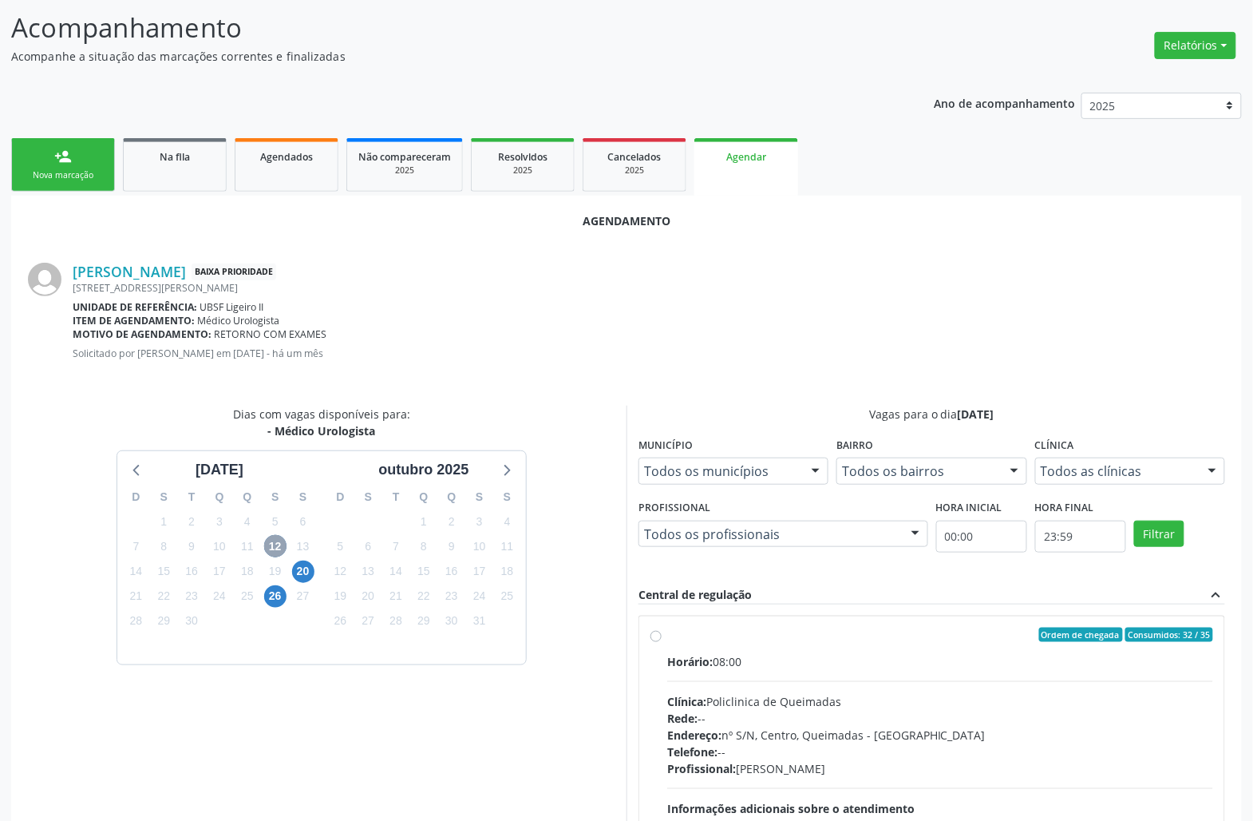
scroll to position [243, 0]
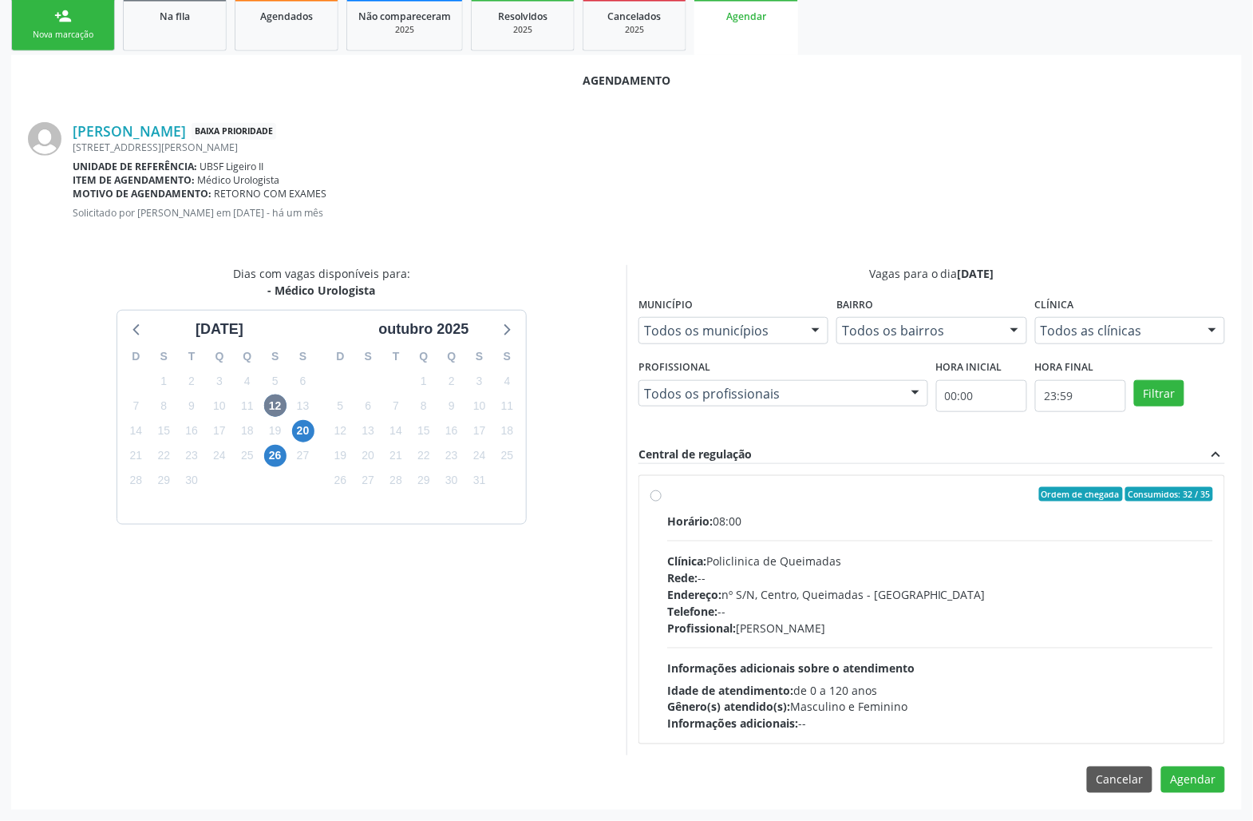
click at [881, 612] on div "Telefone: --" at bounding box center [940, 611] width 546 height 17
click at [662, 501] on input "Ordem de chegada Consumidos: 32 / 35 Horário: 08:00 Clínica: Policlinica de Que…" at bounding box center [656, 494] width 11 height 14
radio input "true"
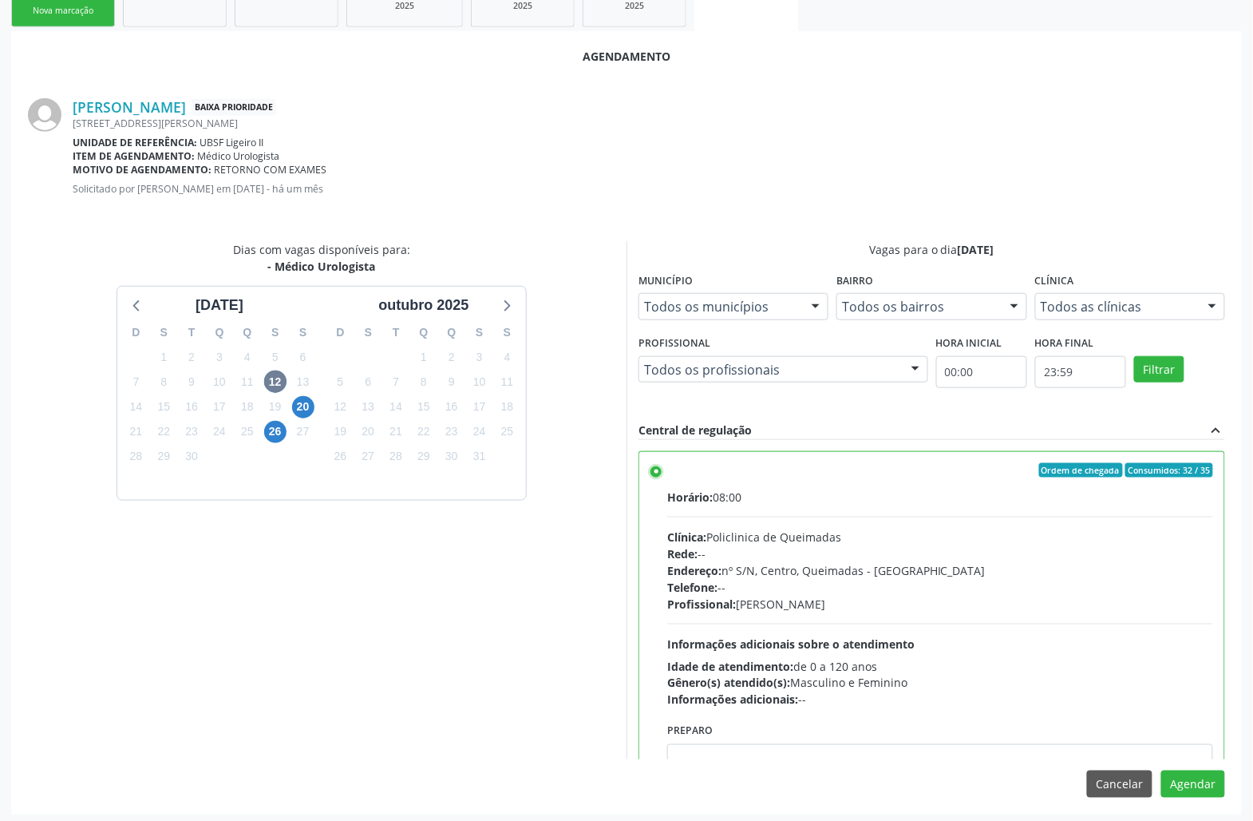
scroll to position [270, 0]
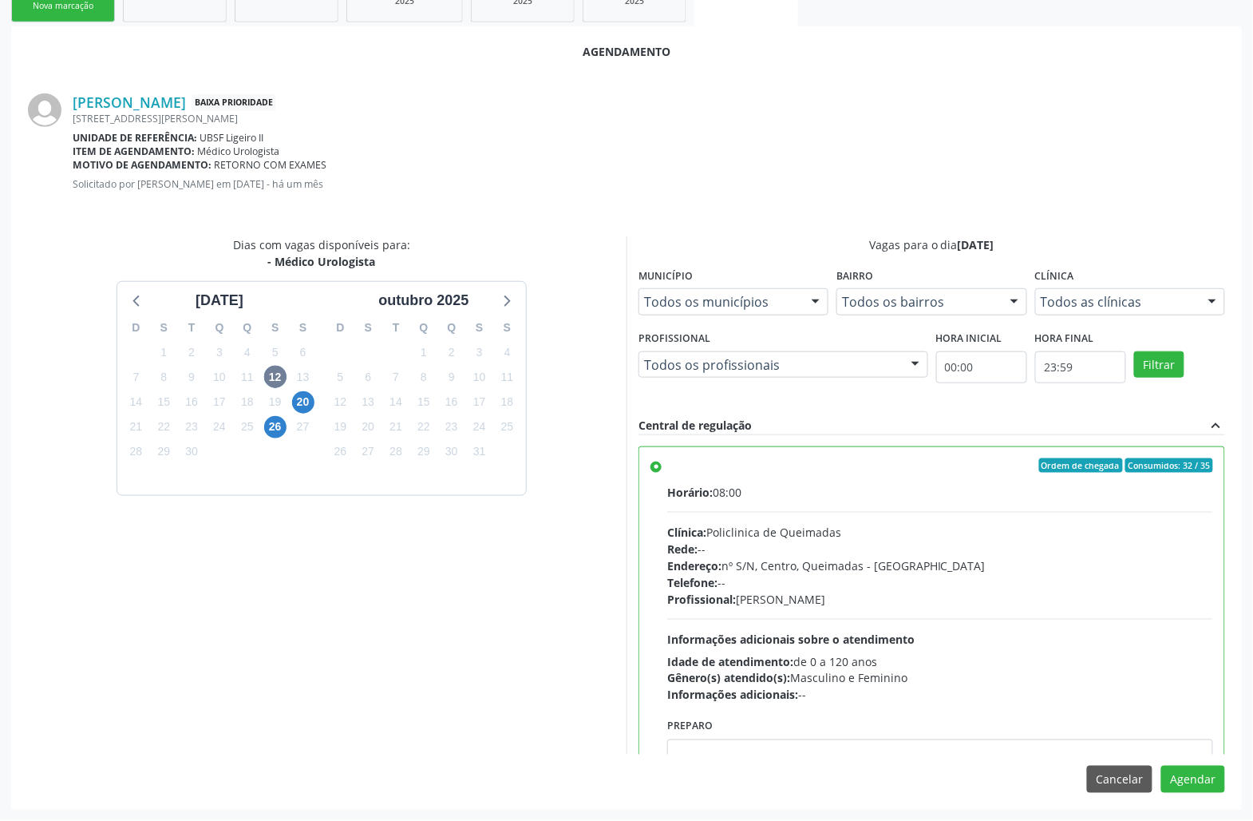
click at [1182, 795] on div "Agendamento Pedro Verissimo dos Santos Baixa Prioridade Rua Jose de Souza Barbo…" at bounding box center [626, 417] width 1231 height 782
click at [1180, 793] on div "Agendamento Pedro Verissimo dos Santos Baixa Prioridade Rua Jose de Souza Barbo…" at bounding box center [626, 417] width 1231 height 782
click at [1177, 786] on button "Agendar" at bounding box center [1194, 779] width 64 height 27
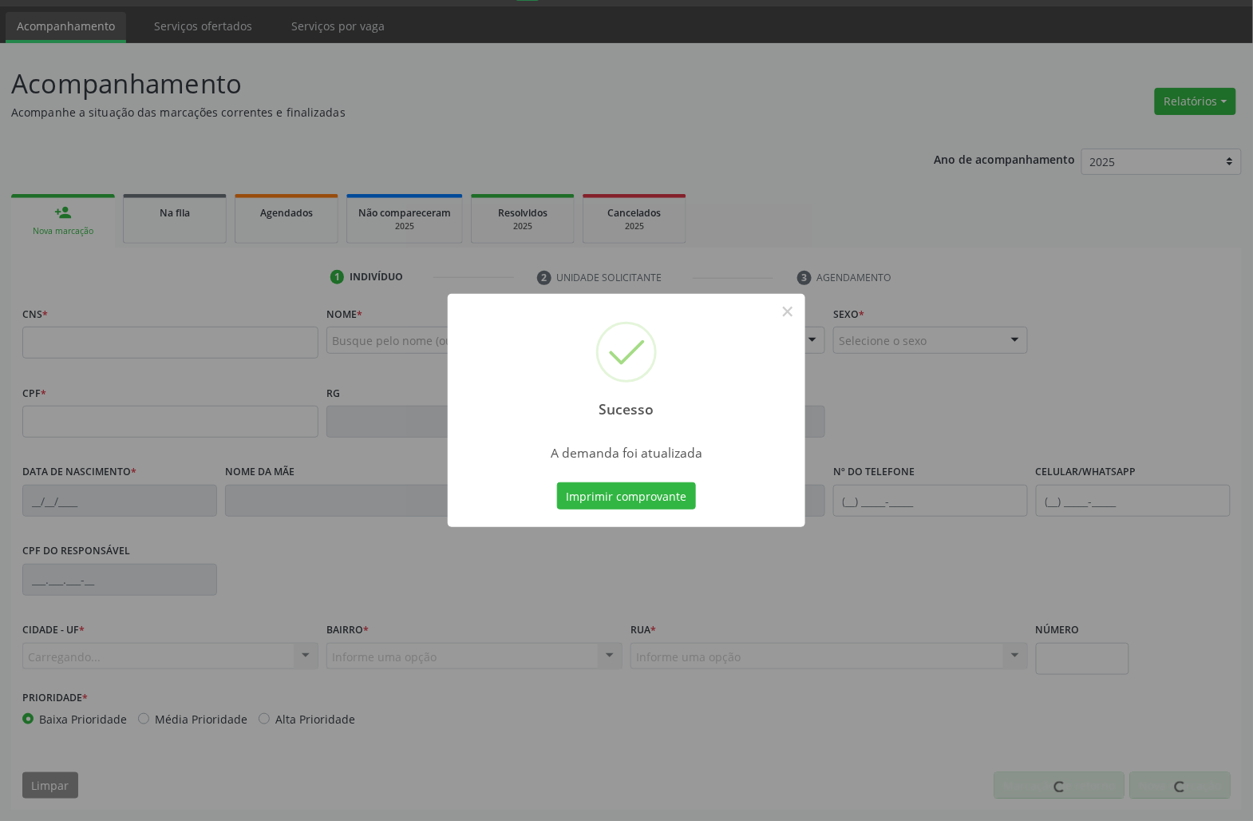
scroll to position [46, 0]
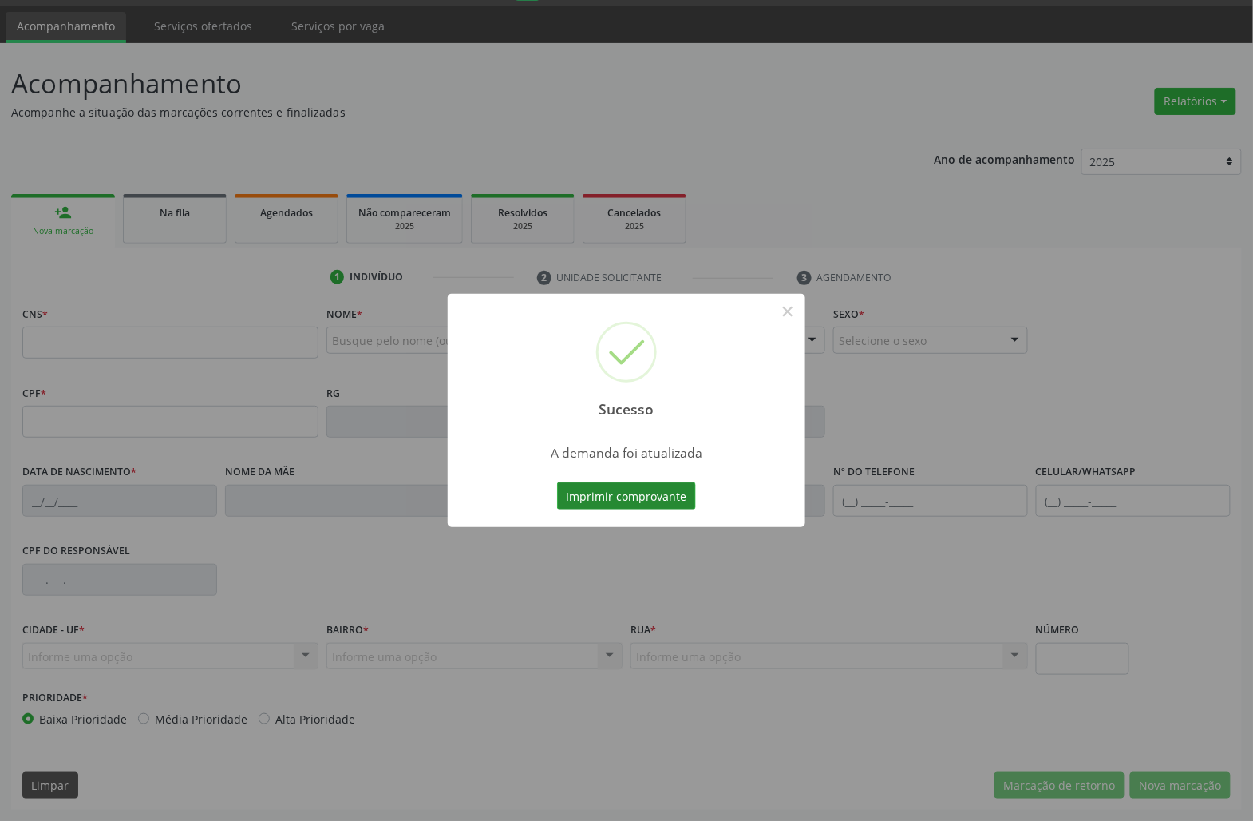
click at [591, 493] on button "Imprimir comprovante" at bounding box center [626, 495] width 139 height 27
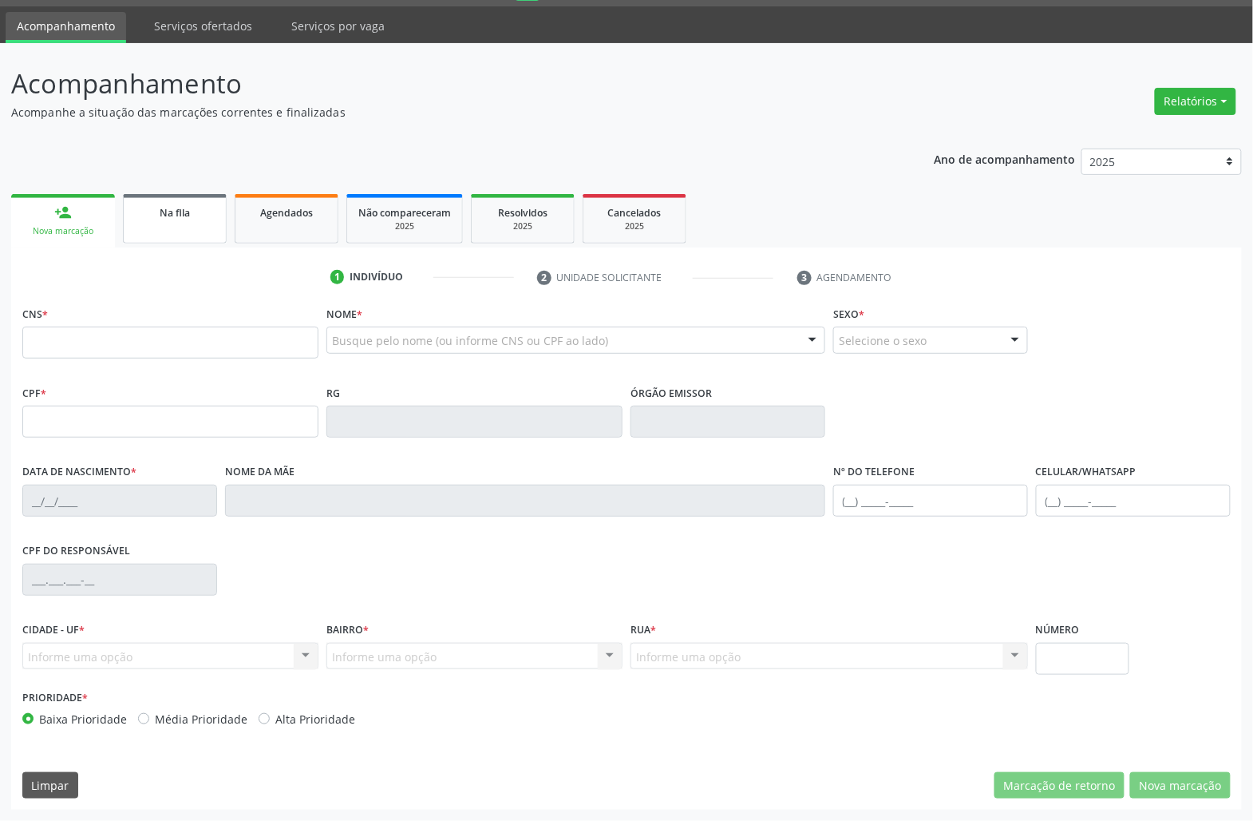
click at [196, 237] on link "Na fila" at bounding box center [175, 218] width 104 height 49
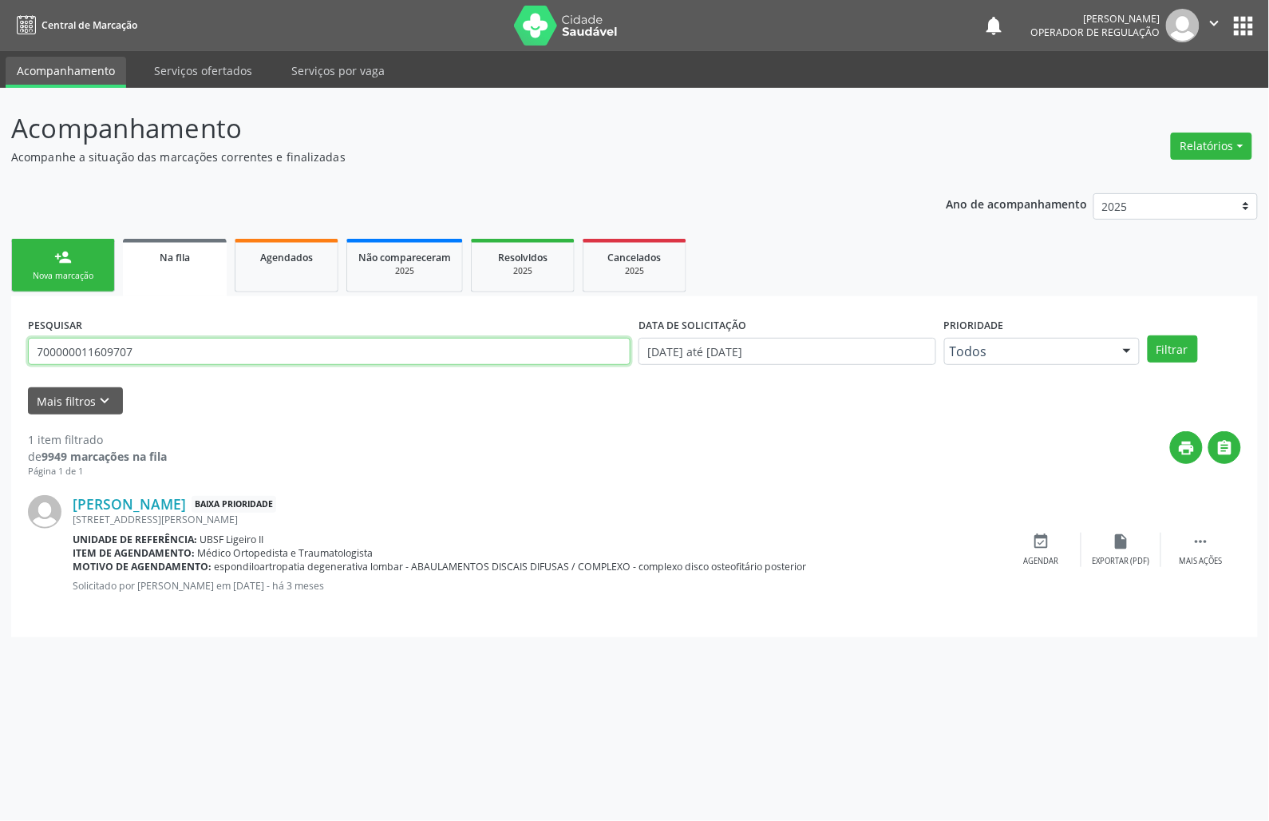
click at [209, 340] on input "700000011609707" at bounding box center [329, 351] width 603 height 27
type input "704105705417280"
click at [1148, 335] on button "Filtrar" at bounding box center [1173, 348] width 50 height 27
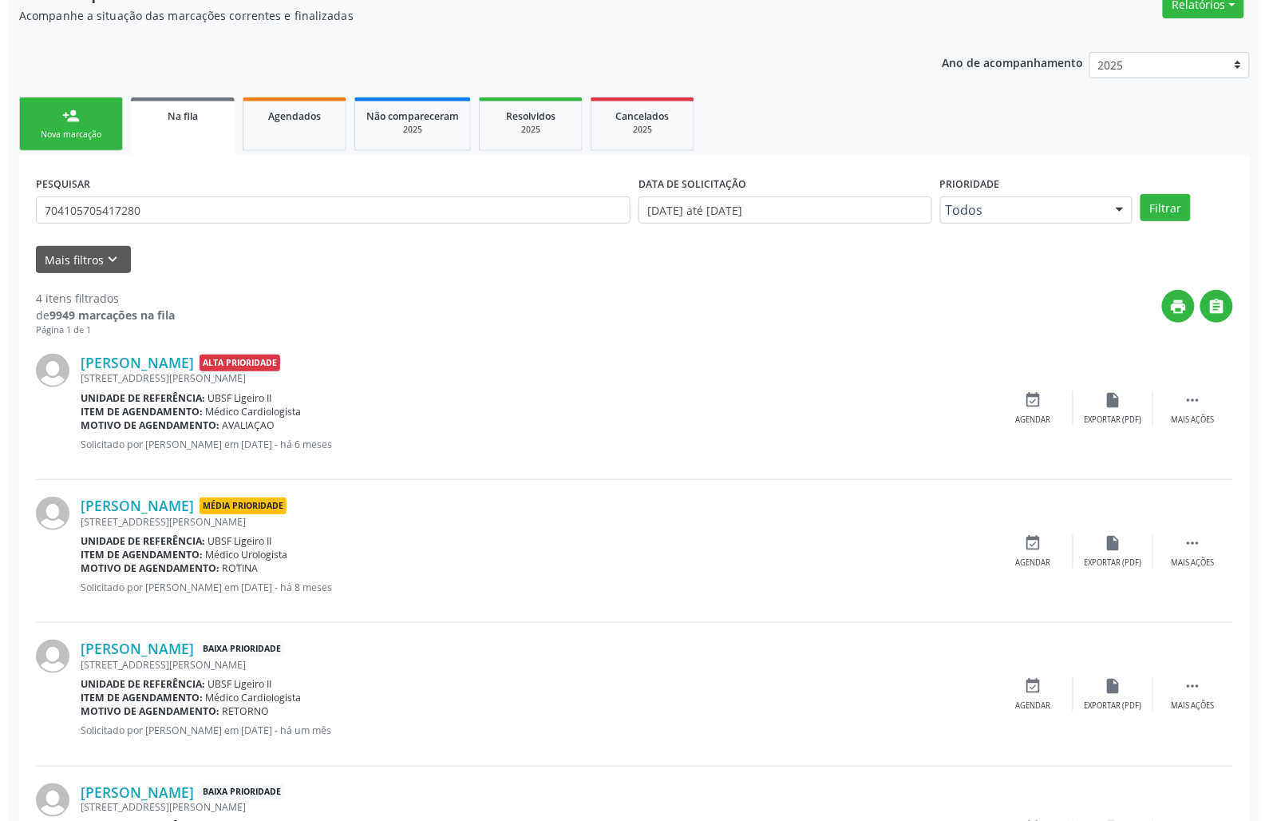
scroll to position [257, 0]
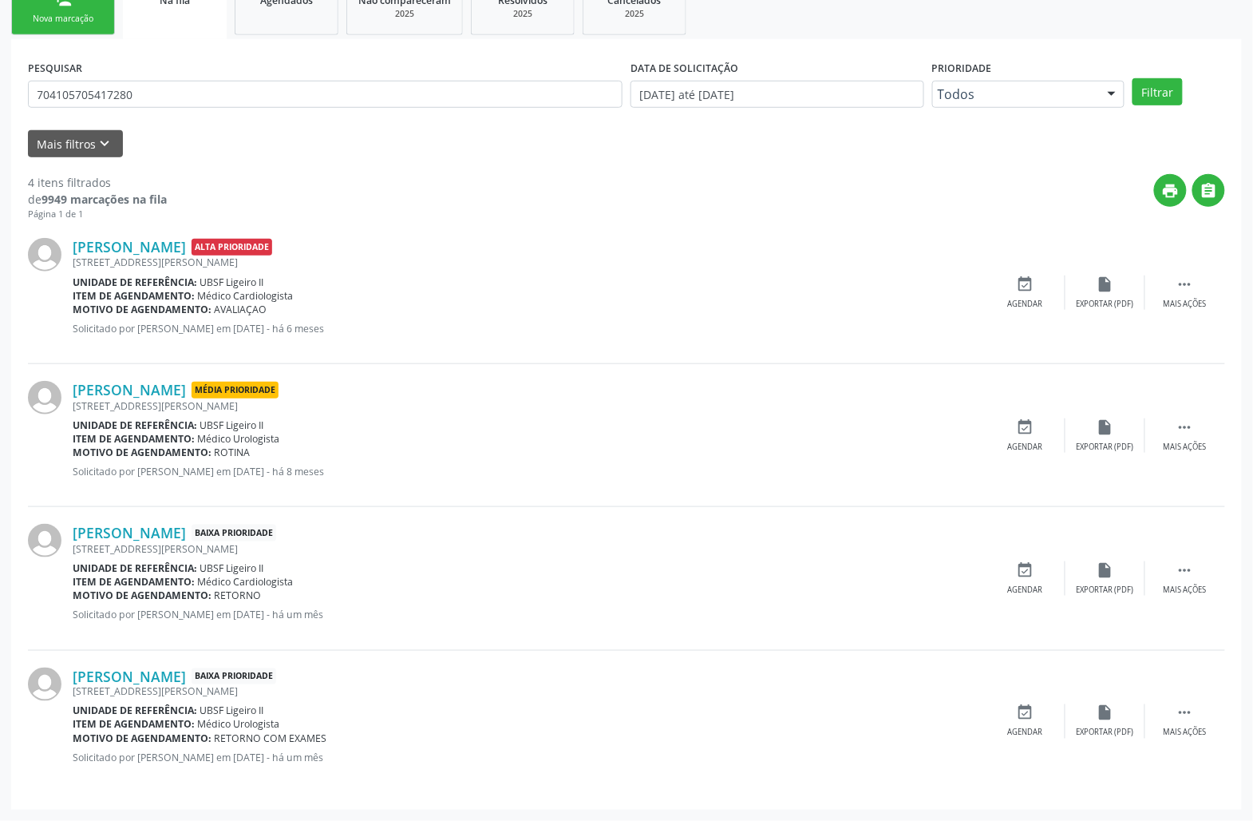
click at [1188, 407] on div "João Virginio da Silva Média Prioridade Rua Joao Antonio de Souza, 158, Ligeiro…" at bounding box center [627, 435] width 1198 height 143
click at [1189, 420] on icon "" at bounding box center [1186, 427] width 18 height 18
click at [1030, 431] on icon "cancel" at bounding box center [1026, 427] width 18 height 18
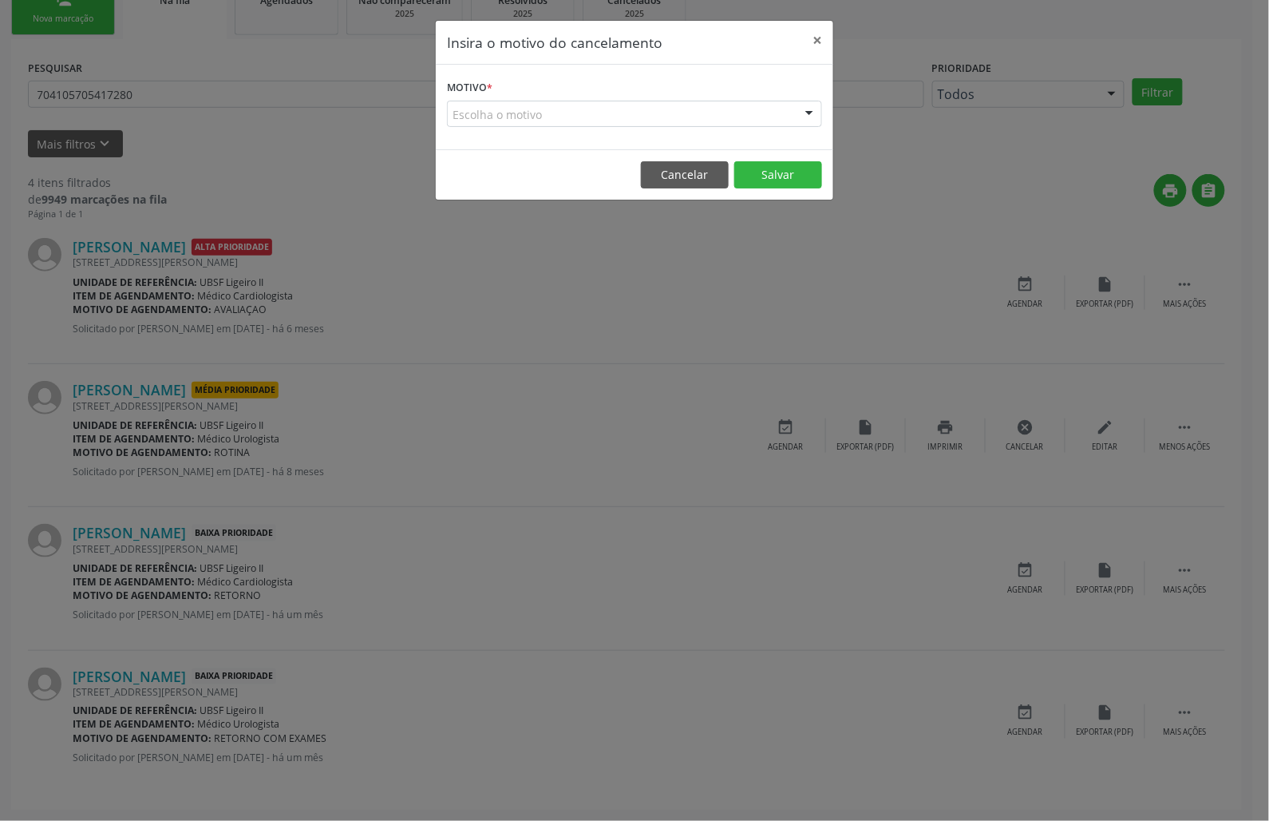
drag, startPoint x: 733, startPoint y: 116, endPoint x: 730, endPoint y: 125, distance: 10.1
click at [731, 122] on div "Escolha o motivo" at bounding box center [634, 114] width 375 height 27
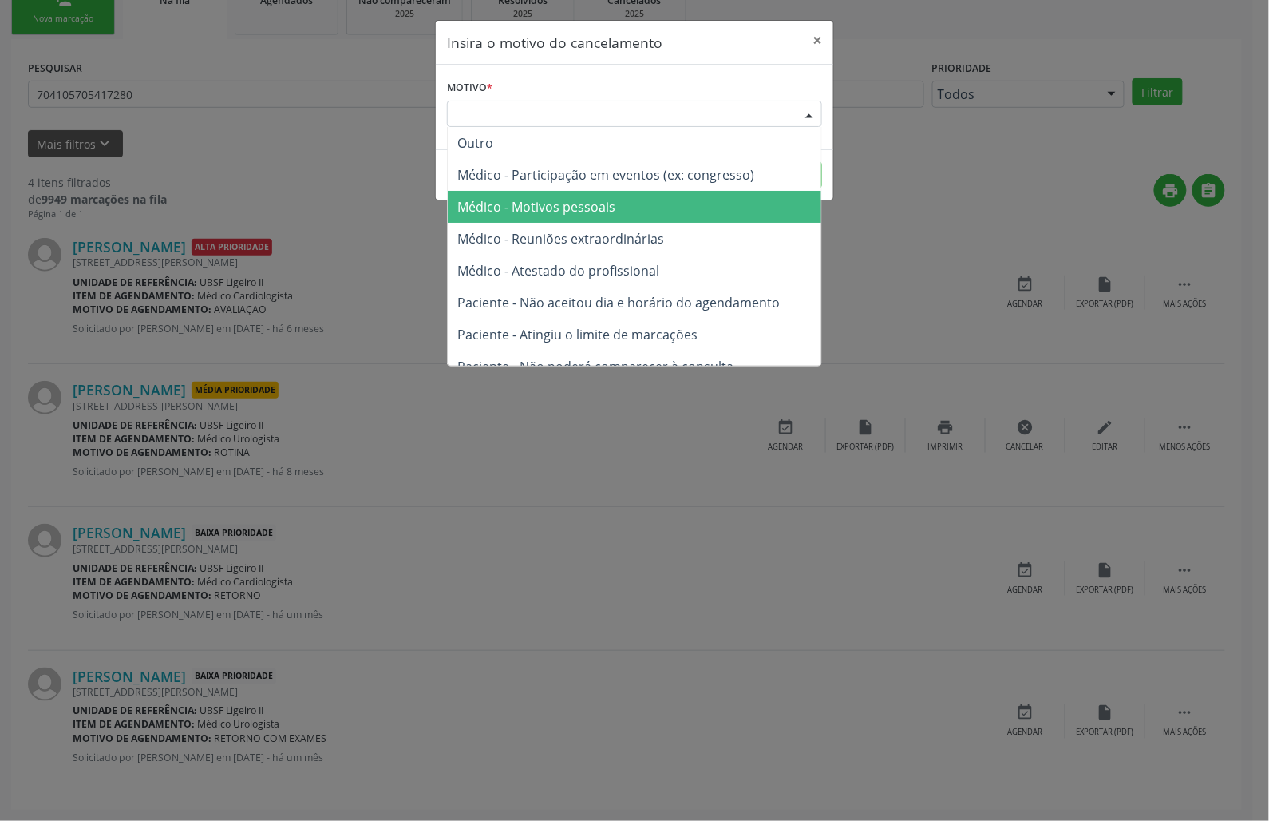
click at [698, 199] on span "Médico - Motivos pessoais" at bounding box center [635, 207] width 374 height 32
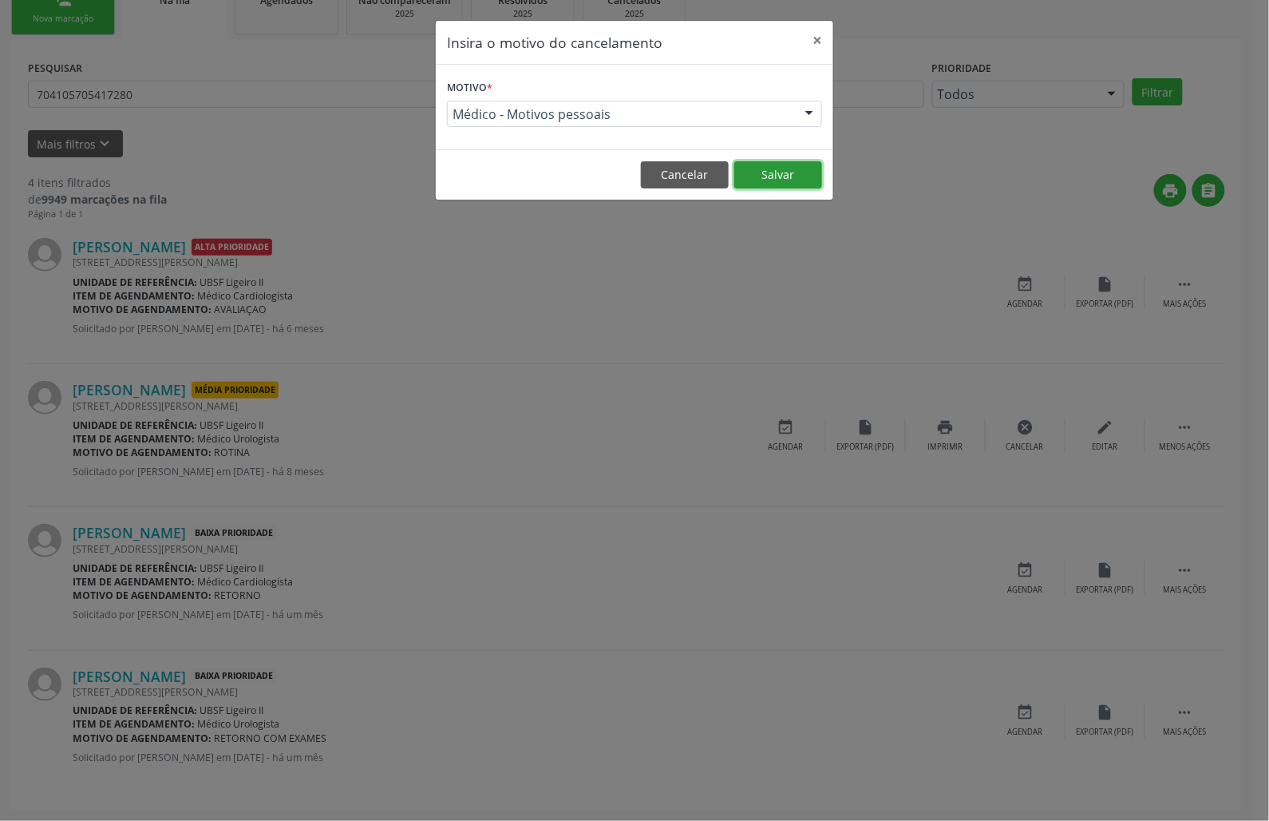
click at [797, 171] on button "Salvar" at bounding box center [778, 174] width 88 height 27
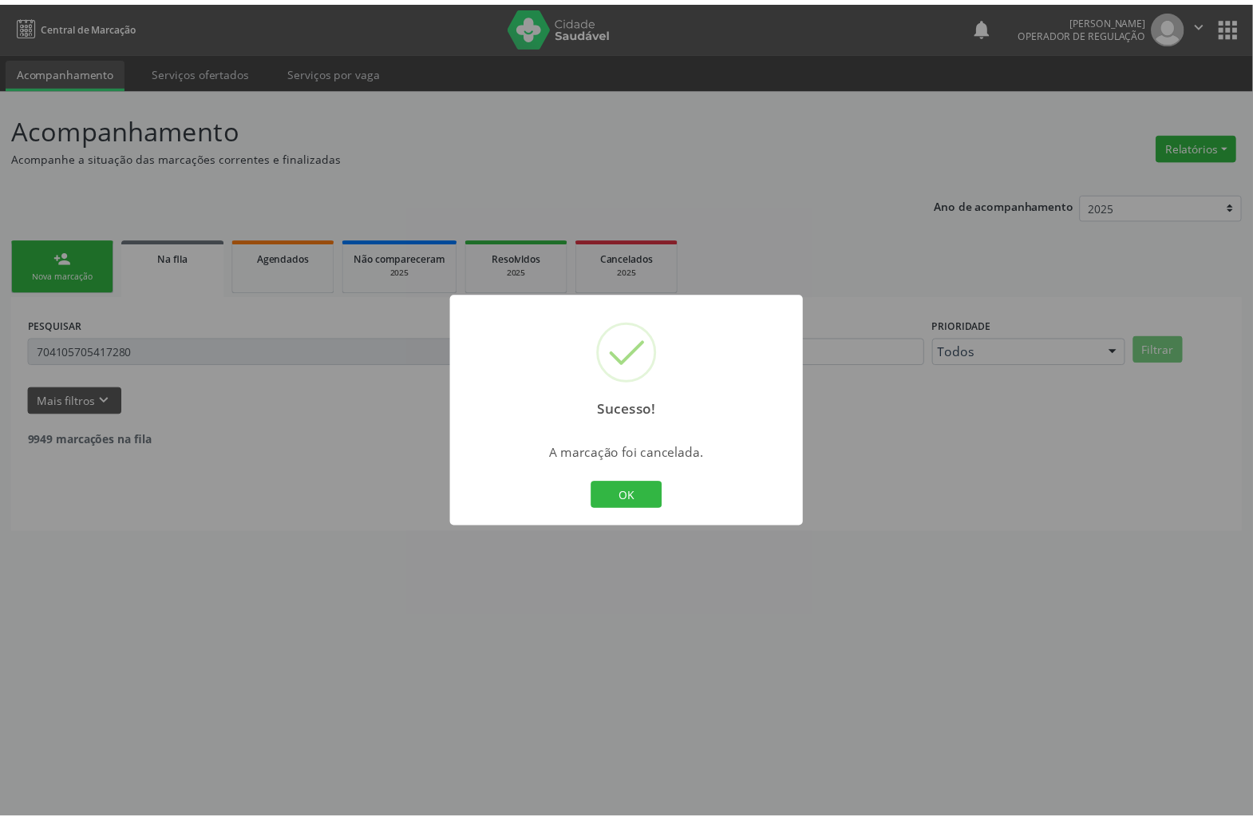
scroll to position [0, 0]
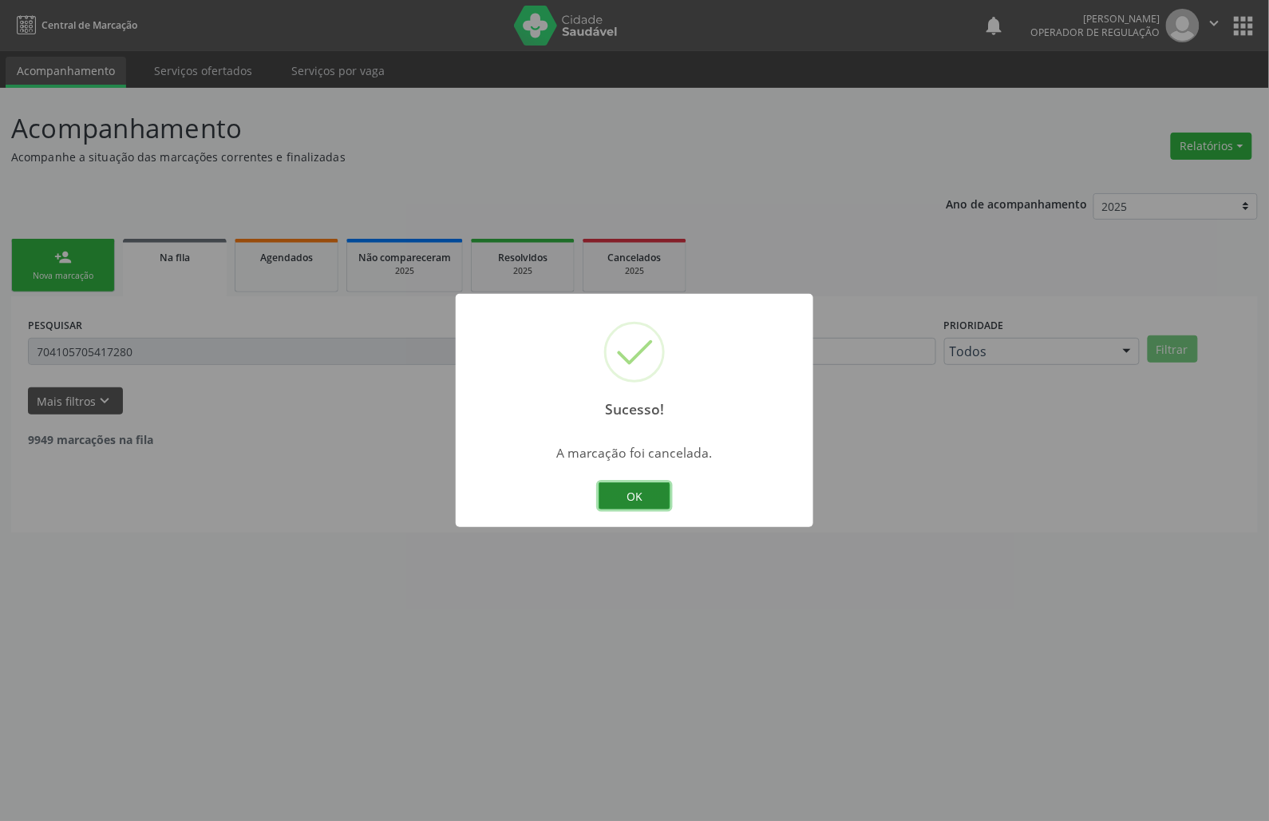
click at [643, 483] on button "OK" at bounding box center [635, 495] width 72 height 27
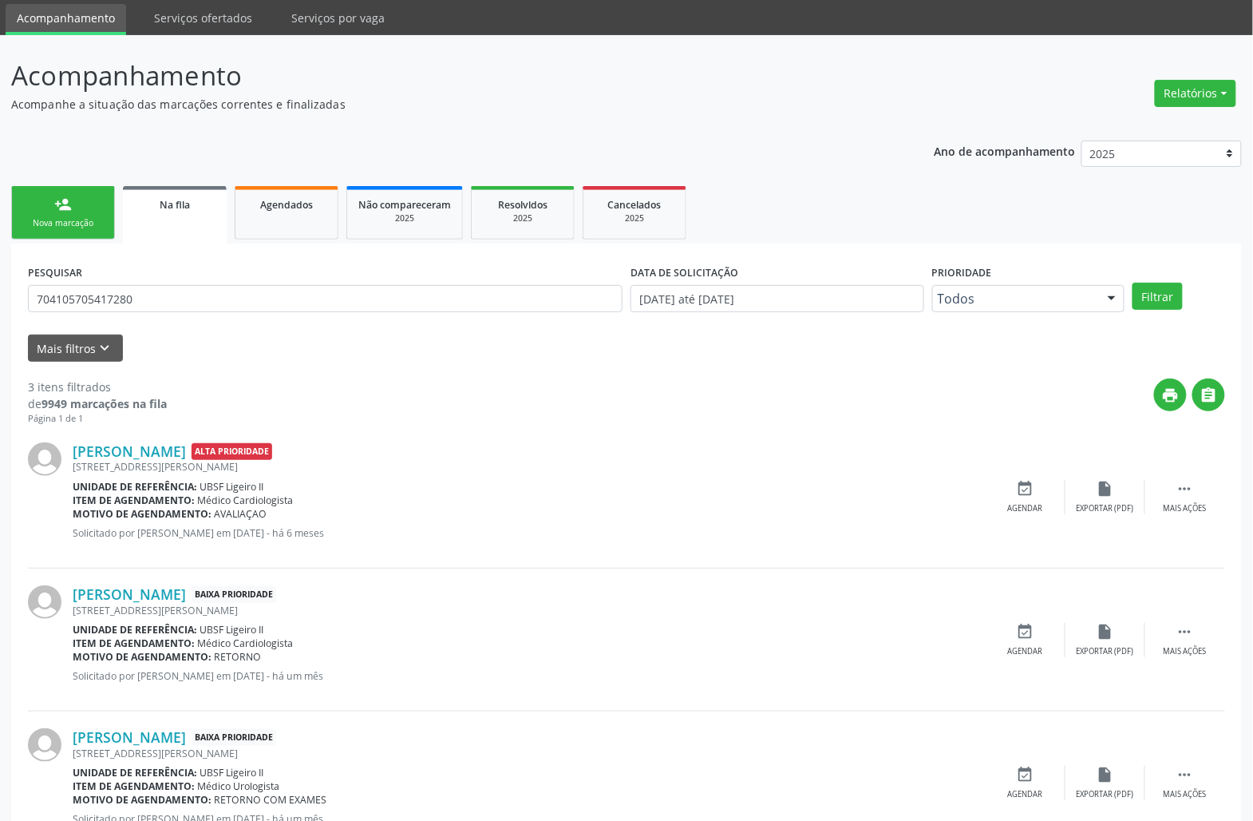
scroll to position [115, 0]
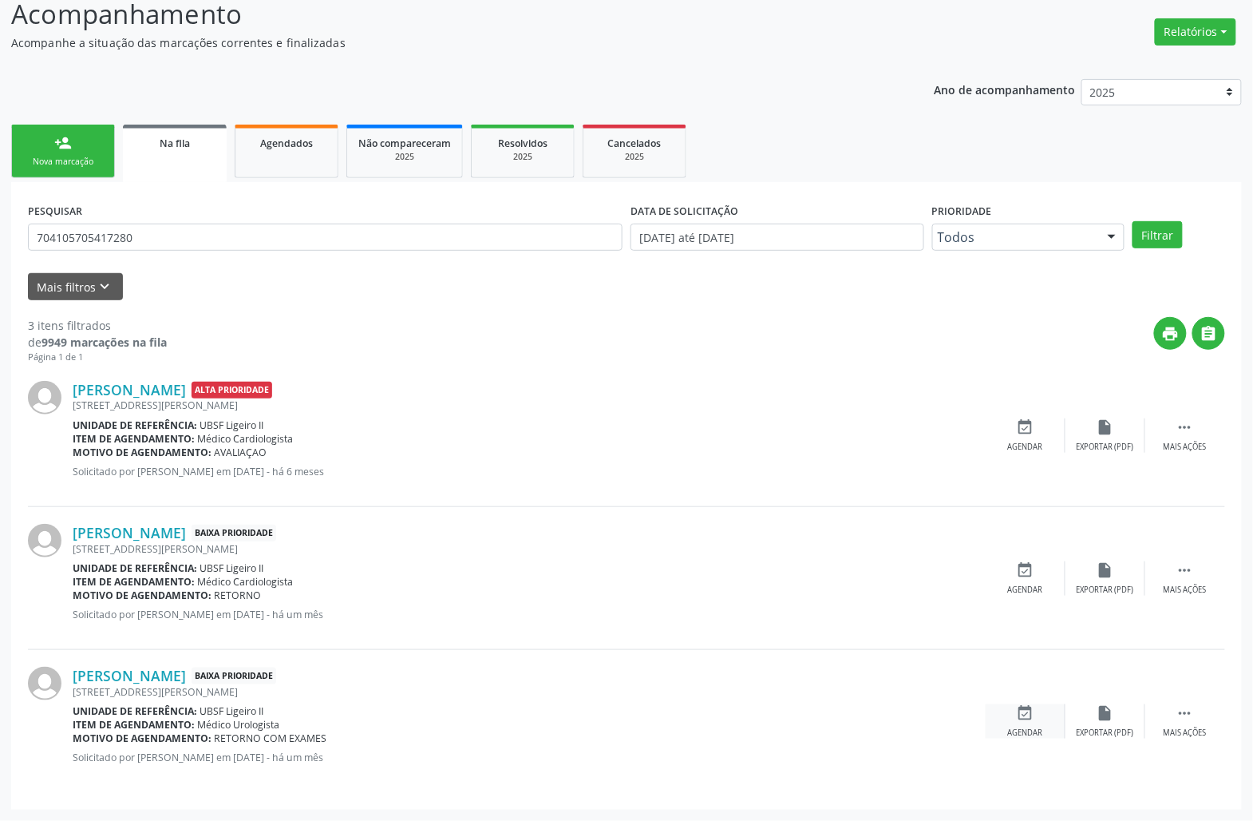
click at [1046, 719] on div "event_available Agendar" at bounding box center [1026, 721] width 80 height 34
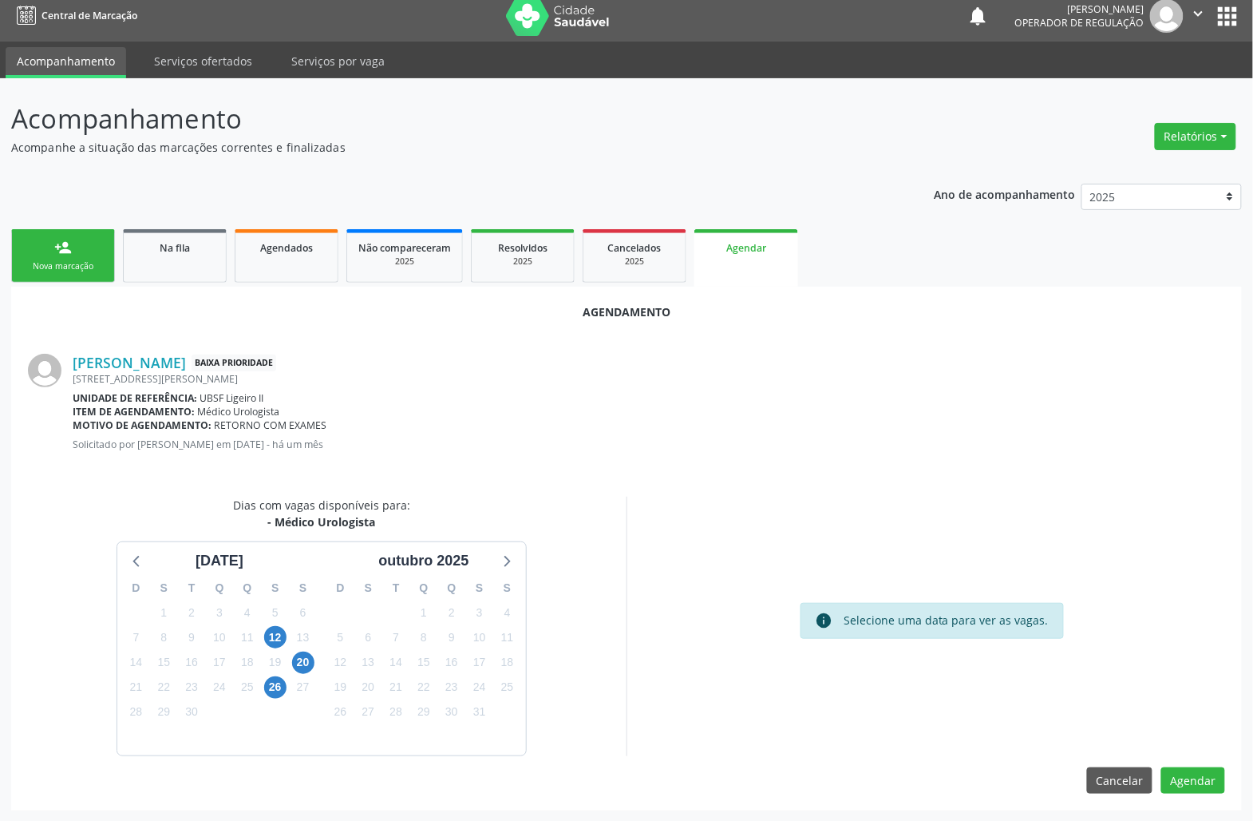
scroll to position [11, 0]
drag, startPoint x: 291, startPoint y: 608, endPoint x: 271, endPoint y: 620, distance: 22.9
click at [276, 614] on div "D S T Q Q S S 31 1 2 3 4 5 6 7 8 9 10 11 12 13 14 15 16 17 18 19 20 21 22 23 24…" at bounding box center [219, 663] width 204 height 184
click at [275, 624] on div "12" at bounding box center [275, 636] width 22 height 25
click at [276, 629] on span "12" at bounding box center [275, 636] width 22 height 22
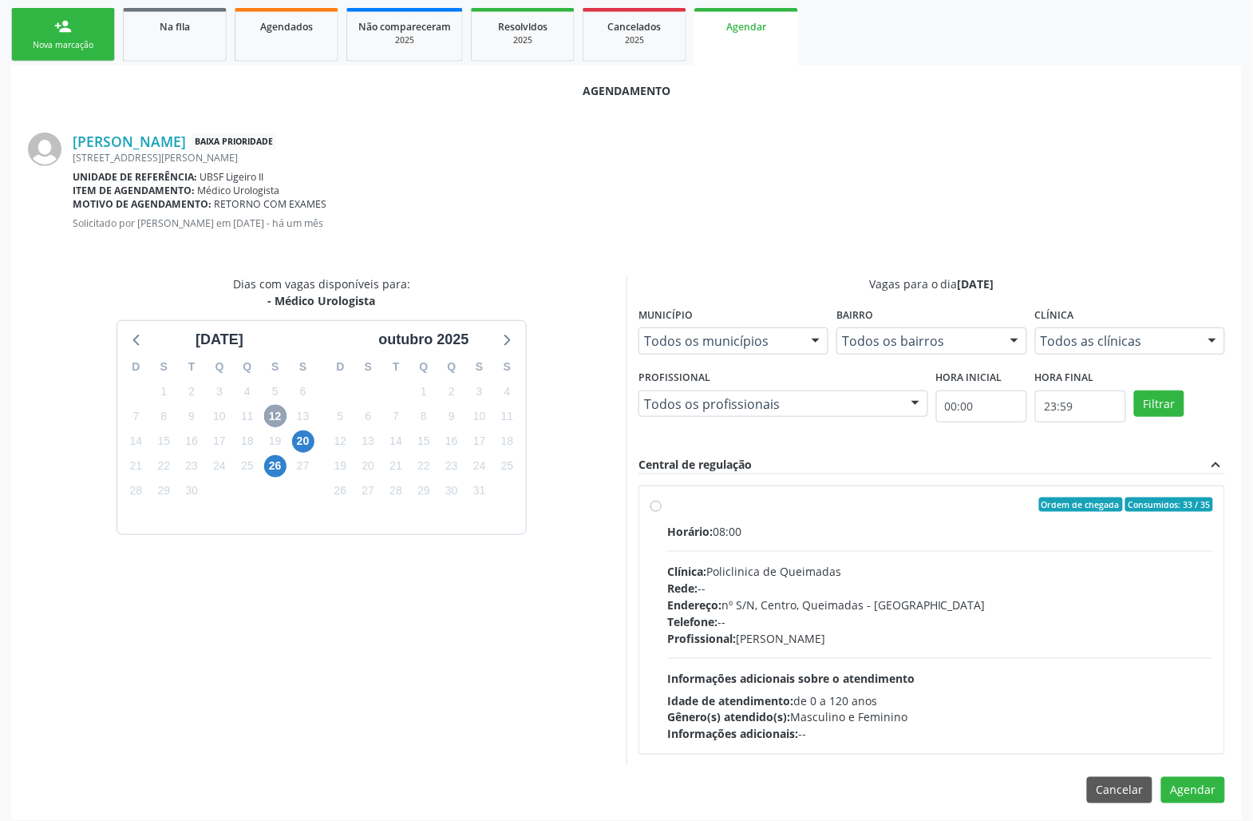
scroll to position [243, 0]
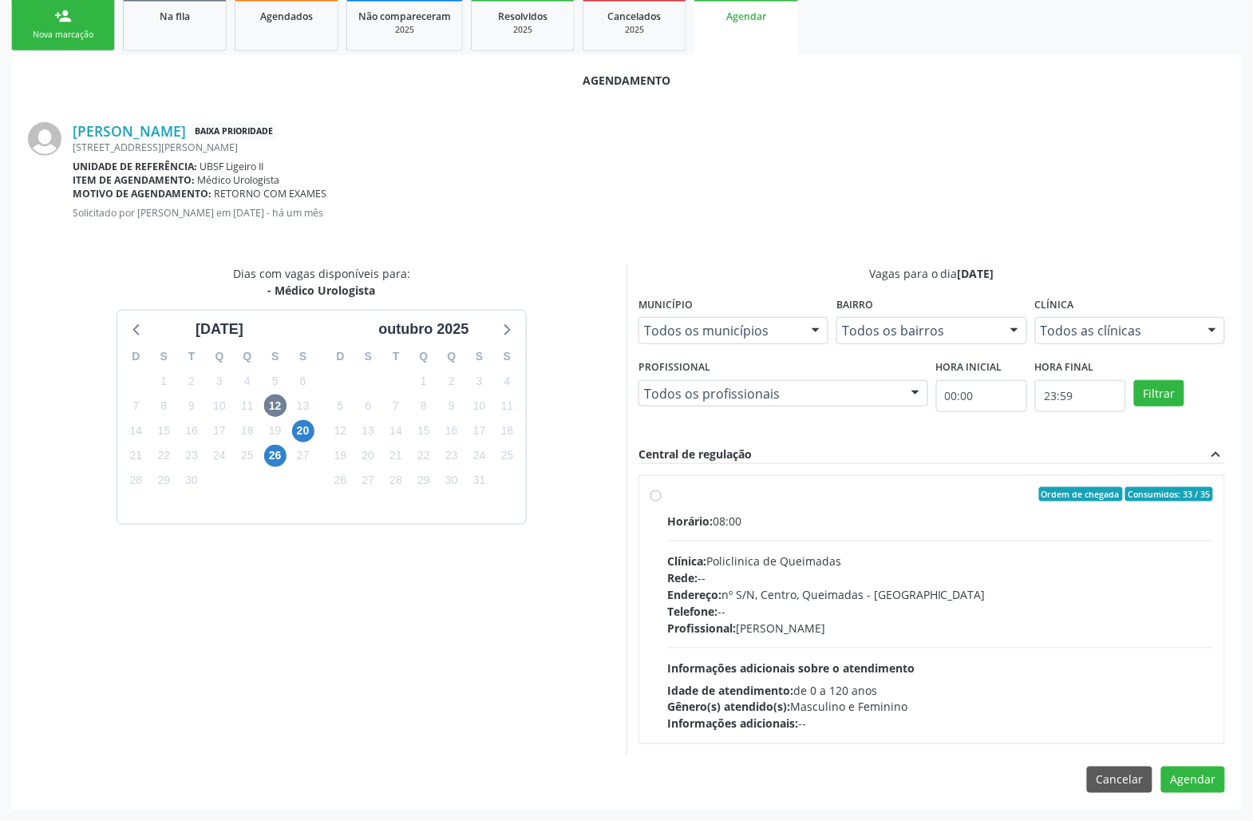
click at [961, 661] on div "Horário: 08:00 Clínica: Policlinica de Queimadas Rede: -- Endereço: nº S/N, Cen…" at bounding box center [940, 623] width 546 height 220
click at [662, 501] on input "Ordem de chegada Consumidos: 33 / 35 Horário: 08:00 Clínica: Policlinica de Que…" at bounding box center [656, 494] width 11 height 14
radio input "true"
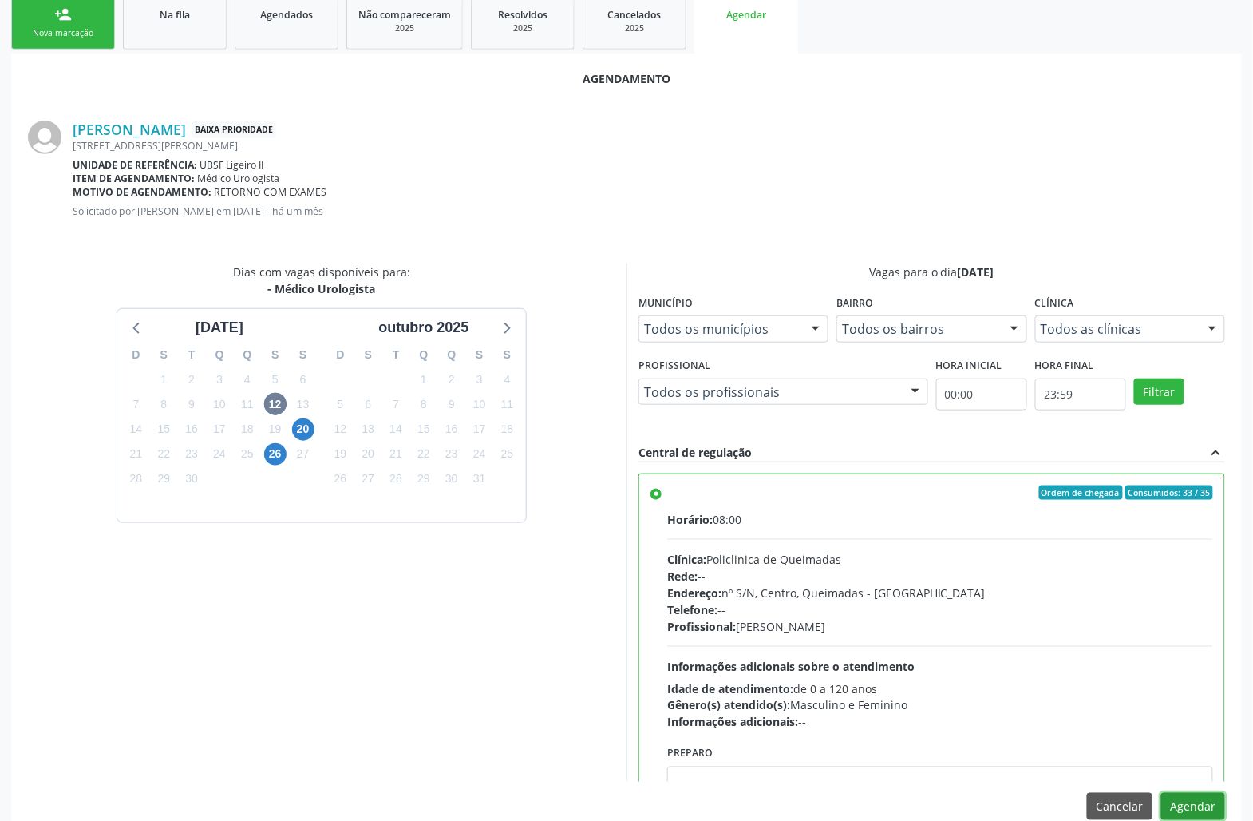
click at [1194, 805] on button "Agendar" at bounding box center [1194, 806] width 64 height 27
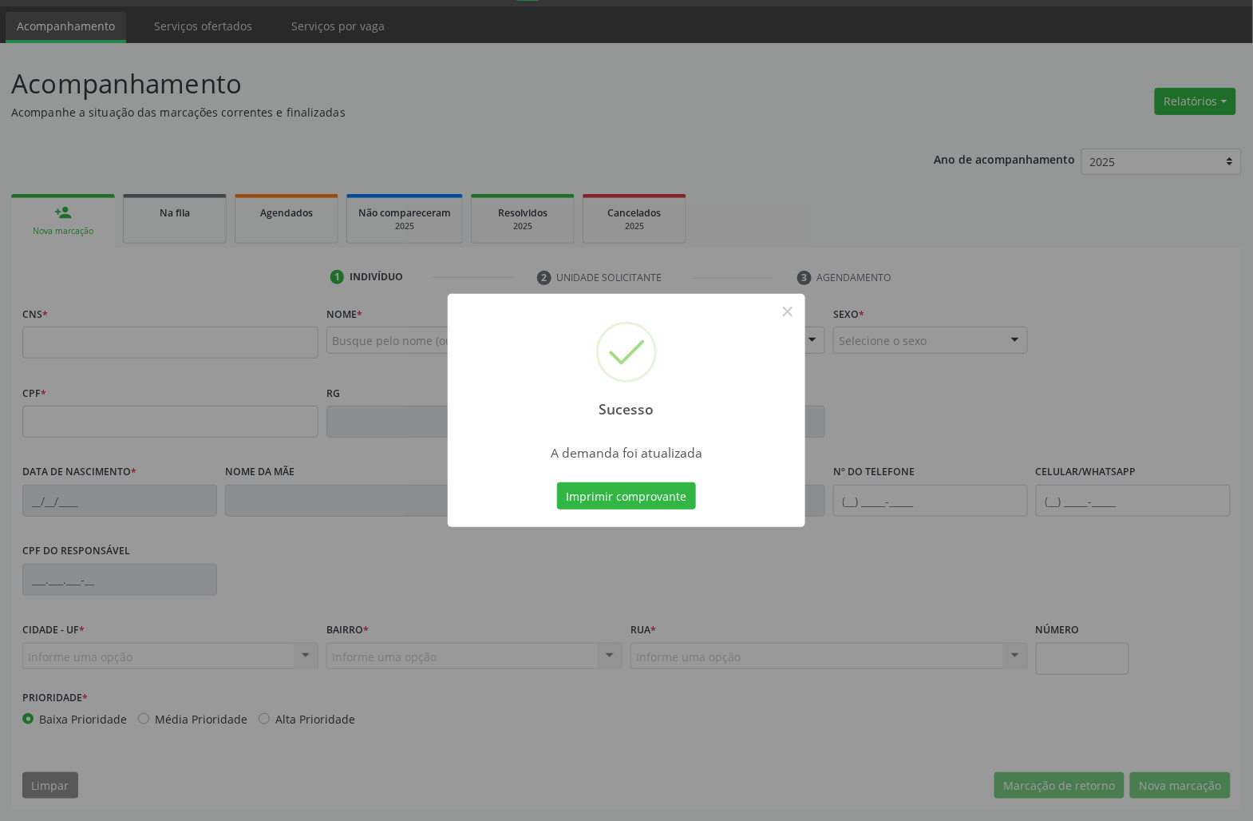
scroll to position [46, 0]
click at [588, 495] on button "Imprimir comprovante" at bounding box center [626, 495] width 139 height 27
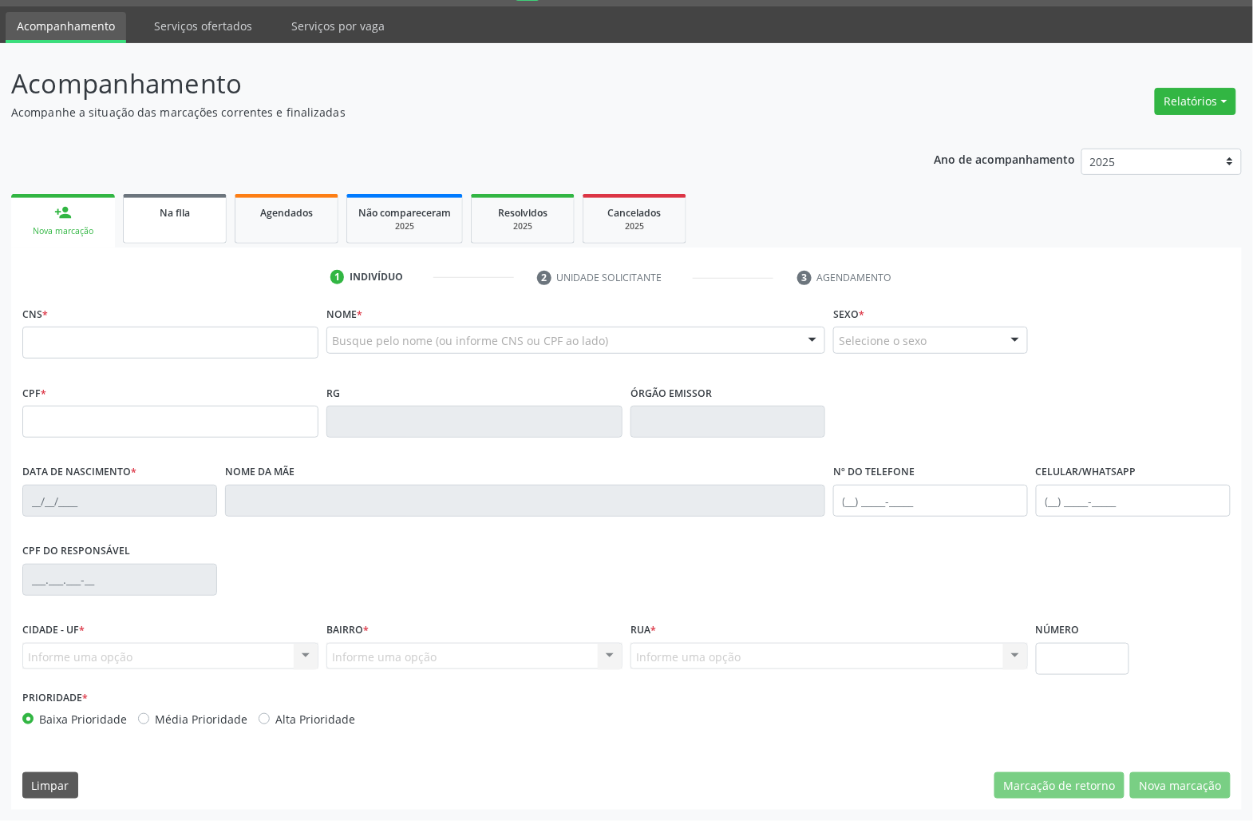
click at [180, 208] on span "Na fila" at bounding box center [175, 213] width 30 height 14
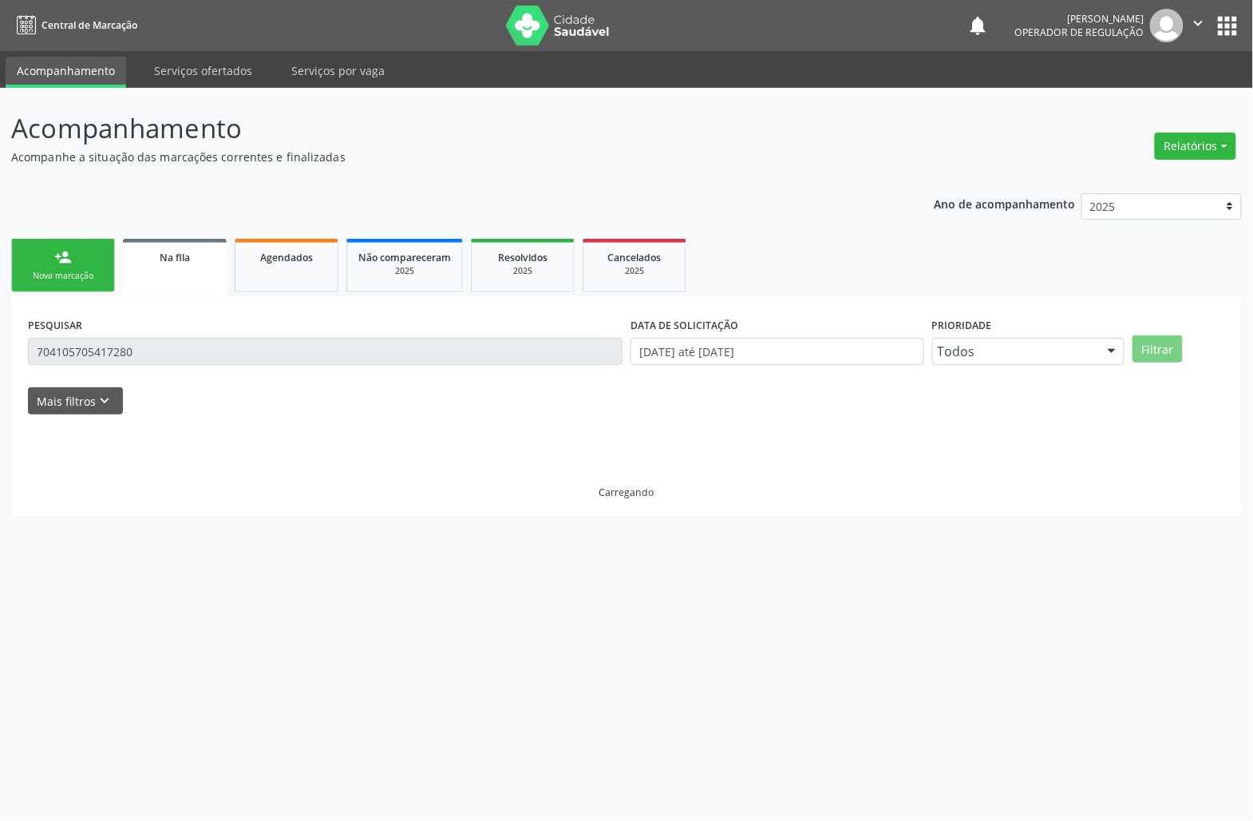
scroll to position [0, 0]
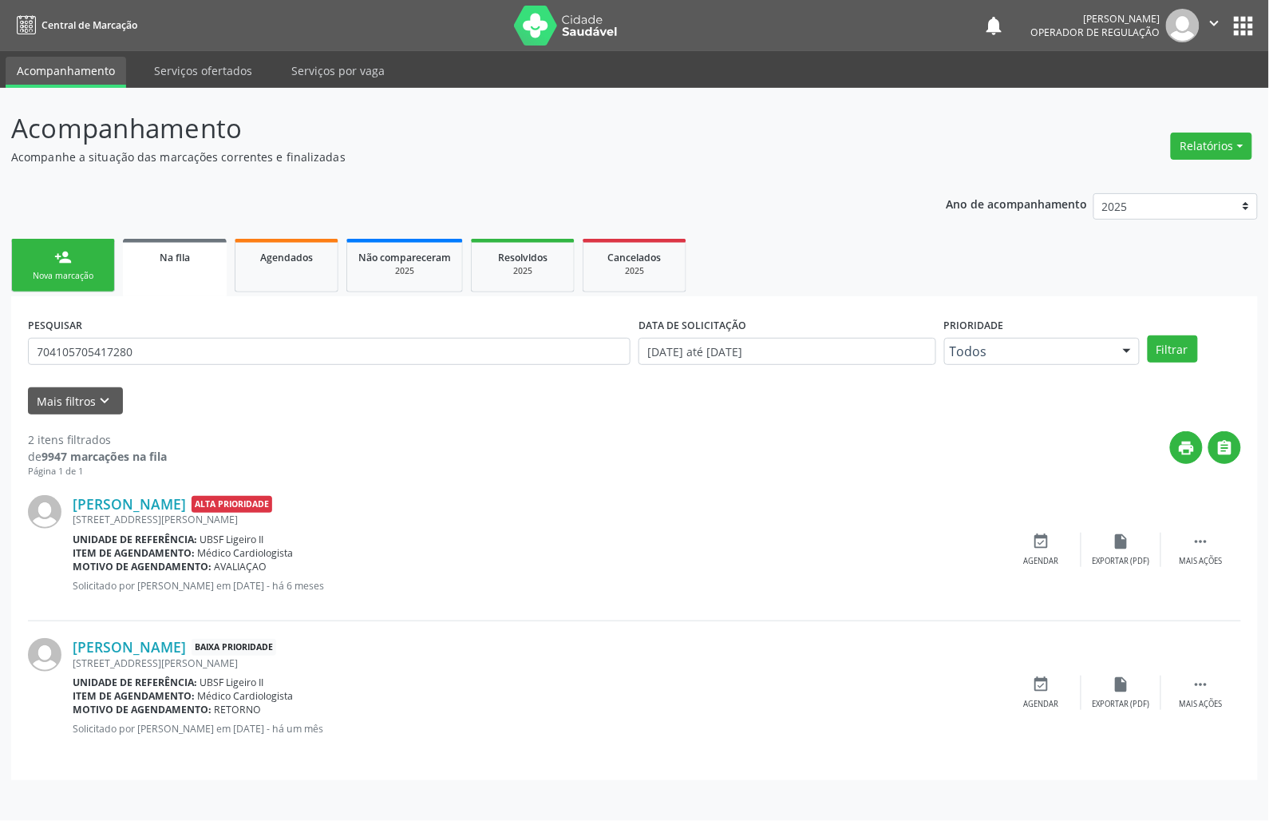
click at [177, 365] on div "PESQUISAR 704105705417280" at bounding box center [329, 344] width 611 height 62
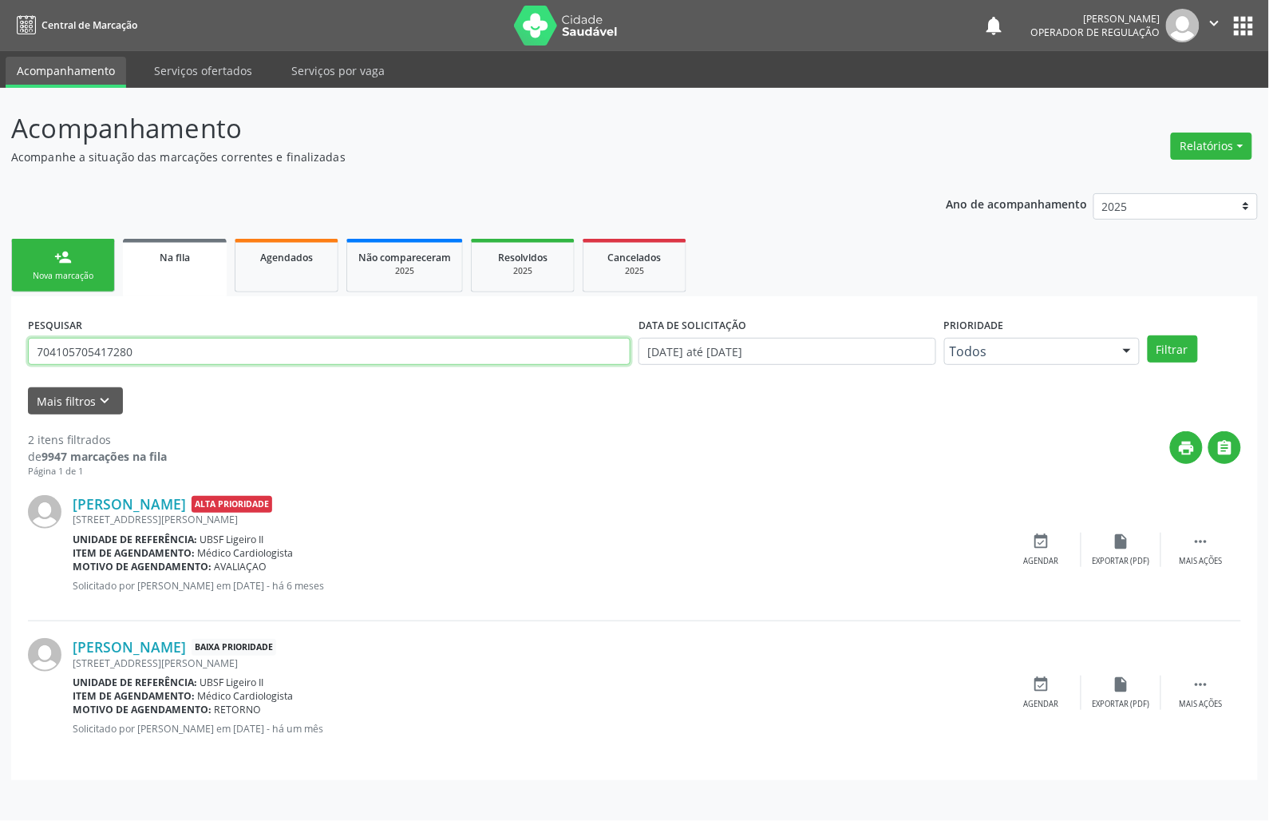
click at [174, 358] on input "704105705417280" at bounding box center [329, 351] width 603 height 27
type input "704509344594212"
click at [1148, 335] on button "Filtrar" at bounding box center [1173, 348] width 50 height 27
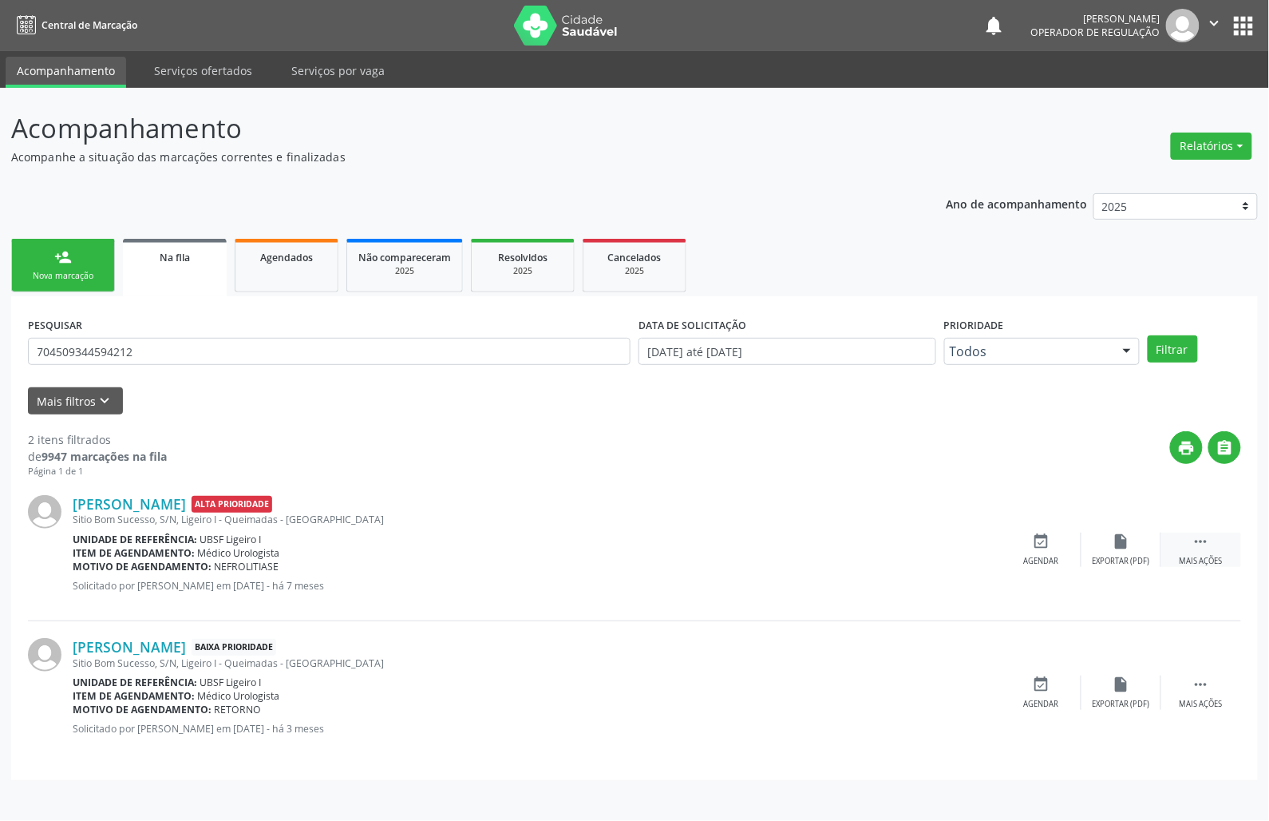
click at [1196, 551] on div " Mais ações" at bounding box center [1202, 549] width 80 height 34
click at [1051, 532] on div "cancel Cancelar" at bounding box center [1042, 549] width 80 height 34
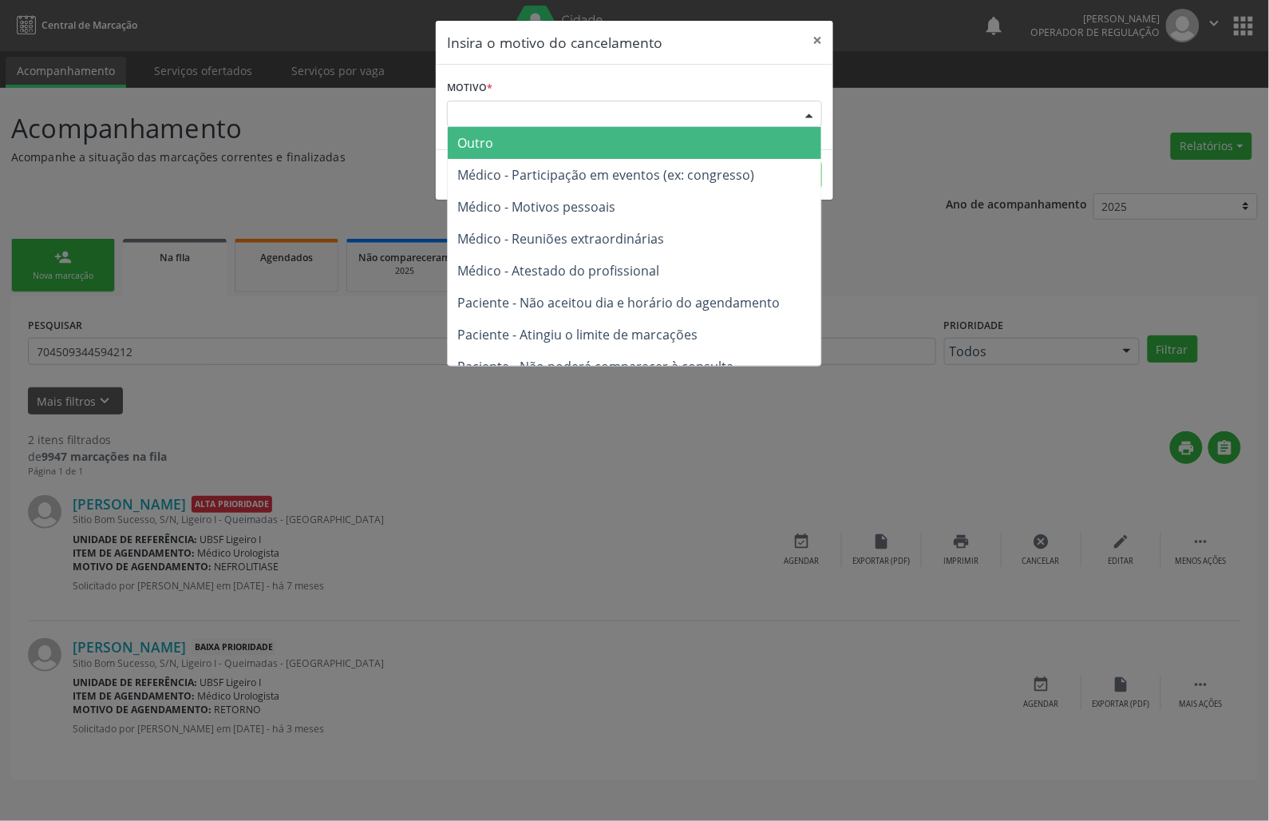
drag, startPoint x: 636, startPoint y: 101, endPoint x: 630, endPoint y: 128, distance: 27.9
click at [637, 102] on div "Escolha o motivo" at bounding box center [634, 114] width 375 height 27
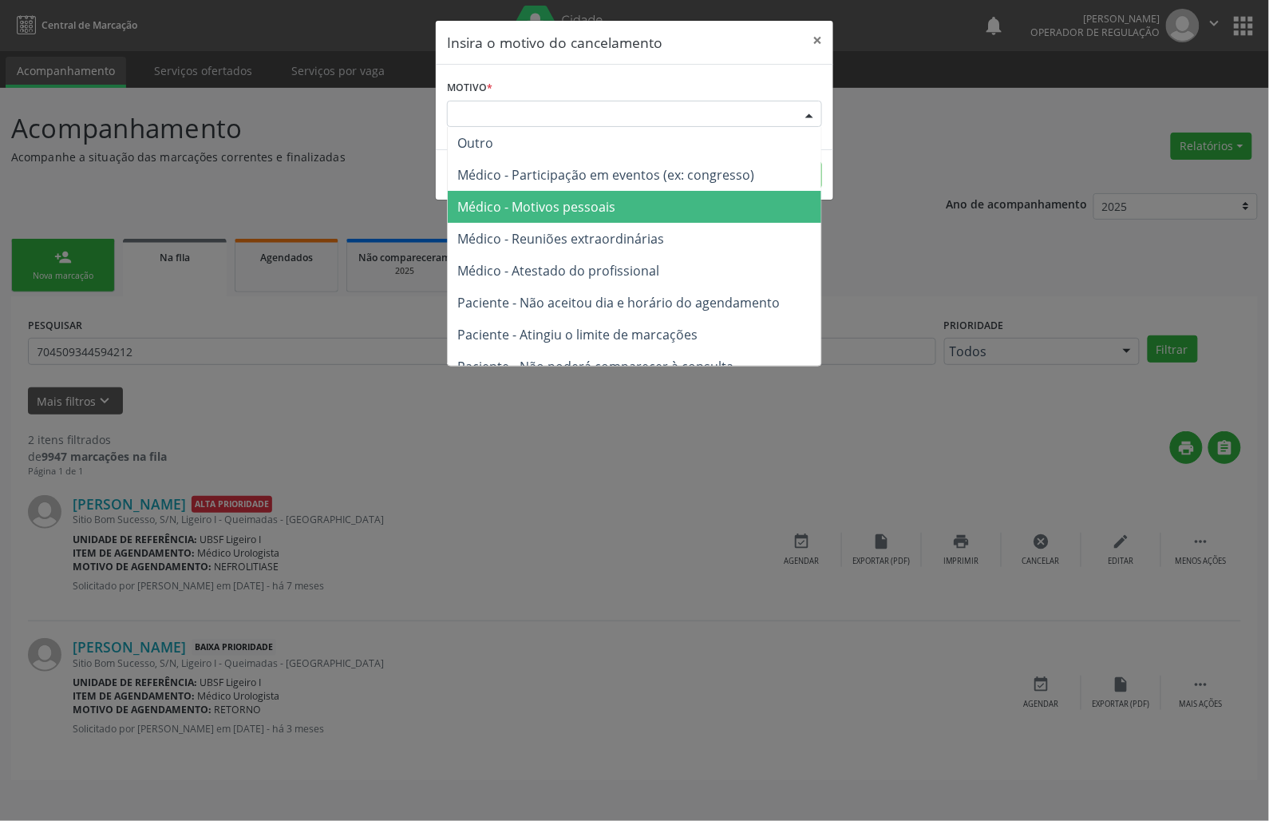
click at [629, 200] on span "Médico - Motivos pessoais" at bounding box center [635, 207] width 374 height 32
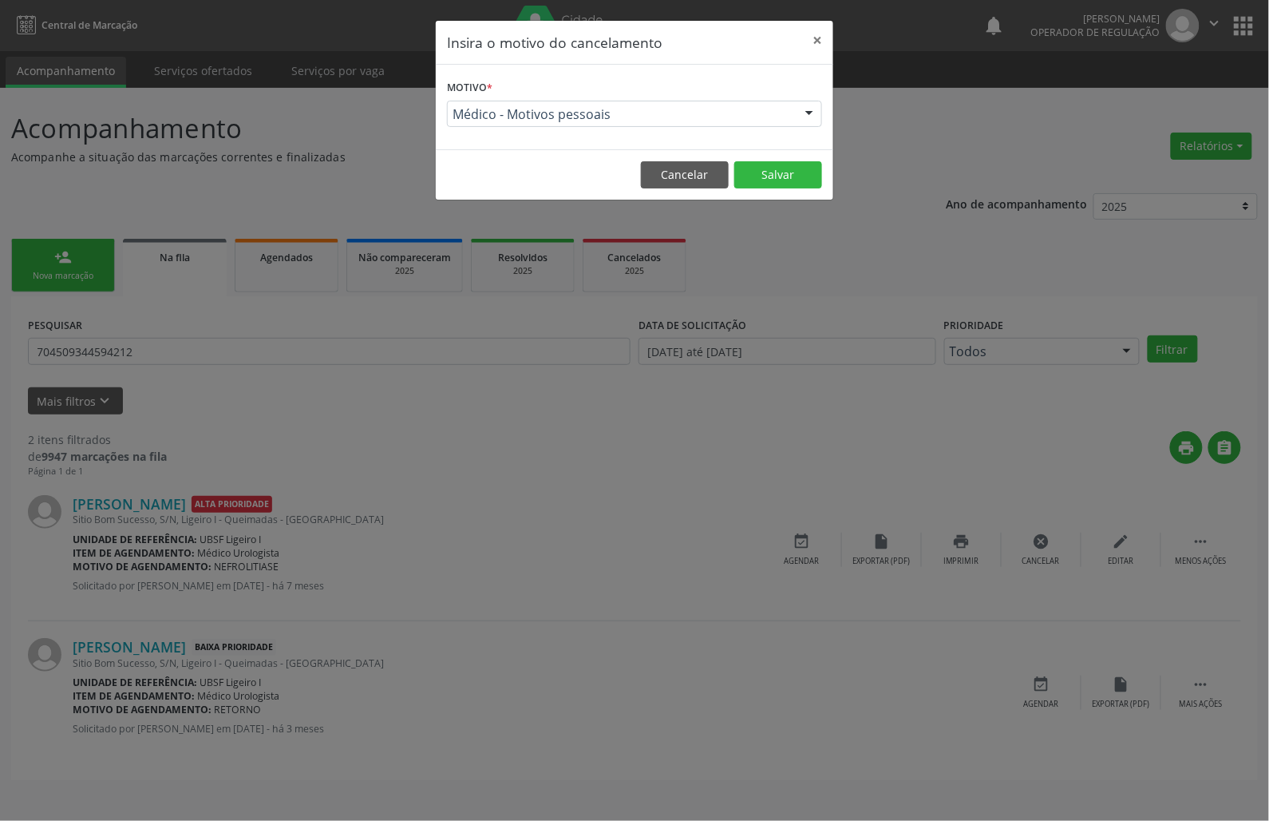
click at [806, 160] on footer "Cancelar Salvar" at bounding box center [635, 174] width 398 height 50
click at [806, 170] on button "Salvar" at bounding box center [778, 174] width 88 height 27
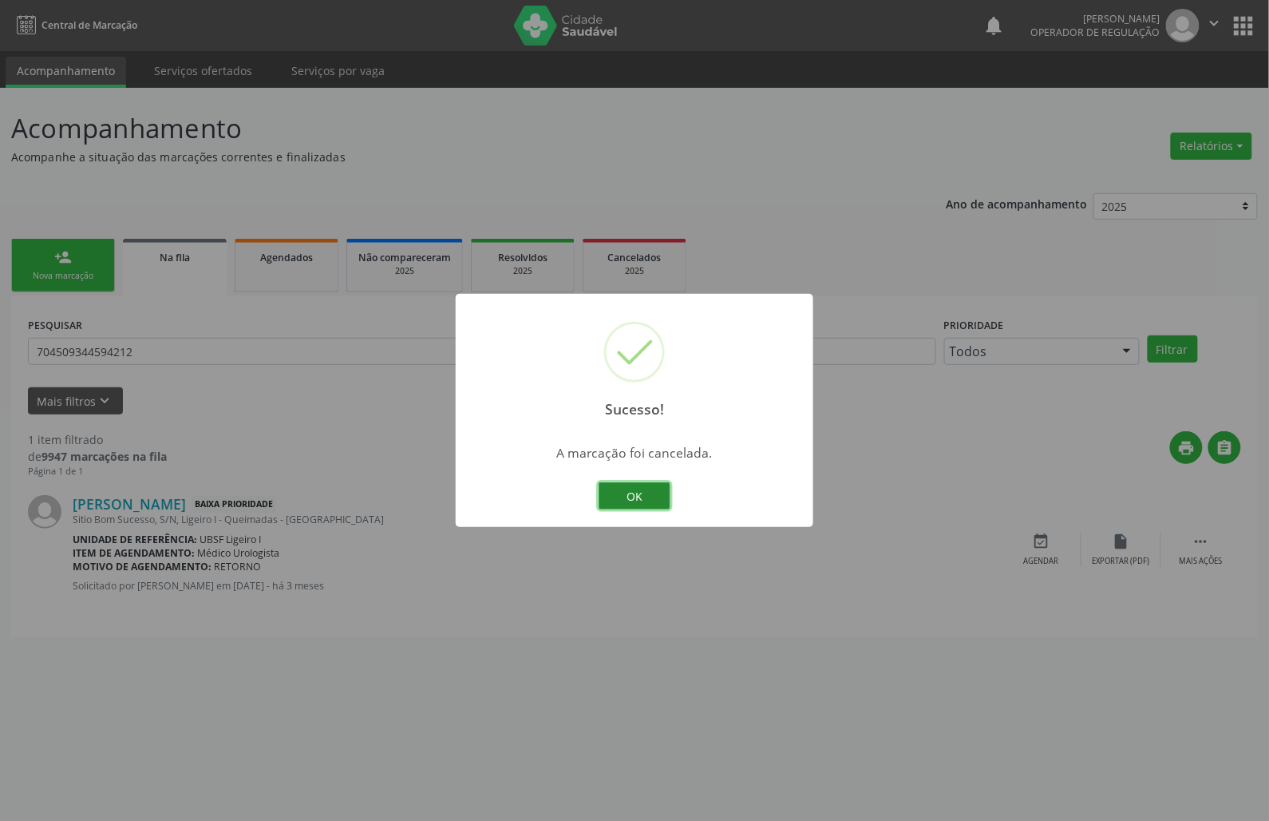
drag, startPoint x: 629, startPoint y: 498, endPoint x: 731, endPoint y: 502, distance: 102.3
click at [627, 498] on button "OK" at bounding box center [635, 495] width 72 height 27
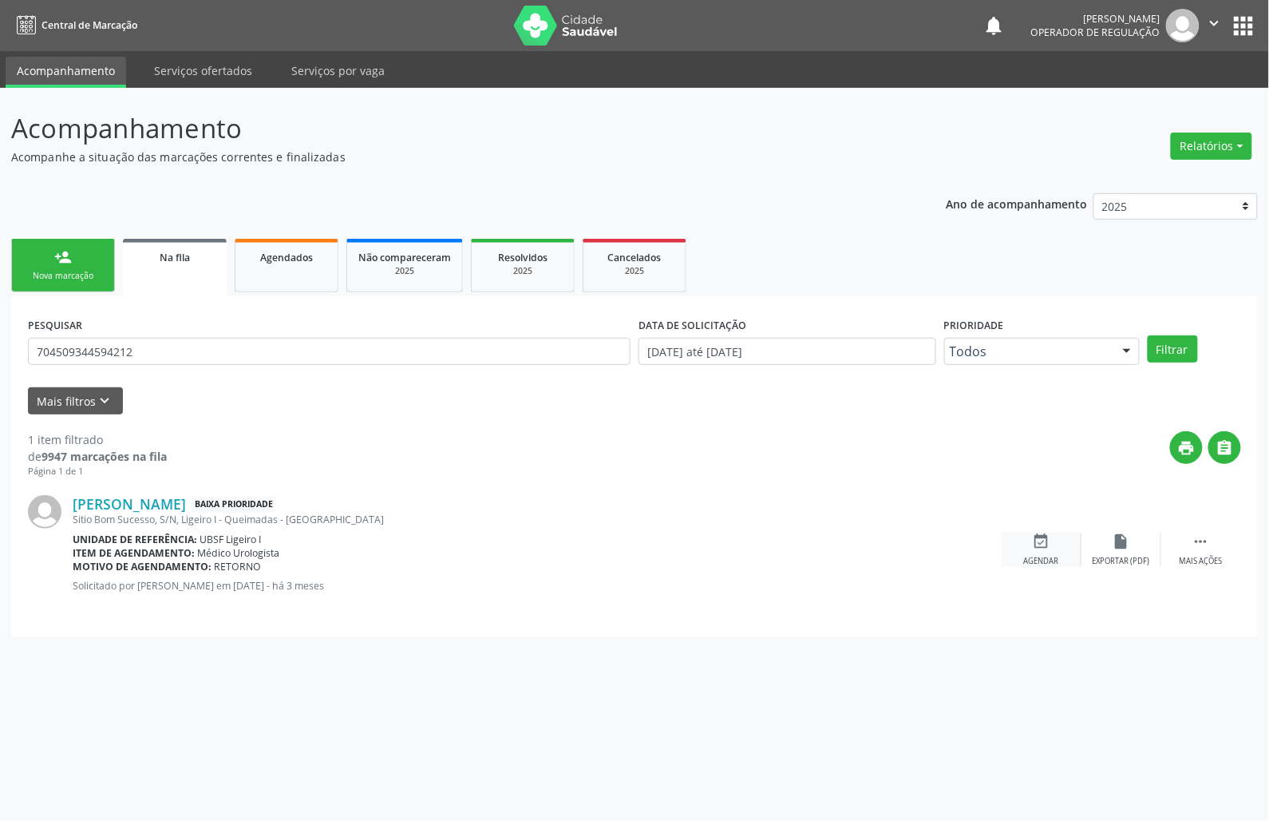
click at [1054, 548] on div "event_available Agendar" at bounding box center [1042, 549] width 80 height 34
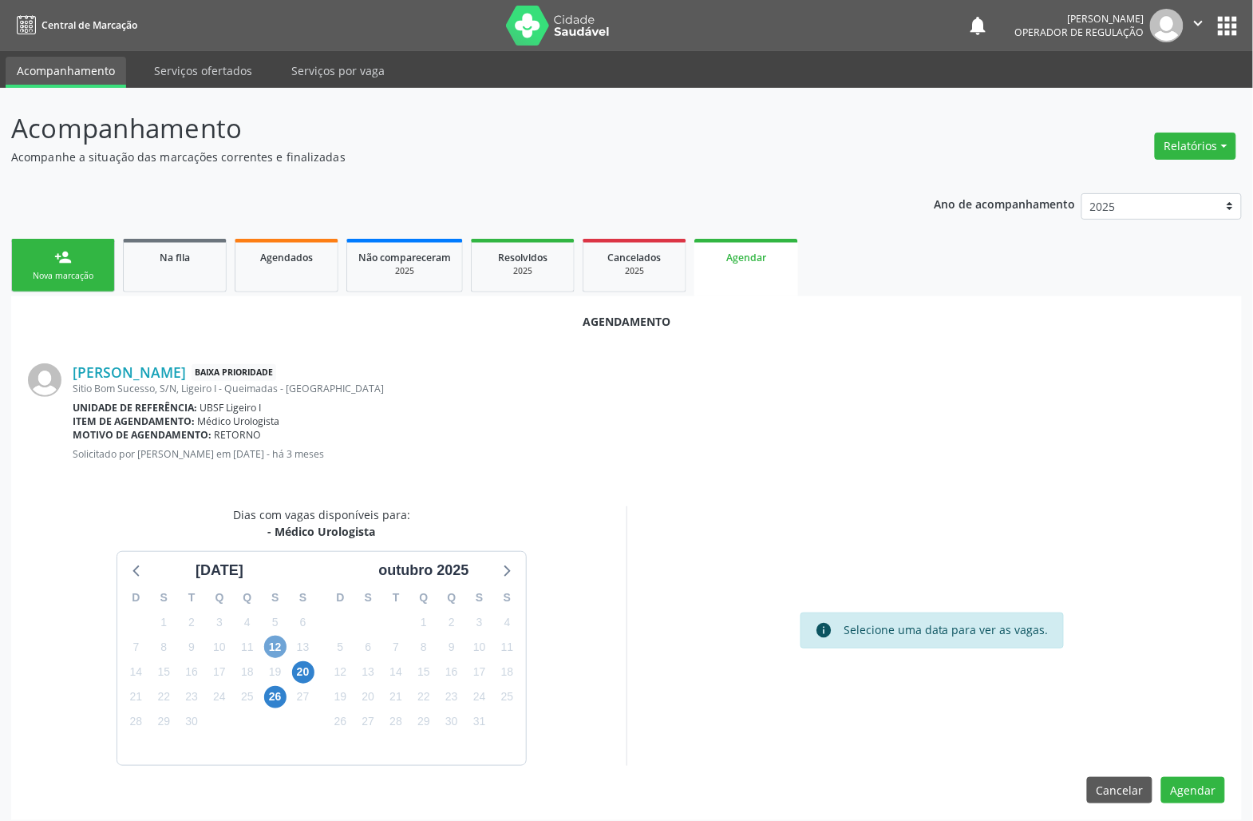
click at [276, 643] on span "12" at bounding box center [275, 646] width 22 height 22
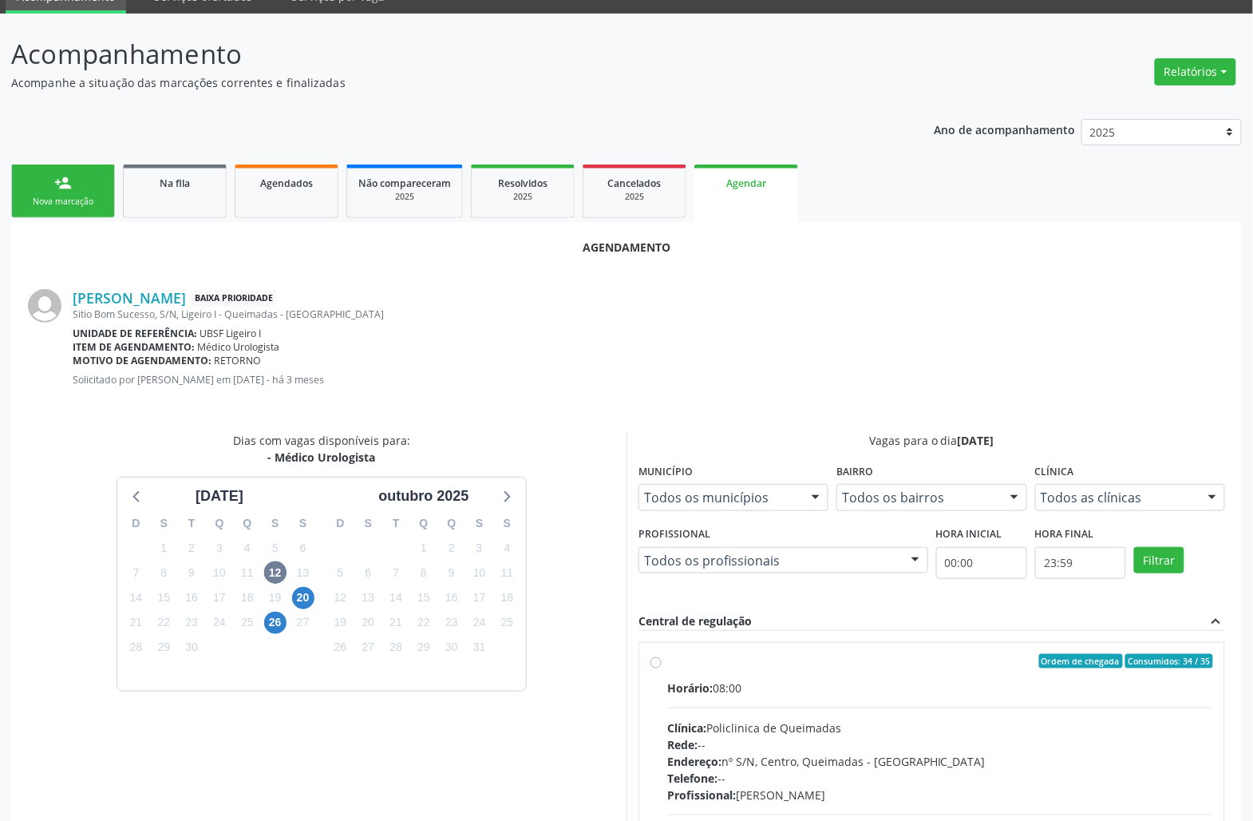
scroll to position [106, 0]
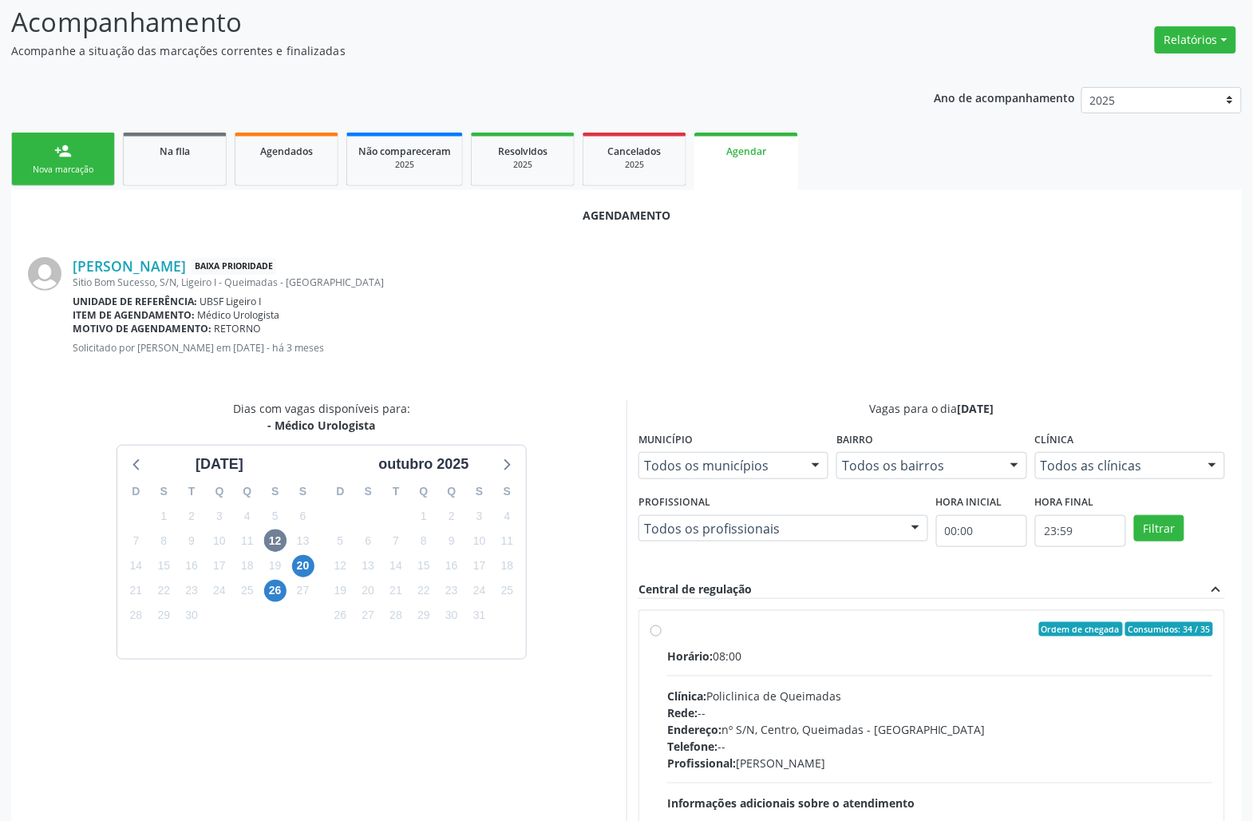
drag, startPoint x: 953, startPoint y: 747, endPoint x: 808, endPoint y: 677, distance: 161.4
click at [950, 744] on div "Telefone: --" at bounding box center [940, 746] width 546 height 17
click at [662, 636] on input "Ordem de chegada Consumidos: 34 / 35 Horário: 08:00 Clínica: Policlinica de Que…" at bounding box center [656, 629] width 11 height 14
radio input "true"
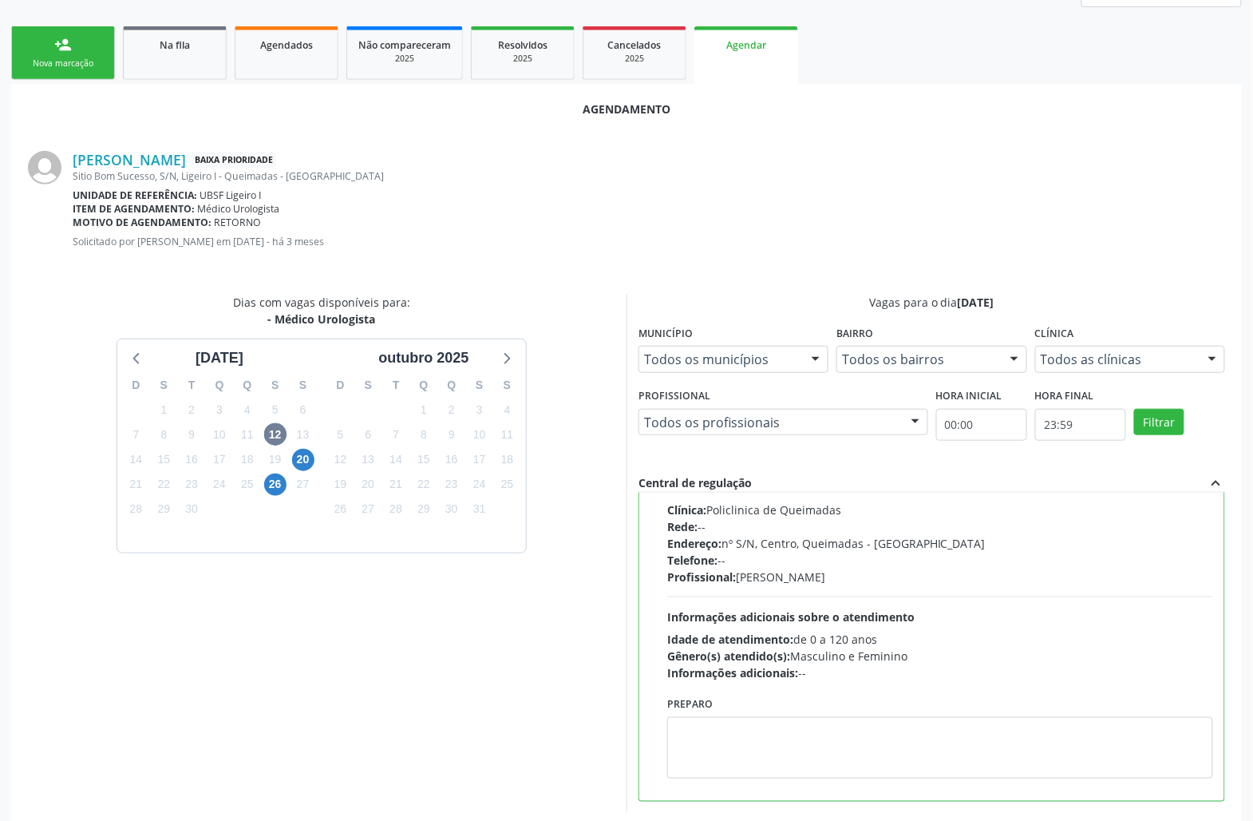
scroll to position [270, 0]
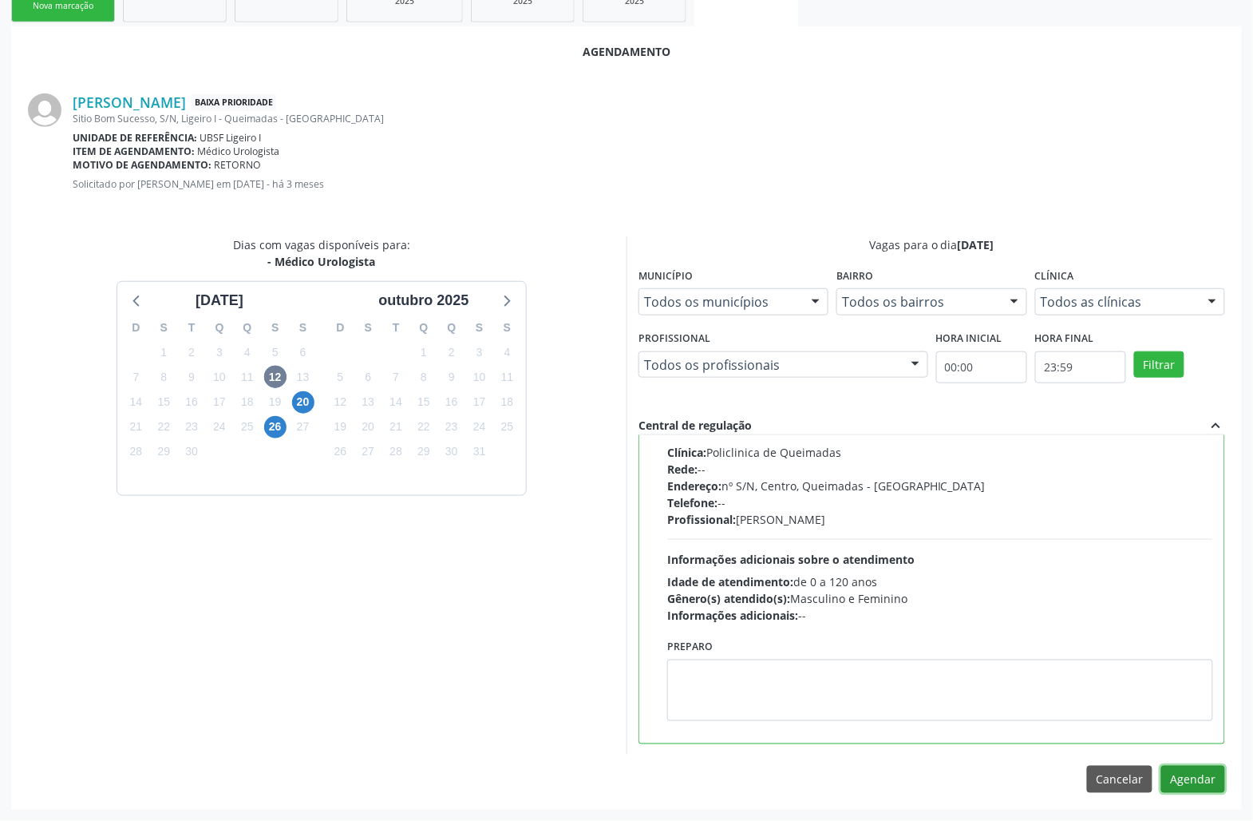
click at [1211, 784] on button "Agendar" at bounding box center [1194, 779] width 64 height 27
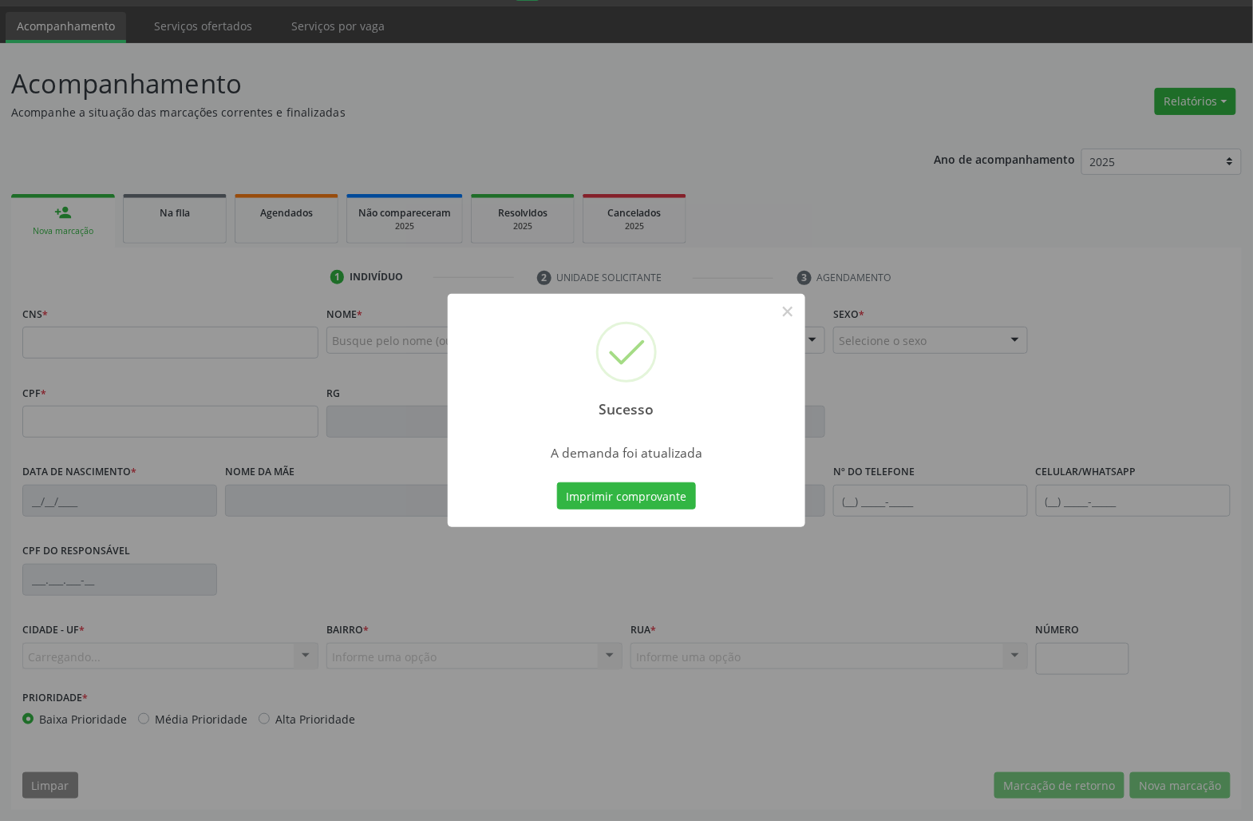
scroll to position [46, 0]
click at [578, 495] on button "Imprimir comprovante" at bounding box center [626, 495] width 139 height 27
